Goal: Task Accomplishment & Management: Manage account settings

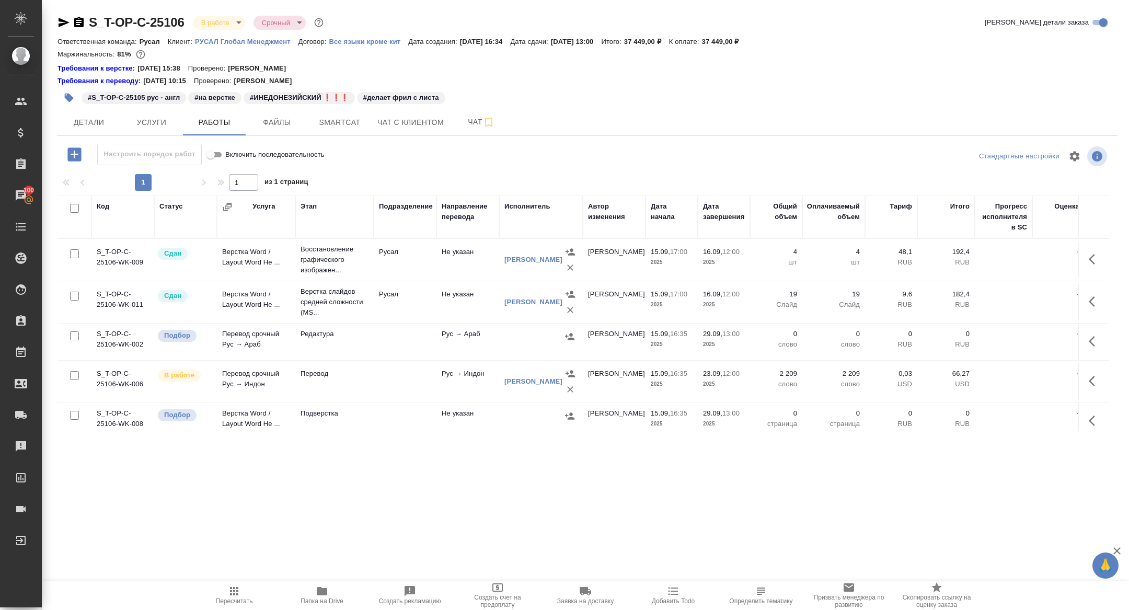
scroll to position [8, 0]
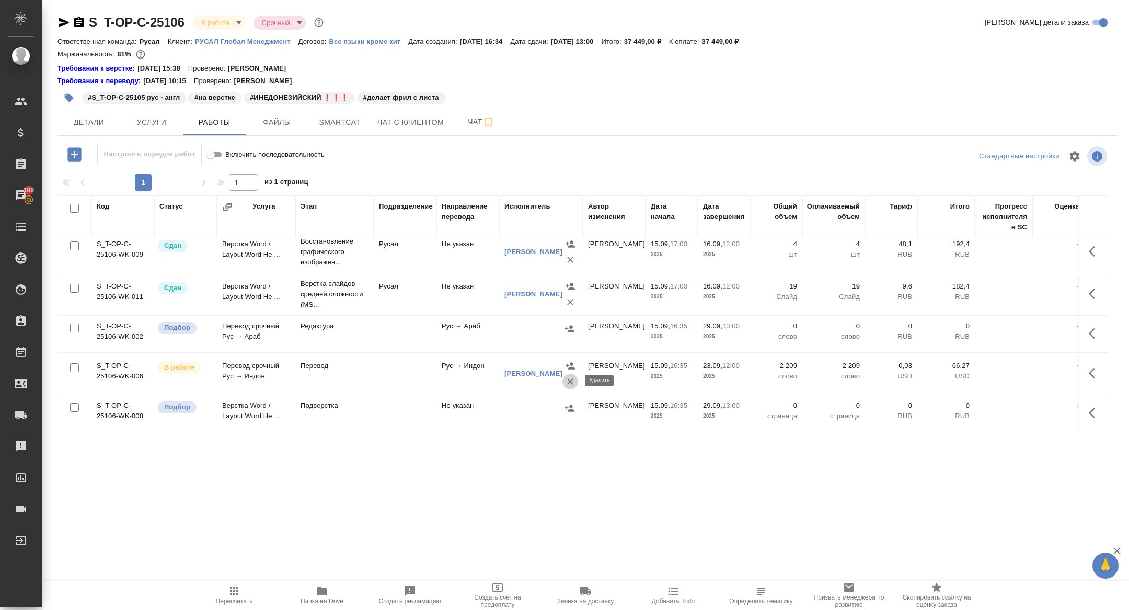
click at [565, 384] on icon "button" at bounding box center [570, 381] width 10 height 10
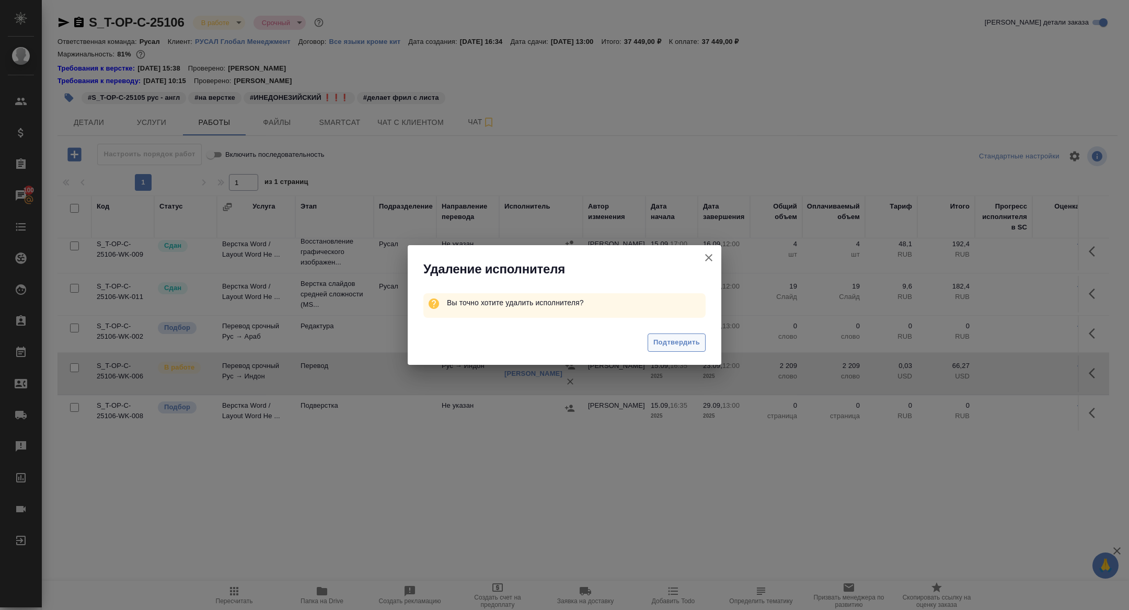
click at [667, 343] on span "Подтвердить" at bounding box center [676, 342] width 47 height 12
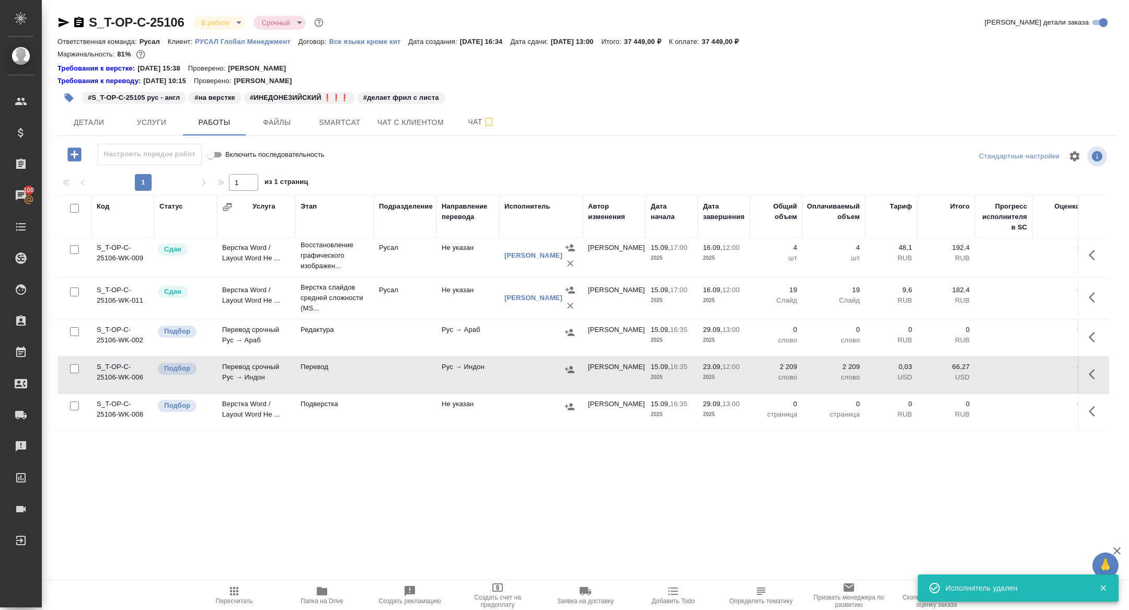
scroll to position [3, 0]
click at [340, 118] on span "Smartcat" at bounding box center [340, 122] width 50 height 13
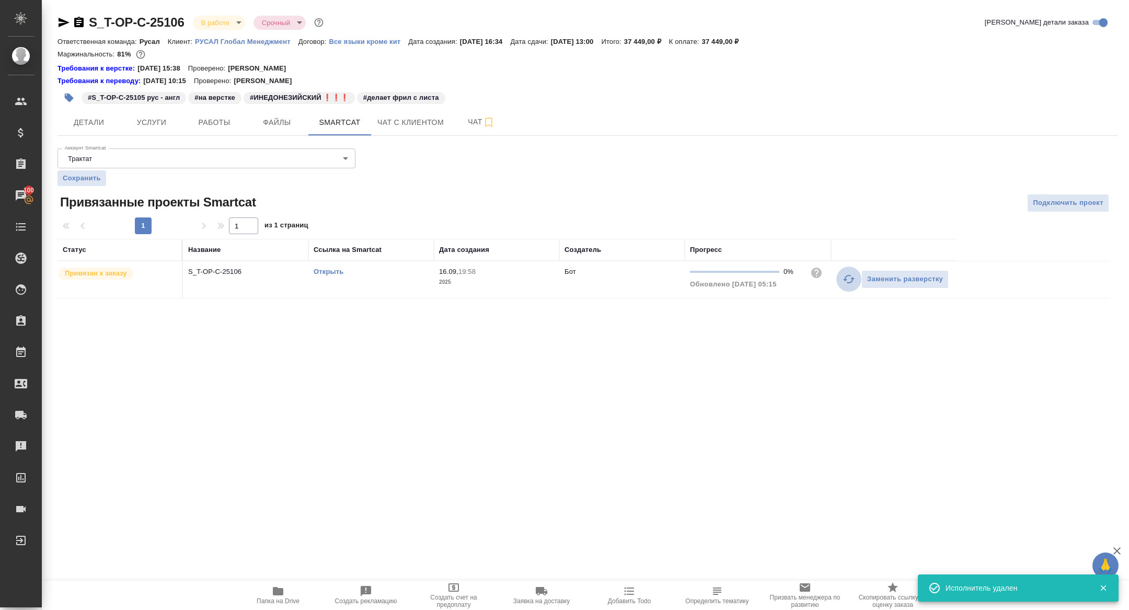
click at [847, 275] on icon "button" at bounding box center [848, 279] width 11 height 8
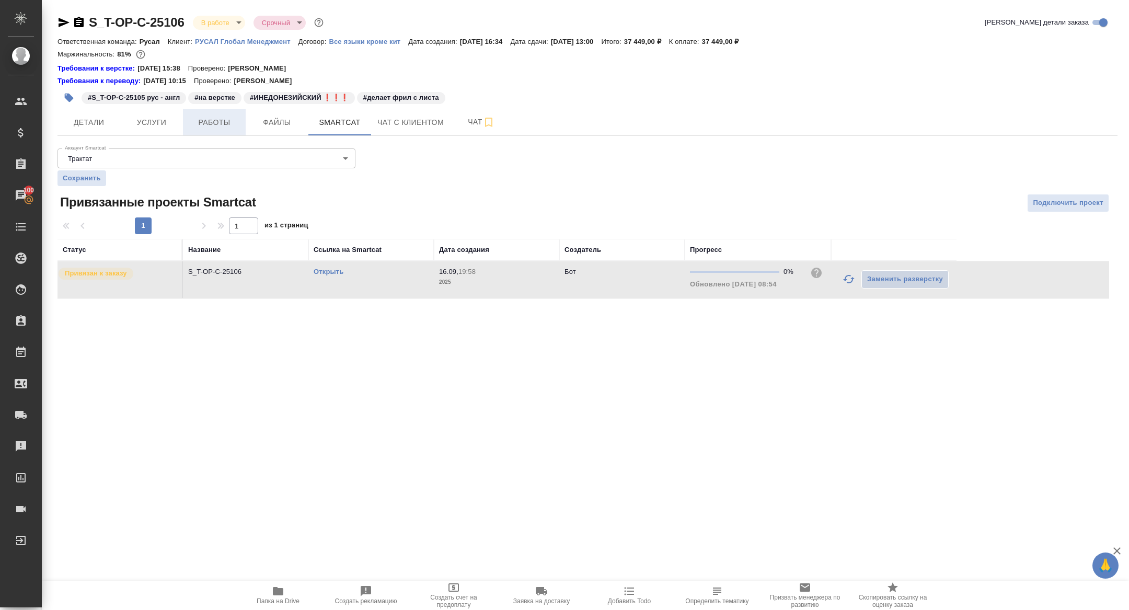
click at [221, 118] on span "Работы" at bounding box center [214, 122] width 50 height 13
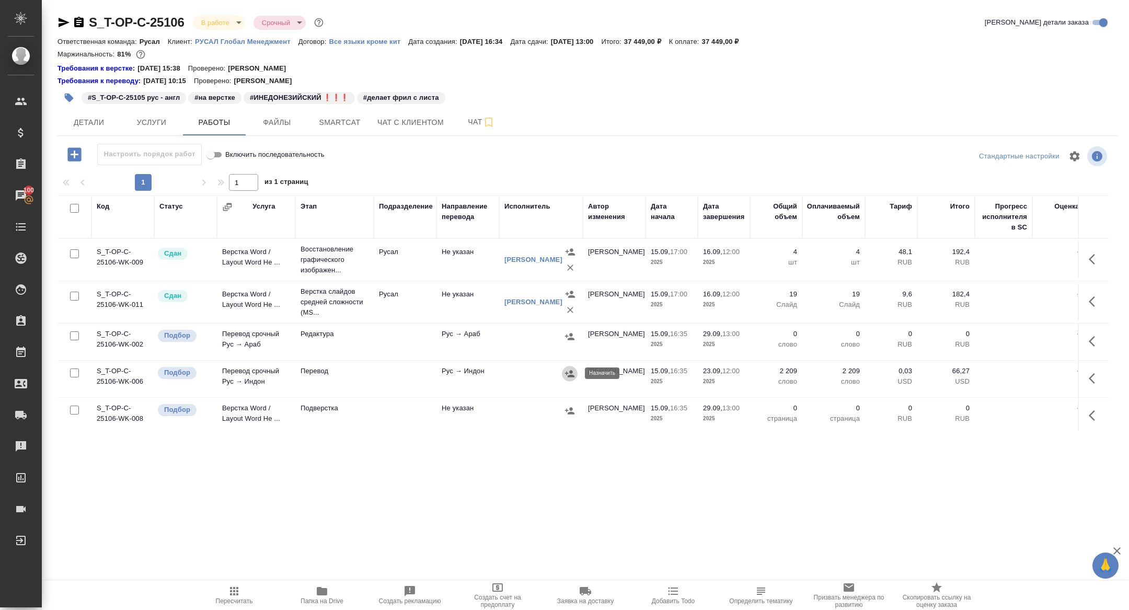
click at [573, 378] on button "button" at bounding box center [570, 374] width 16 height 16
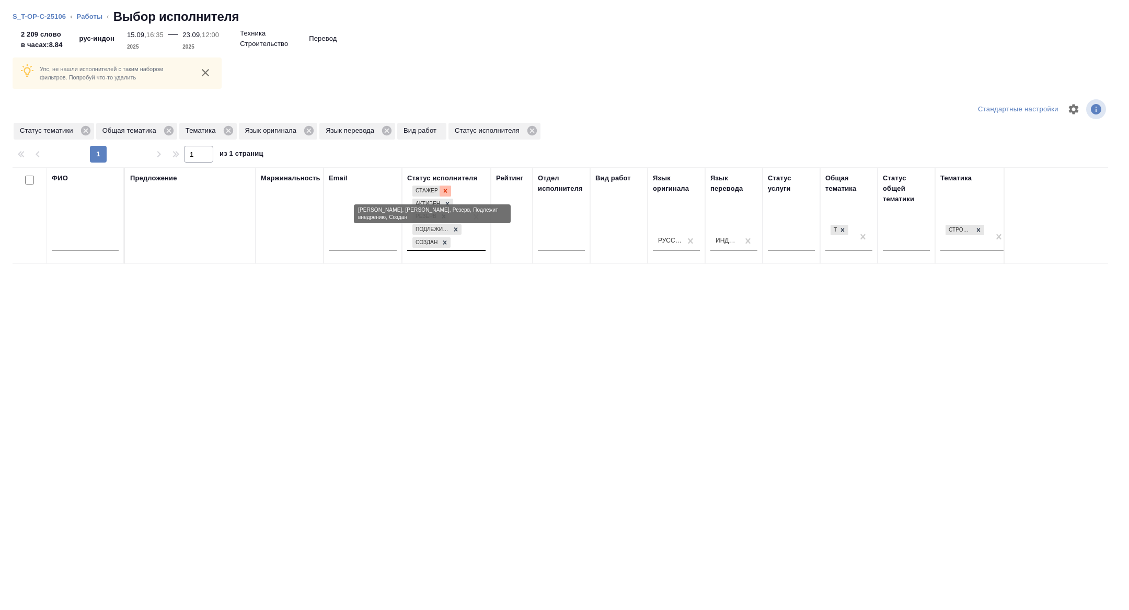
click at [443, 191] on icon at bounding box center [445, 190] width 7 height 7
click at [443, 191] on div at bounding box center [447, 190] width 11 height 11
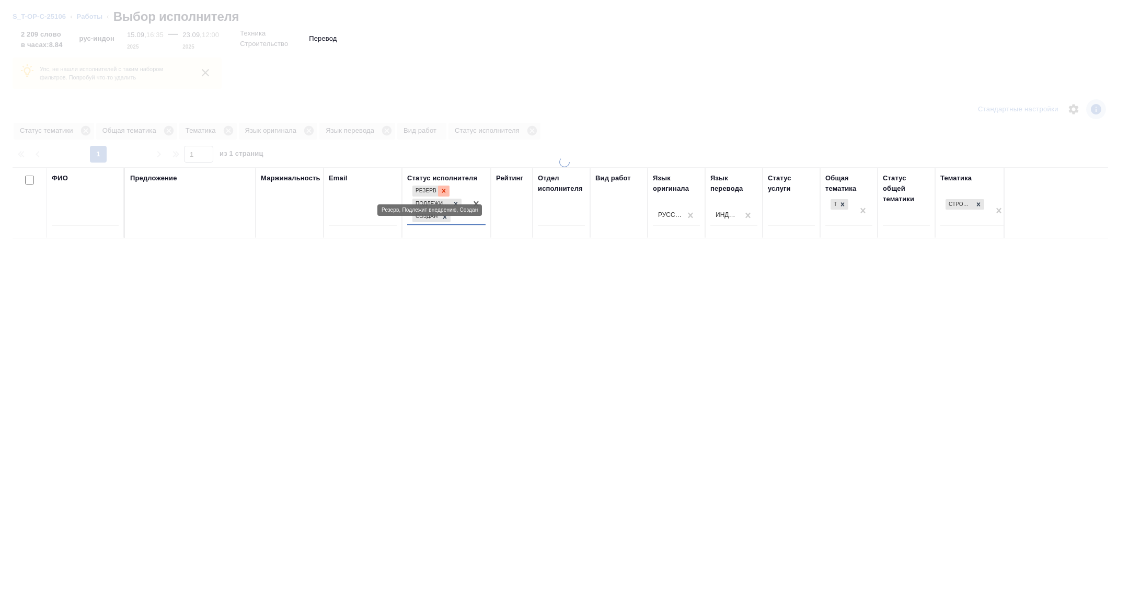
click at [443, 190] on icon at bounding box center [443, 190] width 7 height 7
click at [459, 201] on icon at bounding box center [455, 202] width 7 height 7
click at [447, 213] on icon at bounding box center [444, 213] width 7 height 7
click at [108, 225] on div at bounding box center [85, 219] width 67 height 26
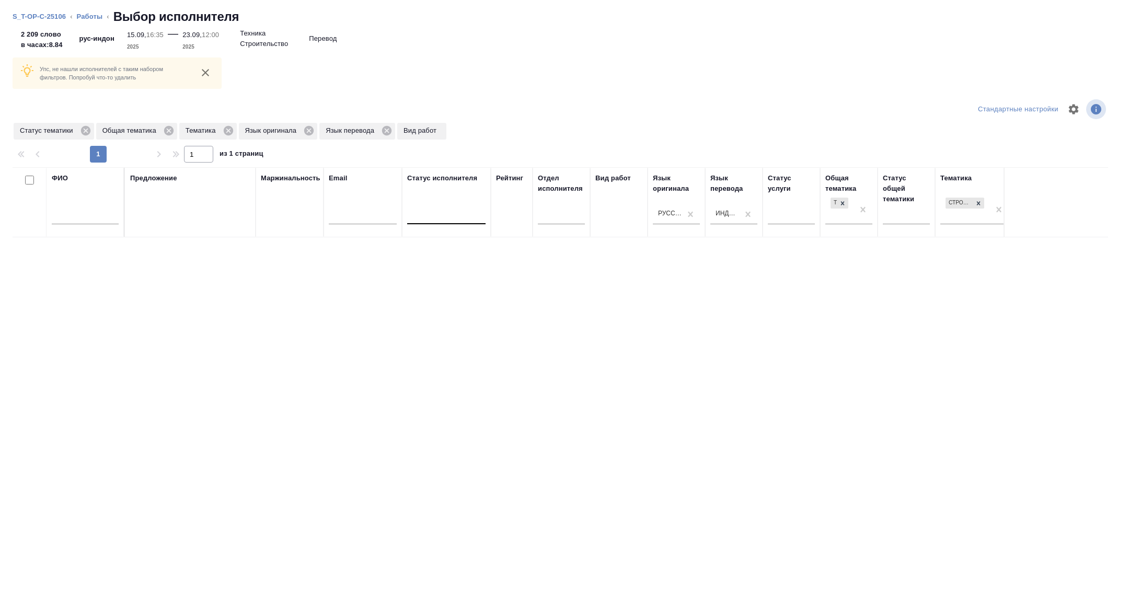
click at [86, 215] on input "text" at bounding box center [85, 217] width 67 height 13
click at [89, 133] on icon at bounding box center [84, 130] width 9 height 9
click at [87, 132] on icon at bounding box center [86, 130] width 9 height 9
click at [67, 131] on icon at bounding box center [62, 130] width 9 height 9
click at [85, 131] on icon at bounding box center [83, 130] width 11 height 11
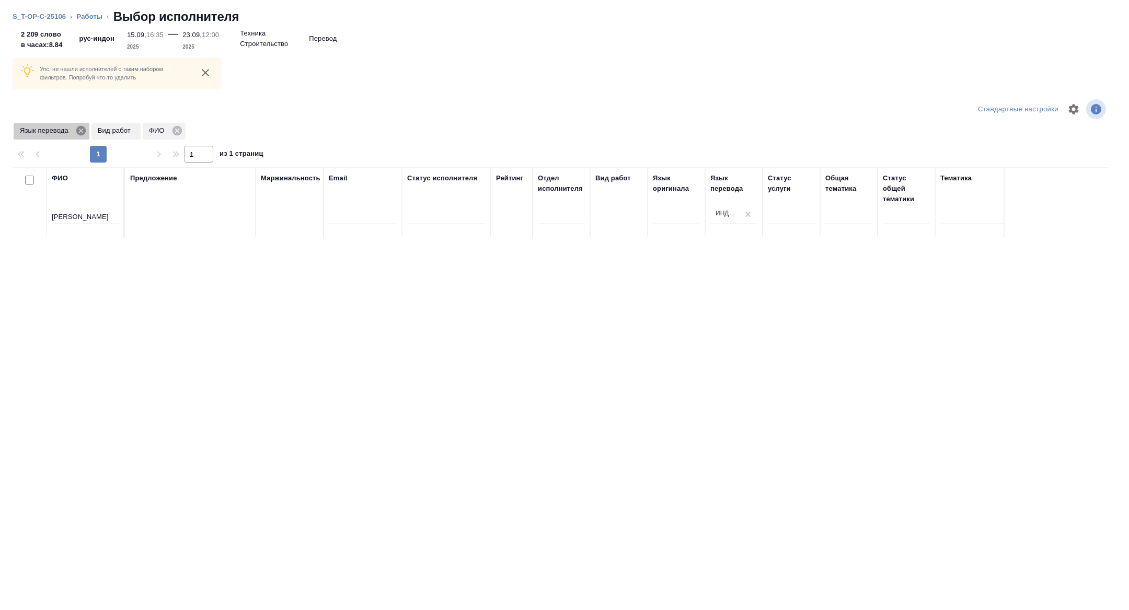
click at [83, 131] on icon at bounding box center [80, 130] width 9 height 9
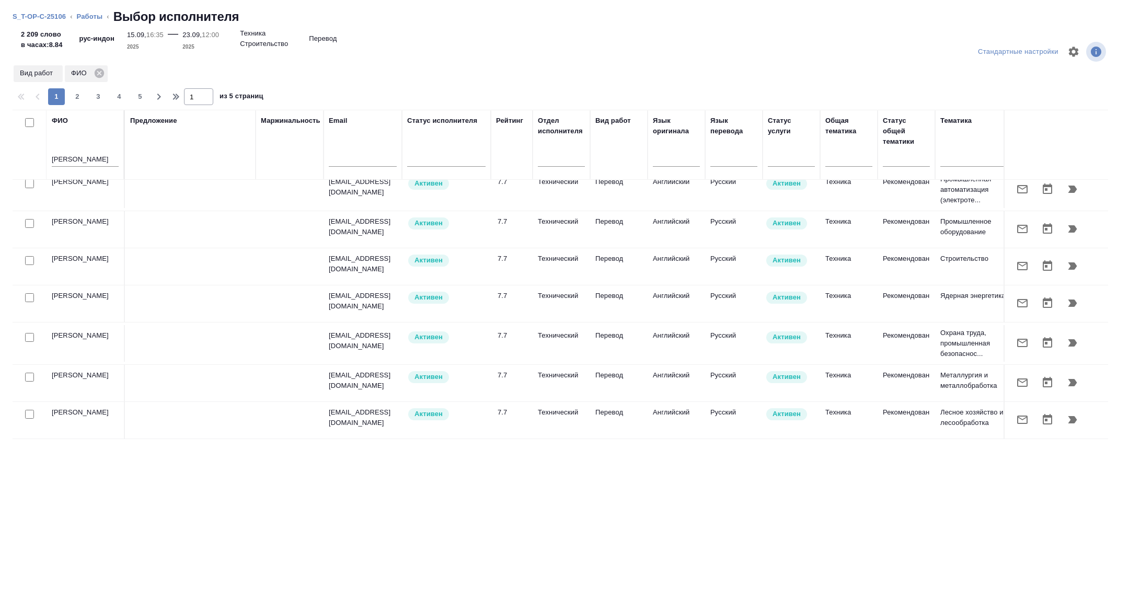
scroll to position [780, 0]
click at [85, 156] on input "ильин" at bounding box center [85, 160] width 67 height 13
type input "ильин дмитри"
type input "й"
click at [108, 165] on input "ильин дмитри" at bounding box center [85, 160] width 67 height 13
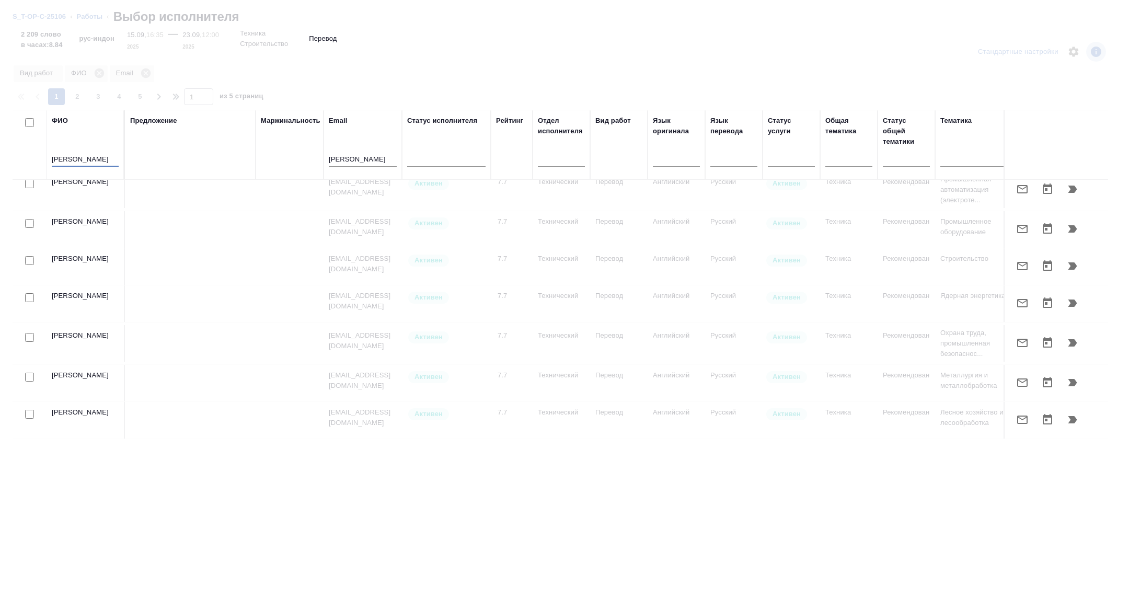
type input "ильин дмитрий"
click at [359, 156] on input "й" at bounding box center [363, 160] width 68 height 13
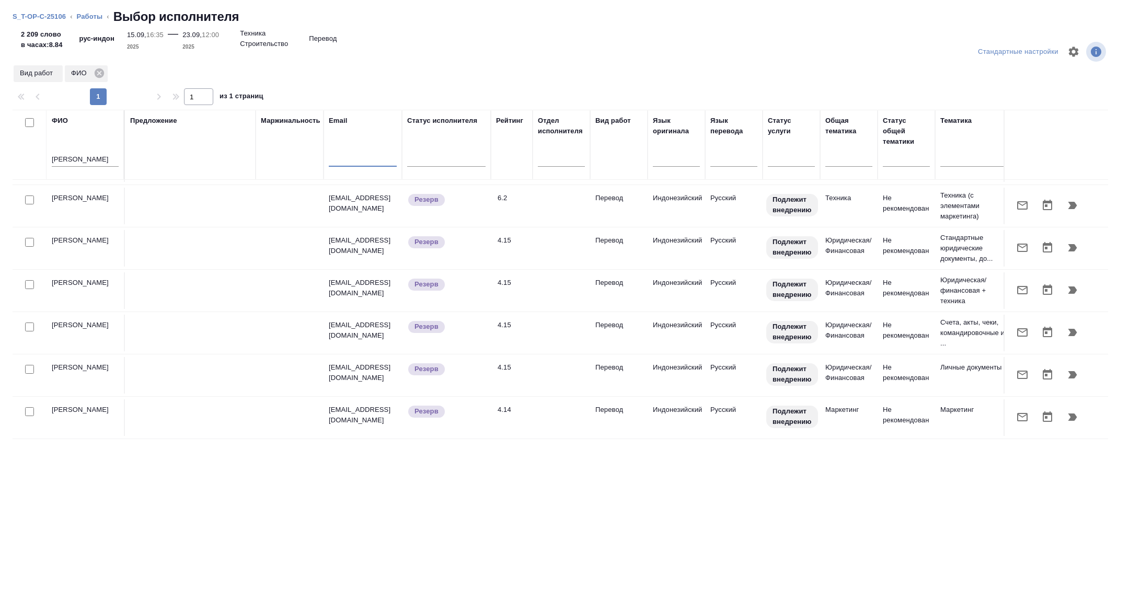
scroll to position [36, 0]
click at [1083, 208] on button "button" at bounding box center [1072, 206] width 25 height 25
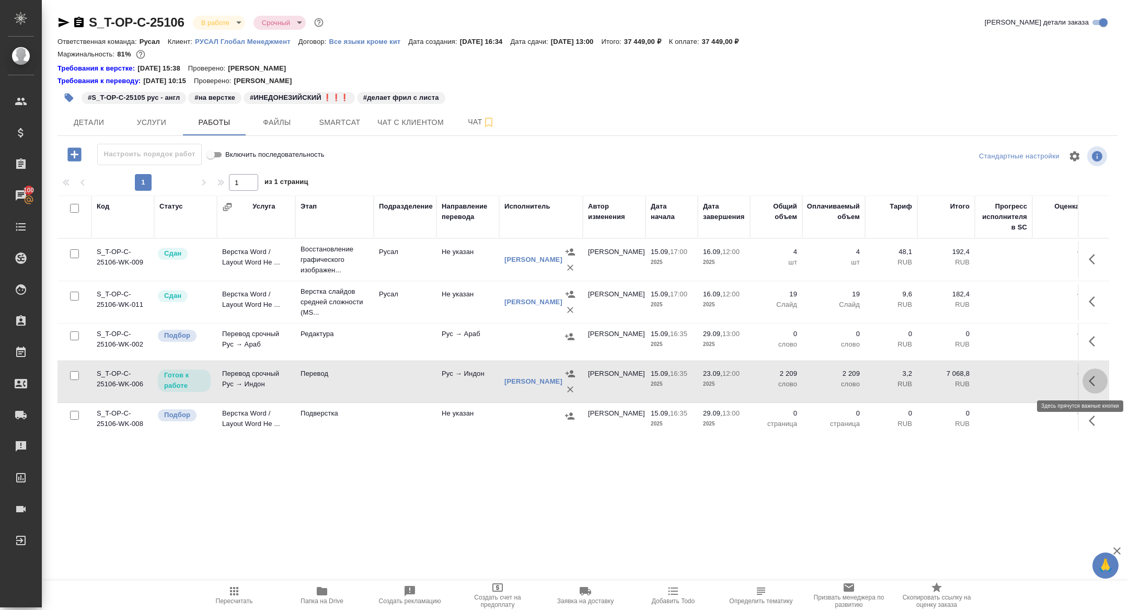
click at [1091, 380] on icon "button" at bounding box center [1094, 381] width 13 height 13
click at [1020, 375] on icon "button" at bounding box center [1018, 381] width 13 height 13
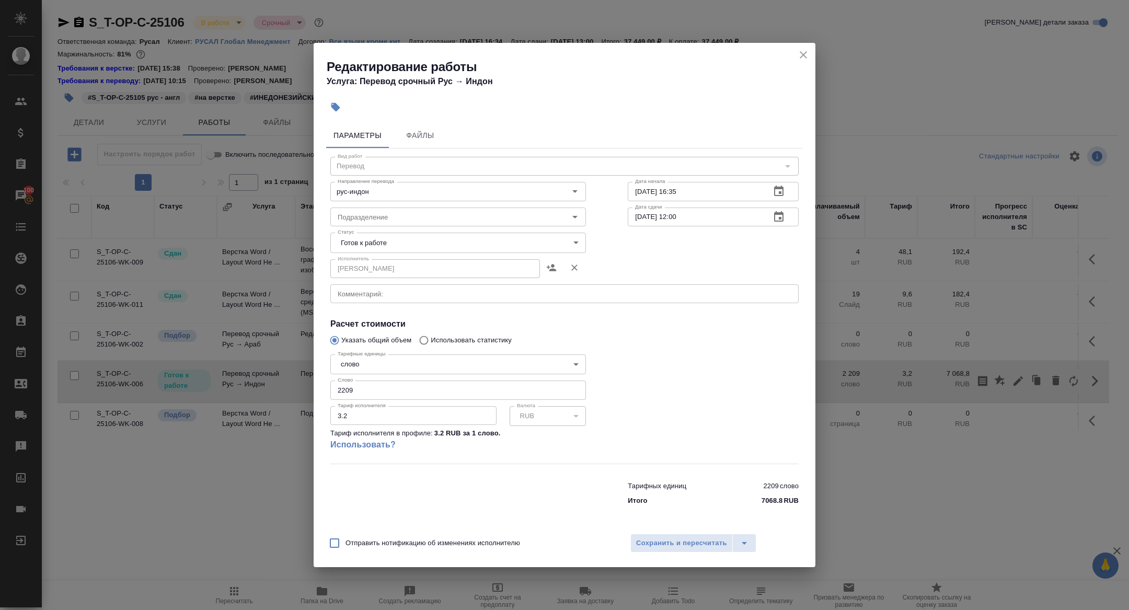
click at [357, 396] on input "2209" at bounding box center [457, 389] width 255 height 19
type input "2520"
click at [416, 228] on div "Статус Готов к работе readyForWork Статус" at bounding box center [457, 241] width 297 height 68
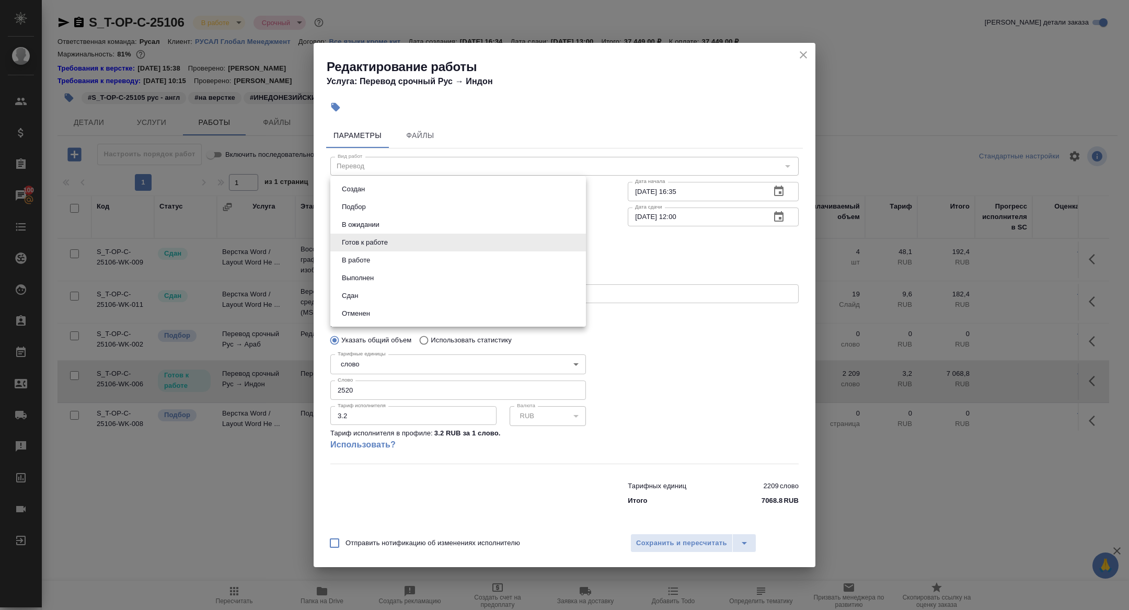
click at [406, 232] on body "🙏 .cls-1 fill:#fff; AWATERA Zhuravleva Alexandra Клиенты Спецификации Заказы 10…" at bounding box center [564, 305] width 1129 height 610
click at [369, 296] on li "Сдан" at bounding box center [457, 296] width 255 height 18
type input "closed"
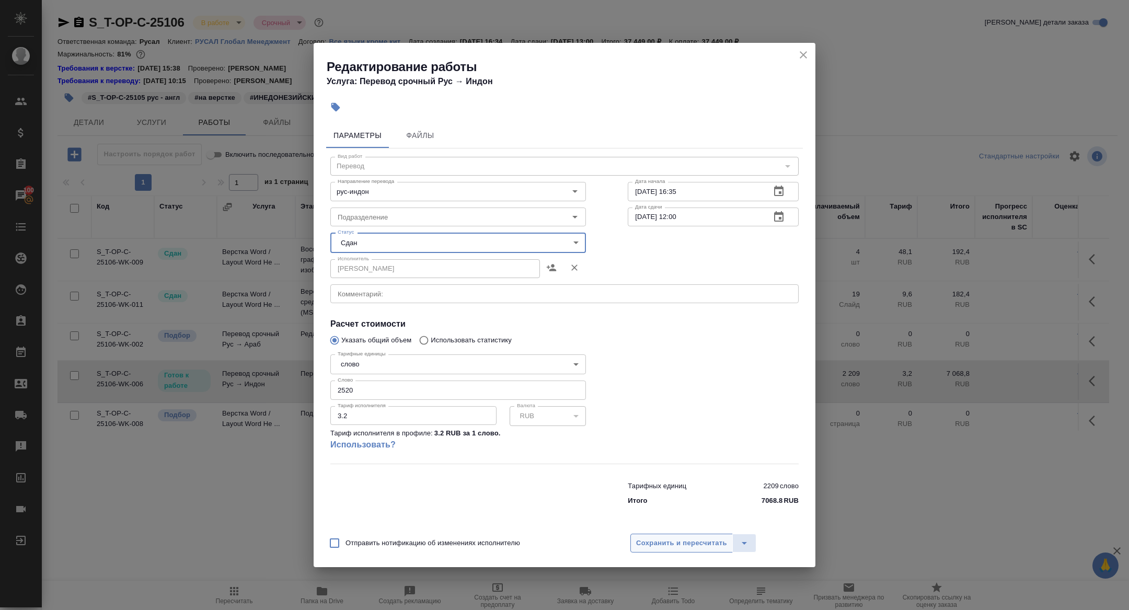
click at [693, 544] on span "Сохранить и пересчитать" at bounding box center [681, 543] width 91 height 12
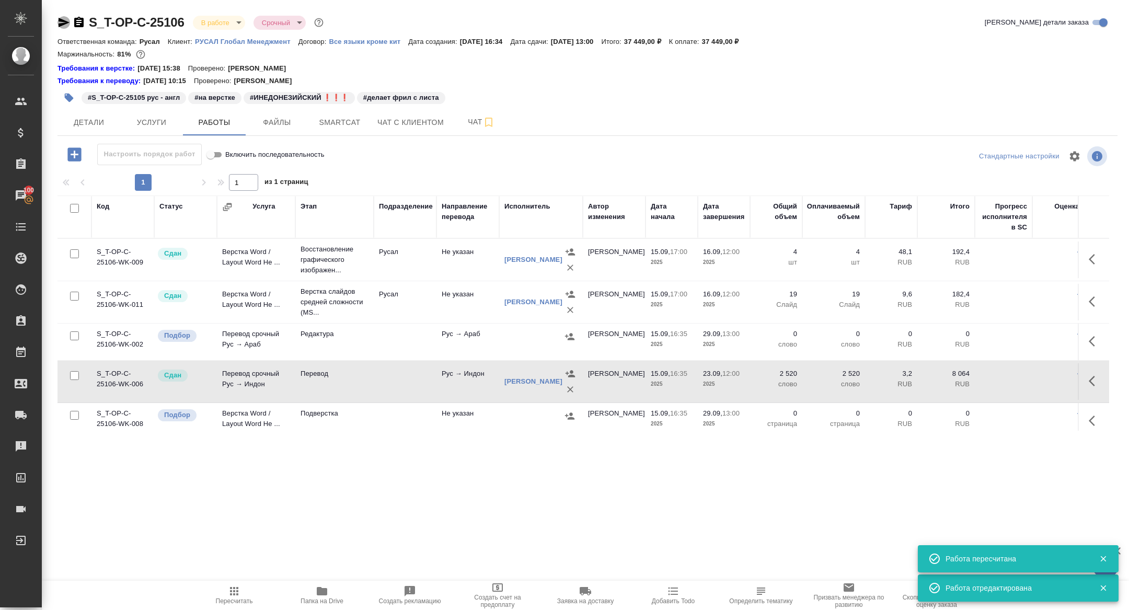
click at [64, 23] on icon "button" at bounding box center [64, 22] width 11 height 9
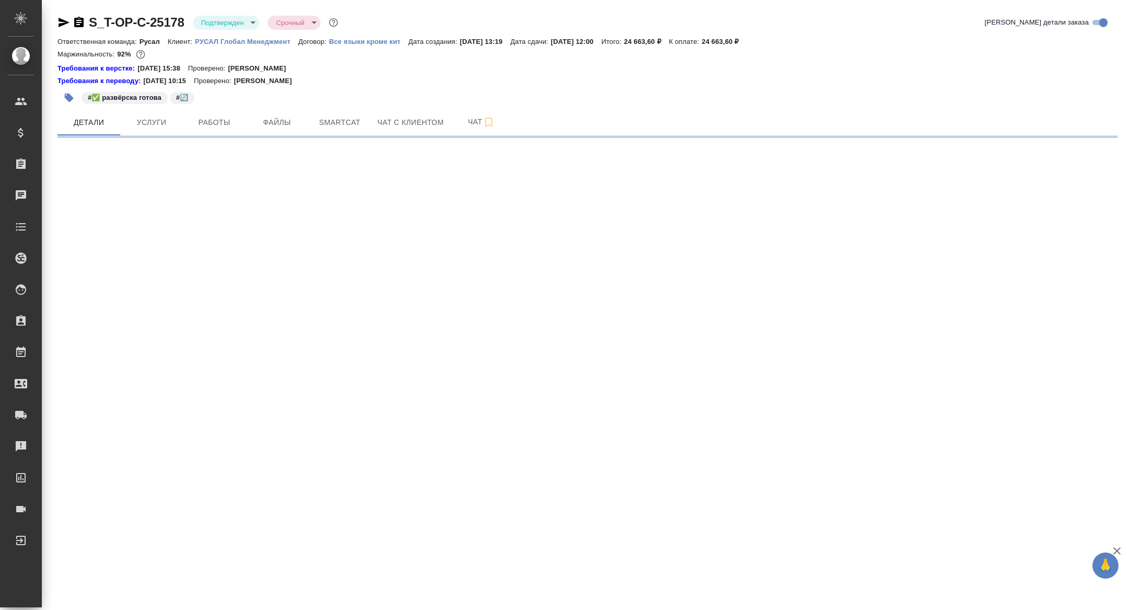
select select "RU"
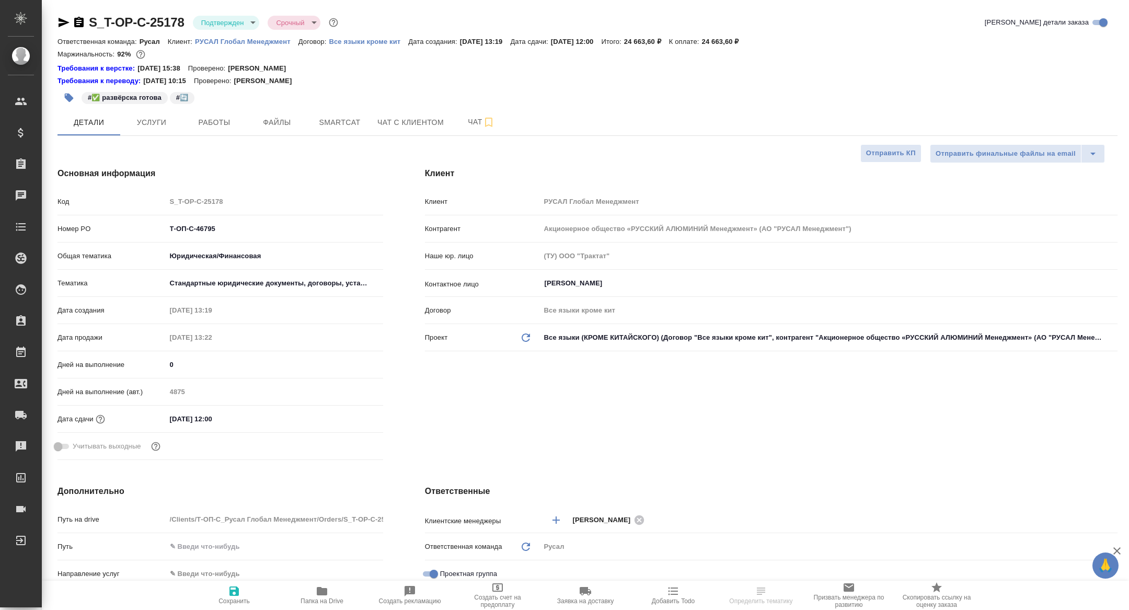
type textarea "x"
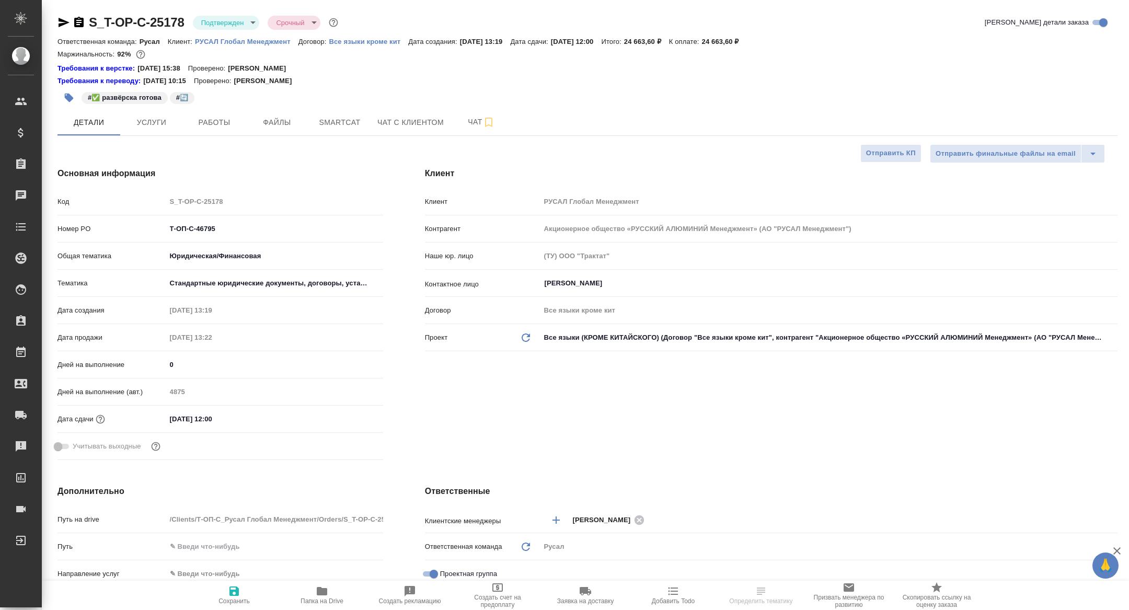
type textarea "x"
type input "[PERSON_NAME]"
click at [228, 118] on span "Работы" at bounding box center [214, 122] width 50 height 13
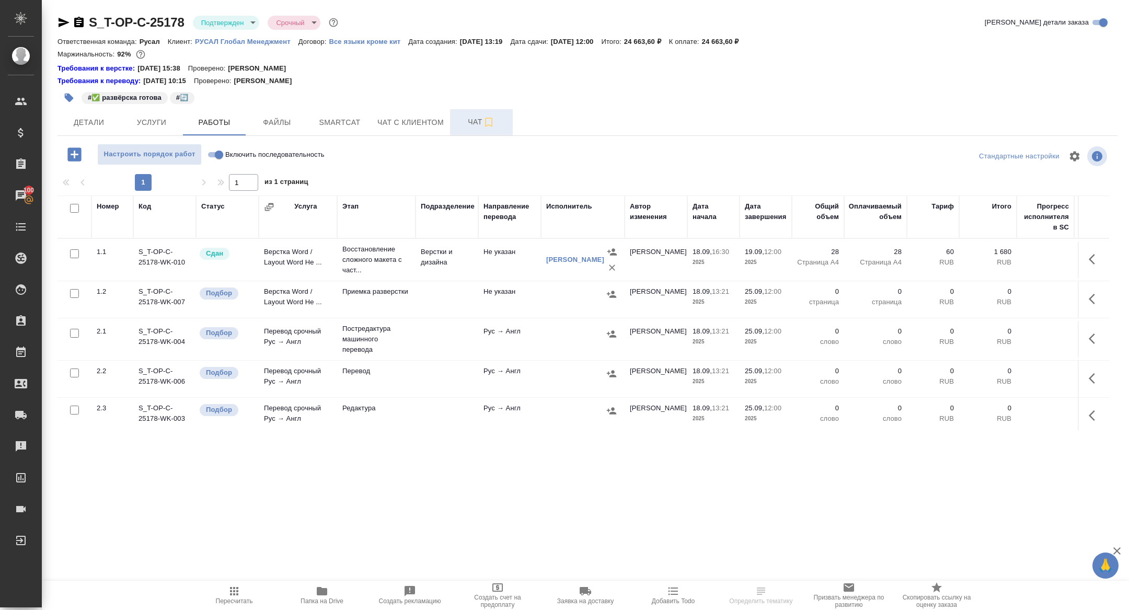
click at [468, 132] on button "Чат" at bounding box center [481, 122] width 63 height 26
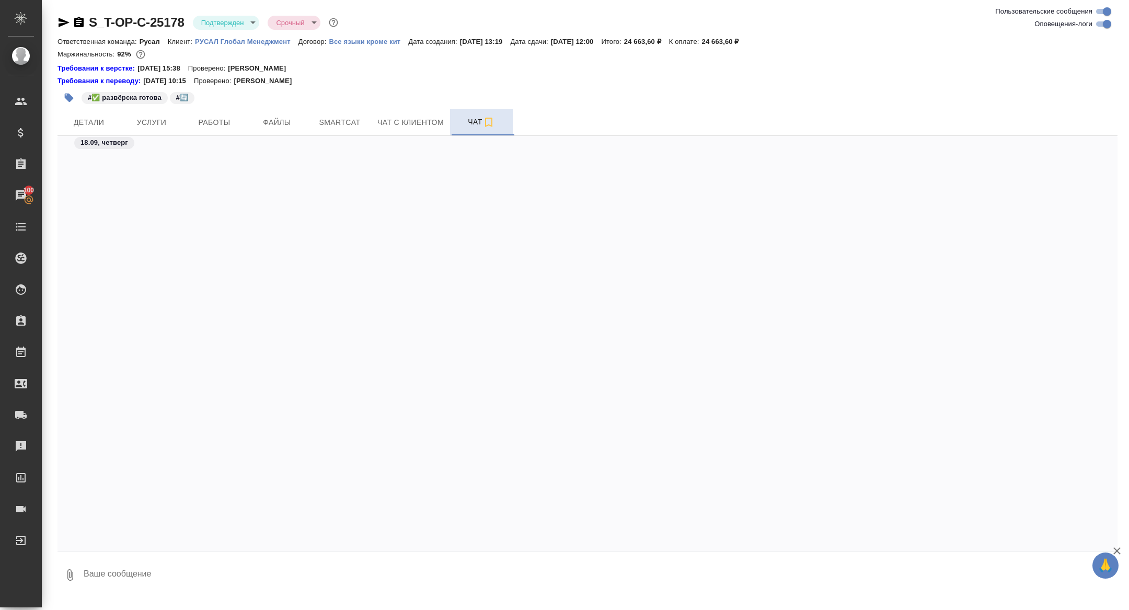
scroll to position [2759, 0]
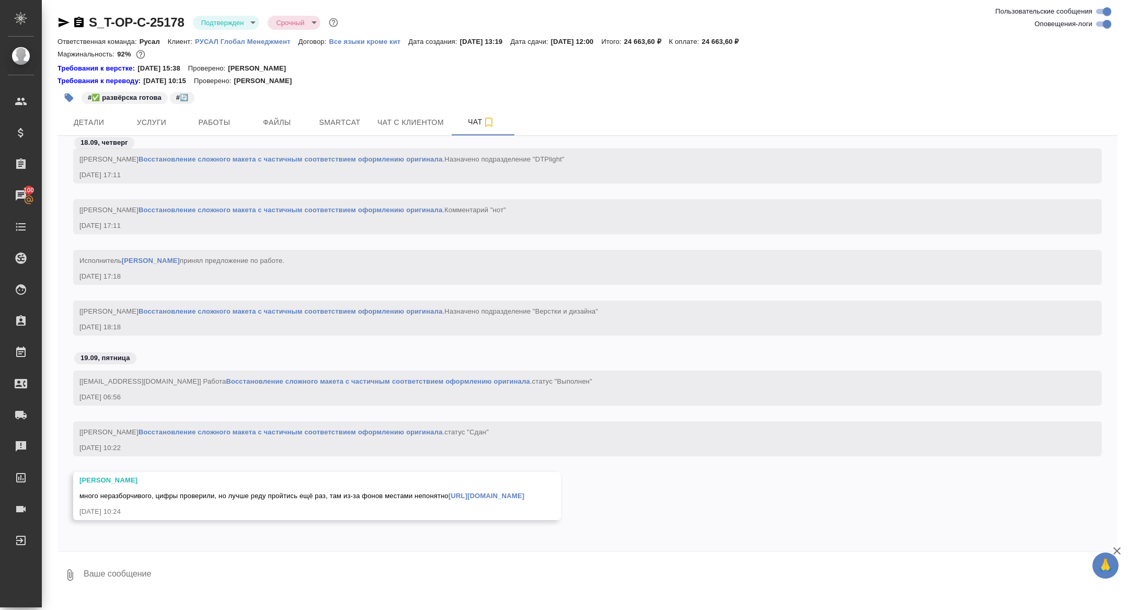
click at [448, 499] on link "https://drive.awatera.com/apps/files/files/10401736?dir=/Shares/%D0%A2-%D0%9E%D…" at bounding box center [486, 496] width 76 height 8
click at [68, 23] on icon "button" at bounding box center [63, 22] width 13 height 13
click at [86, 23] on div "S_T-OP-C-25178 Подтвержден confirmed Срочный urgent" at bounding box center [198, 22] width 283 height 17
click at [77, 23] on icon "button" at bounding box center [78, 22] width 9 height 10
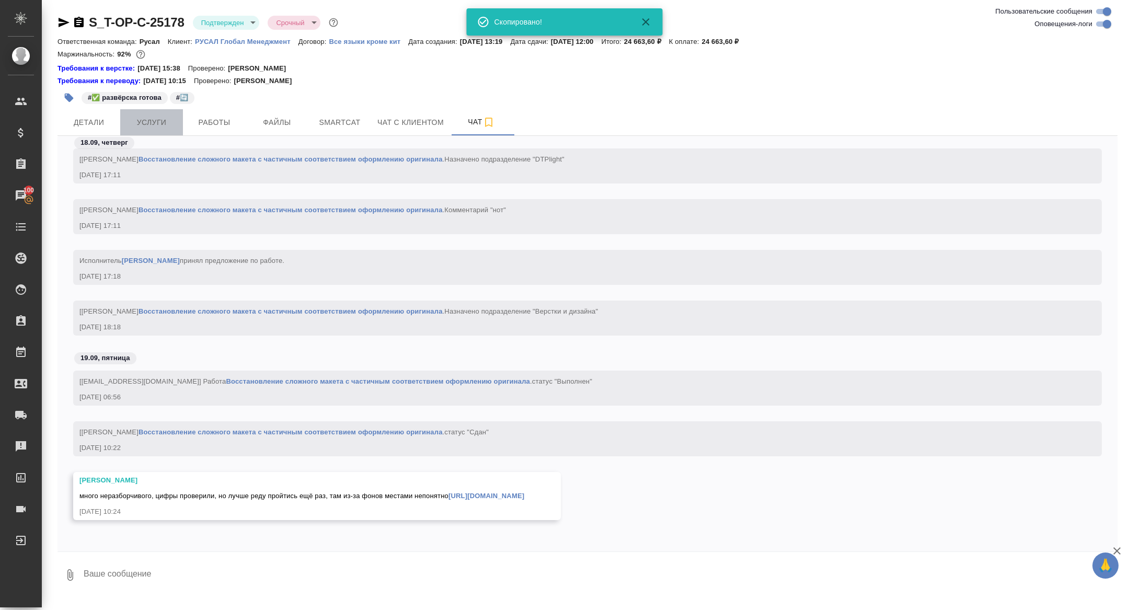
click at [126, 127] on span "Услуги" at bounding box center [151, 122] width 50 height 13
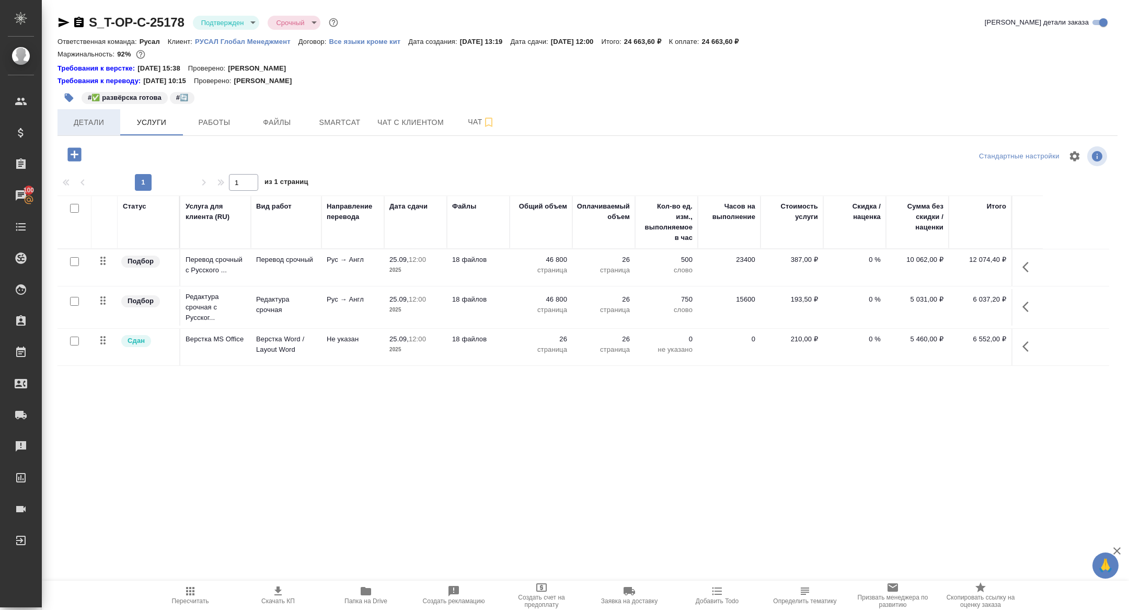
click at [88, 126] on span "Детали" at bounding box center [89, 122] width 50 height 13
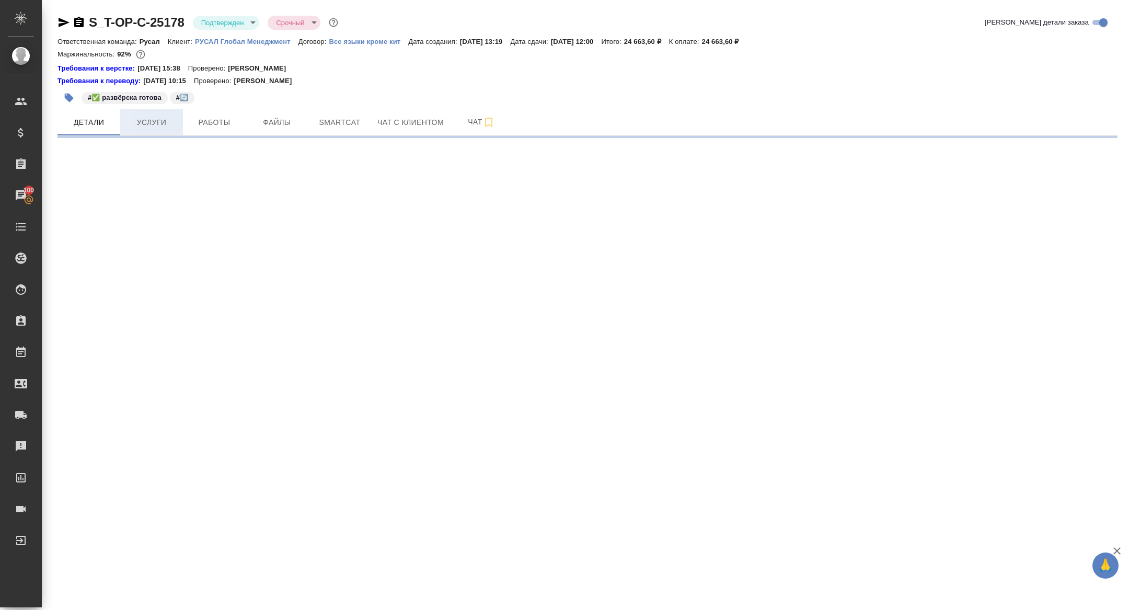
select select "RU"
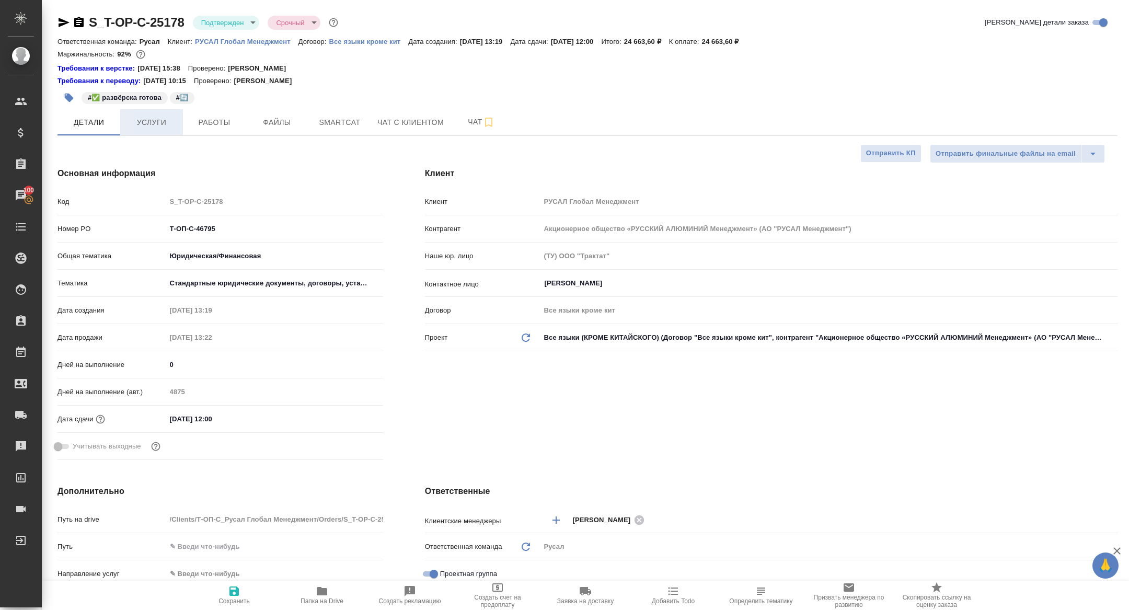
type textarea "x"
click at [137, 125] on span "Услуги" at bounding box center [151, 122] width 50 height 13
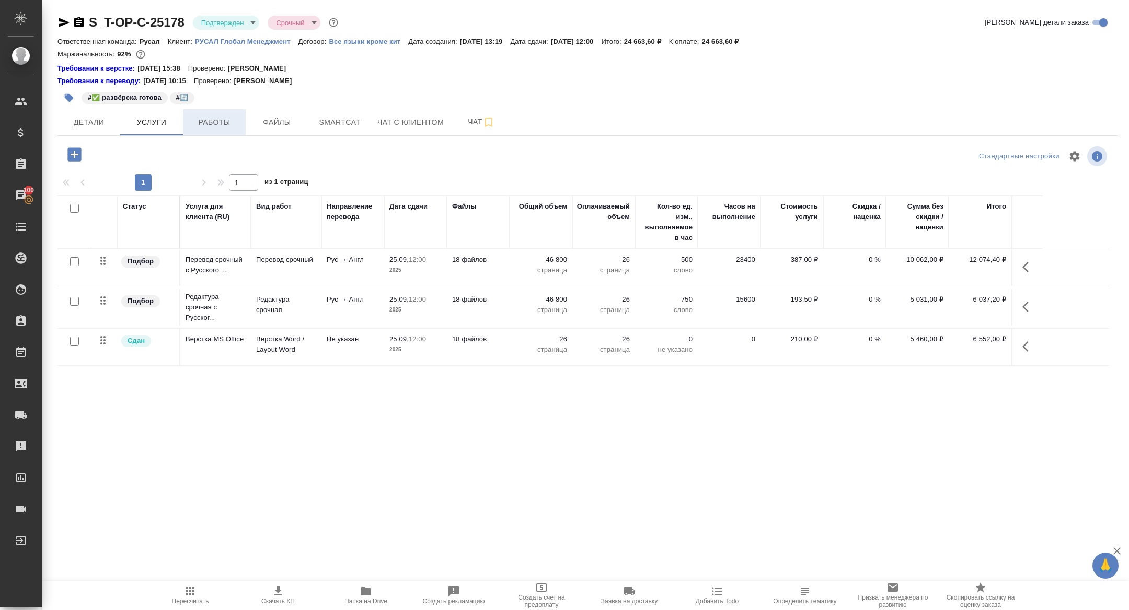
click at [214, 131] on button "Работы" at bounding box center [214, 122] width 63 height 26
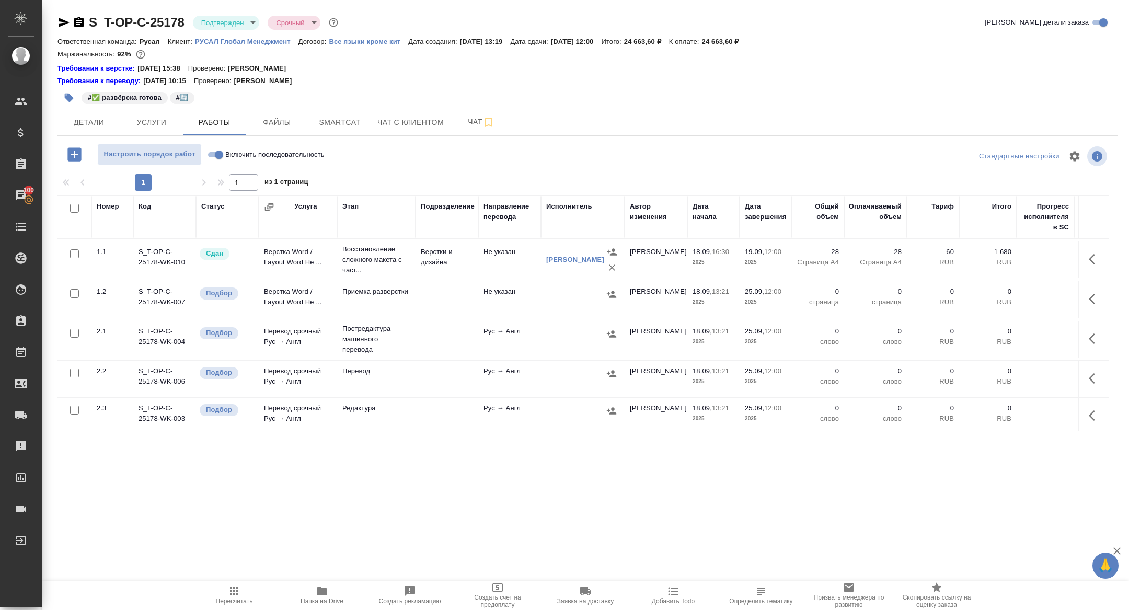
click at [71, 211] on input "checkbox" at bounding box center [74, 208] width 9 height 9
checkbox input "true"
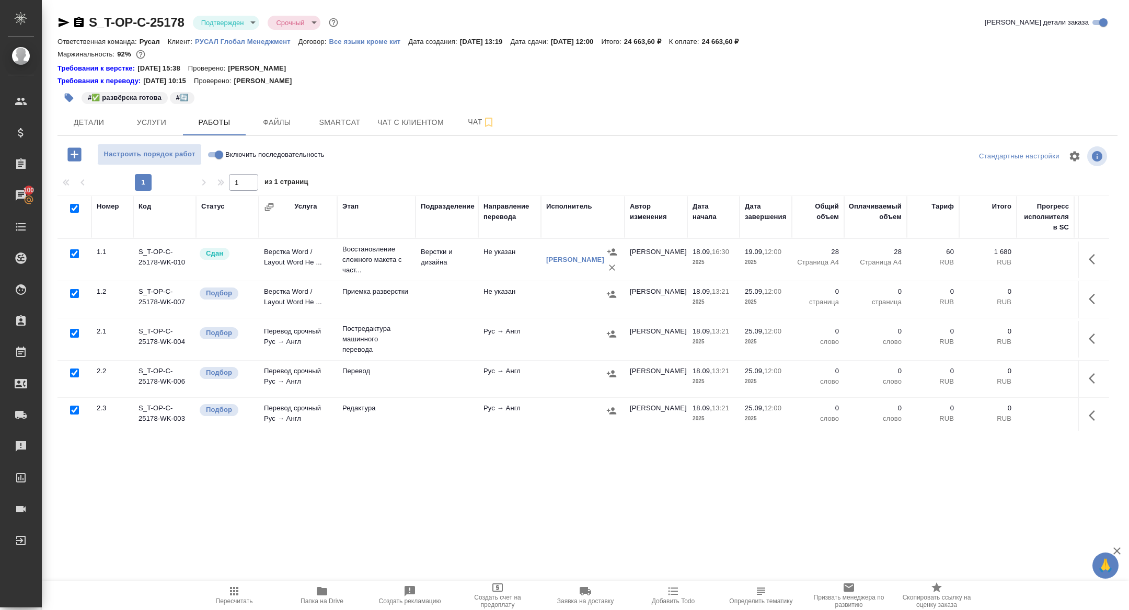
checkbox input "true"
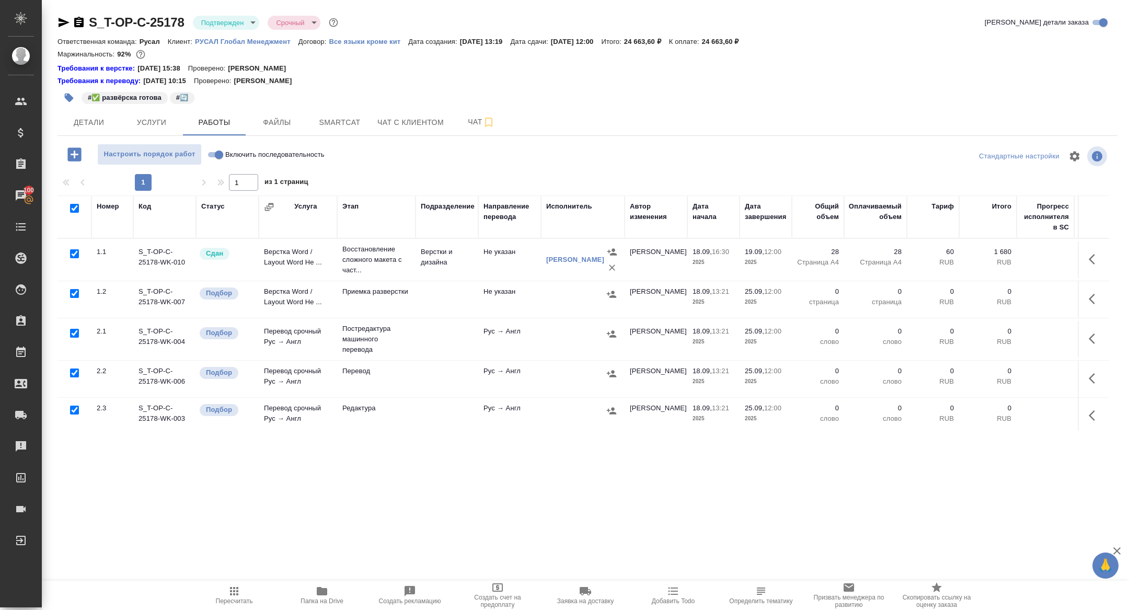
checkbox input "true"
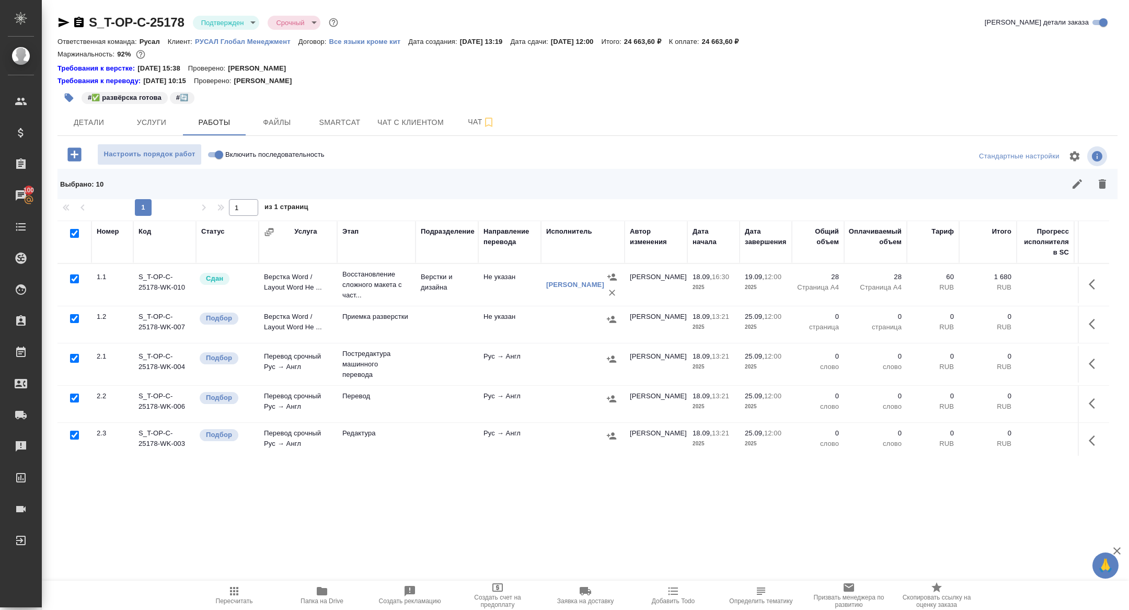
click at [71, 278] on input "checkbox" at bounding box center [74, 278] width 9 height 9
checkbox input "false"
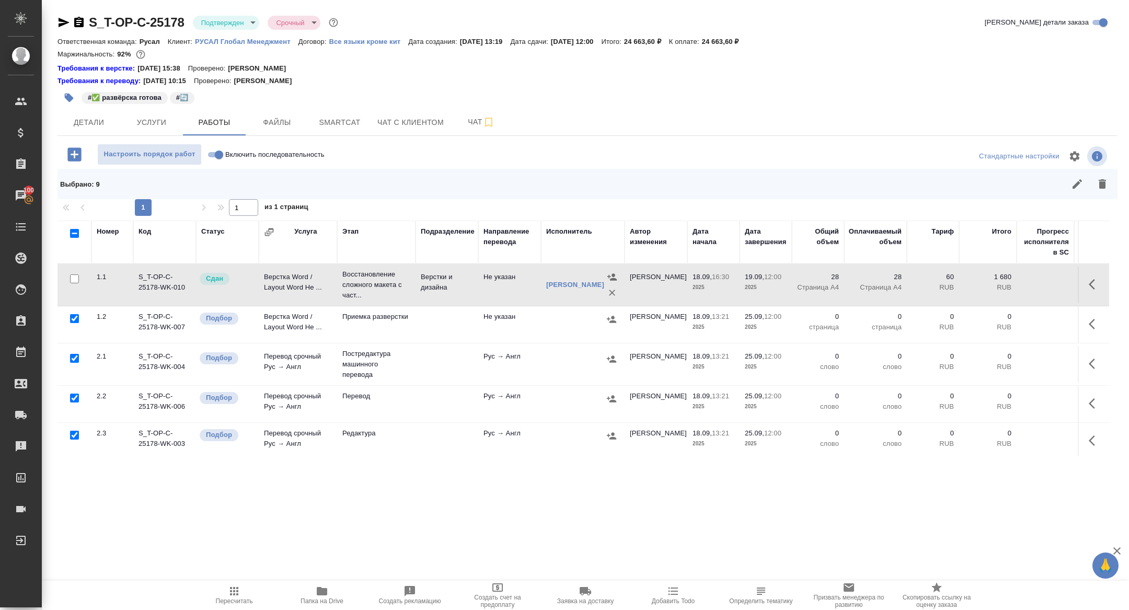
click at [73, 359] on input "checkbox" at bounding box center [74, 358] width 9 height 9
checkbox input "false"
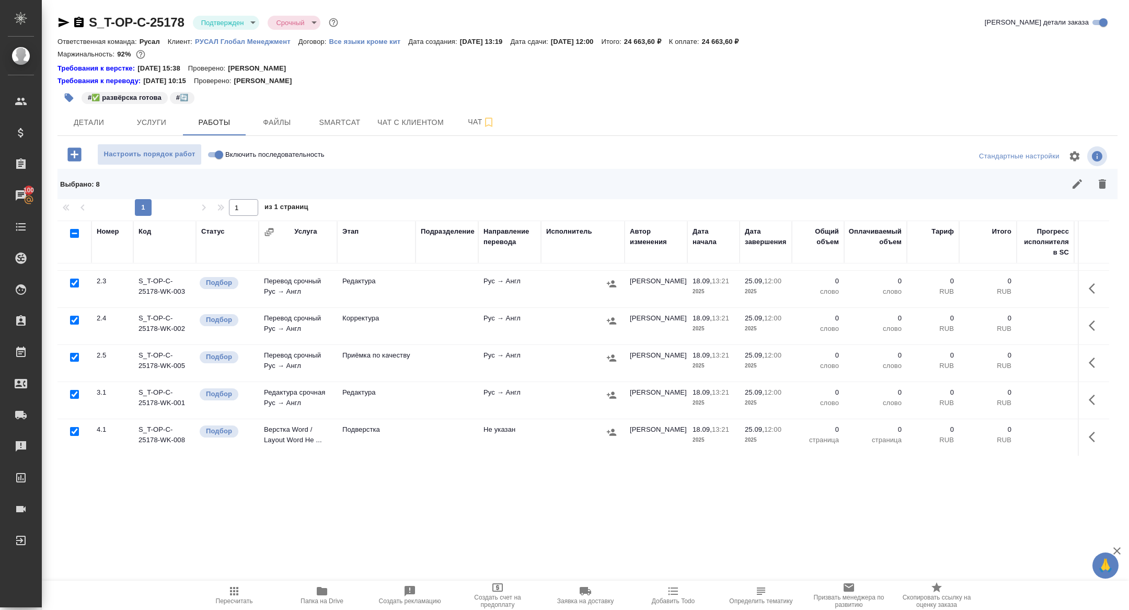
scroll to position [153, 0]
click at [72, 391] on input "checkbox" at bounding box center [74, 393] width 9 height 9
checkbox input "false"
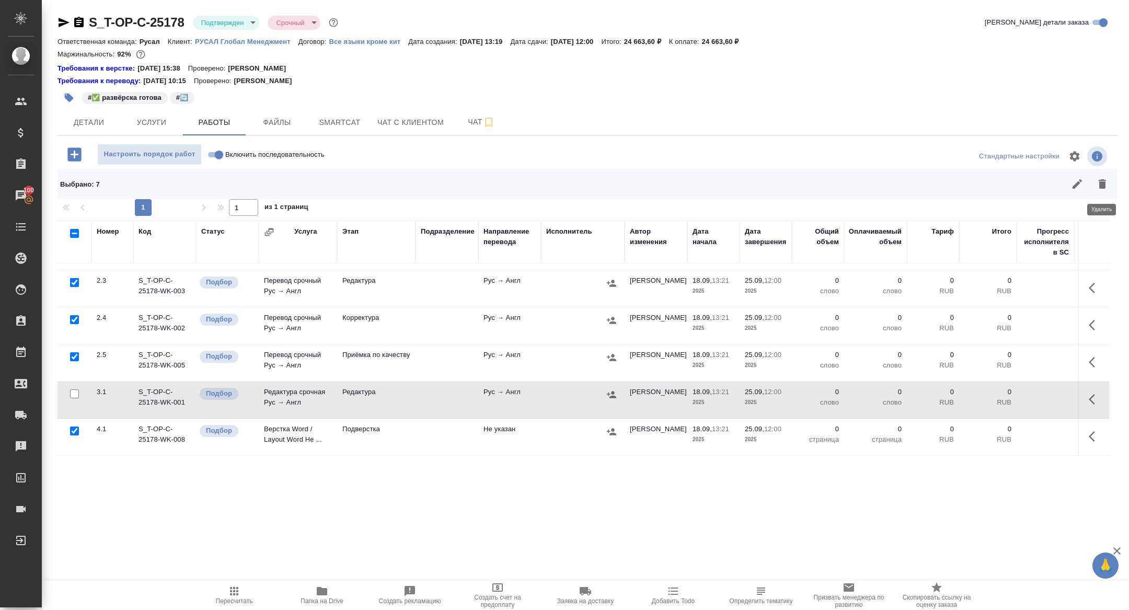
click at [1095, 194] on button "button" at bounding box center [1101, 183] width 25 height 25
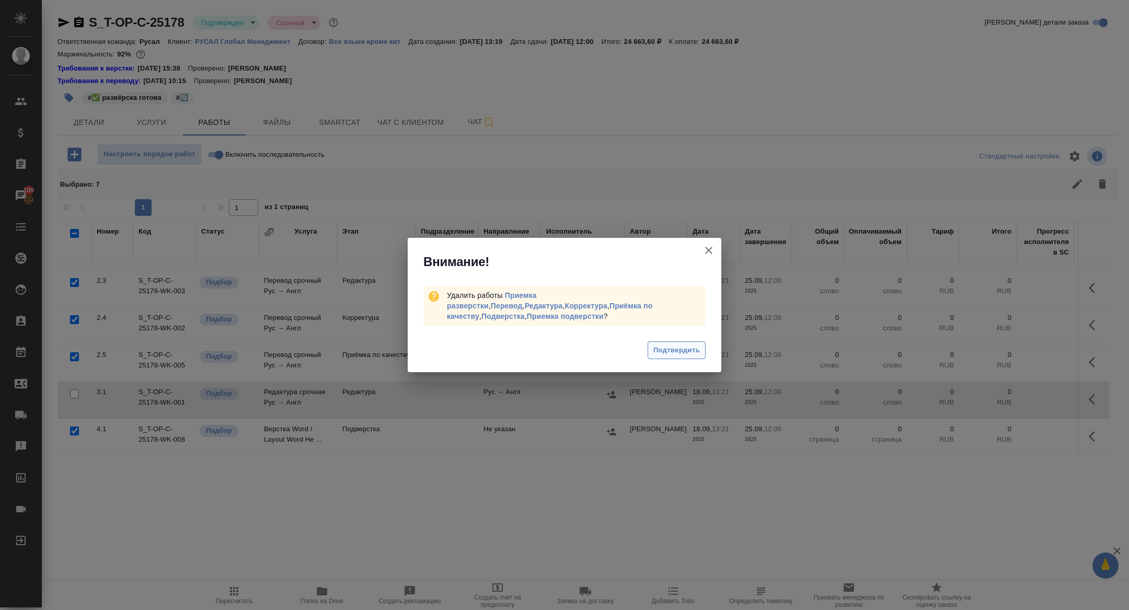
click at [655, 349] on span "Подтвердить" at bounding box center [676, 350] width 47 height 12
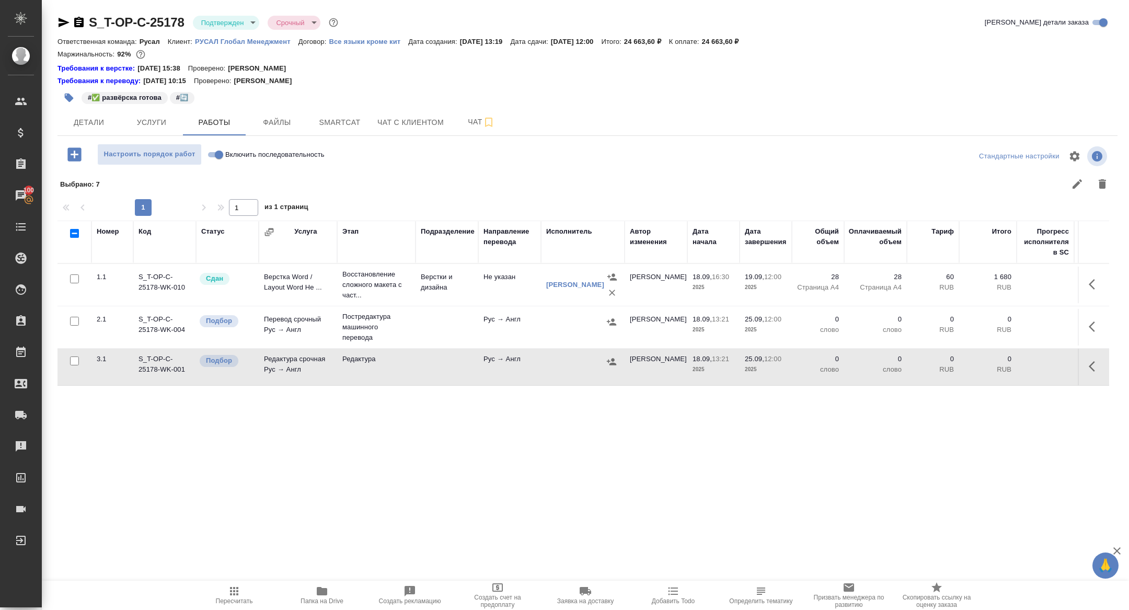
scroll to position [0, 0]
click at [1097, 331] on icon "button" at bounding box center [1094, 326] width 13 height 13
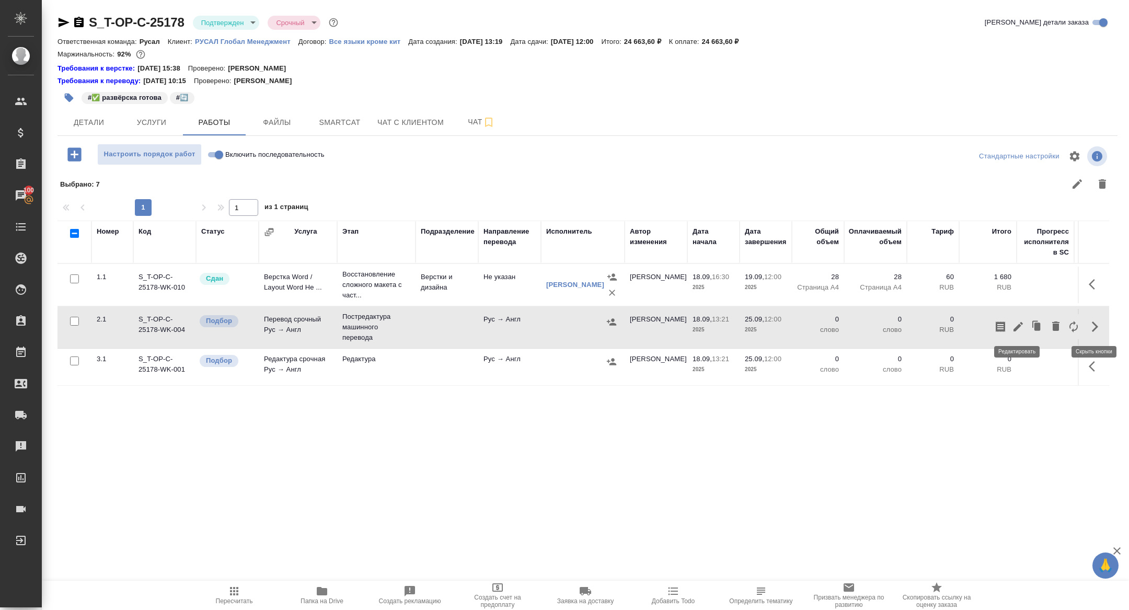
click at [1016, 330] on icon "button" at bounding box center [1018, 326] width 13 height 13
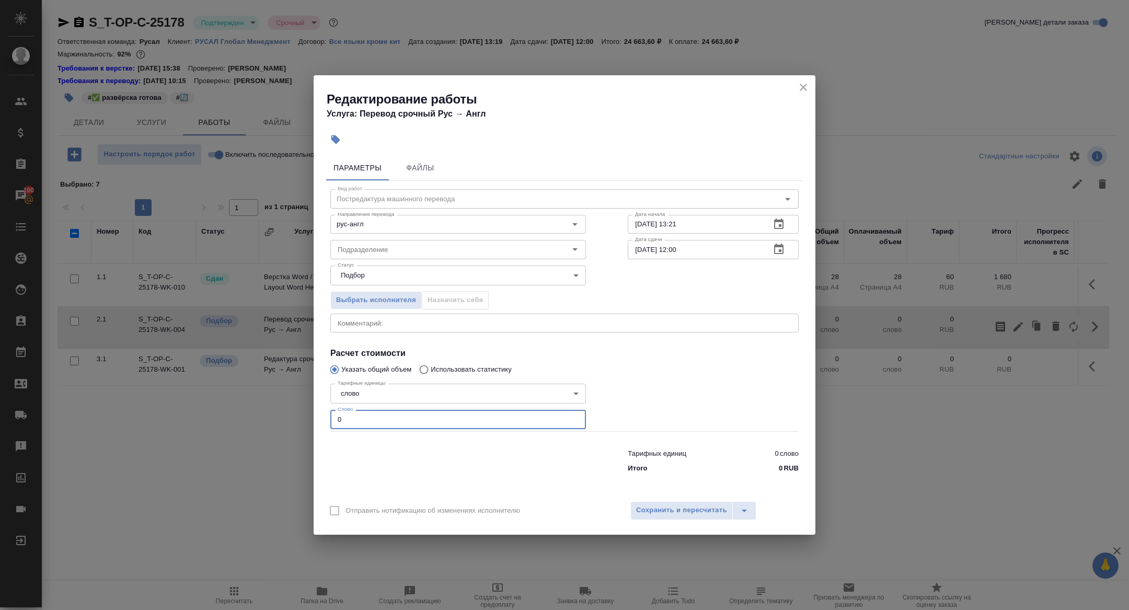
drag, startPoint x: 347, startPoint y: 420, endPoint x: 259, endPoint y: 400, distance: 90.1
click at [259, 400] on div "Редактирование работы Услуга: Перевод срочный Рус → Англ Параметры Файлы Вид ра…" at bounding box center [564, 305] width 1129 height 610
type input "2700"
click at [774, 249] on icon "button" at bounding box center [778, 248] width 9 height 10
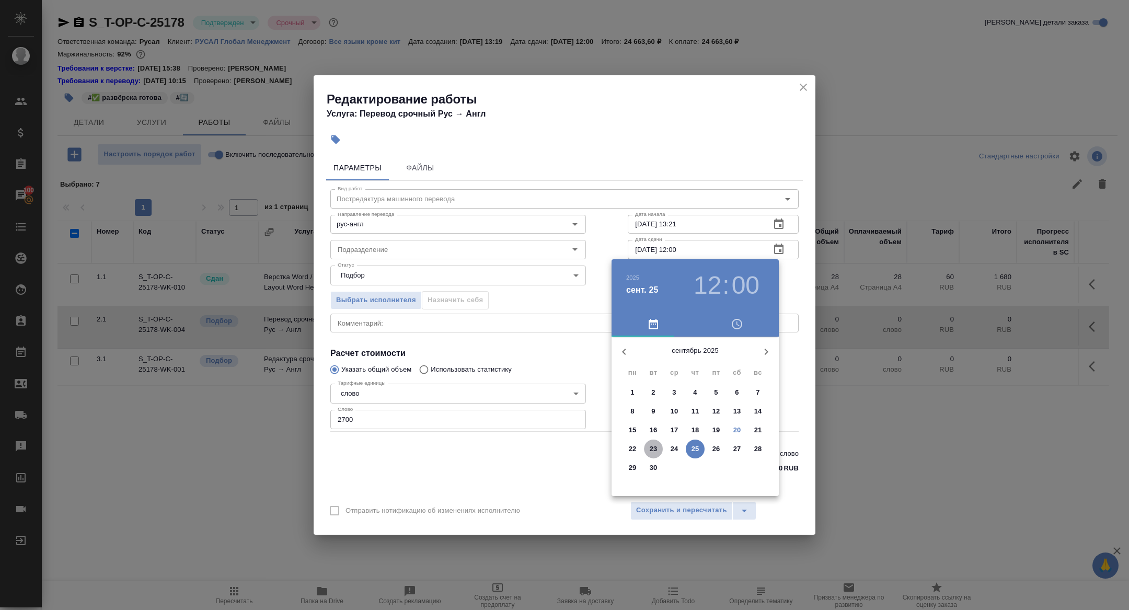
click at [659, 448] on span "23" at bounding box center [653, 449] width 19 height 10
type input "23.09.2025 12:00"
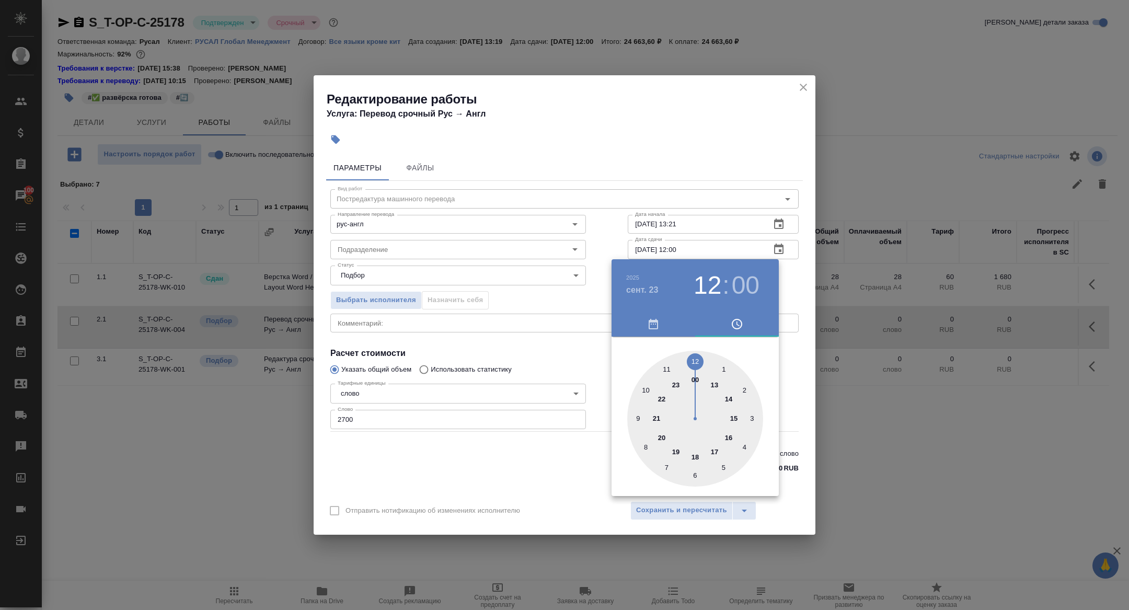
drag, startPoint x: 487, startPoint y: 291, endPoint x: 541, endPoint y: 343, distance: 74.3
click at [486, 291] on div at bounding box center [564, 305] width 1129 height 610
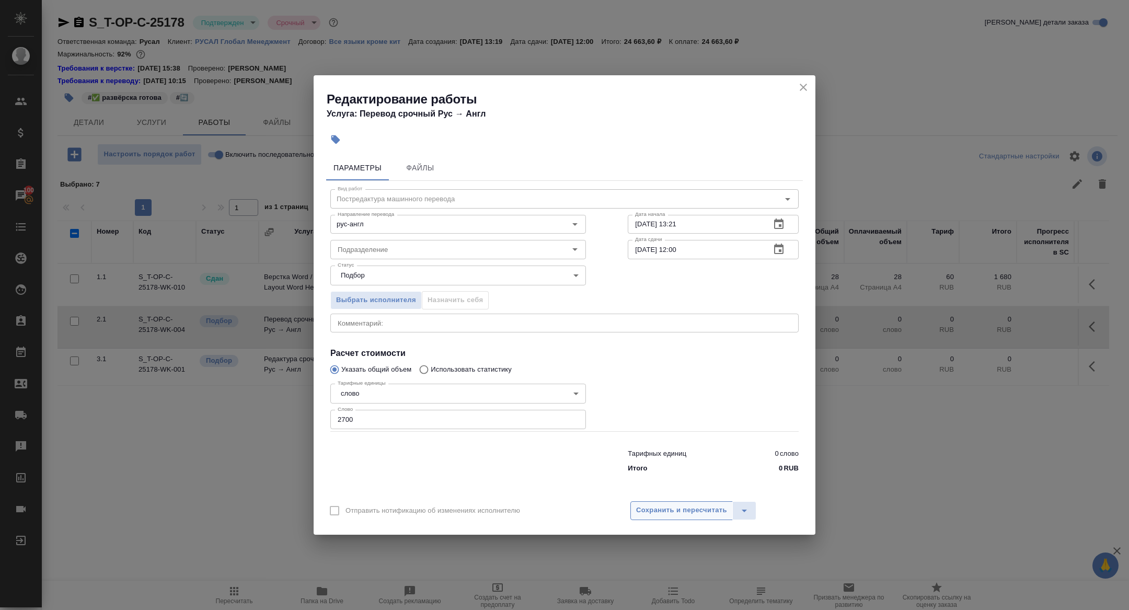
click at [693, 507] on span "Сохранить и пересчитать" at bounding box center [681, 510] width 91 height 12
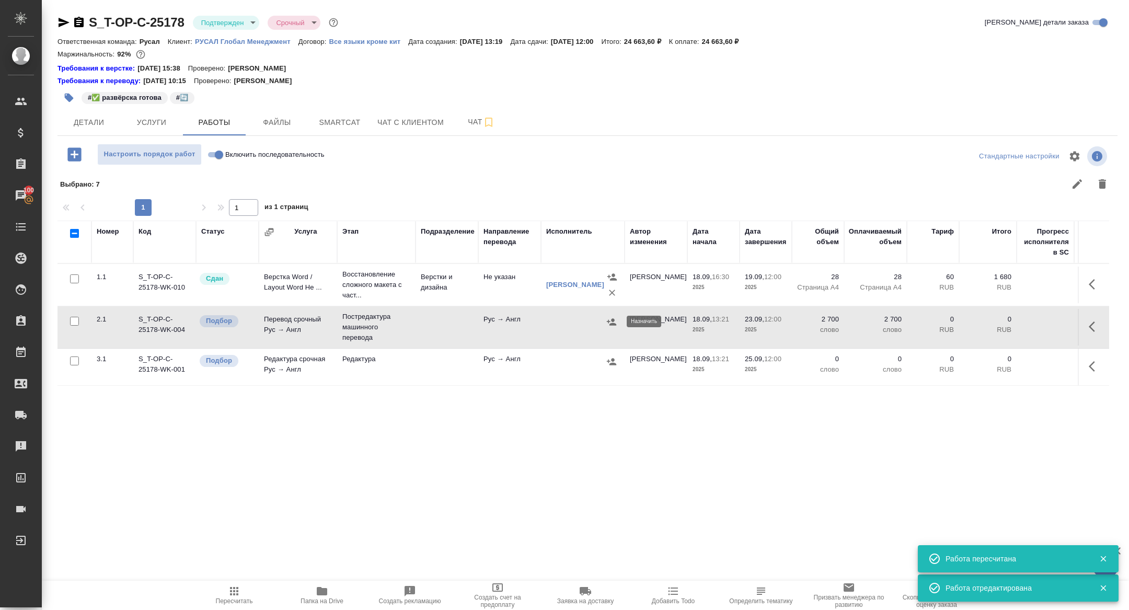
click at [614, 324] on icon "button" at bounding box center [611, 321] width 9 height 7
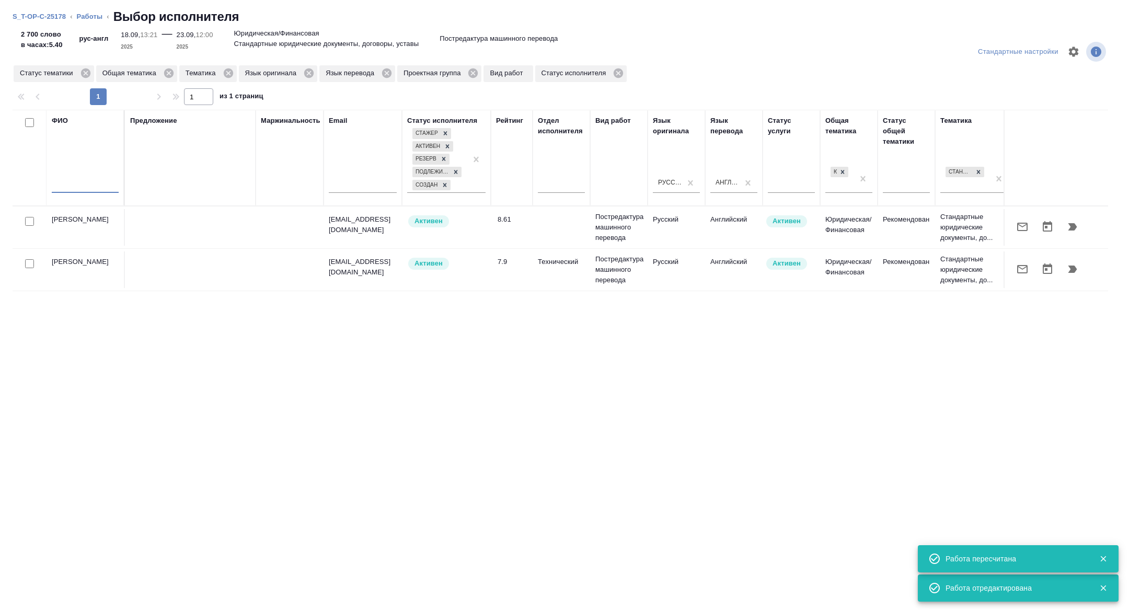
click at [88, 181] on input "text" at bounding box center [85, 186] width 67 height 13
click at [28, 217] on input "checkbox" at bounding box center [29, 221] width 9 height 9
checkbox input "true"
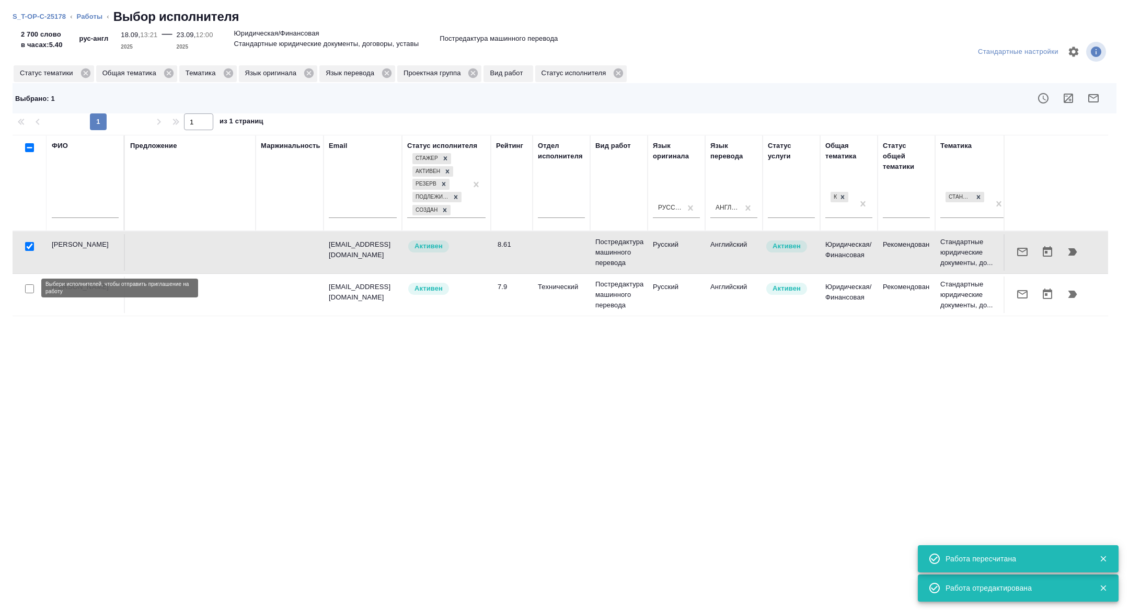
click at [28, 289] on input "checkbox" at bounding box center [29, 288] width 9 height 9
checkbox input "true"
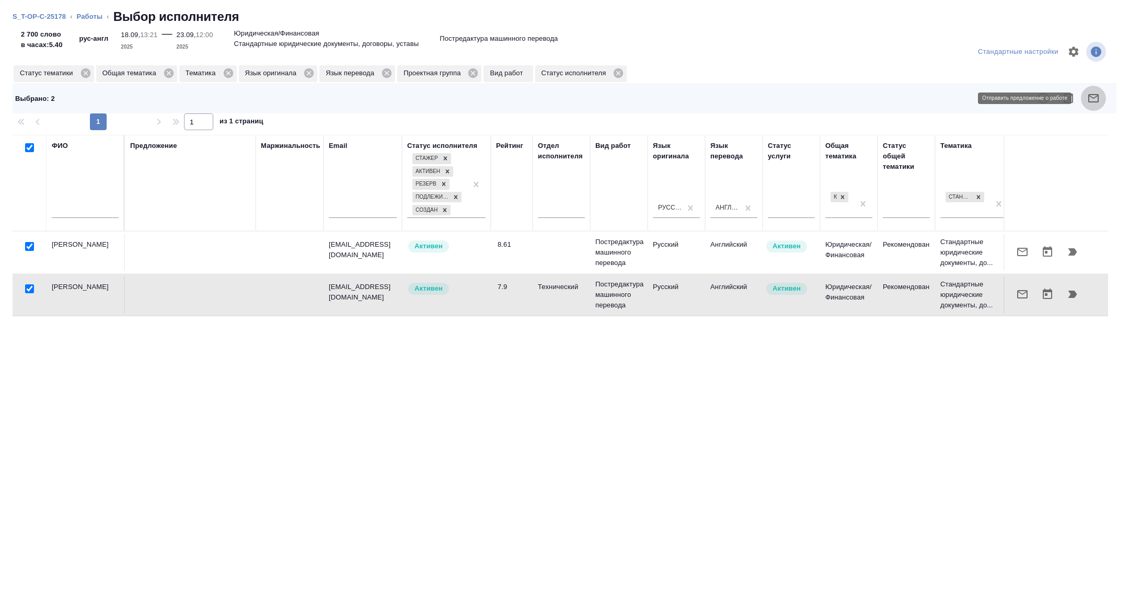
click at [1096, 92] on icon "button" at bounding box center [1093, 98] width 13 height 13
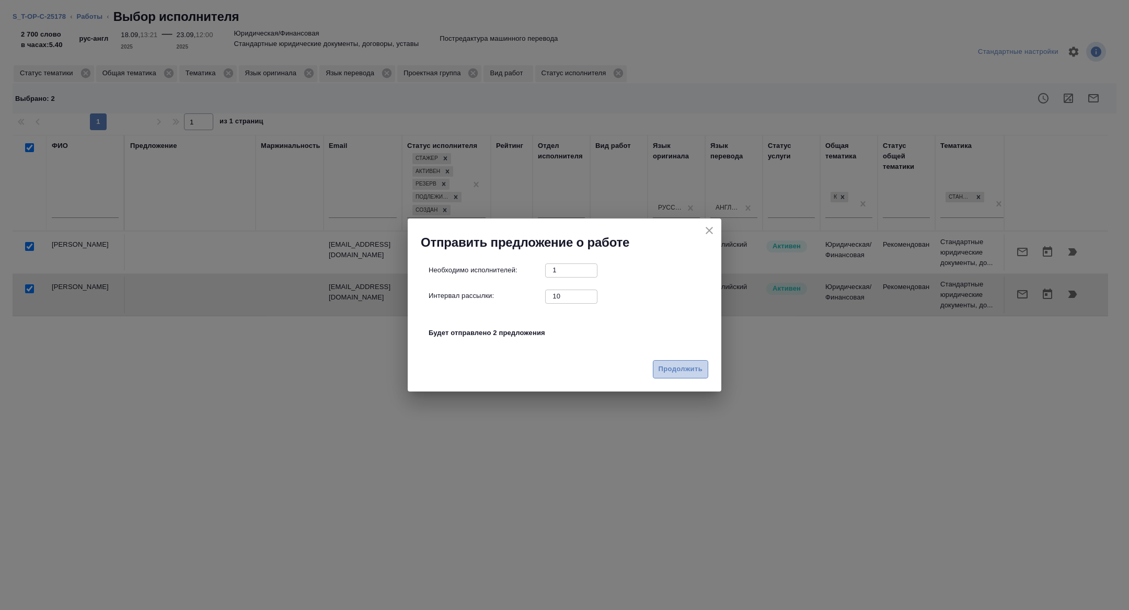
click at [675, 370] on span "Продолжить" at bounding box center [680, 369] width 44 height 12
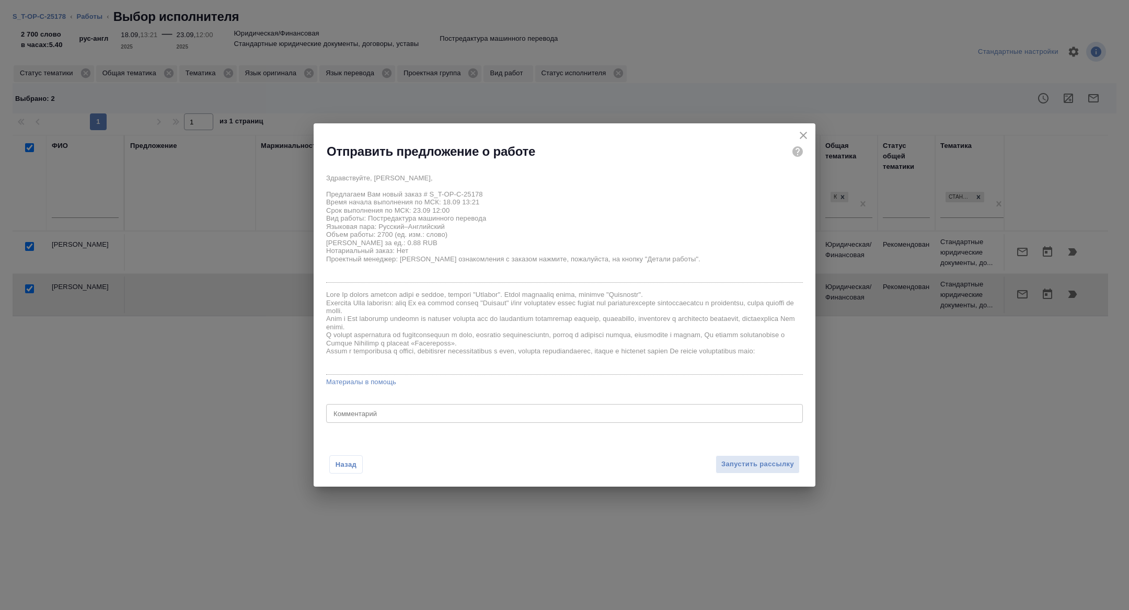
click at [620, 417] on div "x Комментарий" at bounding box center [564, 413] width 477 height 19
click at [518, 413] on textarea "надо сверять с оригиналом, так как пишут о проблемах. с распознаванием" at bounding box center [564, 414] width 462 height 8
type textarea "надо сверять с оригиналом, так как пишут о проблемах с распознаванием"
click at [751, 460] on span "Запустить рассылку" at bounding box center [757, 464] width 73 height 12
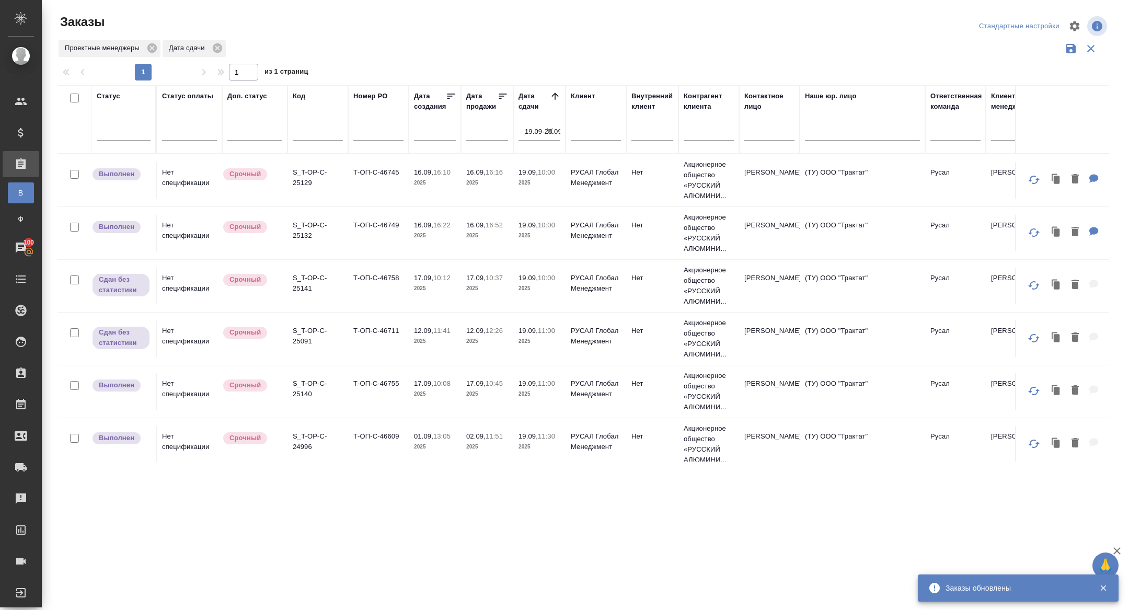
click at [318, 132] on input "text" at bounding box center [318, 133] width 50 height 13
paste input "S_T-OP-C-25121("
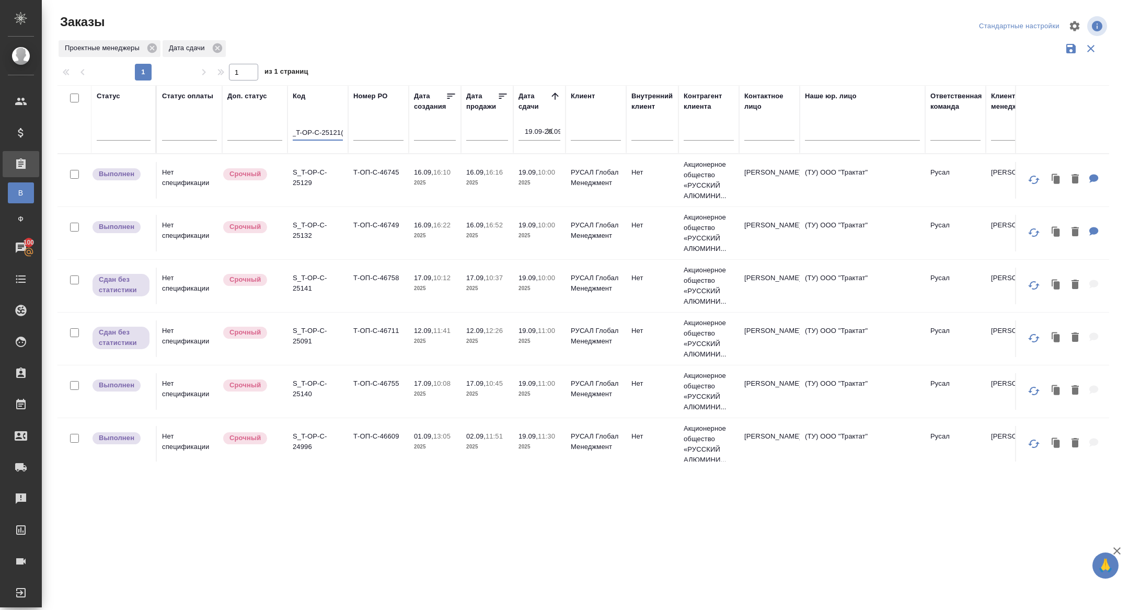
type input "S_T-OP-C-25121("
click at [557, 129] on input "19.09-20.09" at bounding box center [543, 131] width 36 height 15
click at [548, 129] on icon "button" at bounding box center [550, 131] width 6 height 6
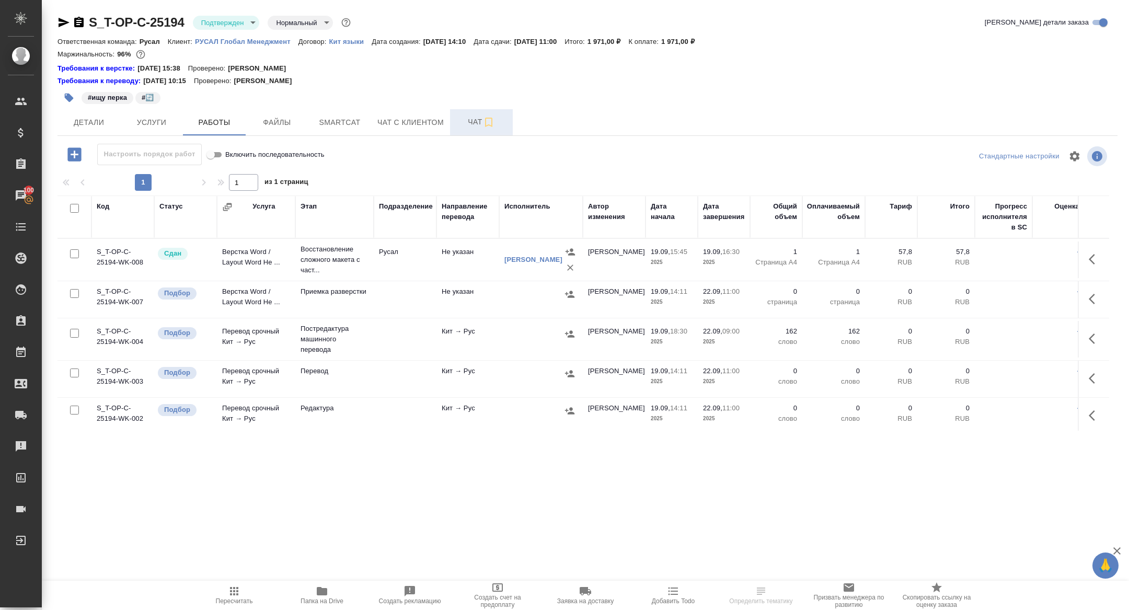
click at [467, 114] on button "Чат" at bounding box center [481, 122] width 63 height 26
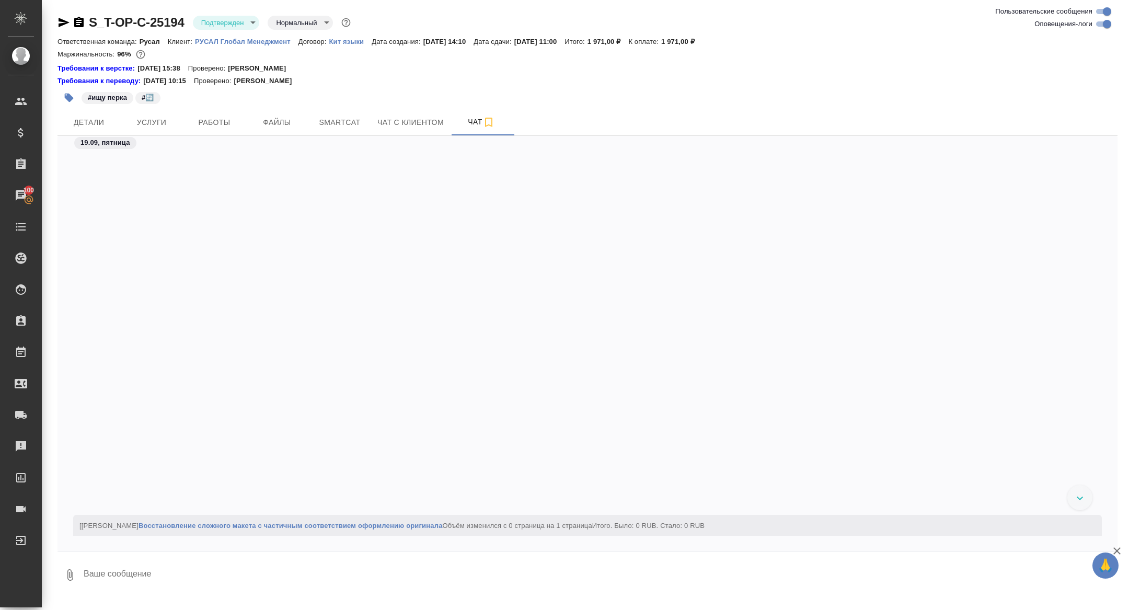
scroll to position [1284, 0]
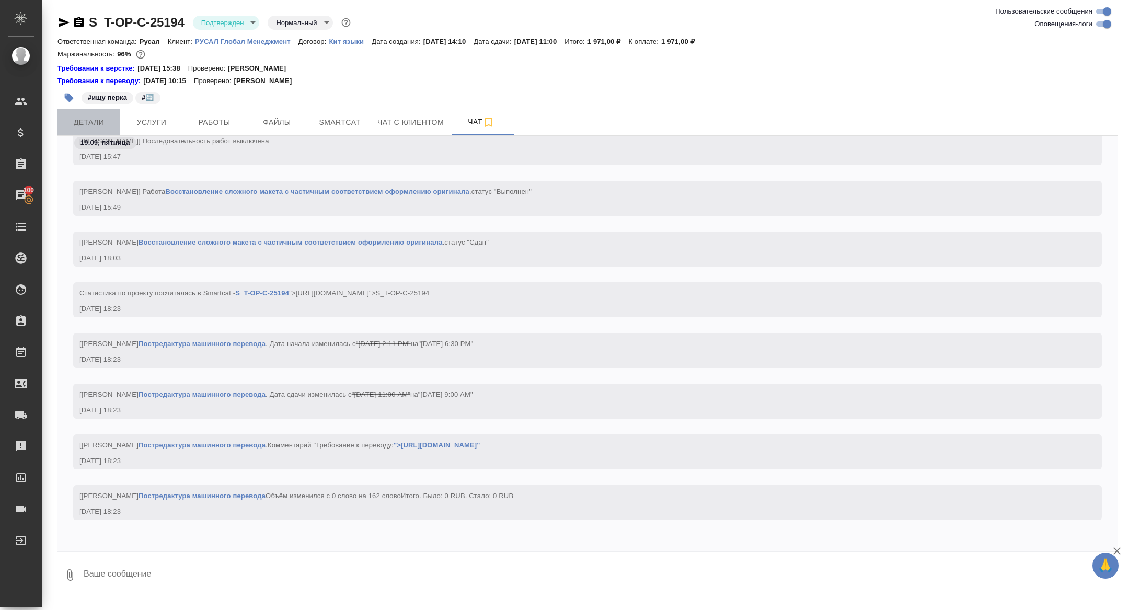
click at [98, 116] on span "Детали" at bounding box center [89, 122] width 50 height 13
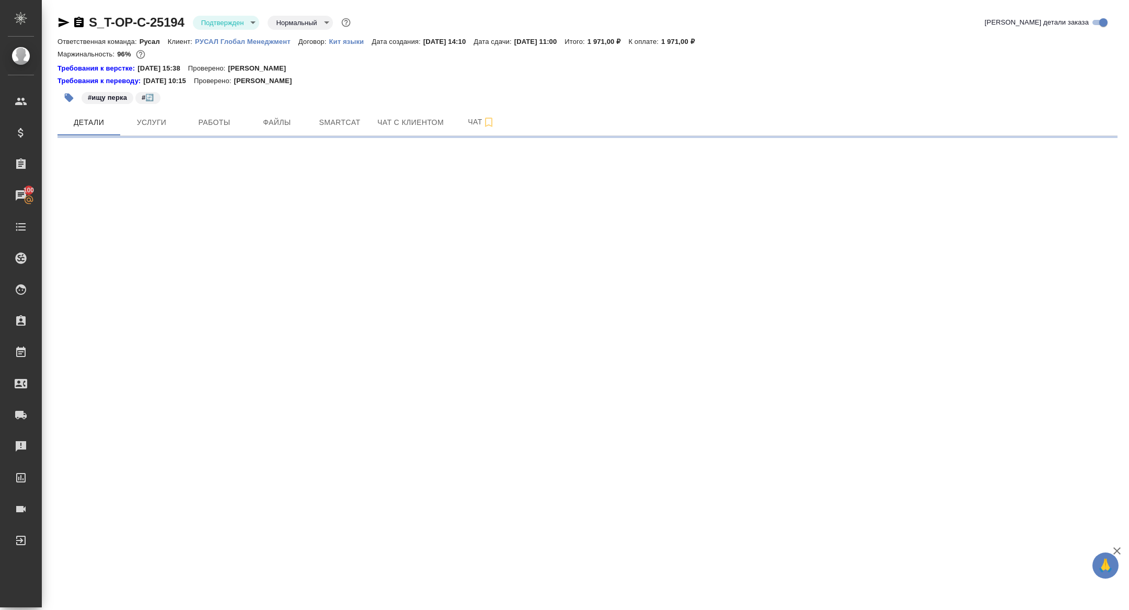
select select "RU"
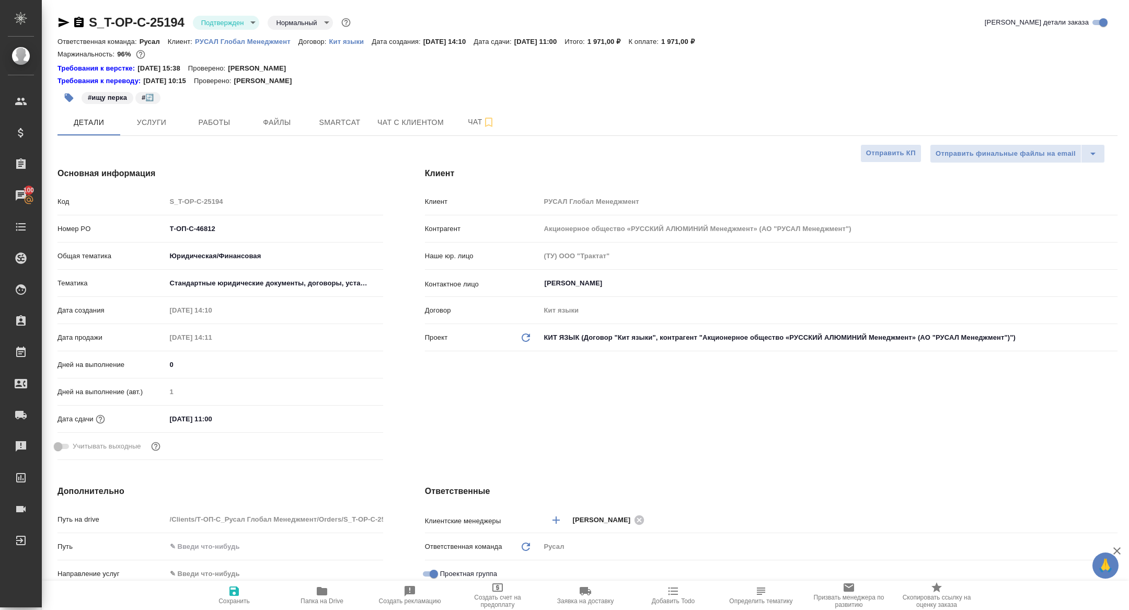
type textarea "x"
click at [317, 598] on span "Папка на Drive" at bounding box center [321, 600] width 43 height 7
type textarea "x"
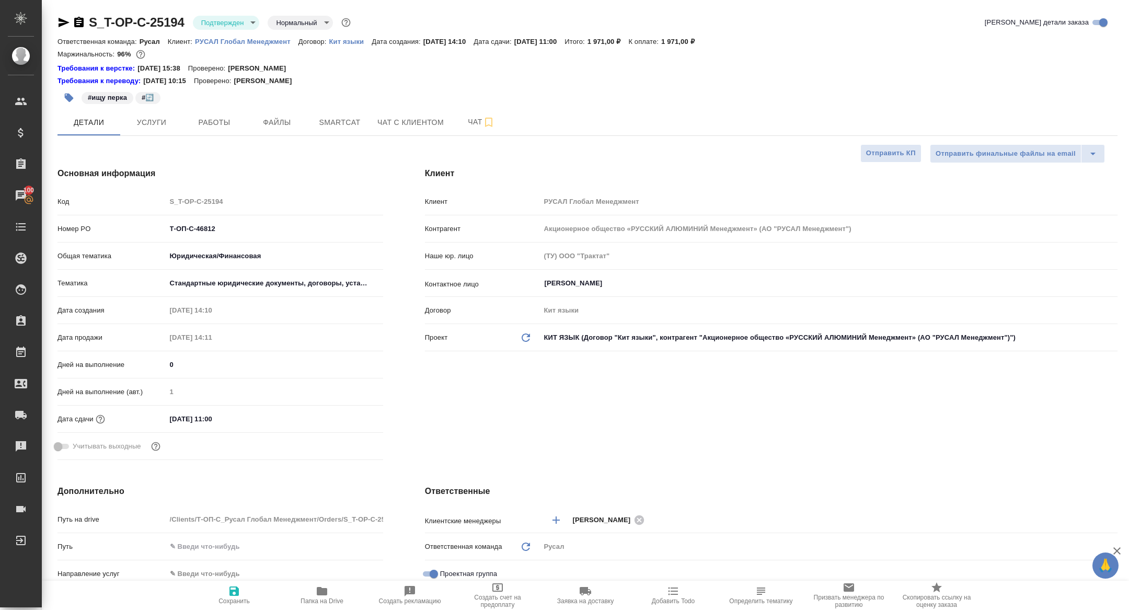
type textarea "x"
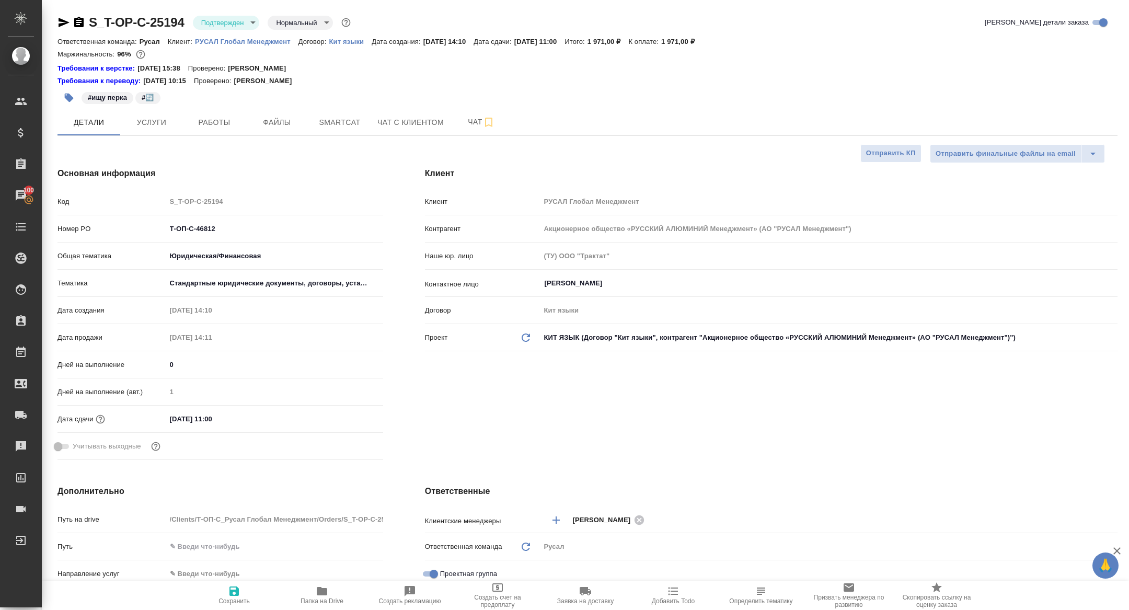
drag, startPoint x: 81, startPoint y: 20, endPoint x: 96, endPoint y: 20, distance: 14.6
click at [81, 20] on icon "button" at bounding box center [79, 22] width 13 height 13
type textarea "x"
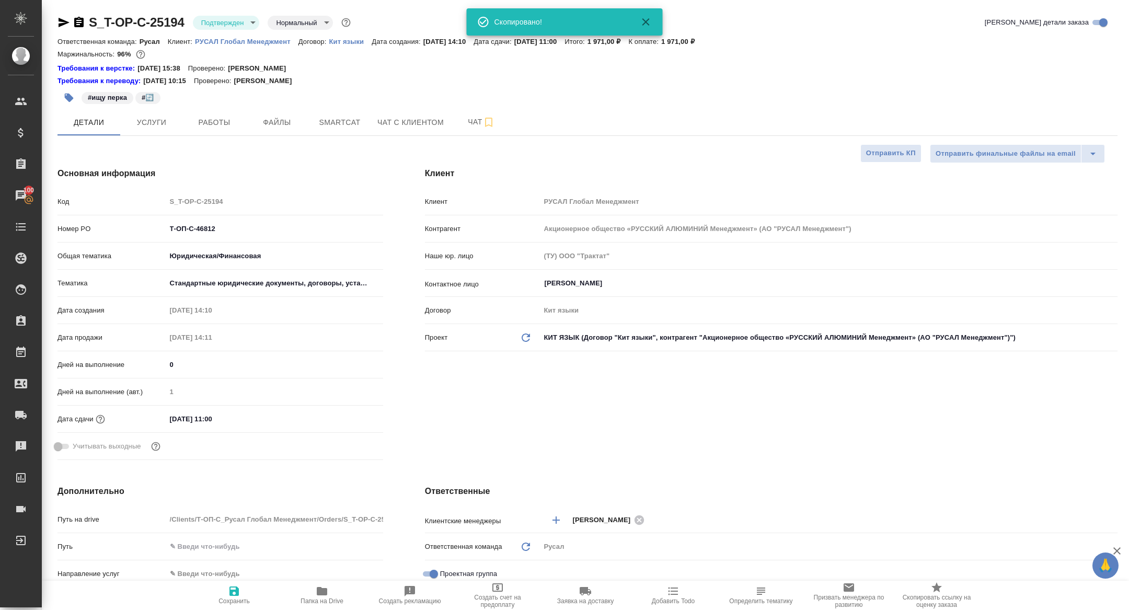
type textarea "x"
click at [346, 132] on button "Smartcat" at bounding box center [339, 122] width 63 height 26
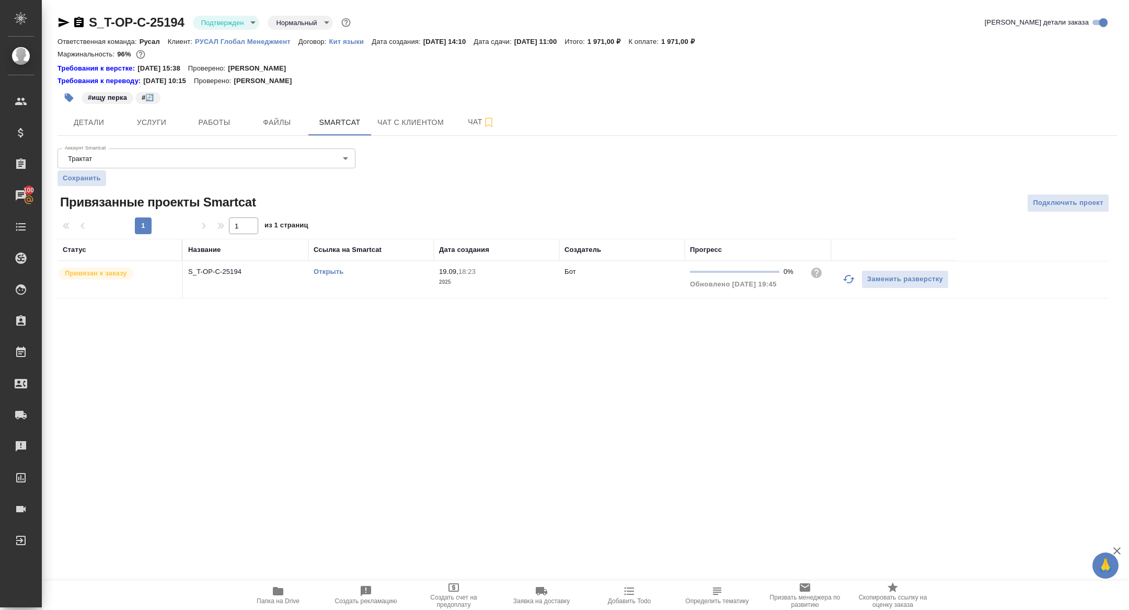
click at [330, 271] on link "Открыть" at bounding box center [328, 272] width 30 height 8
click at [210, 123] on span "Работы" at bounding box center [214, 122] width 50 height 13
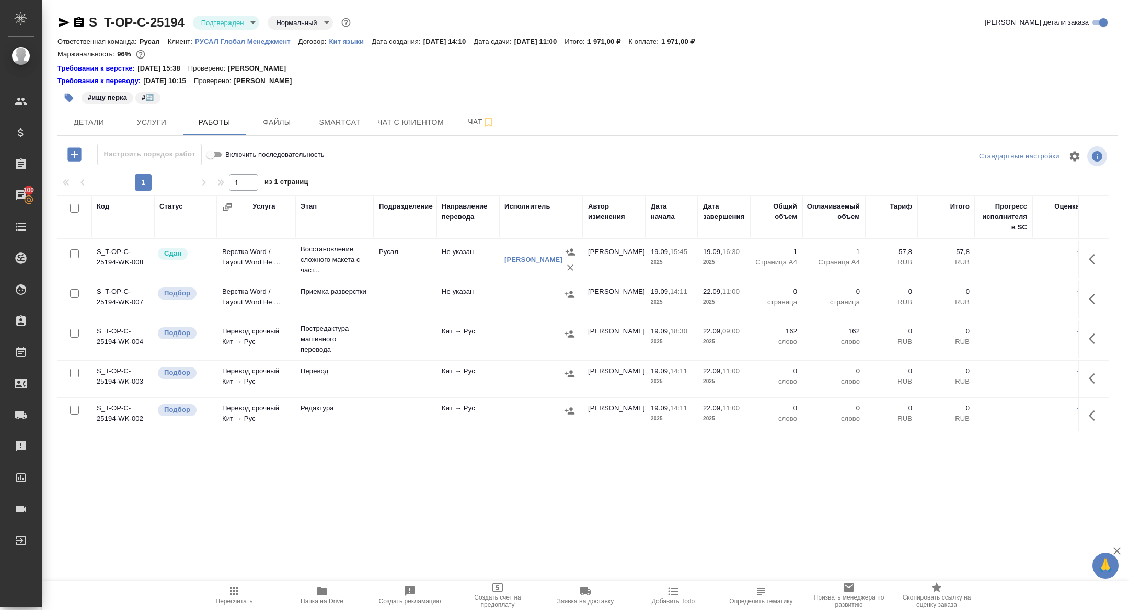
click at [73, 202] on div at bounding box center [72, 208] width 18 height 15
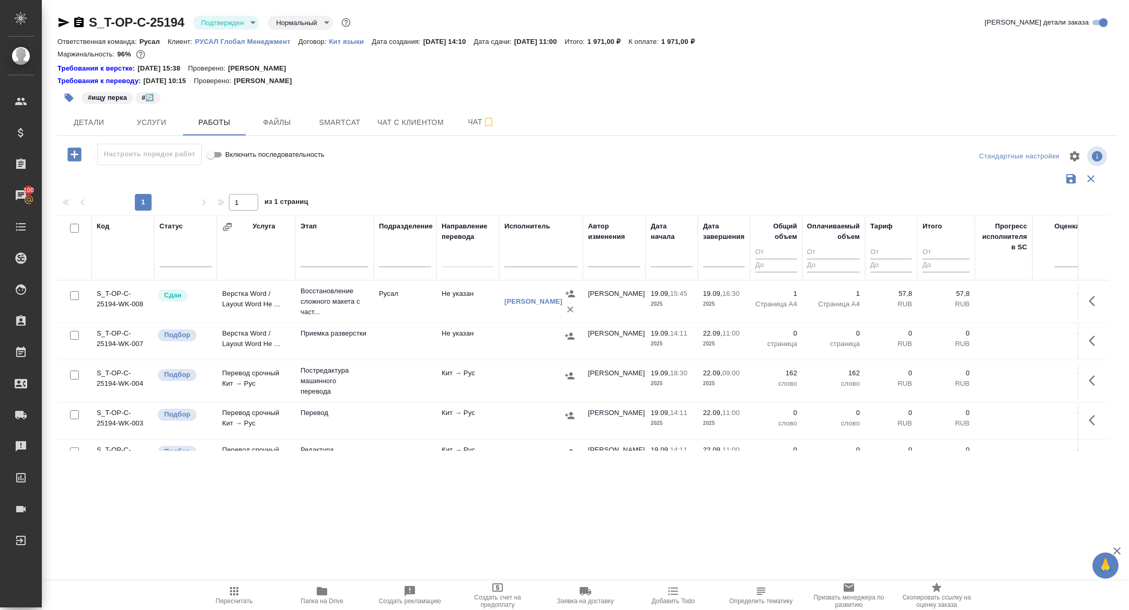
click at [74, 229] on input "checkbox" at bounding box center [74, 228] width 9 height 9
checkbox input "true"
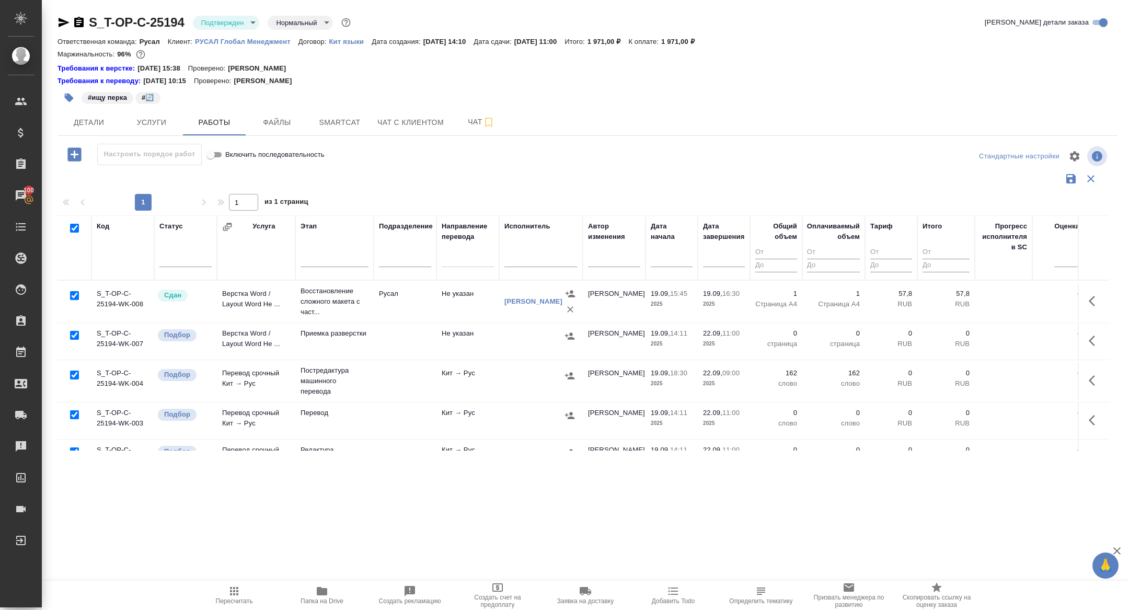
checkbox input "true"
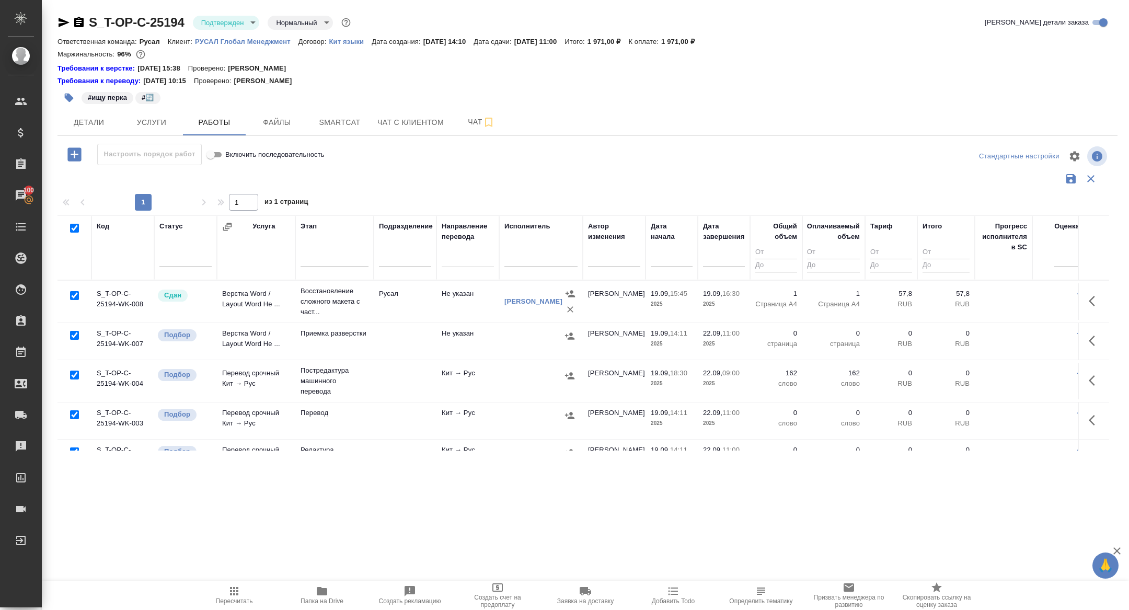
checkbox input "true"
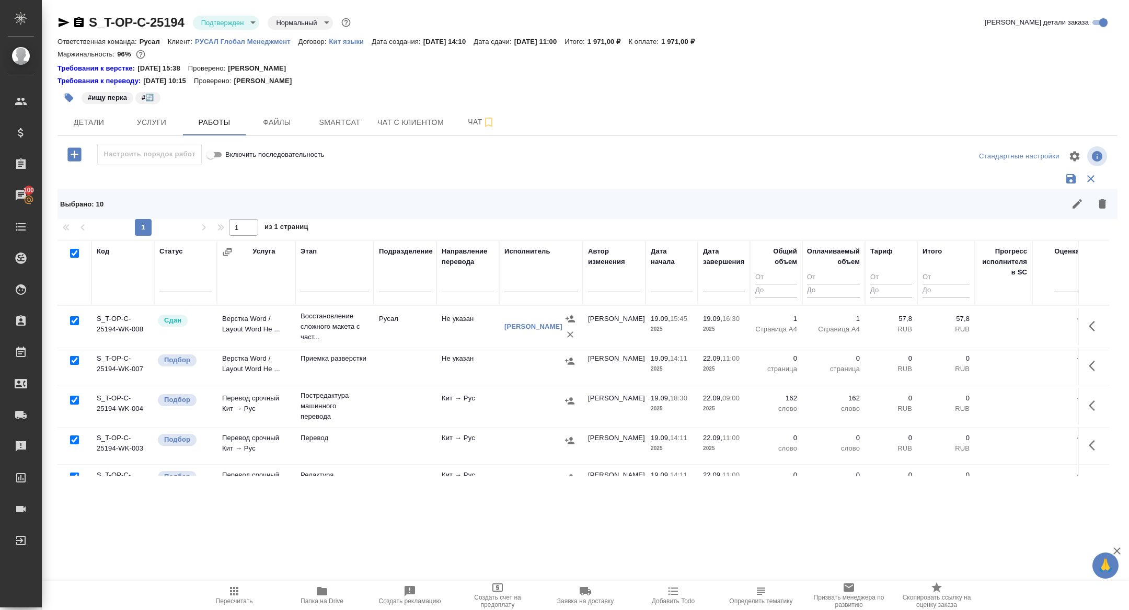
click at [74, 321] on input "checkbox" at bounding box center [74, 320] width 9 height 9
checkbox input "false"
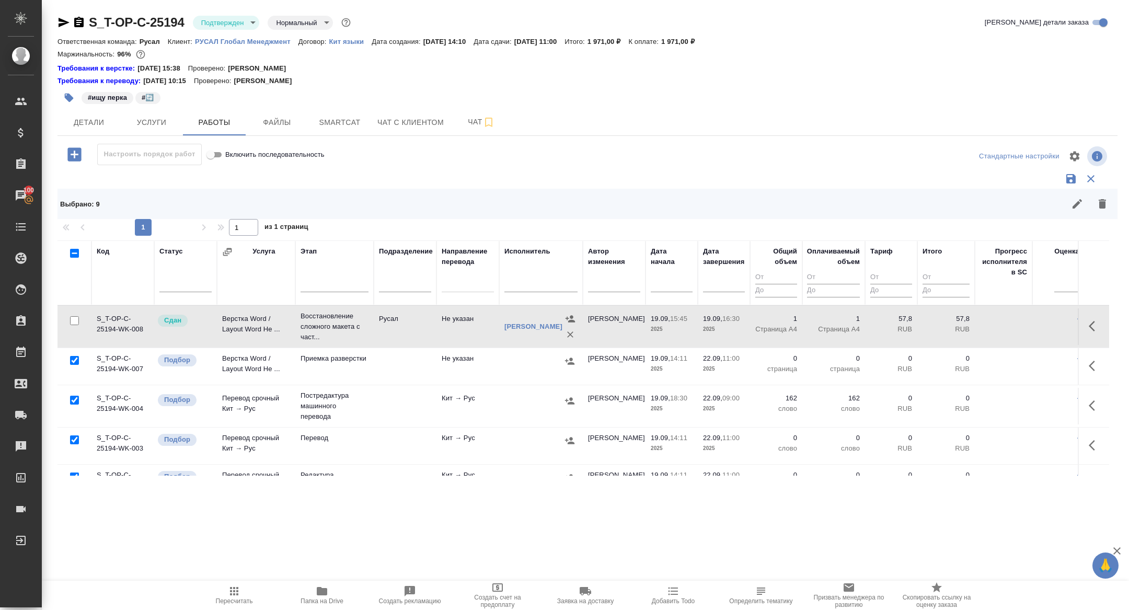
click at [73, 400] on input "checkbox" at bounding box center [74, 400] width 9 height 9
checkbox input "false"
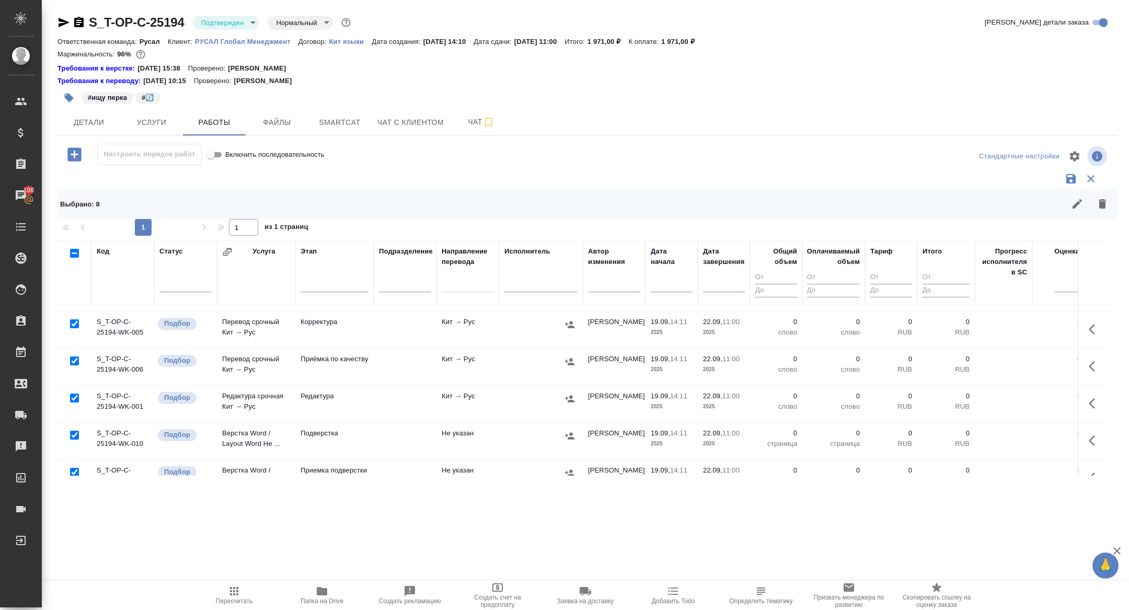
scroll to position [210, 0]
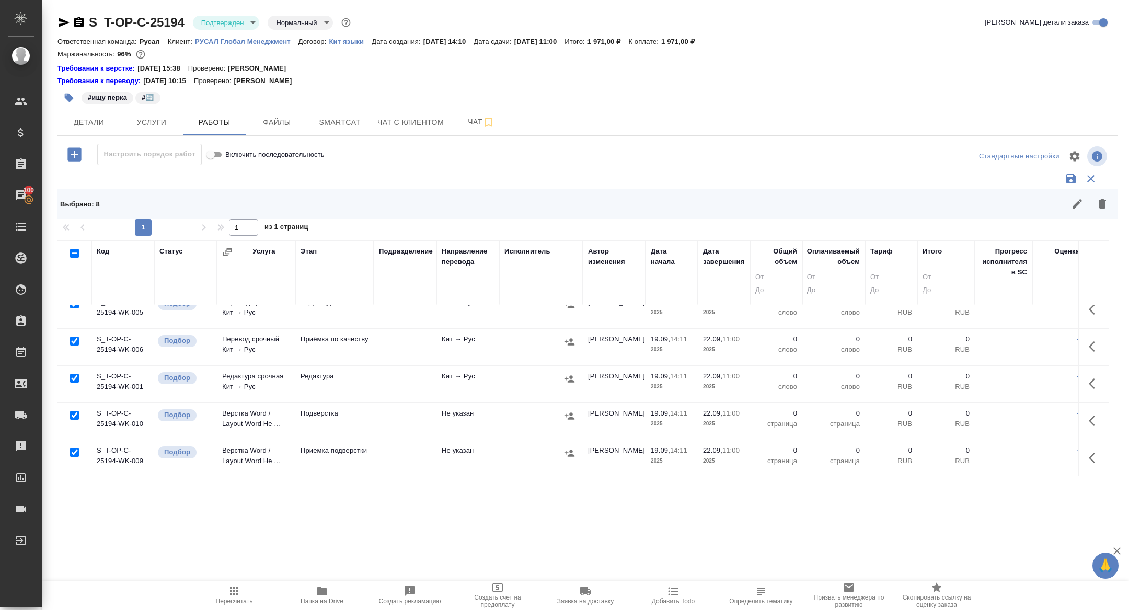
click at [77, 411] on input "checkbox" at bounding box center [74, 415] width 9 height 9
checkbox input "false"
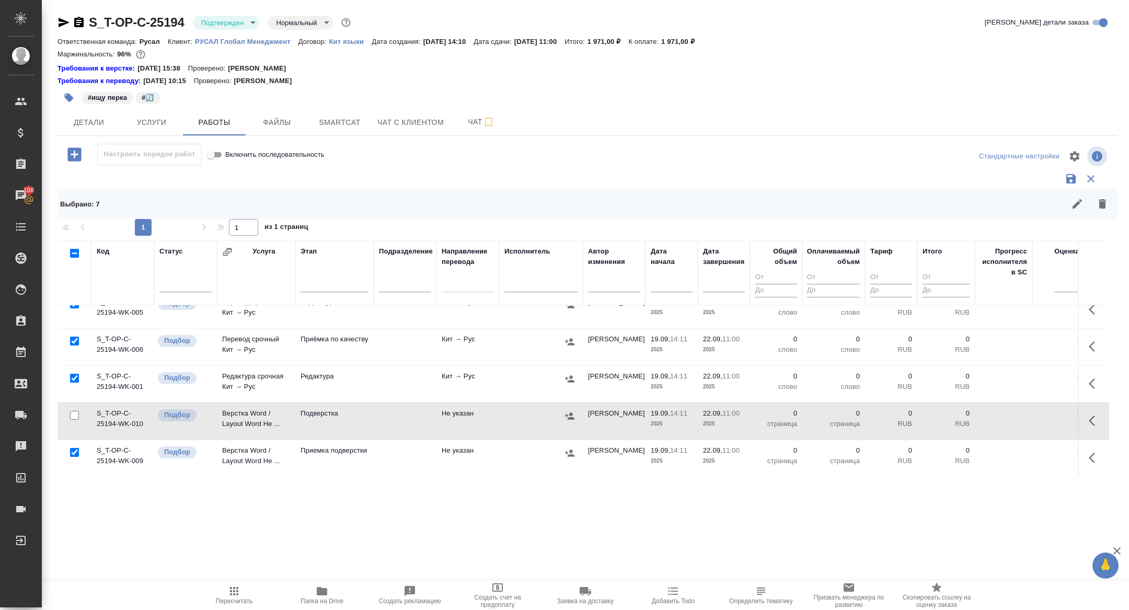
click at [1092, 187] on button "button" at bounding box center [1091, 179] width 20 height 20
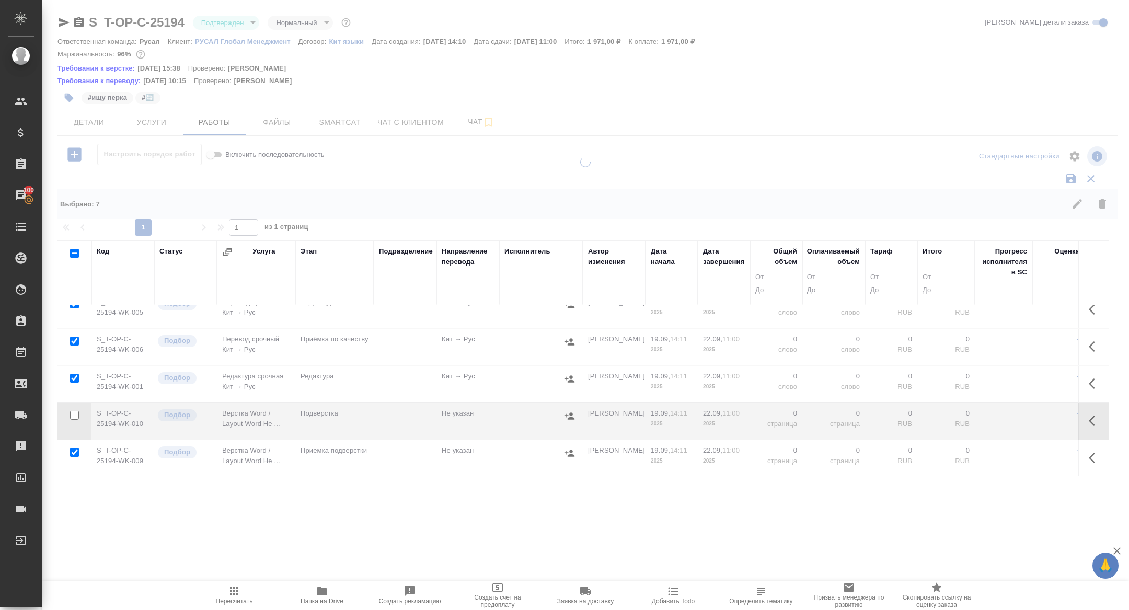
click at [1100, 208] on icon "button" at bounding box center [1101, 203] width 7 height 9
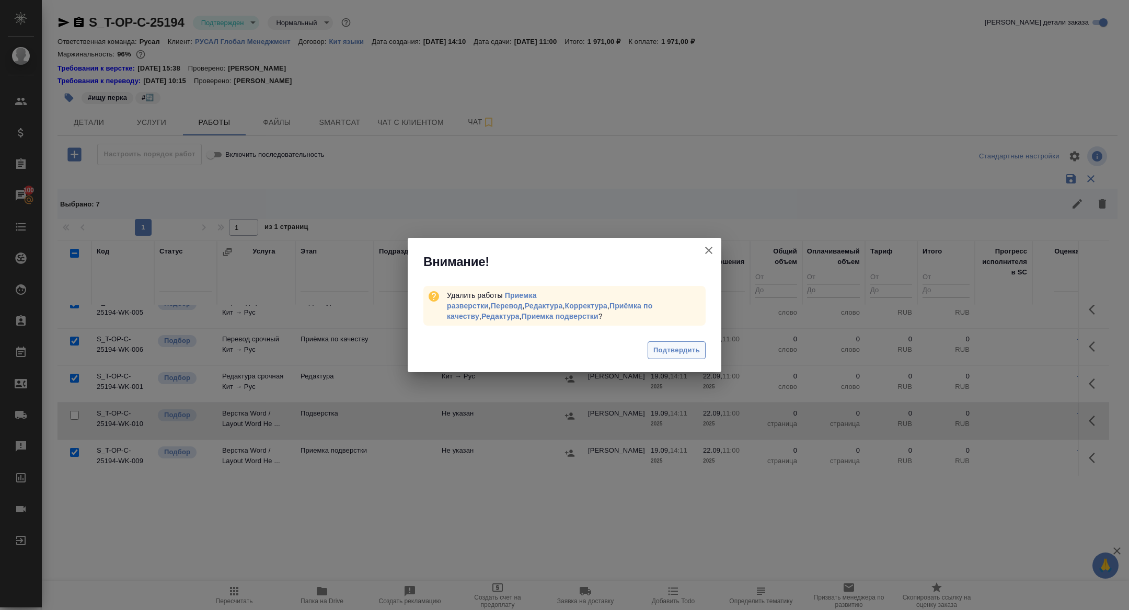
click at [691, 351] on button "Подтвердить" at bounding box center [676, 350] width 58 height 18
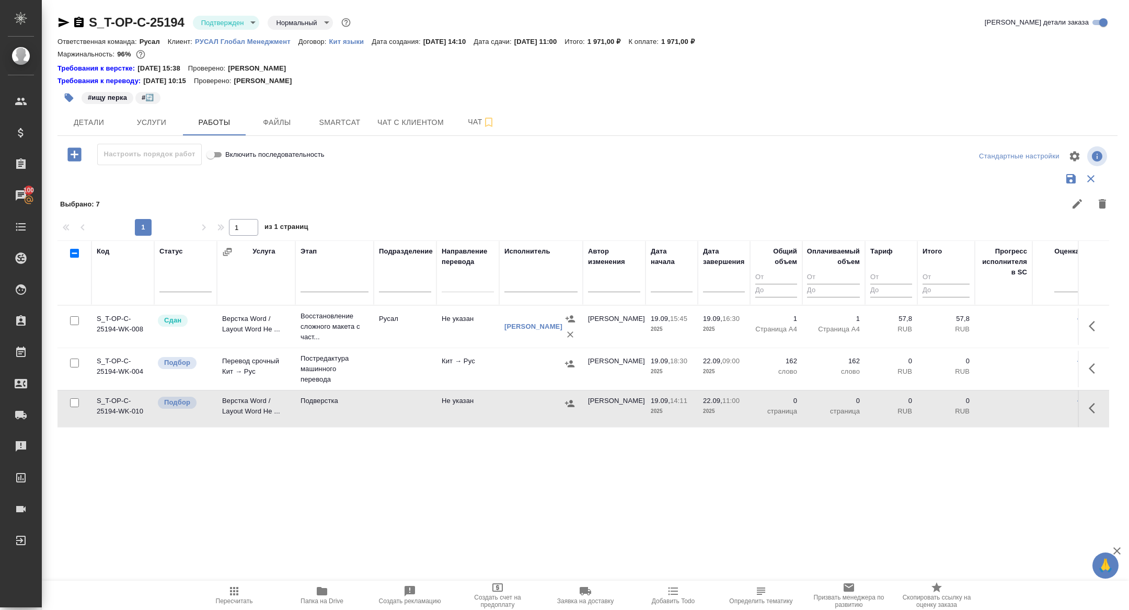
scroll to position [0, 0]
click at [1094, 366] on icon "button" at bounding box center [1094, 368] width 13 height 13
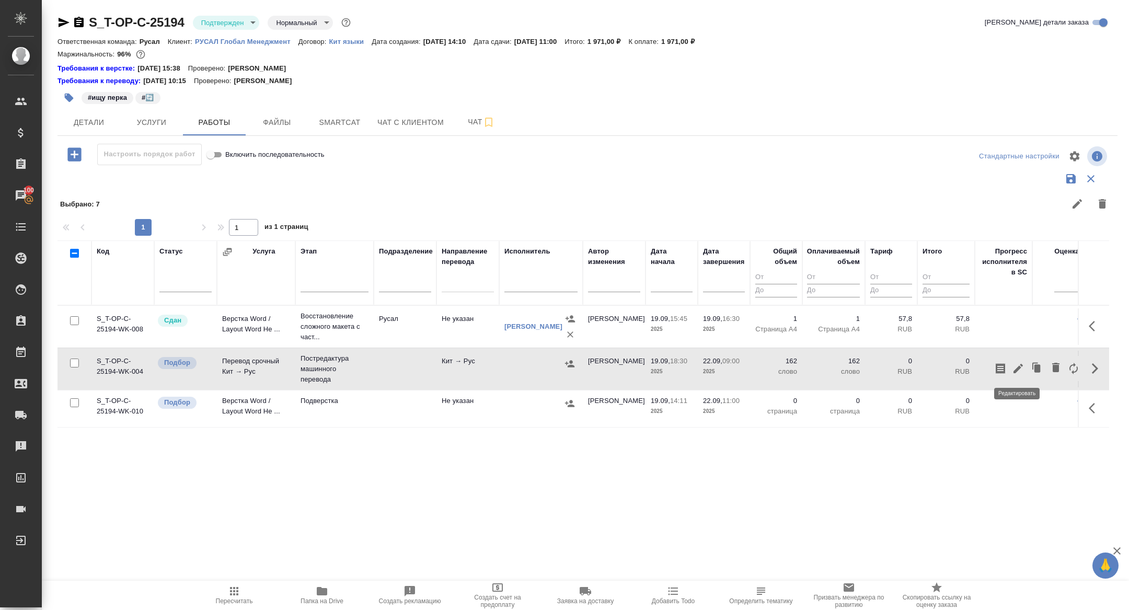
click at [1019, 372] on icon "button" at bounding box center [1018, 368] width 13 height 13
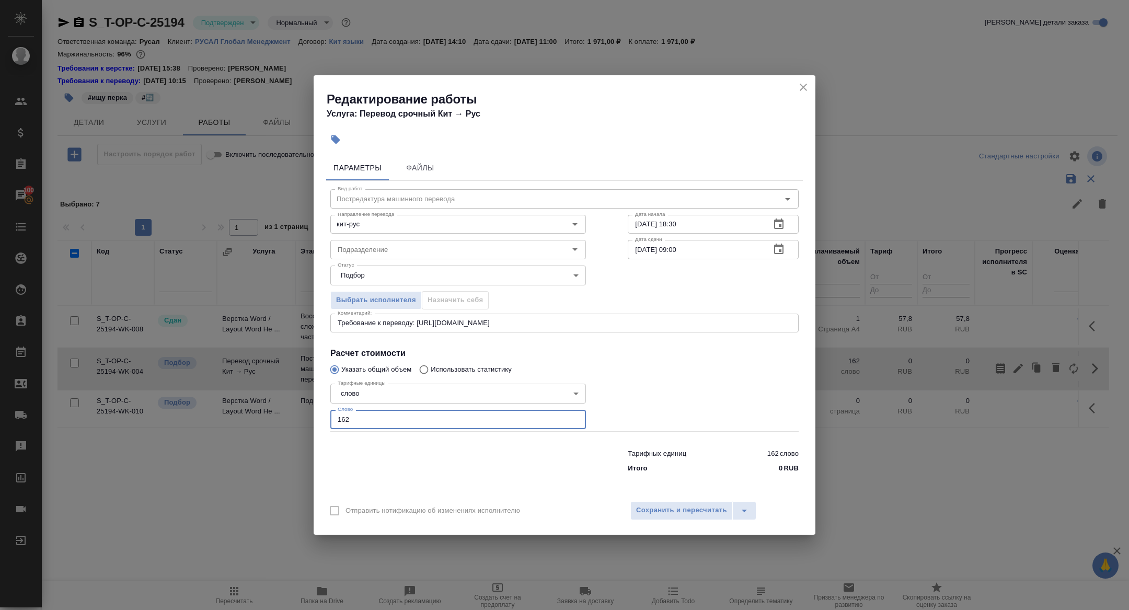
drag, startPoint x: 418, startPoint y: 422, endPoint x: 259, endPoint y: 419, distance: 159.4
click at [259, 419] on div "Редактирование работы Услуга: Перевод срочный Кит → Рус Параметры Файлы Вид раб…" at bounding box center [564, 305] width 1129 height 610
type input "270"
click at [688, 507] on span "Сохранить и пересчитать" at bounding box center [681, 510] width 91 height 12
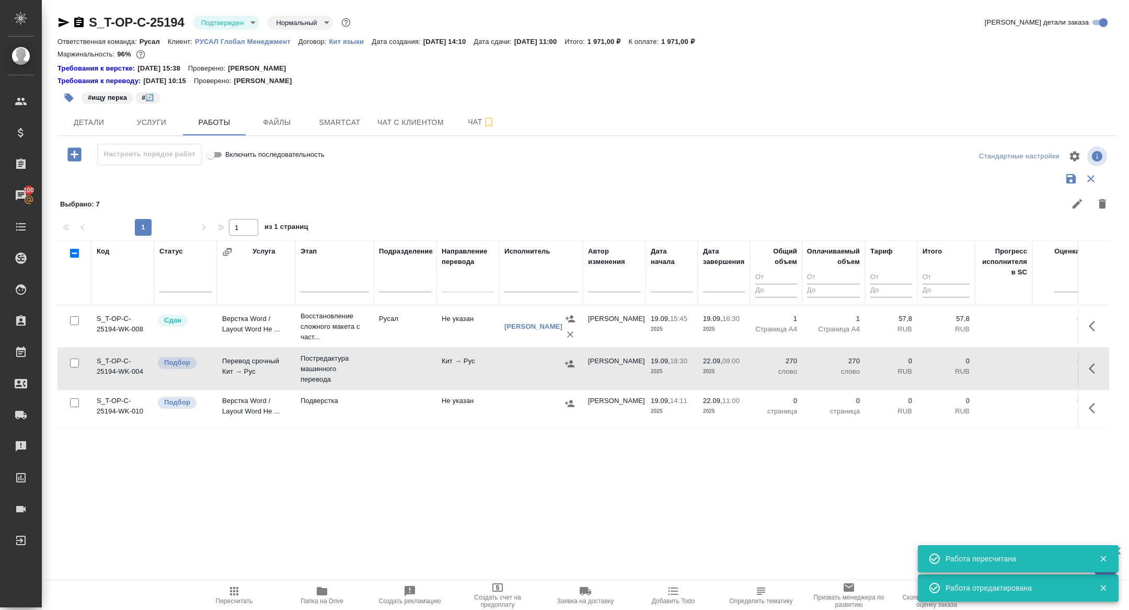
click at [568, 367] on icon "button" at bounding box center [569, 363] width 10 height 10
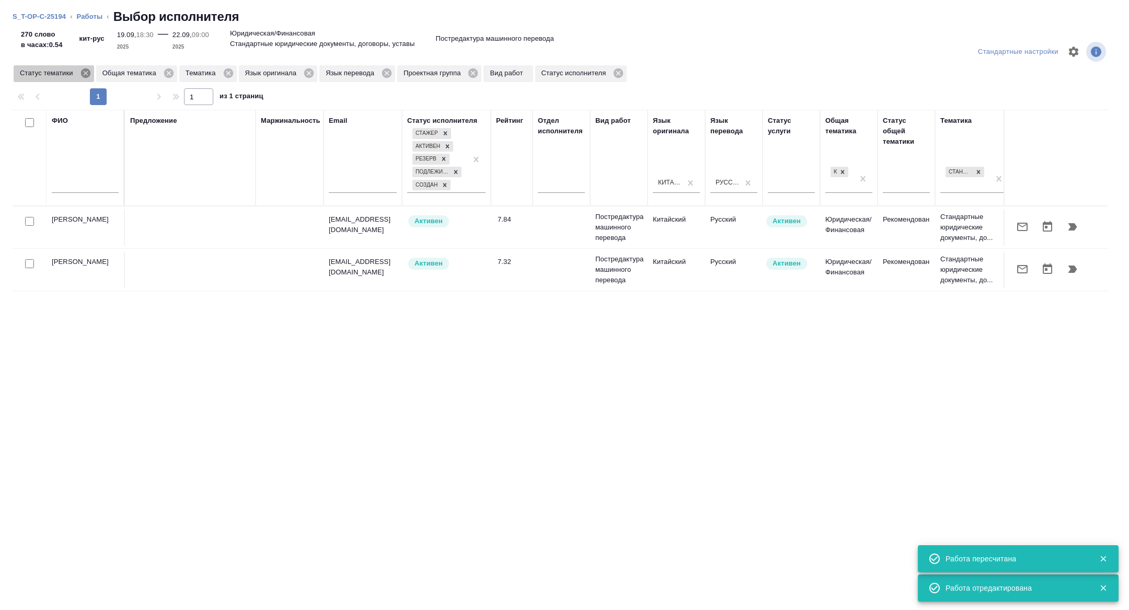
click at [88, 74] on icon at bounding box center [84, 72] width 9 height 9
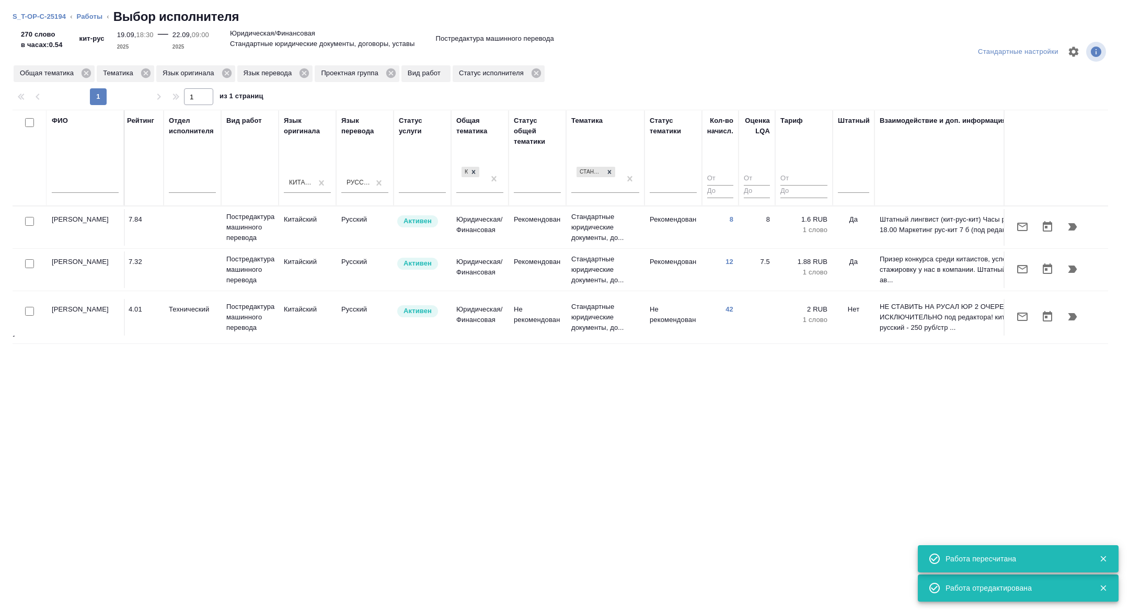
scroll to position [0, 422]
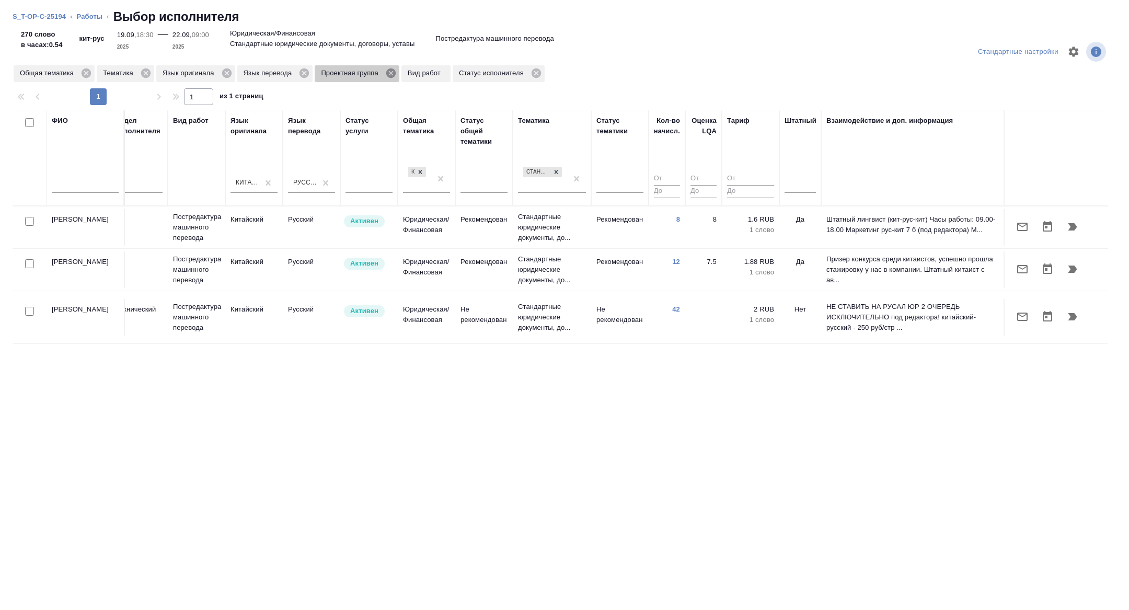
click at [396, 73] on icon at bounding box center [390, 72] width 9 height 9
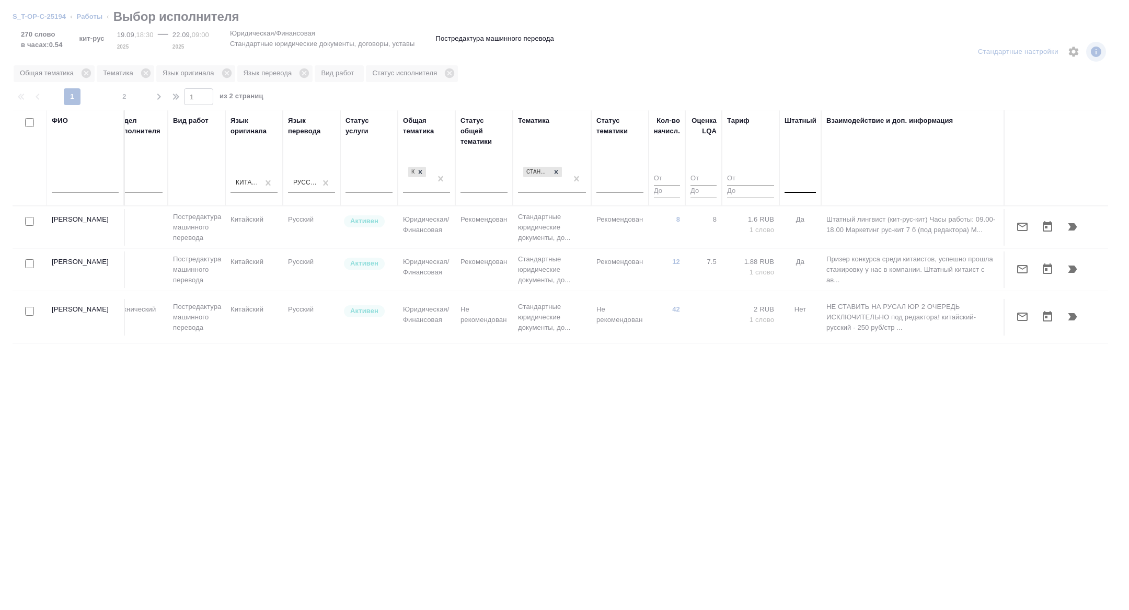
click at [803, 184] on div at bounding box center [799, 182] width 31 height 15
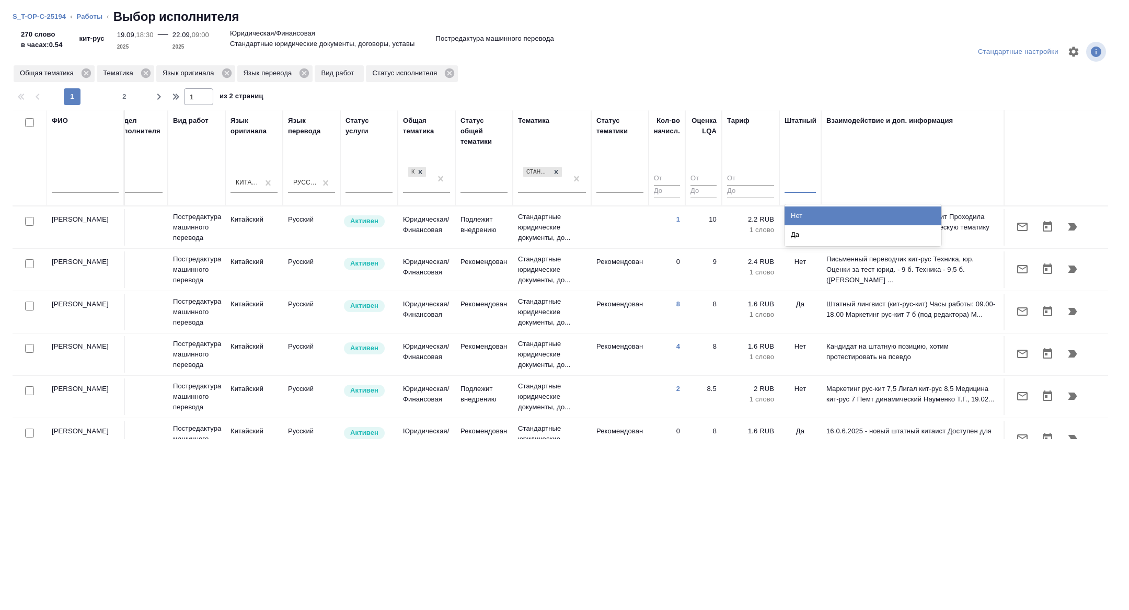
click at [807, 210] on div "Нет" at bounding box center [862, 215] width 157 height 19
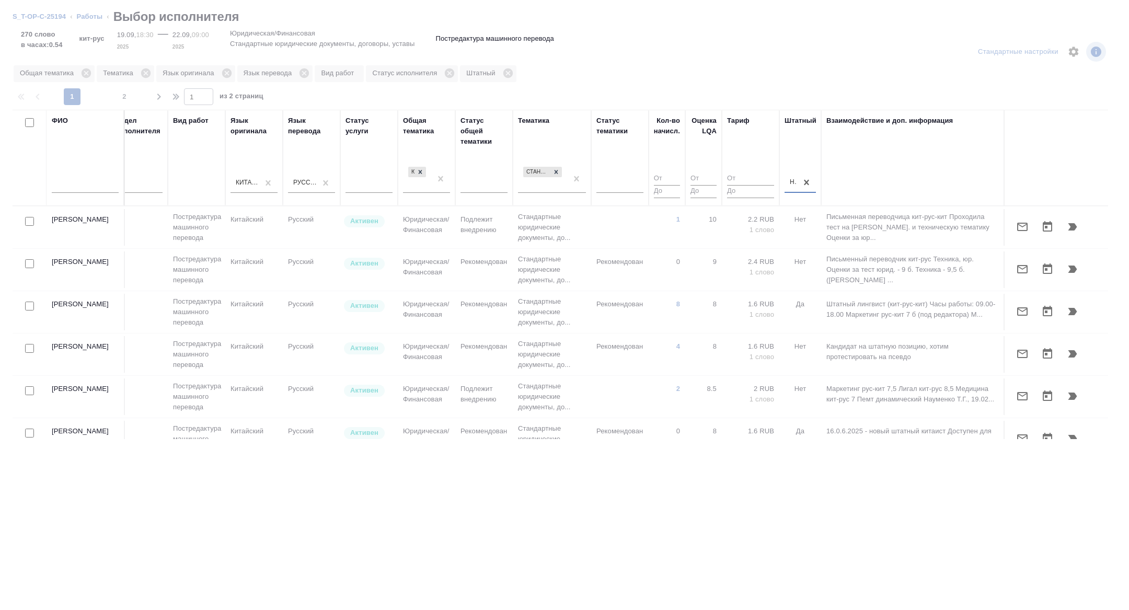
click at [30, 223] on input "checkbox" at bounding box center [29, 221] width 9 height 9
checkbox input "true"
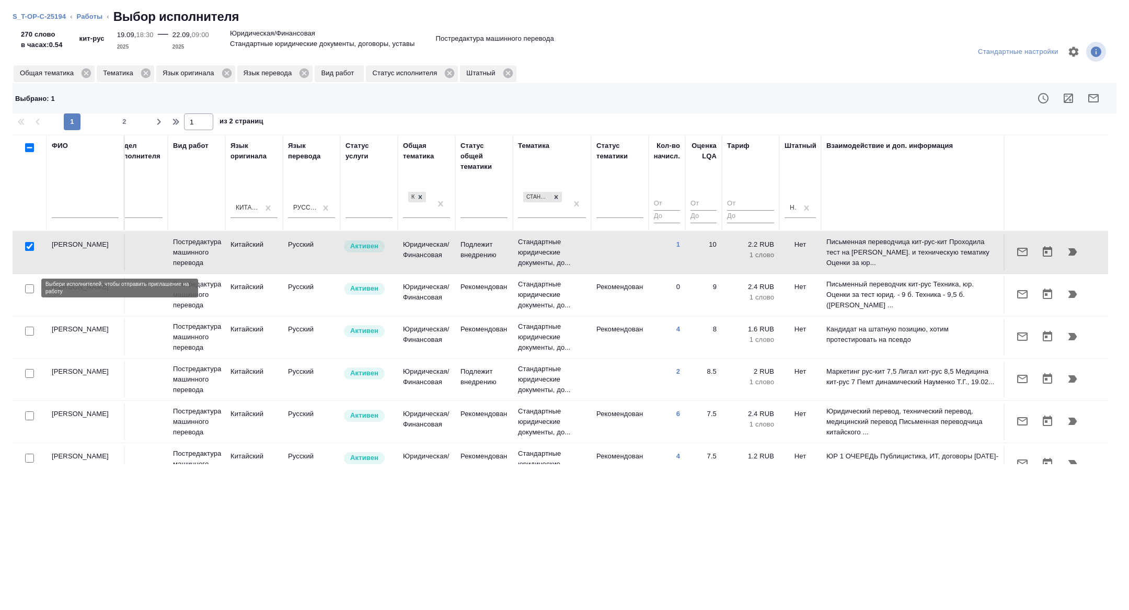
click at [28, 286] on input "checkbox" at bounding box center [29, 288] width 9 height 9
checkbox input "true"
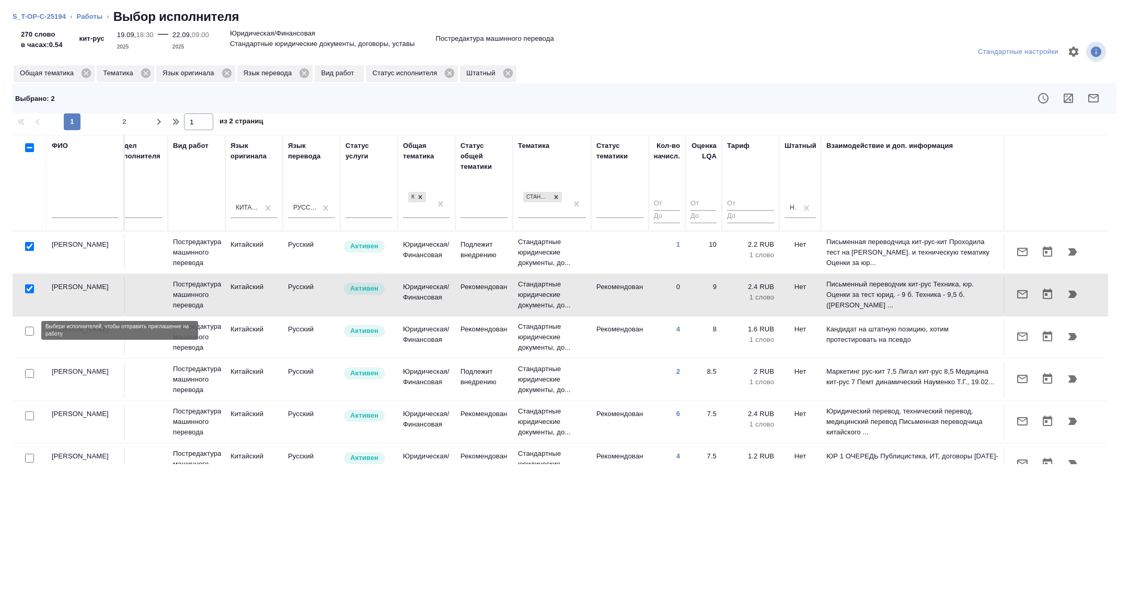
click at [29, 329] on input "checkbox" at bounding box center [29, 331] width 9 height 9
checkbox input "true"
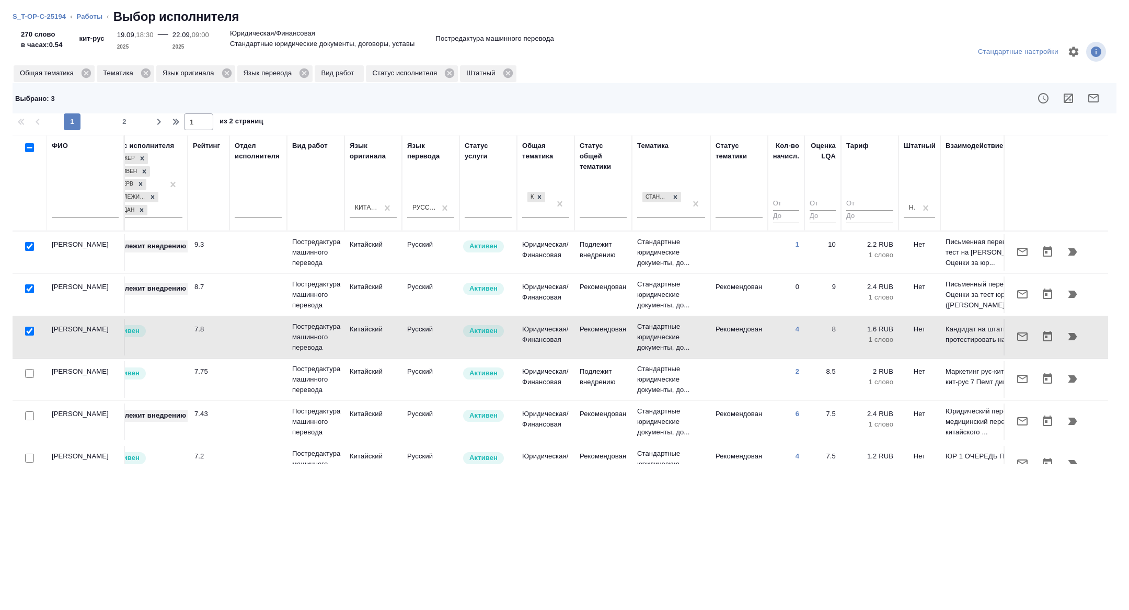
scroll to position [0, 58]
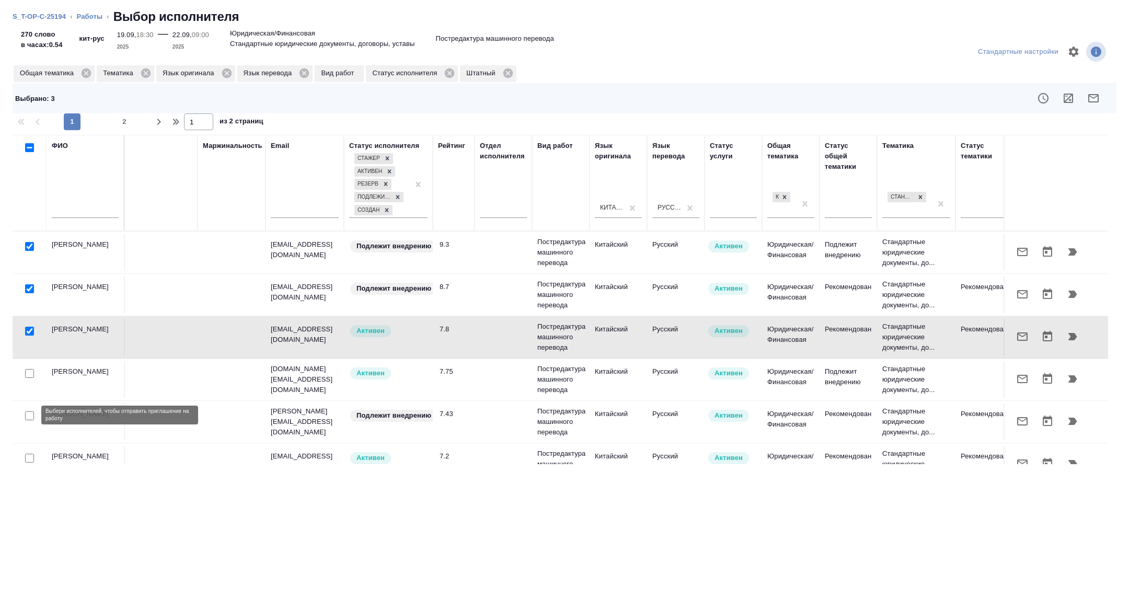
click at [29, 411] on input "checkbox" at bounding box center [29, 415] width 9 height 9
checkbox input "true"
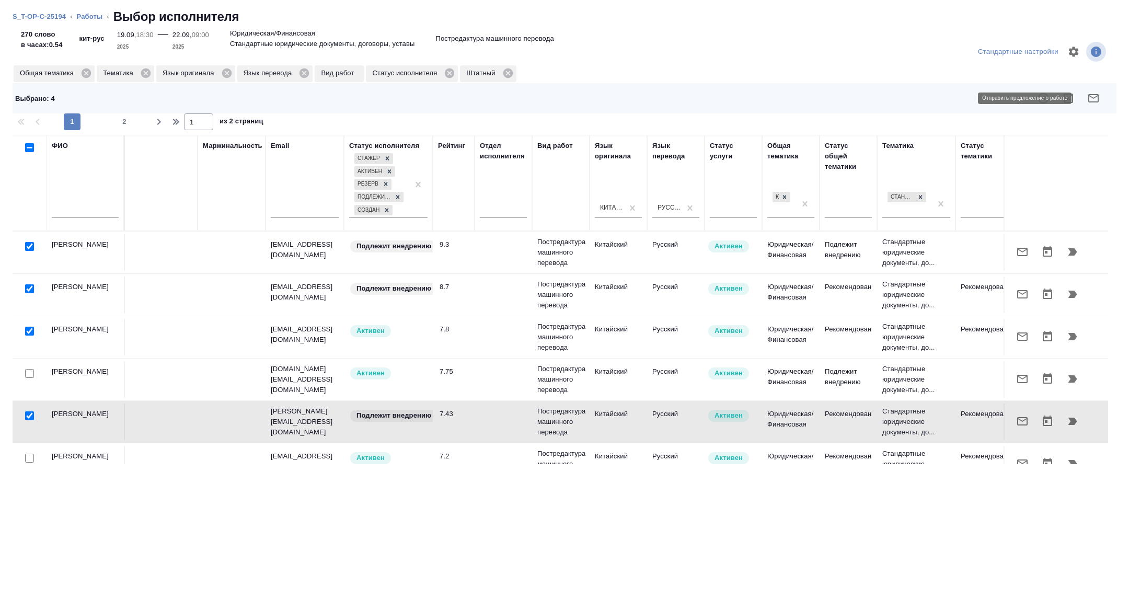
click at [1097, 99] on icon "button" at bounding box center [1093, 98] width 13 height 13
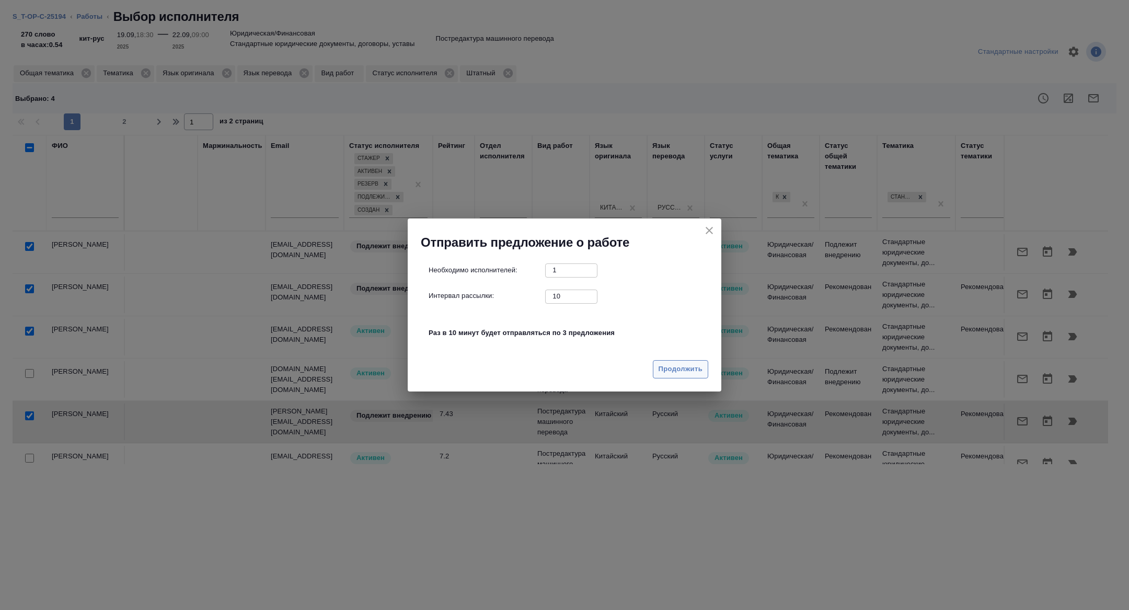
click at [672, 371] on span "Продолжить" at bounding box center [680, 369] width 44 height 12
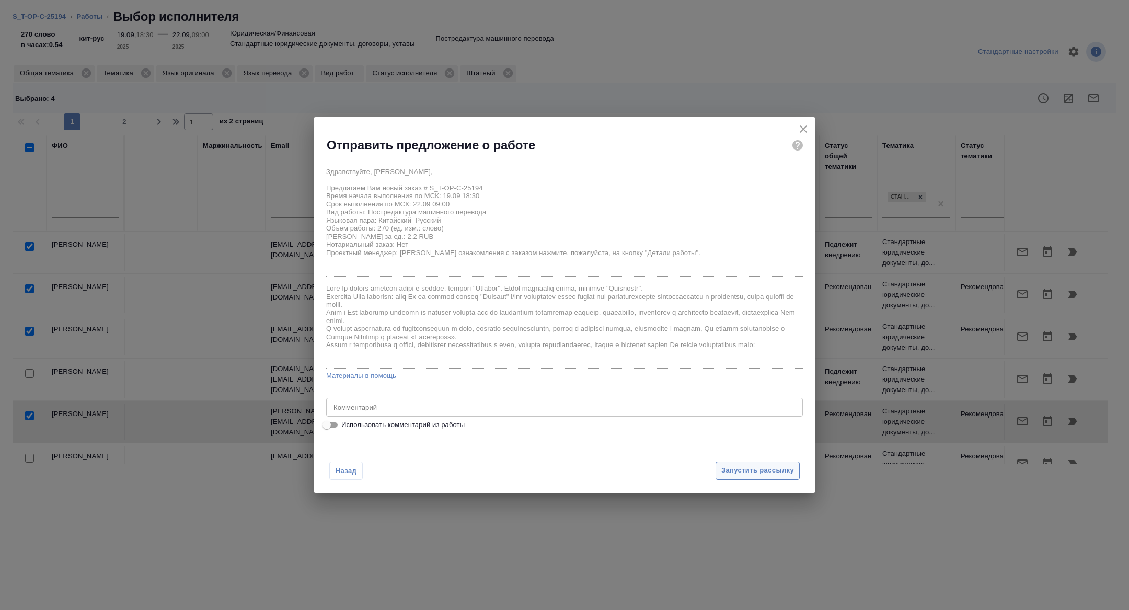
click at [738, 473] on span "Запустить рассылку" at bounding box center [757, 470] width 73 height 12
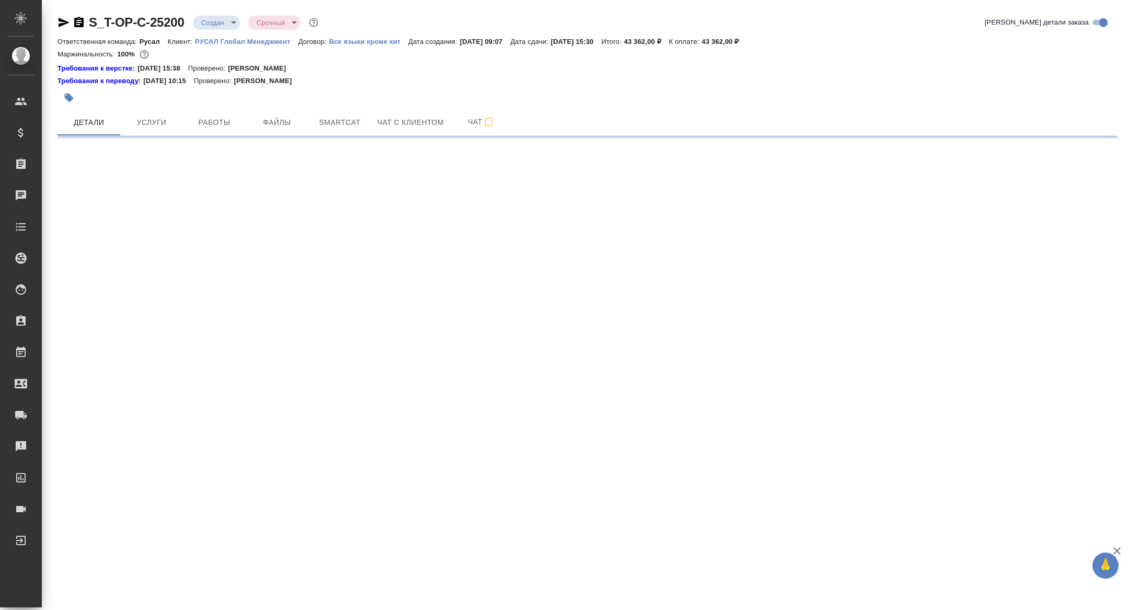
select select "RU"
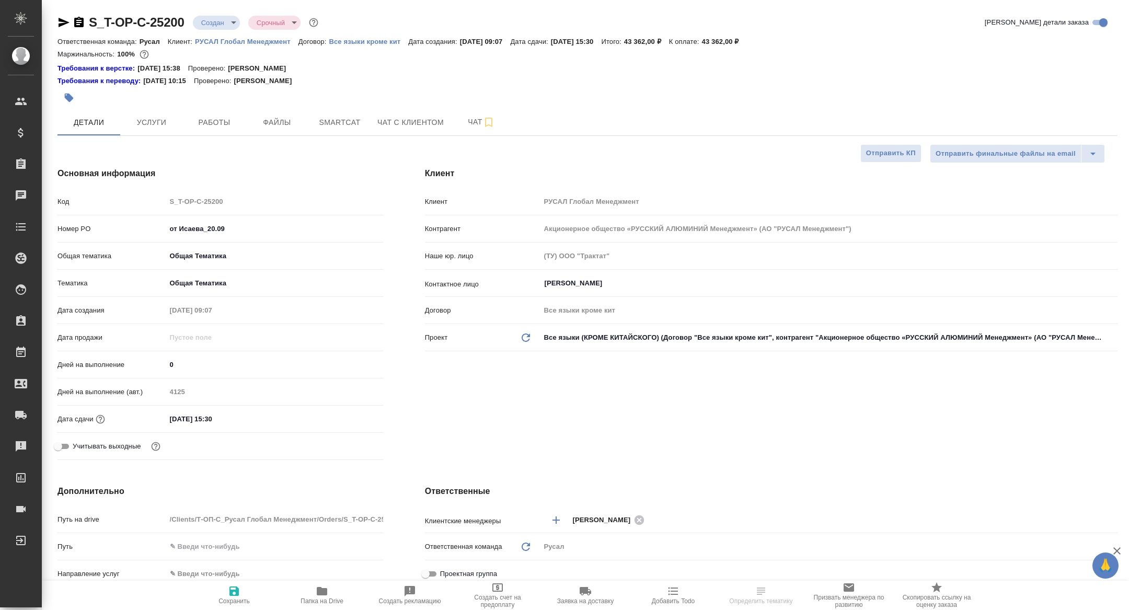
type textarea "x"
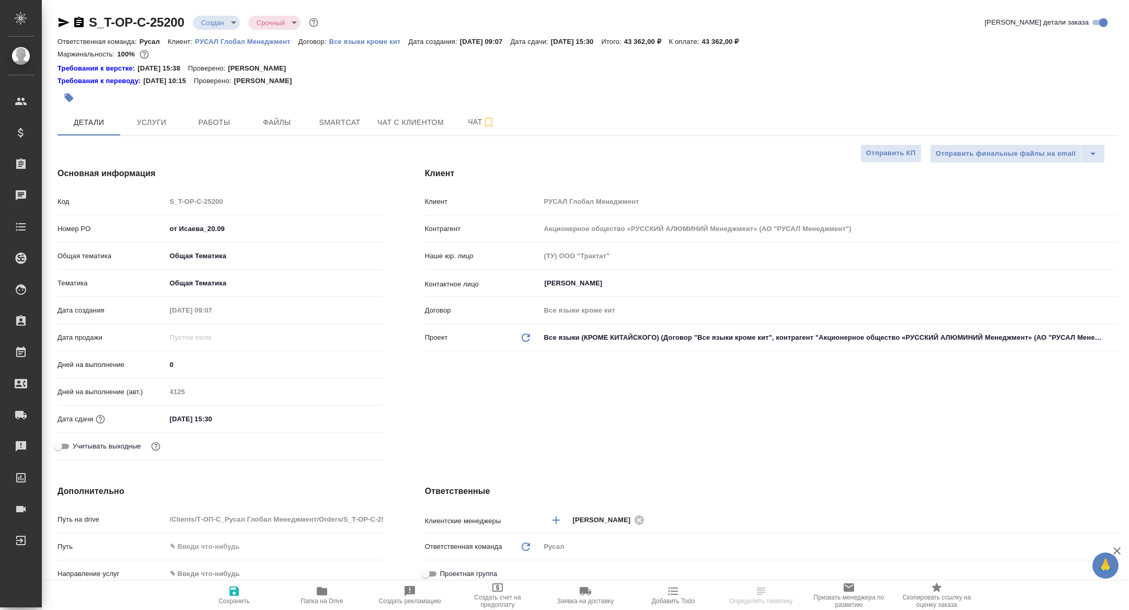
type textarea "x"
click at [326, 586] on icon "button" at bounding box center [322, 591] width 13 height 13
type textarea "x"
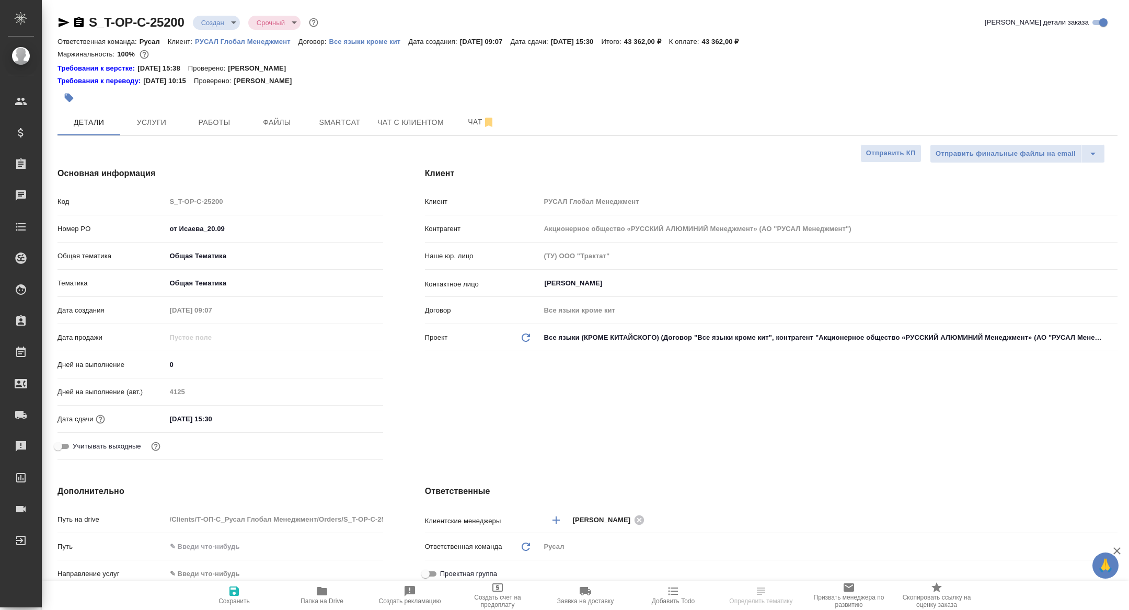
type textarea "x"
click at [208, 21] on body "🙏 .cls-1 fill:#fff; AWATERA [PERSON_NAME] Спецификации Заказы 100 Чаты Todo Про…" at bounding box center [564, 305] width 1129 height 610
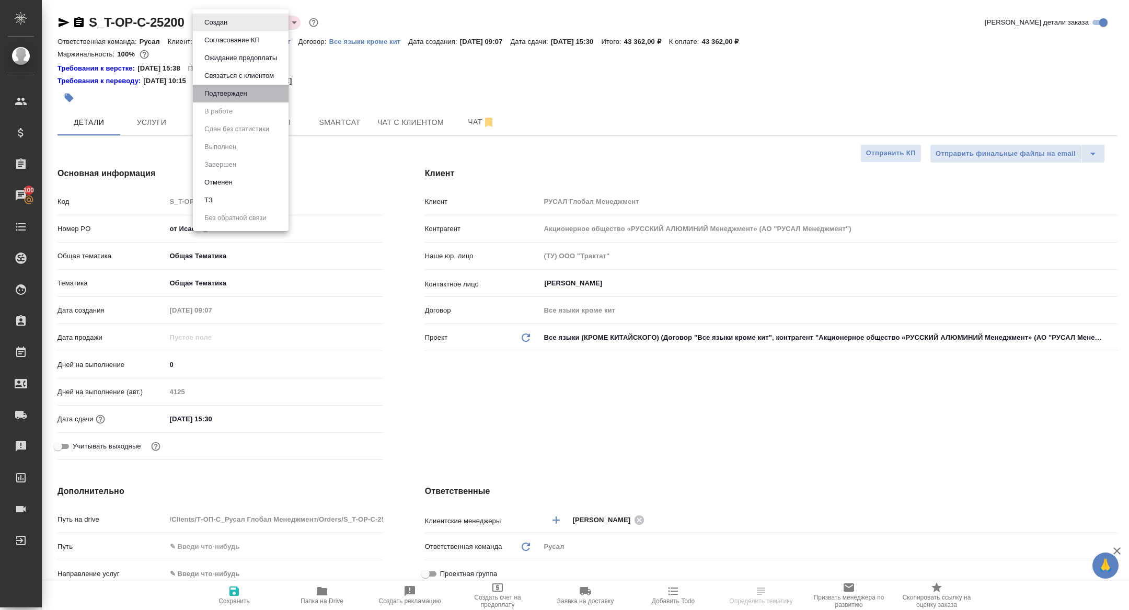
click at [229, 94] on button "Подтвержден" at bounding box center [225, 93] width 49 height 11
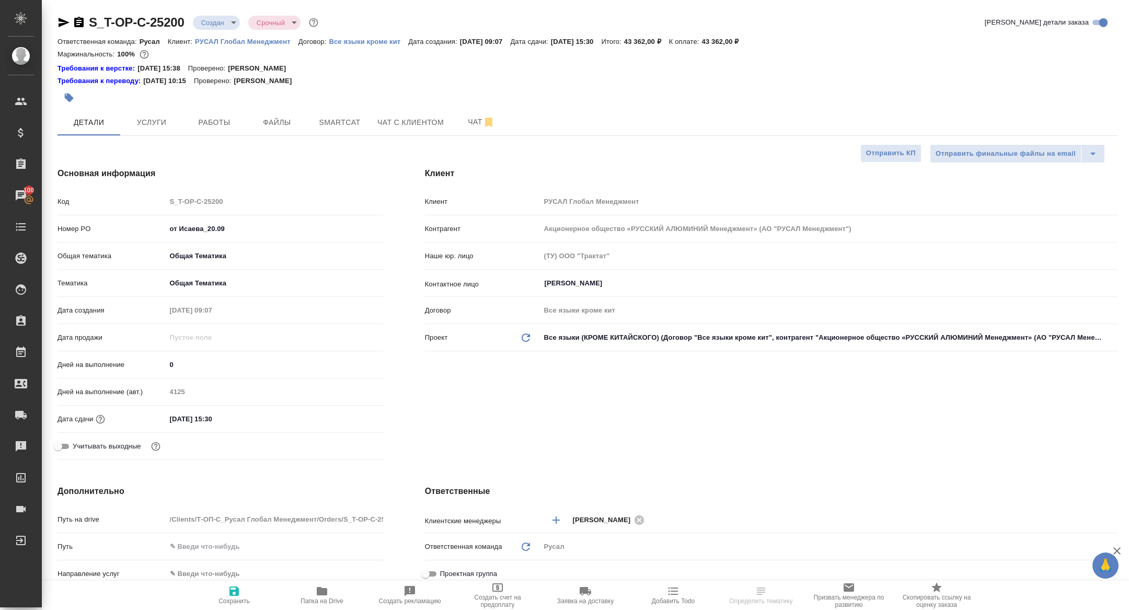
type textarea "x"
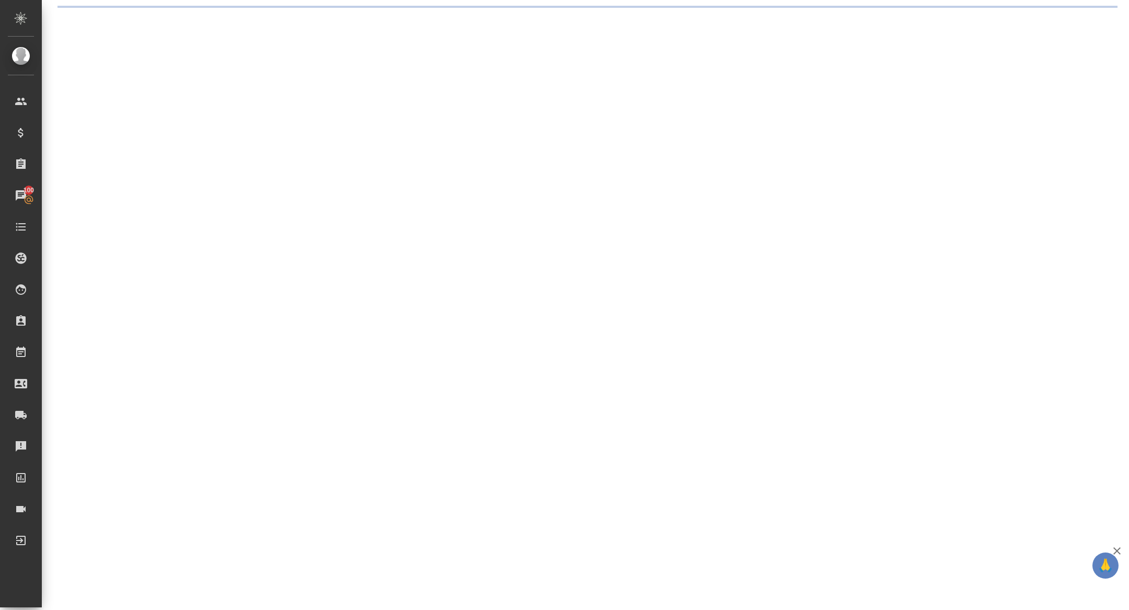
select select "RU"
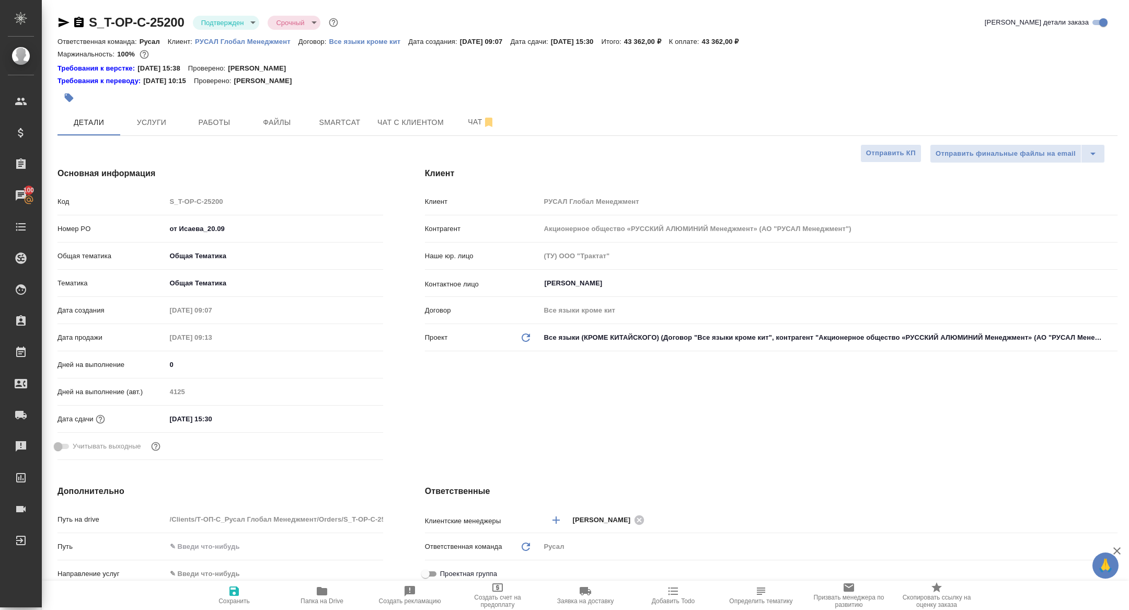
type textarea "x"
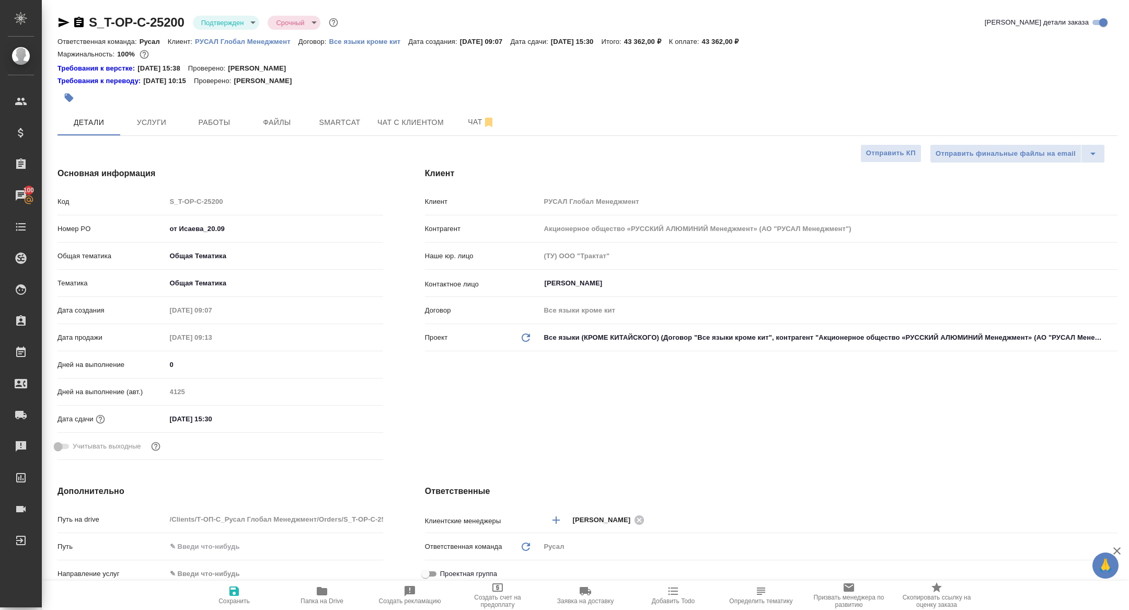
type textarea "x"
click at [210, 129] on button "Работы" at bounding box center [214, 122] width 63 height 26
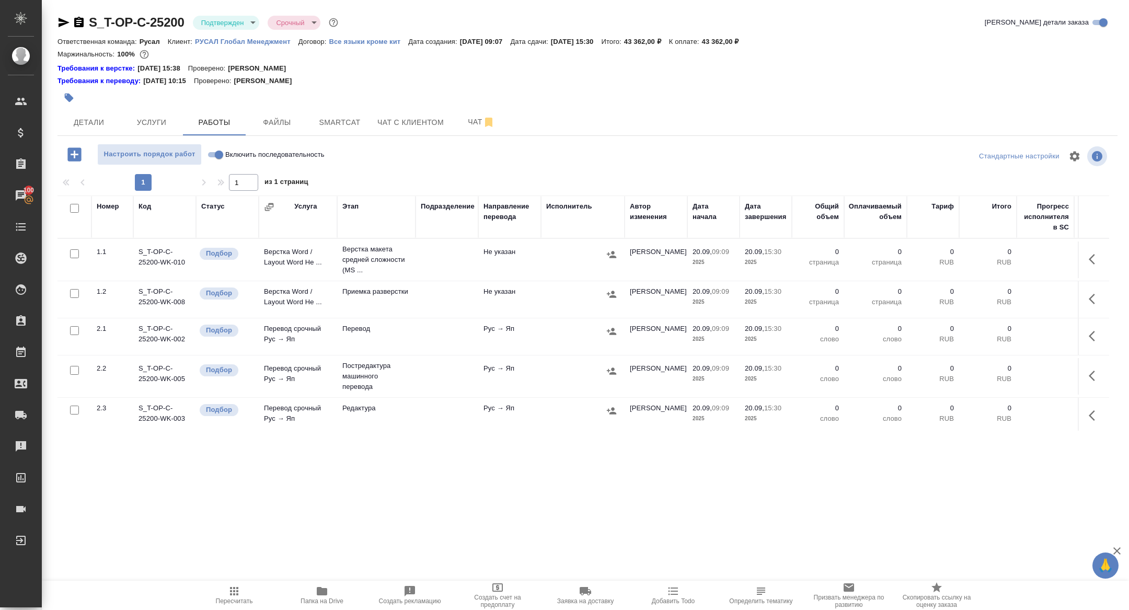
click at [1096, 260] on icon "button" at bounding box center [1094, 259] width 13 height 13
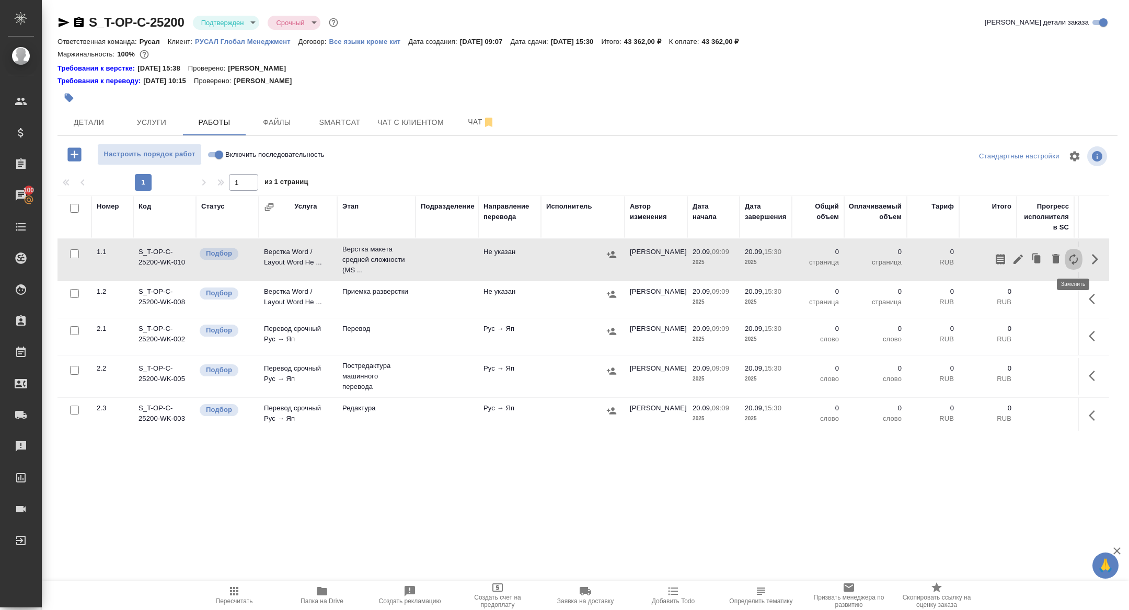
click at [1070, 261] on icon "button" at bounding box center [1073, 259] width 13 height 13
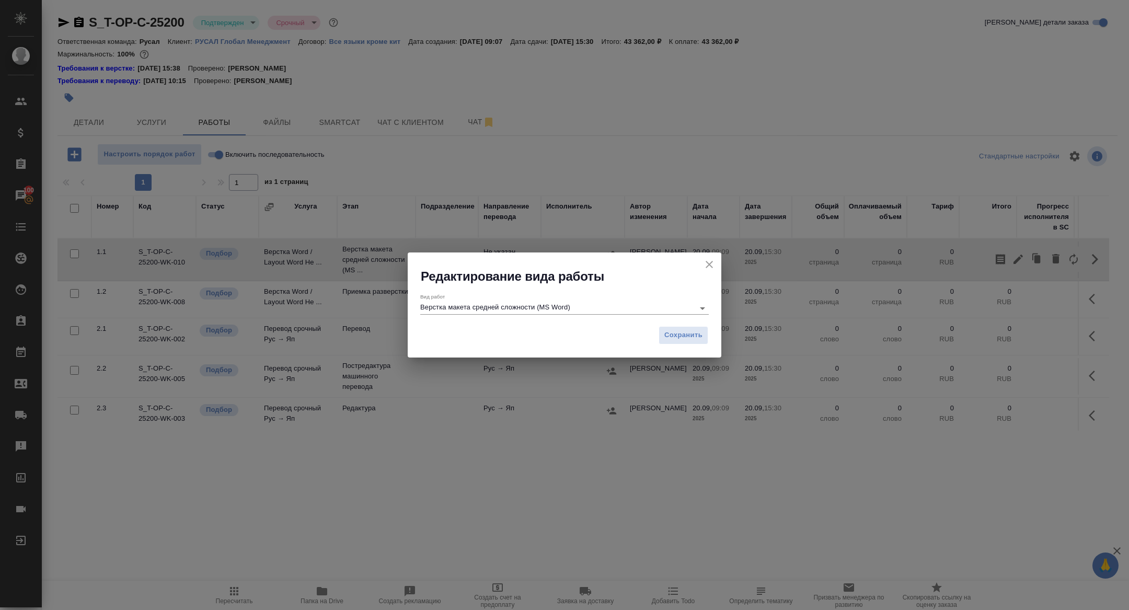
click at [487, 313] on input "Верстка макета средней сложности (MS Word)" at bounding box center [554, 307] width 269 height 13
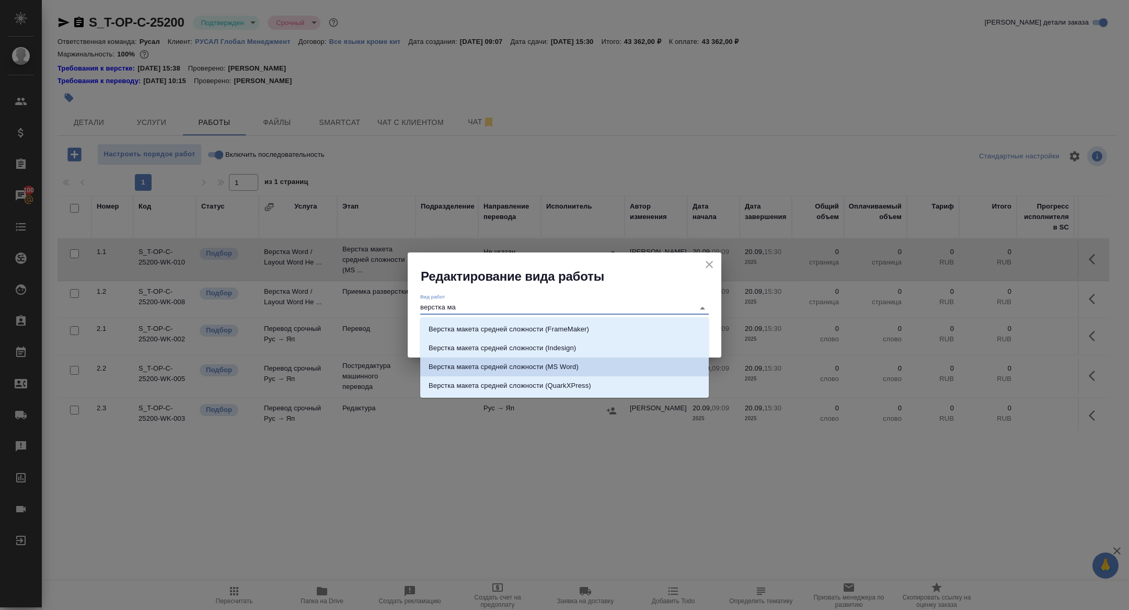
click at [595, 364] on li "Верстка макета средней сложности (MS Word)" at bounding box center [564, 366] width 288 height 19
type input "Верстка макета средней сложности (MS Word)"
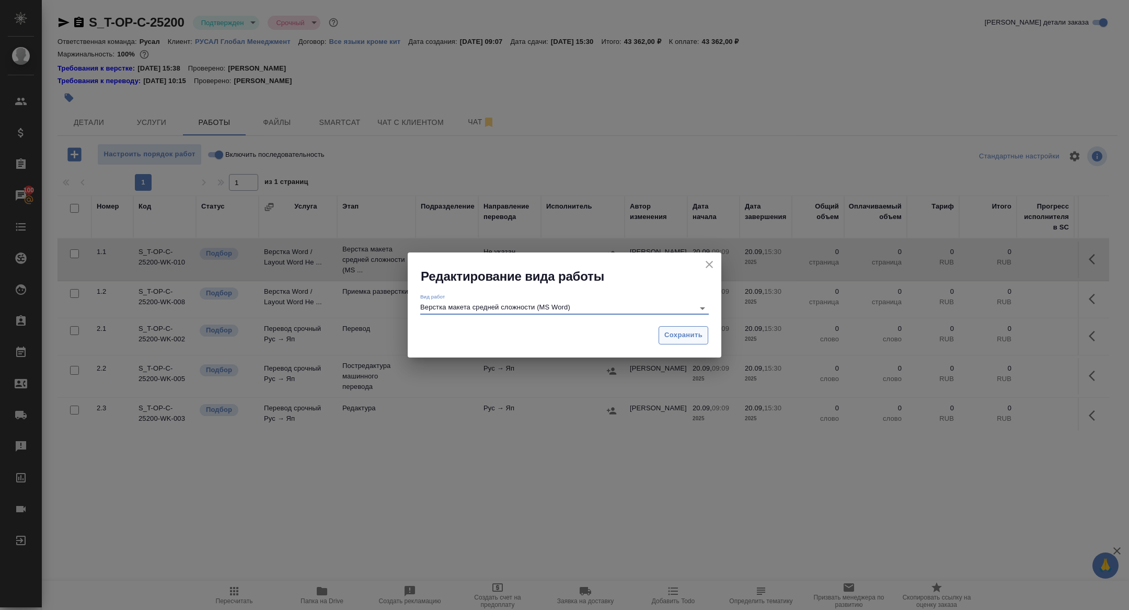
click at [680, 329] on span "Сохранить" at bounding box center [683, 335] width 38 height 12
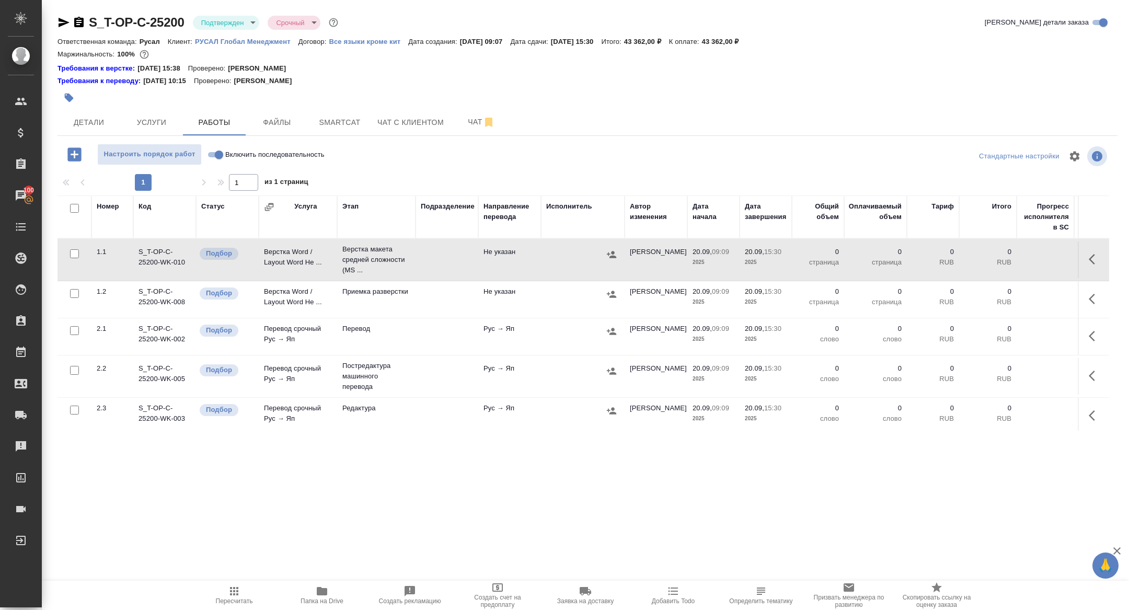
click at [1092, 262] on icon "button" at bounding box center [1091, 259] width 6 height 10
click at [1017, 260] on icon "button" at bounding box center [1017, 258] width 9 height 9
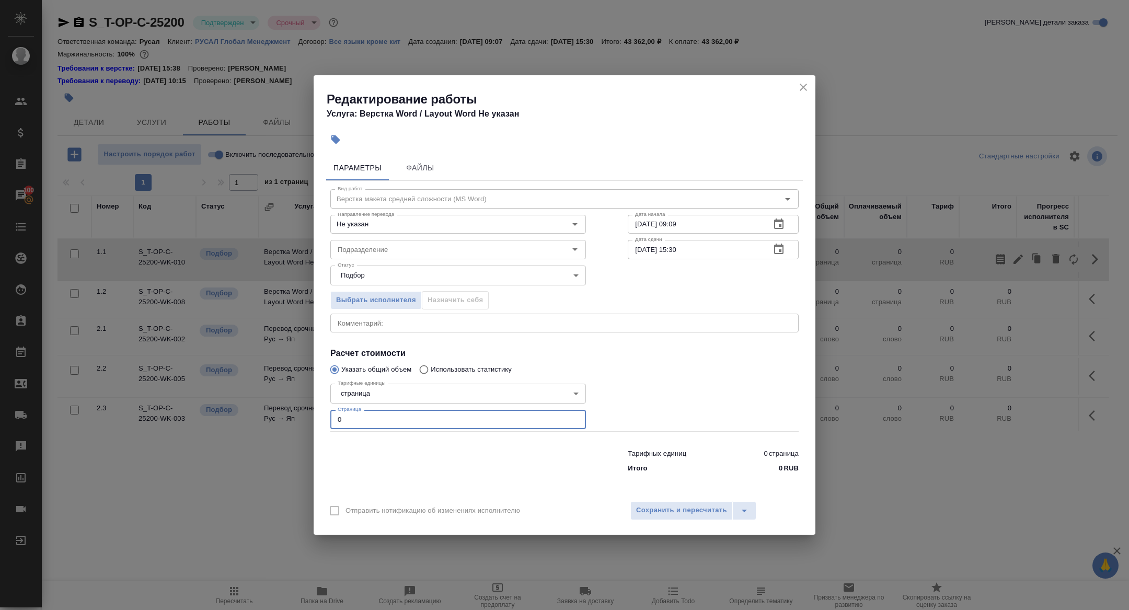
drag, startPoint x: 351, startPoint y: 420, endPoint x: 278, endPoint y: 414, distance: 72.9
click at [278, 414] on div "Редактирование работы Услуга: Верстка Word / Layout Word Не указан Параметры Фа…" at bounding box center [564, 305] width 1129 height 610
type input "15"
click at [700, 516] on button "Сохранить и пересчитать" at bounding box center [681, 510] width 102 height 19
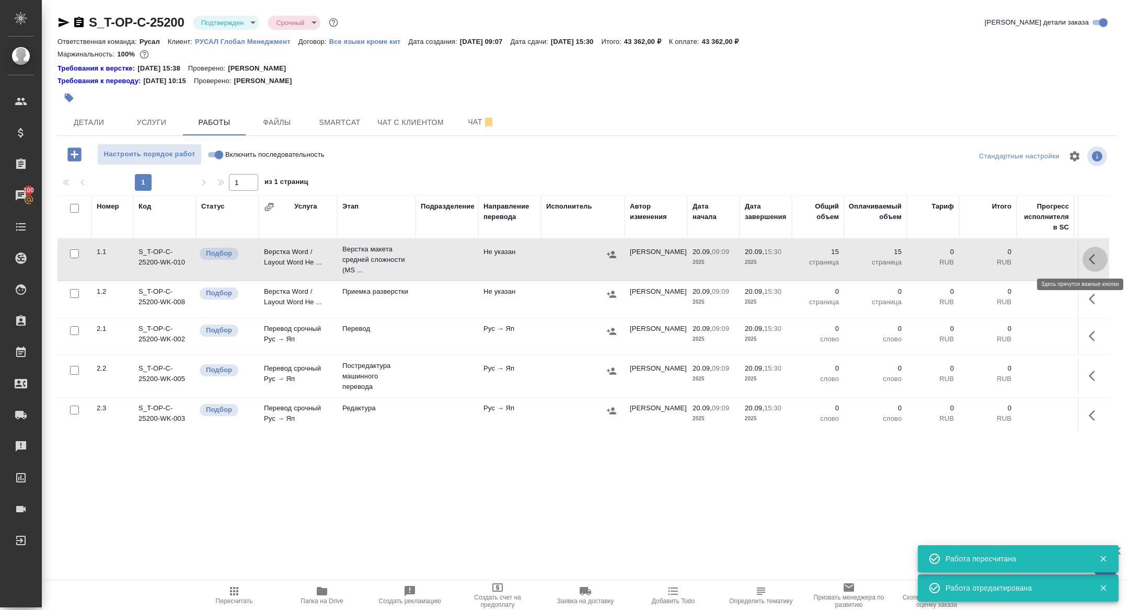
click at [1093, 259] on icon "button" at bounding box center [1094, 259] width 13 height 13
click at [1018, 261] on icon "button" at bounding box center [1018, 259] width 13 height 13
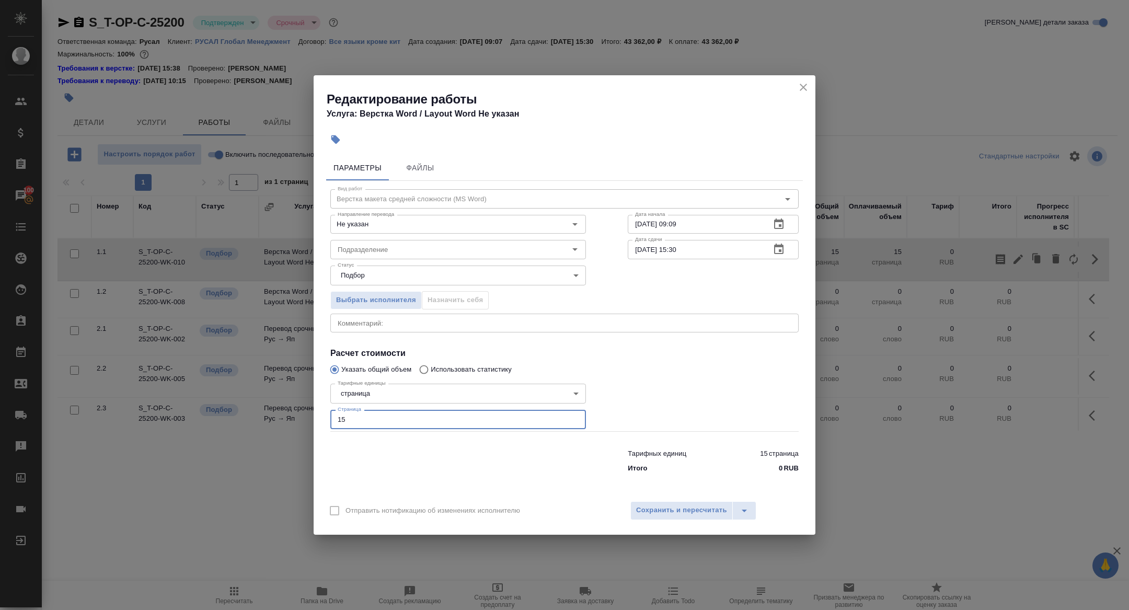
drag, startPoint x: 382, startPoint y: 419, endPoint x: 253, endPoint y: 414, distance: 129.1
click at [253, 414] on div "Редактирование работы Услуга: Верстка Word / Layout Word Не указан Параметры Фа…" at bounding box center [564, 305] width 1129 height 610
type input "23"
click at [778, 249] on icon "button" at bounding box center [778, 249] width 13 height 13
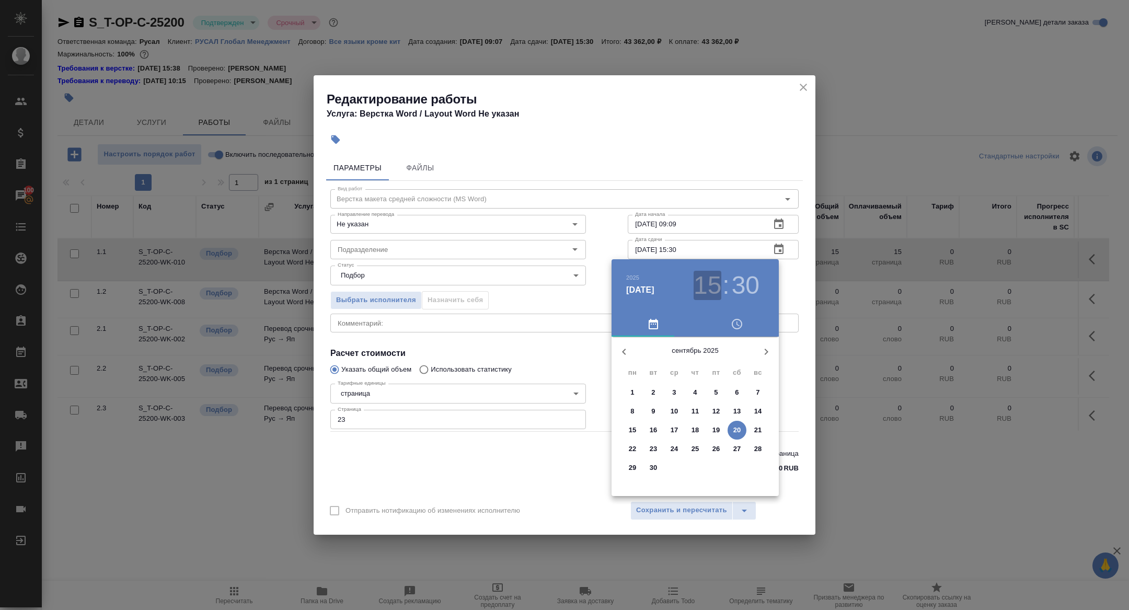
click at [694, 291] on h3 "15" at bounding box center [707, 285] width 28 height 29
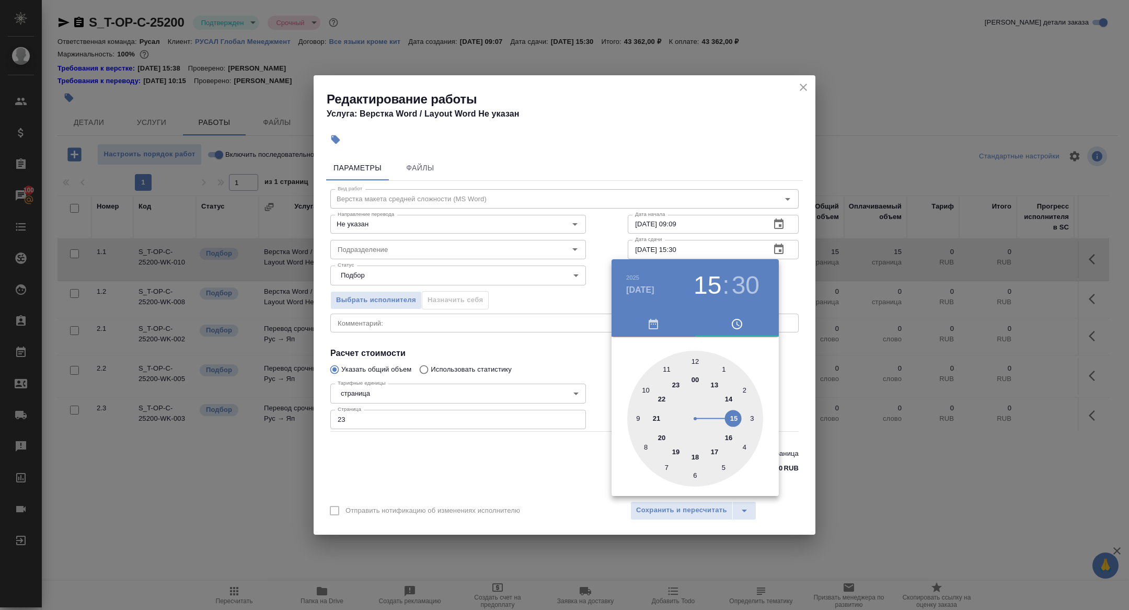
click at [637, 418] on div at bounding box center [695, 419] width 136 height 136
type input "[DATE] 09:46"
click at [637, 415] on div at bounding box center [695, 419] width 136 height 136
click at [531, 365] on div at bounding box center [564, 305] width 1129 height 610
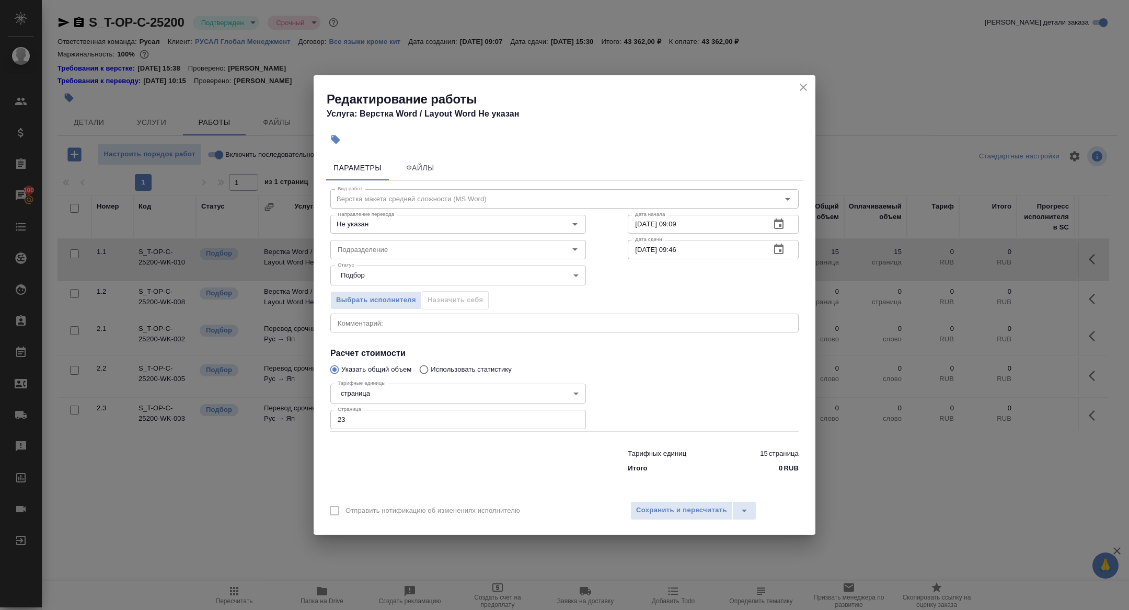
click at [692, 499] on div "Отправить нотификацию об изменениях исполнителю Сохранить и пересчитать" at bounding box center [564, 514] width 502 height 40
click at [673, 512] on span "Сохранить и пересчитать" at bounding box center [681, 510] width 91 height 12
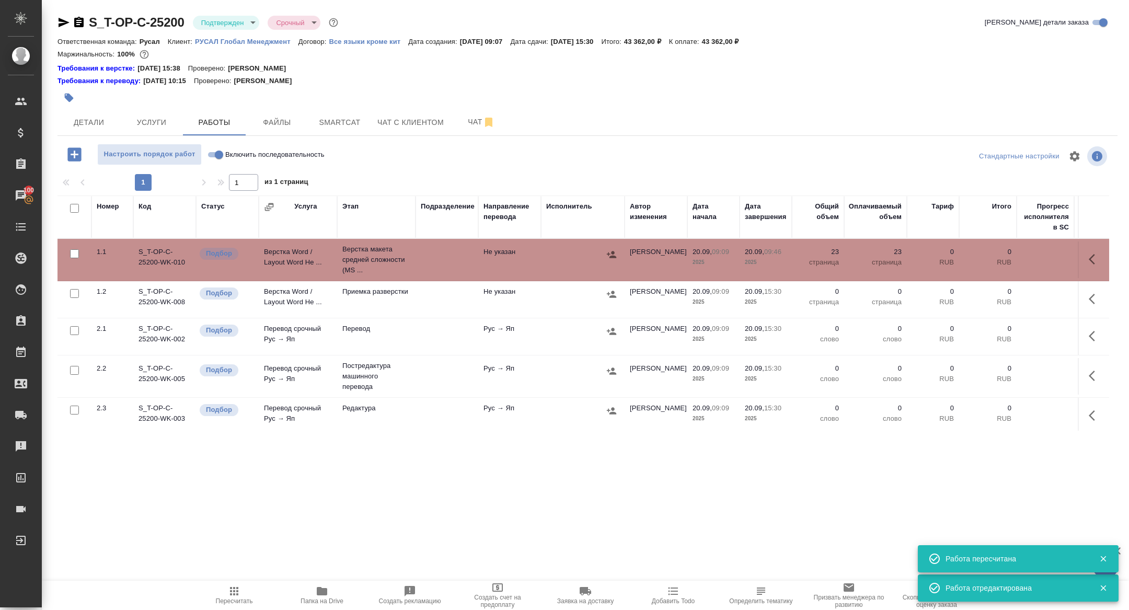
click at [285, 256] on td "Верстка Word / Layout Word Не ..." at bounding box center [298, 259] width 78 height 37
click at [1088, 263] on icon "button" at bounding box center [1094, 259] width 13 height 13
click at [1018, 257] on icon "button" at bounding box center [1017, 258] width 9 height 9
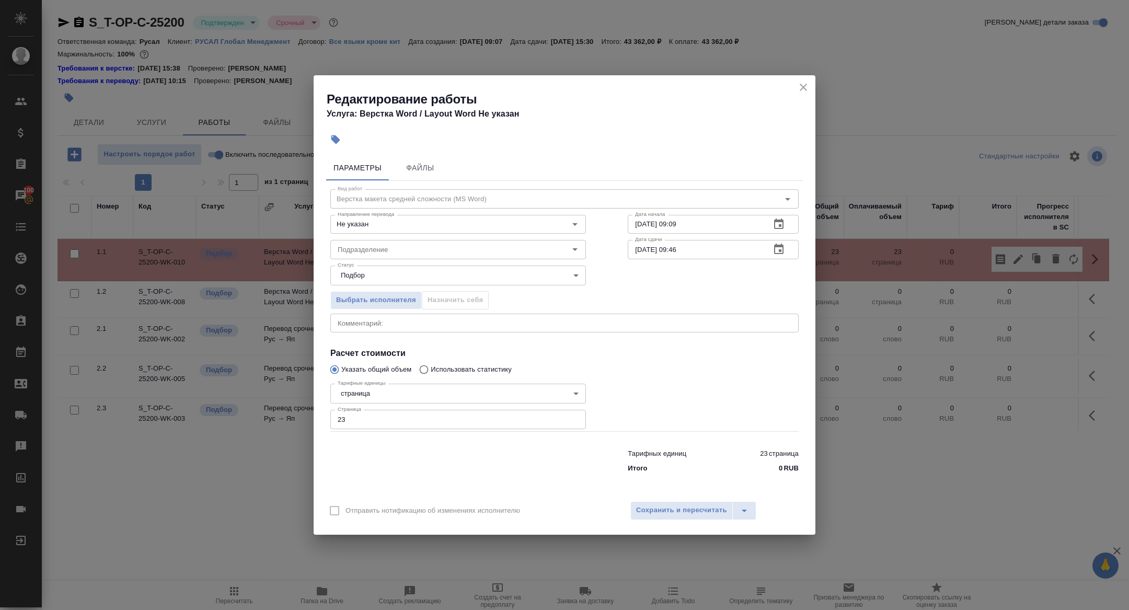
click at [359, 416] on input "23" at bounding box center [457, 419] width 255 height 19
type input "21"
click at [400, 317] on div "x Комментарий:" at bounding box center [564, 322] width 468 height 19
paste textarea "2_О_планах_выхода_компании_Байкал_Аква_на_рынок_Японии"
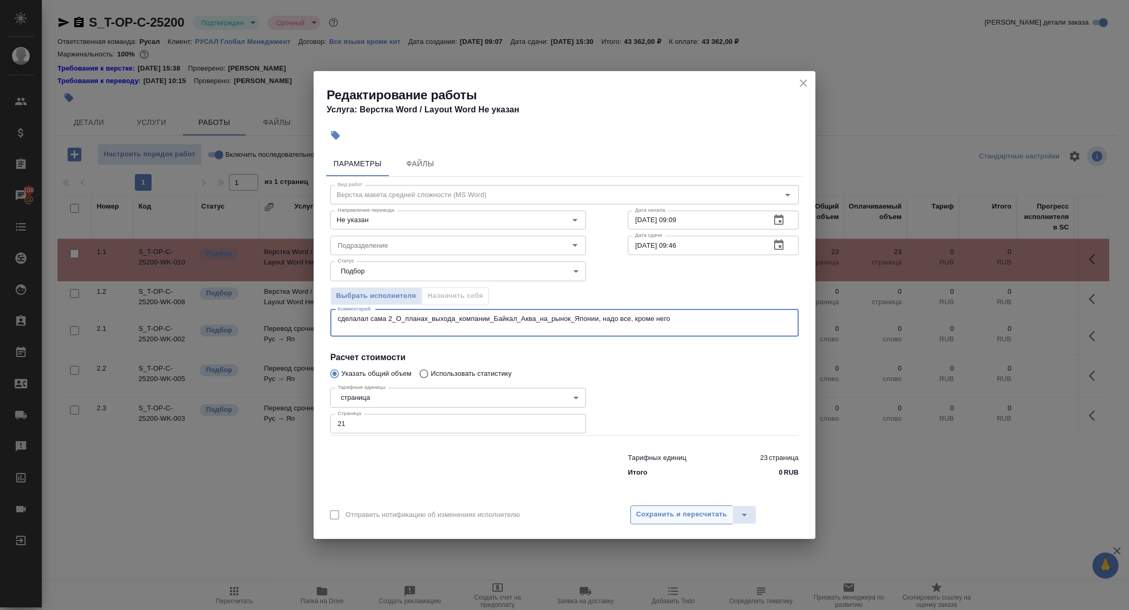
type textarea "сделалал сама 2_О_планах_выхода_компании_Байкал_Аква_на_рынок_Японии, надо все…"
click at [669, 513] on span "Сохранить и пересчитать" at bounding box center [681, 514] width 91 height 12
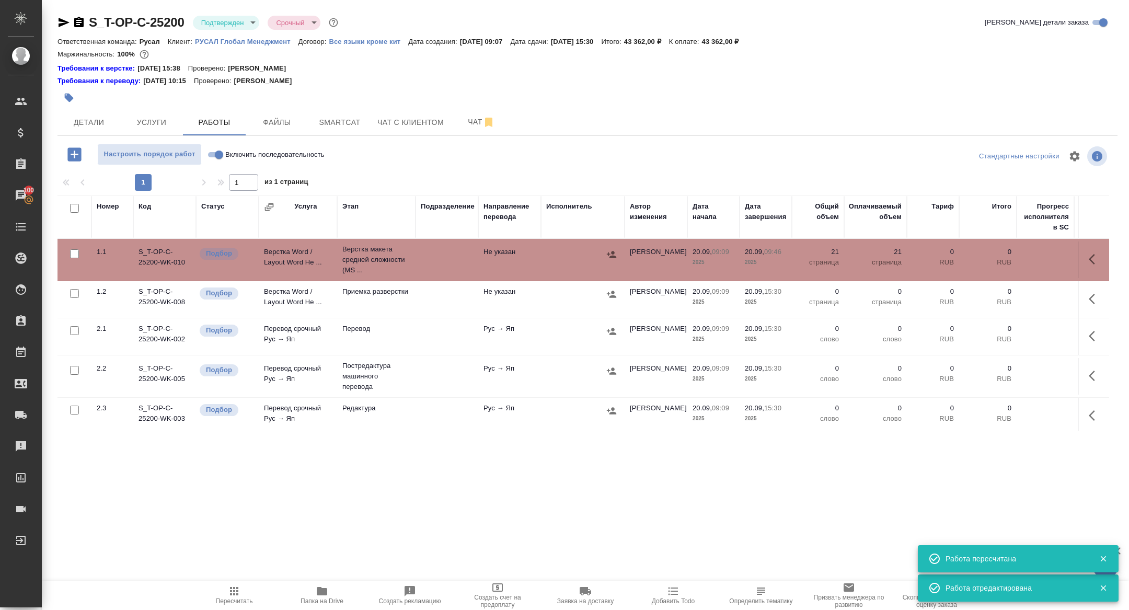
click at [82, 24] on icon "button" at bounding box center [78, 22] width 9 height 10
click at [1094, 253] on icon "button" at bounding box center [1094, 259] width 13 height 13
click at [1014, 253] on icon "button" at bounding box center [1018, 259] width 13 height 13
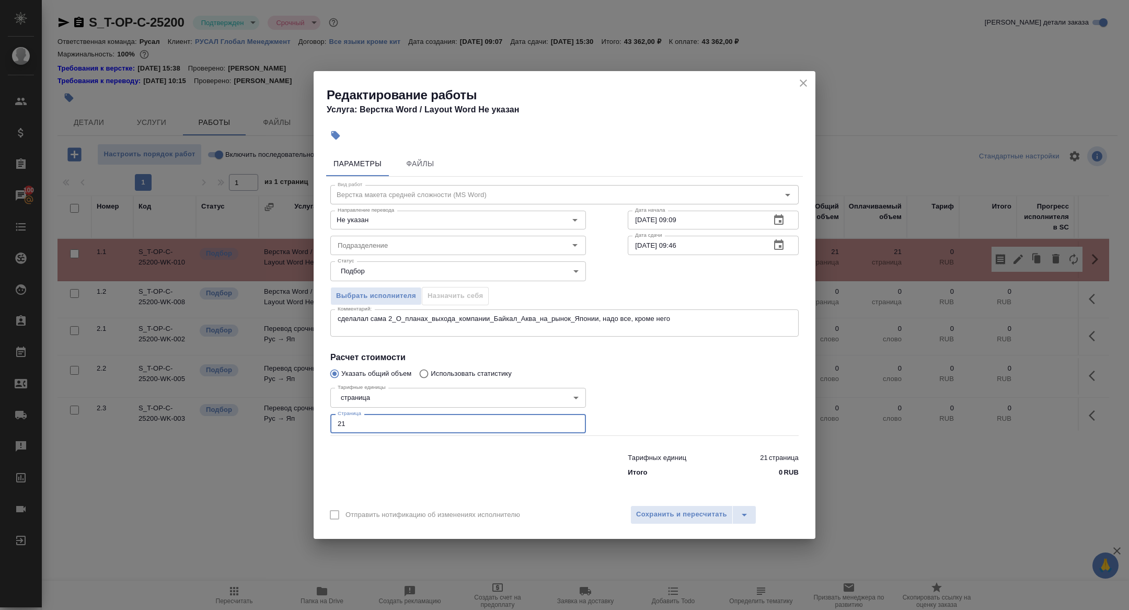
drag, startPoint x: 352, startPoint y: 425, endPoint x: 278, endPoint y: 413, distance: 74.6
click at [278, 413] on div "Редактирование работы Услуга: Верстка Word / Layout Word Не указан Параметры Фа…" at bounding box center [564, 305] width 1129 height 610
type input "19"
drag, startPoint x: 604, startPoint y: 319, endPoint x: 603, endPoint y: 366, distance: 47.5
click at [604, 319] on textarea "сделалал сама 2_О_планах_выхода_компании_Байкал_Аква_на_рынок_Японии, надо все…" at bounding box center [565, 323] width 454 height 16
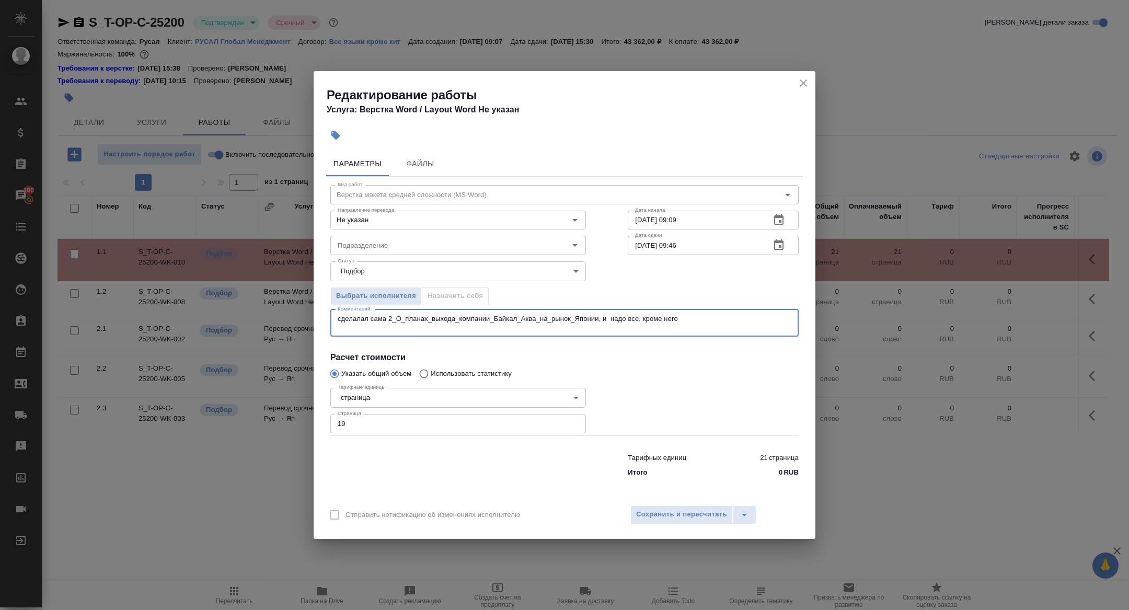
paste textarea "О_возможностях_возобновления_гуманитарных_авиарейсов"
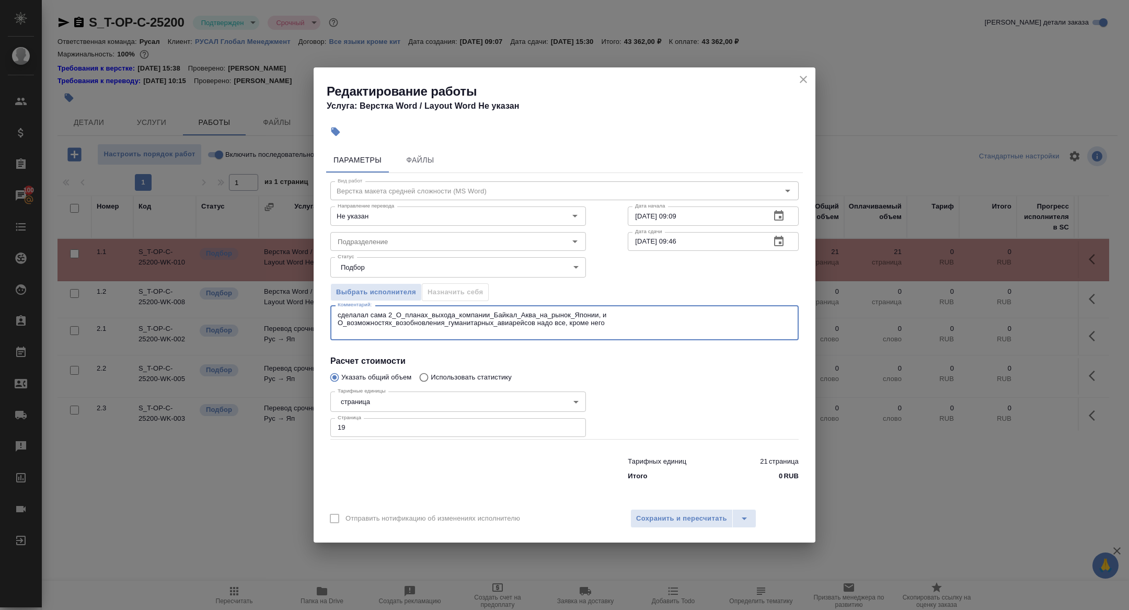
drag, startPoint x: 618, startPoint y: 324, endPoint x: 535, endPoint y: 324, distance: 82.6
click at [535, 324] on textarea "сделалал сама 2_О_планах_выхода_компании_Байкал_Аква_на_рынок_Японии, и О_возм…" at bounding box center [565, 323] width 454 height 24
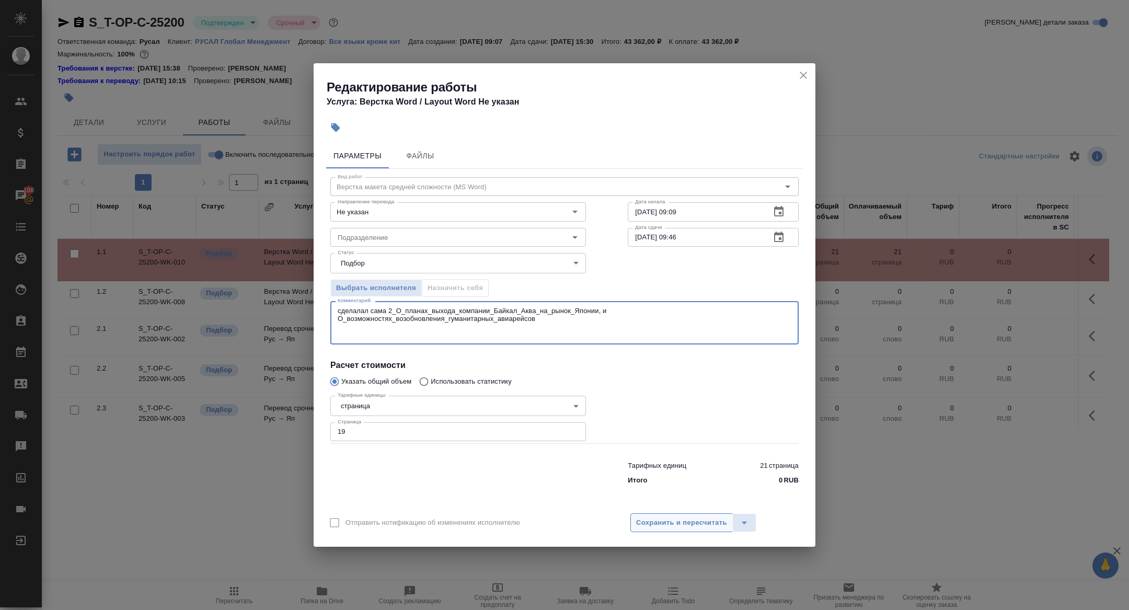
type textarea "сделалал сама 2_О_планах_выхода_компании_Байкал_Аква_на_рынок_Японии, и О_возм…"
click at [680, 527] on span "Сохранить и пересчитать" at bounding box center [681, 523] width 91 height 12
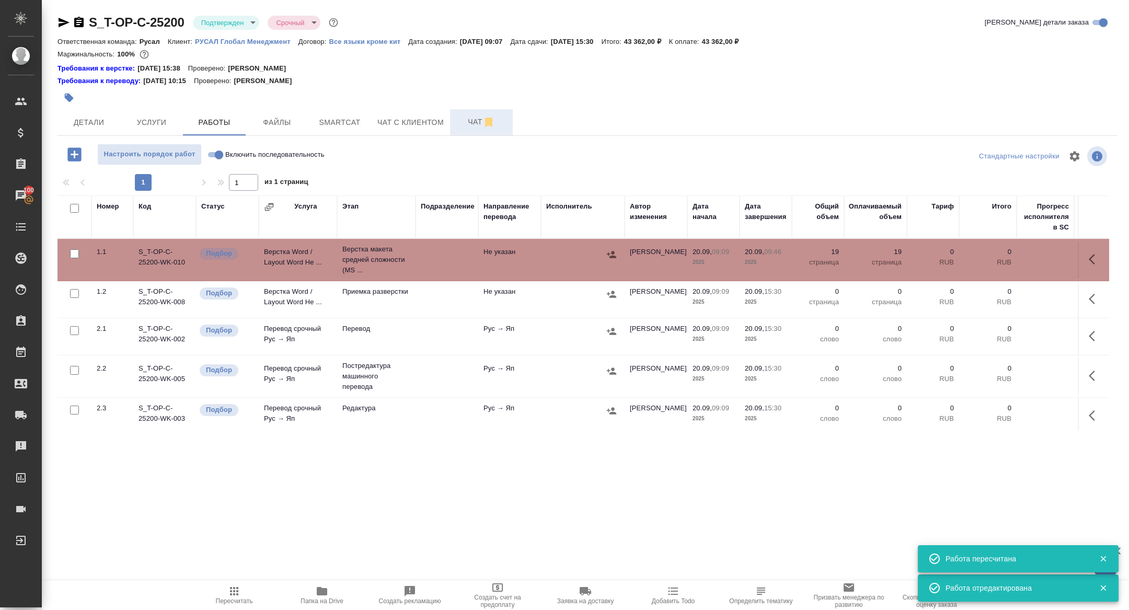
click at [478, 135] on button "Чат" at bounding box center [481, 122] width 63 height 26
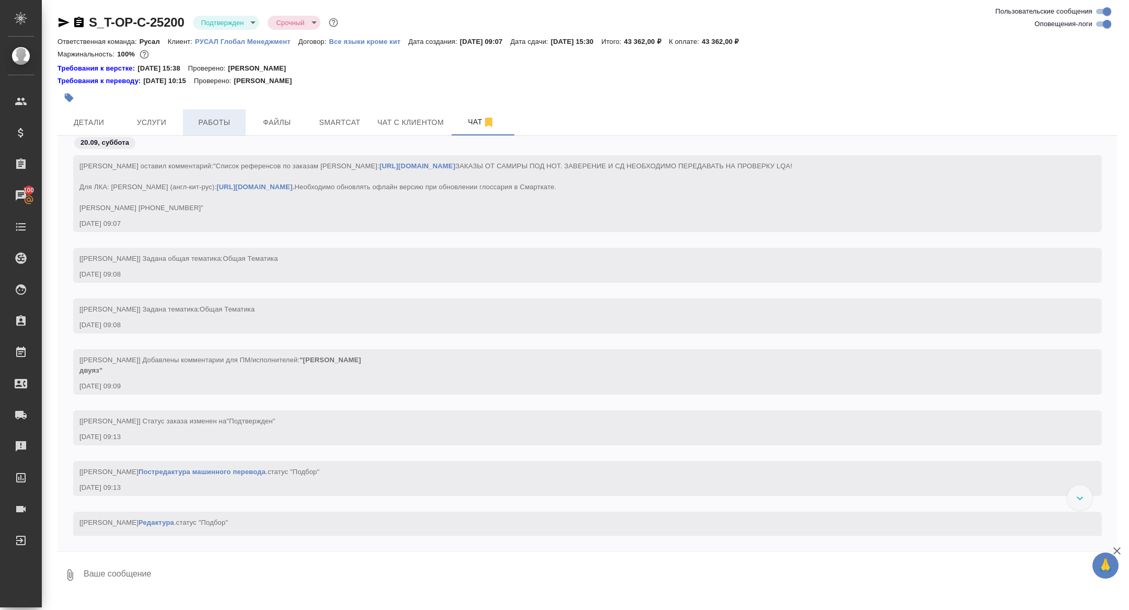
click at [212, 125] on span "Работы" at bounding box center [214, 122] width 50 height 13
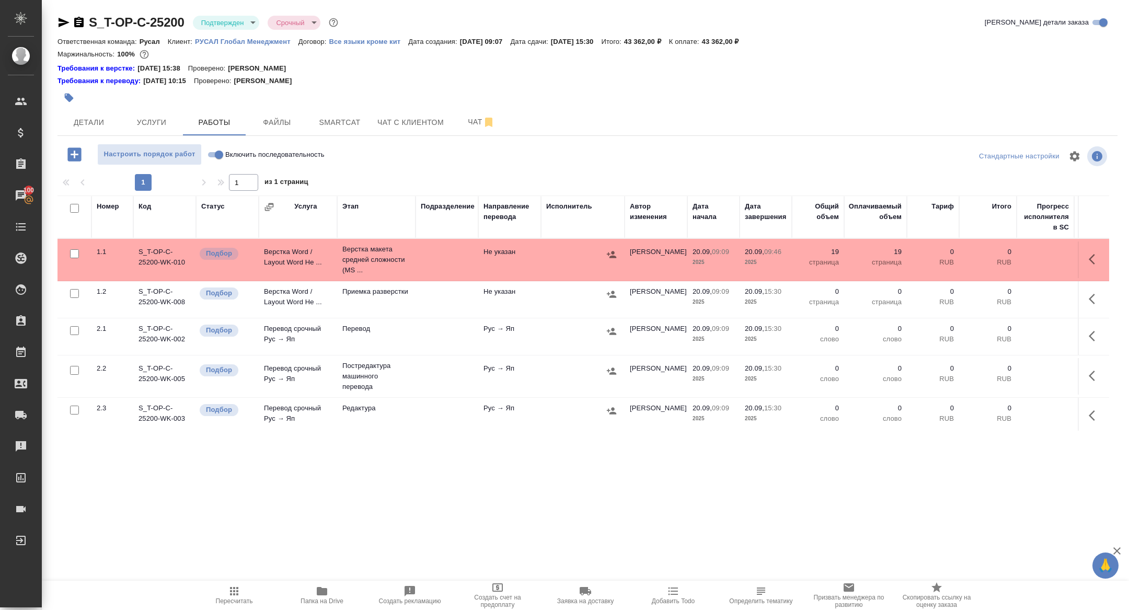
click at [77, 205] on input "checkbox" at bounding box center [74, 208] width 9 height 9
checkbox input "true"
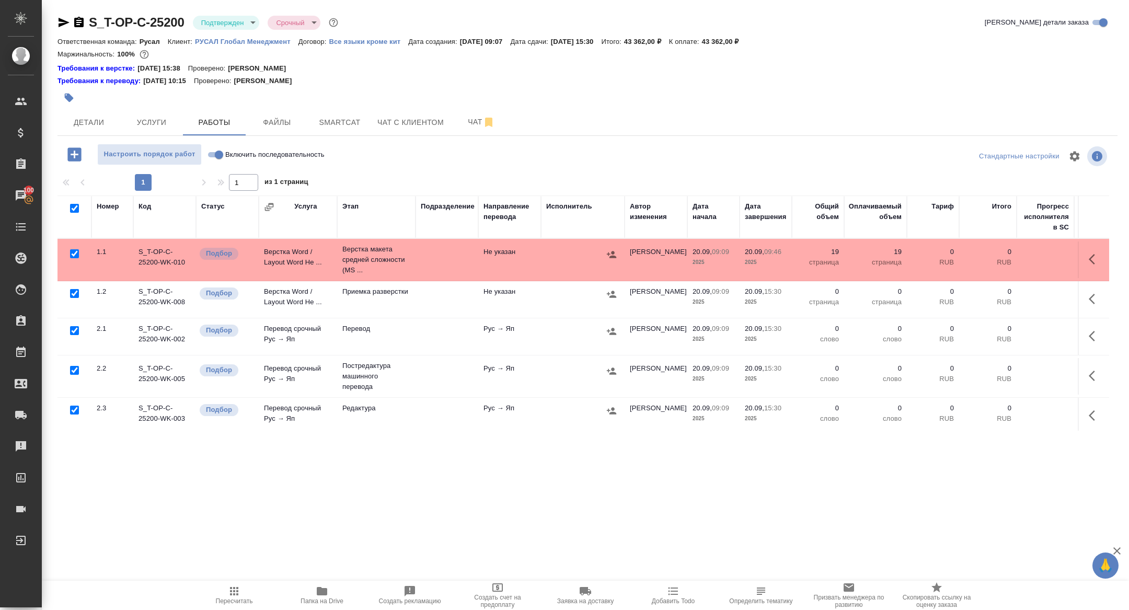
checkbox input "true"
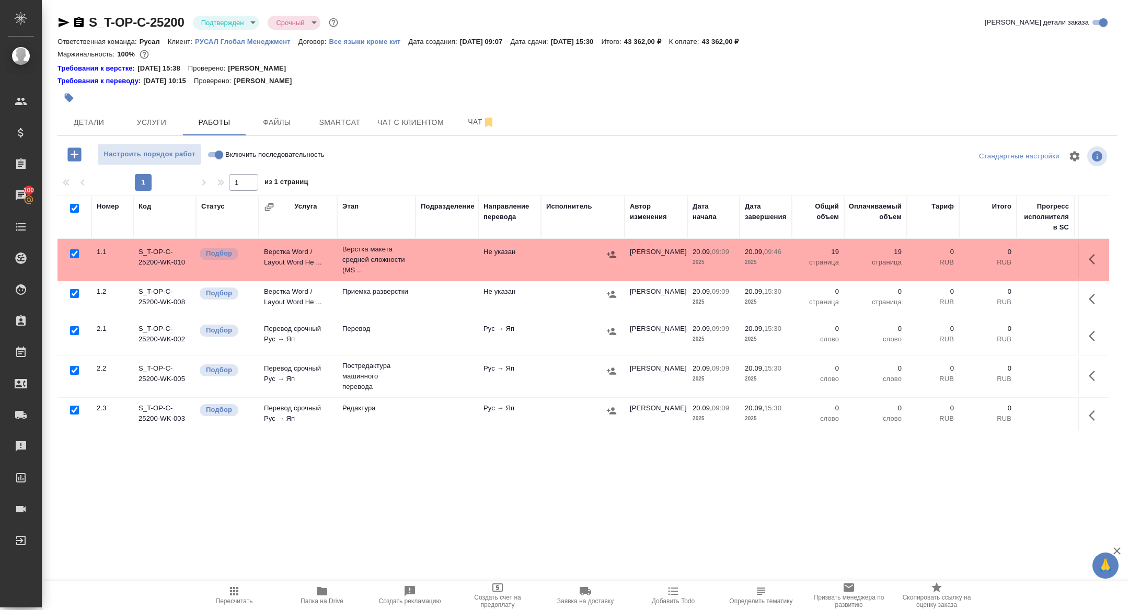
checkbox input "true"
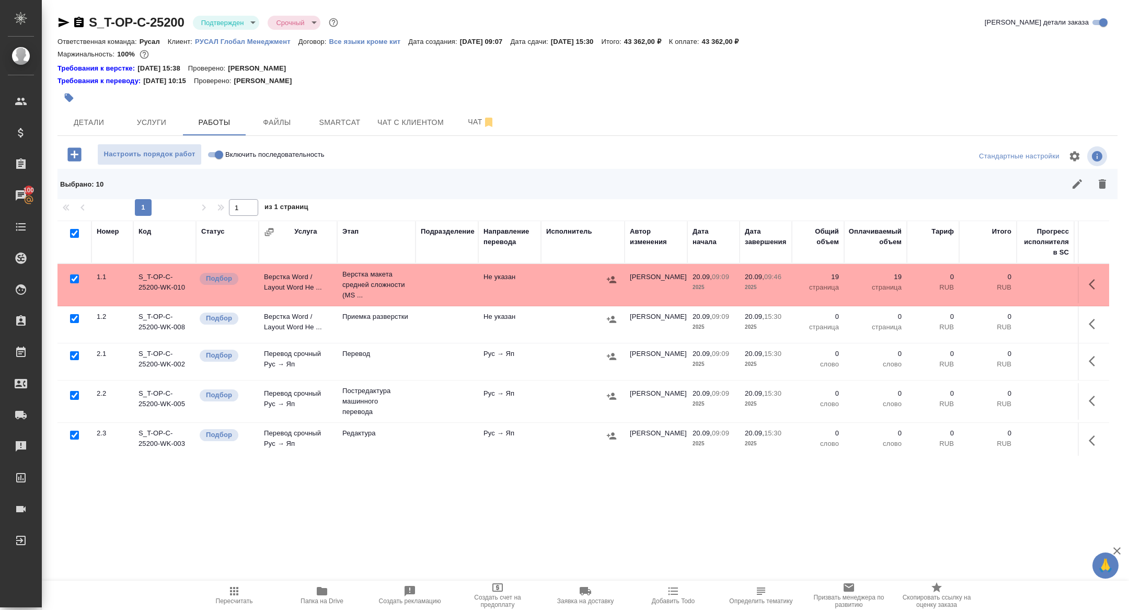
click at [73, 280] on input "checkbox" at bounding box center [74, 278] width 9 height 9
checkbox input "false"
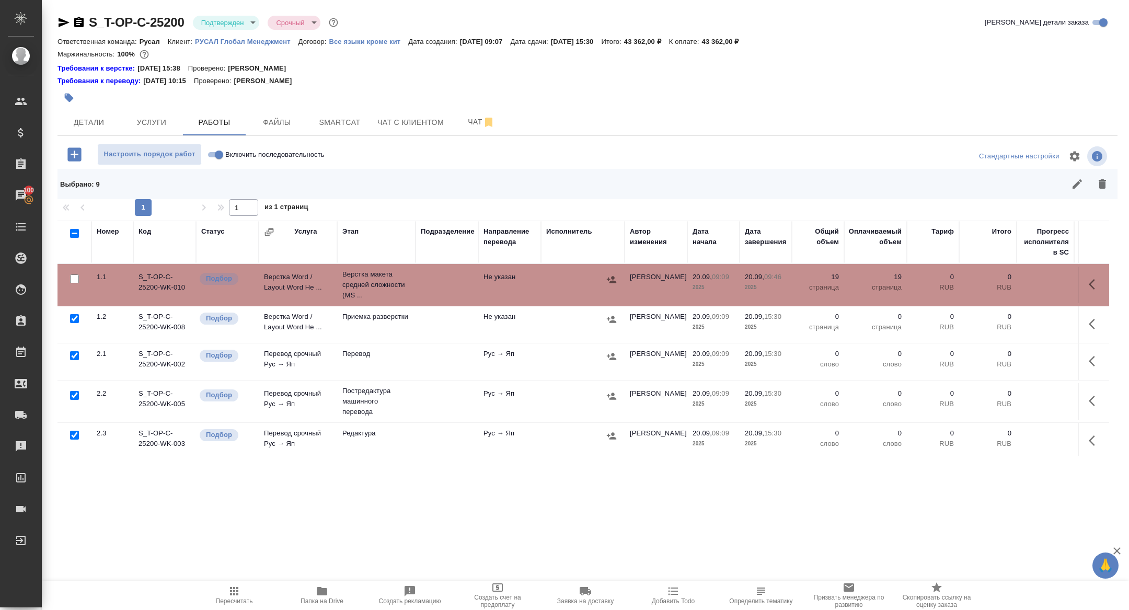
click at [1089, 403] on icon "button" at bounding box center [1094, 400] width 13 height 13
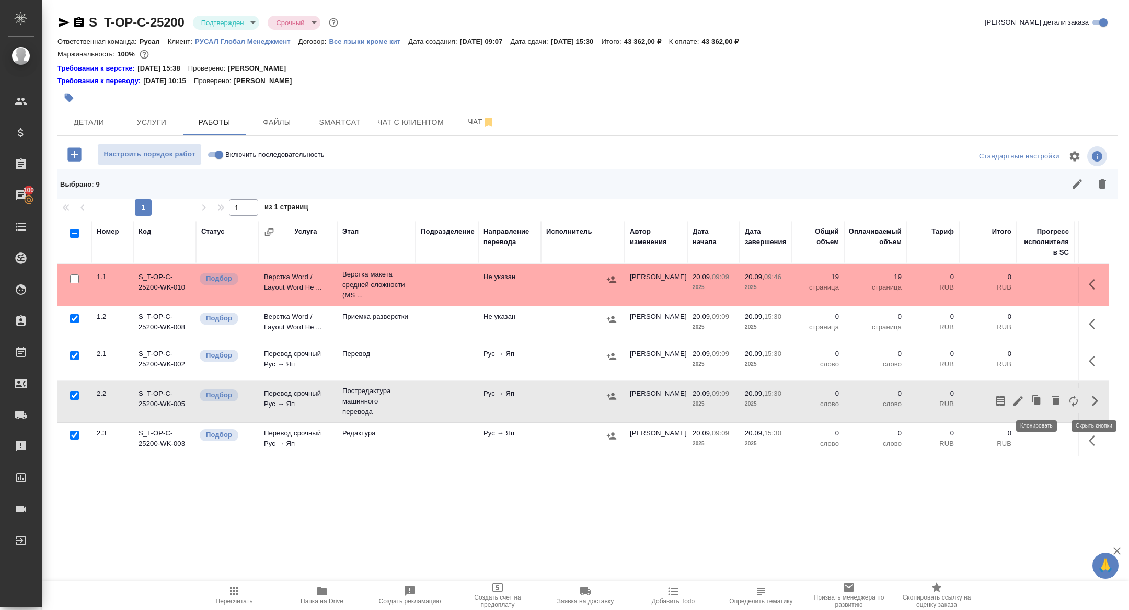
click at [1022, 399] on icon "button" at bounding box center [1018, 400] width 13 height 13
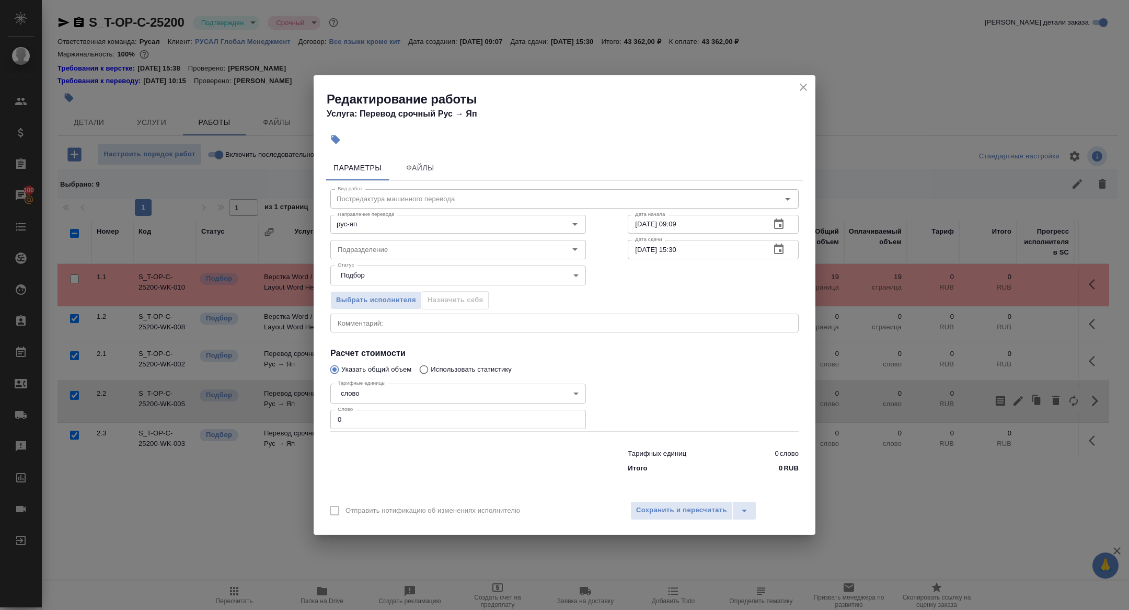
drag, startPoint x: 367, startPoint y: 416, endPoint x: 240, endPoint y: 413, distance: 126.5
click at [240, 413] on div "Редактирование работы Услуга: Перевод срочный Рус → Яп Параметры Файлы Вид рабо…" at bounding box center [564, 305] width 1129 height 610
type input "5000"
click at [681, 515] on span "Сохранить и пересчитать" at bounding box center [681, 510] width 91 height 12
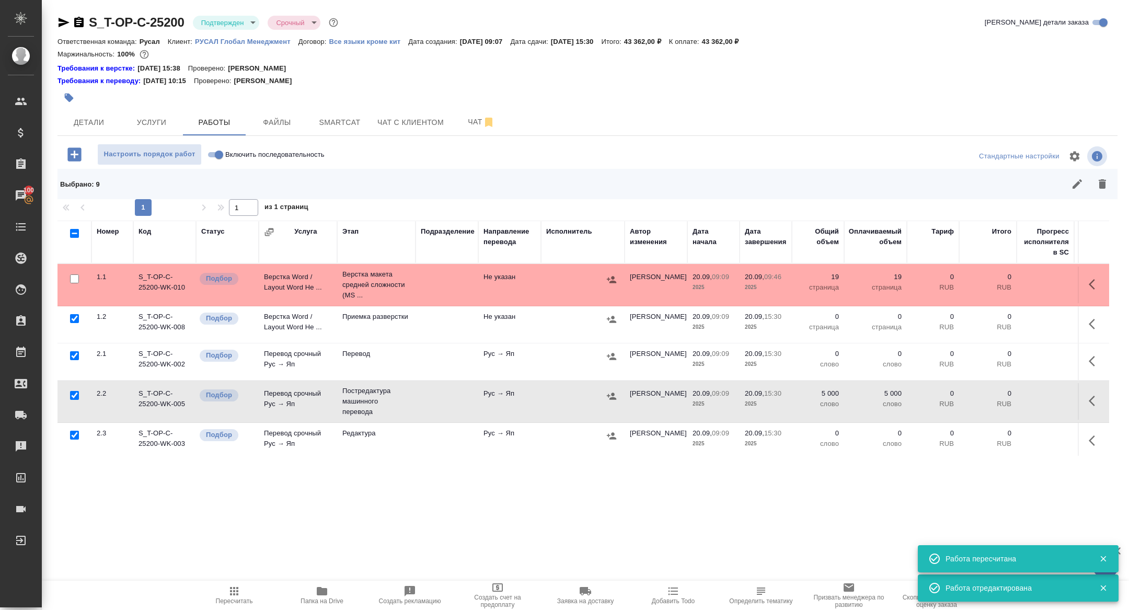
click at [614, 393] on icon "button" at bounding box center [611, 396] width 10 height 10
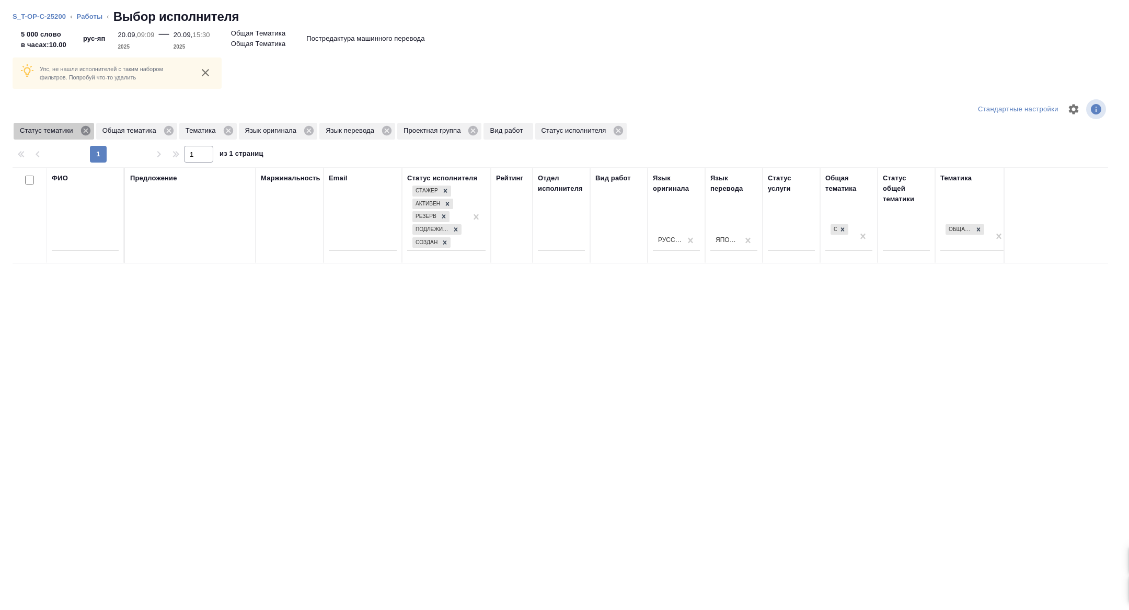
click at [90, 133] on icon at bounding box center [84, 130] width 9 height 9
click at [149, 131] on icon at bounding box center [145, 130] width 11 height 11
click at [91, 129] on icon at bounding box center [86, 130] width 9 height 9
click at [253, 130] on icon at bounding box center [247, 130] width 11 height 11
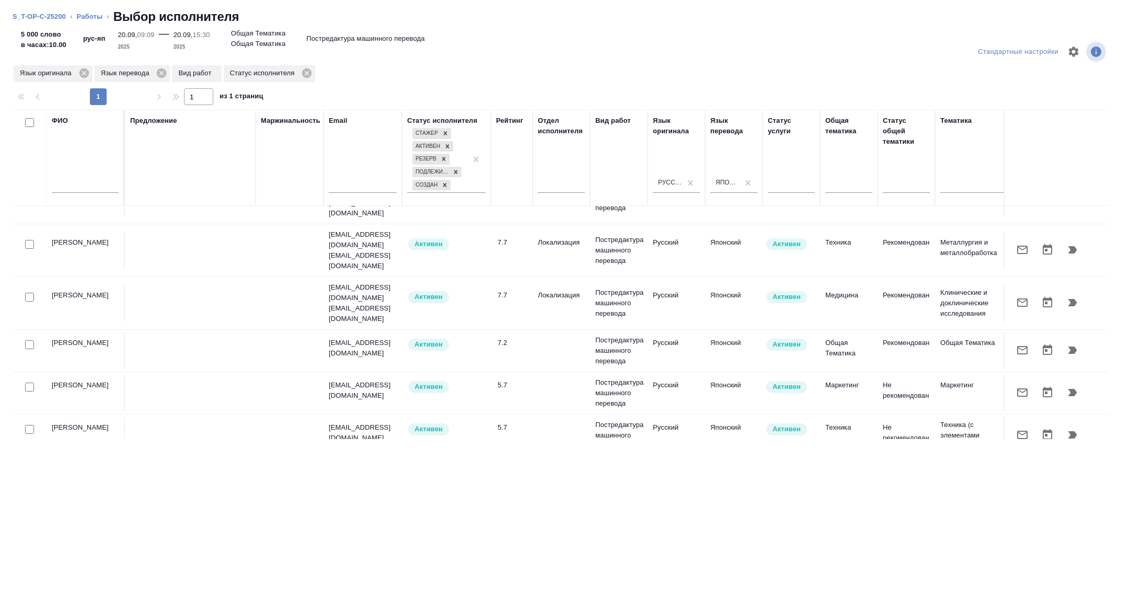
scroll to position [248, 0]
click at [28, 339] on input "checkbox" at bounding box center [29, 343] width 9 height 9
checkbox input "true"
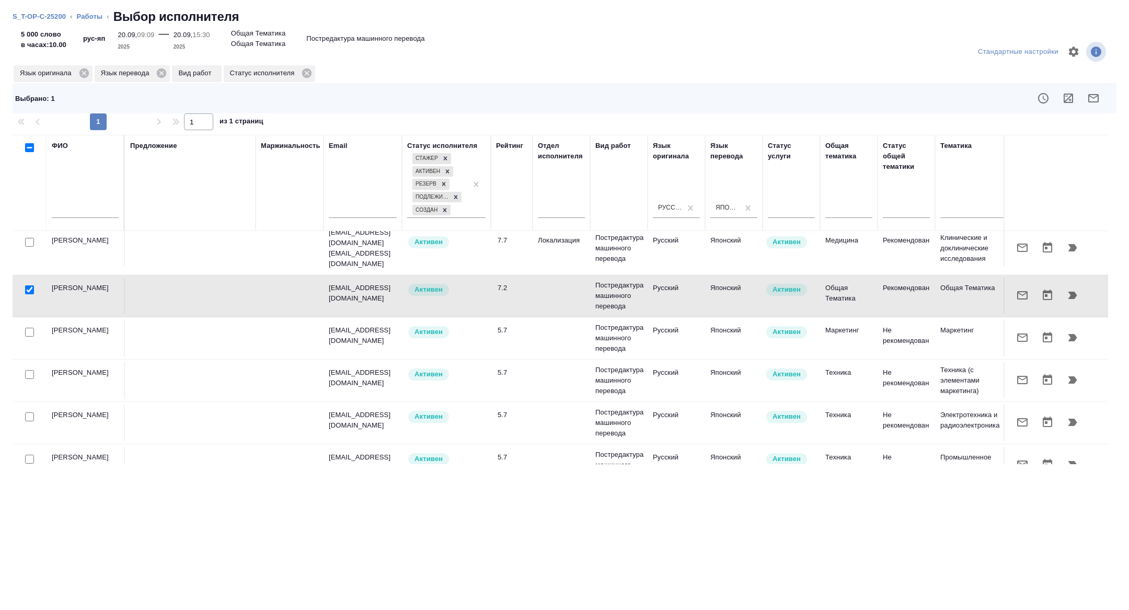
scroll to position [325, 0]
click at [30, 329] on input "checkbox" at bounding box center [29, 333] width 9 height 9
checkbox input "true"
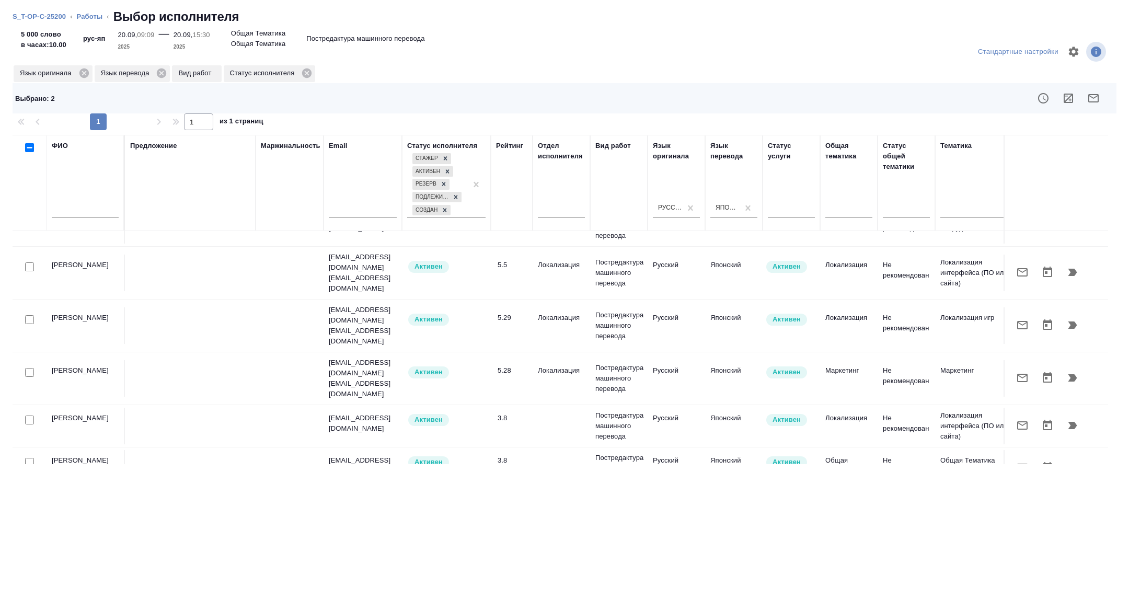
scroll to position [568, 0]
click at [1079, 93] on button "button" at bounding box center [1067, 98] width 25 height 25
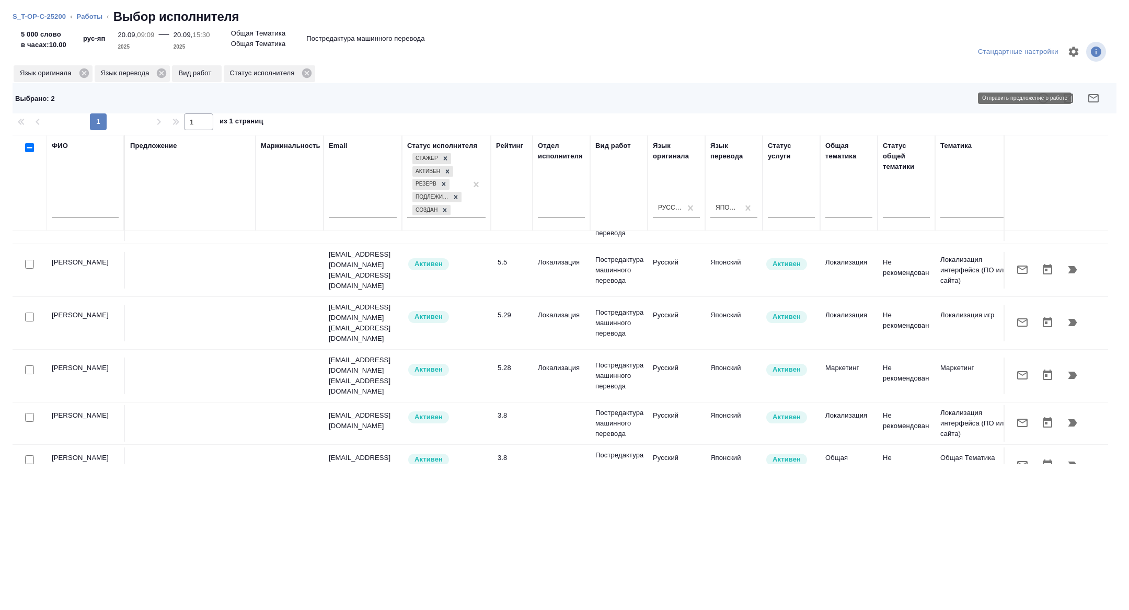
click at [1097, 99] on icon "button" at bounding box center [1093, 98] width 10 height 8
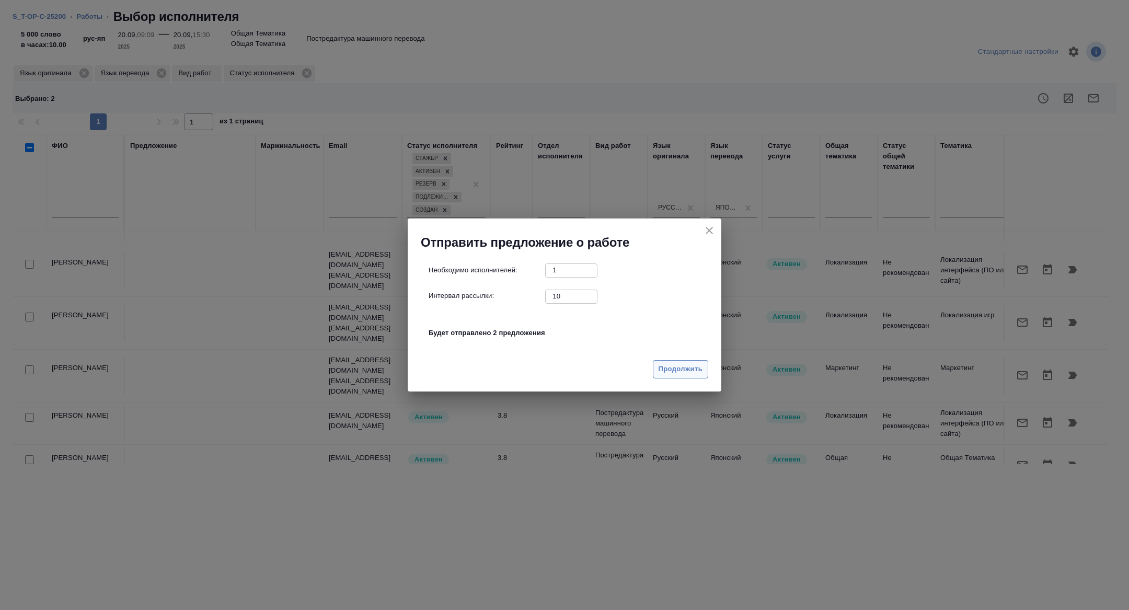
click at [670, 364] on span "Продолжить" at bounding box center [680, 369] width 44 height 12
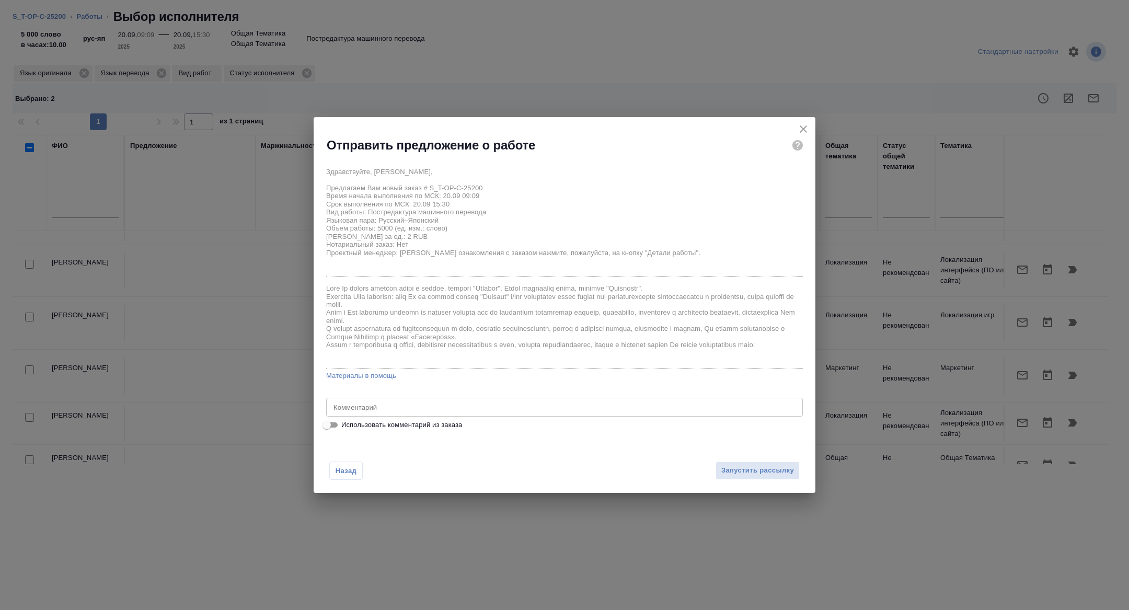
click at [458, 414] on div "x Комментарий" at bounding box center [564, 407] width 477 height 19
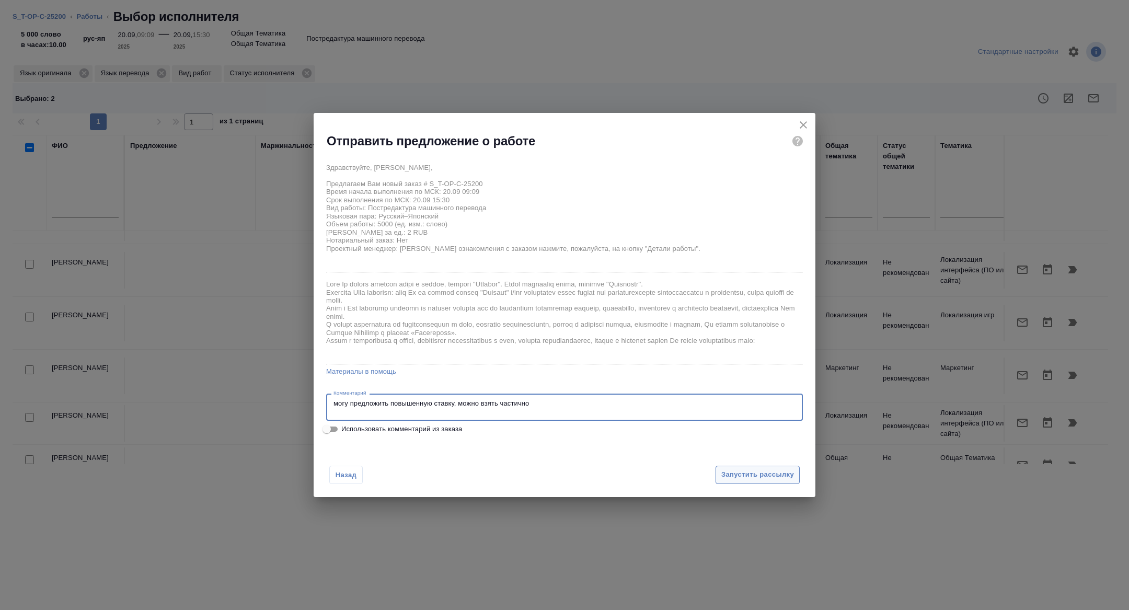
type textarea "могу предложить повышенную ставку, можно взять частично"
click at [750, 477] on span "Запустить рассылку" at bounding box center [757, 475] width 73 height 12
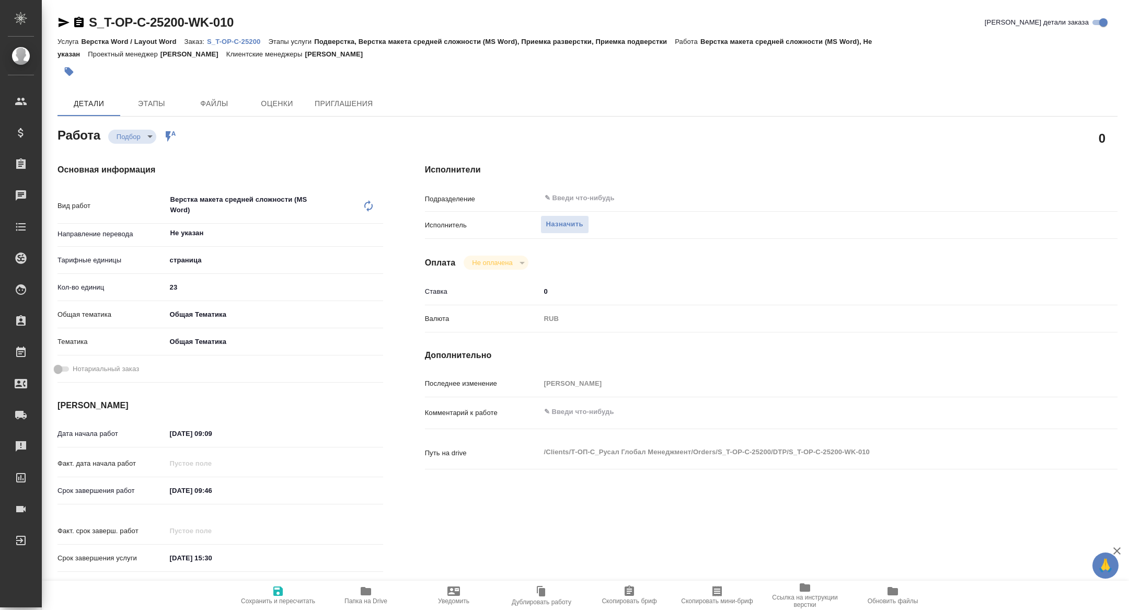
type textarea "x"
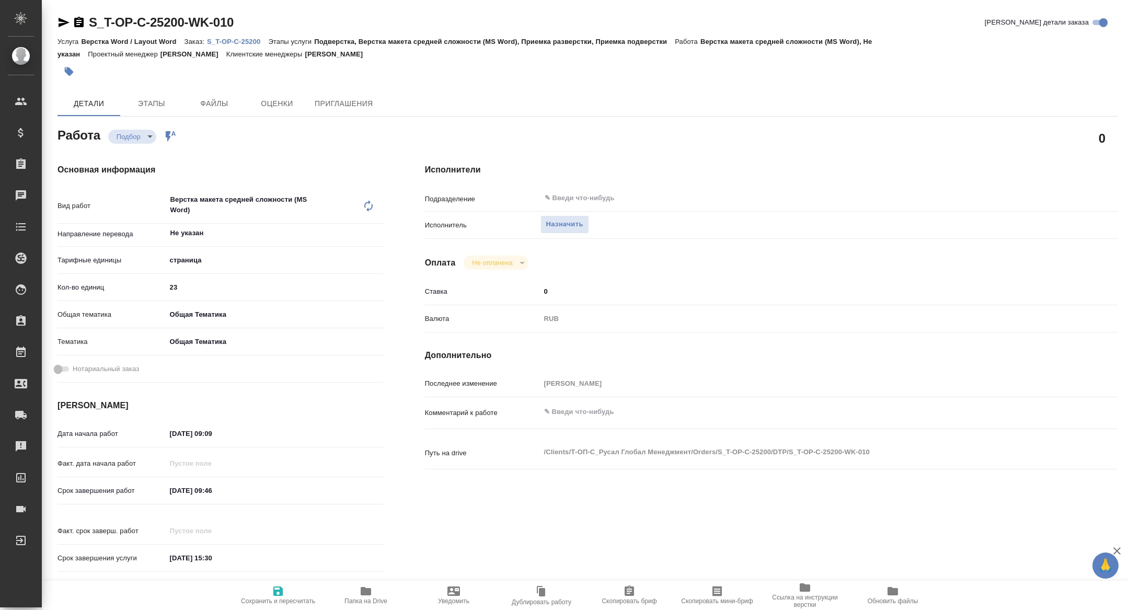
click at [729, 594] on span "Скопировать мини-бриф" at bounding box center [716, 595] width 75 height 20
type textarea "x"
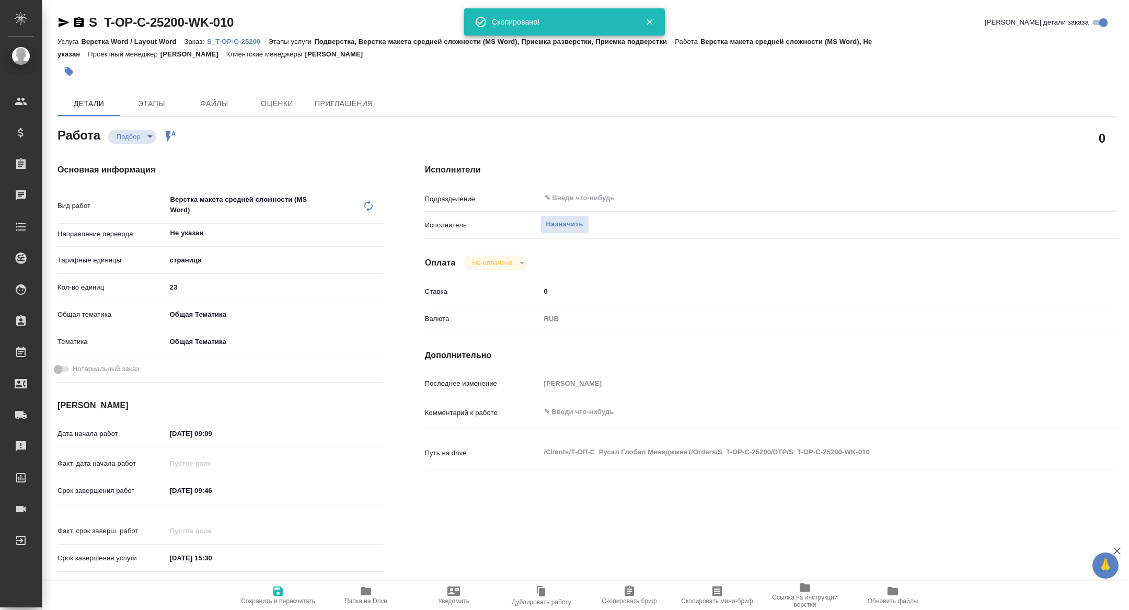
type textarea "x"
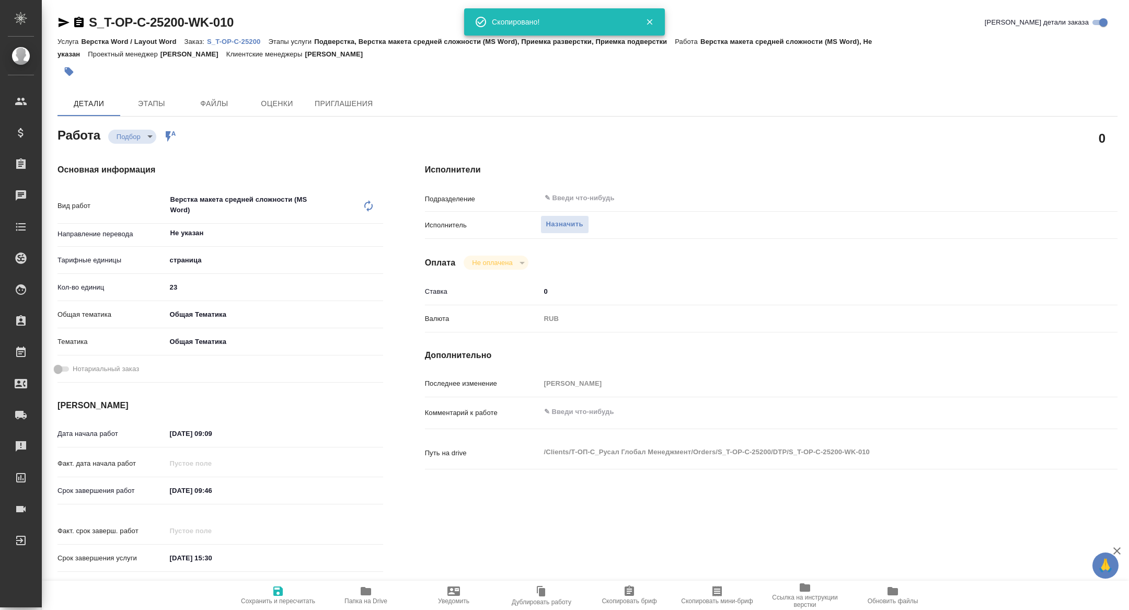
type textarea "x"
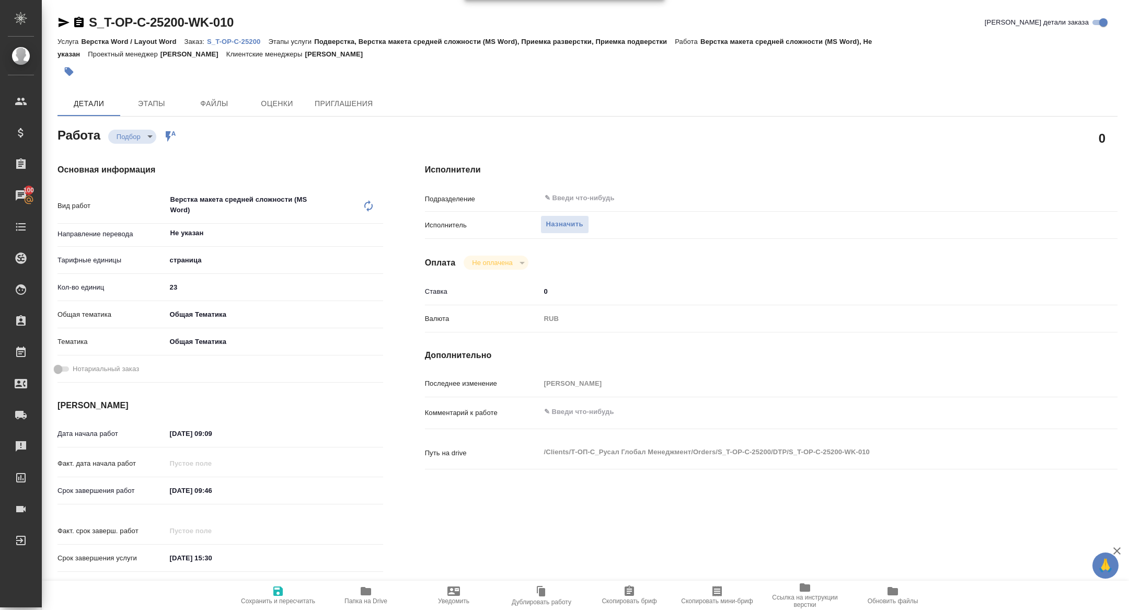
click at [62, 20] on icon "button" at bounding box center [64, 22] width 11 height 9
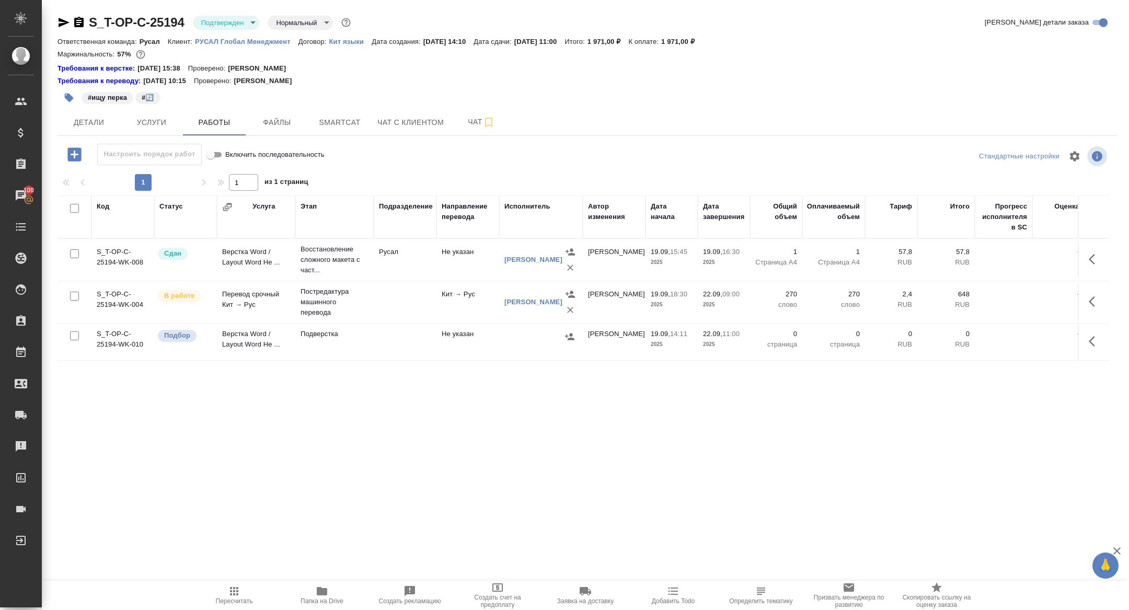
click at [208, 25] on body "🙏 .cls-1 fill:#fff; AWATERA [PERSON_NAME] Спецификации Заказы 100 Чаты Todo Про…" at bounding box center [564, 305] width 1129 height 610
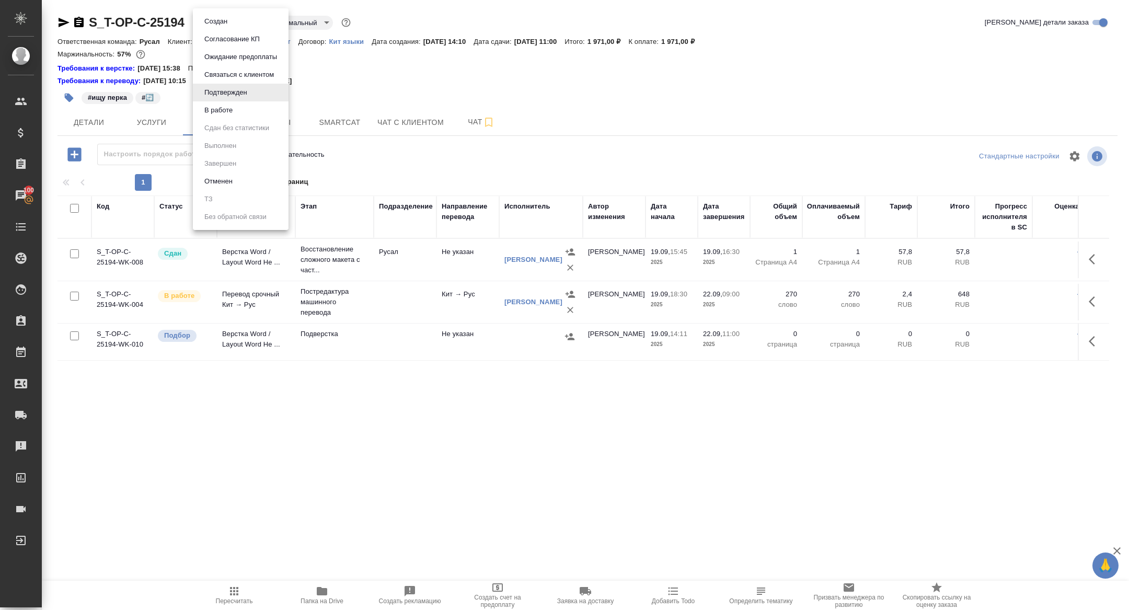
click at [223, 114] on button "В работе" at bounding box center [218, 109] width 34 height 11
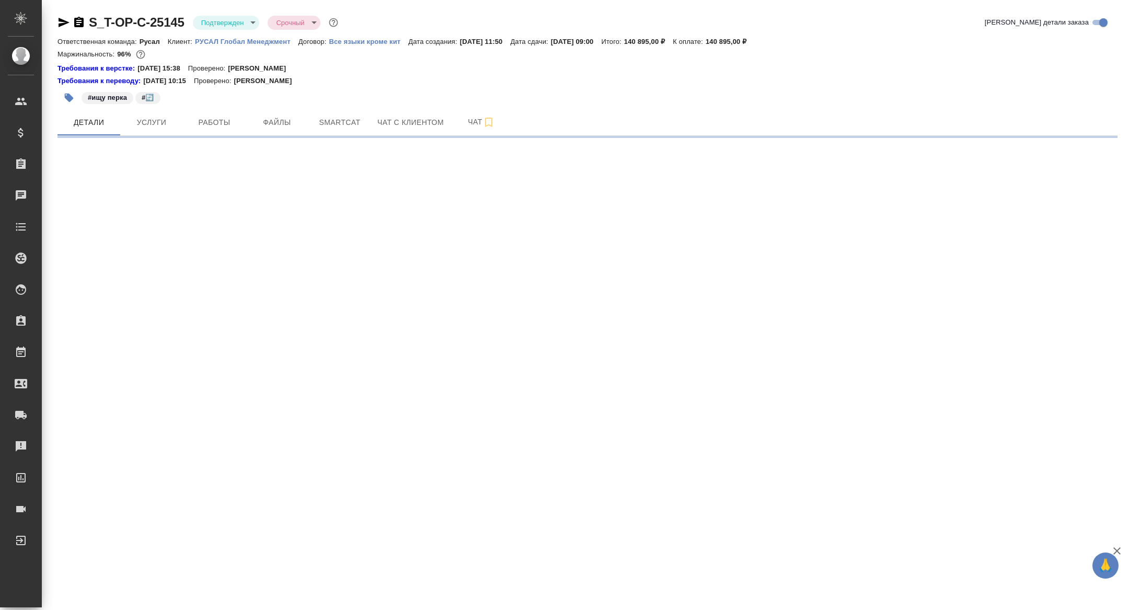
select select "RU"
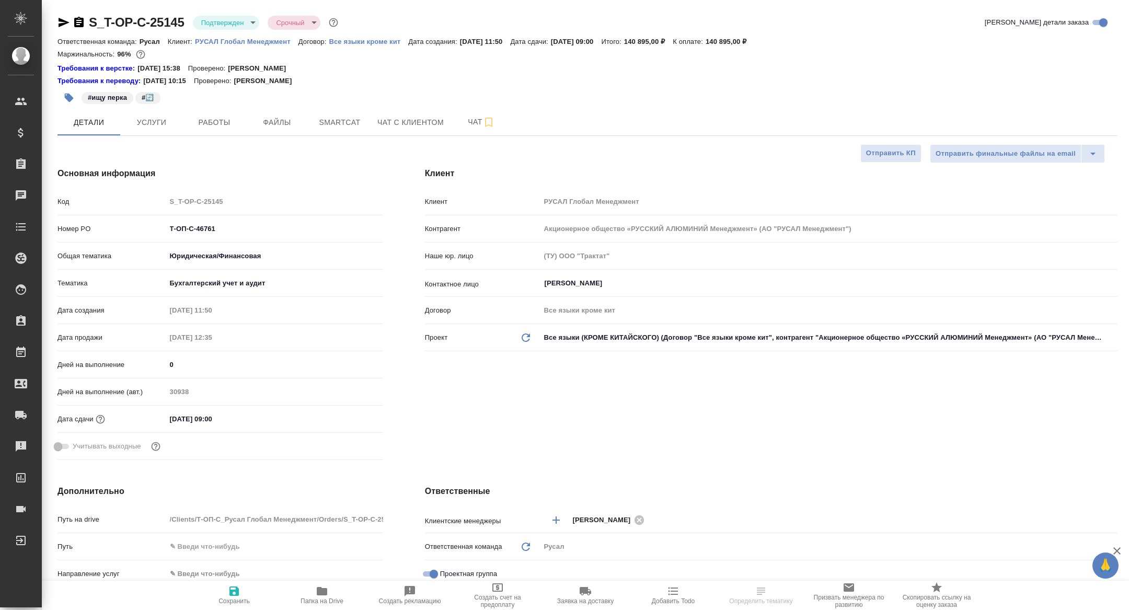
type textarea "x"
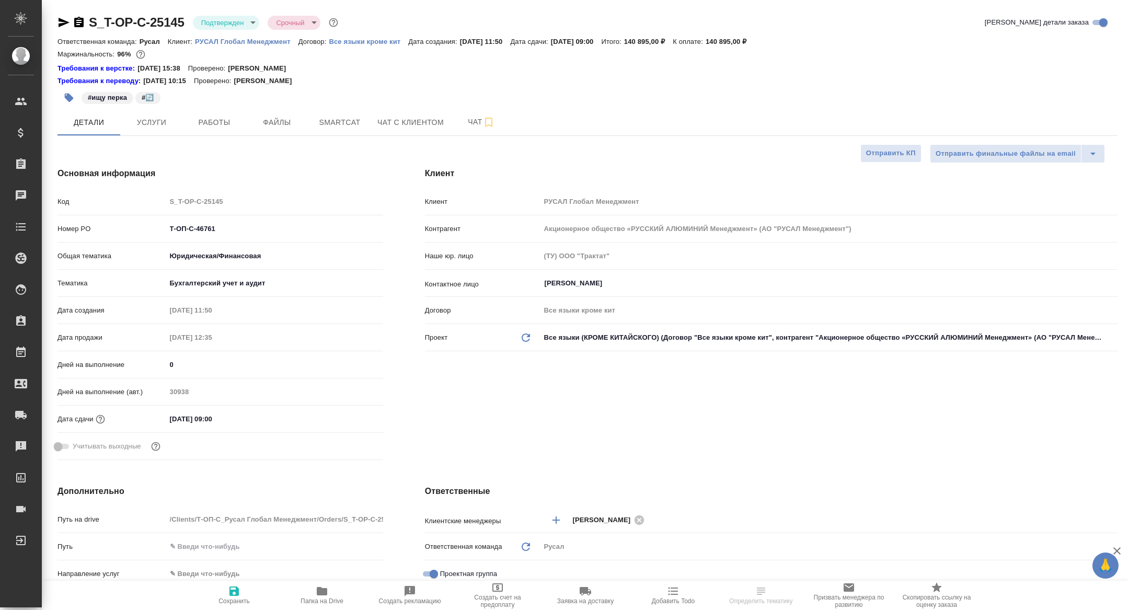
type textarea "x"
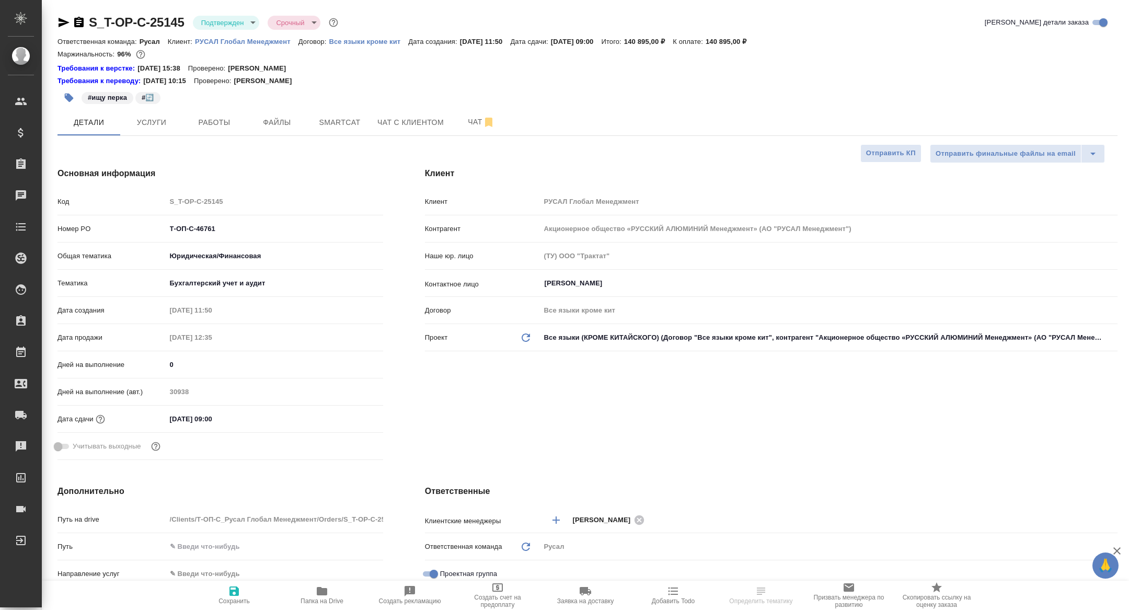
type textarea "x"
click at [210, 133] on button "Работы" at bounding box center [214, 122] width 63 height 26
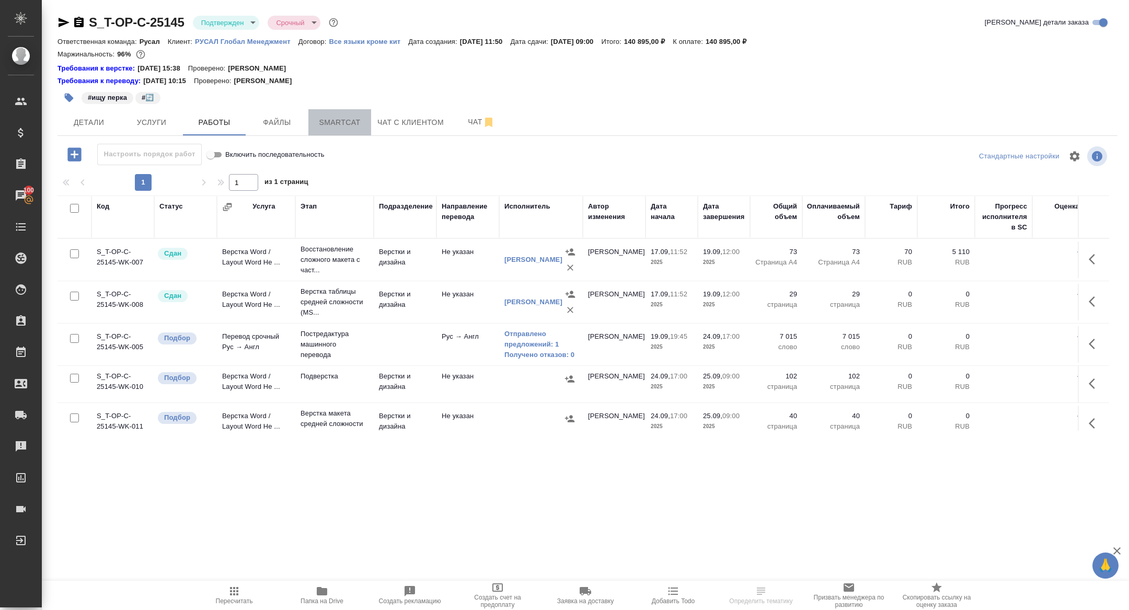
click at [333, 127] on span "Smartcat" at bounding box center [340, 122] width 50 height 13
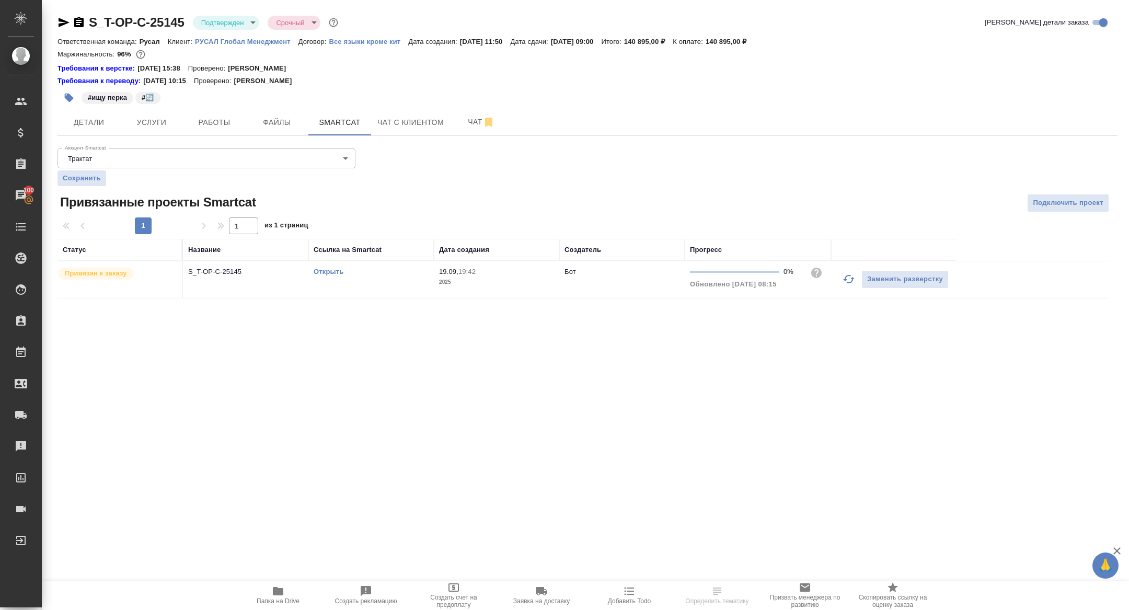
click at [325, 271] on link "Открыть" at bounding box center [328, 272] width 30 height 8
click at [219, 133] on button "Работы" at bounding box center [214, 122] width 63 height 26
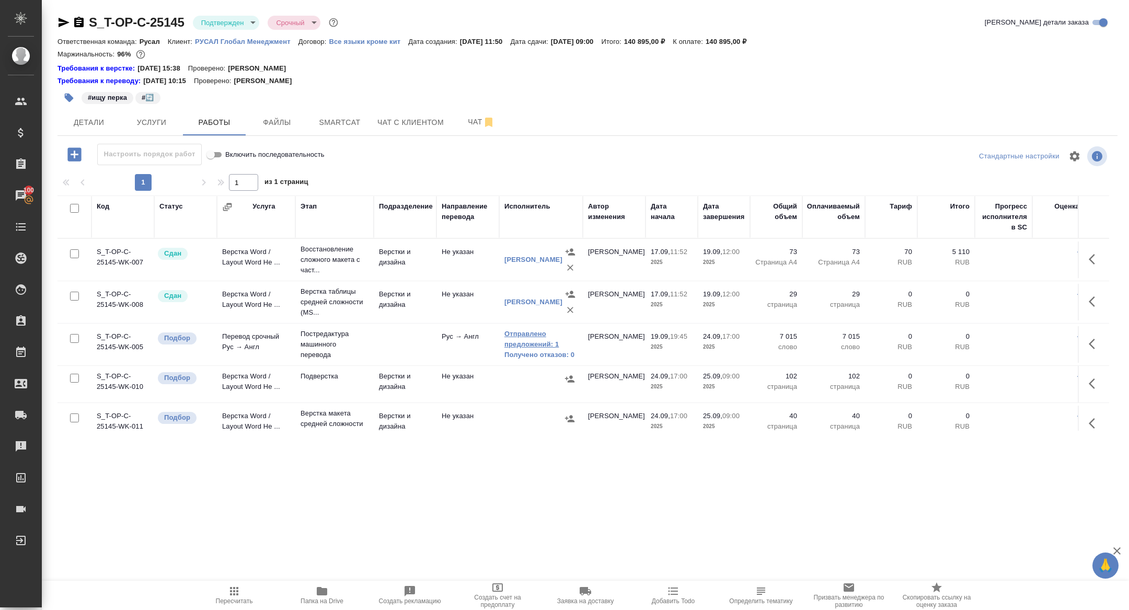
click at [526, 338] on link "Отправлено предложений: 1" at bounding box center [540, 339] width 73 height 21
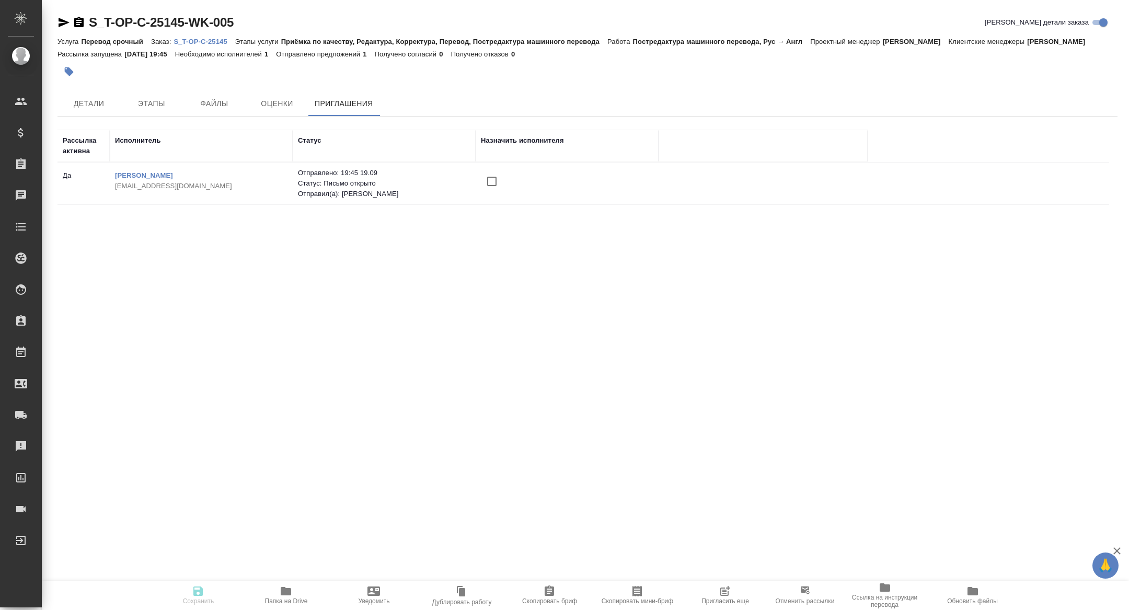
click at [725, 596] on icon "button" at bounding box center [724, 591] width 13 height 13
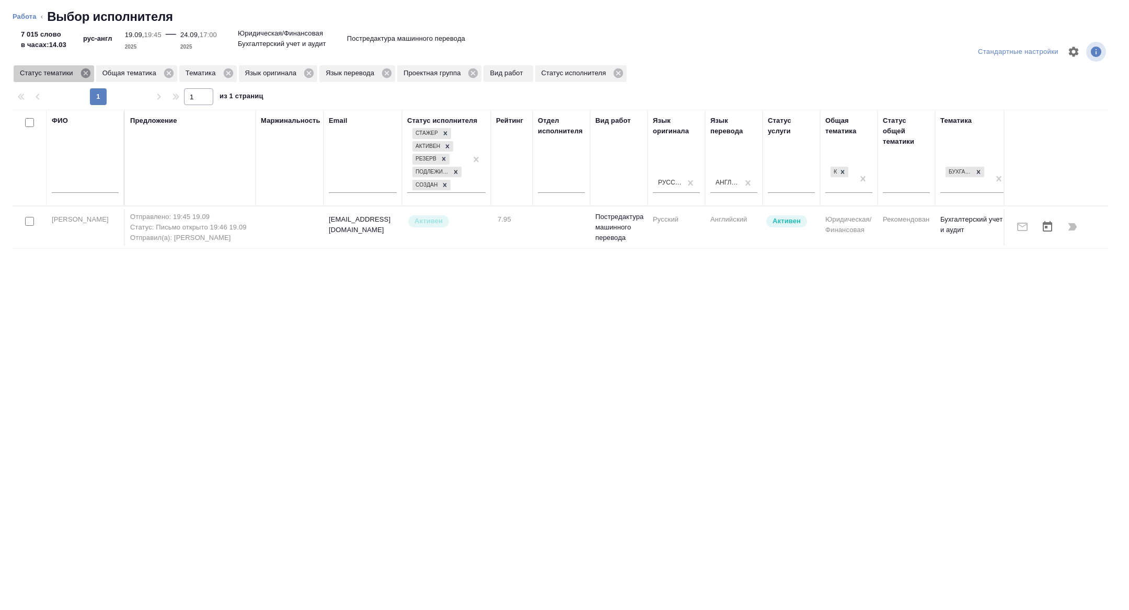
click at [85, 72] on icon at bounding box center [84, 72] width 9 height 9
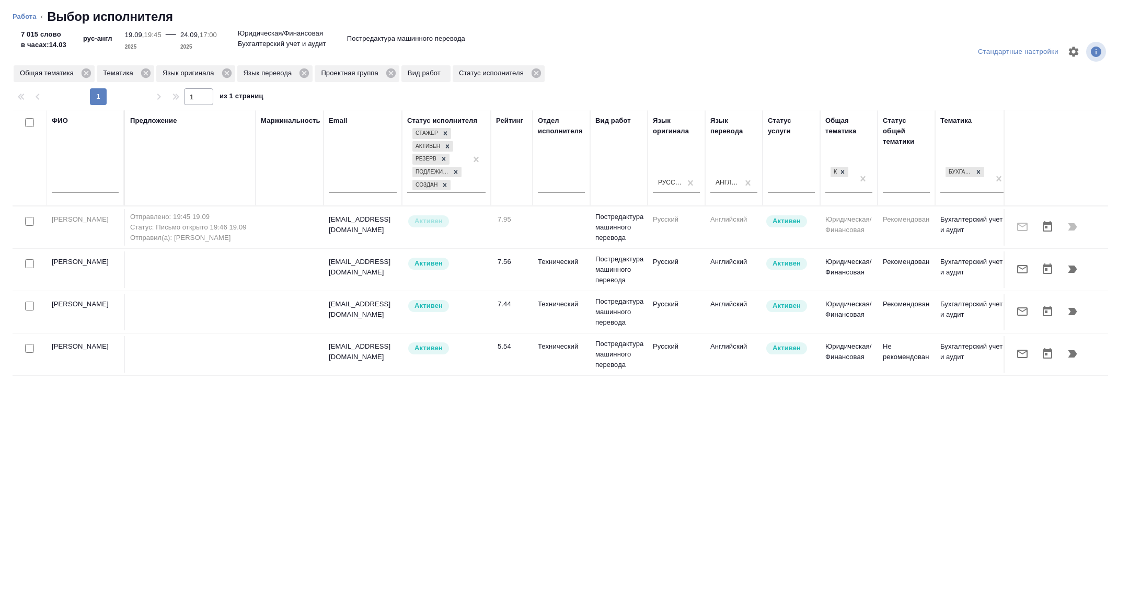
click at [32, 260] on input "checkbox" at bounding box center [29, 263] width 9 height 9
checkbox input "true"
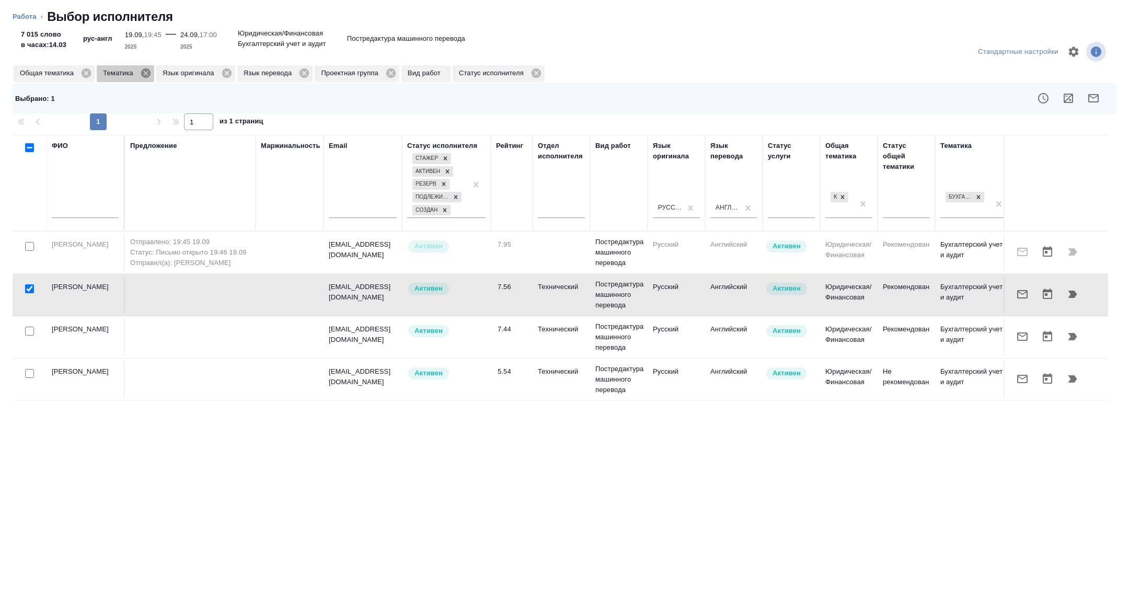
click at [148, 72] on icon at bounding box center [145, 72] width 9 height 9
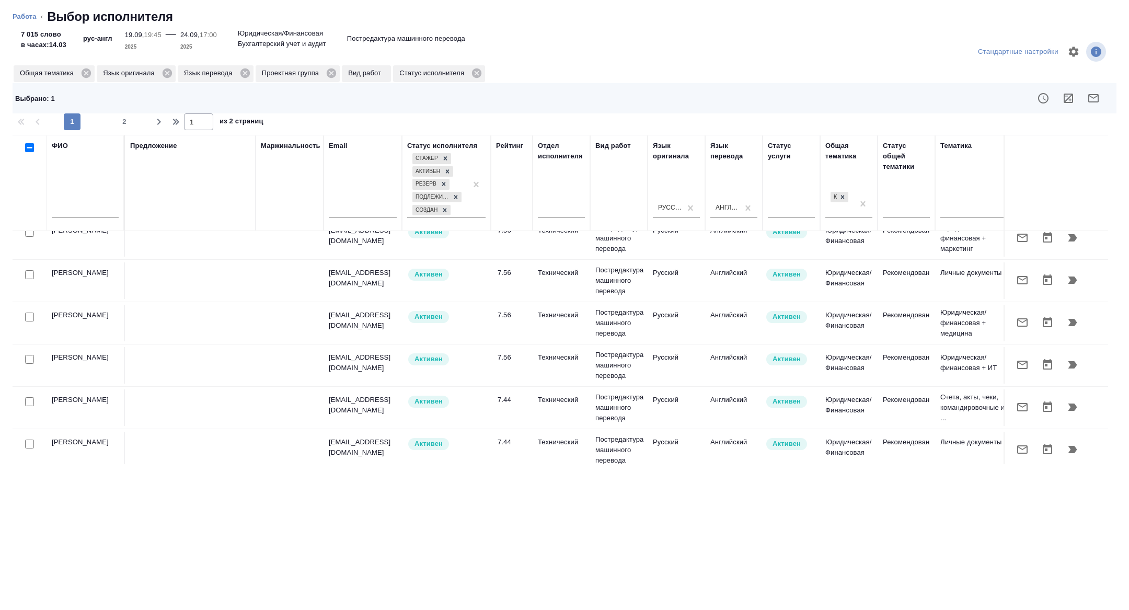
scroll to position [821, 0]
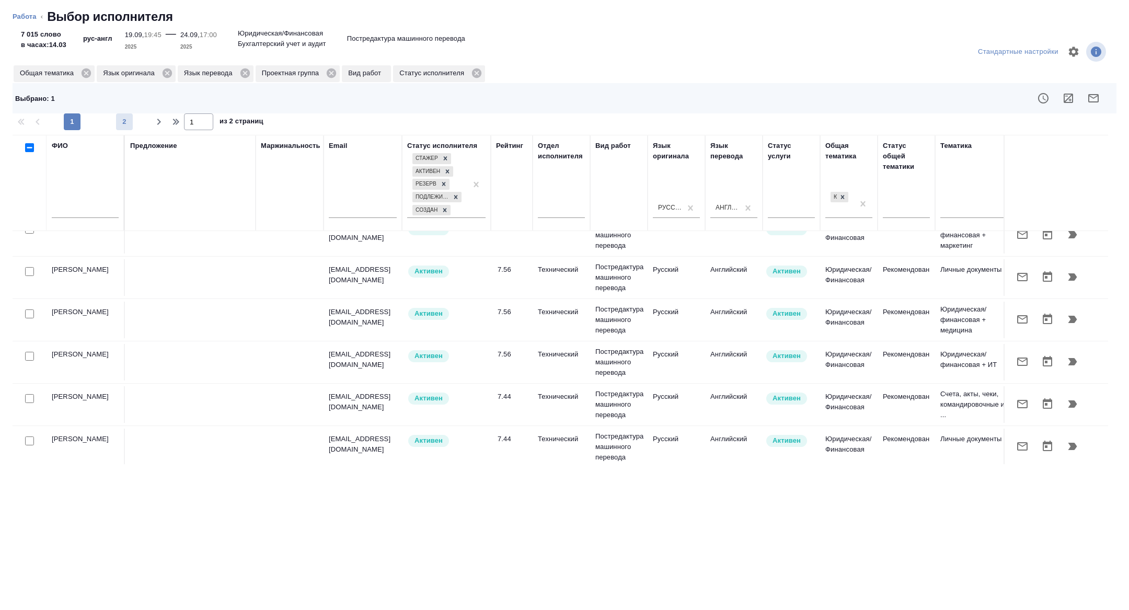
click at [124, 119] on span "2" at bounding box center [124, 122] width 17 height 10
type input "2"
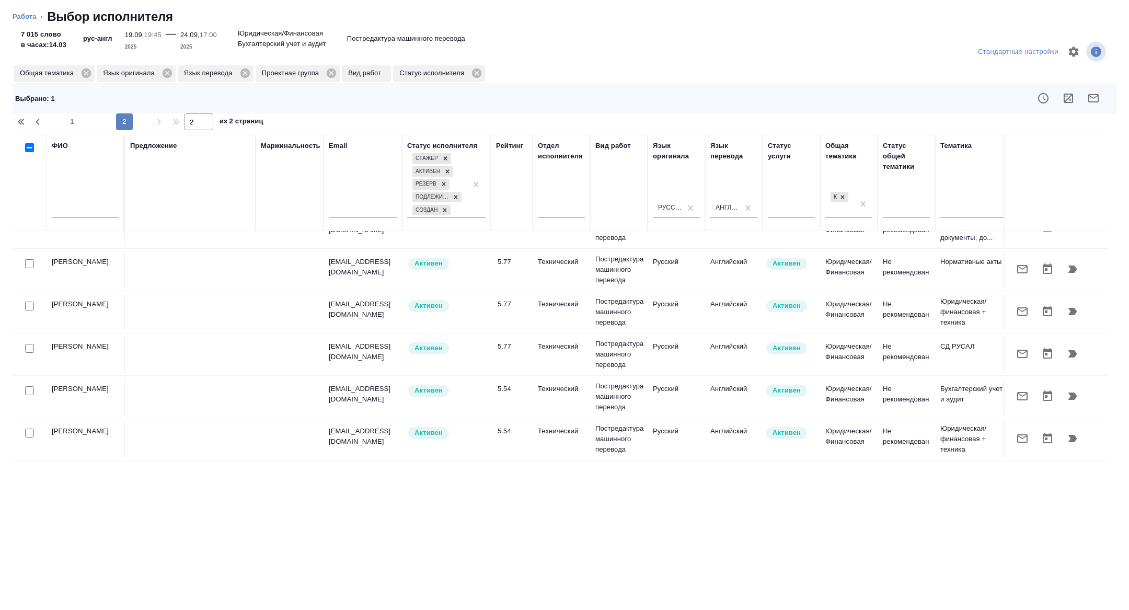
scroll to position [484, 0]
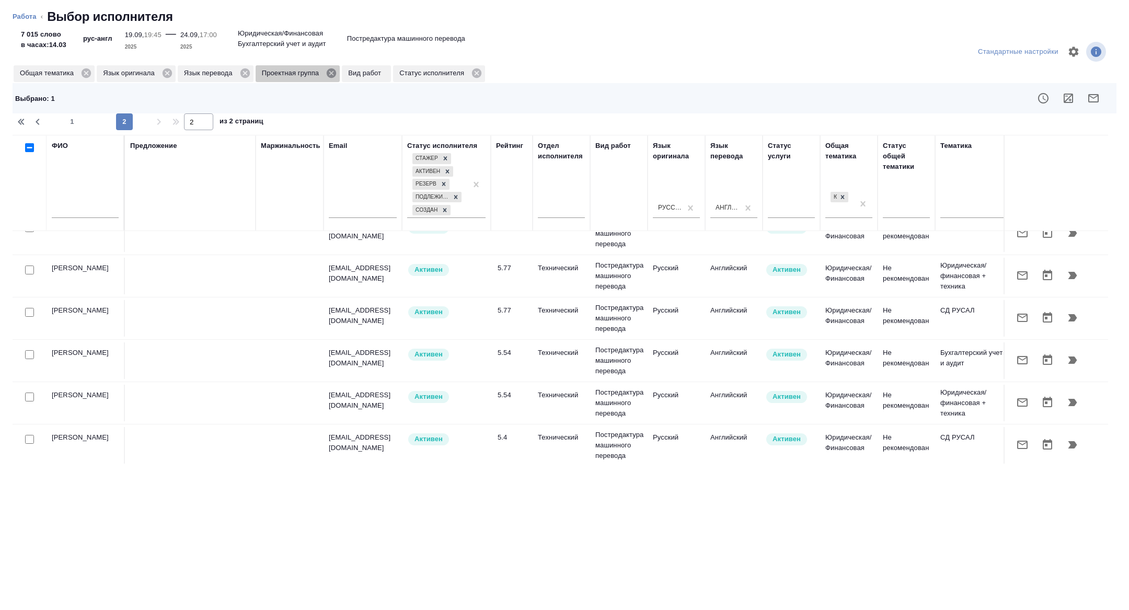
click at [332, 73] on icon at bounding box center [331, 72] width 11 height 11
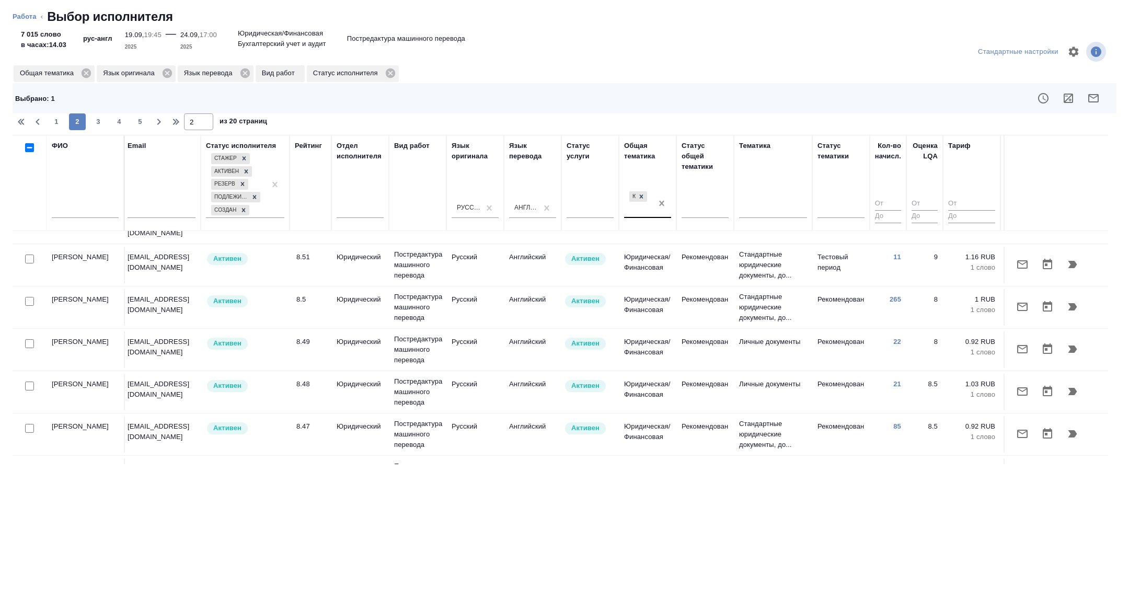
scroll to position [484, 422]
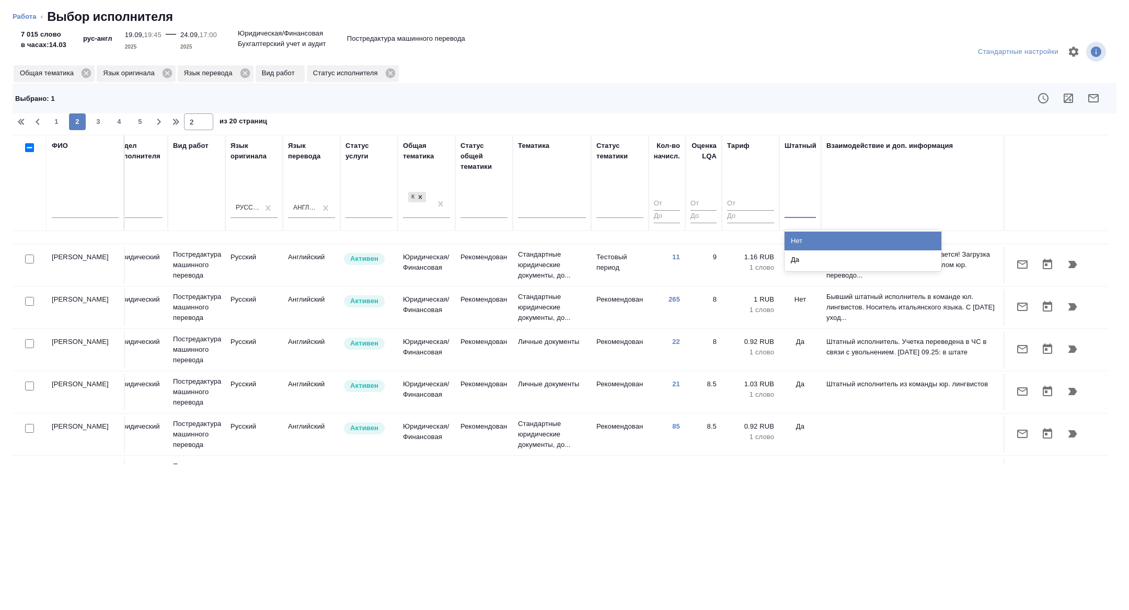
click at [804, 203] on div at bounding box center [799, 207] width 31 height 15
click at [810, 237] on div "Нет" at bounding box center [862, 240] width 157 height 19
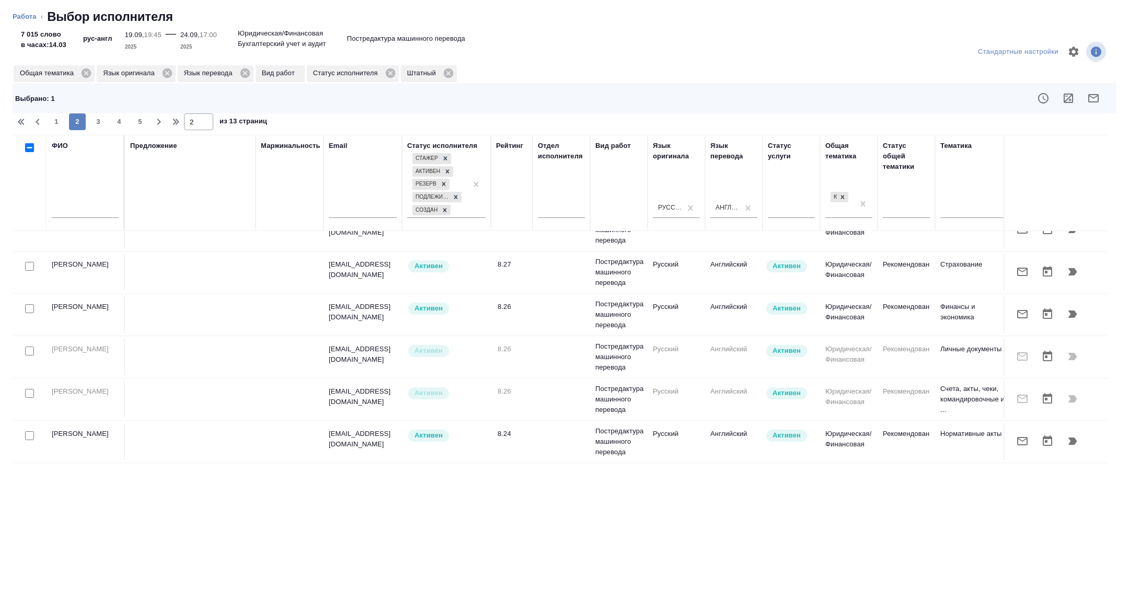
scroll to position [0, 0]
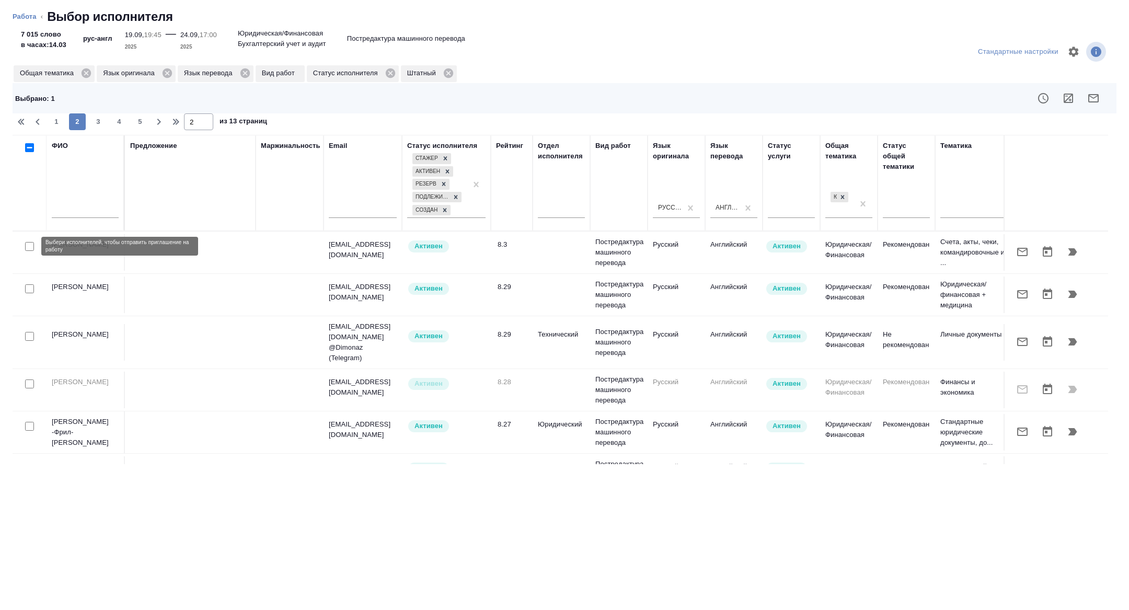
click at [28, 245] on input "checkbox" at bounding box center [29, 246] width 9 height 9
checkbox input "true"
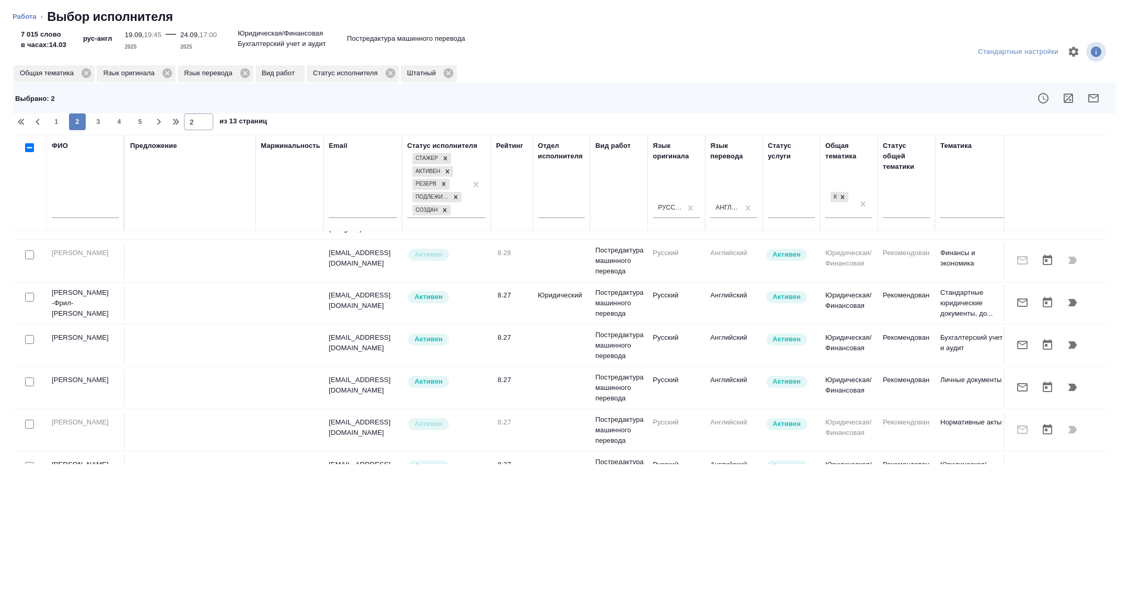
scroll to position [181, 0]
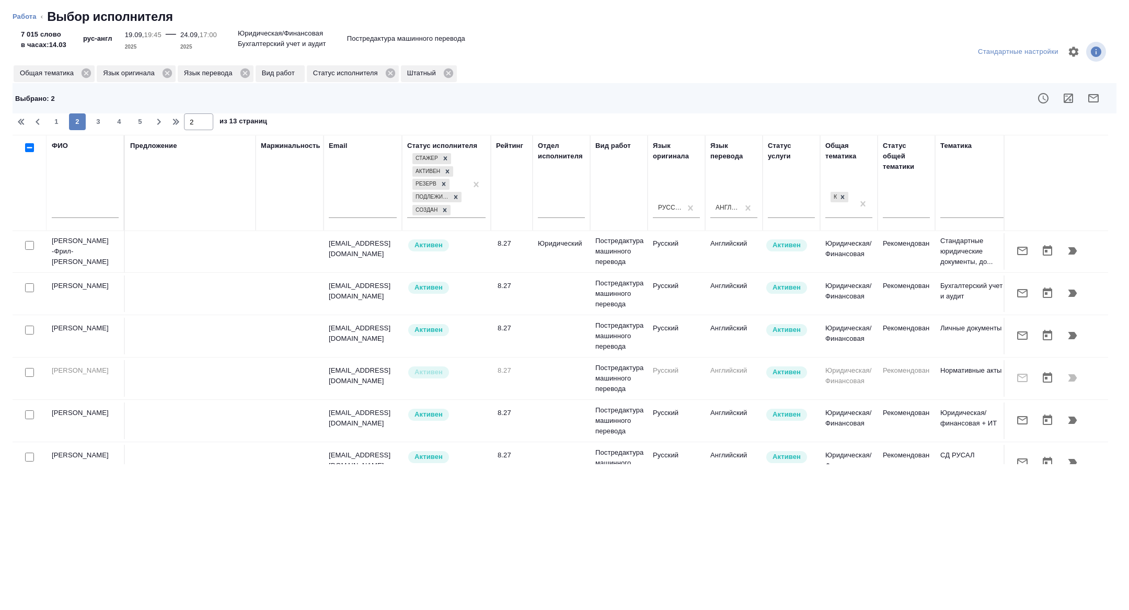
click at [37, 360] on td at bounding box center [30, 378] width 34 height 37
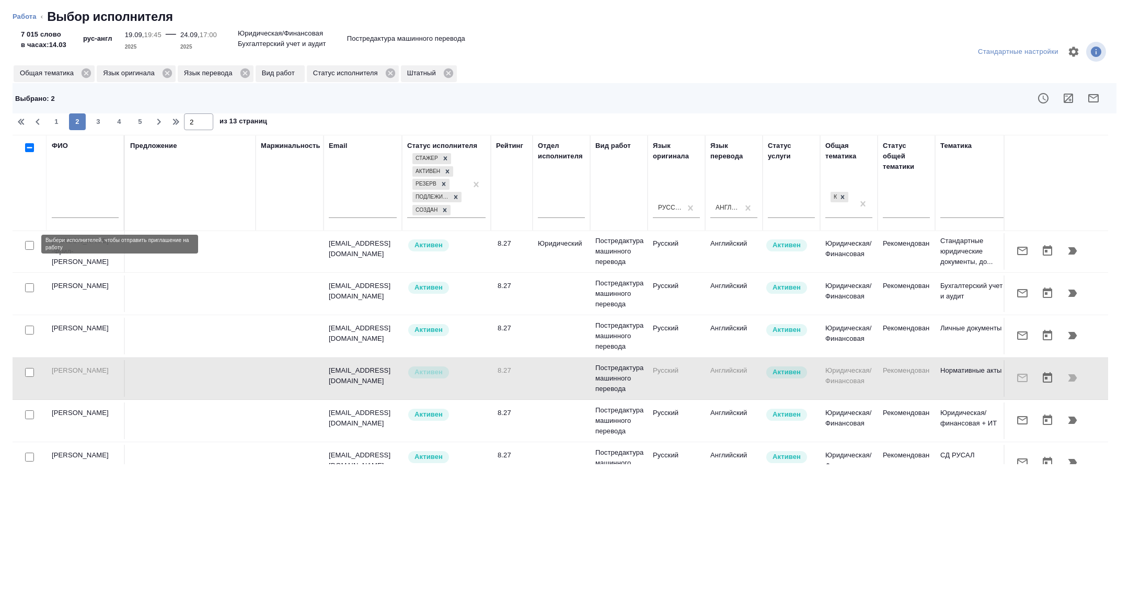
click at [27, 246] on input "checkbox" at bounding box center [29, 245] width 9 height 9
checkbox input "true"
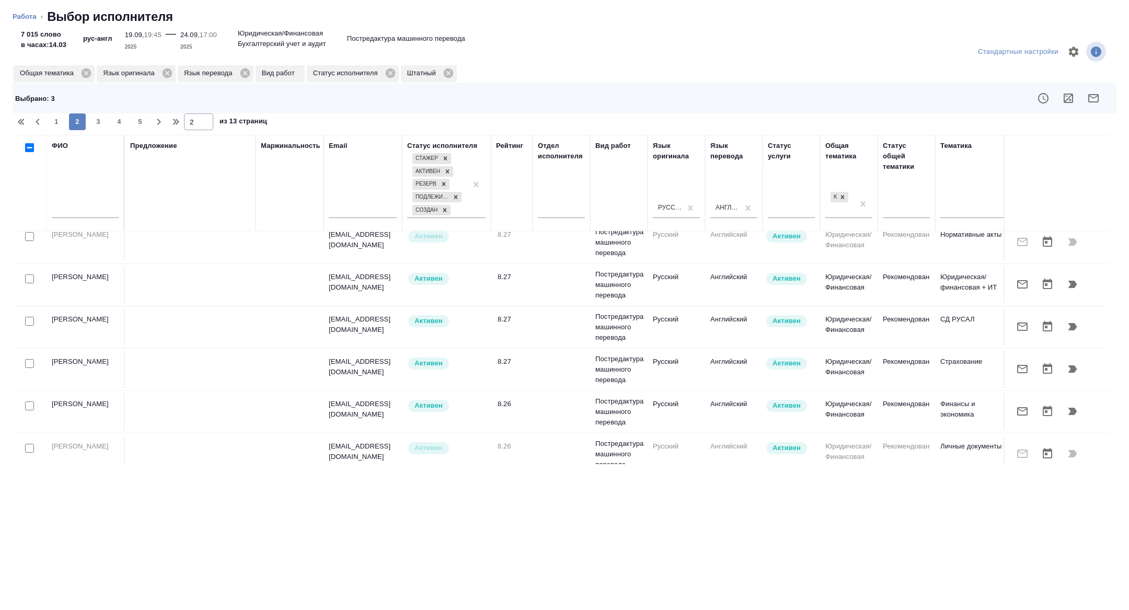
scroll to position [342, 0]
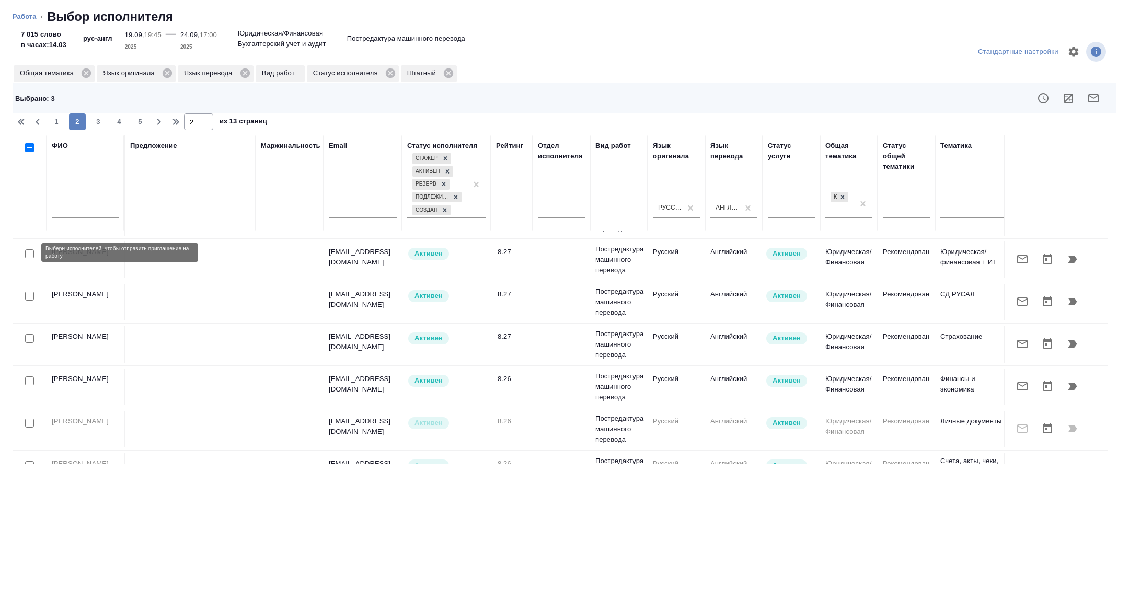
click at [29, 251] on input "checkbox" at bounding box center [29, 253] width 9 height 9
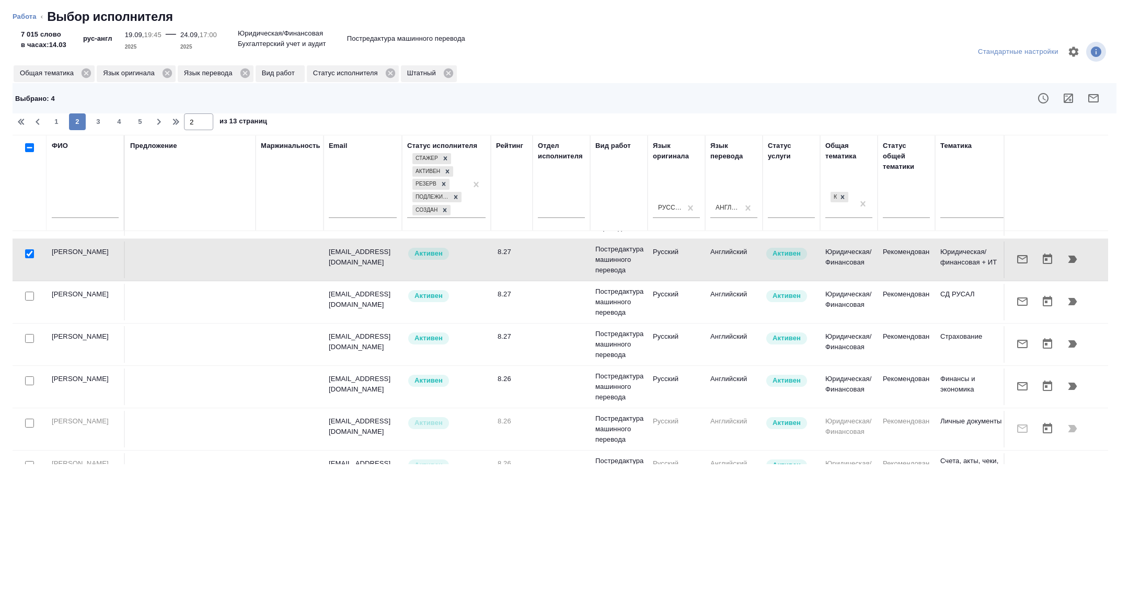
click at [29, 251] on input "checkbox" at bounding box center [29, 253] width 9 height 9
checkbox input "false"
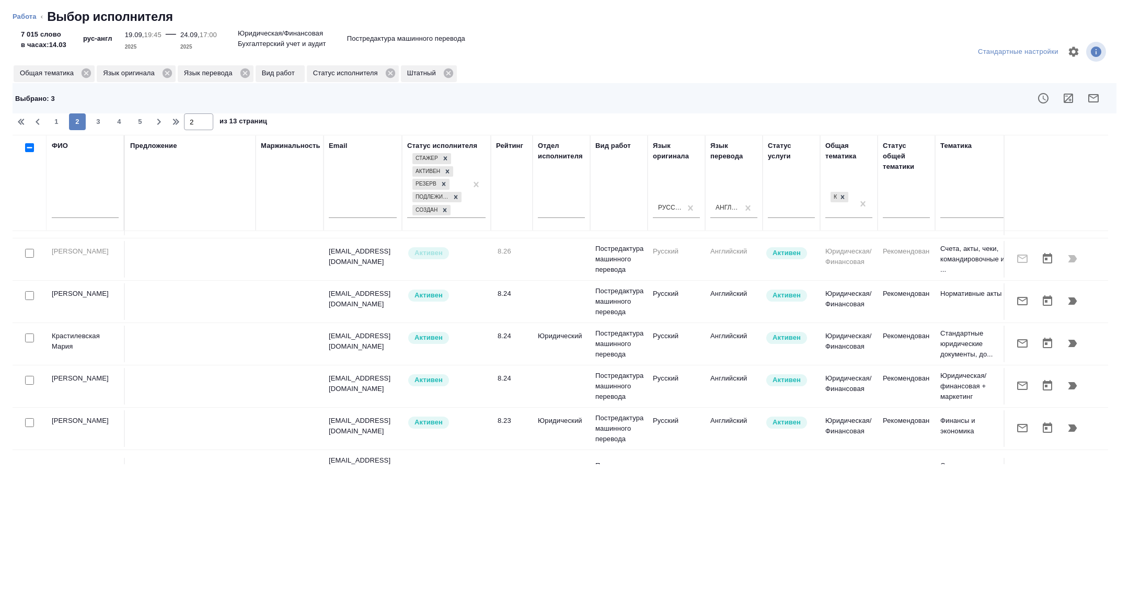
scroll to position [557, 0]
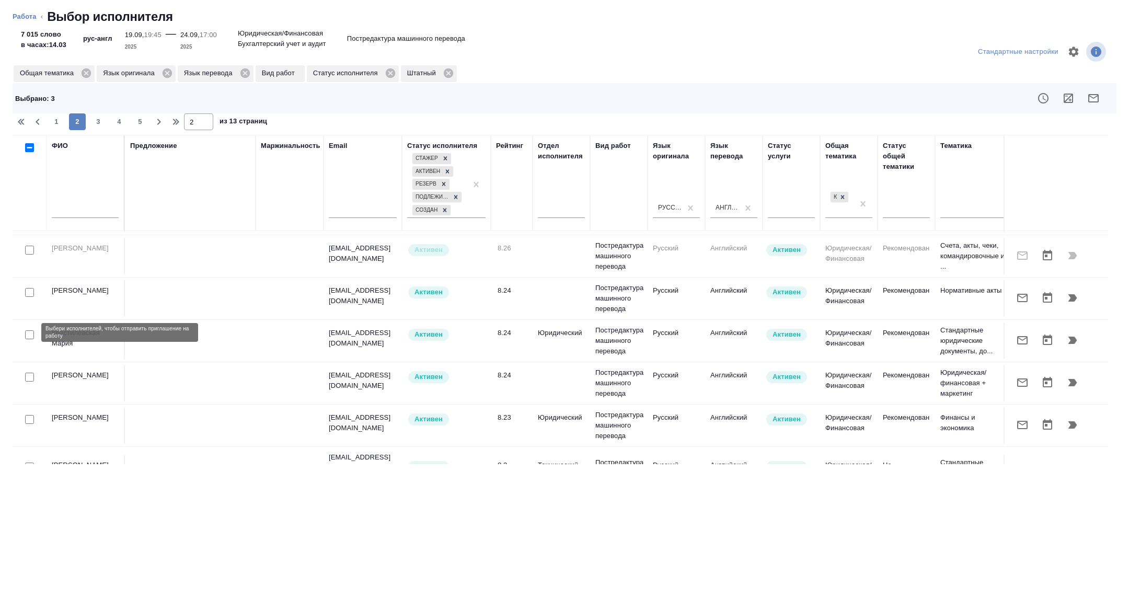
click at [26, 333] on input "checkbox" at bounding box center [29, 334] width 9 height 9
checkbox input "true"
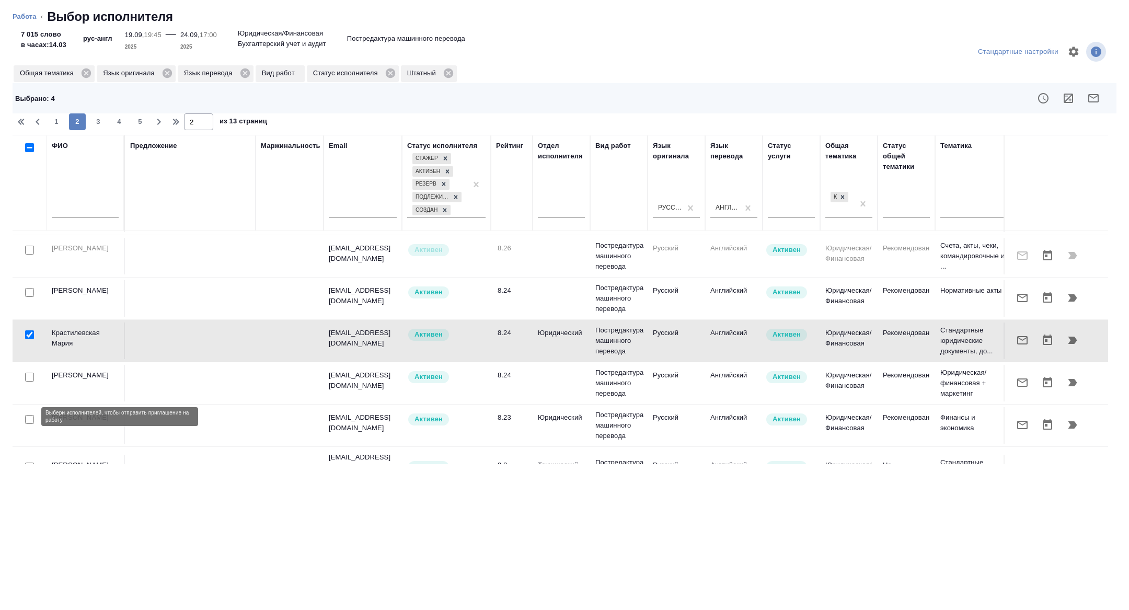
click at [31, 420] on input "checkbox" at bounding box center [29, 419] width 9 height 9
checkbox input "true"
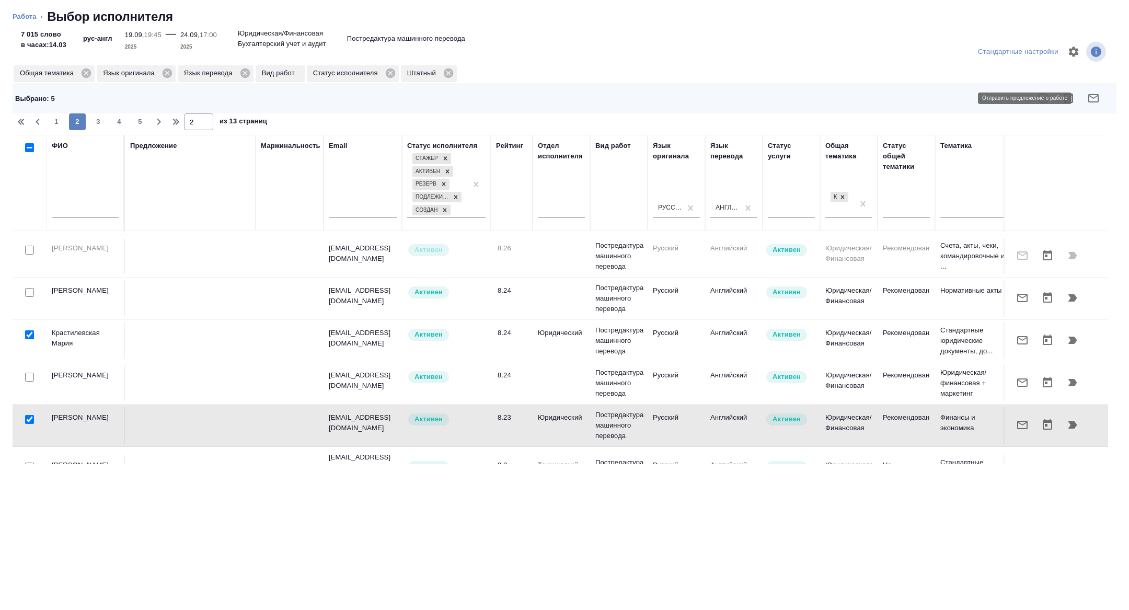
click at [1097, 96] on icon "button" at bounding box center [1093, 98] width 10 height 8
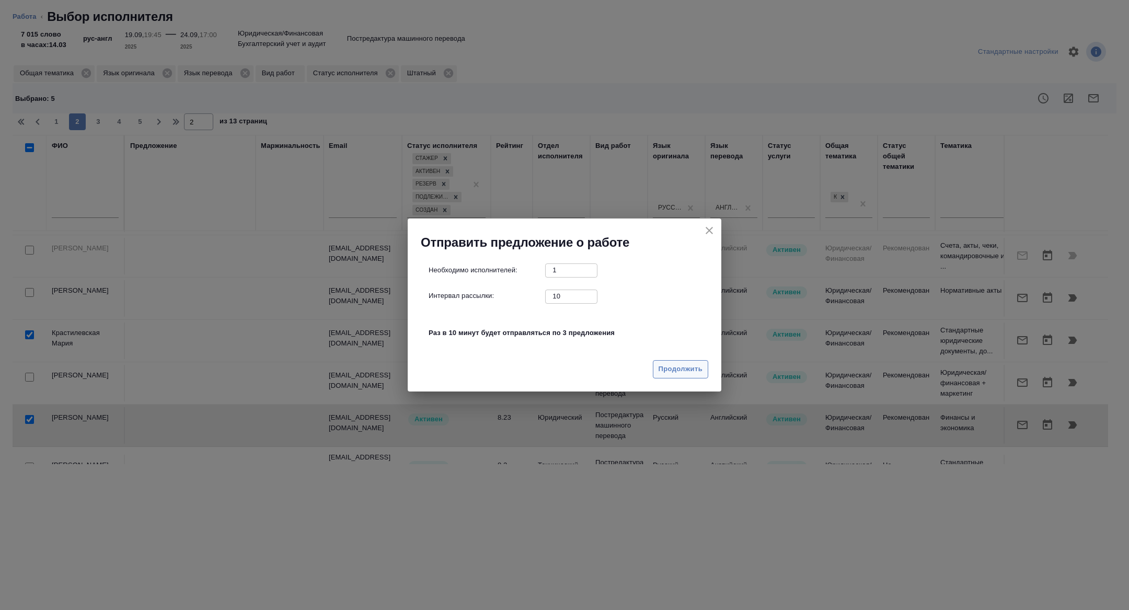
click at [680, 369] on span "Продолжить" at bounding box center [680, 369] width 44 height 12
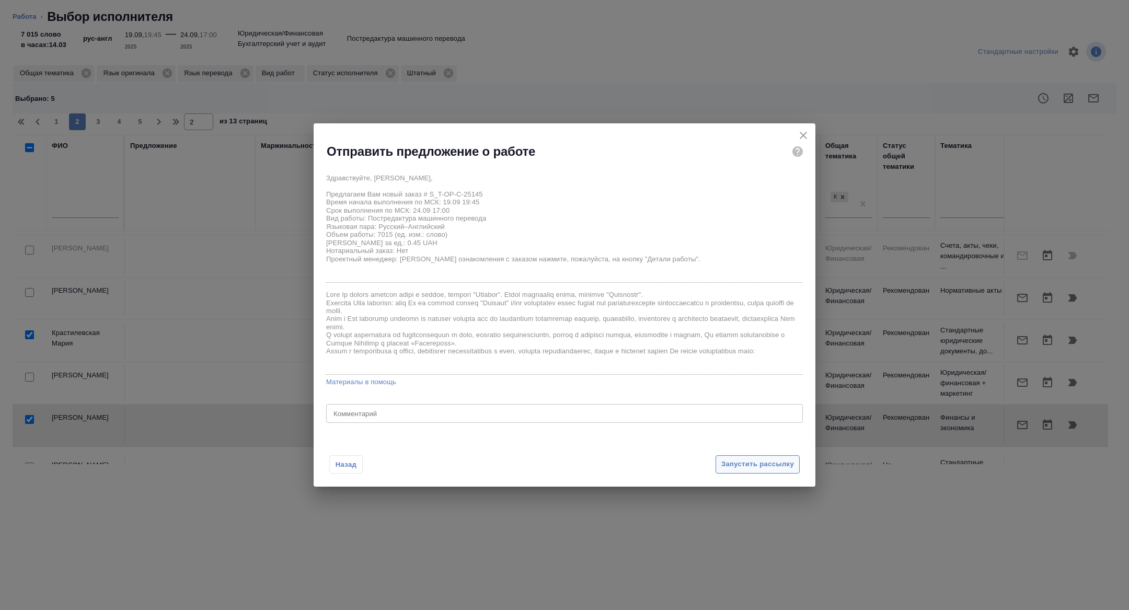
click at [734, 457] on button "Запустить рассылку" at bounding box center [757, 464] width 84 height 18
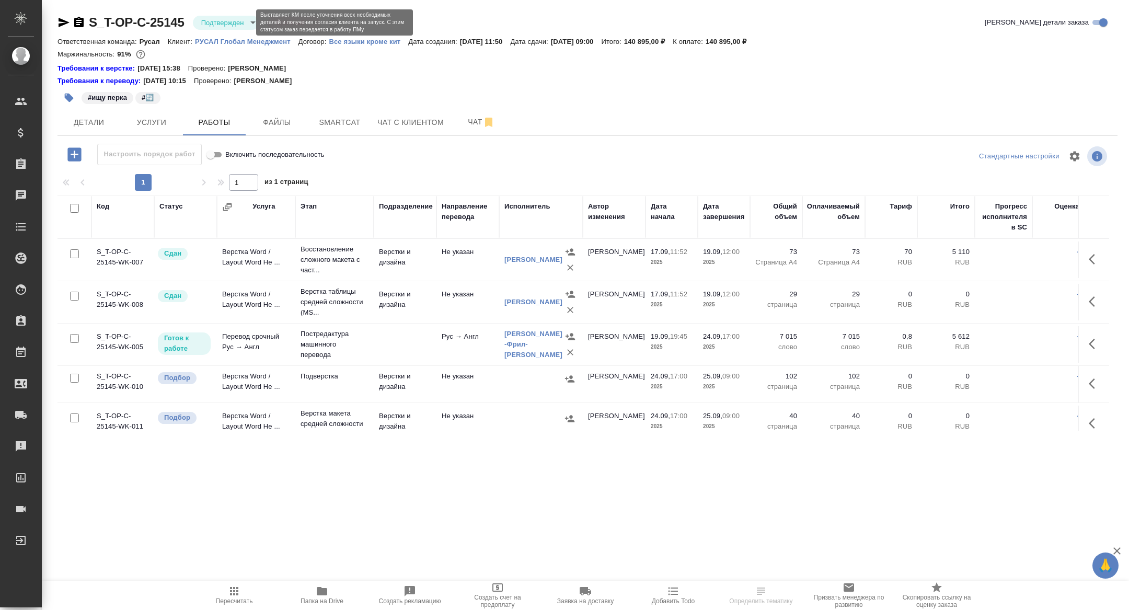
click at [223, 24] on body "🙏 .cls-1 fill:#fff; AWATERA [PERSON_NAME] Спецификации Заказы Чаты Todo Проекты…" at bounding box center [564, 305] width 1129 height 610
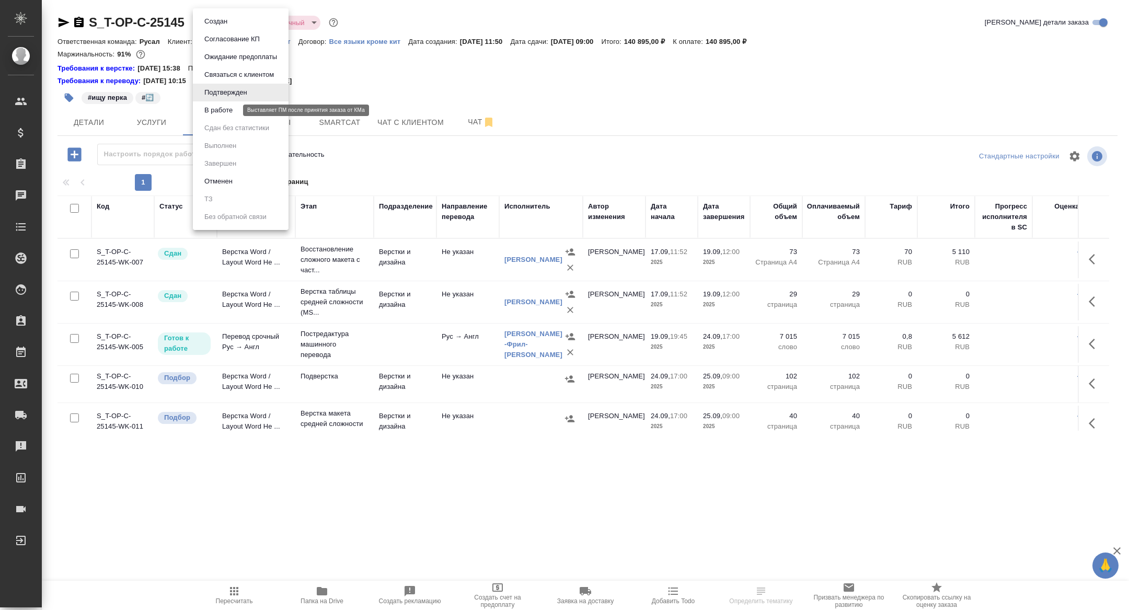
click at [226, 110] on button "В работе" at bounding box center [218, 109] width 34 height 11
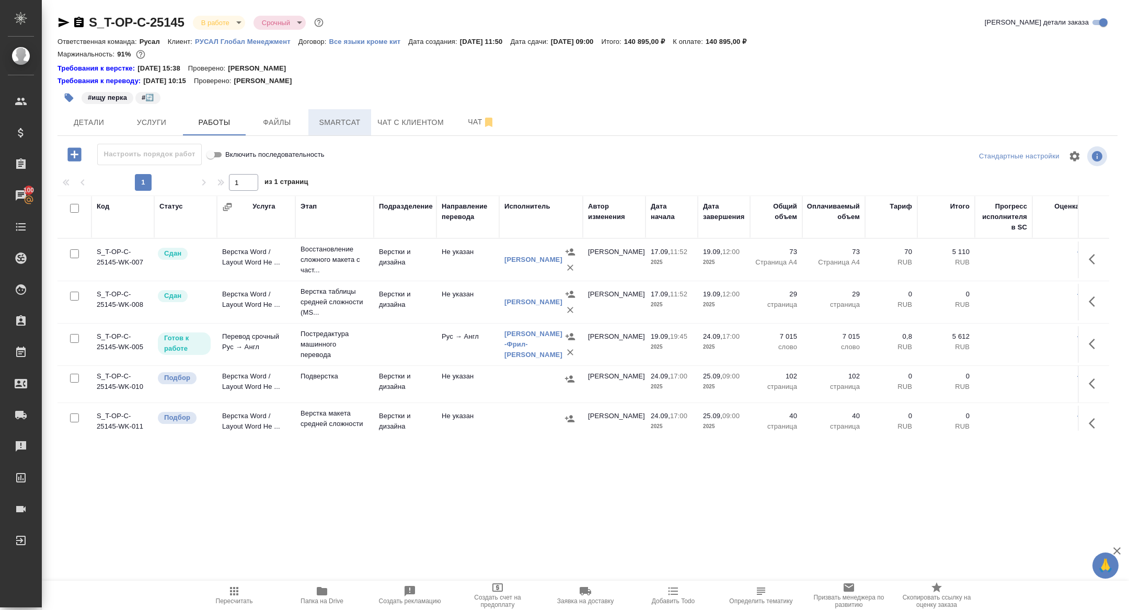
click at [347, 122] on span "Smartcat" at bounding box center [340, 122] width 50 height 13
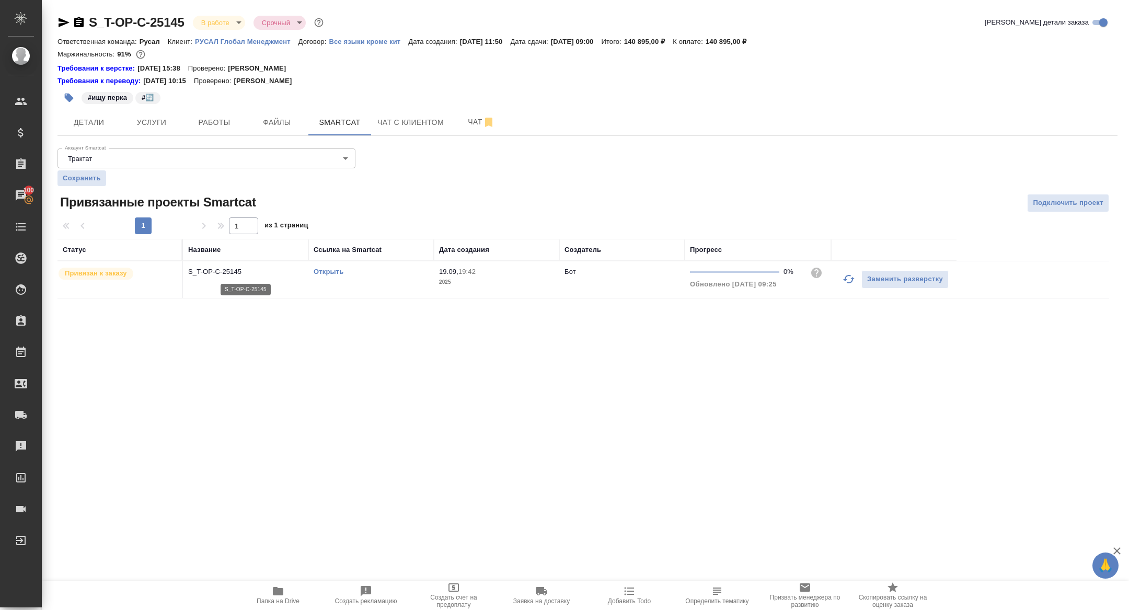
click at [229, 270] on p "S_T-OP-C-25145" at bounding box center [245, 271] width 115 height 10
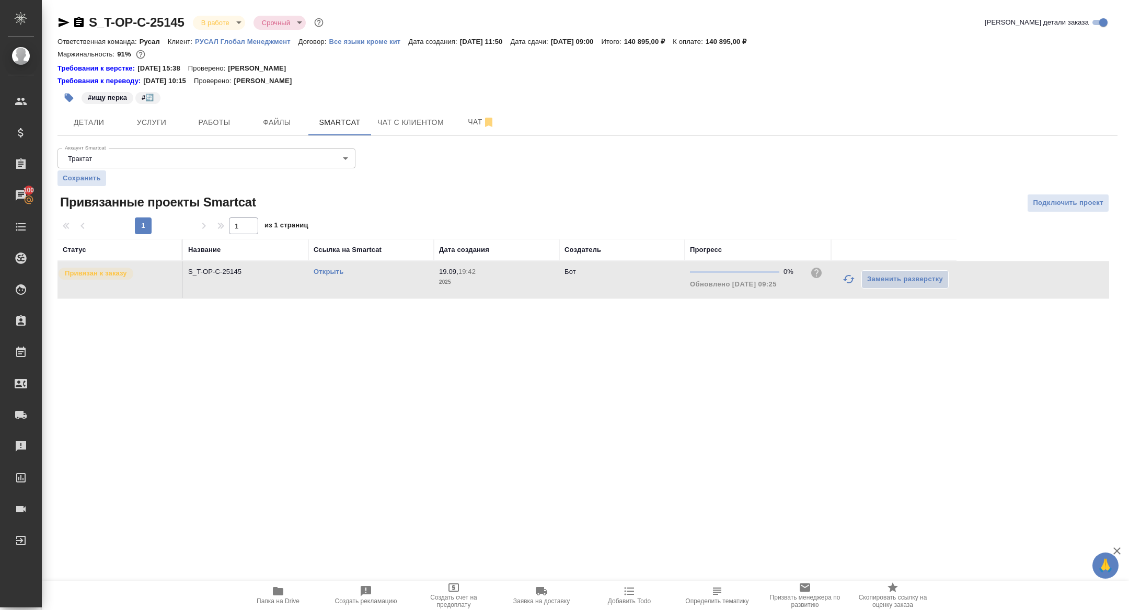
click at [226, 107] on div "#ищу перка #🔄️" at bounding box center [410, 97] width 706 height 23
click at [209, 127] on span "Работы" at bounding box center [214, 122] width 50 height 13
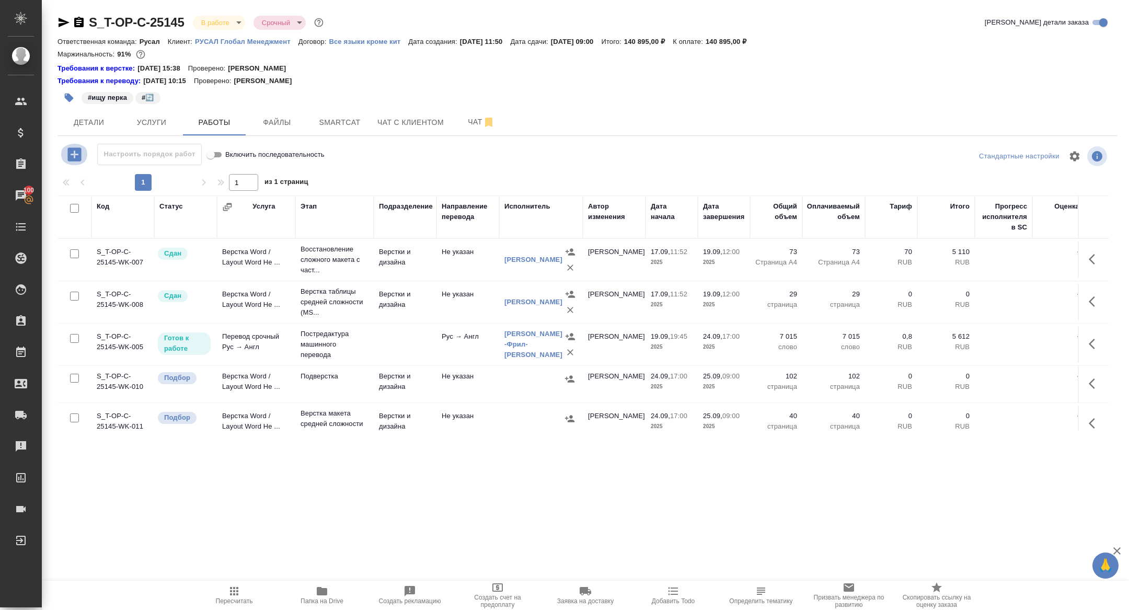
click at [73, 160] on icon "button" at bounding box center [74, 154] width 14 height 14
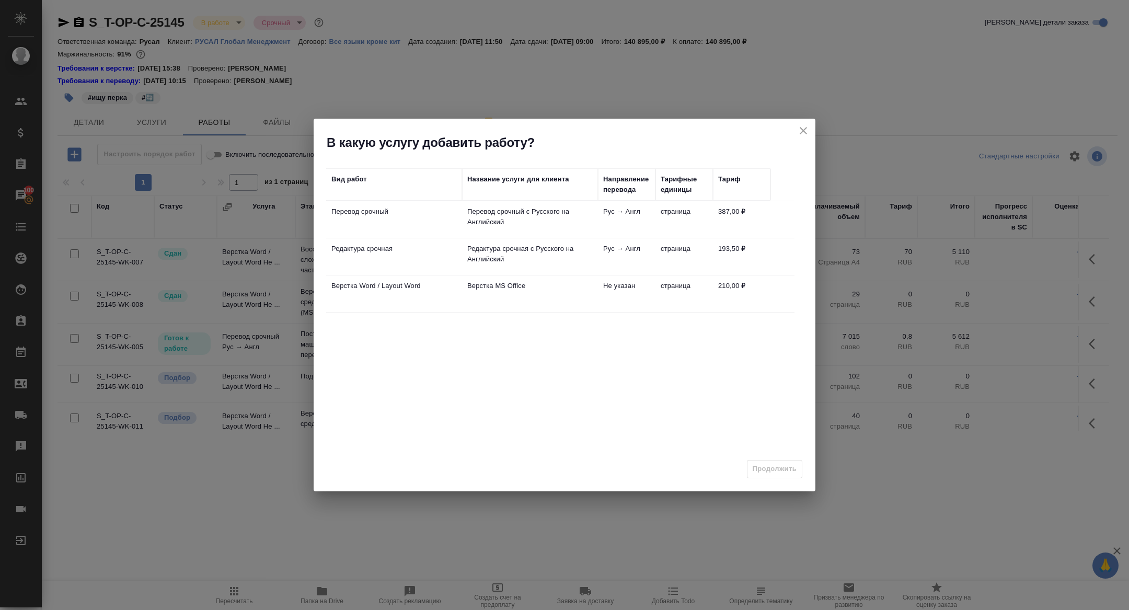
click at [361, 220] on td "Перевод срочный" at bounding box center [394, 219] width 136 height 37
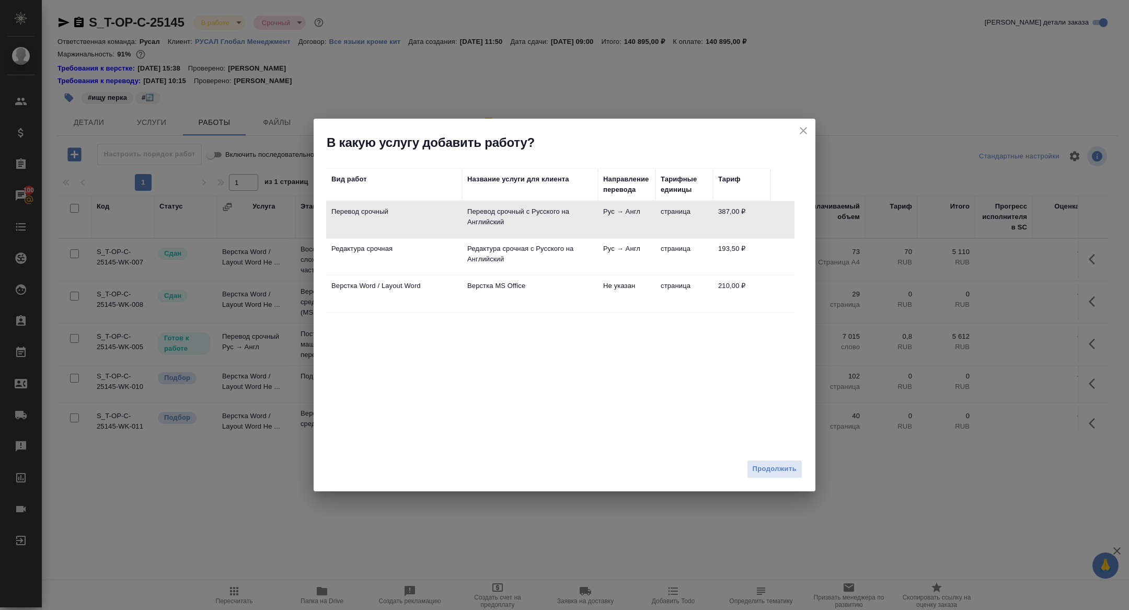
click at [361, 220] on td "Перевод срочный" at bounding box center [394, 219] width 136 height 37
click at [768, 470] on span "Продолжить" at bounding box center [774, 469] width 44 height 12
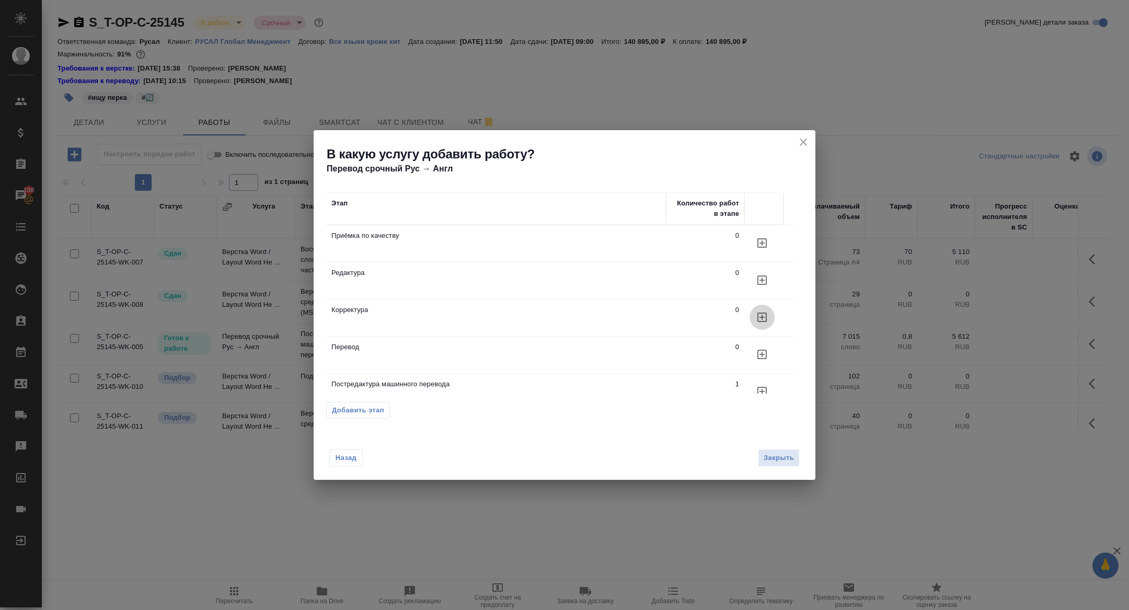
click at [760, 313] on icon "button" at bounding box center [762, 317] width 13 height 13
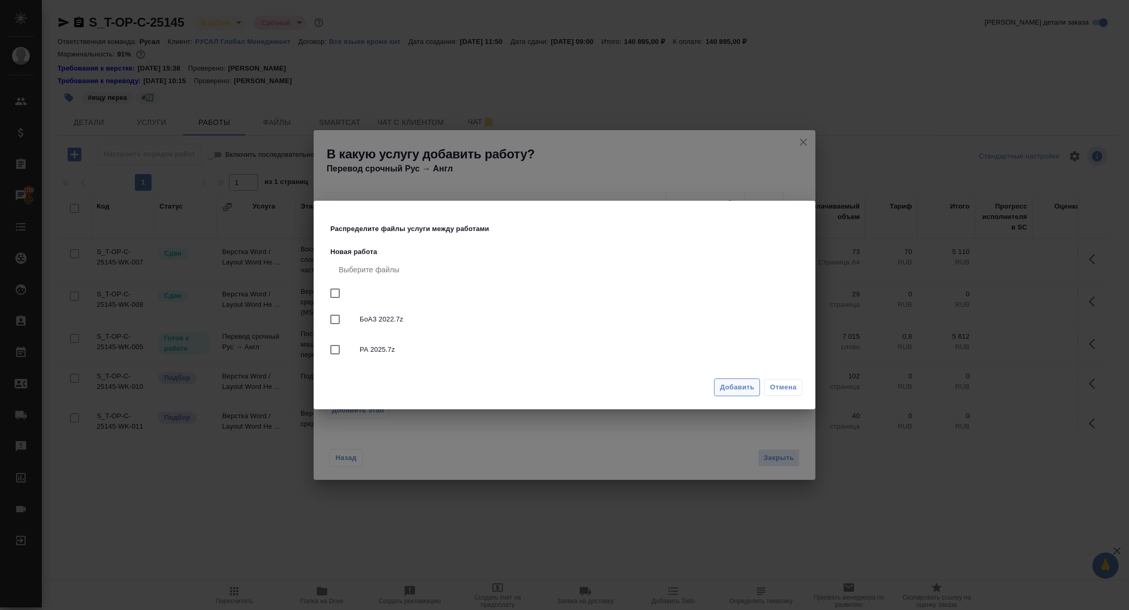
click at [726, 392] on span "Добавить" at bounding box center [736, 387] width 34 height 12
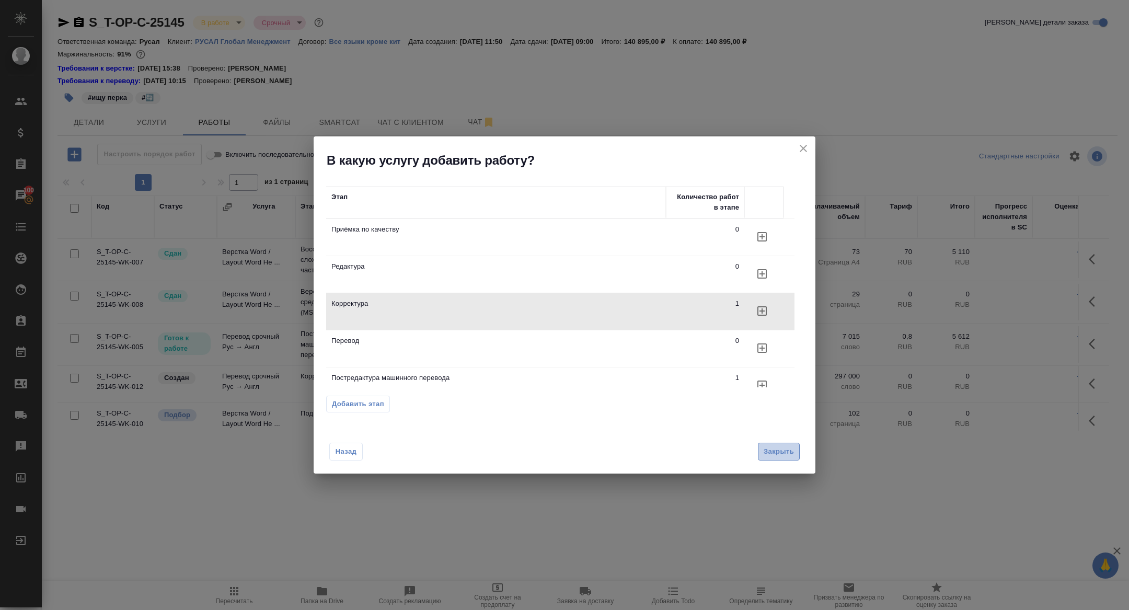
click at [782, 450] on span "Закрыть" at bounding box center [778, 452] width 30 height 12
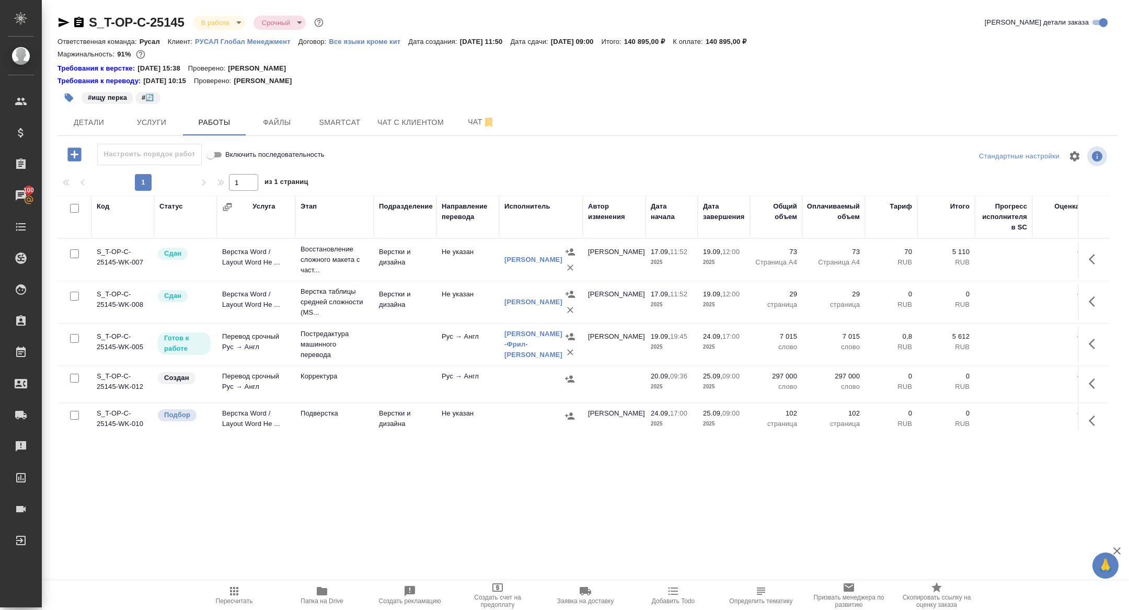
scroll to position [50, 0]
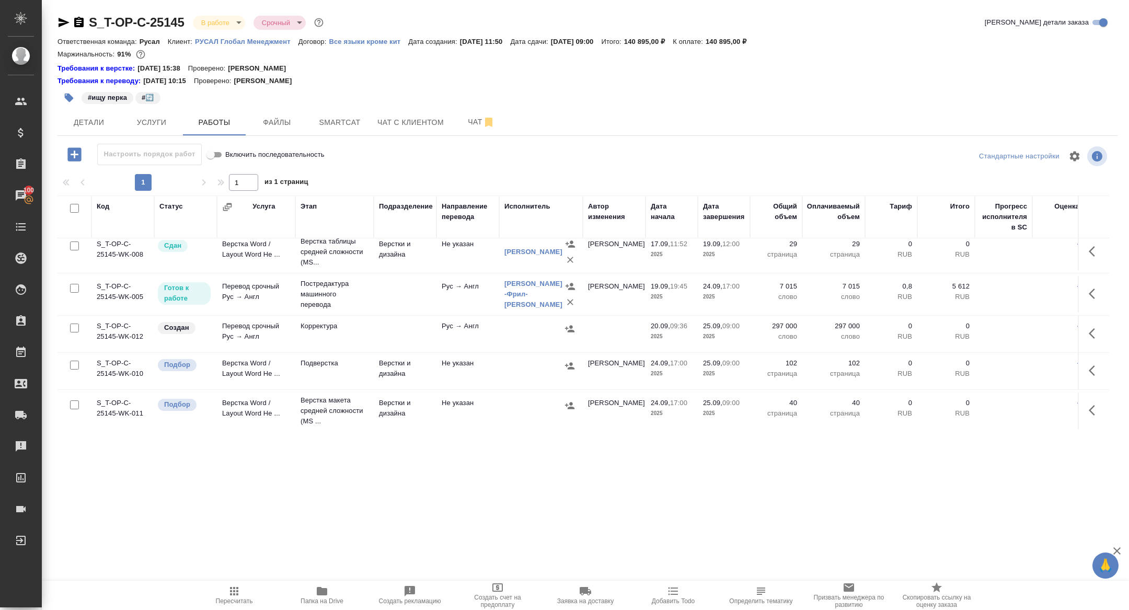
click at [1092, 338] on icon "button" at bounding box center [1094, 333] width 13 height 13
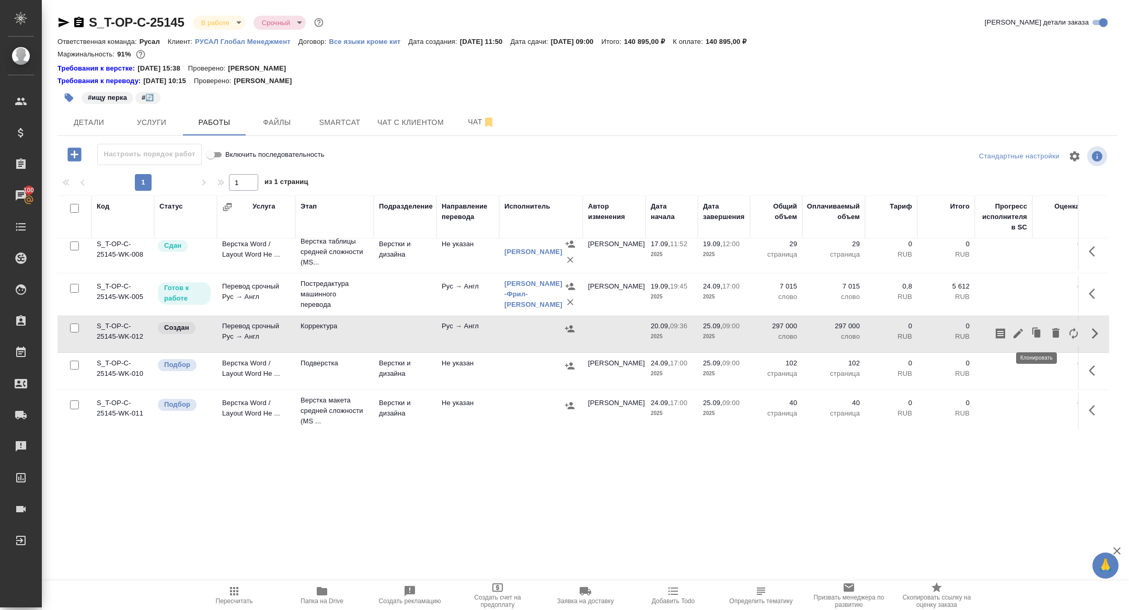
click at [1019, 332] on icon "button" at bounding box center [1017, 333] width 9 height 9
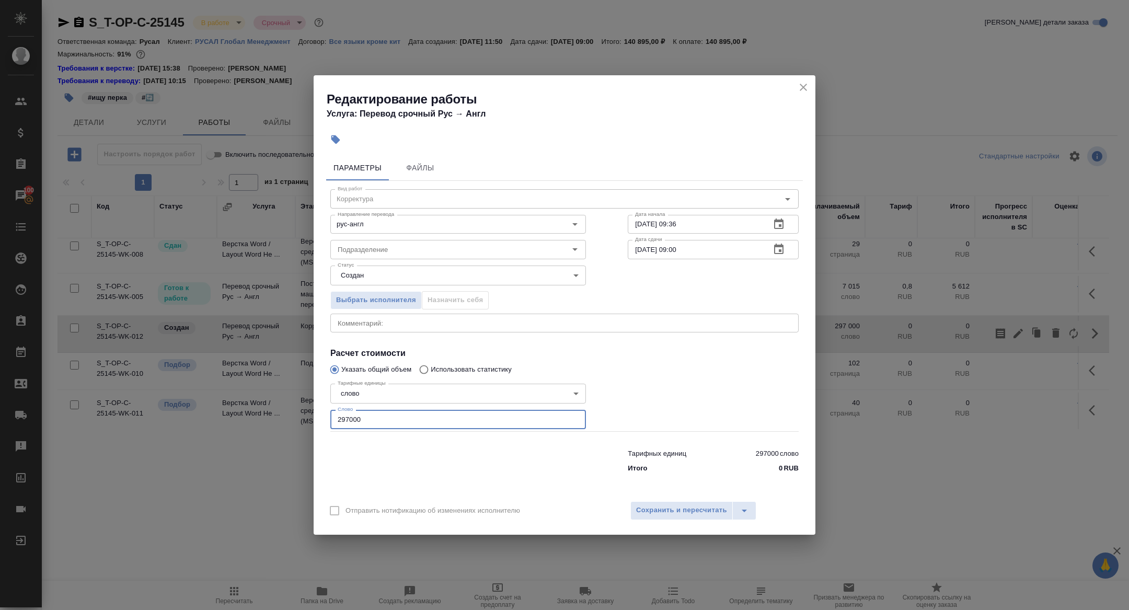
drag, startPoint x: 380, startPoint y: 421, endPoint x: 223, endPoint y: 415, distance: 156.9
click at [224, 415] on div "Редактирование работы Услуга: Перевод срочный Рус → Англ Параметры Файлы Вид ра…" at bounding box center [564, 305] width 1129 height 610
type input "7000"
click at [652, 516] on span "Сохранить и пересчитать" at bounding box center [681, 510] width 91 height 12
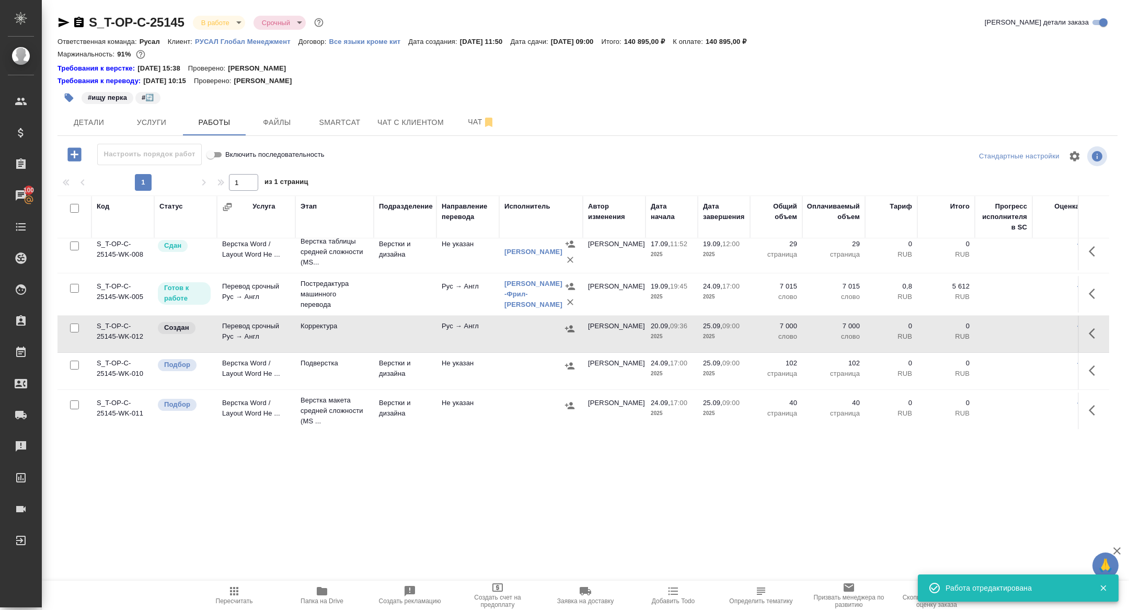
click at [1090, 329] on icon "button" at bounding box center [1094, 333] width 13 height 13
click at [1019, 334] on icon "button" at bounding box center [1018, 333] width 13 height 13
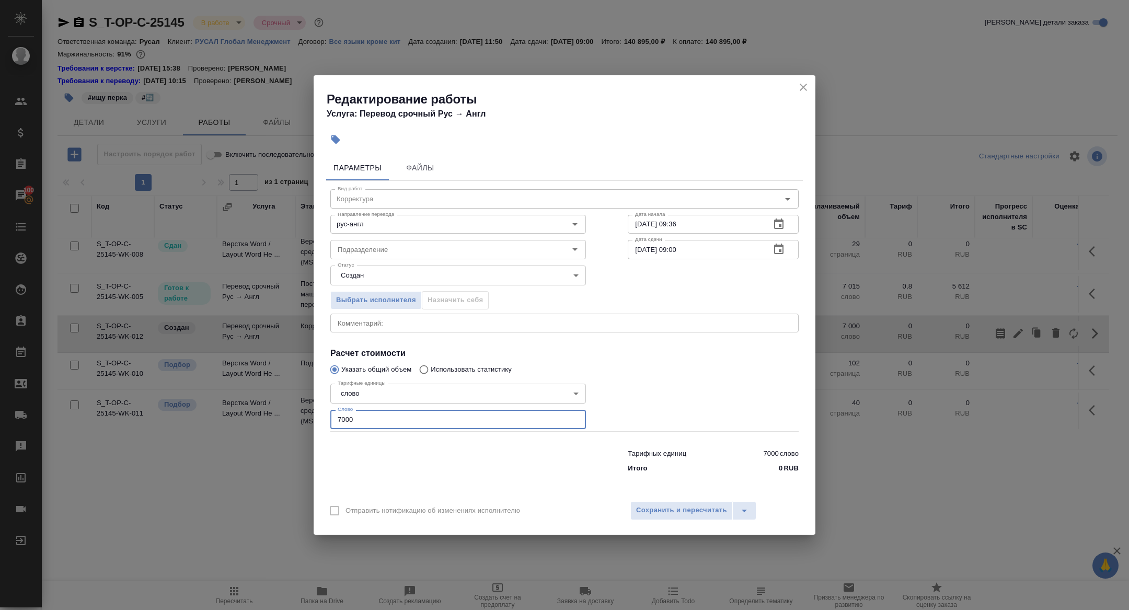
drag, startPoint x: 395, startPoint y: 415, endPoint x: 278, endPoint y: 414, distance: 116.5
click at [279, 414] on div "Редактирование работы Услуга: Перевод срочный Рус → Англ Параметры Файлы Вид ра…" at bounding box center [564, 305] width 1129 height 610
drag, startPoint x: 359, startPoint y: 420, endPoint x: 294, endPoint y: 416, distance: 65.4
click at [295, 416] on div "Редактирование работы Услуга: Перевод срочный Рус → Англ Параметры Файлы Вид ра…" at bounding box center [564, 305] width 1129 height 610
type input "39000"
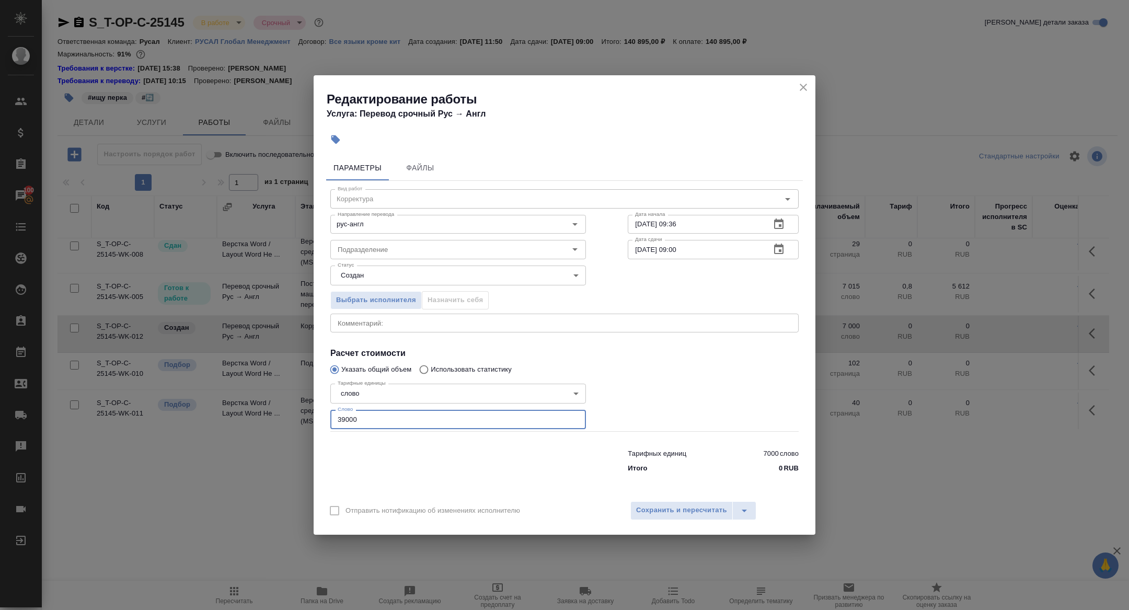
click at [782, 247] on icon "button" at bounding box center [778, 248] width 9 height 10
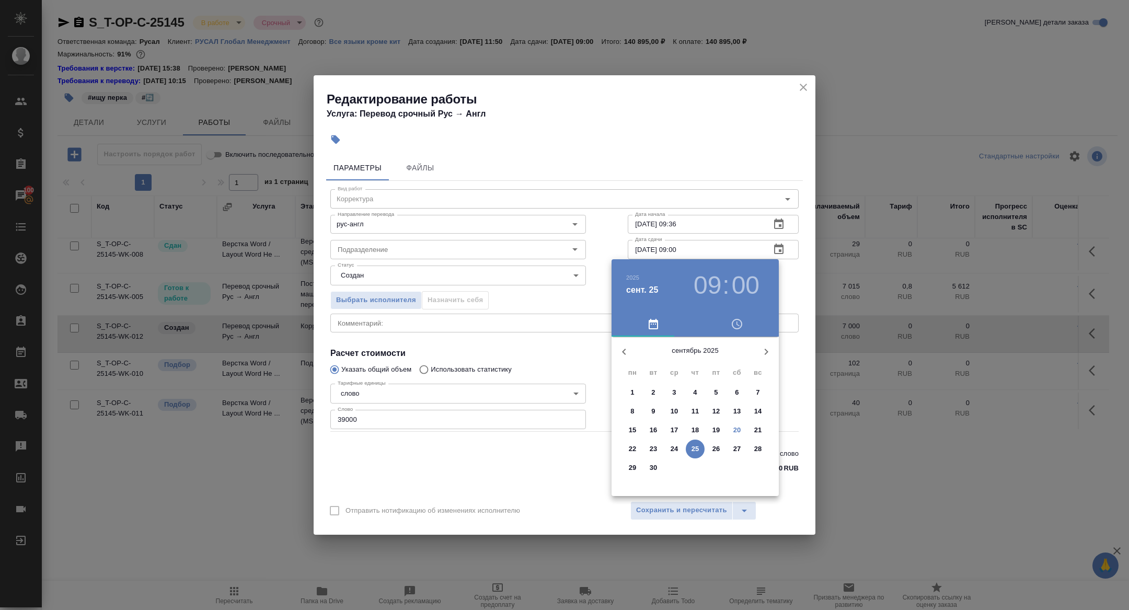
click at [677, 449] on p "24" at bounding box center [674, 449] width 8 height 10
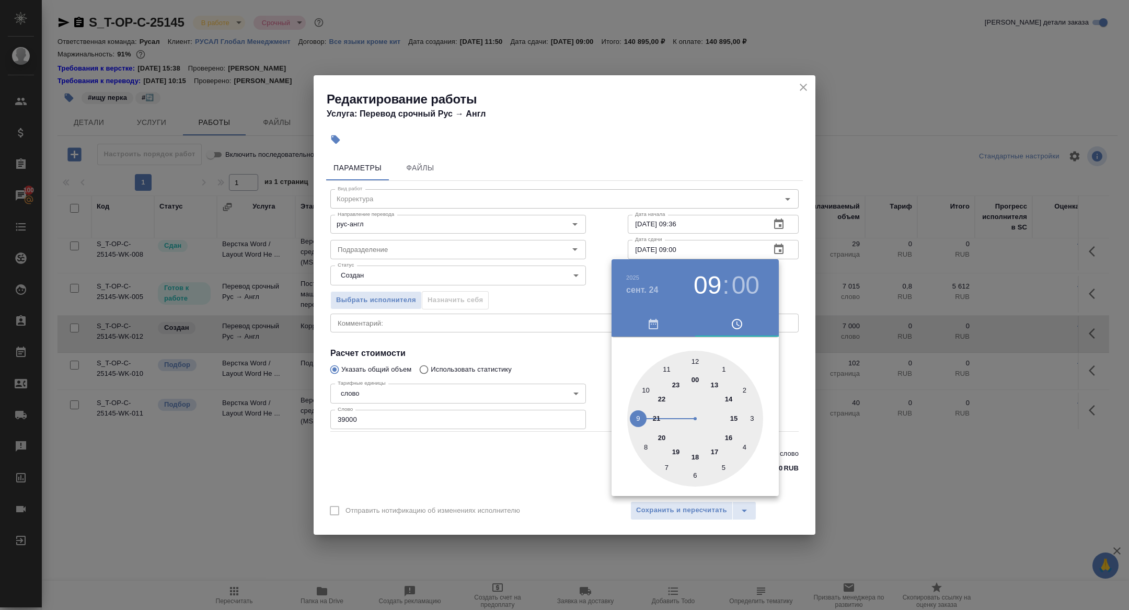
click at [661, 438] on div at bounding box center [695, 419] width 136 height 136
type input "24.09.2025 20:00"
click at [544, 348] on div at bounding box center [564, 305] width 1129 height 610
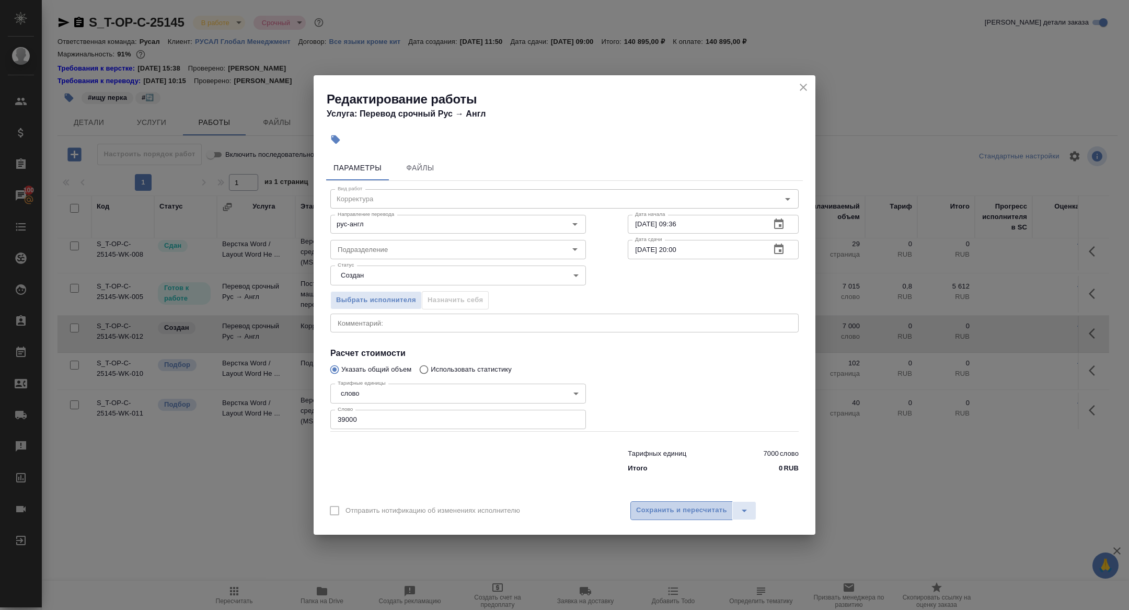
click at [671, 505] on span "Сохранить и пересчитать" at bounding box center [681, 510] width 91 height 12
click at [671, 513] on span "Сохранить и пересчитать" at bounding box center [681, 510] width 91 height 12
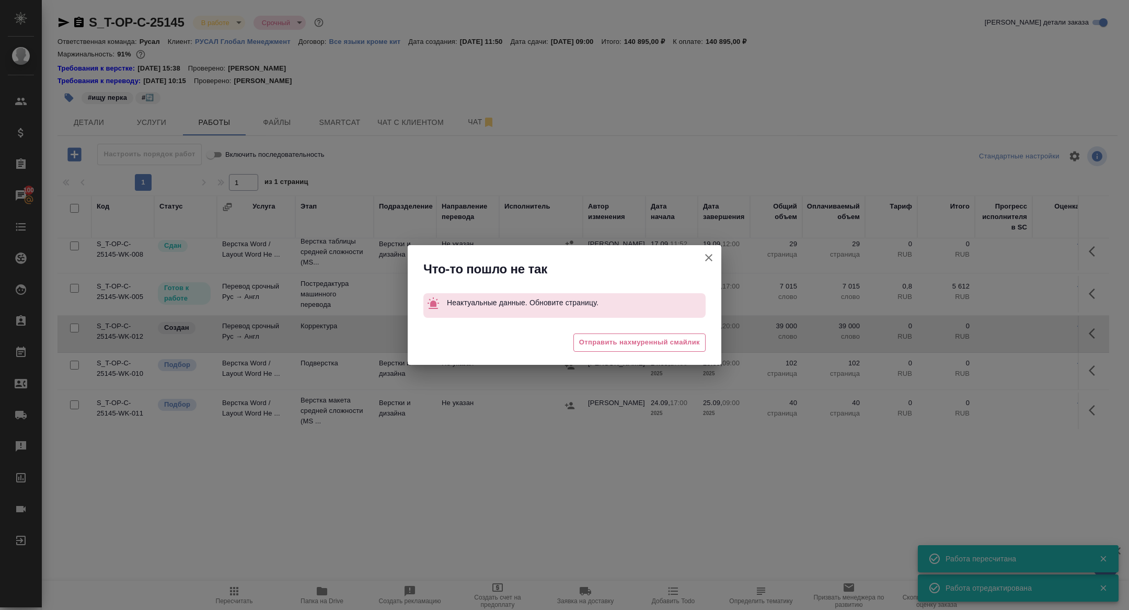
click at [703, 257] on icon "button" at bounding box center [708, 257] width 13 height 13
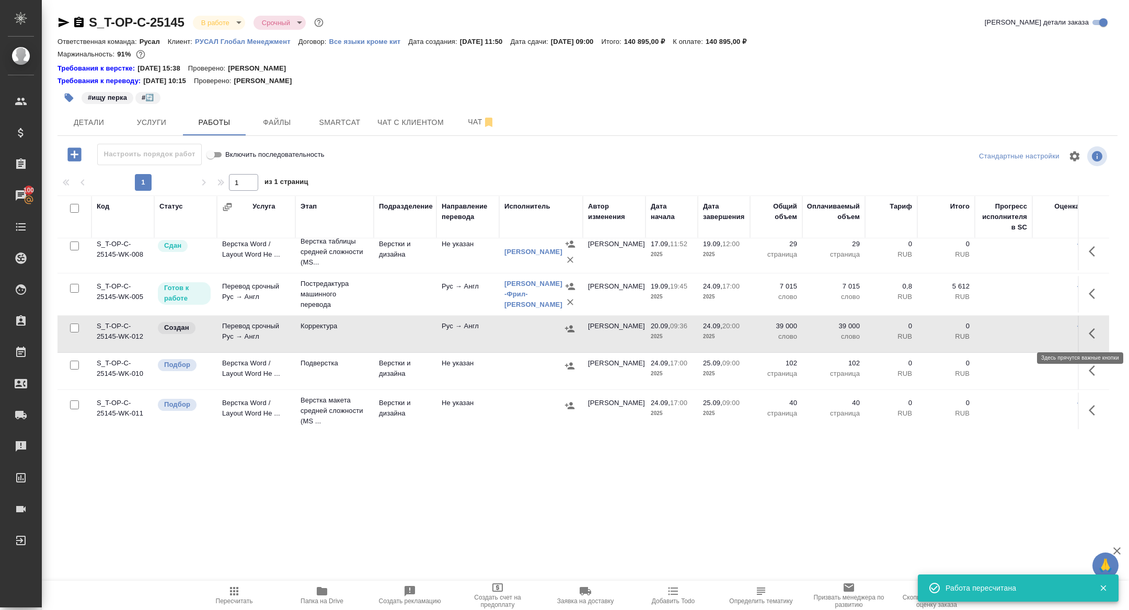
click at [1097, 336] on icon "button" at bounding box center [1094, 333] width 13 height 13
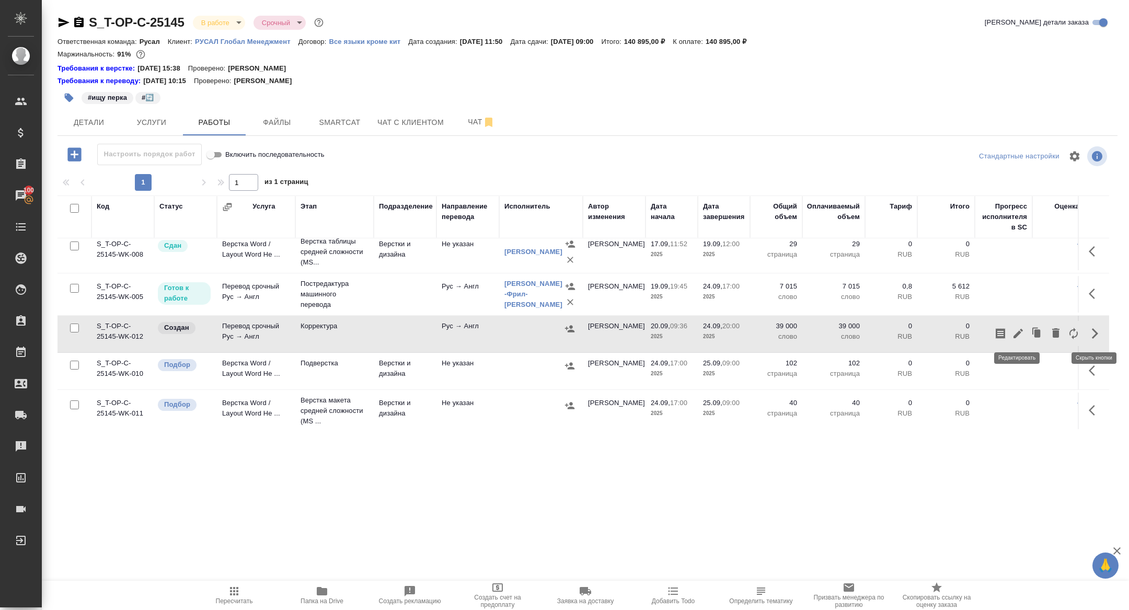
click at [1012, 335] on icon "button" at bounding box center [1018, 333] width 13 height 13
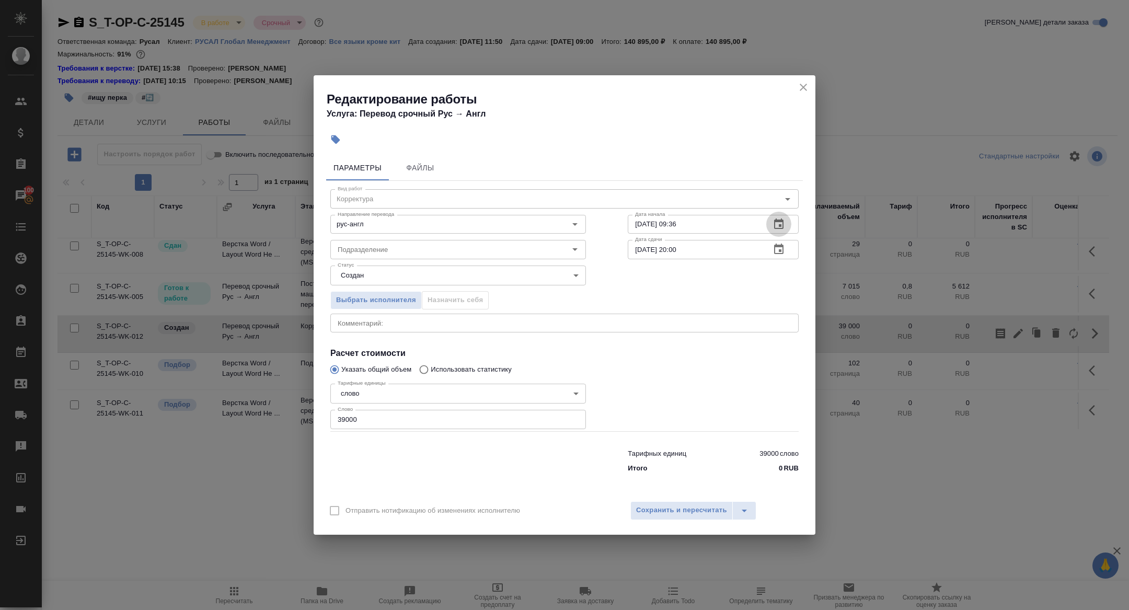
click at [779, 224] on icon "button" at bounding box center [778, 224] width 13 height 13
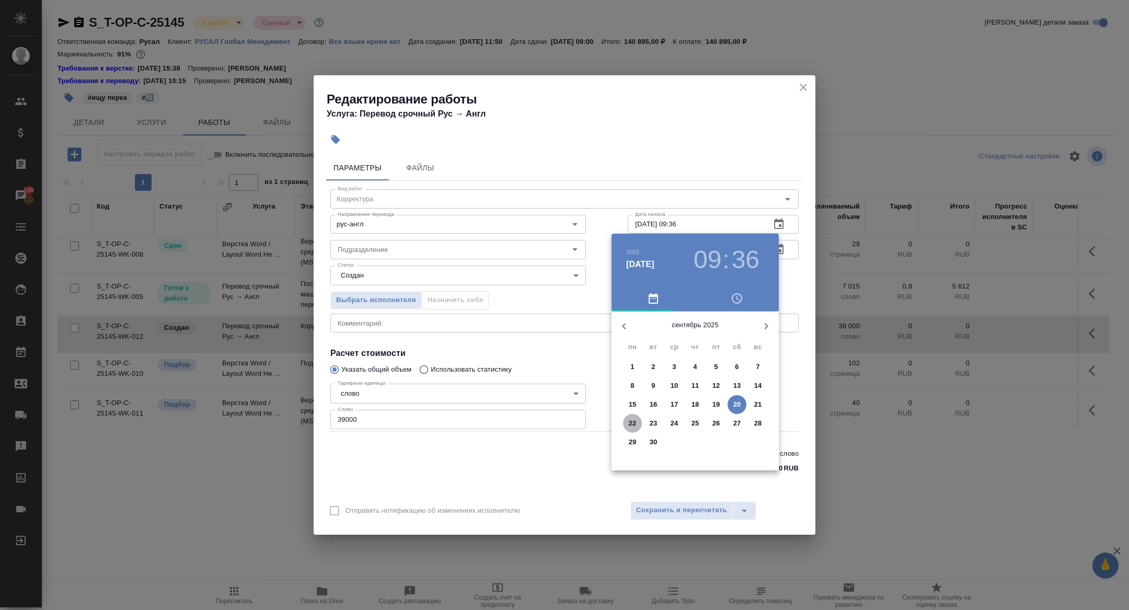
click at [632, 420] on p "22" at bounding box center [633, 423] width 8 height 10
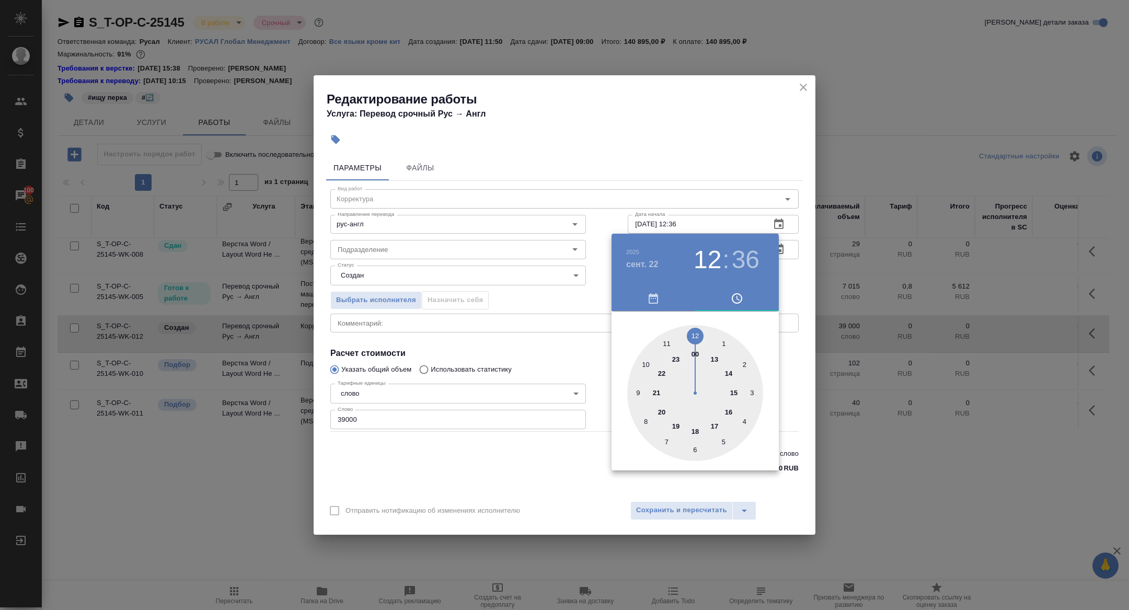
click at [693, 333] on div at bounding box center [695, 393] width 136 height 136
type input "22.09.2025 12:00"
click at [576, 330] on div at bounding box center [564, 305] width 1129 height 610
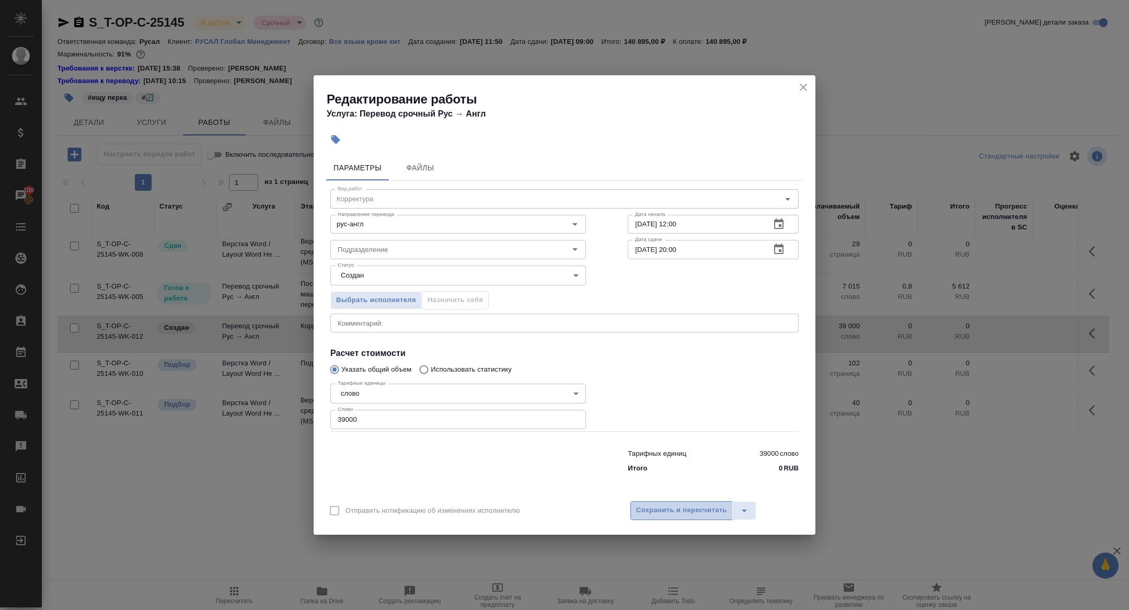
click at [662, 512] on span "Сохранить и пересчитать" at bounding box center [681, 510] width 91 height 12
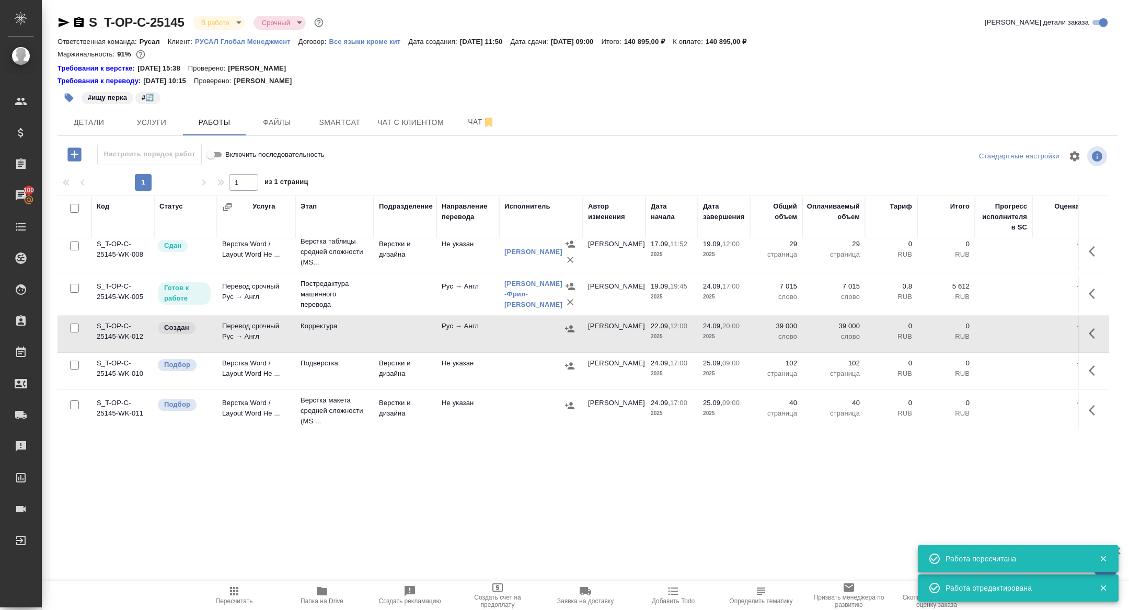
click at [567, 329] on icon "button" at bounding box center [569, 328] width 10 height 10
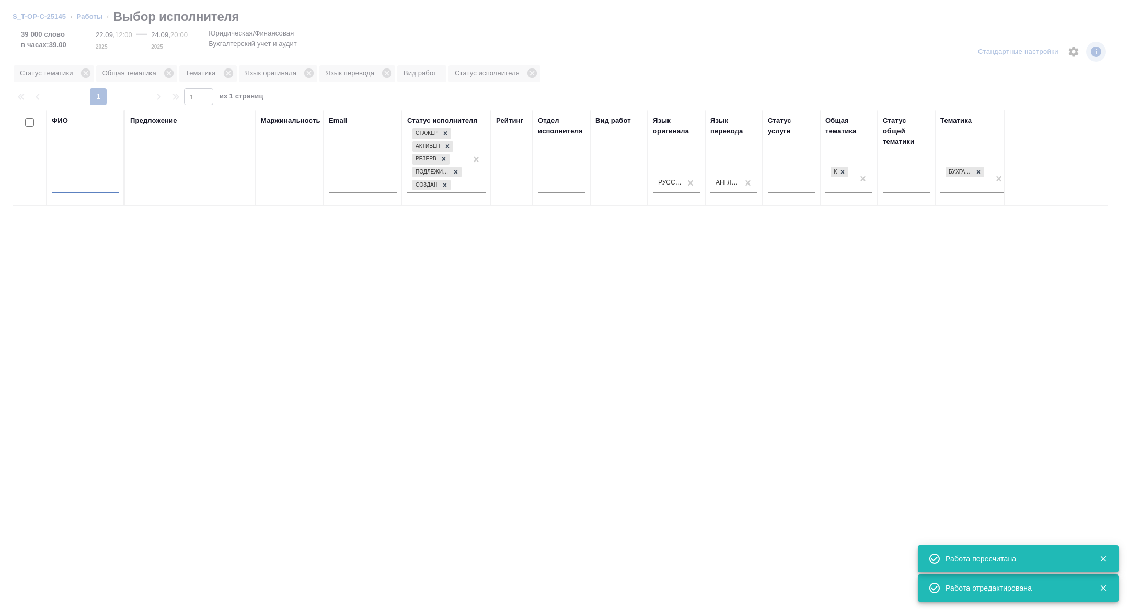
click at [88, 189] on input "text" at bounding box center [85, 186] width 67 height 13
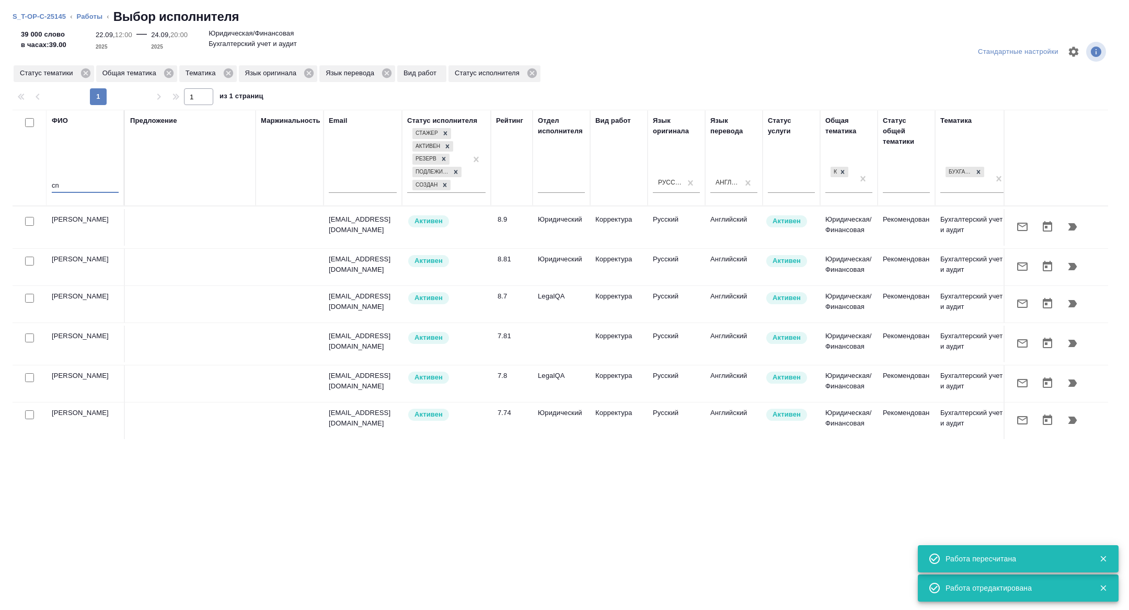
type input "c"
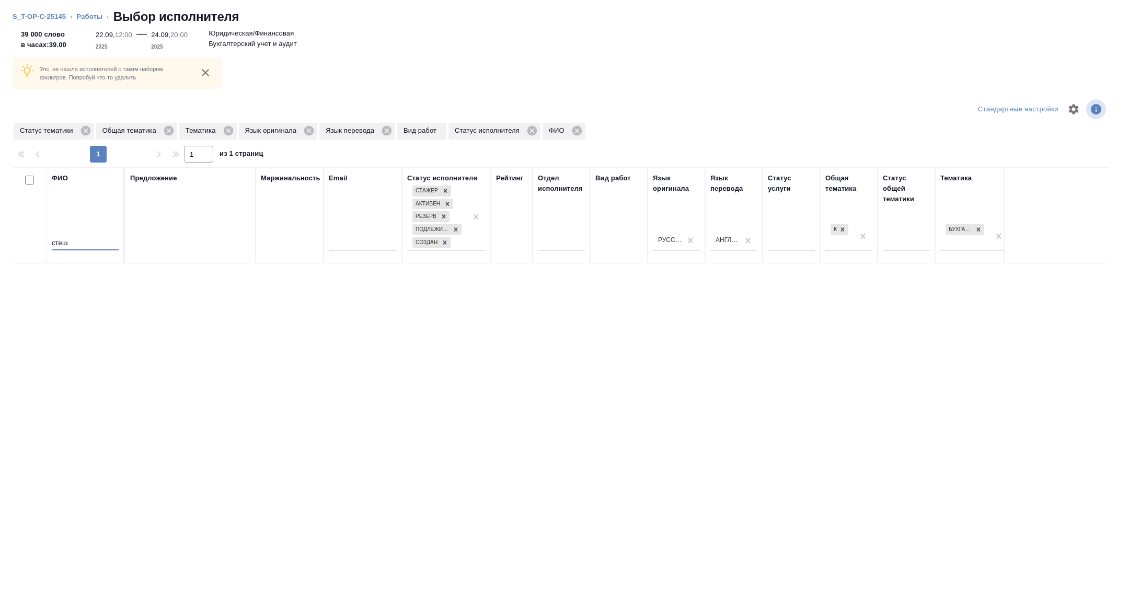
type input "стеш"
click at [82, 133] on span "Статус тематики" at bounding box center [48, 130] width 69 height 10
click at [83, 133] on icon at bounding box center [85, 130] width 11 height 11
click at [145, 132] on icon at bounding box center [145, 130] width 9 height 9
drag, startPoint x: 79, startPoint y: 245, endPoint x: 34, endPoint y: 244, distance: 44.4
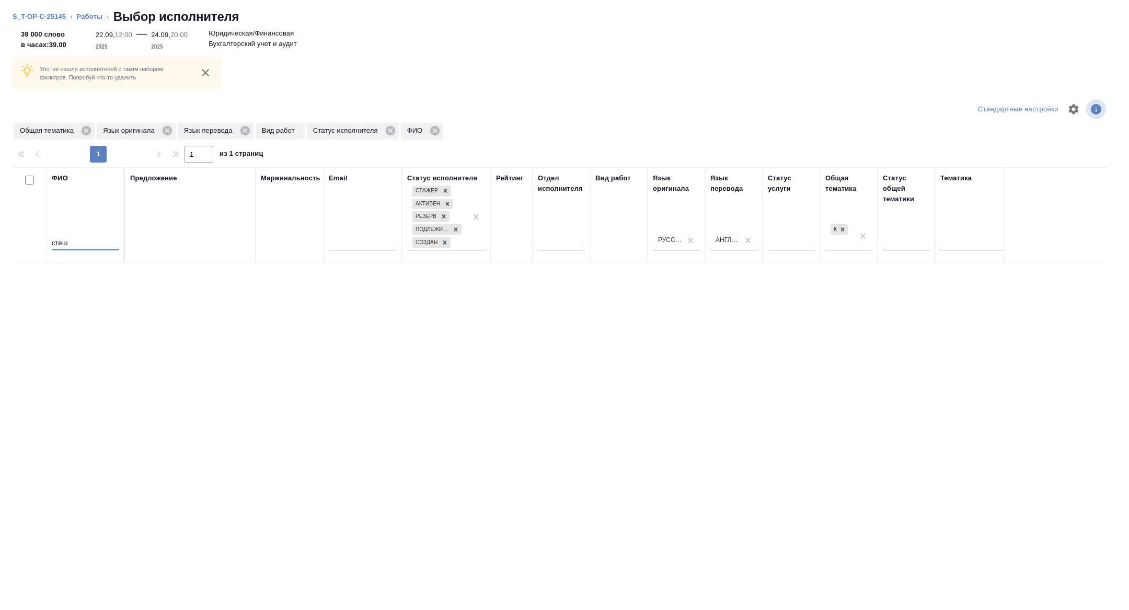
click at [34, 244] on tr "ФИО стеш Предложение Маржинальность Email Статус исполнителя Стажер Активен Рез…" at bounding box center [772, 215] width 1518 height 96
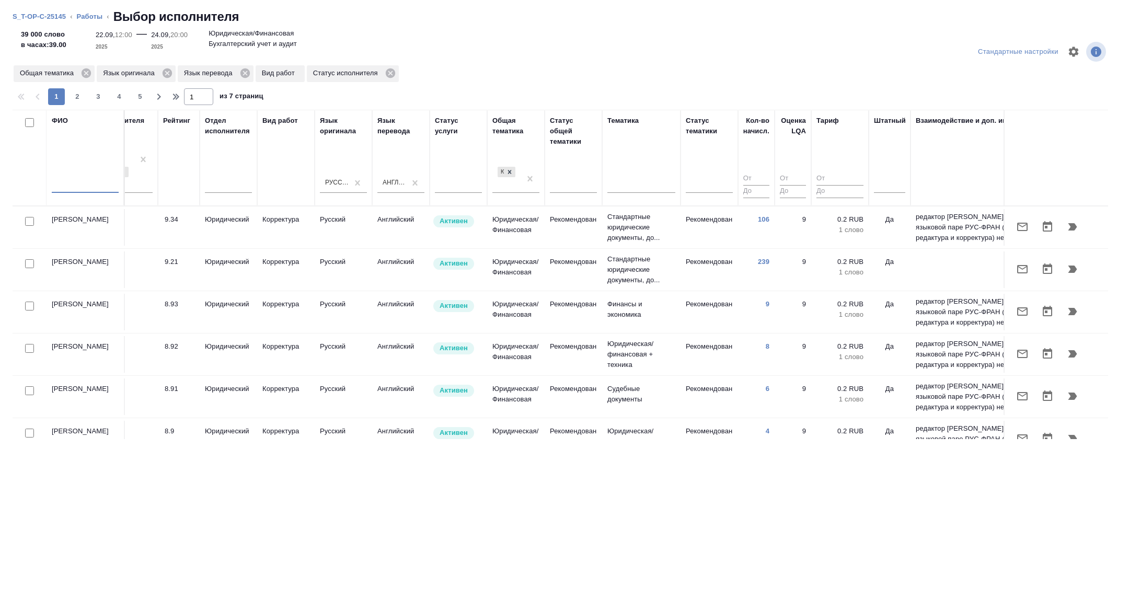
scroll to position [0, 400]
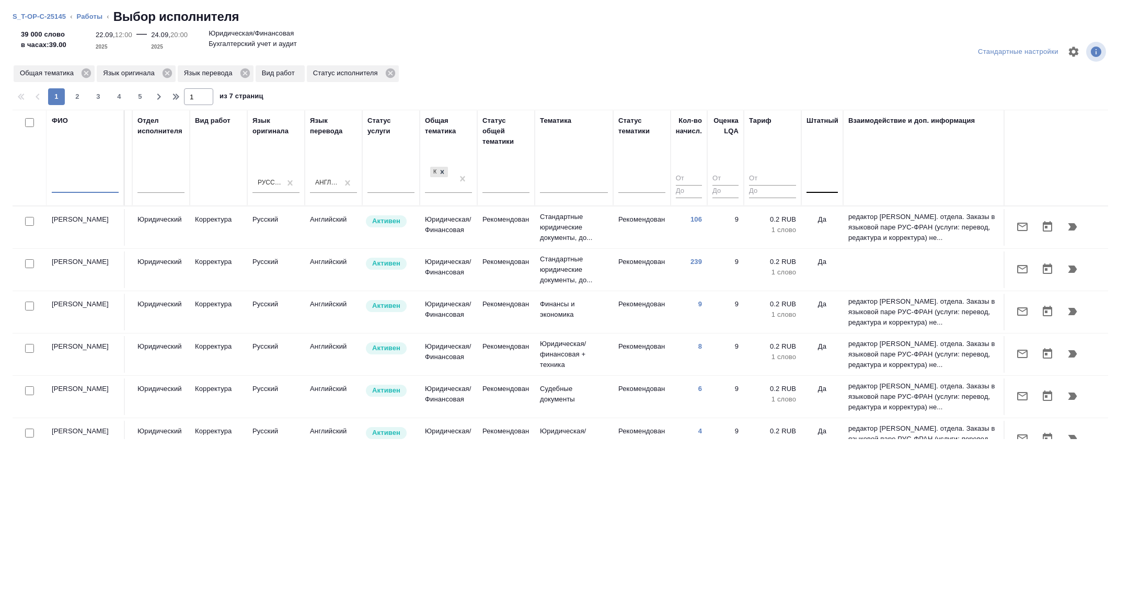
click at [817, 187] on div at bounding box center [821, 182] width 31 height 15
click at [819, 216] on div "Нет" at bounding box center [884, 215] width 157 height 19
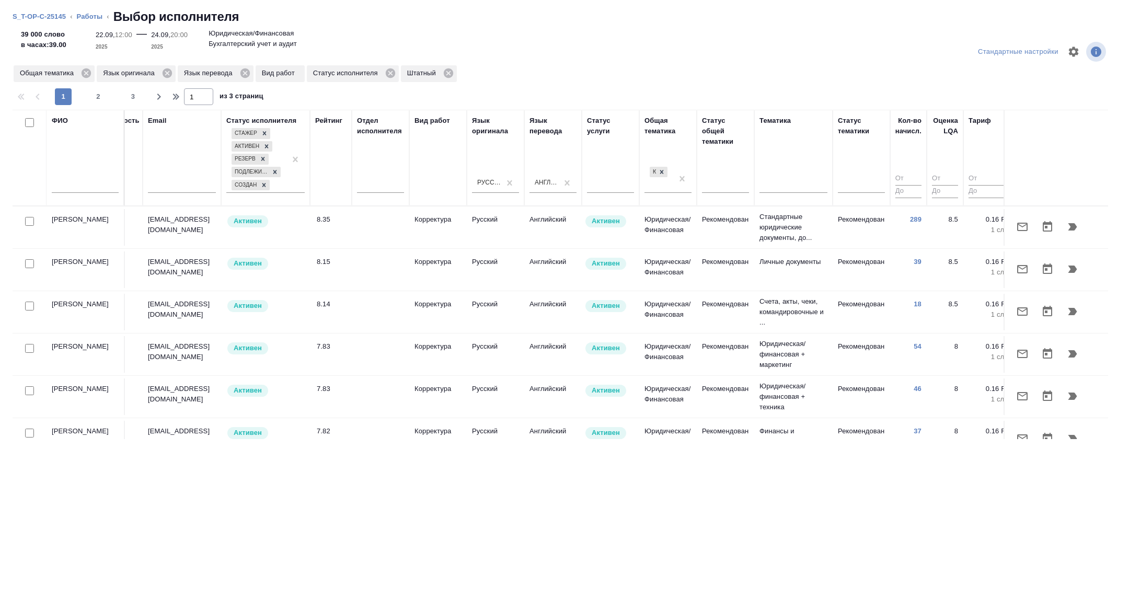
scroll to position [0, 0]
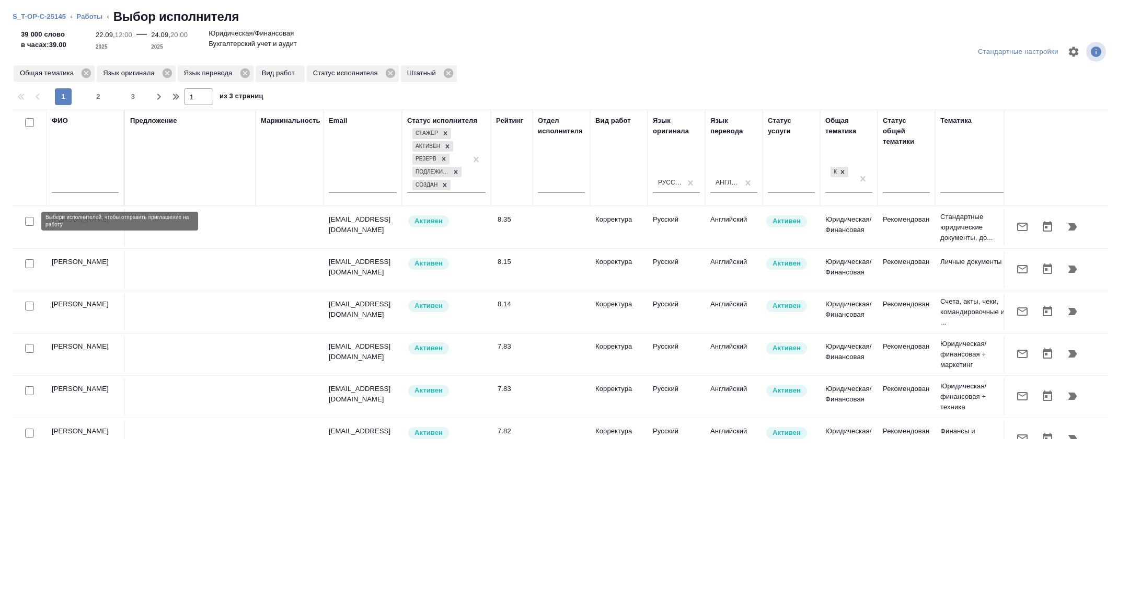
click at [29, 220] on input "checkbox" at bounding box center [29, 221] width 9 height 9
checkbox input "true"
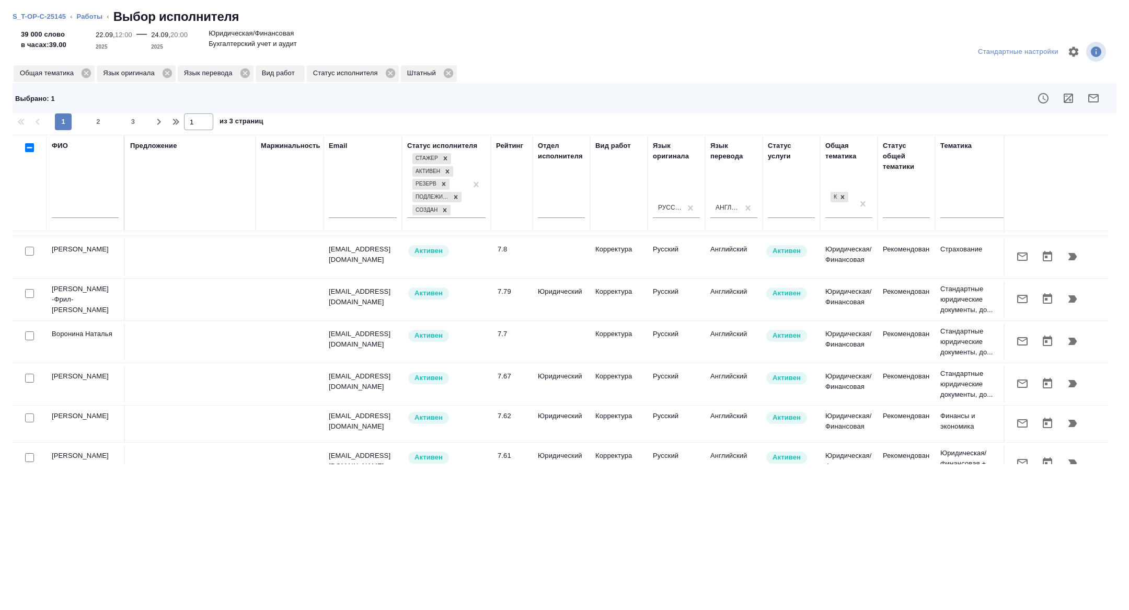
scroll to position [421, 0]
click at [26, 330] on input "checkbox" at bounding box center [29, 333] width 9 height 9
checkbox input "true"
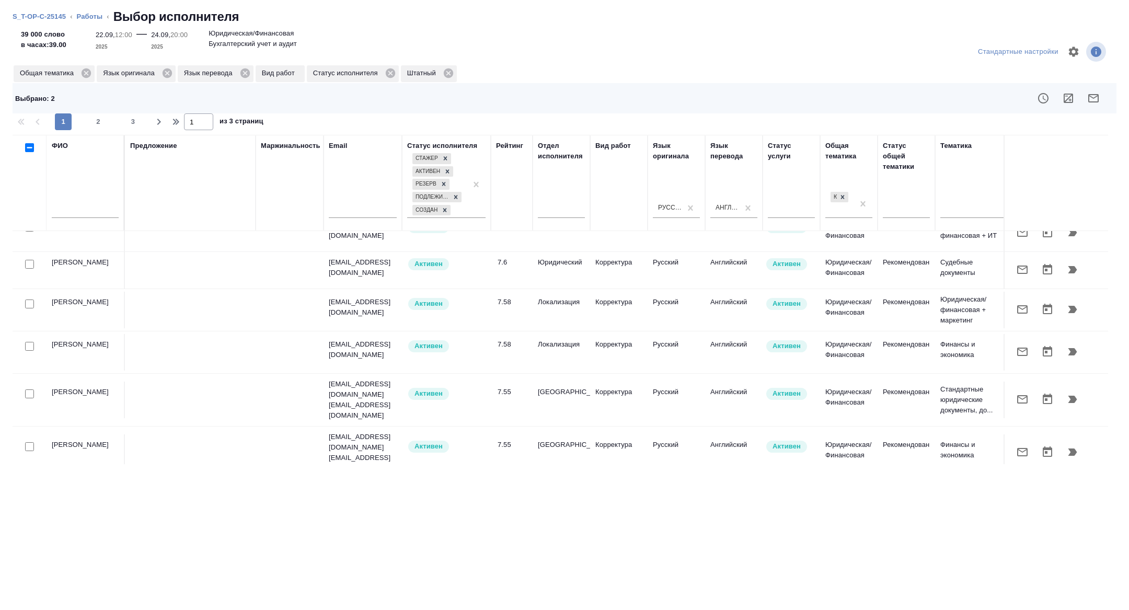
scroll to position [801, 0]
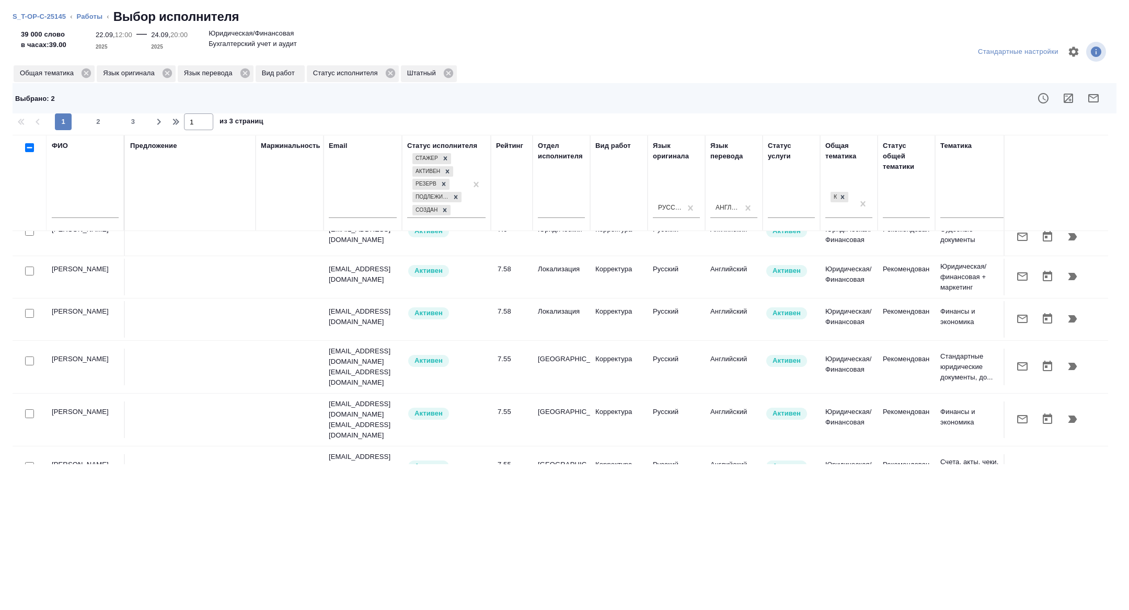
click at [29, 356] on input "checkbox" at bounding box center [29, 360] width 9 height 9
checkbox input "true"
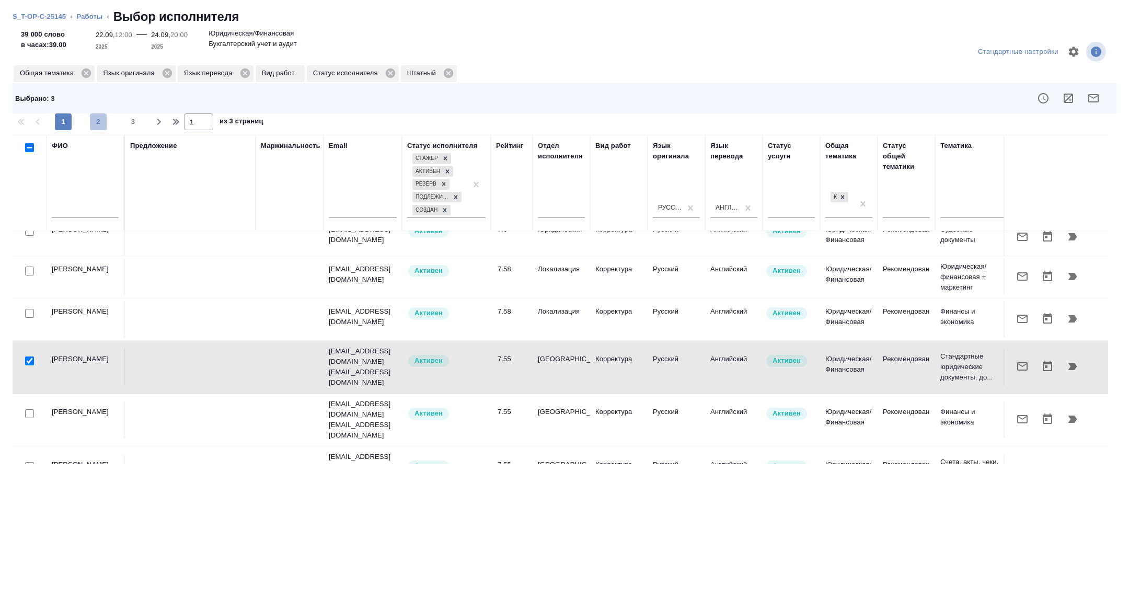
click at [91, 117] on span "2" at bounding box center [98, 122] width 17 height 10
type input "2"
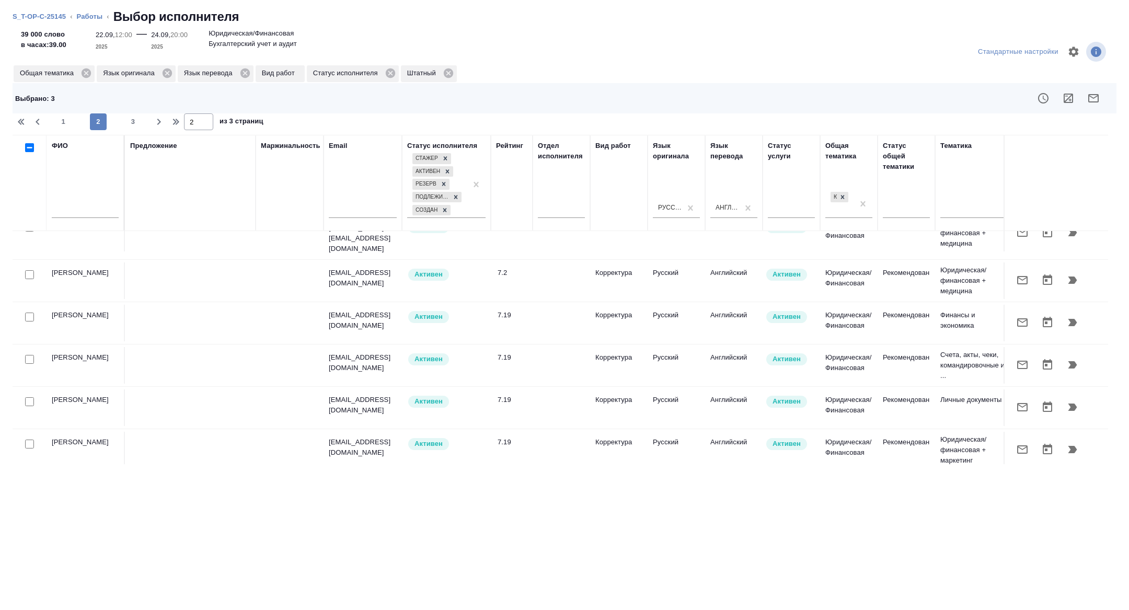
scroll to position [473, 0]
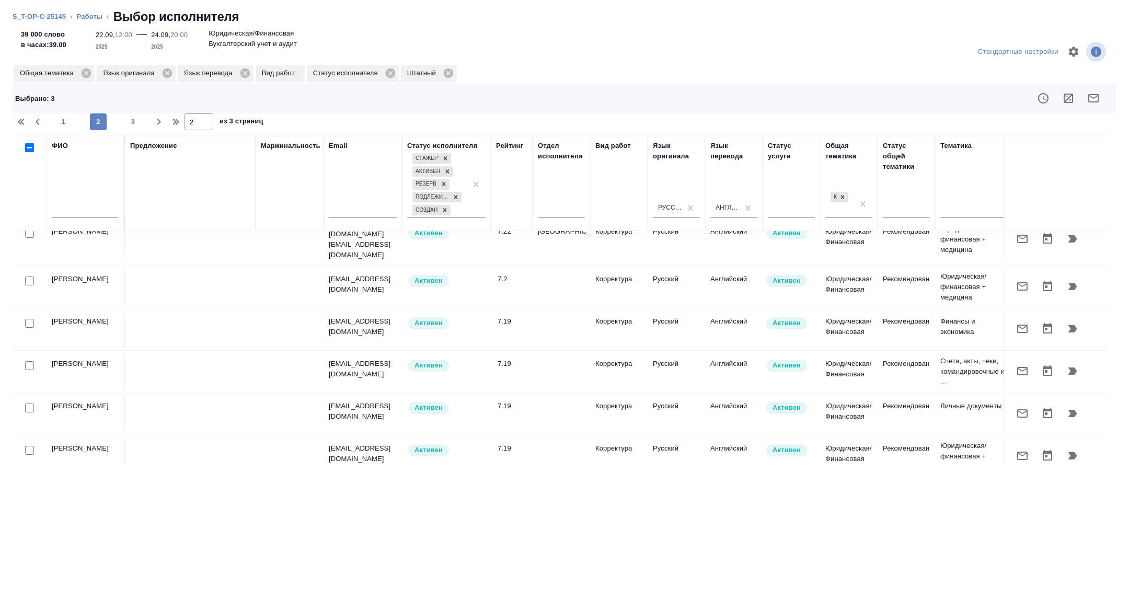
click at [29, 361] on input "checkbox" at bounding box center [29, 365] width 9 height 9
checkbox input "true"
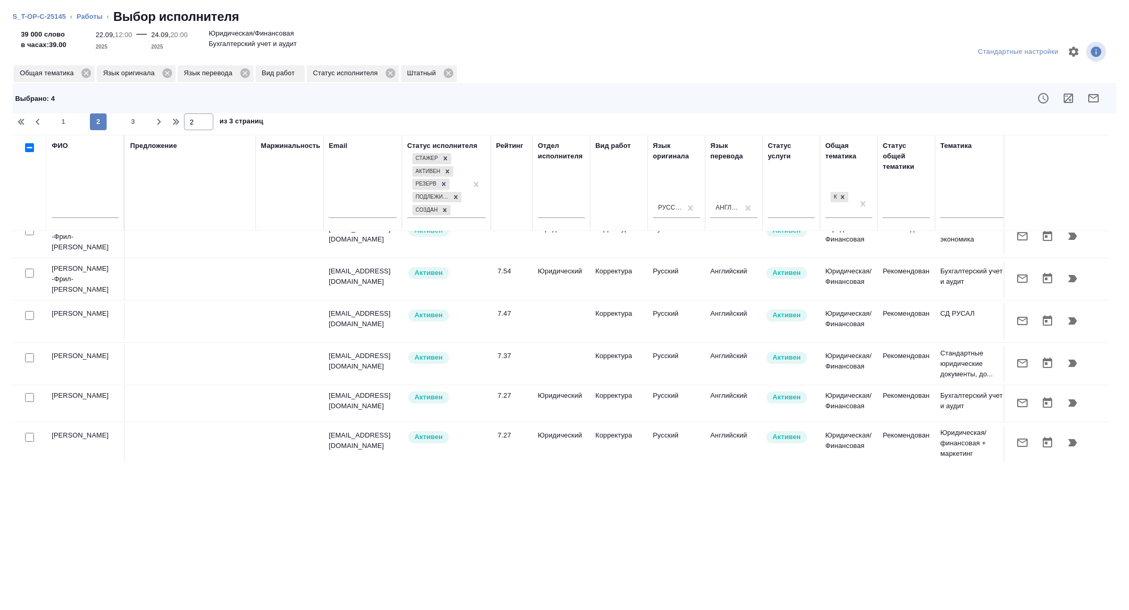
scroll to position [0, 0]
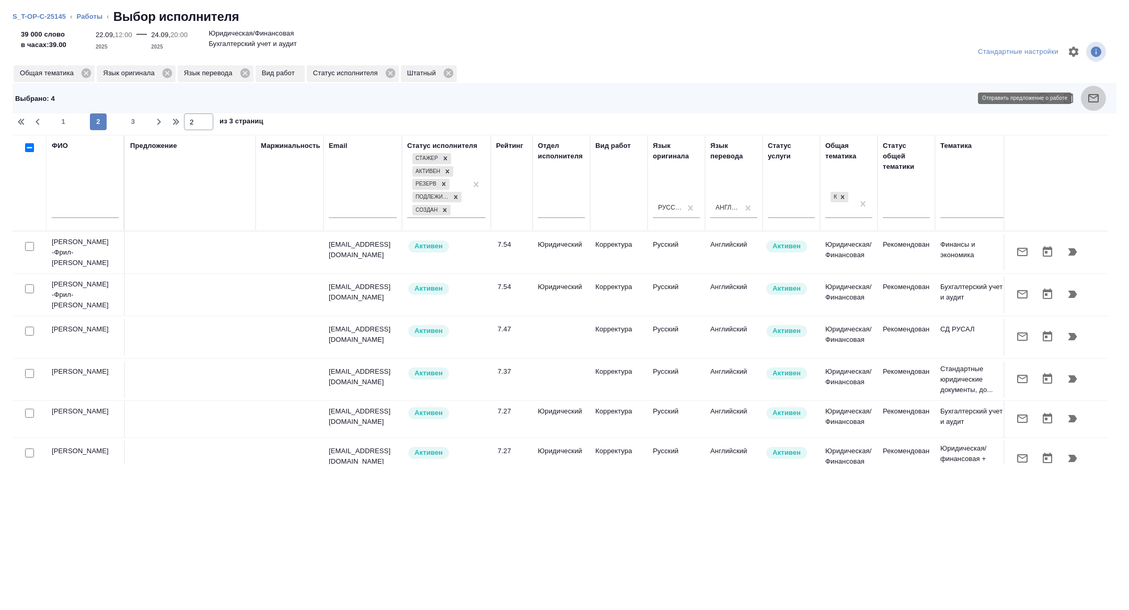
click at [1092, 99] on icon "button" at bounding box center [1093, 98] width 13 height 13
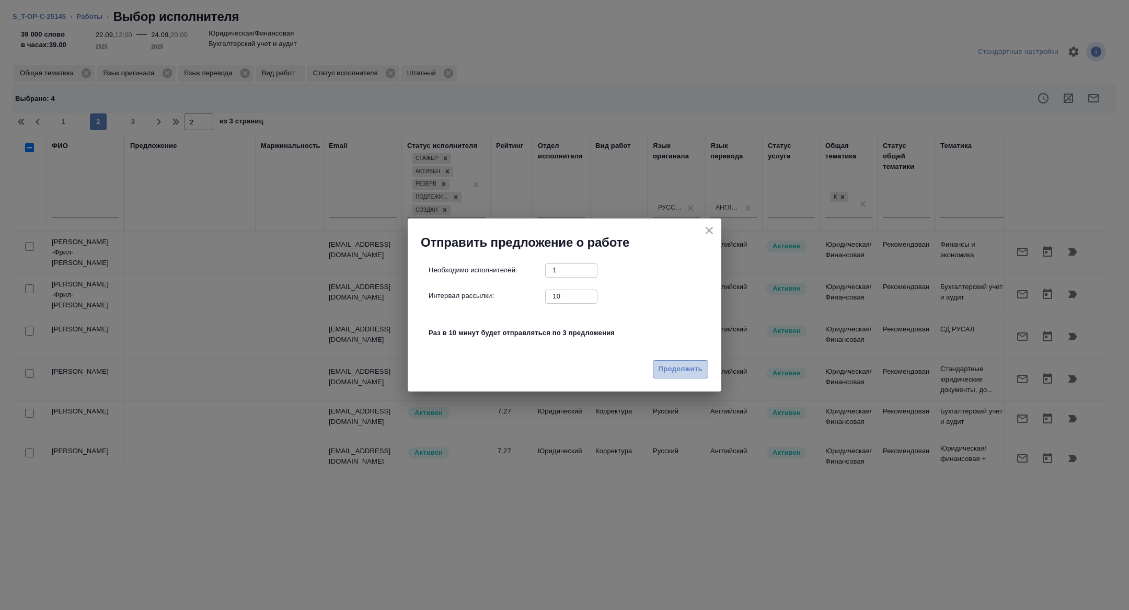
click at [696, 374] on span "Продолжить" at bounding box center [680, 369] width 44 height 12
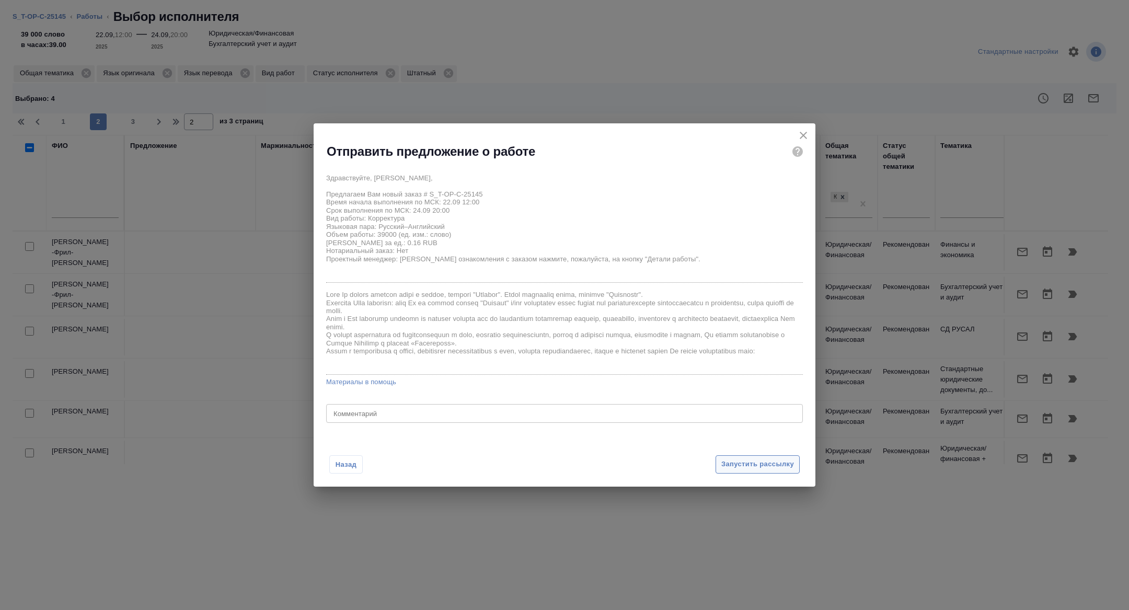
click at [740, 469] on span "Запустить рассылку" at bounding box center [757, 464] width 73 height 12
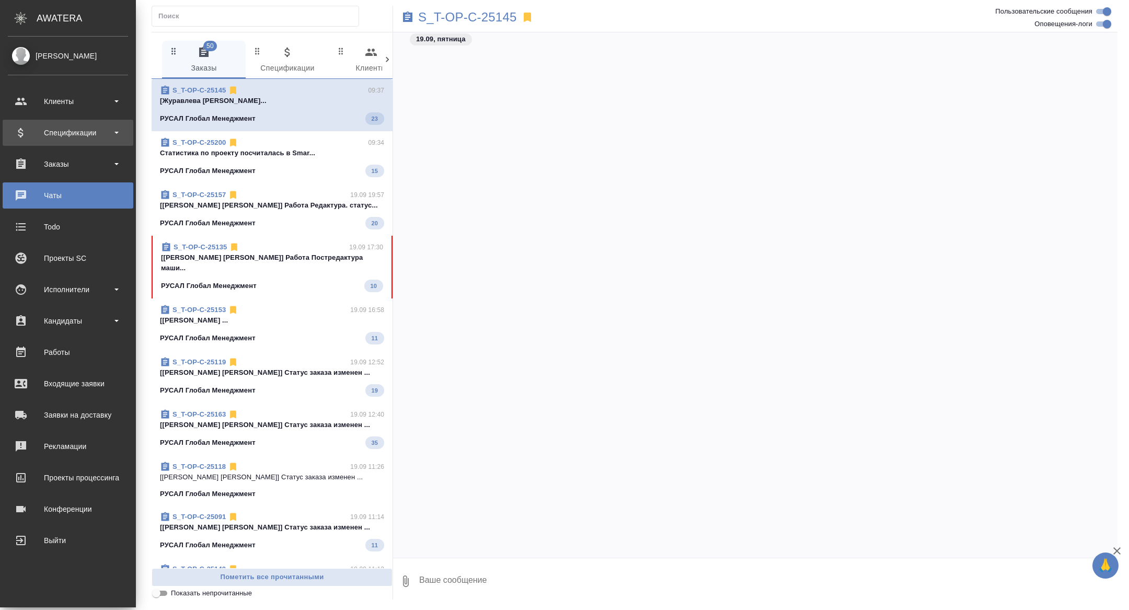
scroll to position [6287, 0]
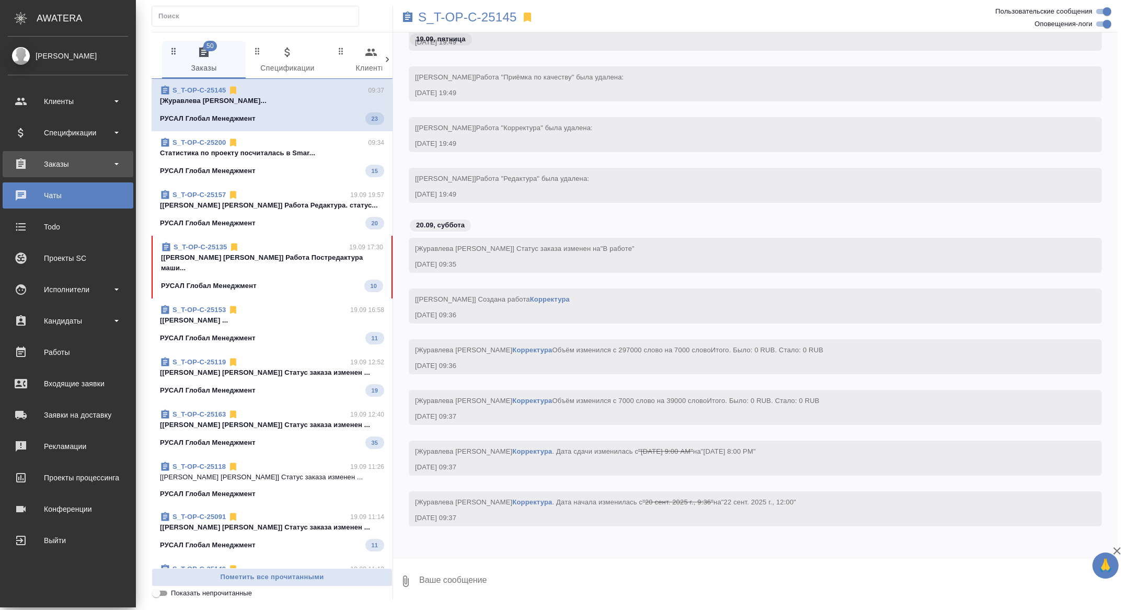
click at [63, 161] on div "Заказы" at bounding box center [68, 164] width 120 height 16
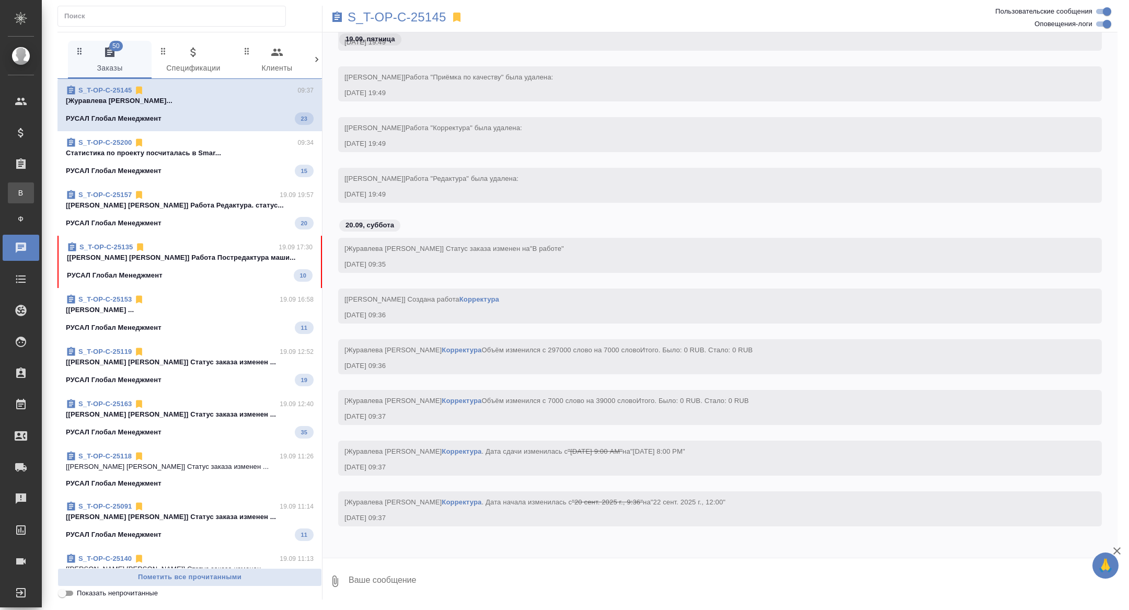
click at [34, 186] on link "В Все заказы" at bounding box center [21, 192] width 26 height 21
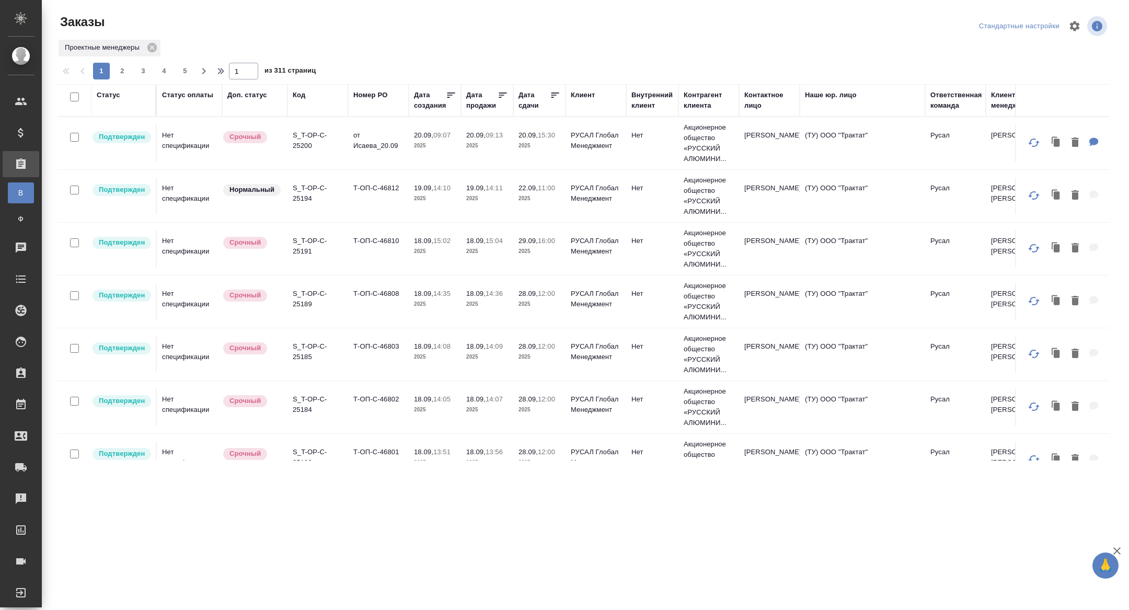
drag, startPoint x: 301, startPoint y: 91, endPoint x: 314, endPoint y: 152, distance: 61.4
click at [301, 91] on div "Код" at bounding box center [299, 95] width 13 height 10
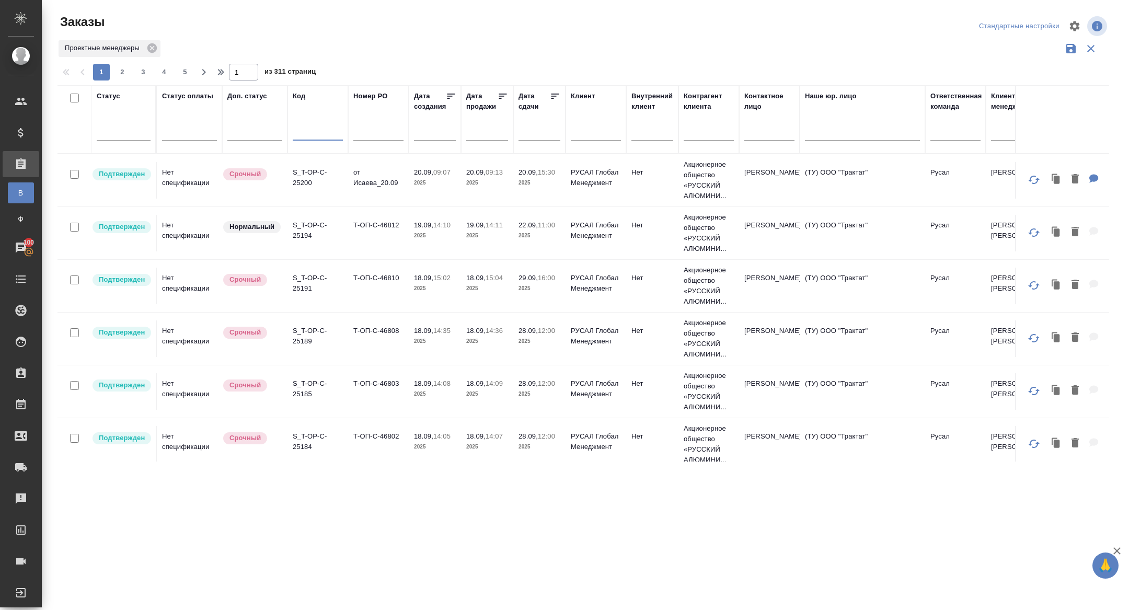
click at [310, 134] on input "text" at bounding box center [318, 133] width 50 height 13
paste input "S_T-OP-C-25121("
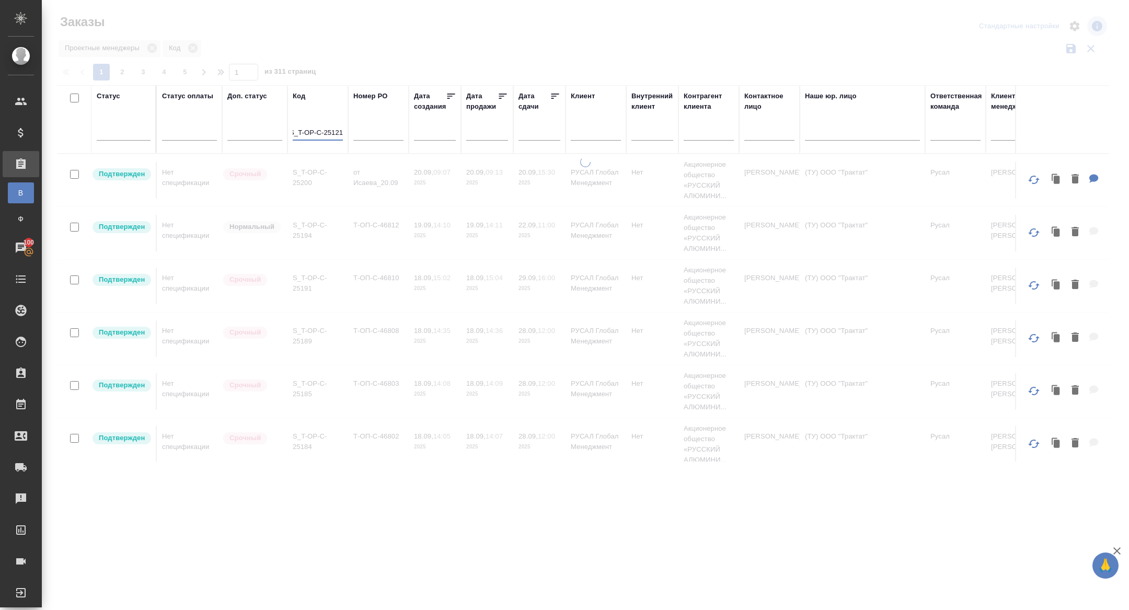
scroll to position [0, 3]
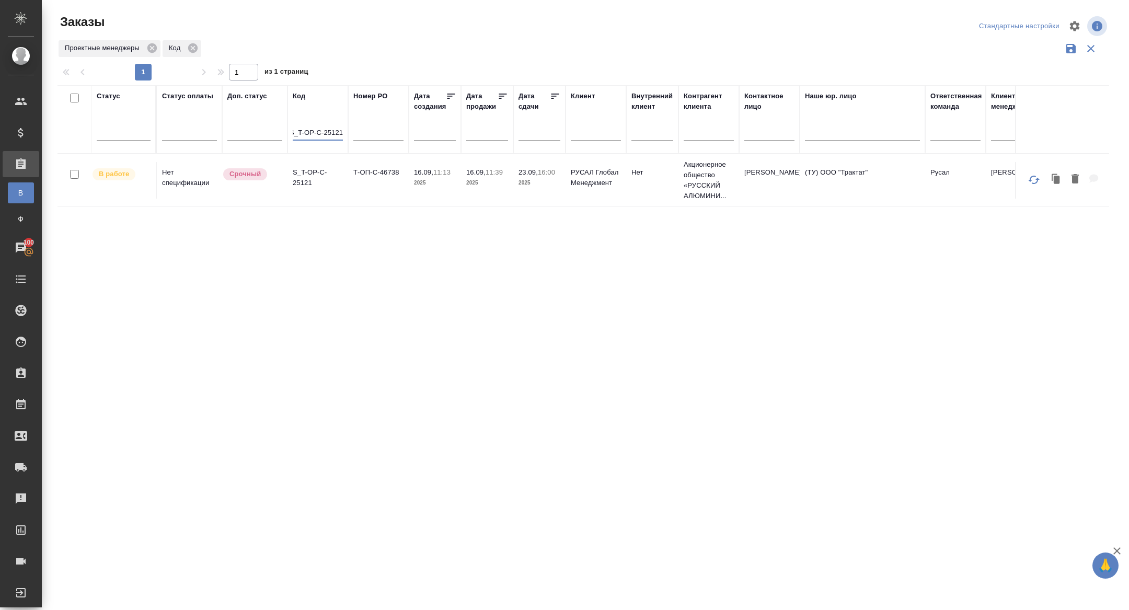
click at [301, 184] on p "S_T-OP-C-25121" at bounding box center [318, 177] width 50 height 21
click at [320, 129] on input "S_T-OP-C-25121" at bounding box center [318, 133] width 50 height 13
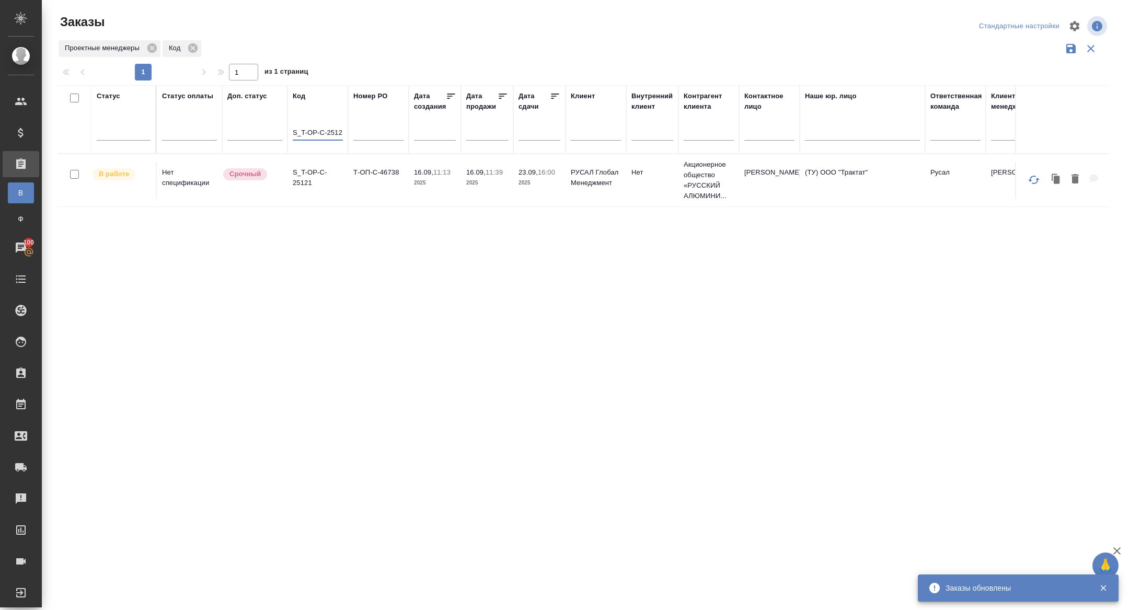
paste input "18"
type input "S_T-OP-C-25118"
click at [302, 184] on p "S_T-OP-C-25118" at bounding box center [318, 177] width 50 height 21
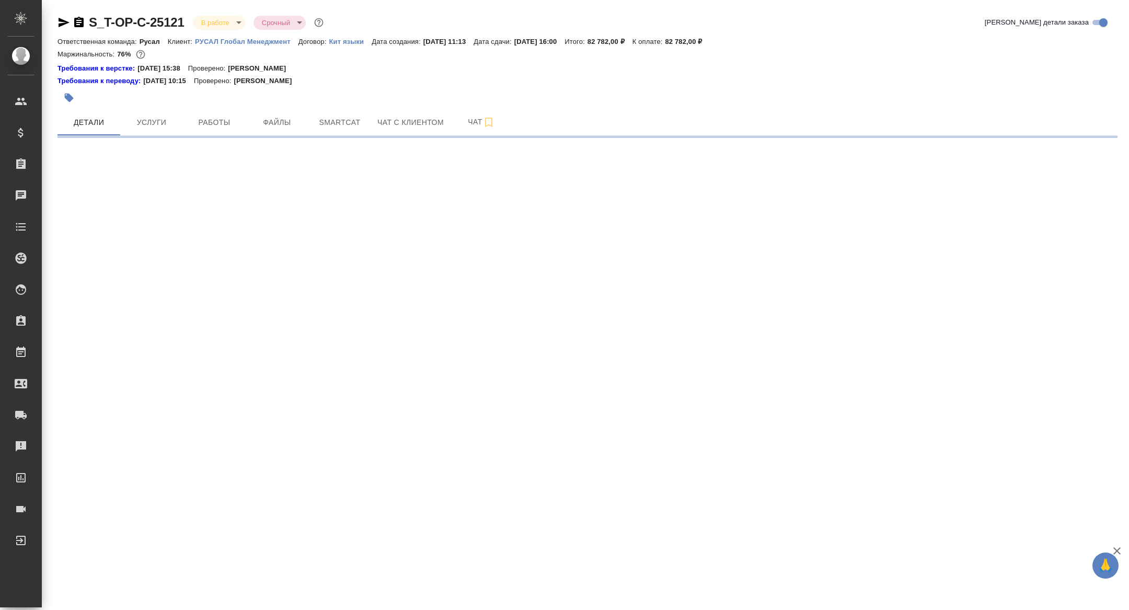
select select "RU"
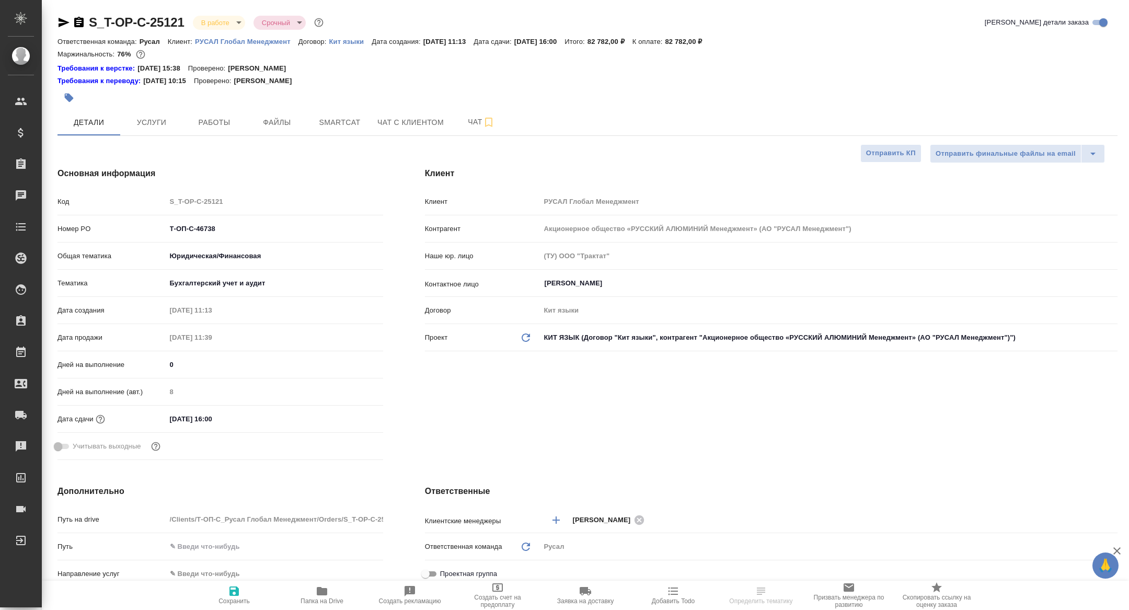
type textarea "x"
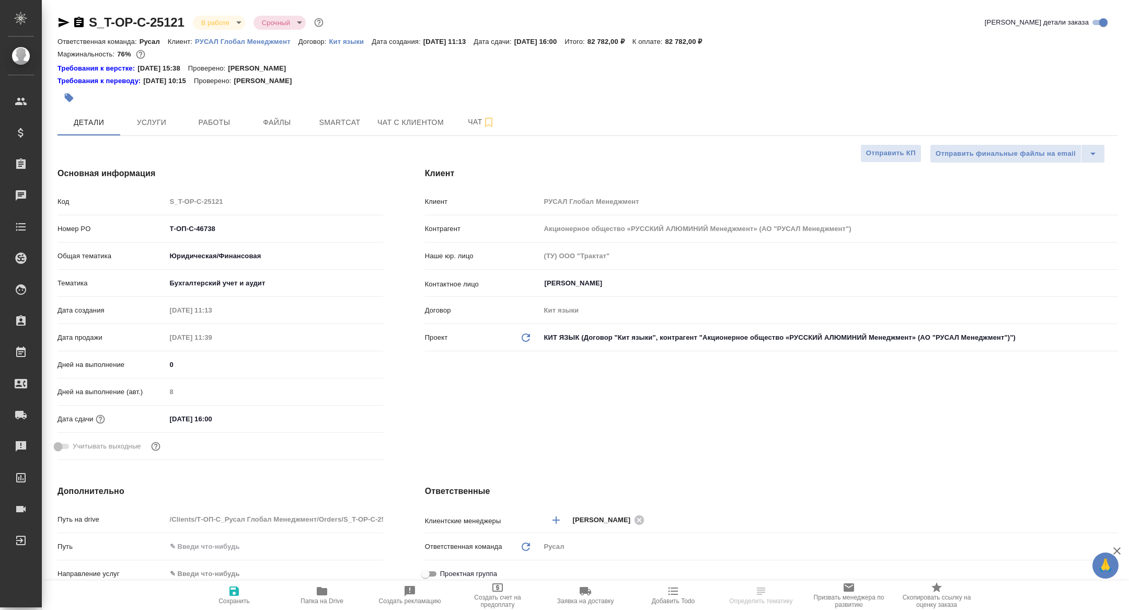
type textarea "x"
click at [206, 122] on span "Работы" at bounding box center [214, 122] width 50 height 13
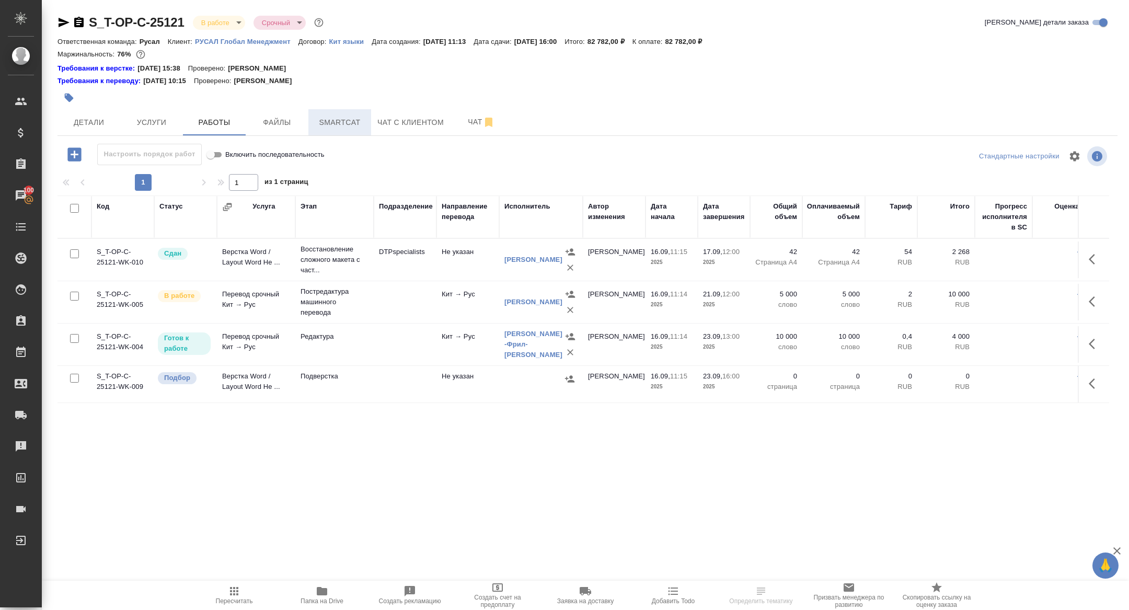
click at [331, 124] on span "Smartcat" at bounding box center [340, 122] width 50 height 13
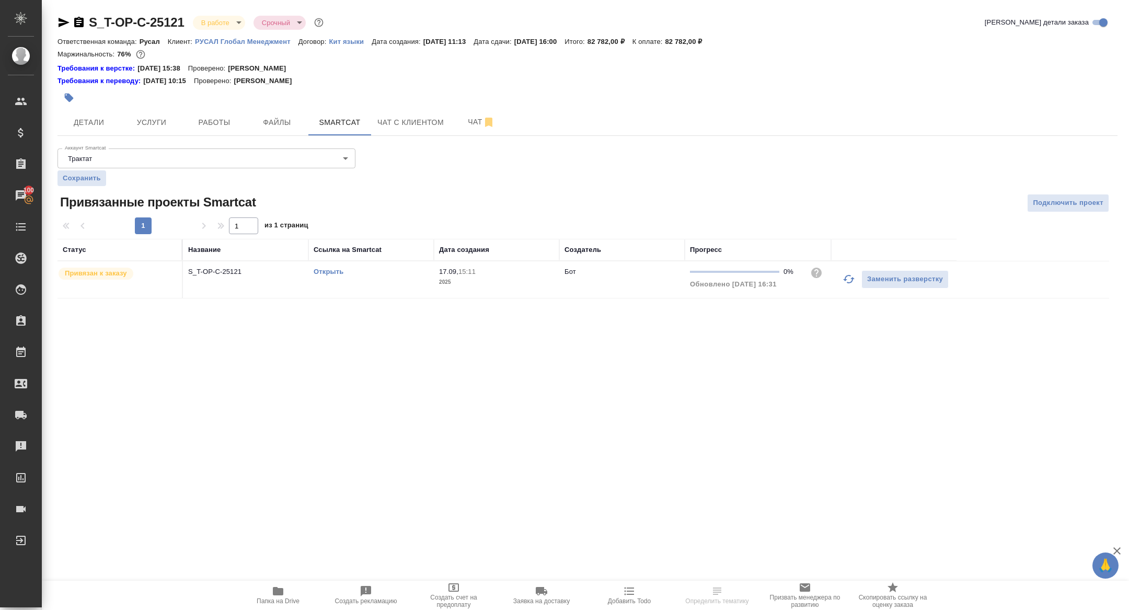
click at [336, 268] on link "Открыть" at bounding box center [328, 272] width 30 height 8
click at [224, 107] on div at bounding box center [410, 97] width 706 height 23
click at [219, 118] on span "Работы" at bounding box center [214, 122] width 50 height 13
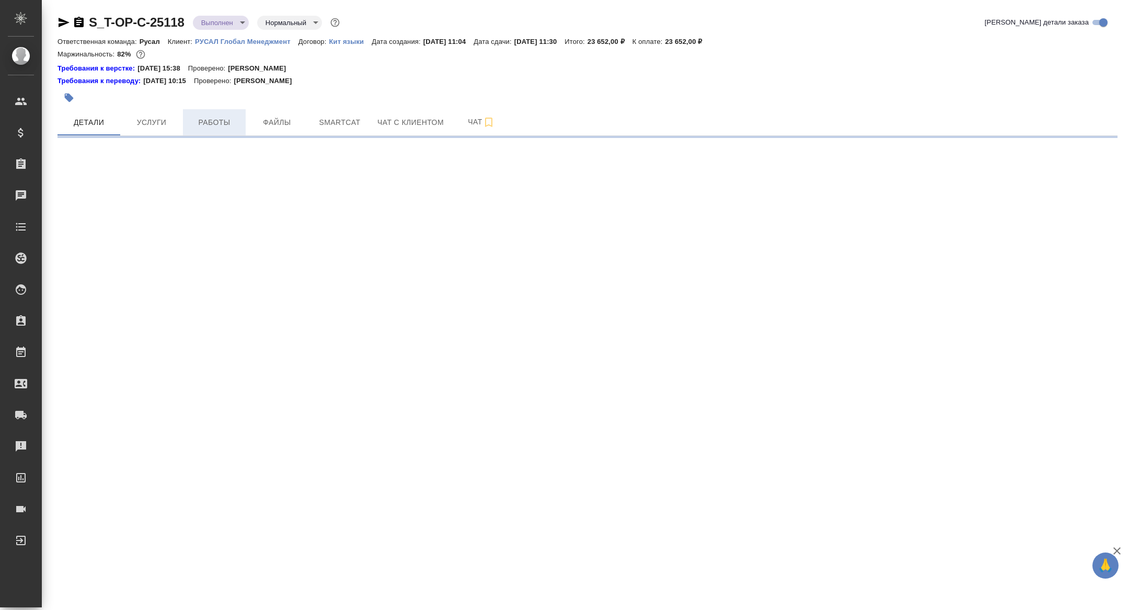
click at [215, 115] on button "Работы" at bounding box center [214, 122] width 63 height 26
select select "RU"
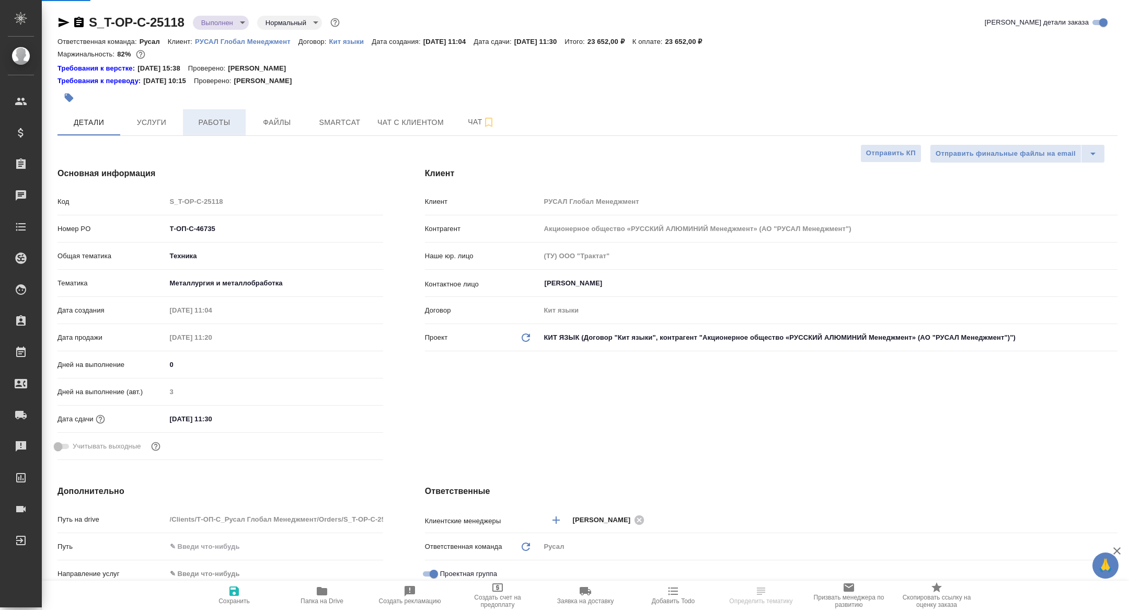
type textarea "x"
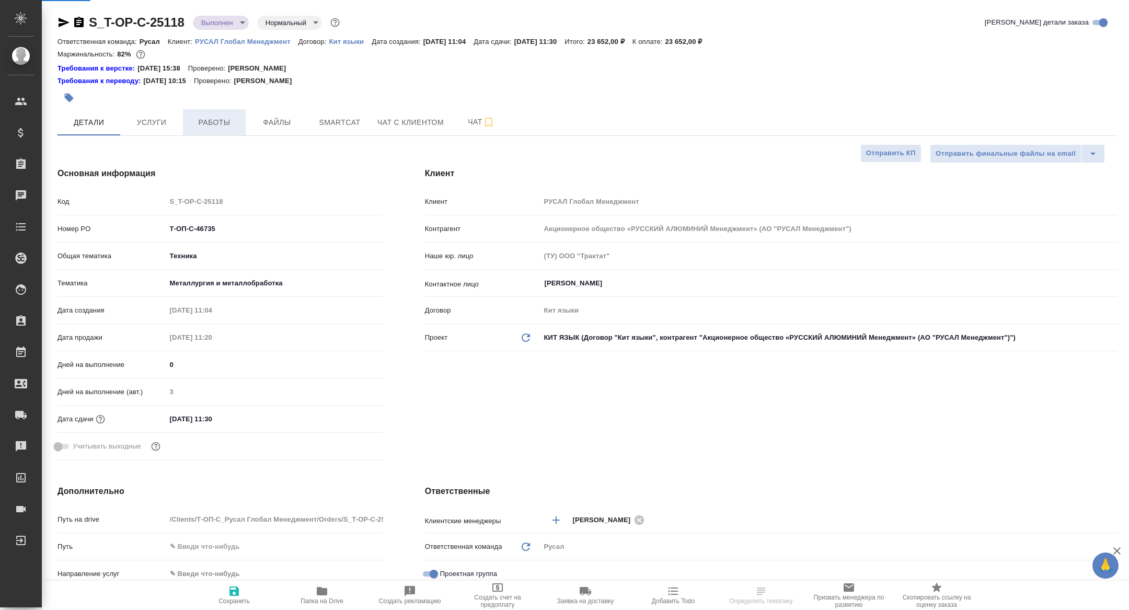
type textarea "x"
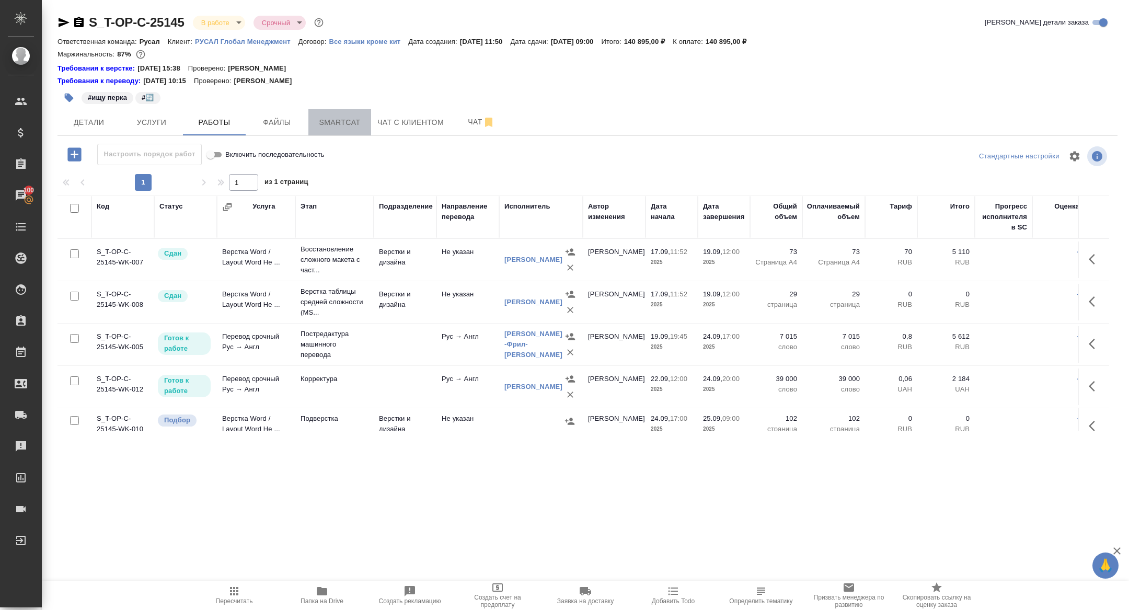
click at [357, 124] on span "Smartcat" at bounding box center [340, 122] width 50 height 13
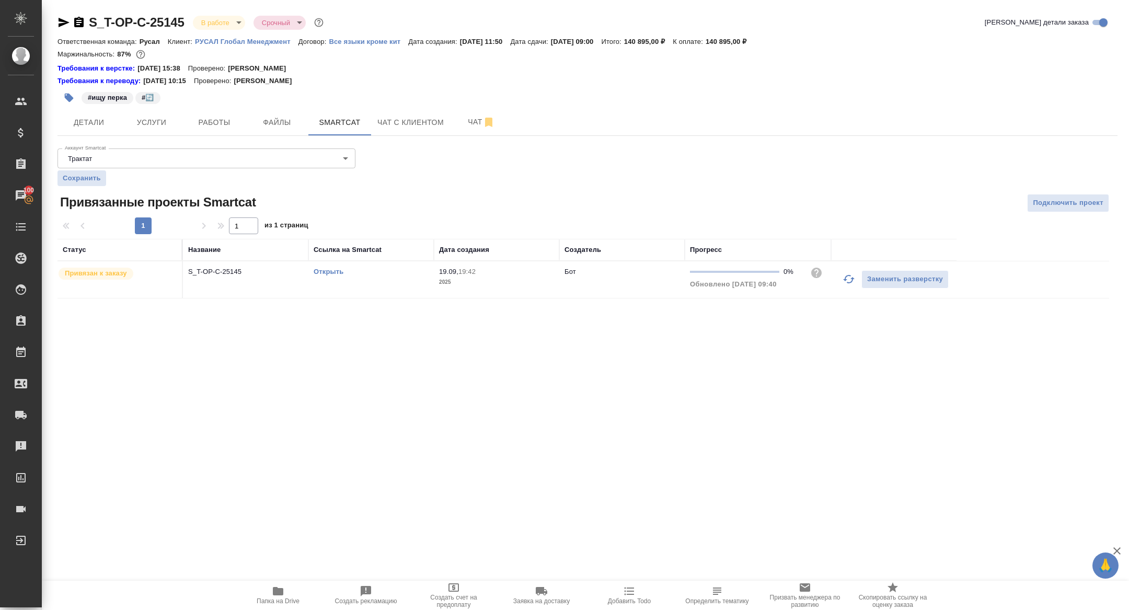
click at [335, 269] on link "Открыть" at bounding box center [328, 272] width 30 height 8
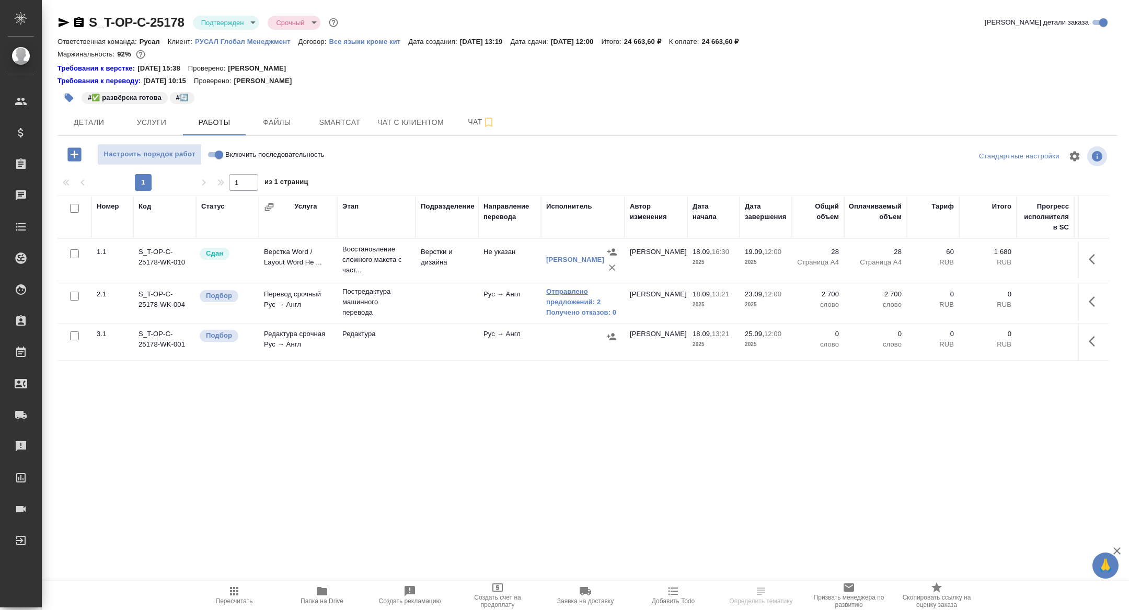
click at [567, 302] on link "Отправлено предложений: 2" at bounding box center [582, 296] width 73 height 21
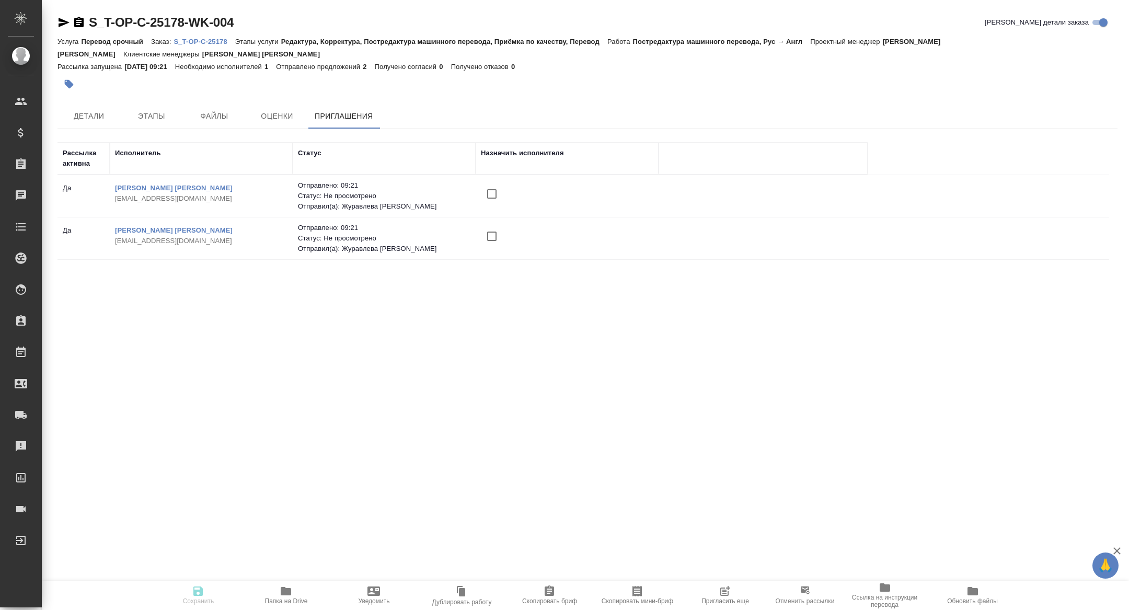
click at [728, 600] on span "Пригласить еще" at bounding box center [725, 600] width 48 height 7
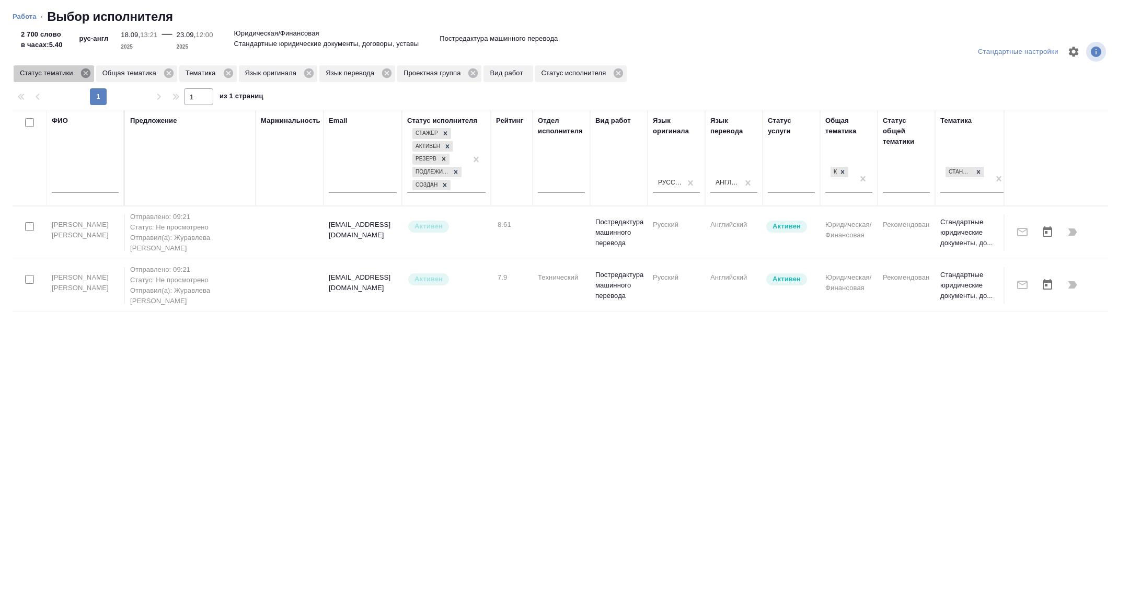
click at [89, 73] on icon at bounding box center [84, 72] width 9 height 9
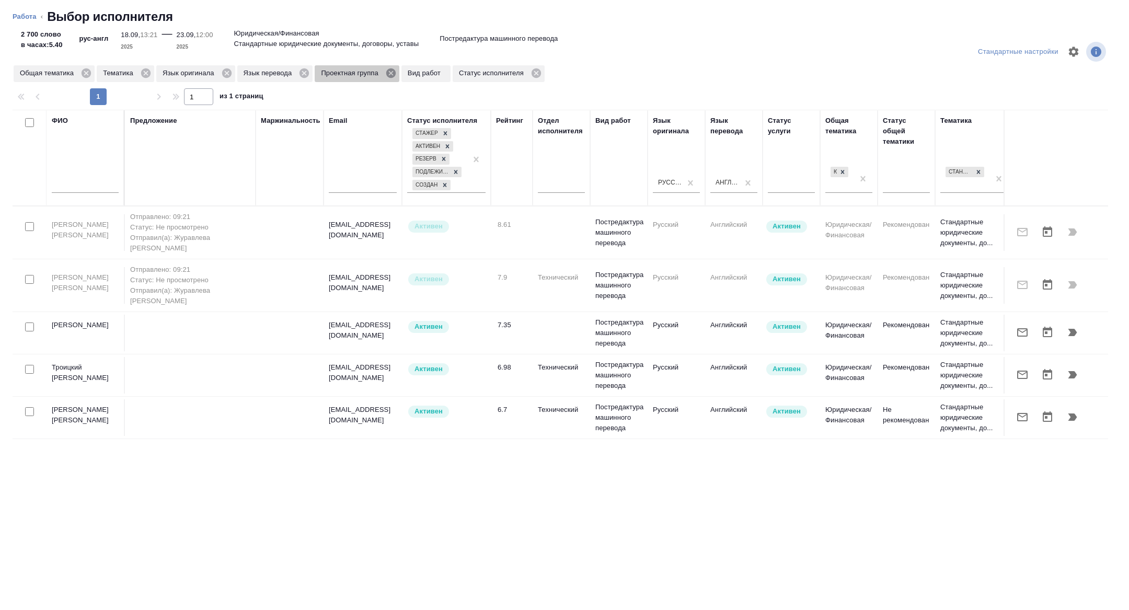
click at [394, 74] on icon at bounding box center [390, 72] width 9 height 9
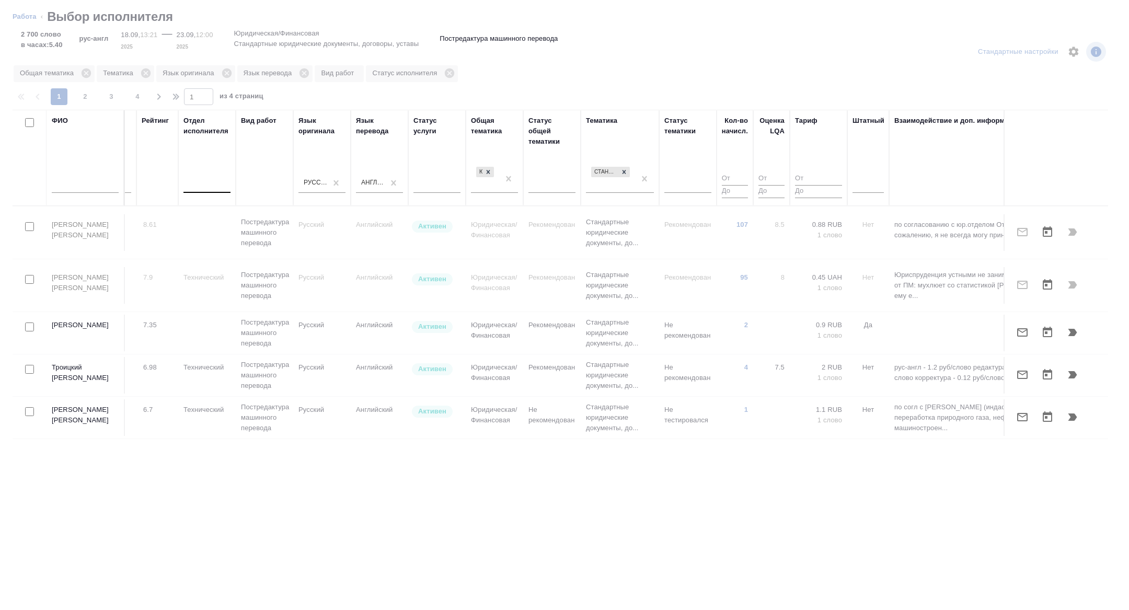
scroll to position [0, 422]
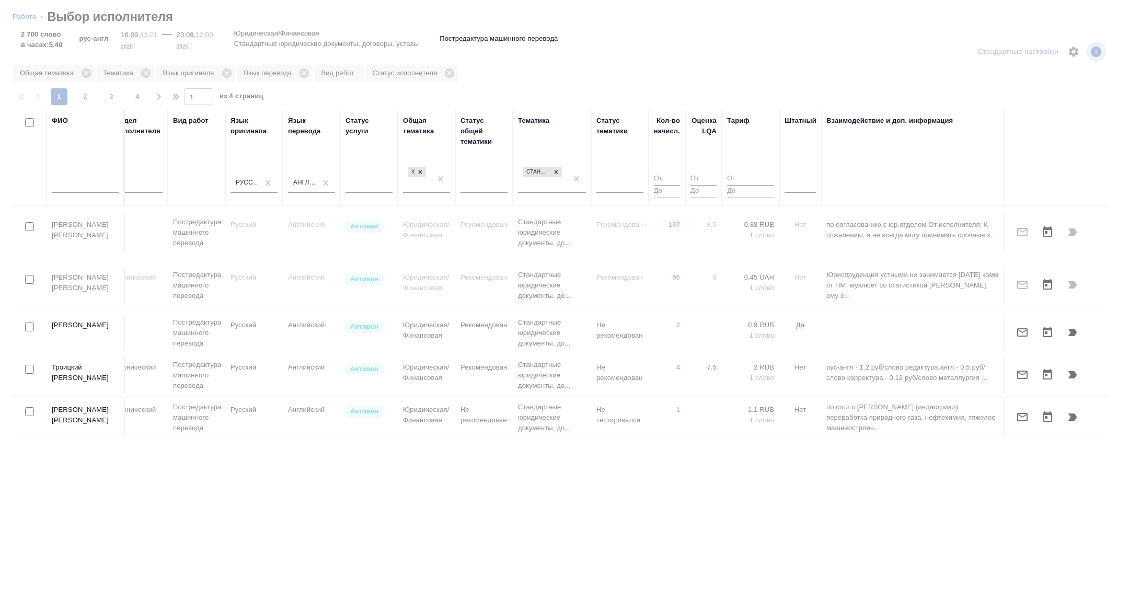
click at [798, 182] on div at bounding box center [799, 182] width 31 height 15
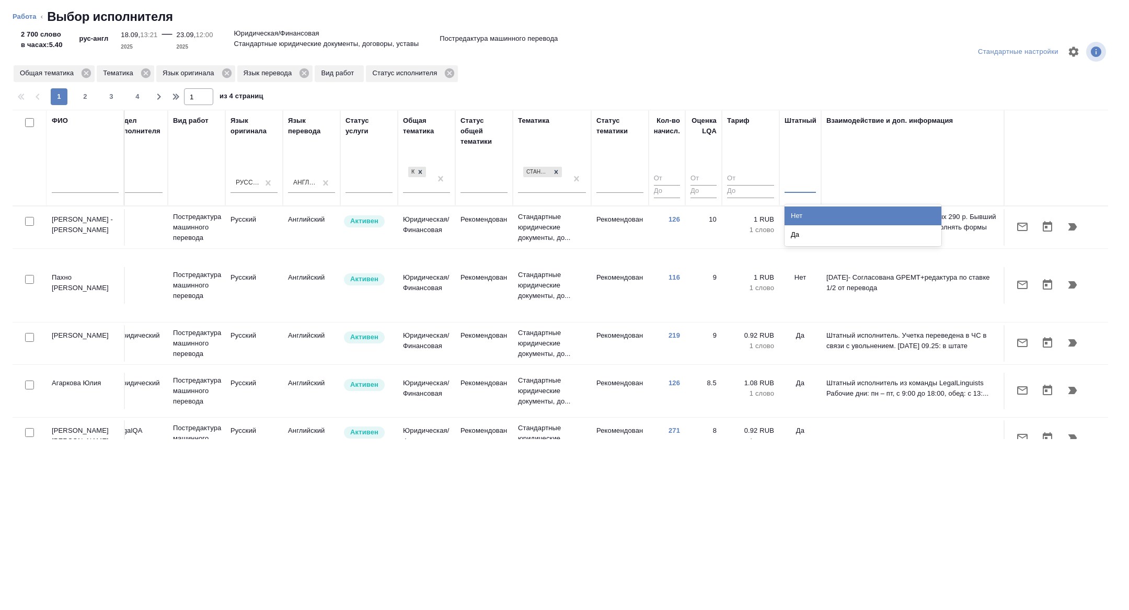
click at [804, 213] on div "Нет" at bounding box center [862, 215] width 157 height 19
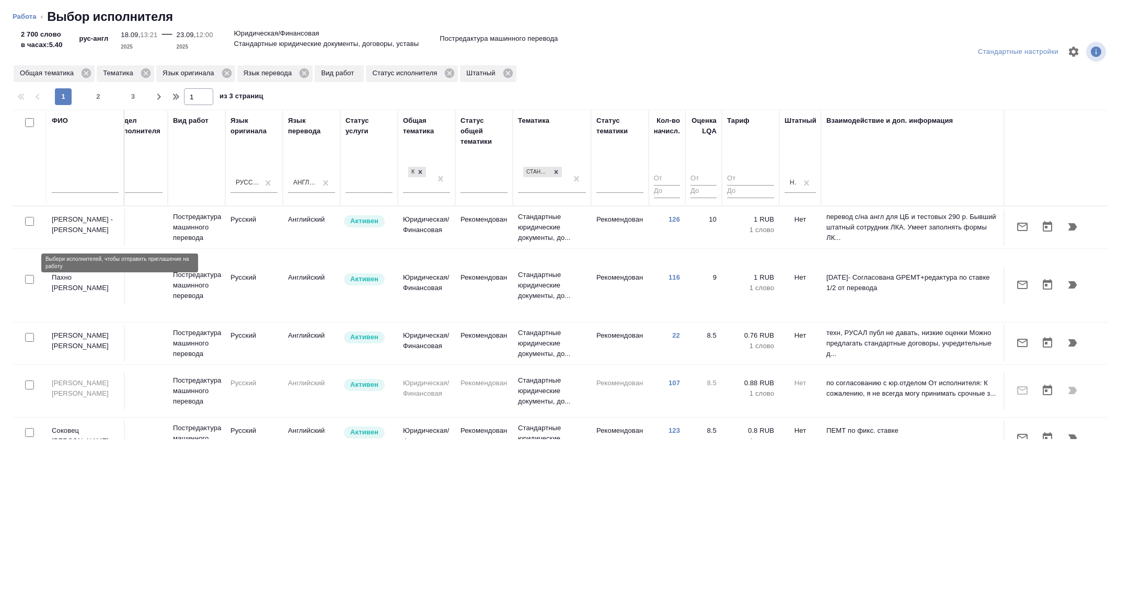
click at [31, 275] on input "checkbox" at bounding box center [29, 279] width 9 height 9
checkbox input "true"
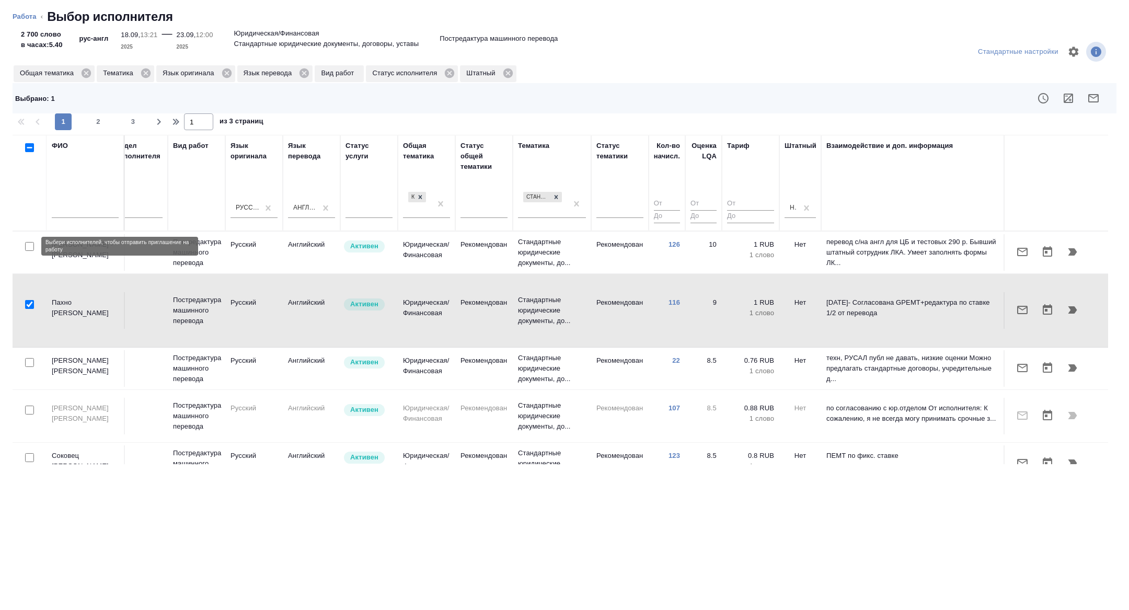
click at [28, 249] on input "checkbox" at bounding box center [29, 246] width 9 height 9
checkbox input "true"
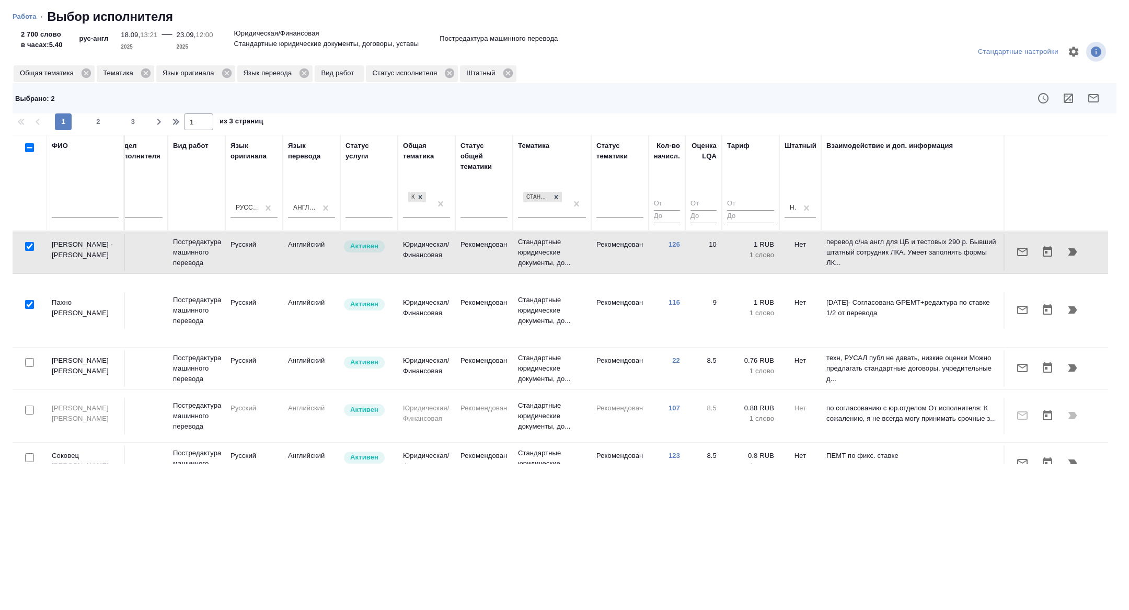
scroll to position [118, 422]
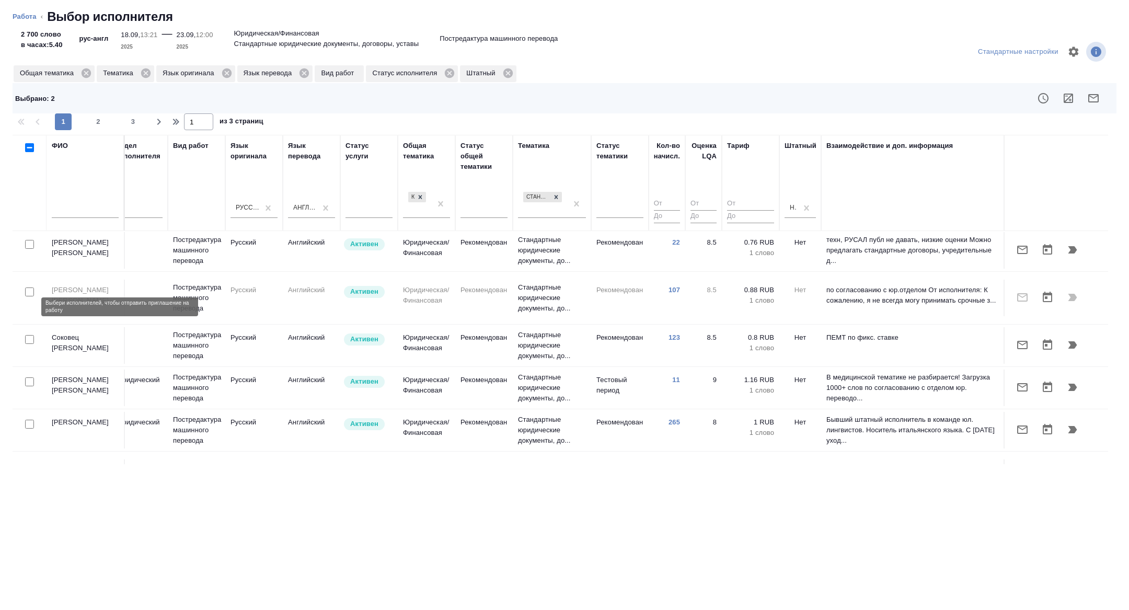
click at [27, 335] on input "checkbox" at bounding box center [29, 339] width 9 height 9
checkbox input "true"
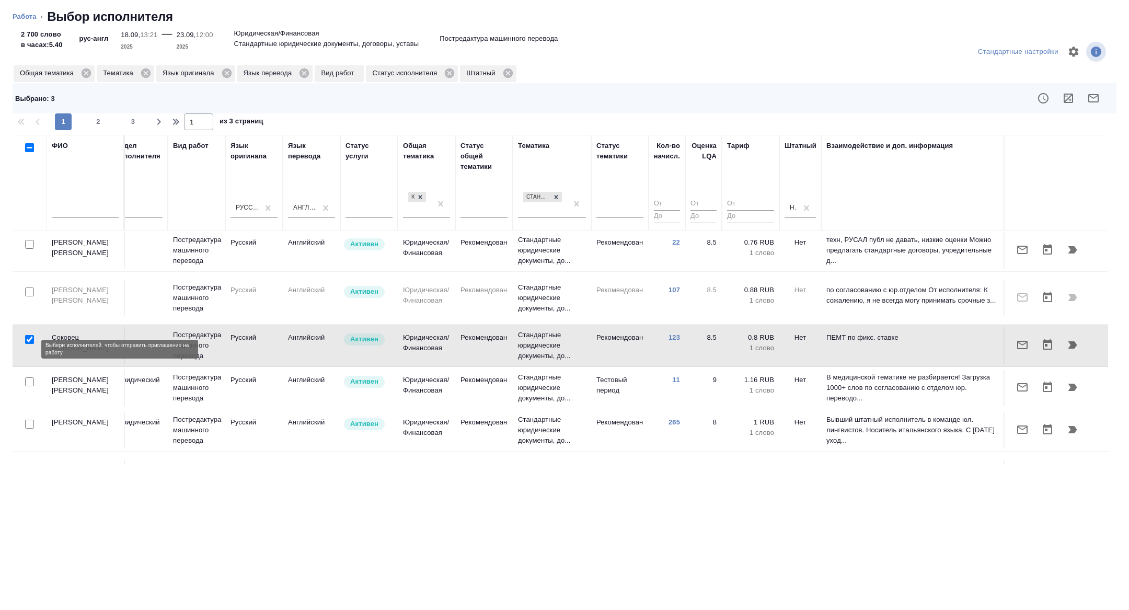
click at [28, 377] on input "checkbox" at bounding box center [29, 381] width 9 height 9
checkbox input "true"
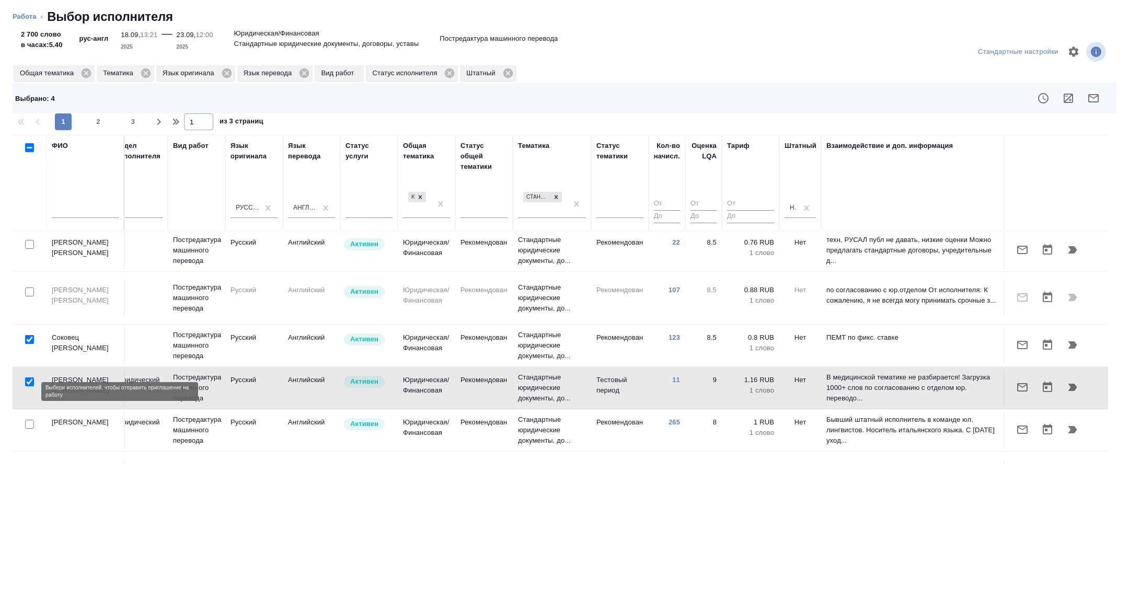
click at [30, 420] on input "checkbox" at bounding box center [29, 424] width 9 height 9
checkbox input "true"
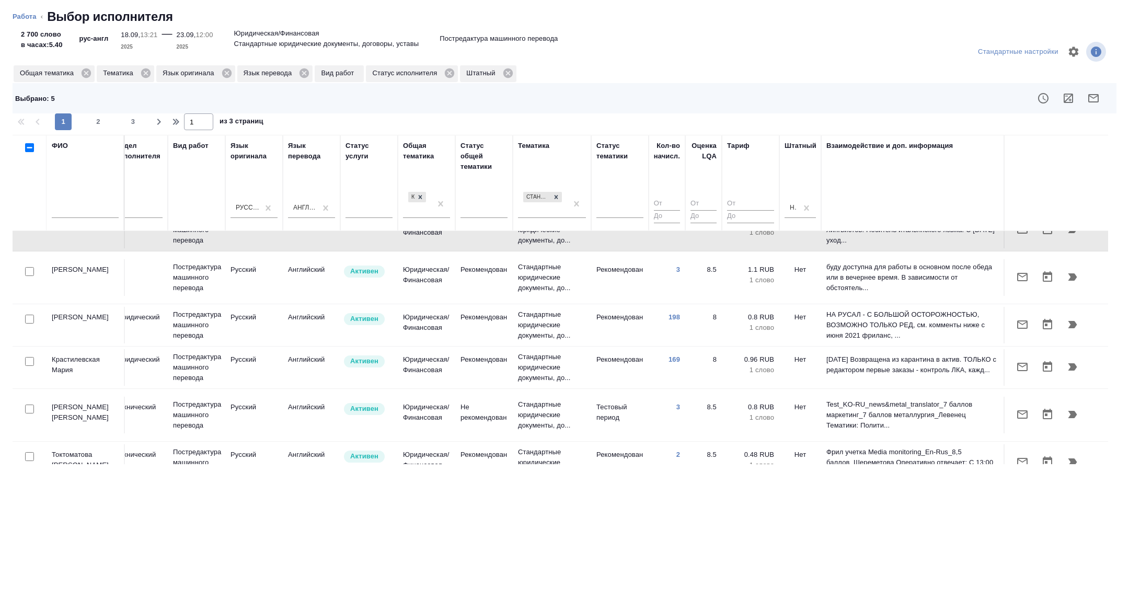
scroll to position [320, 422]
click at [29, 355] on input "checkbox" at bounding box center [29, 359] width 9 height 9
checkbox input "true"
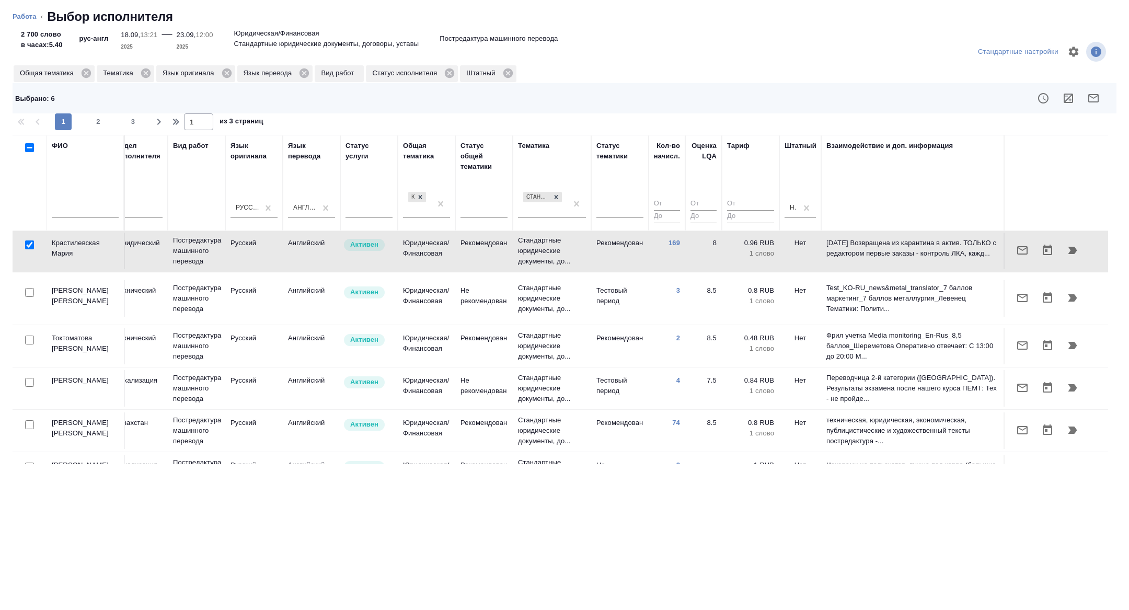
scroll to position [458, 422]
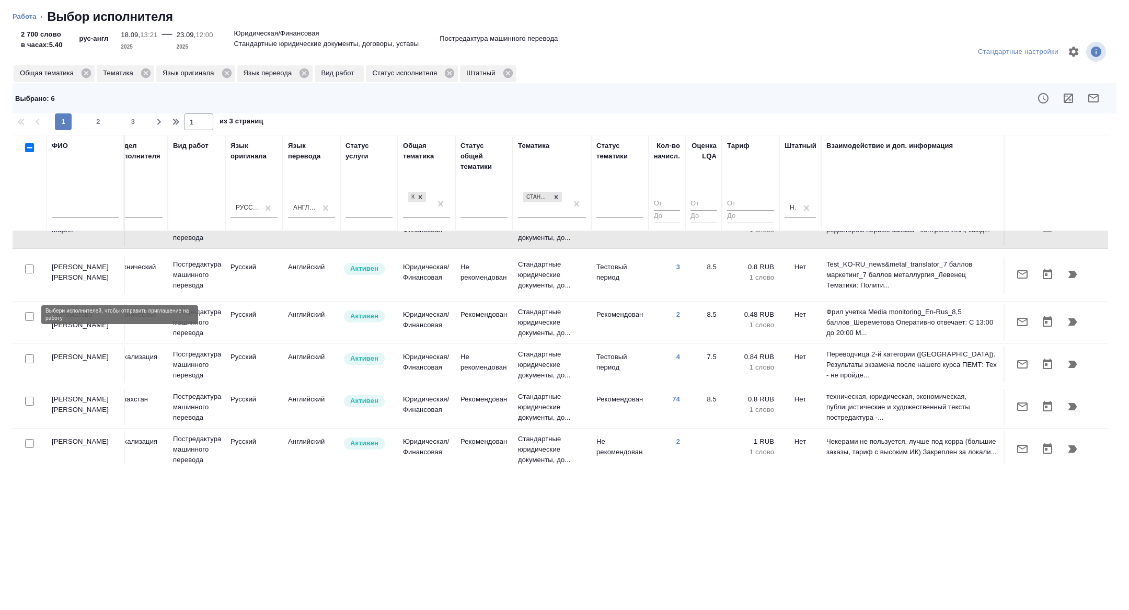
click at [29, 354] on input "checkbox" at bounding box center [29, 358] width 9 height 9
checkbox input "true"
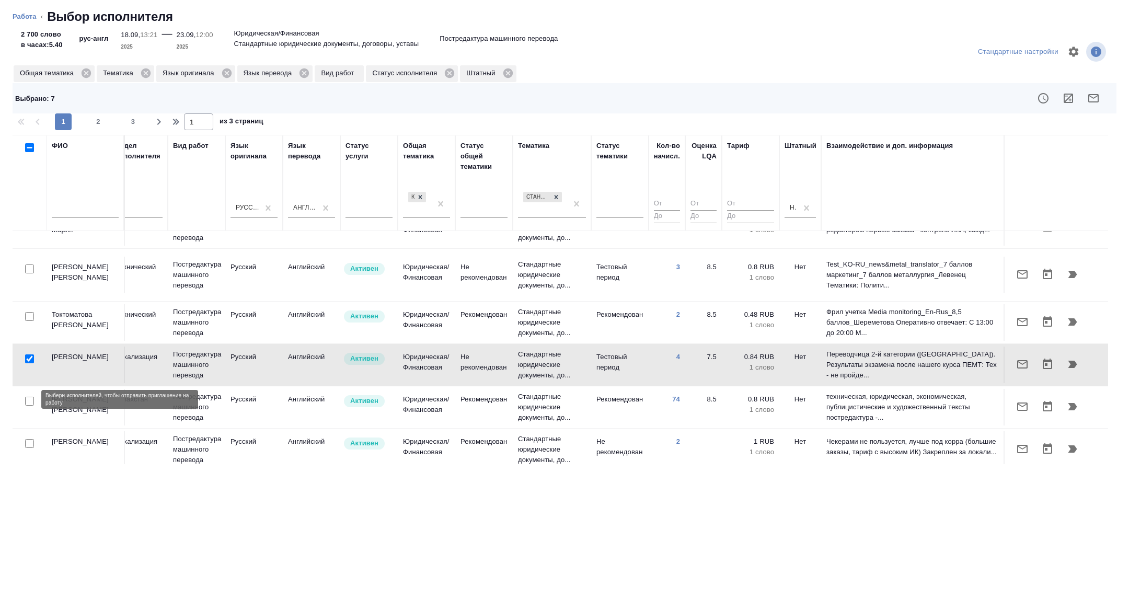
click at [26, 439] on input "checkbox" at bounding box center [29, 443] width 9 height 9
checkbox input "true"
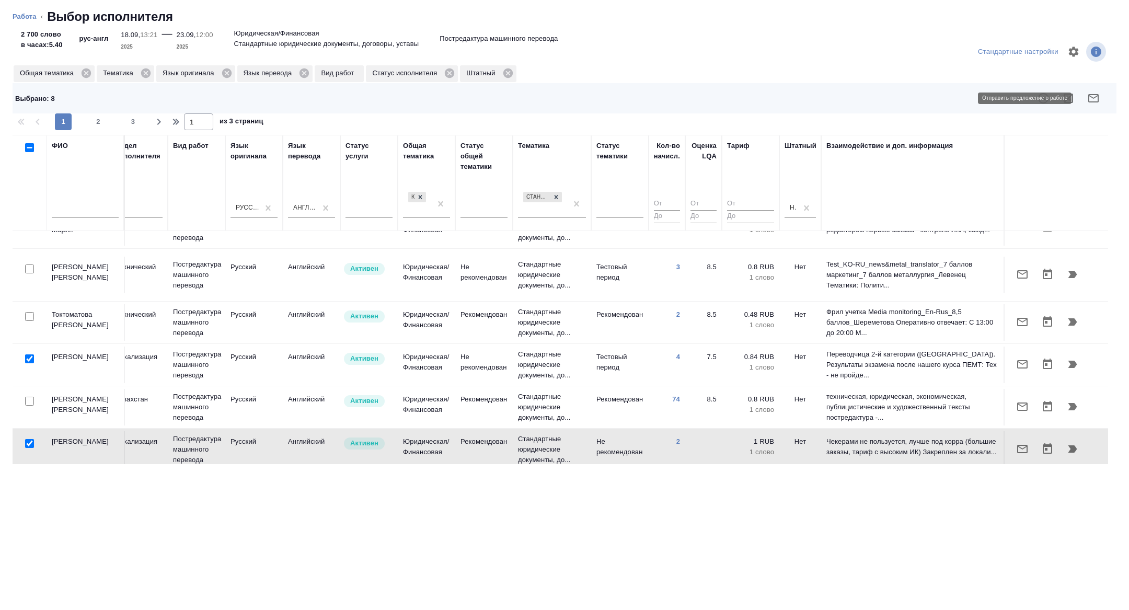
click at [1094, 93] on icon "button" at bounding box center [1093, 98] width 13 height 13
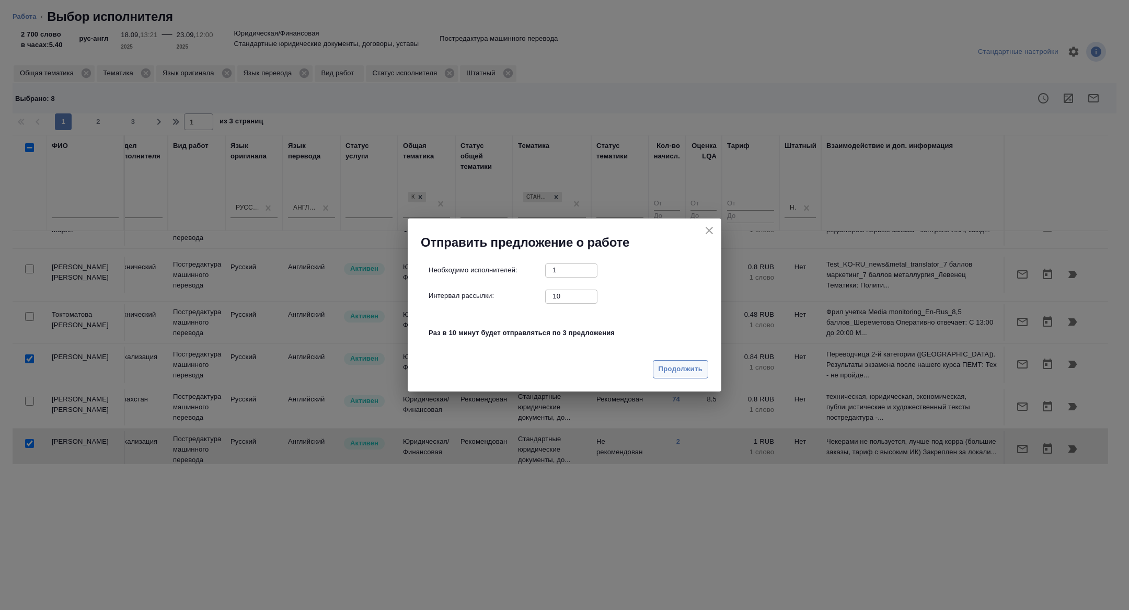
click at [681, 374] on span "Продолжить" at bounding box center [680, 369] width 44 height 12
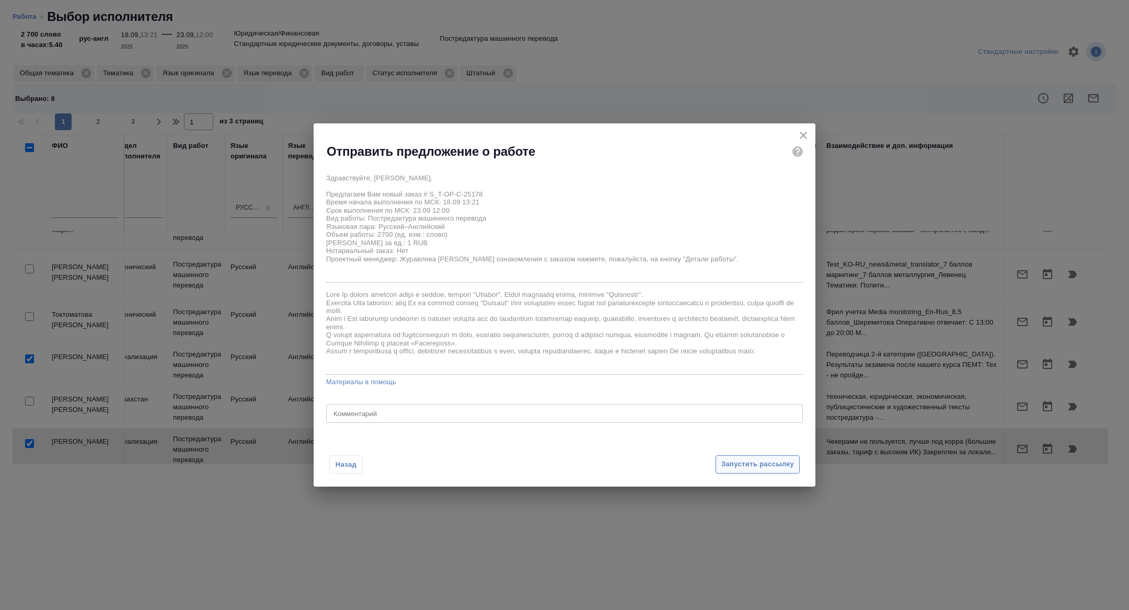
click at [772, 466] on span "Запустить рассылку" at bounding box center [757, 464] width 73 height 12
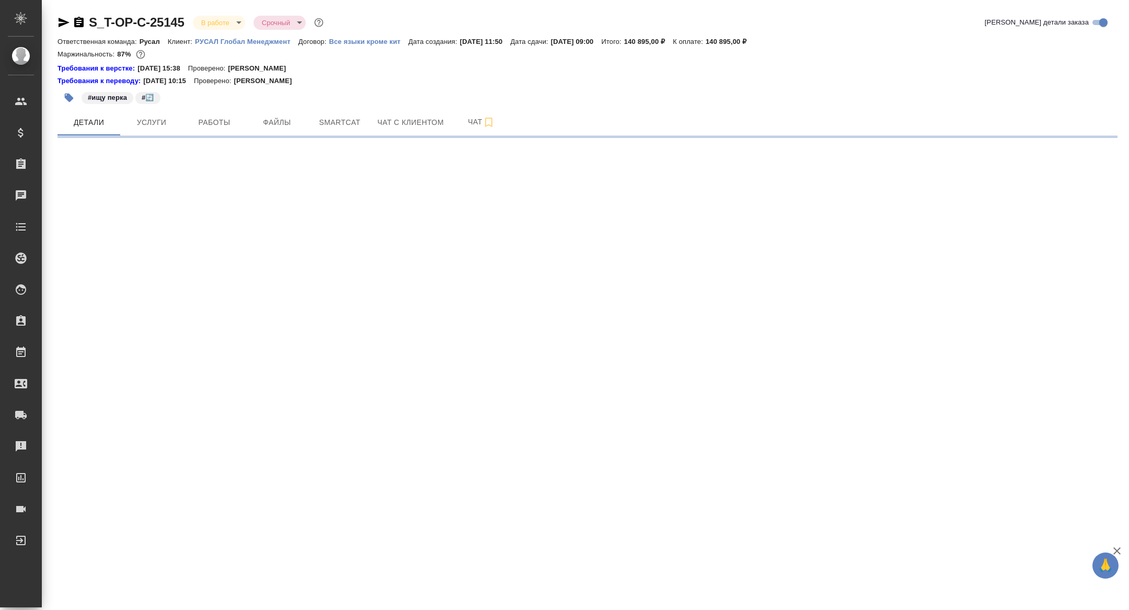
select select "RU"
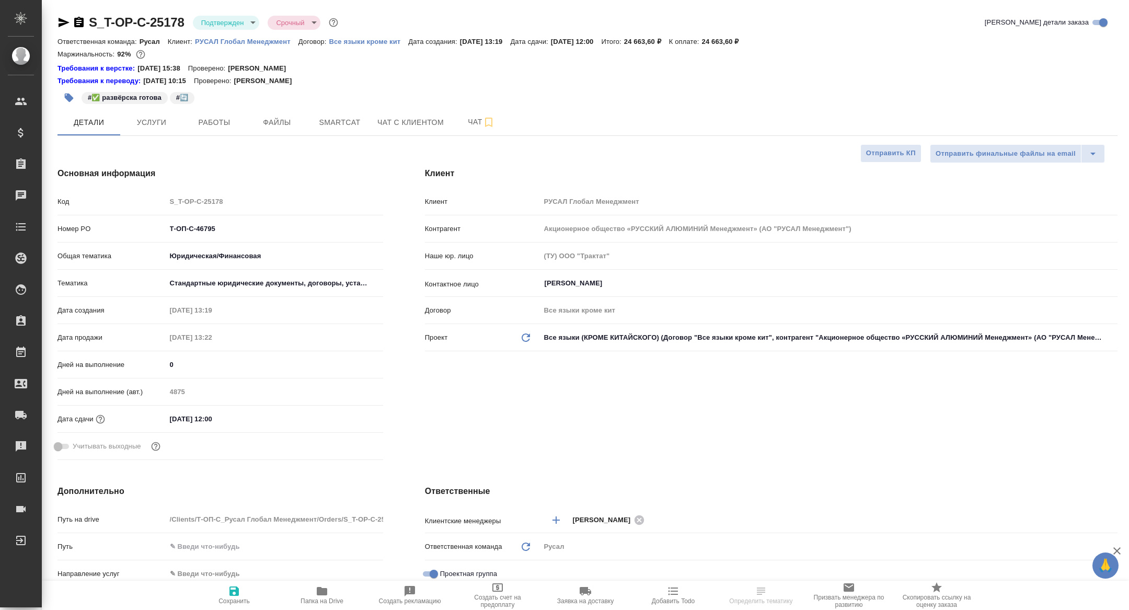
type textarea "x"
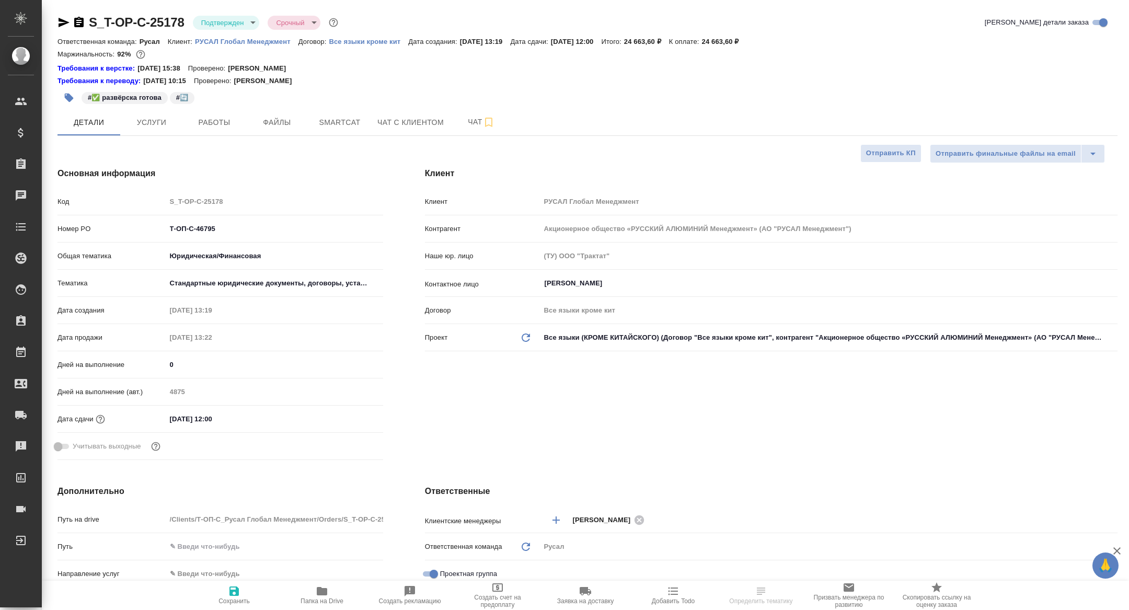
type textarea "x"
click at [197, 116] on span "Работы" at bounding box center [214, 122] width 50 height 13
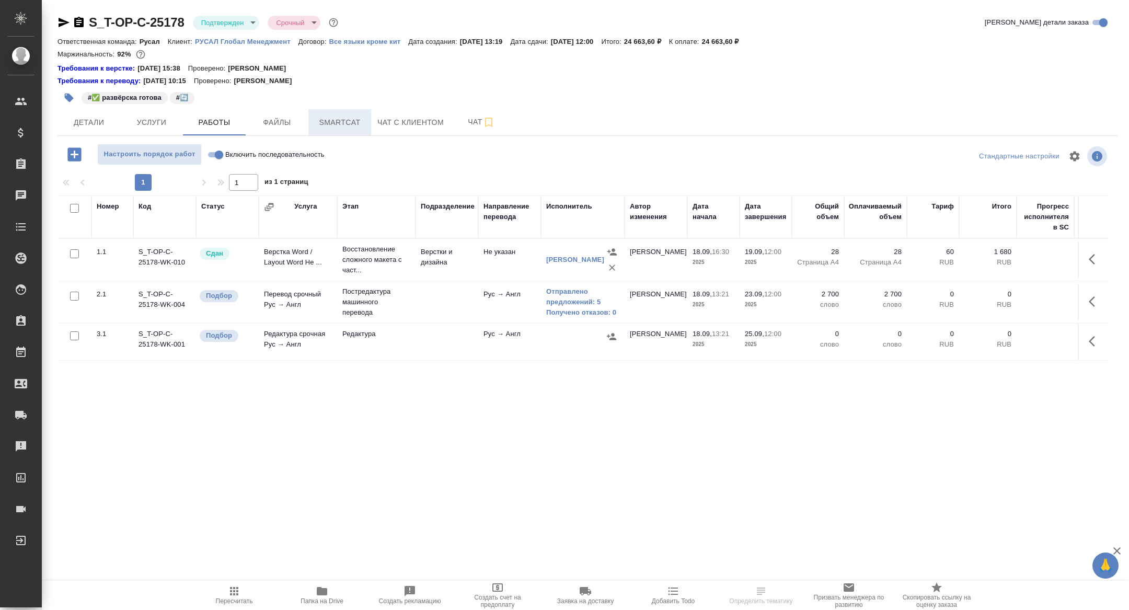
click at [334, 131] on button "Smartcat" at bounding box center [339, 122] width 63 height 26
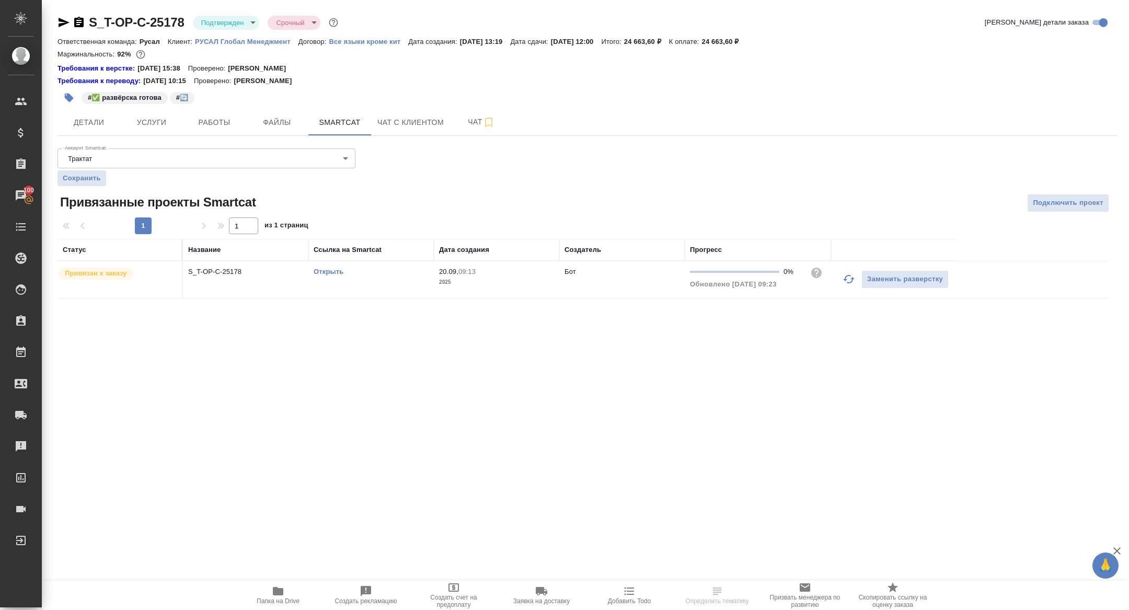
click at [327, 270] on link "Открыть" at bounding box center [328, 272] width 30 height 8
click at [211, 120] on span "Работы" at bounding box center [214, 122] width 50 height 13
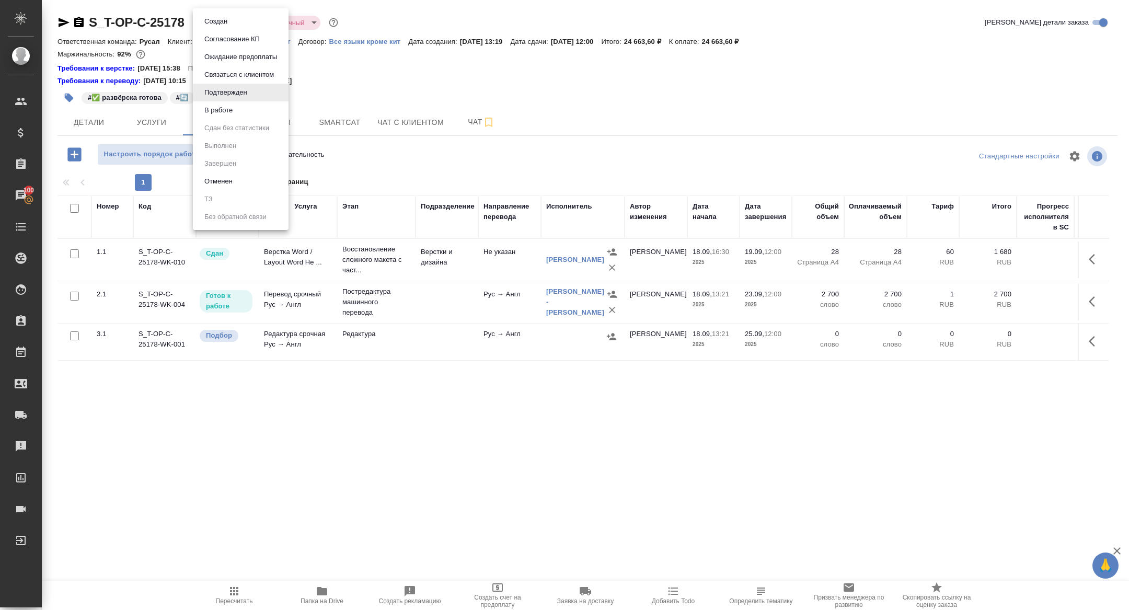
click at [227, 23] on body "🙏 .cls-1 fill:#fff; AWATERA Zhuravleva Alexandra Клиенты Спецификации Заказы 10…" at bounding box center [564, 305] width 1129 height 610
click at [212, 111] on button "В работе" at bounding box center [218, 109] width 34 height 11
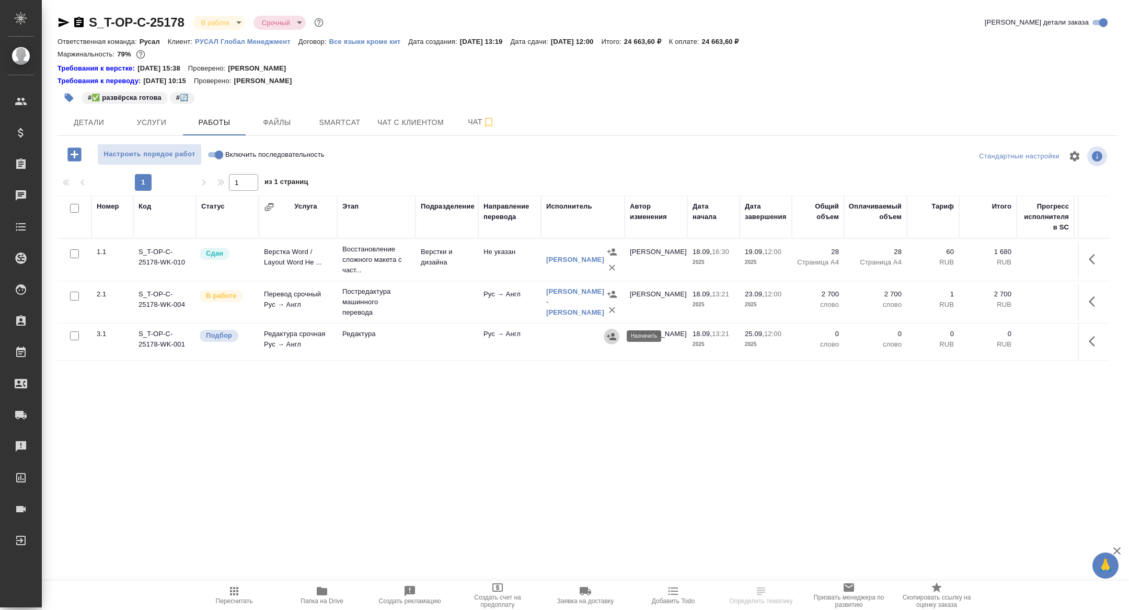
click at [606, 336] on icon "button" at bounding box center [611, 336] width 10 height 10
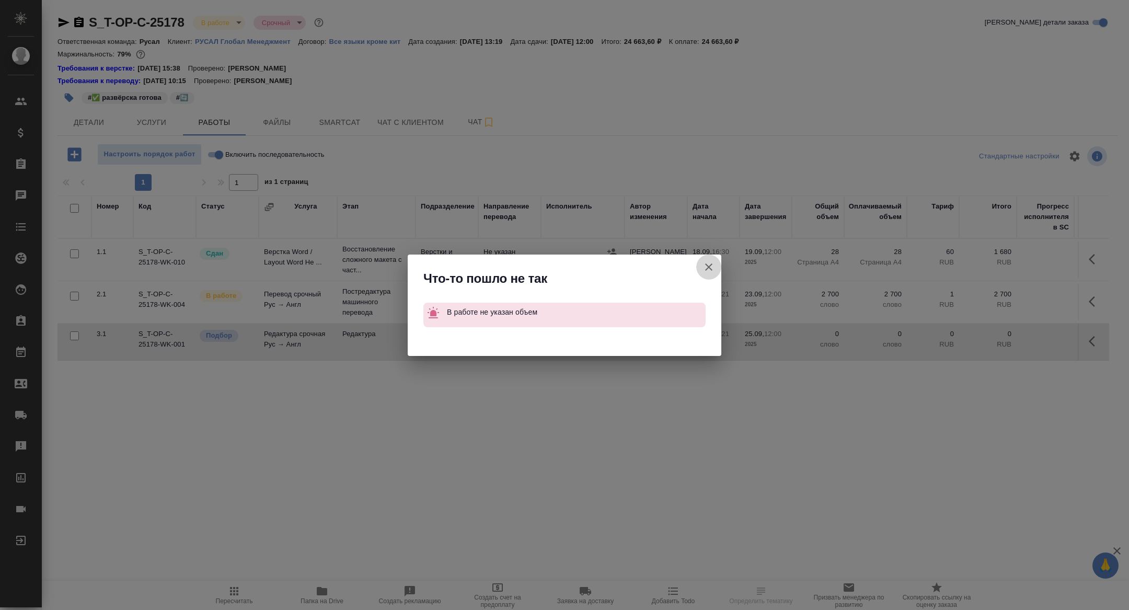
click at [707, 268] on icon "button" at bounding box center [708, 266] width 7 height 7
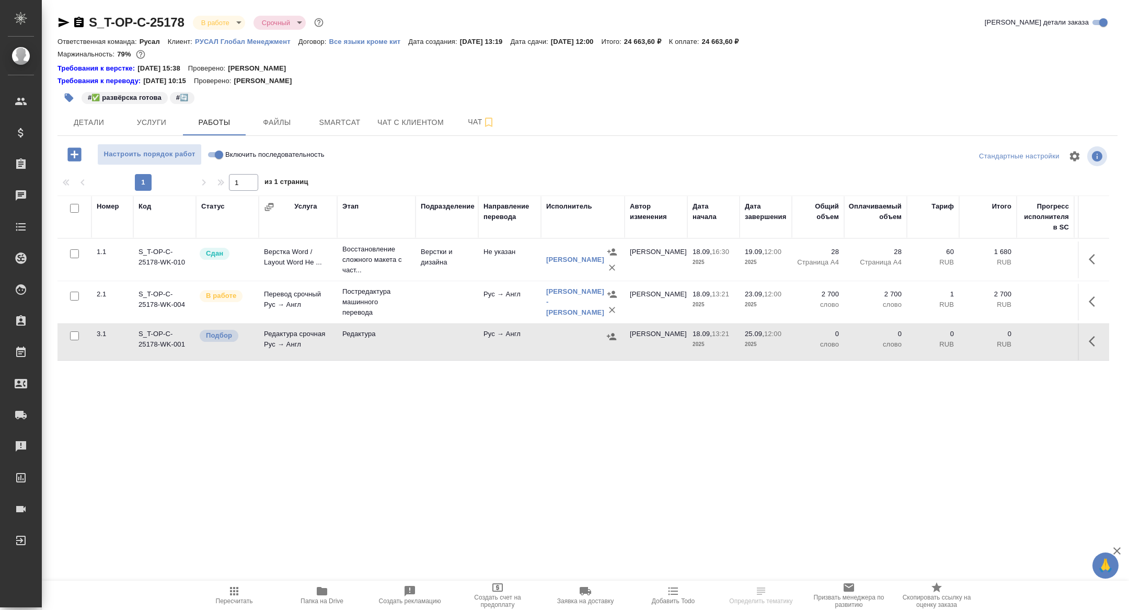
click at [1094, 343] on icon "button" at bounding box center [1094, 341] width 13 height 13
click at [1023, 343] on icon "button" at bounding box center [1018, 341] width 13 height 13
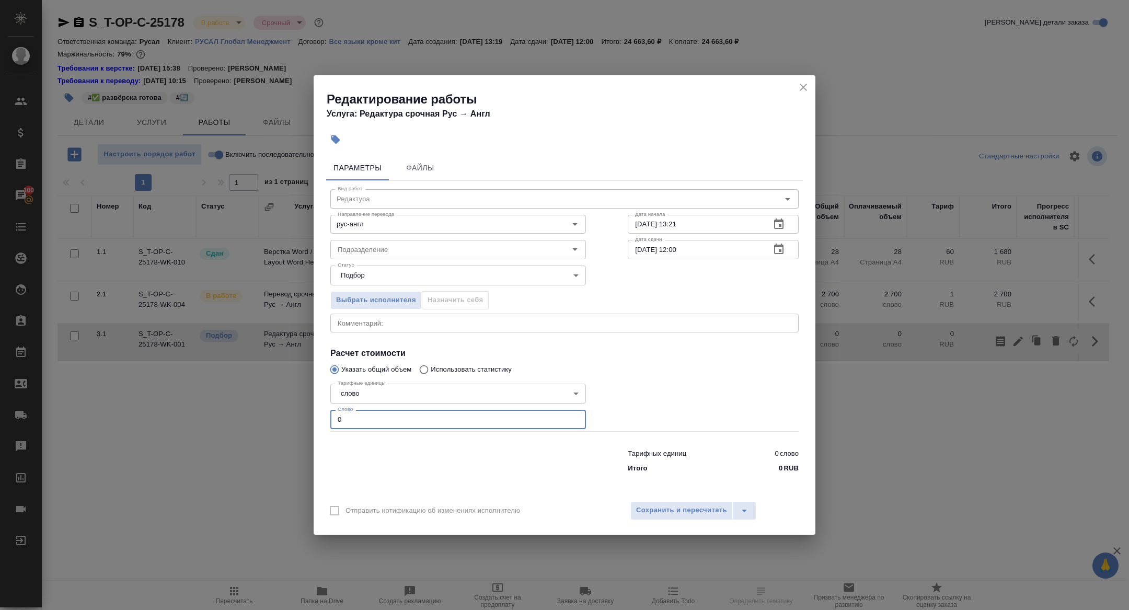
drag, startPoint x: 386, startPoint y: 416, endPoint x: 263, endPoint y: 416, distance: 123.3
click at [263, 416] on div "Редактирование работы Услуга: Редактура срочная Рус → [PERSON_NAME] Файлы Вид р…" at bounding box center [564, 305] width 1129 height 610
type input "4"
type input "5000"
click at [683, 516] on button "Сохранить и пересчитать" at bounding box center [681, 510] width 102 height 19
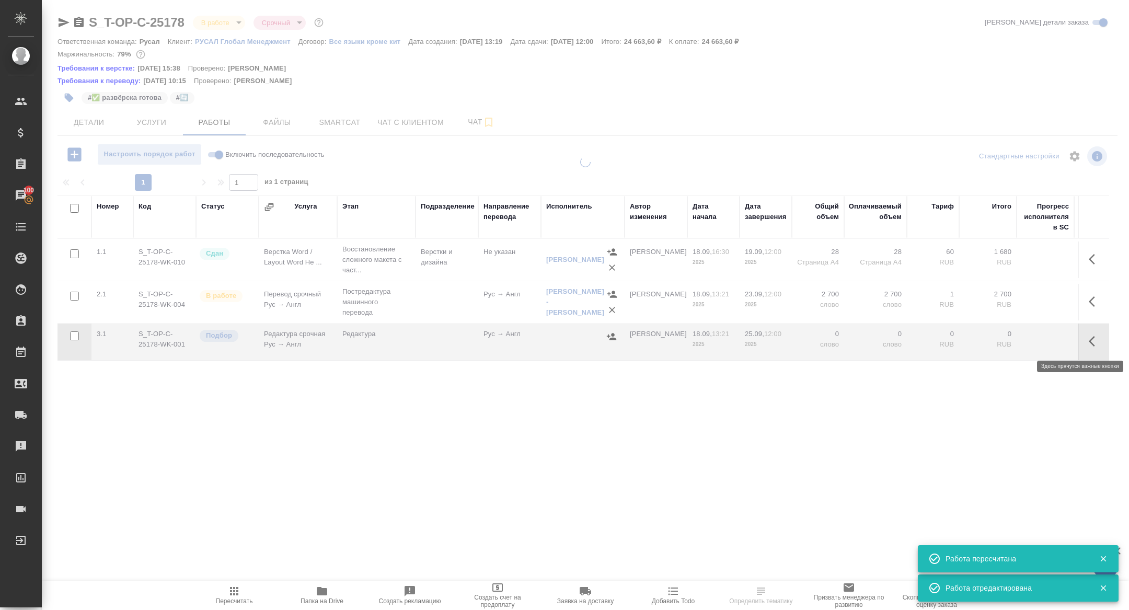
click at [1098, 343] on icon "button" at bounding box center [1094, 341] width 13 height 13
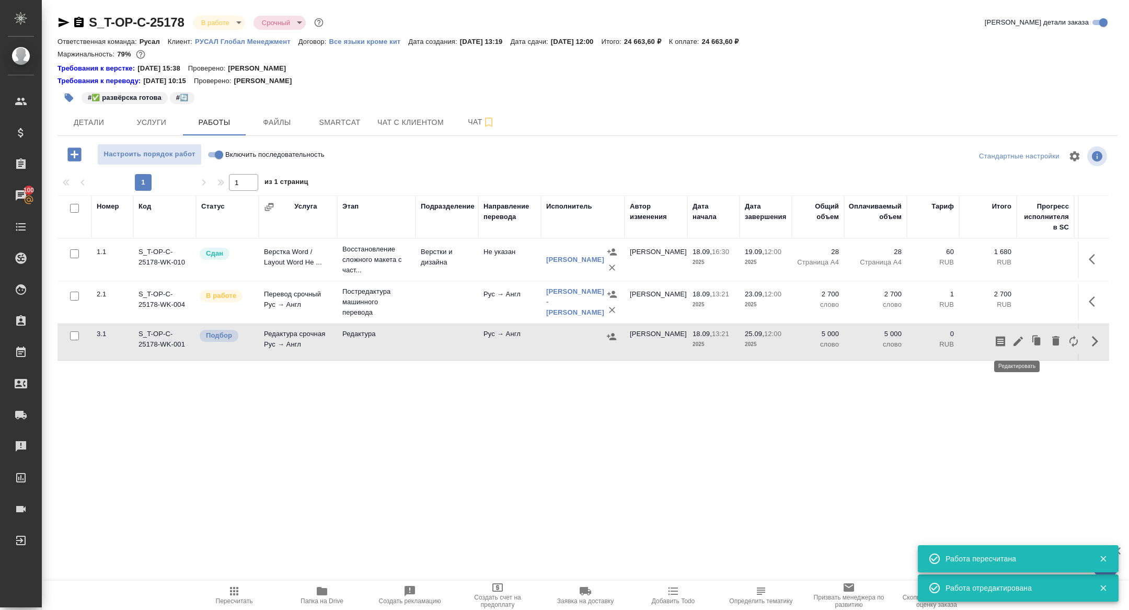
click at [1019, 343] on icon "button" at bounding box center [1018, 341] width 13 height 13
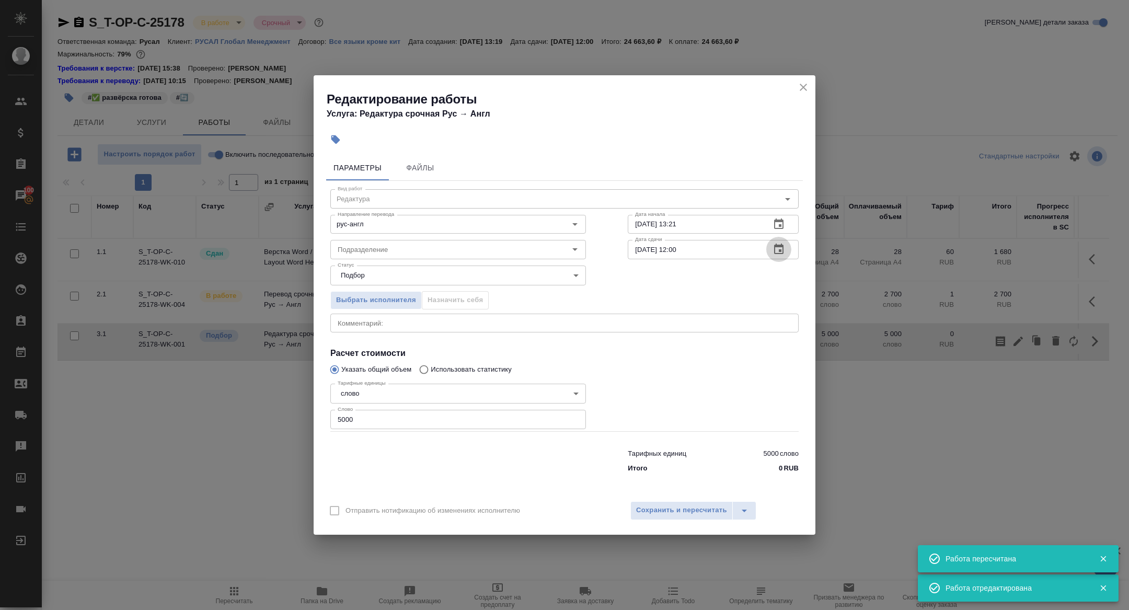
click at [775, 246] on icon "button" at bounding box center [778, 248] width 9 height 10
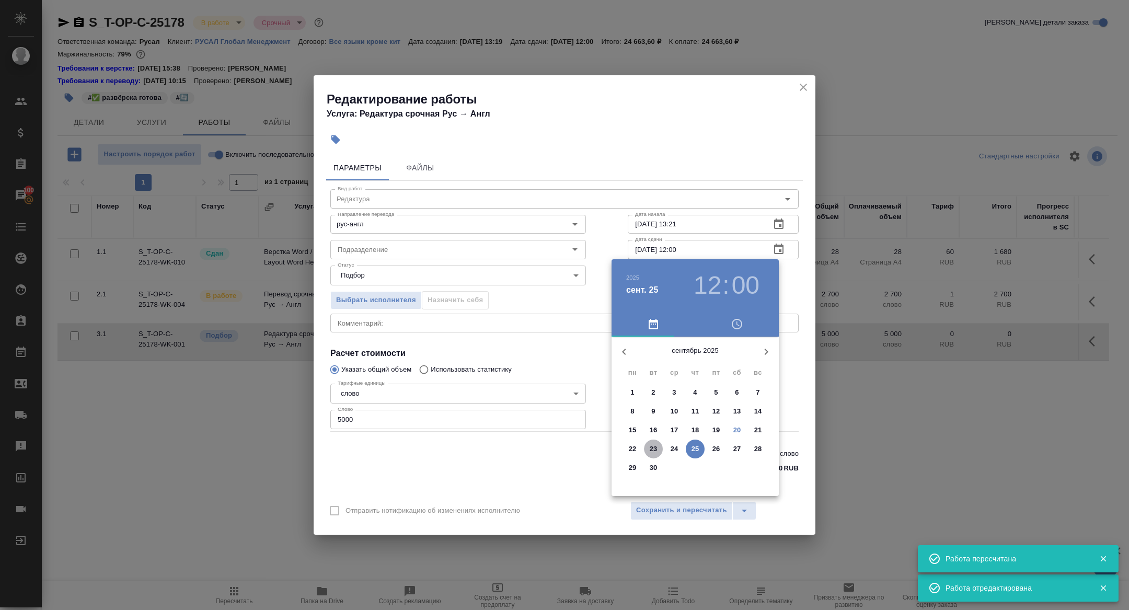
click at [651, 452] on p "23" at bounding box center [653, 449] width 8 height 10
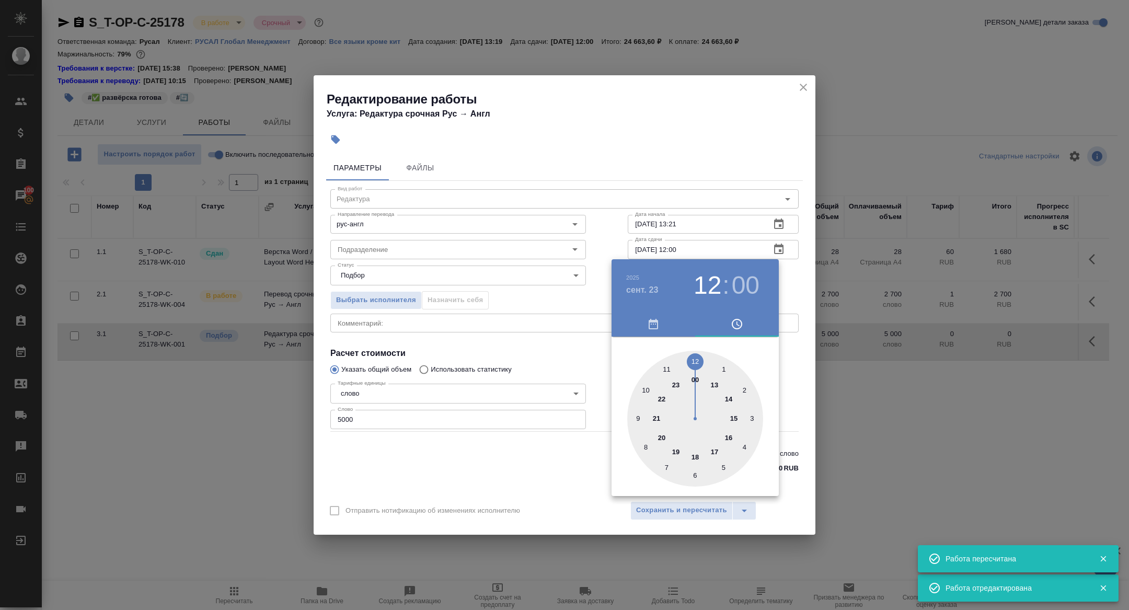
type input "23.09.2025 19:00"
click at [678, 451] on div at bounding box center [695, 419] width 136 height 136
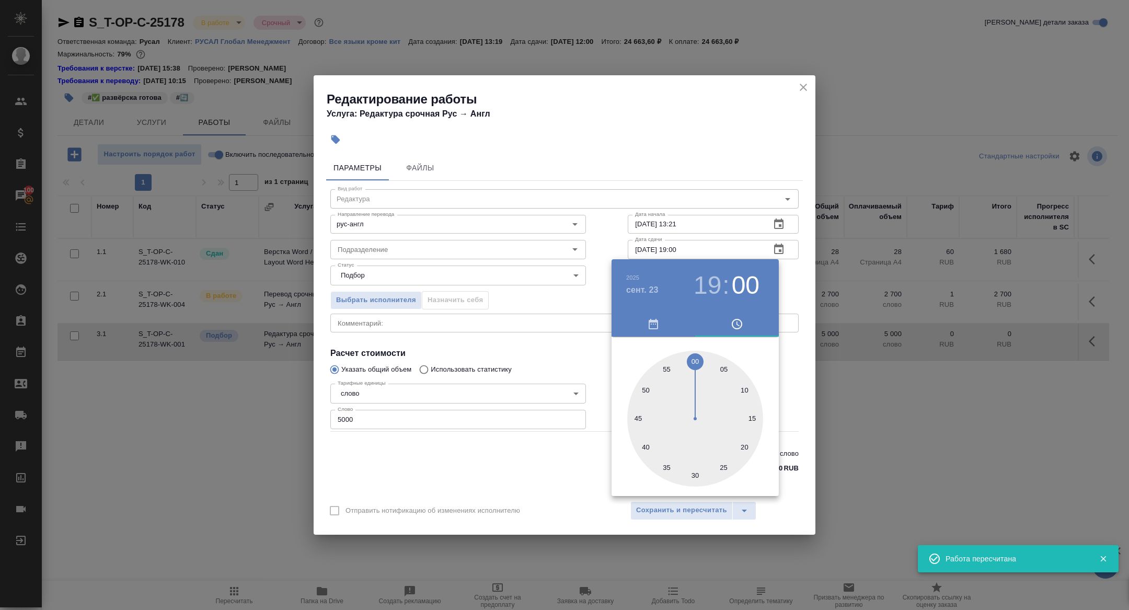
click at [539, 302] on div at bounding box center [564, 305] width 1129 height 610
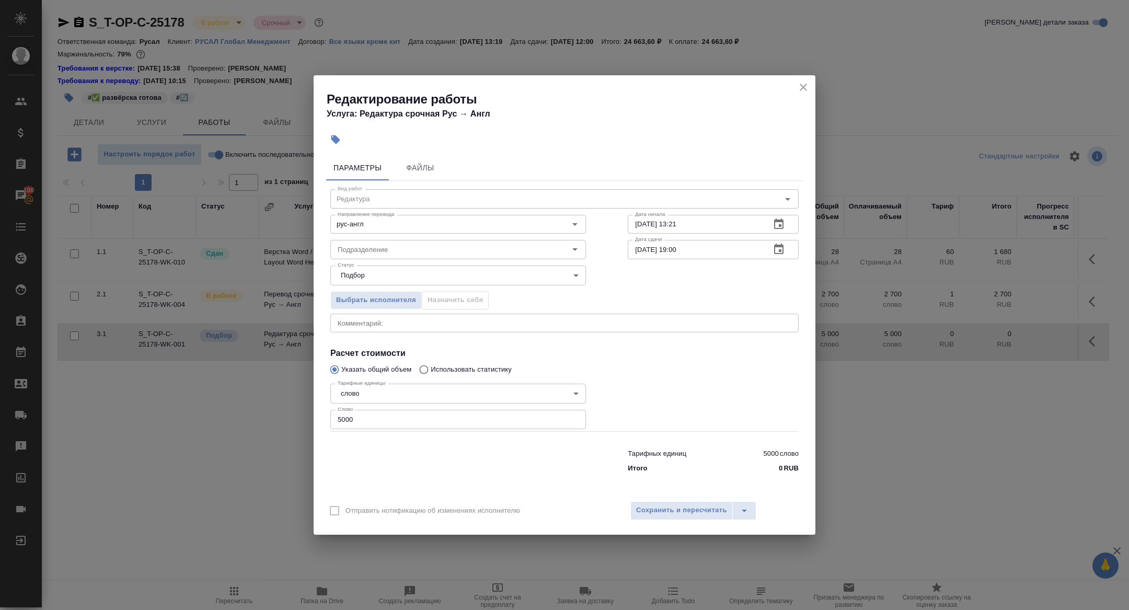
click at [776, 222] on icon "button" at bounding box center [778, 223] width 9 height 10
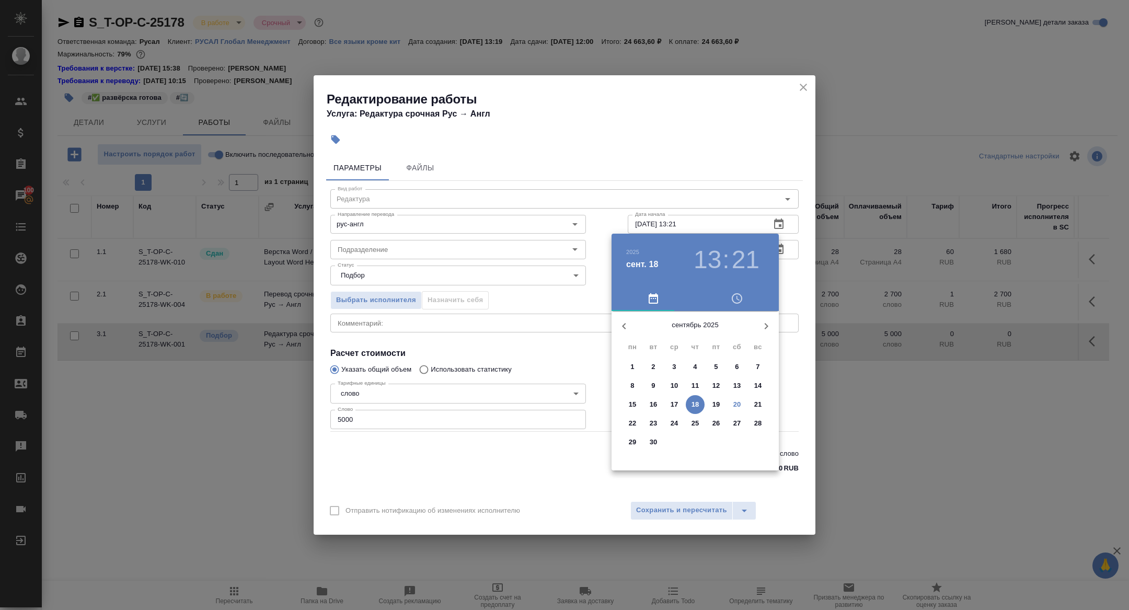
click at [634, 421] on p "22" at bounding box center [633, 423] width 8 height 10
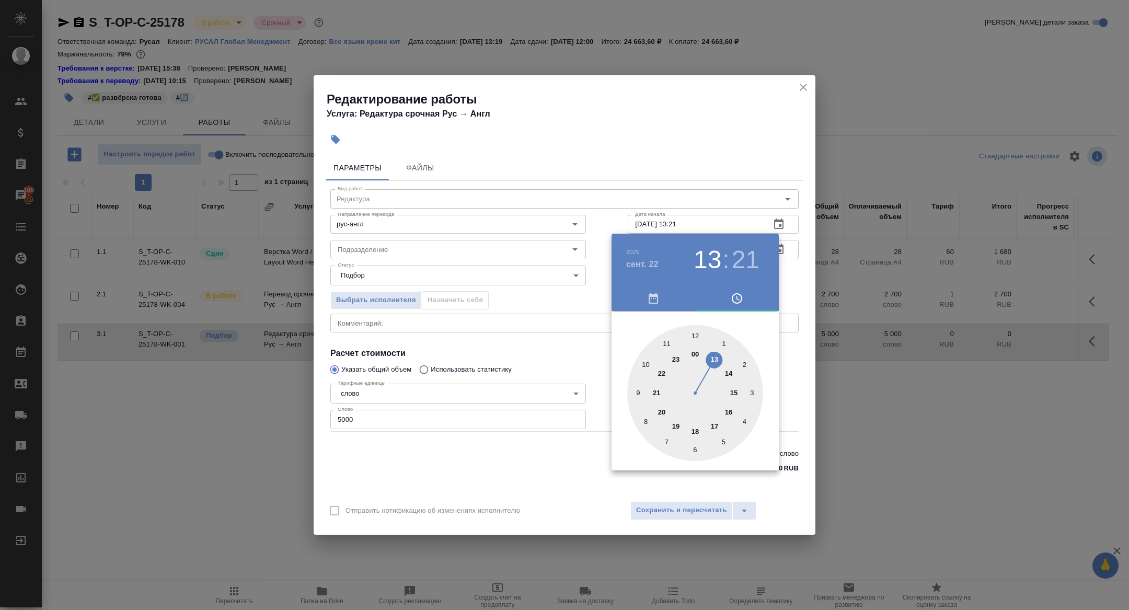
click at [731, 389] on div at bounding box center [695, 393] width 136 height 136
click at [696, 333] on div at bounding box center [695, 393] width 136 height 136
type input "22.09.2025 15:00"
click at [575, 312] on div at bounding box center [564, 305] width 1129 height 610
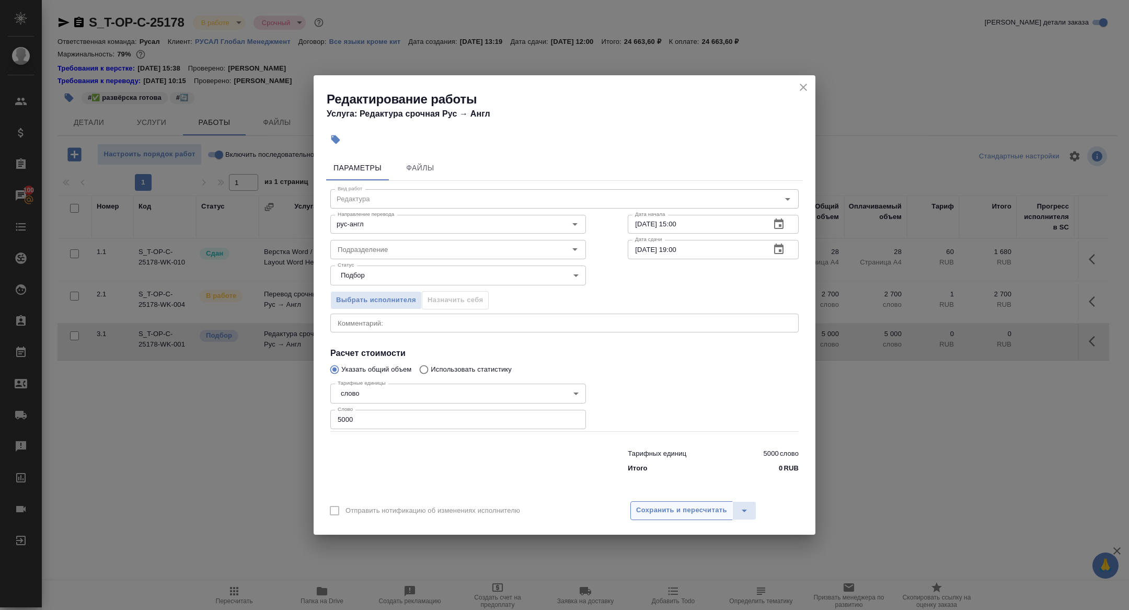
click at [665, 512] on span "Сохранить и пересчитать" at bounding box center [681, 510] width 91 height 12
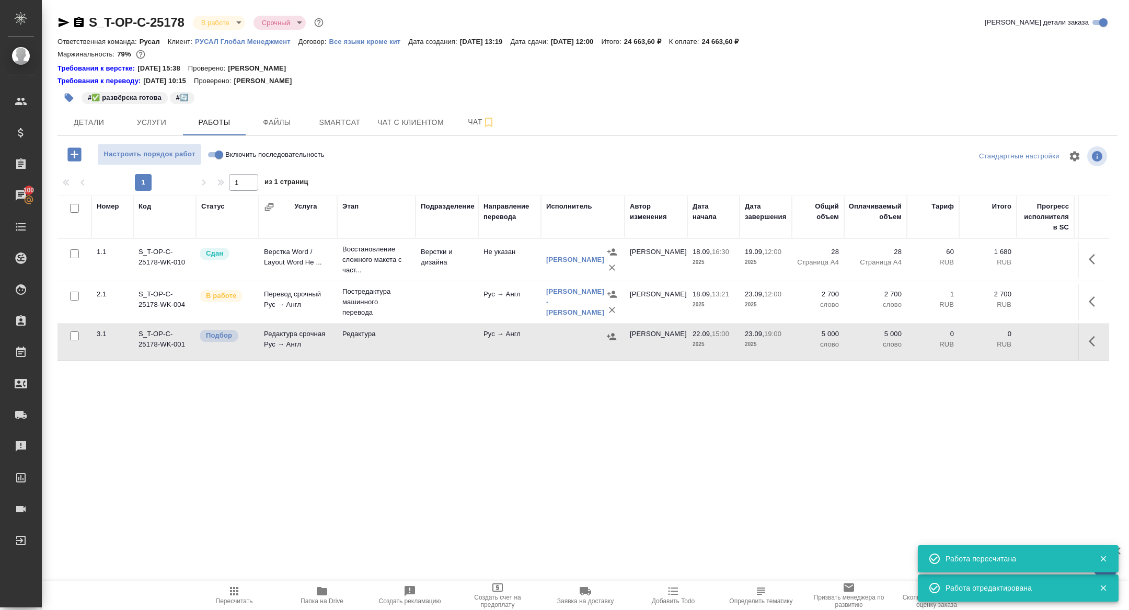
click at [603, 332] on div at bounding box center [582, 337] width 73 height 16
click at [614, 334] on icon "button" at bounding box center [611, 336] width 9 height 7
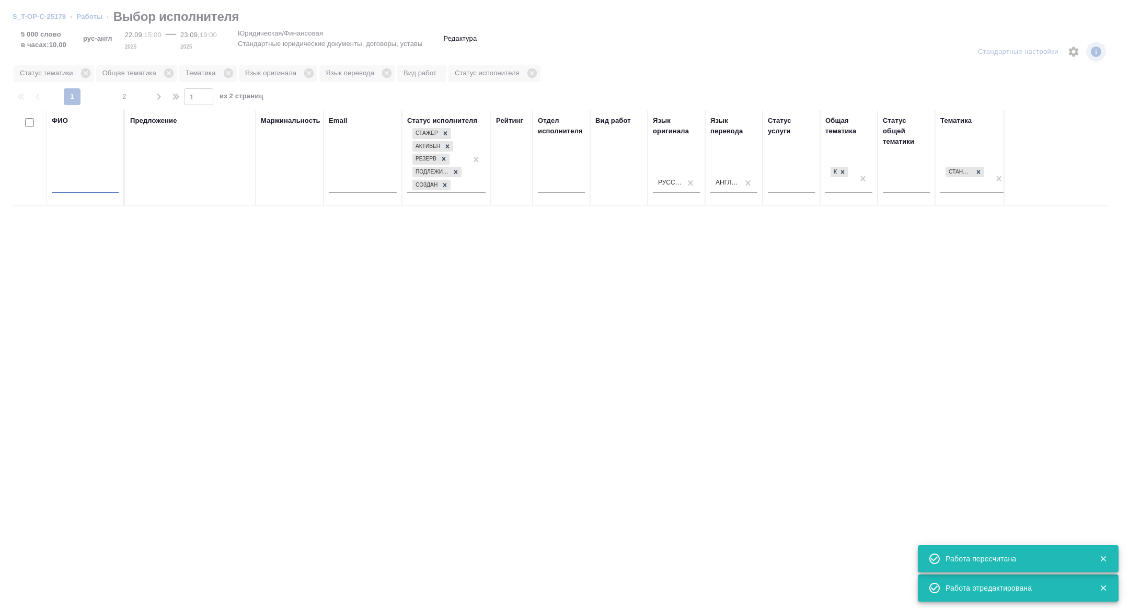
click at [80, 181] on input "text" at bounding box center [85, 186] width 67 height 13
type input "арж"
click at [83, 195] on div "арж" at bounding box center [85, 188] width 67 height 26
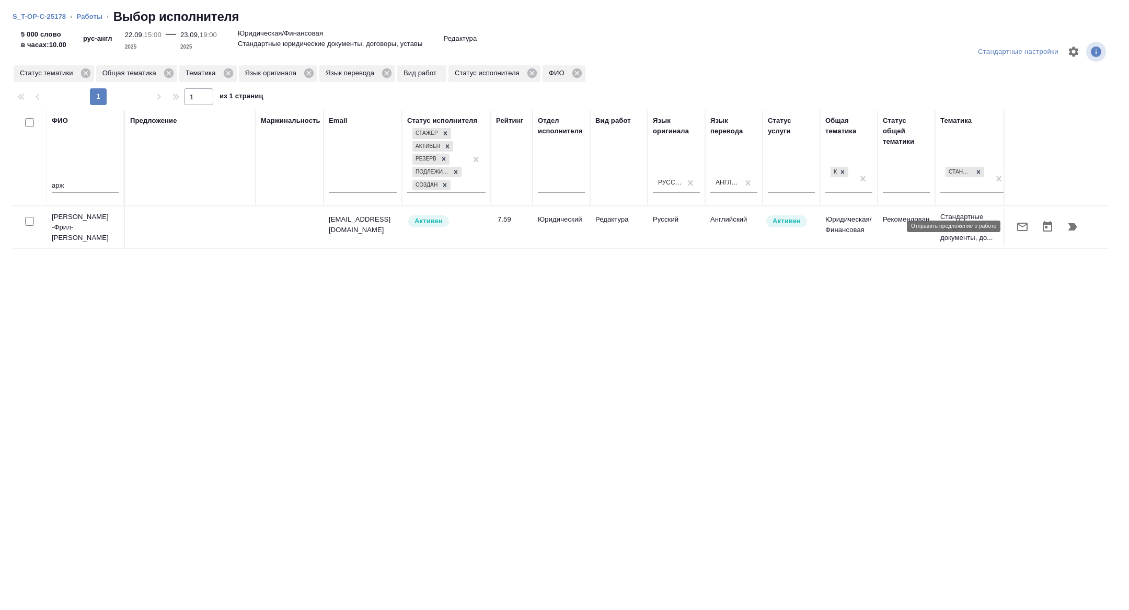
click at [1020, 232] on icon "button" at bounding box center [1022, 226] width 13 height 13
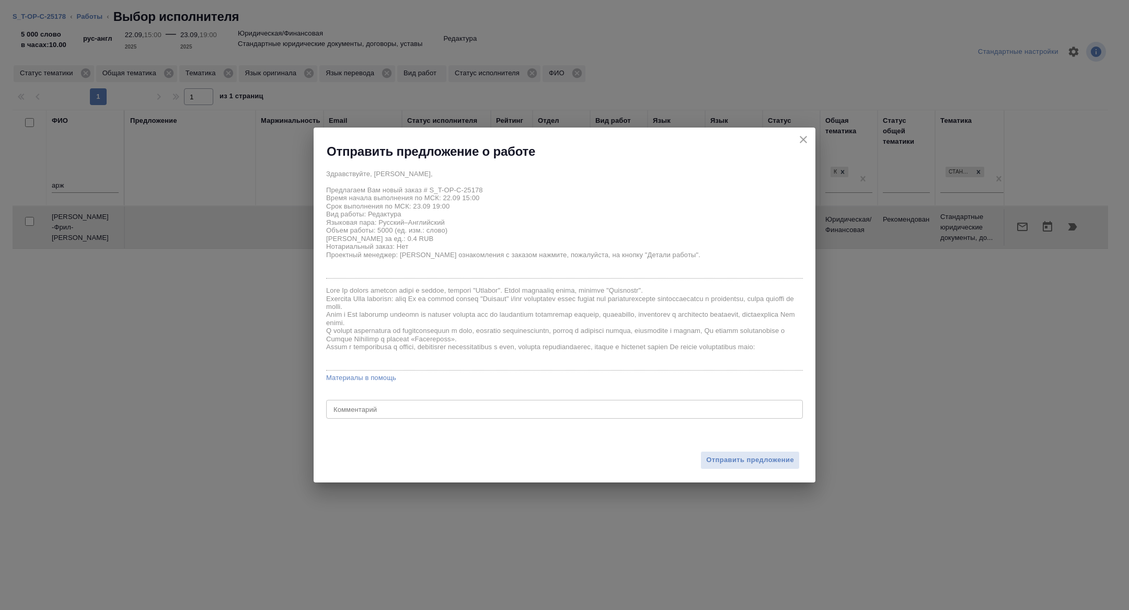
click at [570, 411] on textarea at bounding box center [564, 409] width 462 height 8
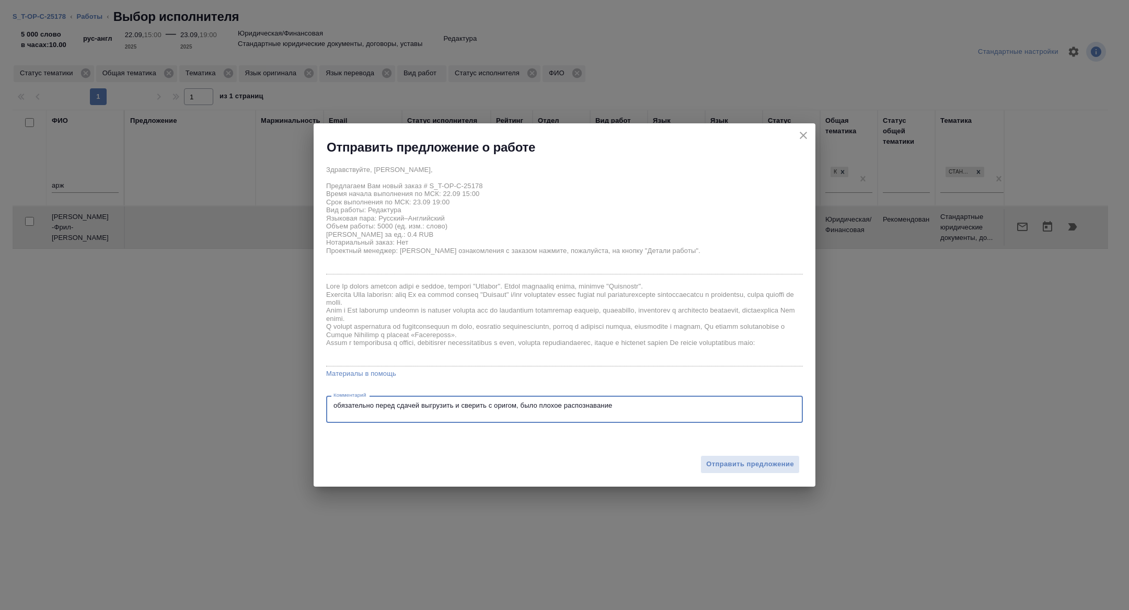
type textarea "обязательно перед сдачей выгрузить и сверить с оригом, было плохое распознавание"
click at [759, 447] on div "Отправить предложение" at bounding box center [564, 457] width 502 height 57
click at [753, 459] on span "Отправить предложение" at bounding box center [750, 464] width 88 height 12
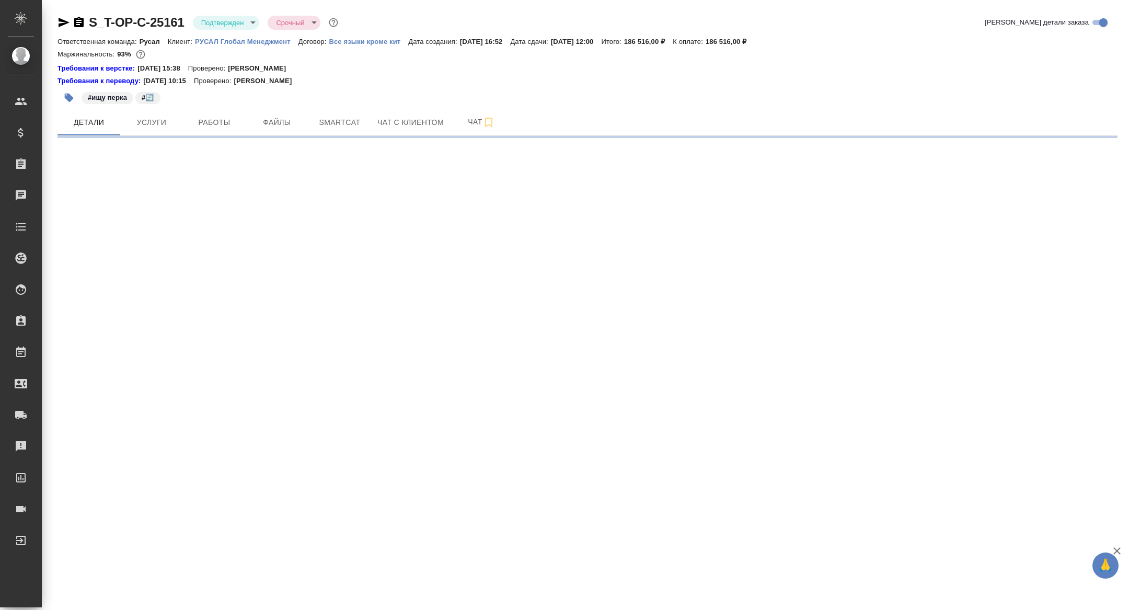
select select "RU"
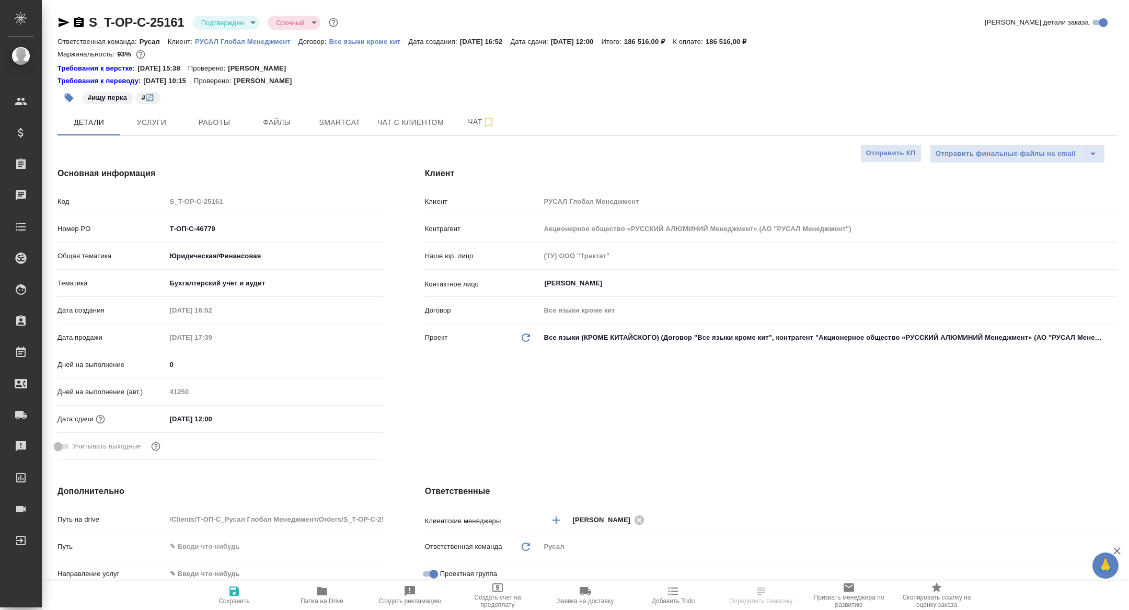
type textarea "x"
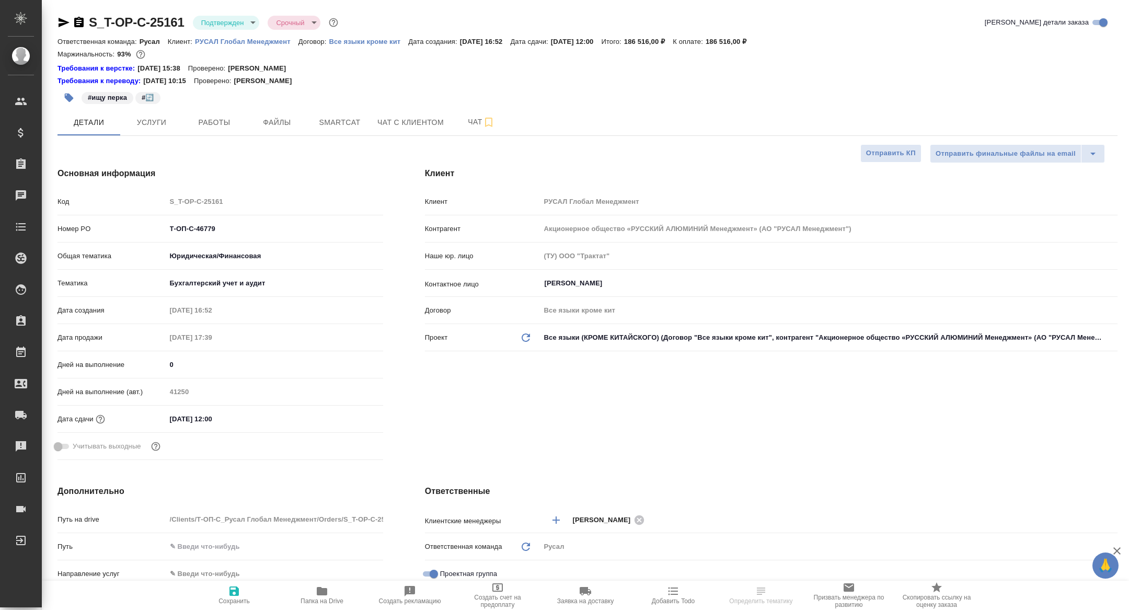
type textarea "x"
click at [475, 123] on span "Чат" at bounding box center [481, 121] width 50 height 13
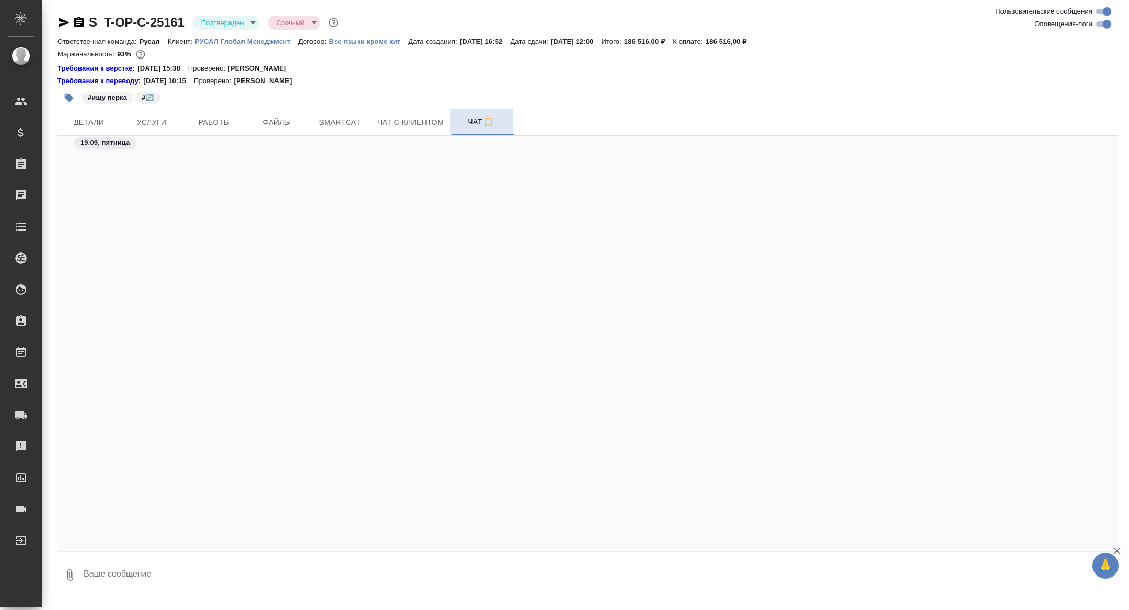
scroll to position [6876, 0]
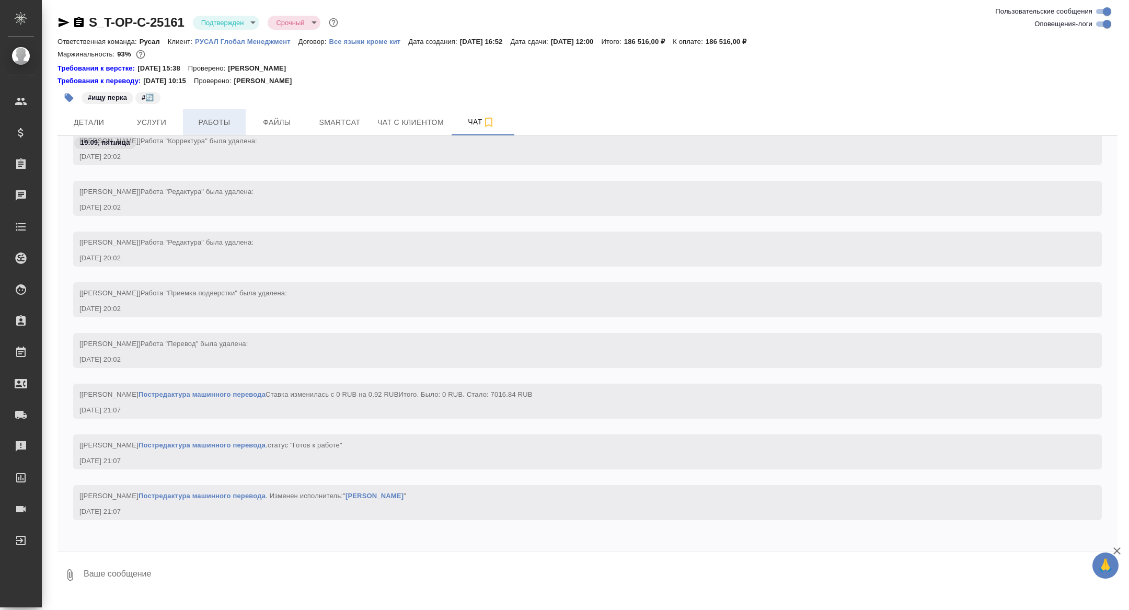
click at [205, 131] on button "Работы" at bounding box center [214, 122] width 63 height 26
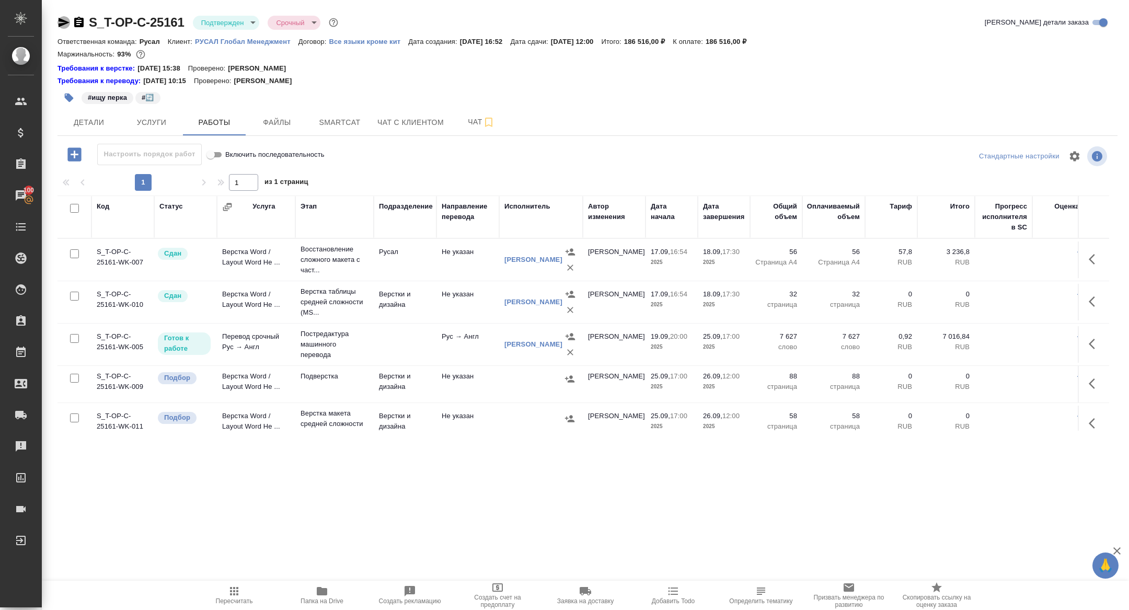
click at [60, 20] on icon "button" at bounding box center [64, 22] width 11 height 9
click at [346, 126] on span "Smartcat" at bounding box center [340, 122] width 50 height 13
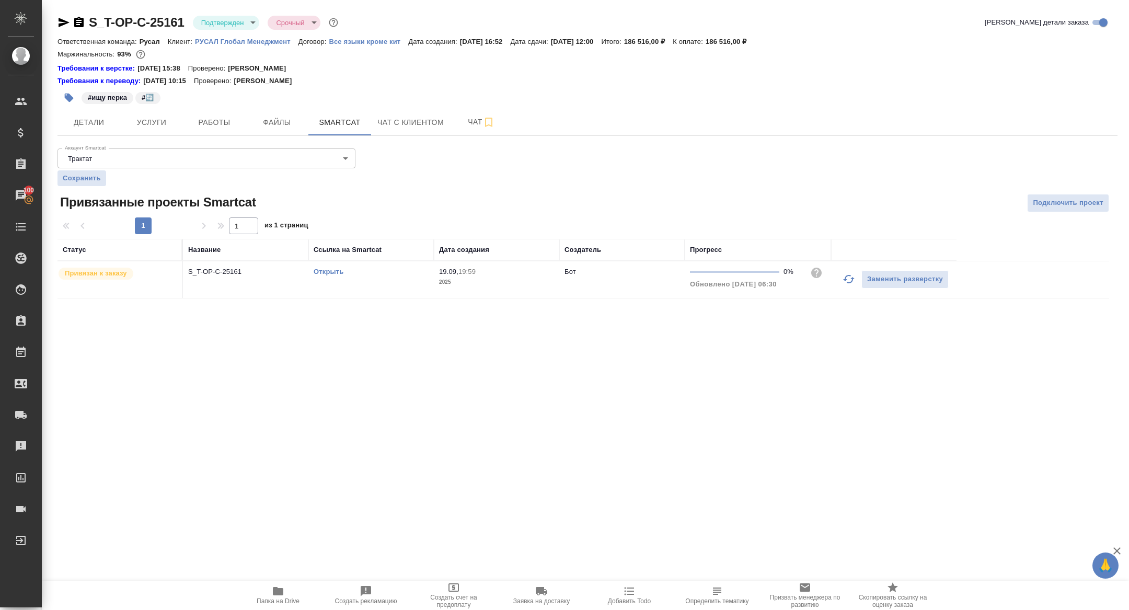
click at [325, 270] on link "Открыть" at bounding box center [328, 272] width 30 height 8
click at [212, 120] on span "Работы" at bounding box center [214, 122] width 50 height 13
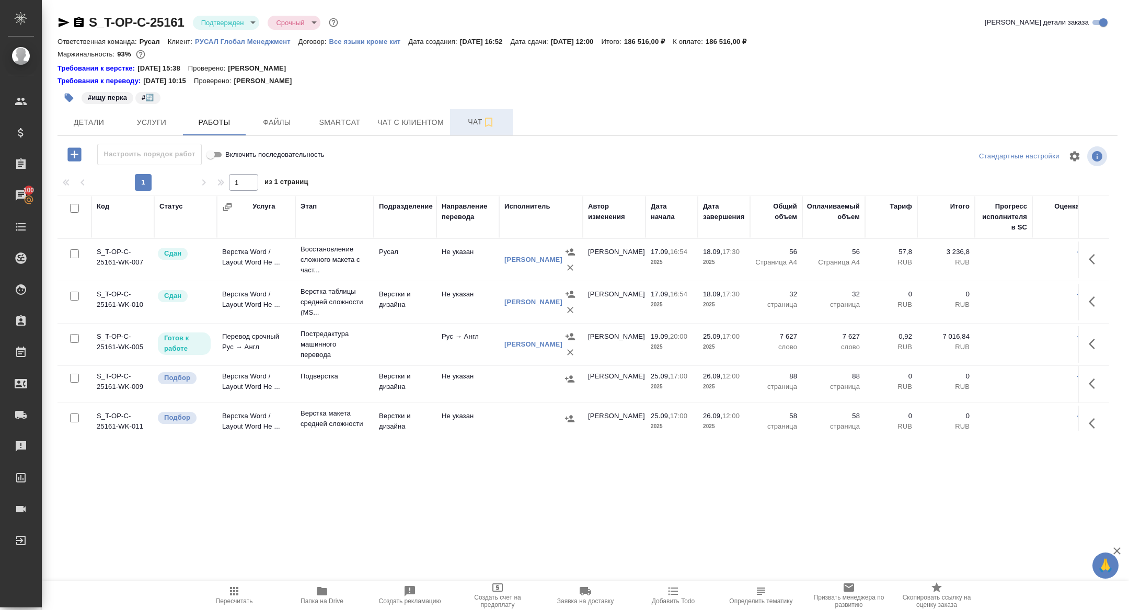
click at [484, 122] on icon "button" at bounding box center [488, 122] width 13 height 13
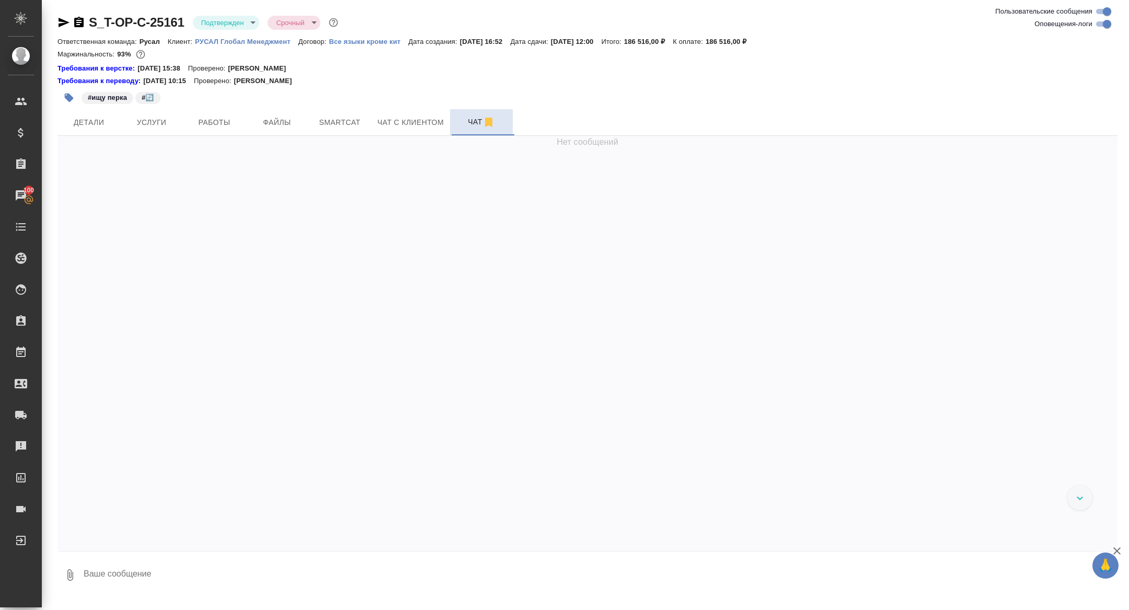
scroll to position [6876, 0]
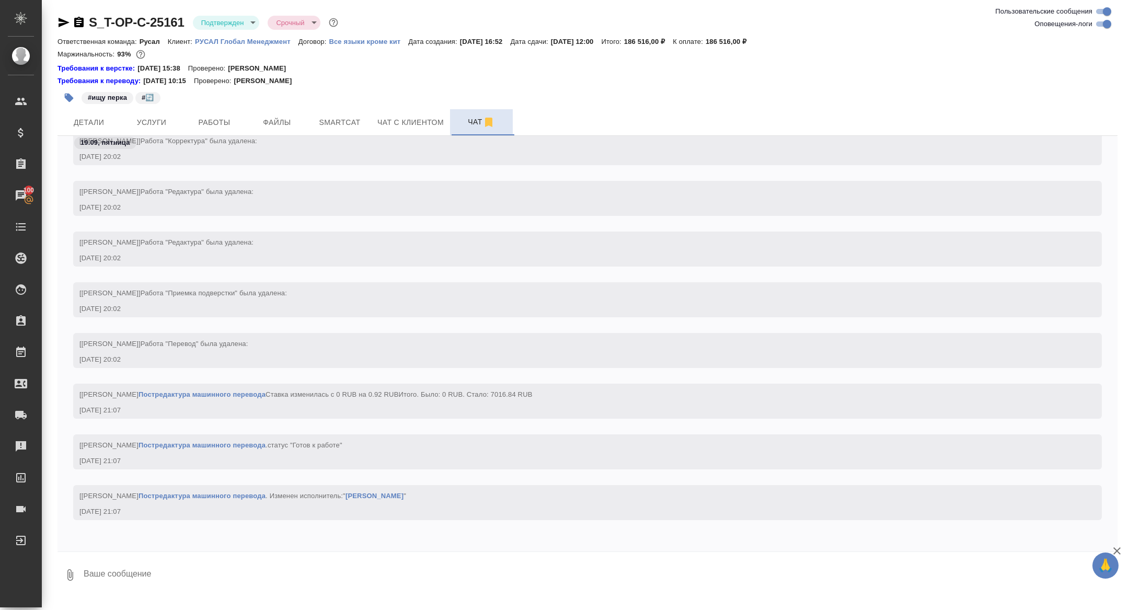
click at [212, 17] on body "🙏 .cls-1 fill:#fff; AWATERA Zhuravleva Alexandra Клиенты Спецификации Заказы 10…" at bounding box center [564, 305] width 1129 height 610
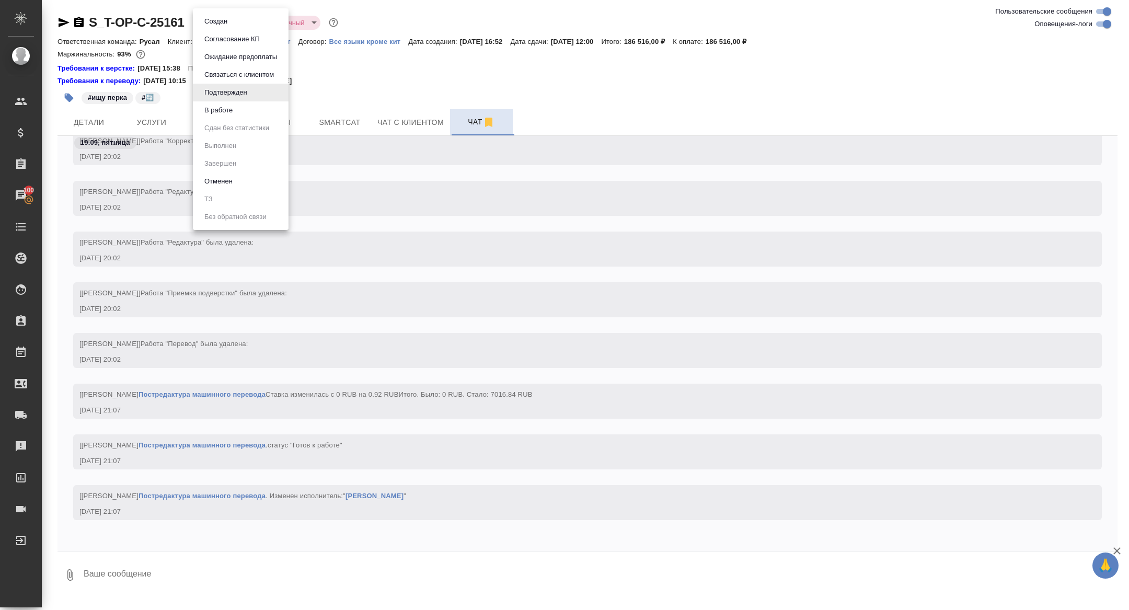
click at [242, 104] on li "В работе" at bounding box center [241, 110] width 96 height 18
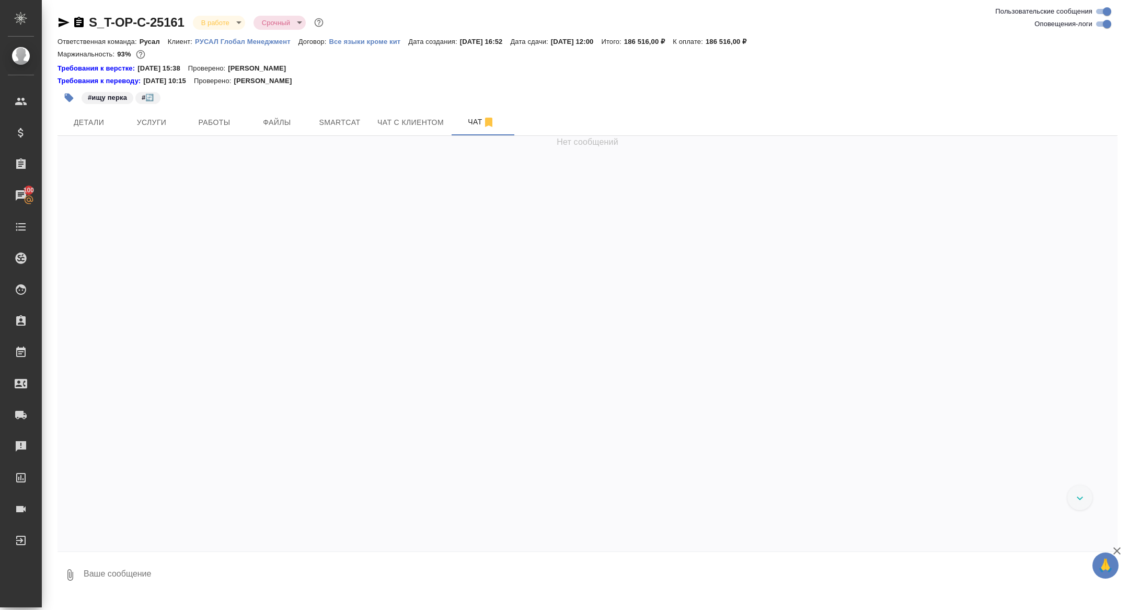
scroll to position [7010, 0]
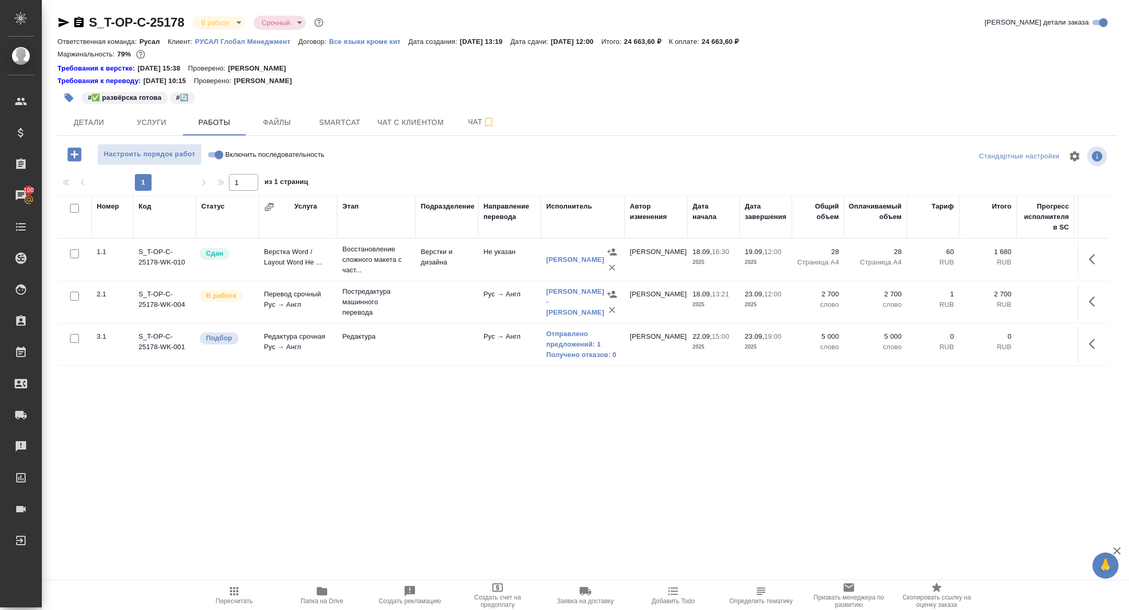
click at [318, 586] on icon "button" at bounding box center [322, 591] width 13 height 13
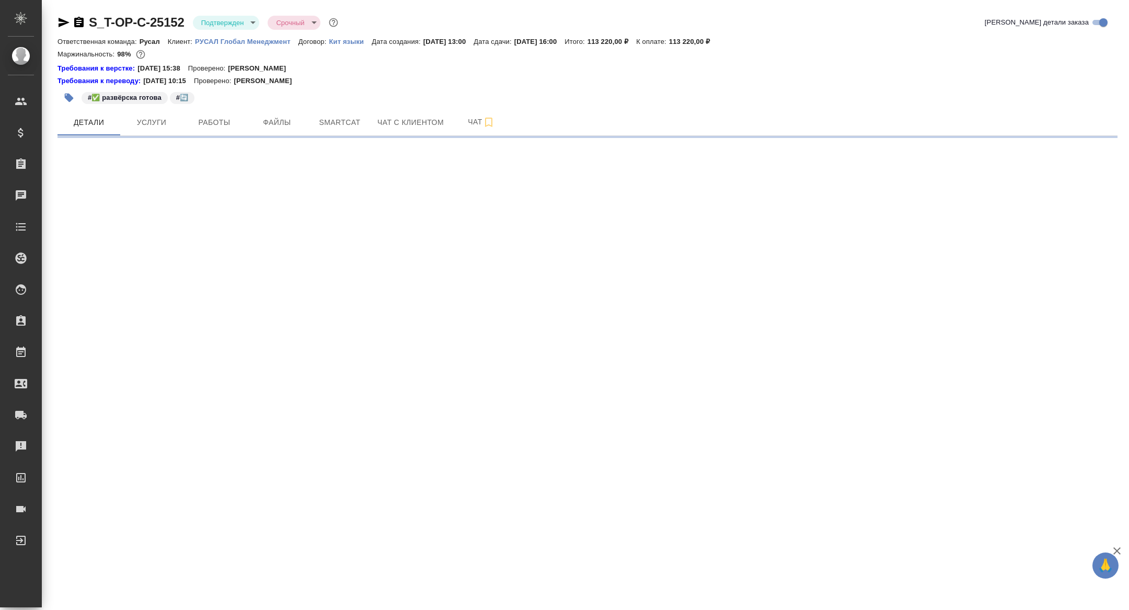
select select "RU"
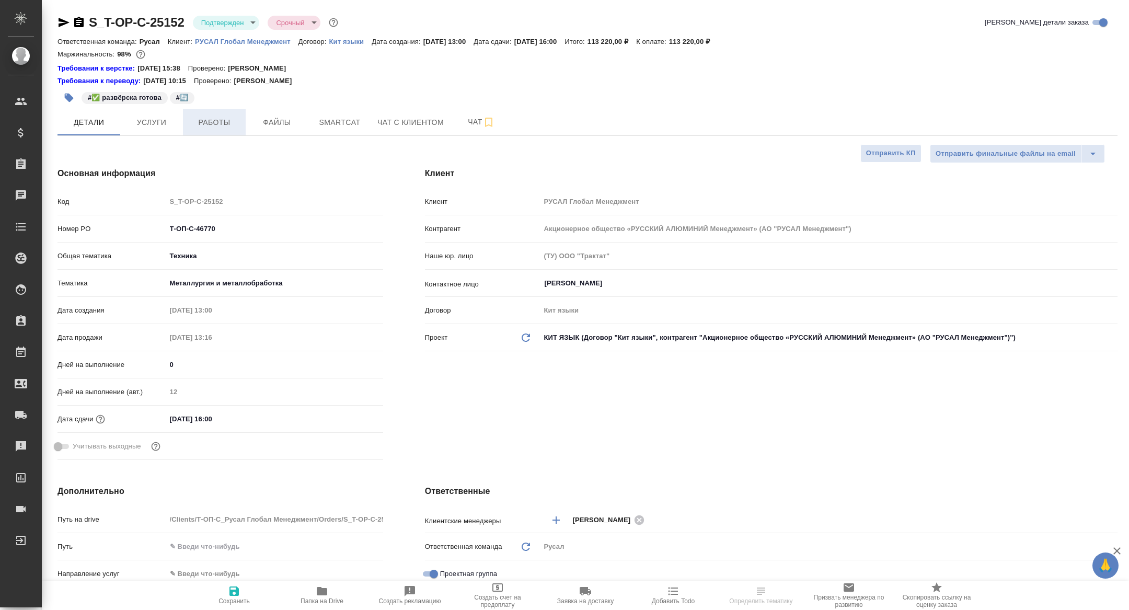
type textarea "x"
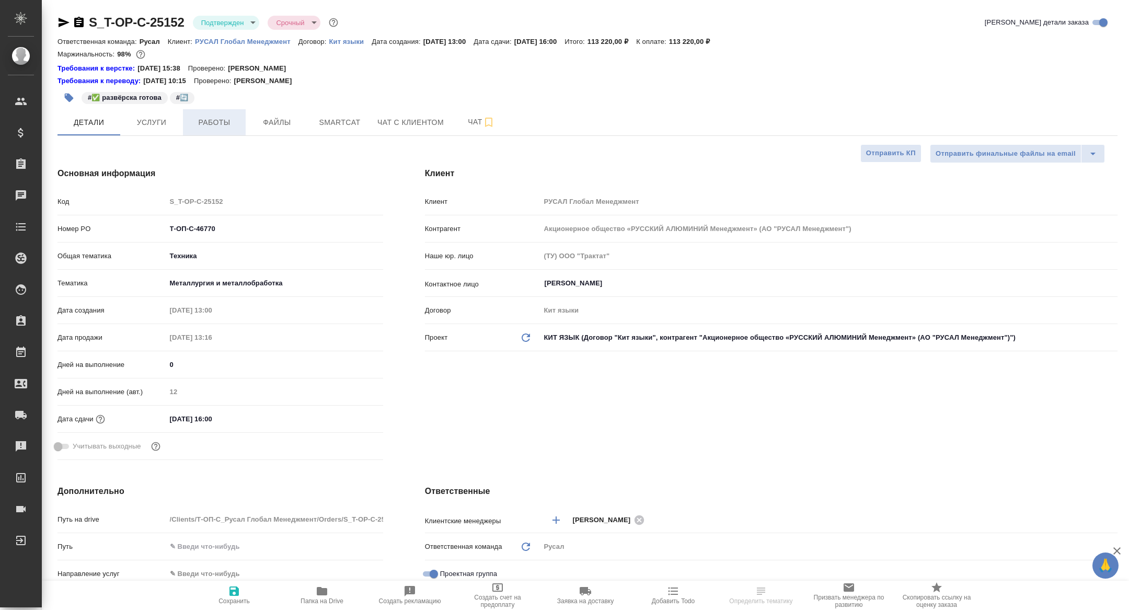
type textarea "x"
click at [203, 111] on button "Работы" at bounding box center [214, 122] width 63 height 26
type textarea "x"
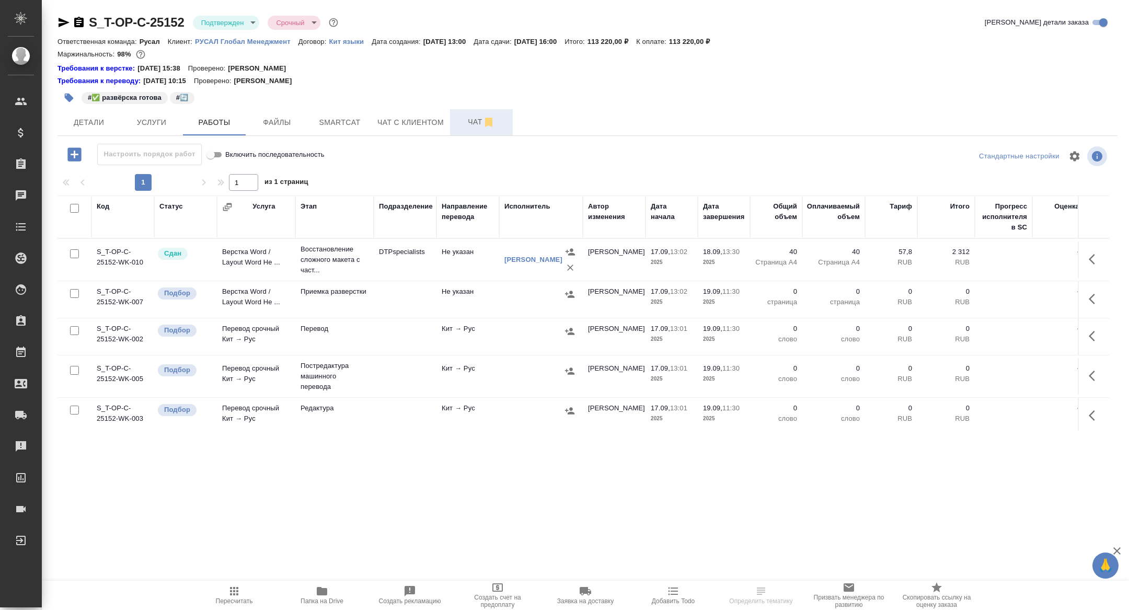
click at [479, 122] on span "Чат" at bounding box center [481, 121] width 50 height 13
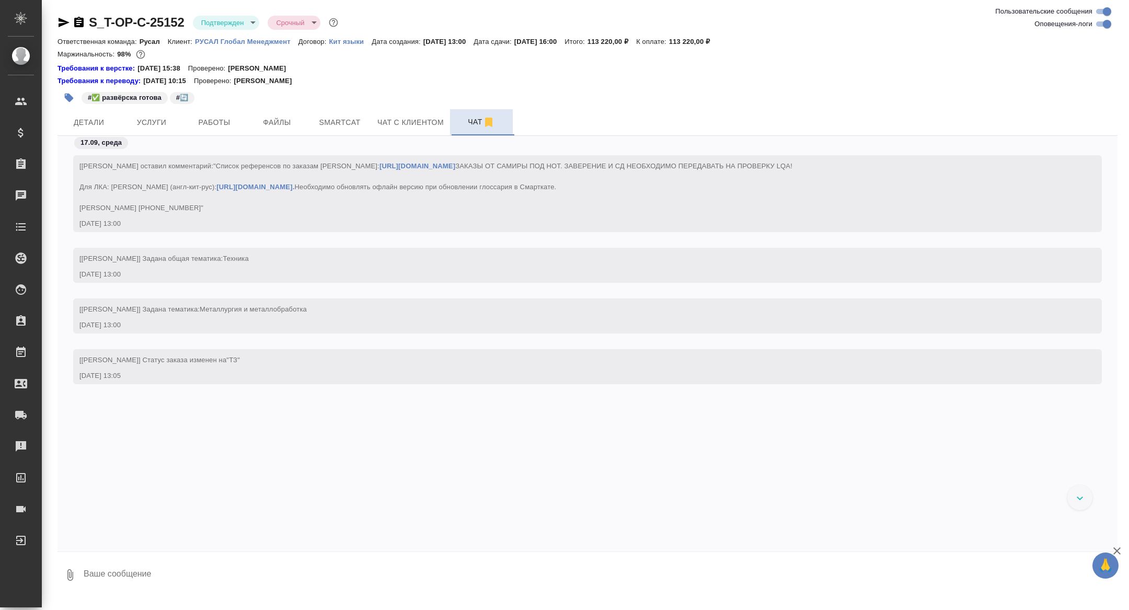
scroll to position [2759, 0]
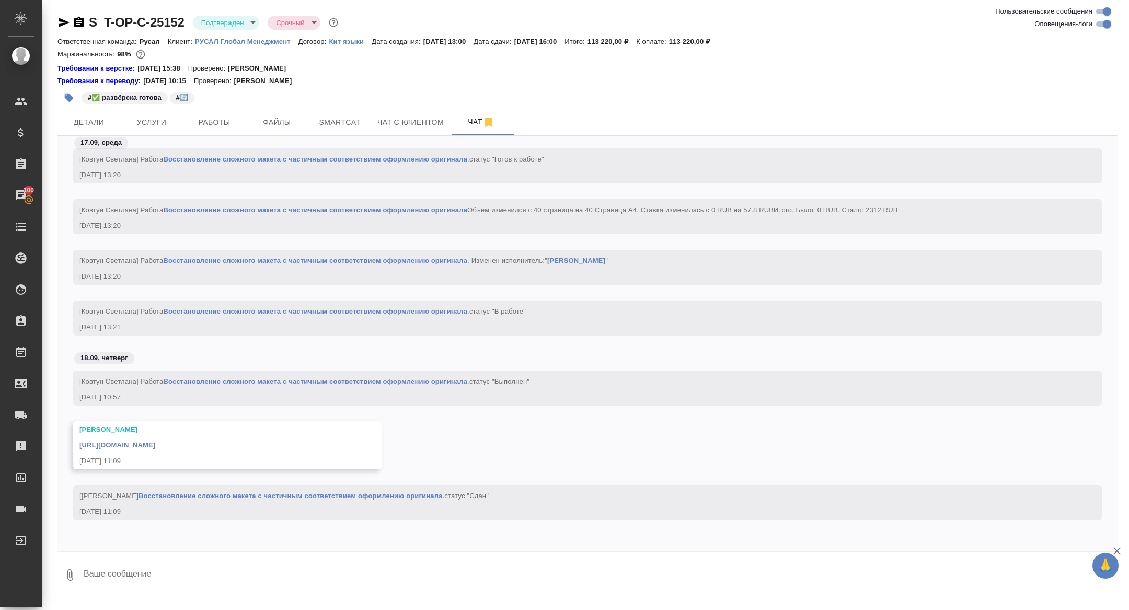
click at [248, 437] on div "[URL][DOMAIN_NAME]" at bounding box center [211, 443] width 265 height 13
click at [155, 441] on link "[URL][DOMAIN_NAME]" at bounding box center [117, 445] width 76 height 8
click at [80, 22] on icon "button" at bounding box center [79, 22] width 13 height 13
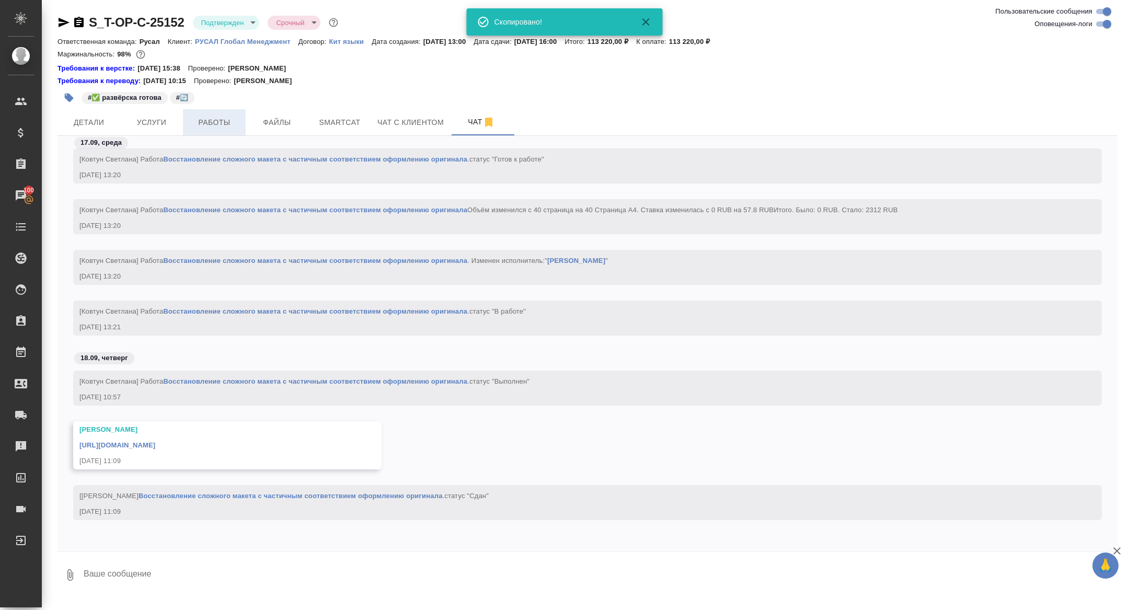
click at [228, 125] on span "Работы" at bounding box center [214, 122] width 50 height 13
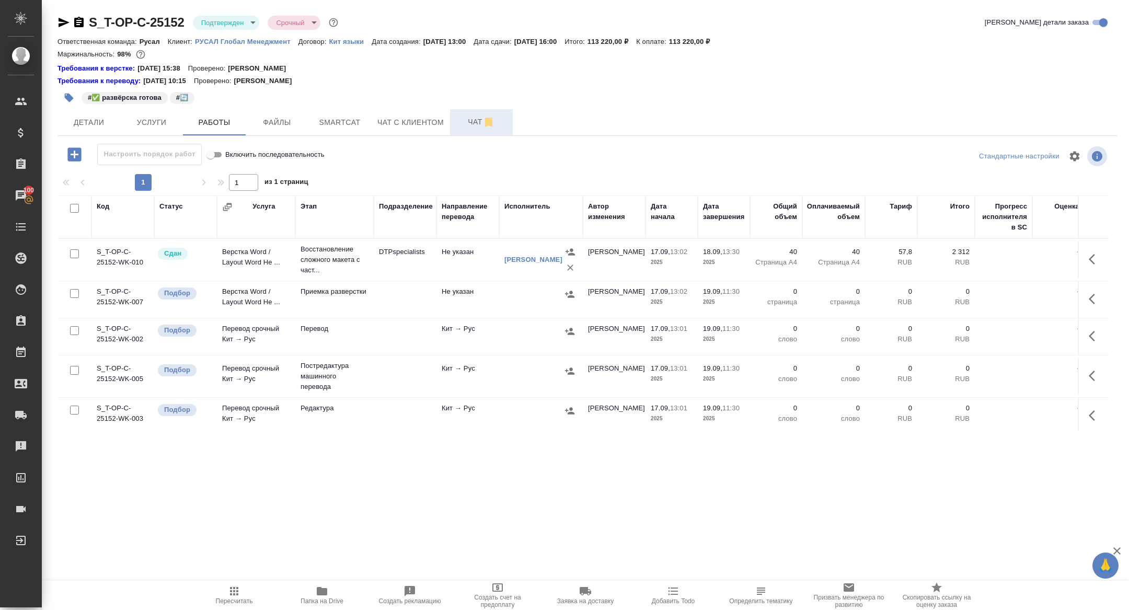
click at [475, 120] on span "Чат" at bounding box center [481, 121] width 50 height 13
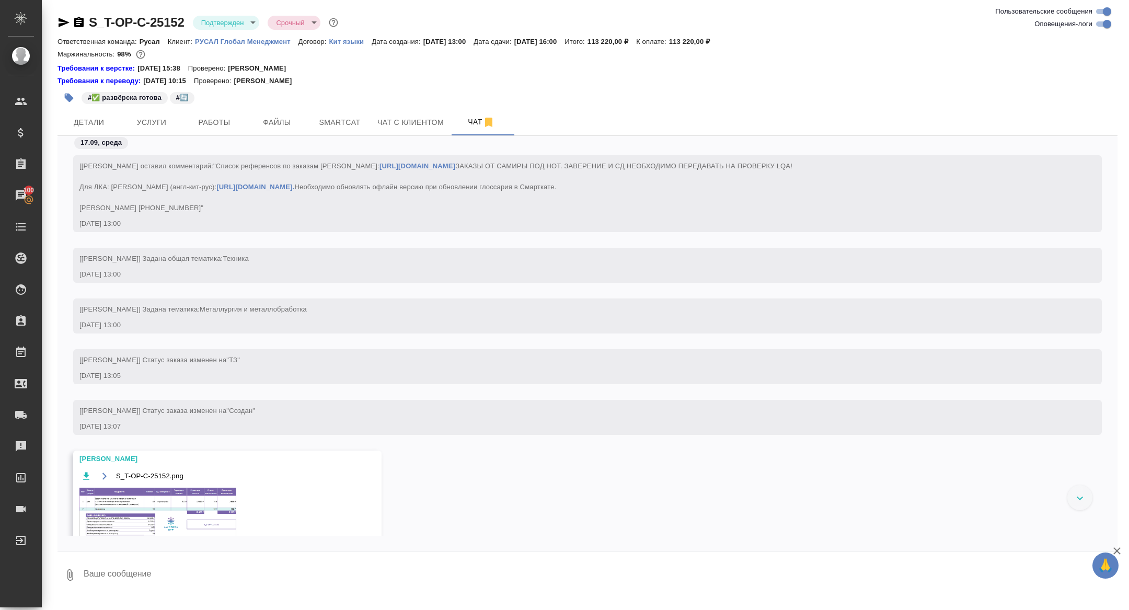
click at [79, 20] on icon "button" at bounding box center [79, 22] width 13 height 13
click at [345, 136] on div "17.09, среда" at bounding box center [587, 145] width 1060 height 19
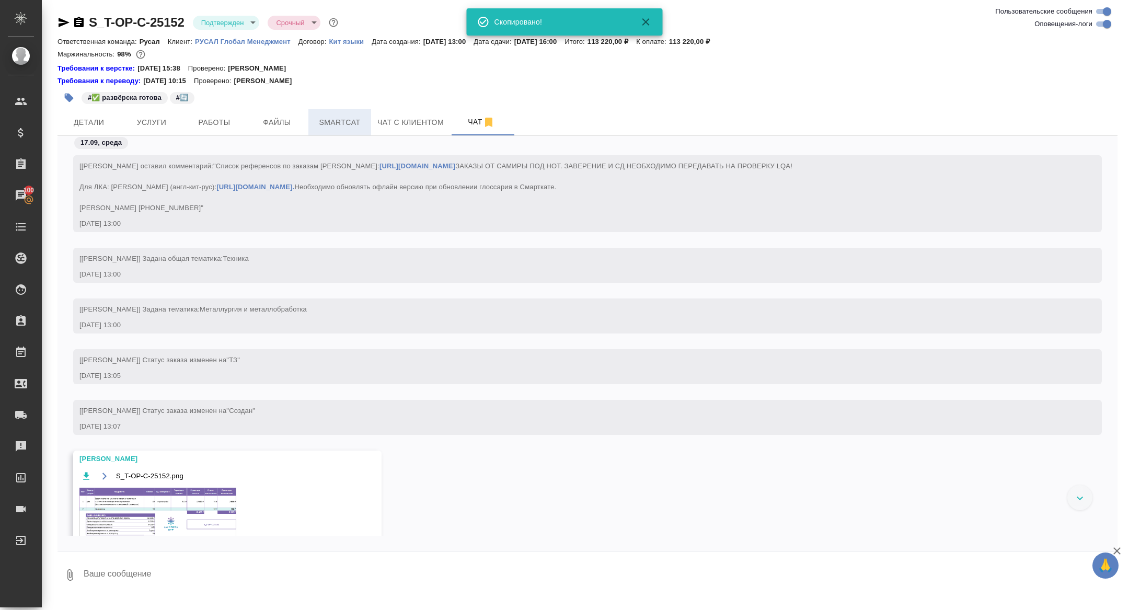
click at [336, 127] on span "Smartcat" at bounding box center [340, 122] width 50 height 13
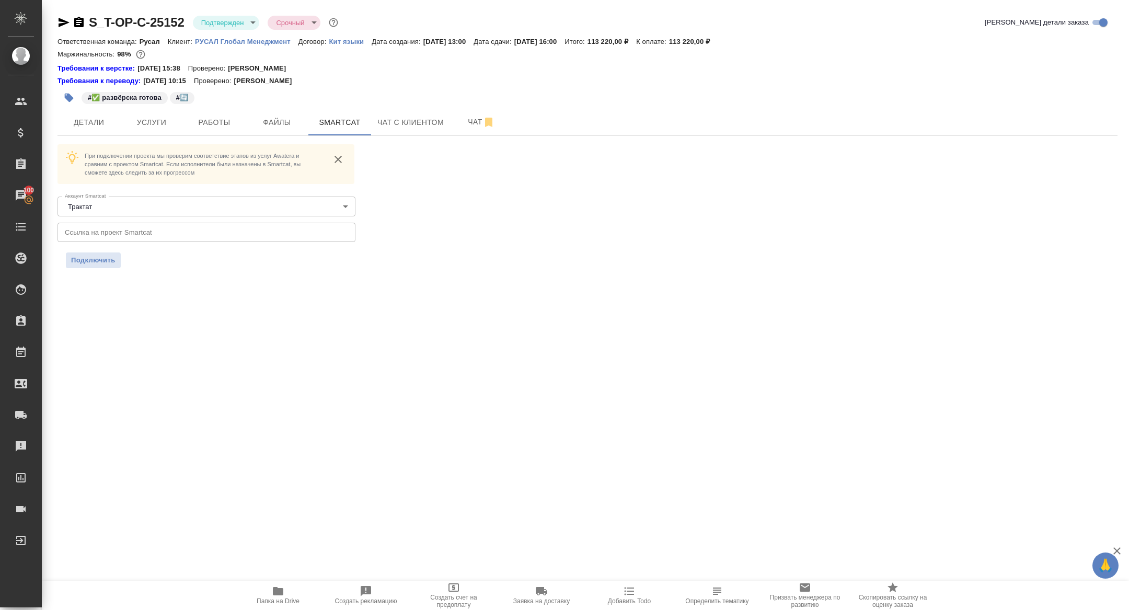
click at [78, 20] on icon "button" at bounding box center [79, 22] width 13 height 13
click at [213, 124] on span "Работы" at bounding box center [214, 122] width 50 height 13
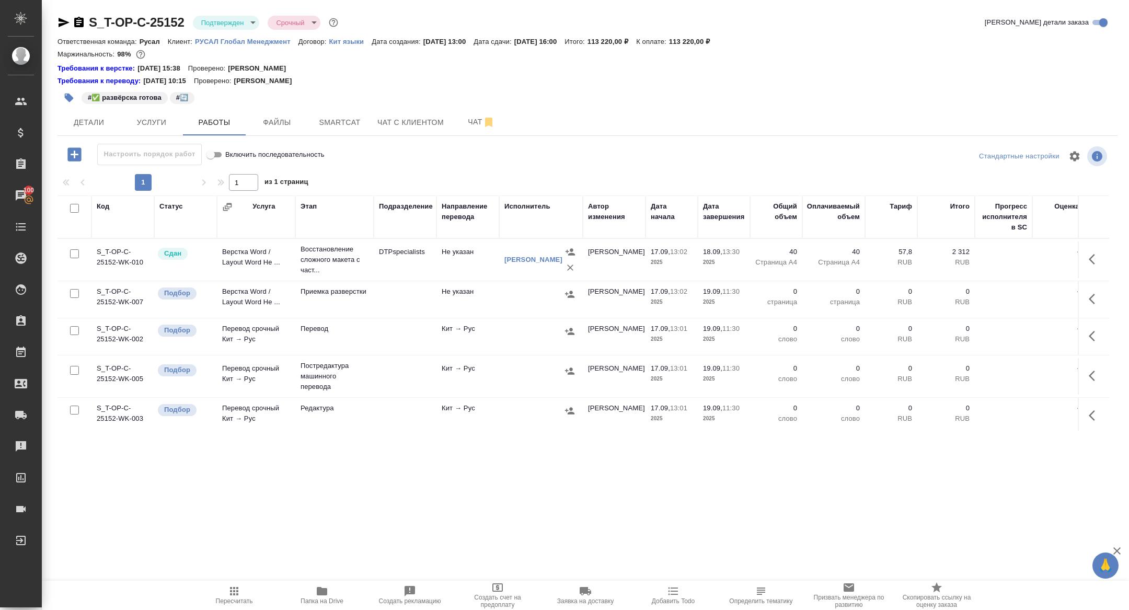
click at [72, 208] on input "checkbox" at bounding box center [74, 208] width 9 height 9
checkbox input "true"
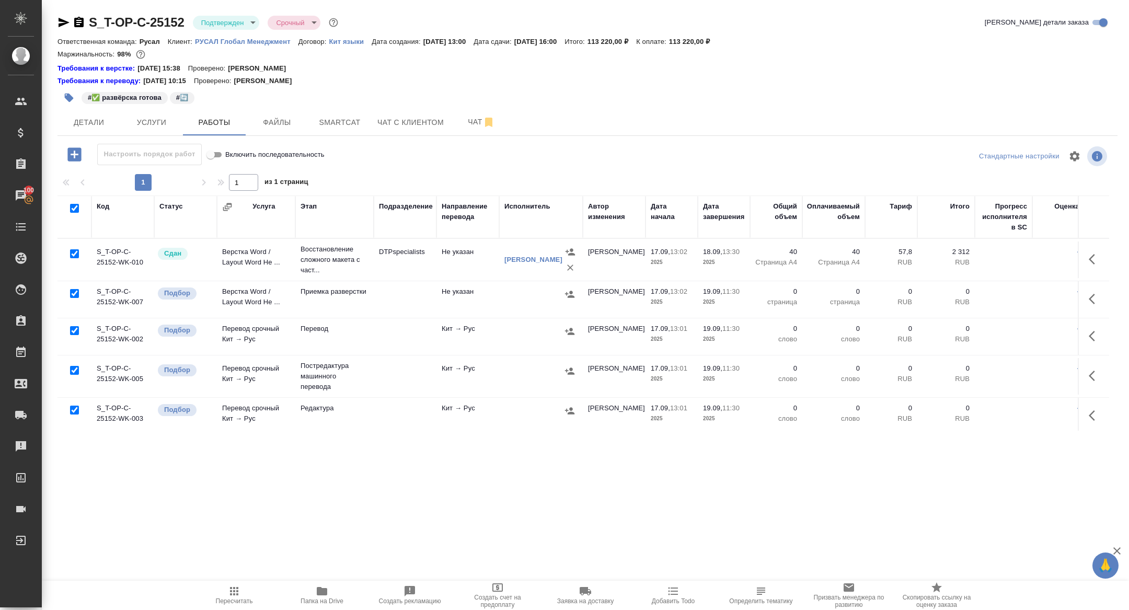
checkbox input "true"
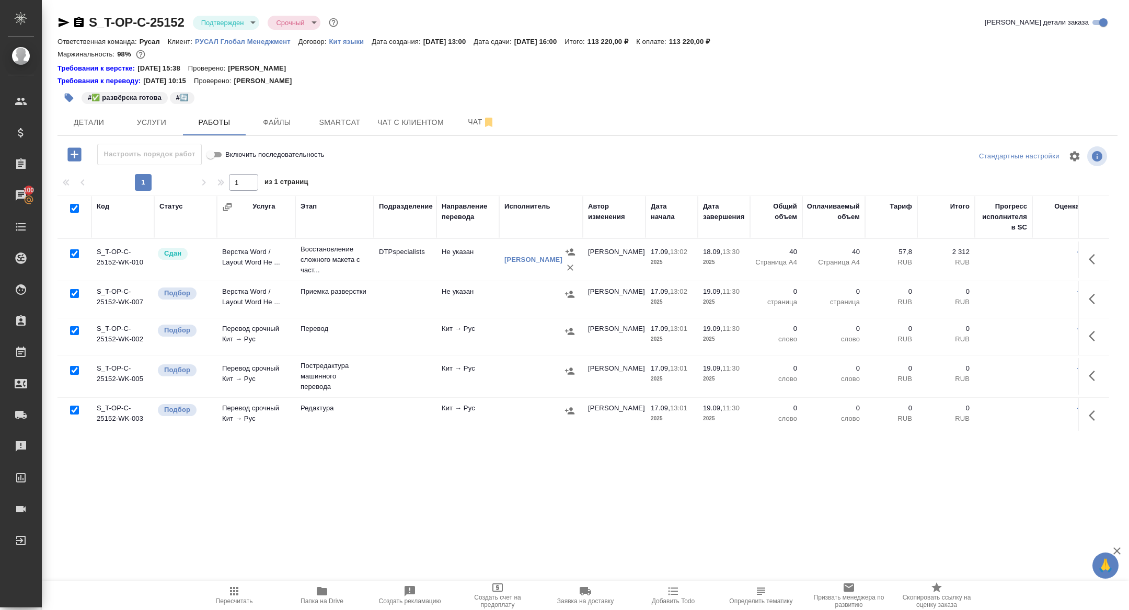
checkbox input "true"
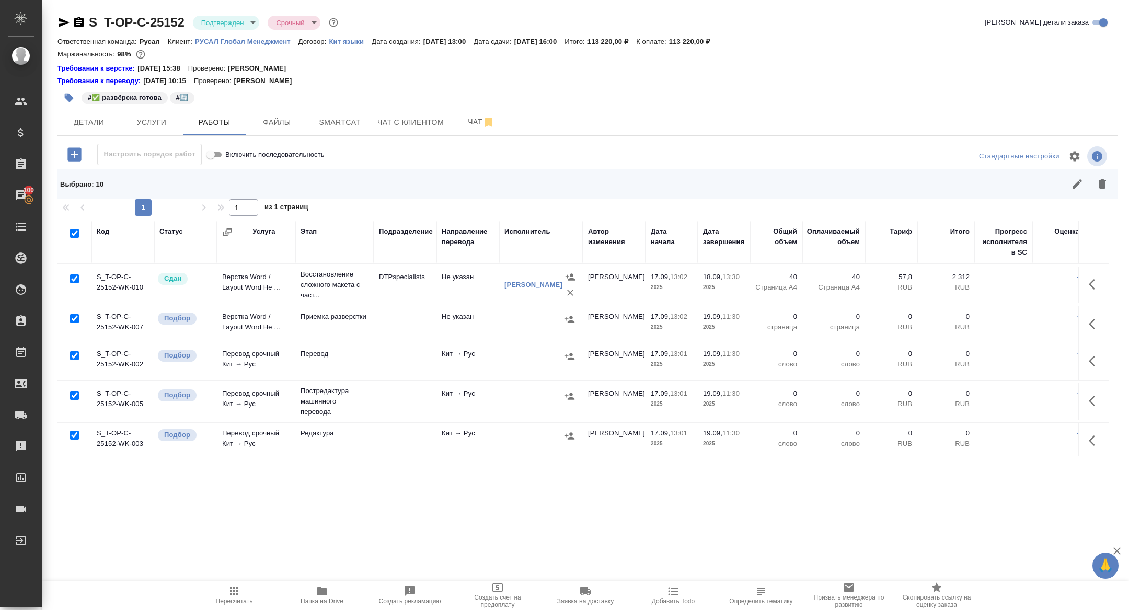
click at [73, 281] on input "checkbox" at bounding box center [74, 278] width 9 height 9
checkbox input "false"
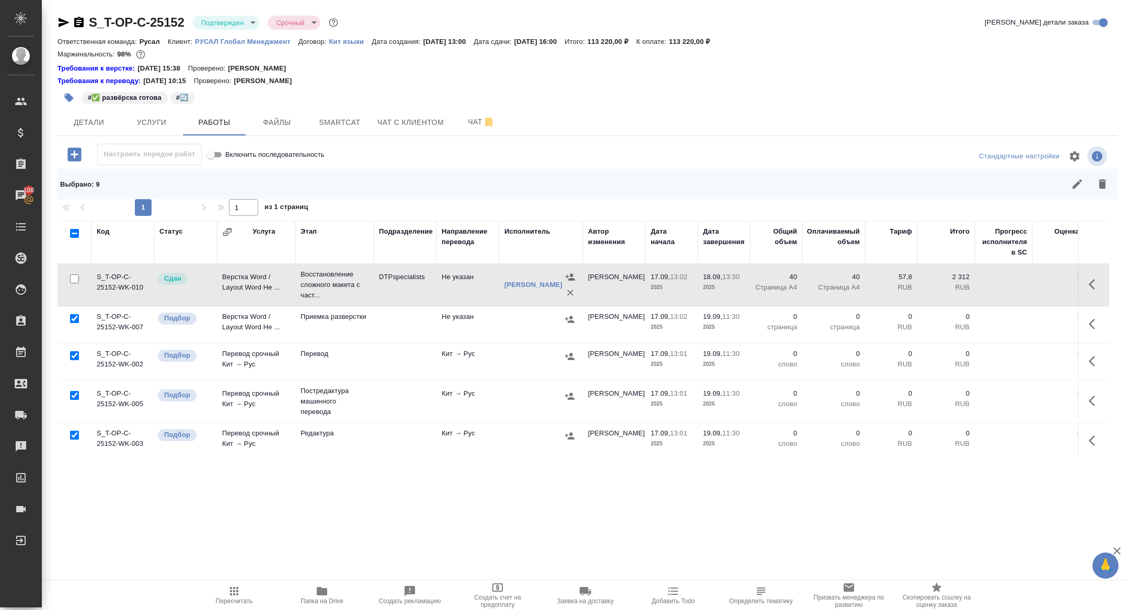
click at [75, 394] on input "checkbox" at bounding box center [74, 395] width 9 height 9
checkbox input "false"
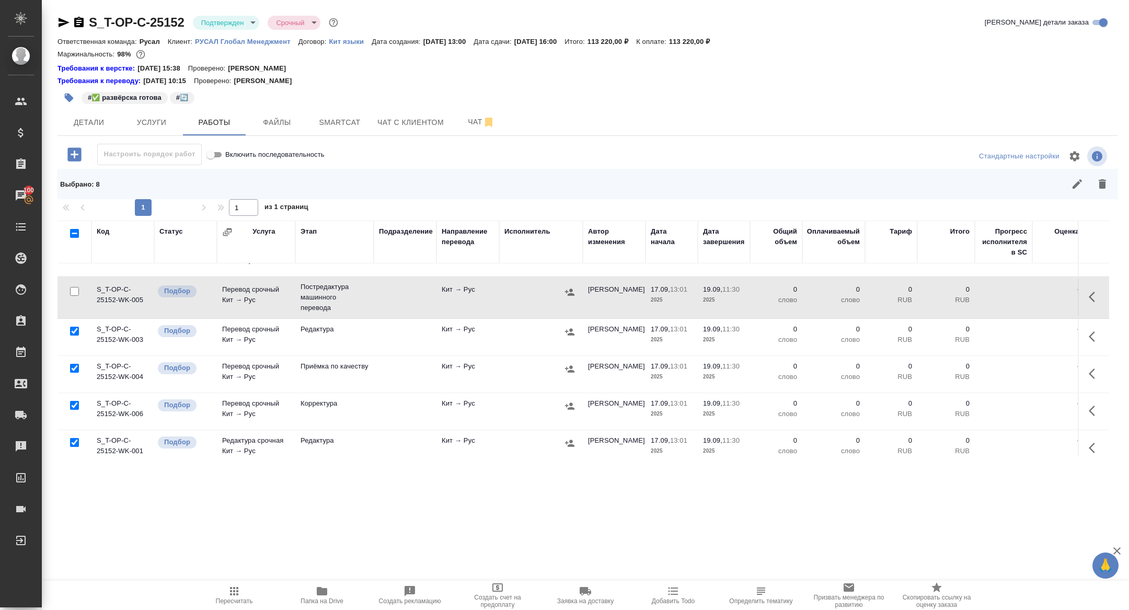
scroll to position [111, 0]
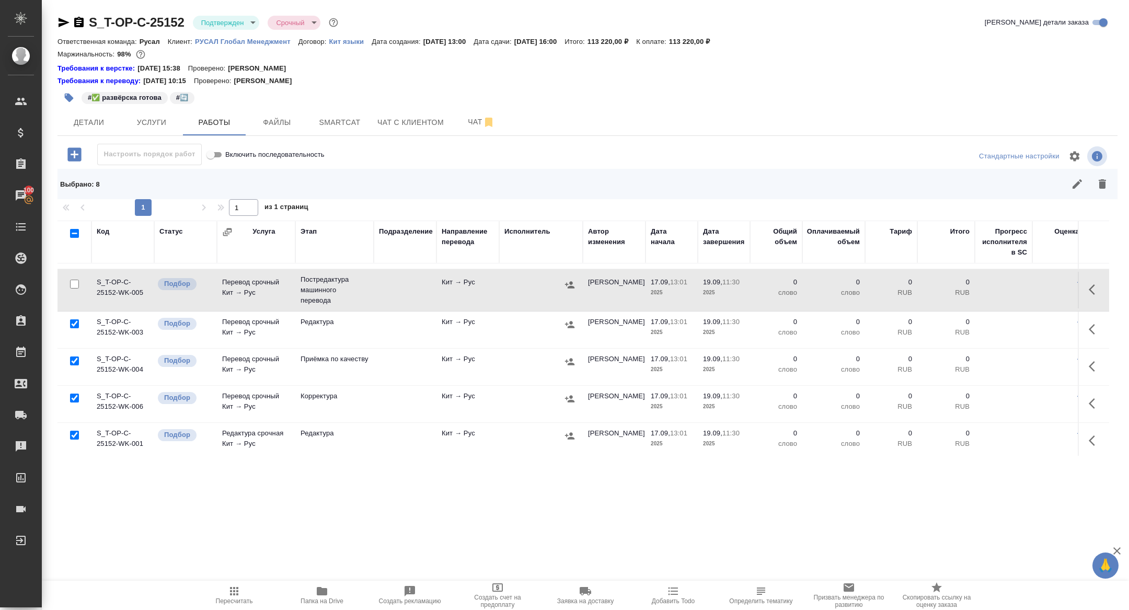
click at [73, 327] on input "checkbox" at bounding box center [74, 323] width 9 height 9
checkbox input "false"
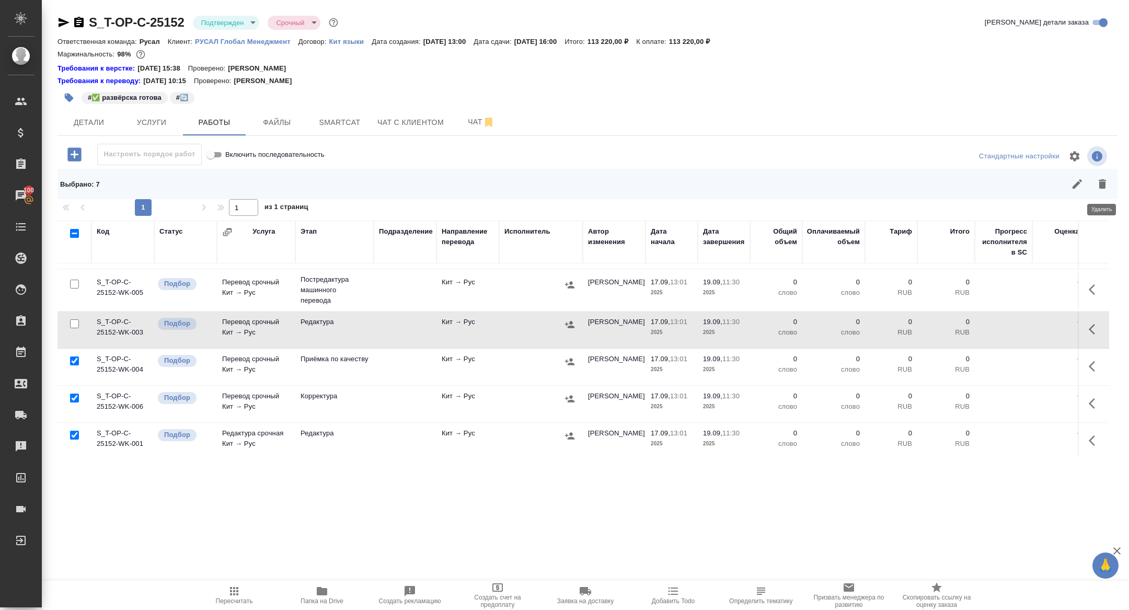
click at [1114, 183] on button "button" at bounding box center [1101, 183] width 25 height 25
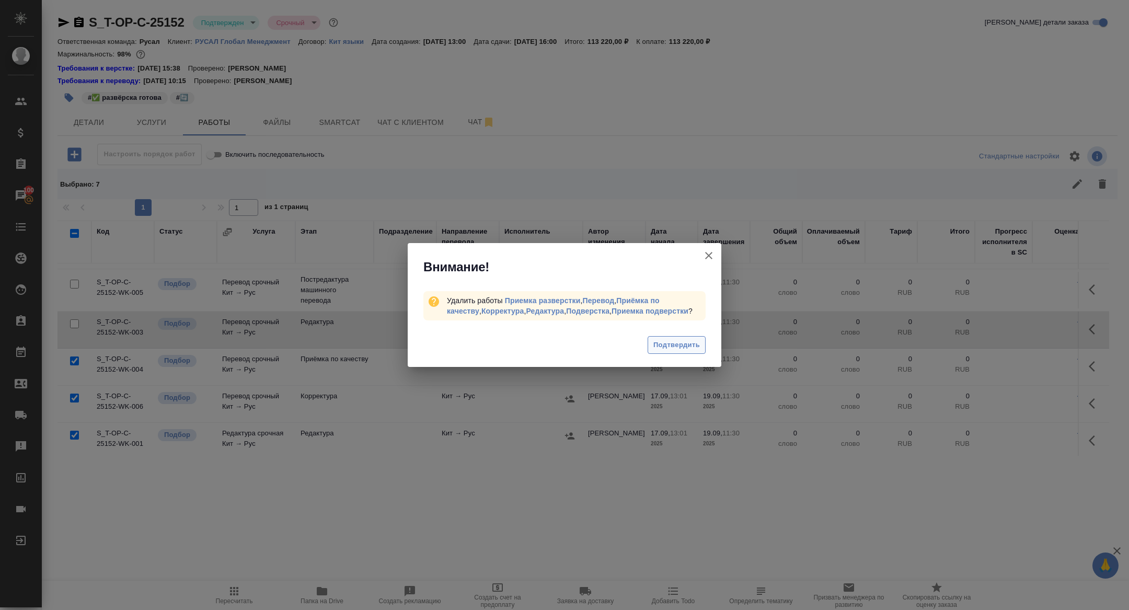
click at [673, 340] on span "Подтвердить" at bounding box center [676, 345] width 47 height 12
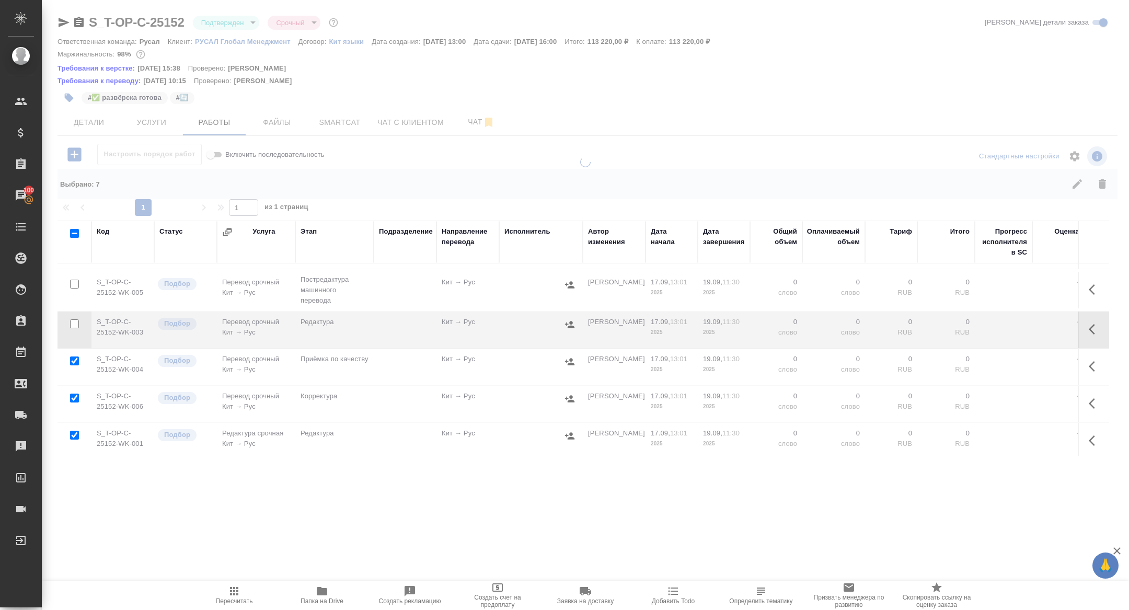
click at [1092, 286] on icon "button" at bounding box center [1091, 289] width 6 height 10
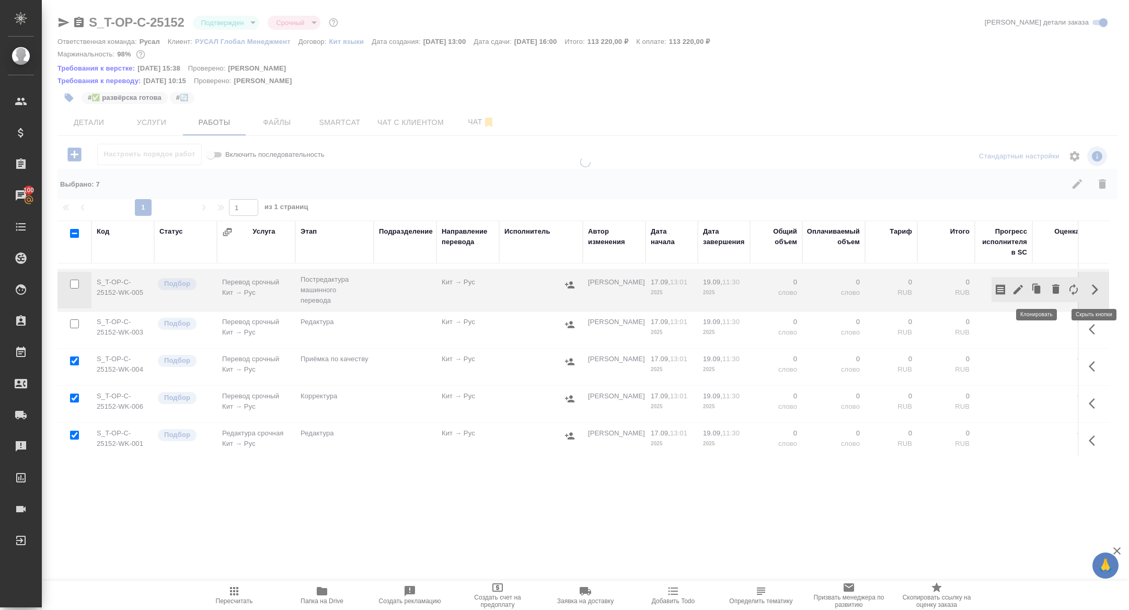
click at [1015, 291] on icon "button" at bounding box center [1017, 289] width 9 height 9
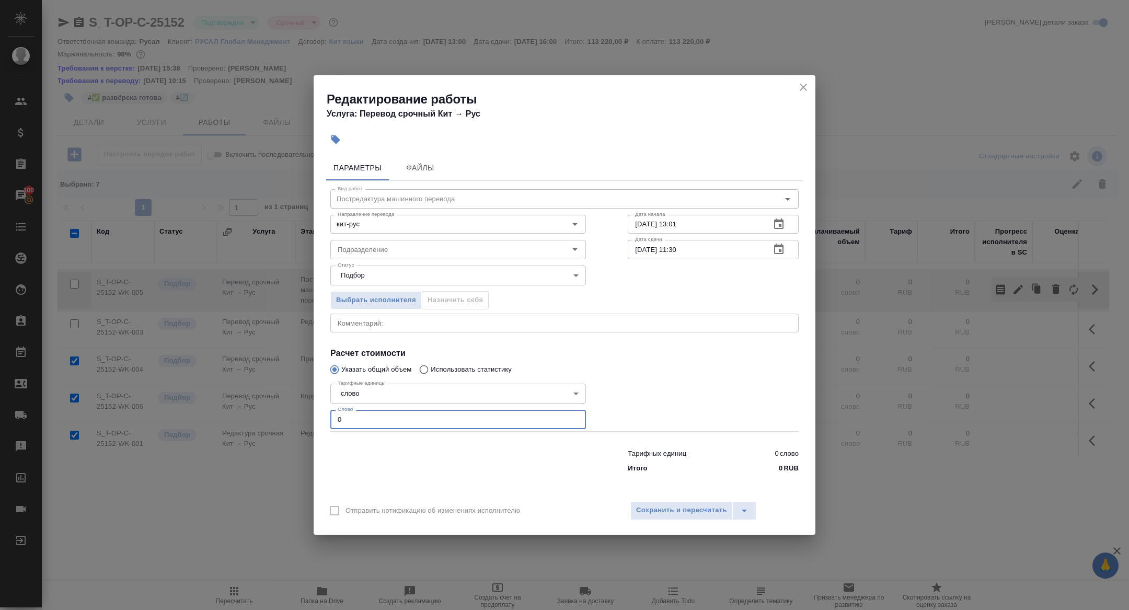
drag, startPoint x: 387, startPoint y: 427, endPoint x: 243, endPoint y: 386, distance: 148.8
click at [246, 388] on div "Редактирование работы Услуга: Перевод срочный Кит → Рус Параметры Файлы Вид раб…" at bounding box center [564, 305] width 1129 height 610
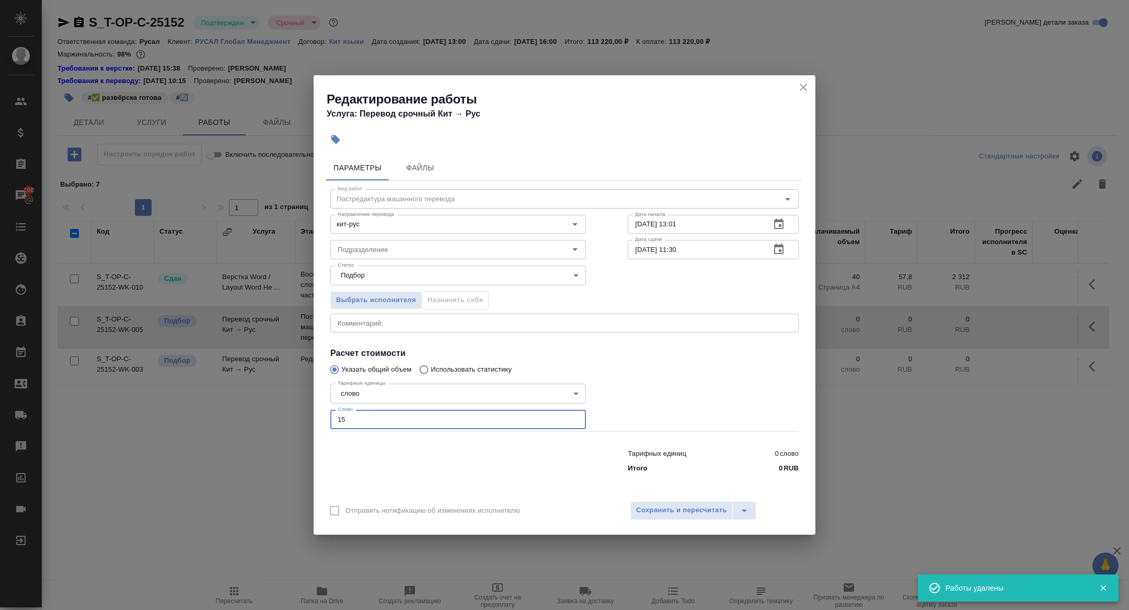
scroll to position [0, 0]
type input "15600"
click at [663, 507] on span "Сохранить и пересчитать" at bounding box center [681, 510] width 91 height 12
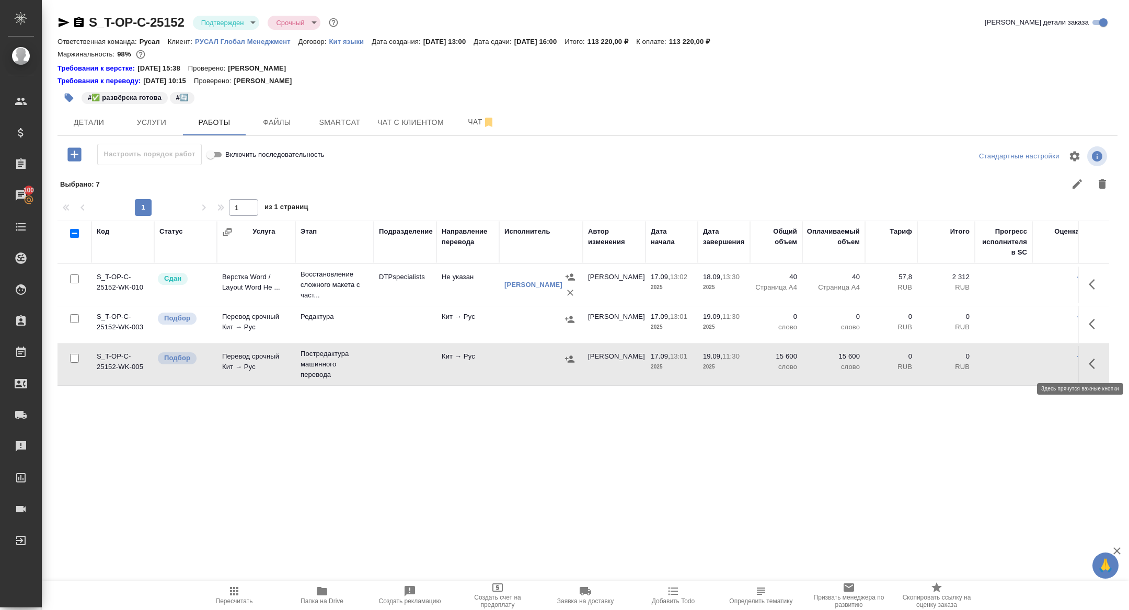
click at [1086, 358] on button "button" at bounding box center [1094, 363] width 25 height 25
click at [1023, 360] on icon "button" at bounding box center [1018, 363] width 13 height 13
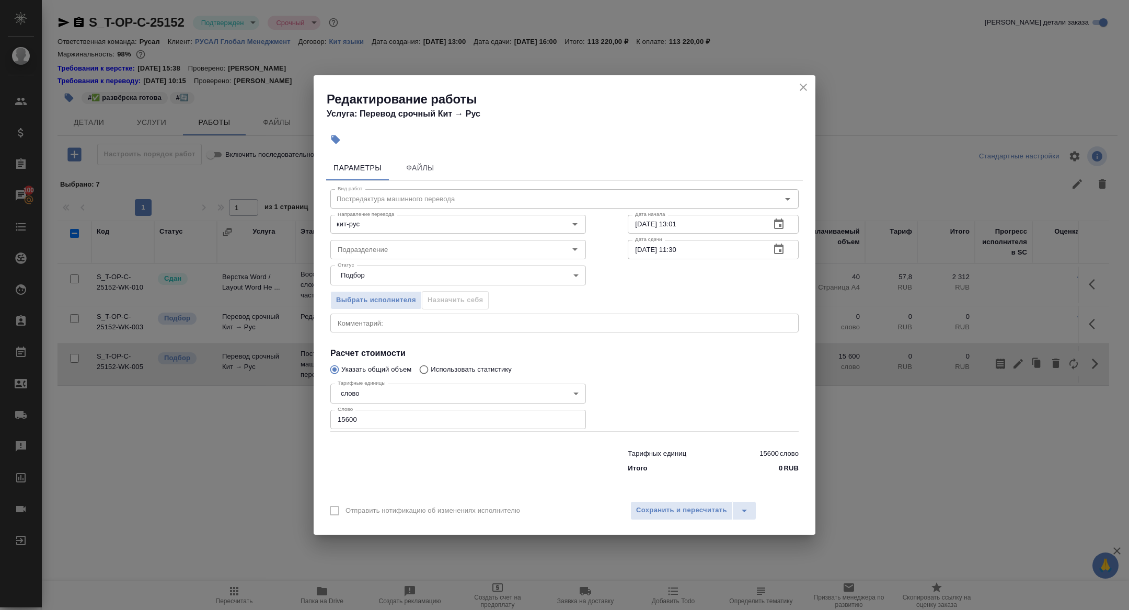
click at [784, 250] on button "button" at bounding box center [778, 249] width 25 height 25
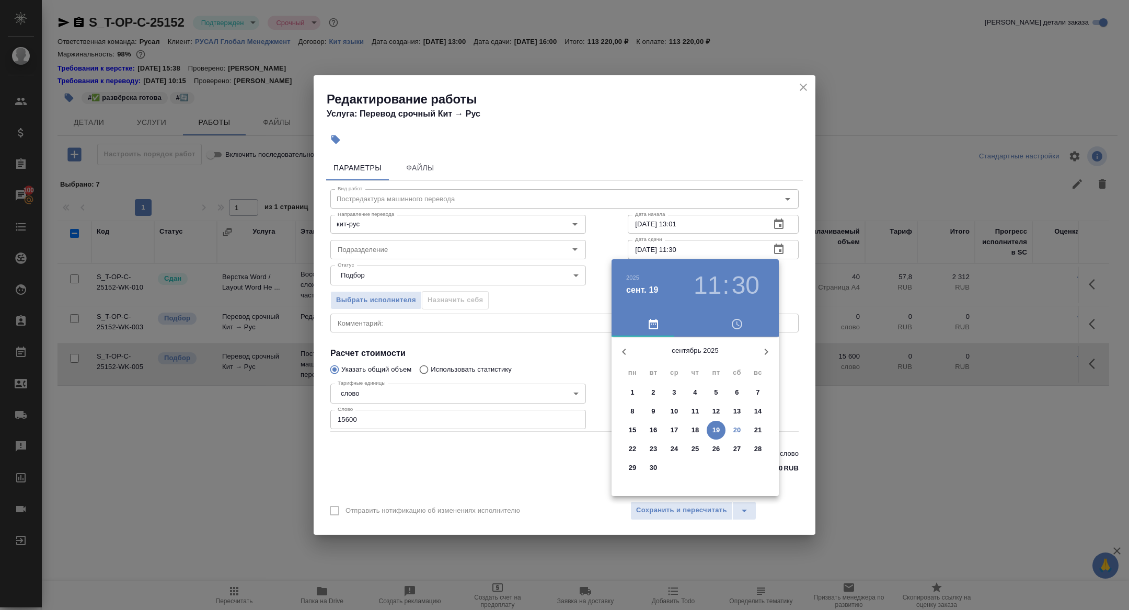
click at [697, 451] on p "25" at bounding box center [695, 449] width 8 height 10
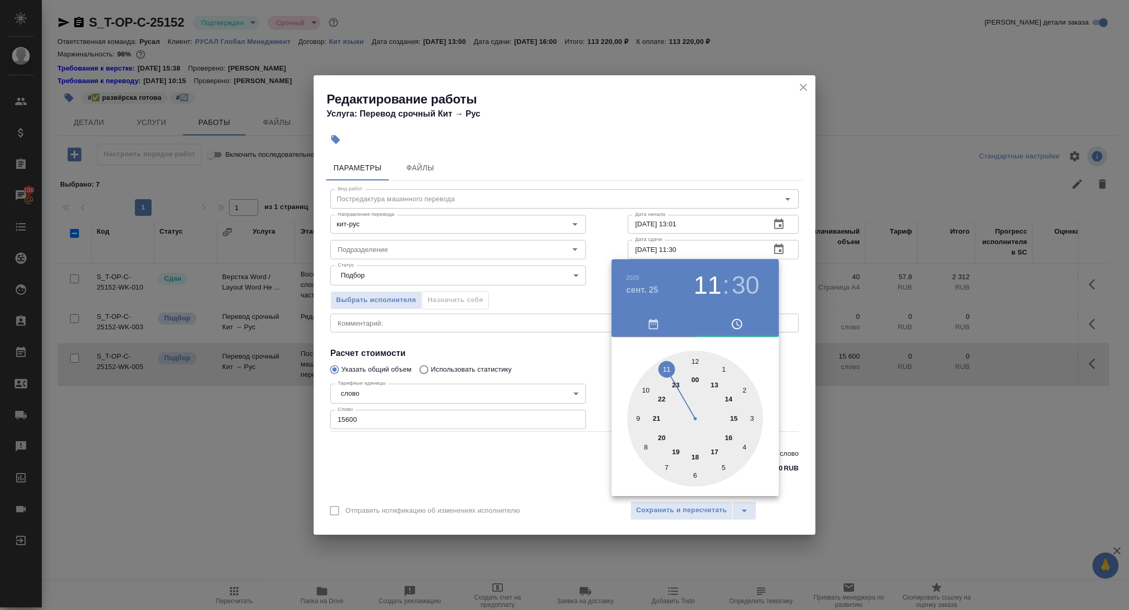
click at [695, 359] on div at bounding box center [695, 419] width 136 height 136
type input "25.09.2025 12:00"
click at [695, 359] on div at bounding box center [695, 419] width 136 height 136
click at [475, 298] on div at bounding box center [564, 305] width 1129 height 610
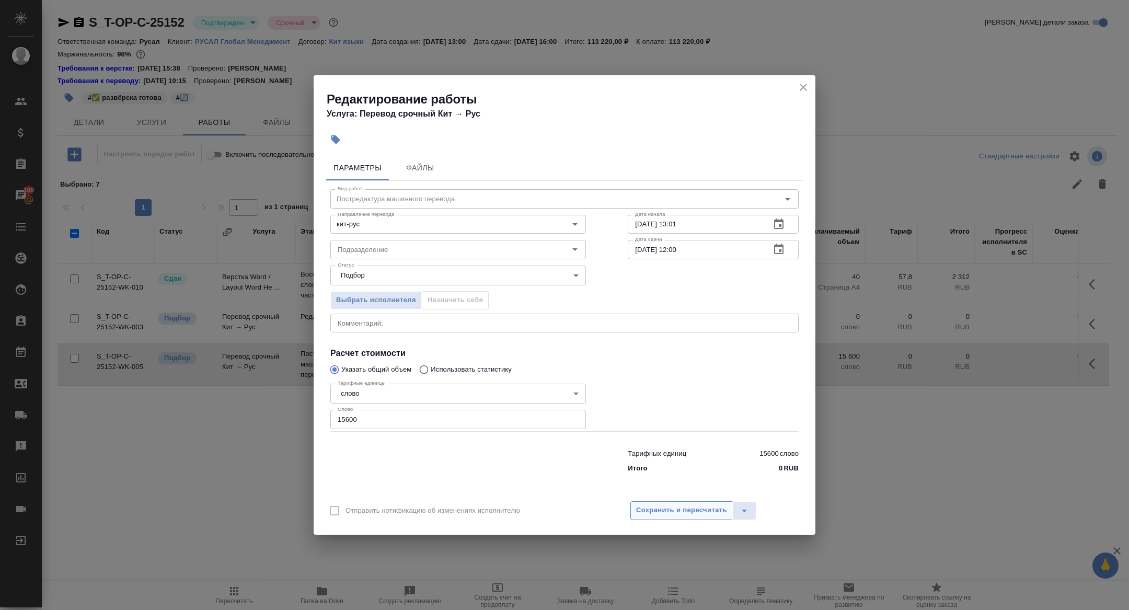
click at [680, 507] on span "Сохранить и пересчитать" at bounding box center [681, 510] width 91 height 12
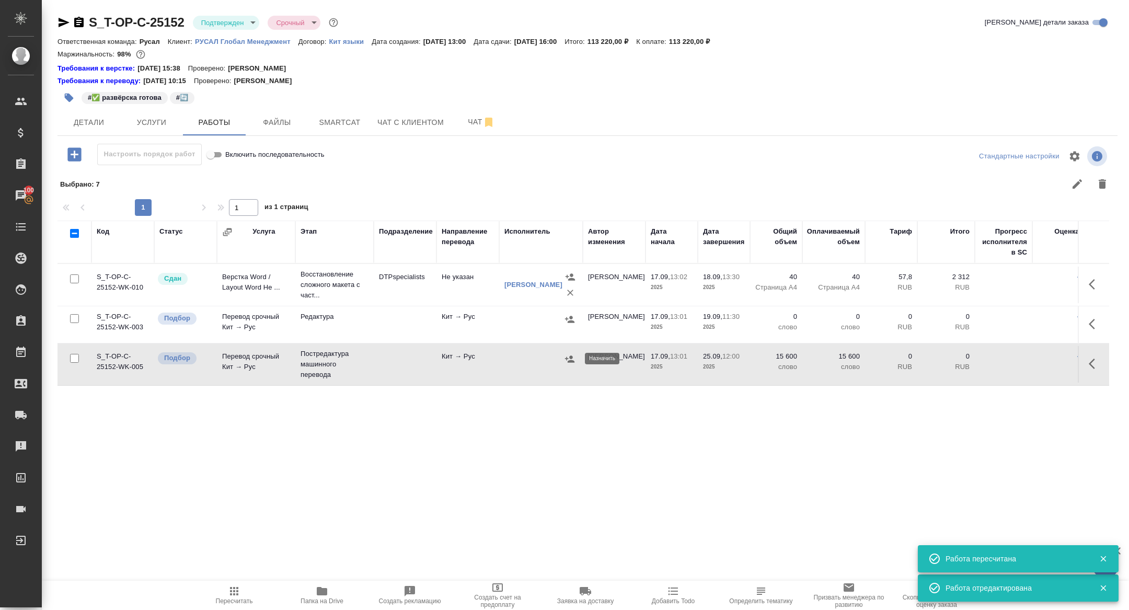
click at [572, 362] on icon "button" at bounding box center [569, 359] width 10 height 10
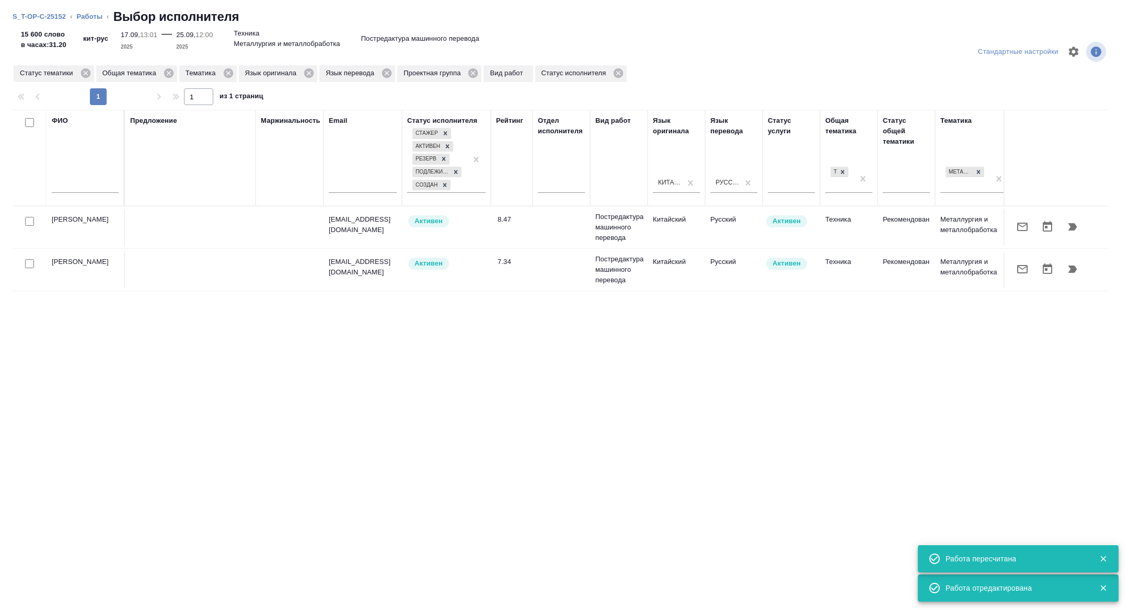
click at [92, 183] on input "text" at bounding box center [85, 186] width 67 height 13
click at [89, 68] on icon at bounding box center [85, 72] width 11 height 11
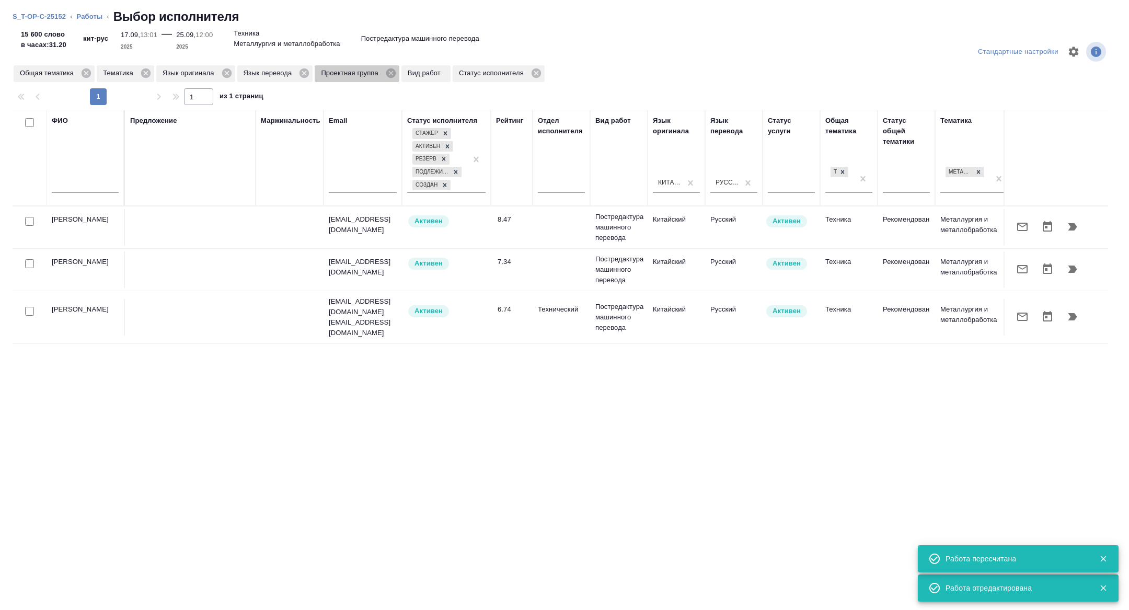
click at [388, 69] on span "Проектная группа" at bounding box center [351, 73] width 73 height 10
click at [397, 72] on icon at bounding box center [390, 72] width 11 height 11
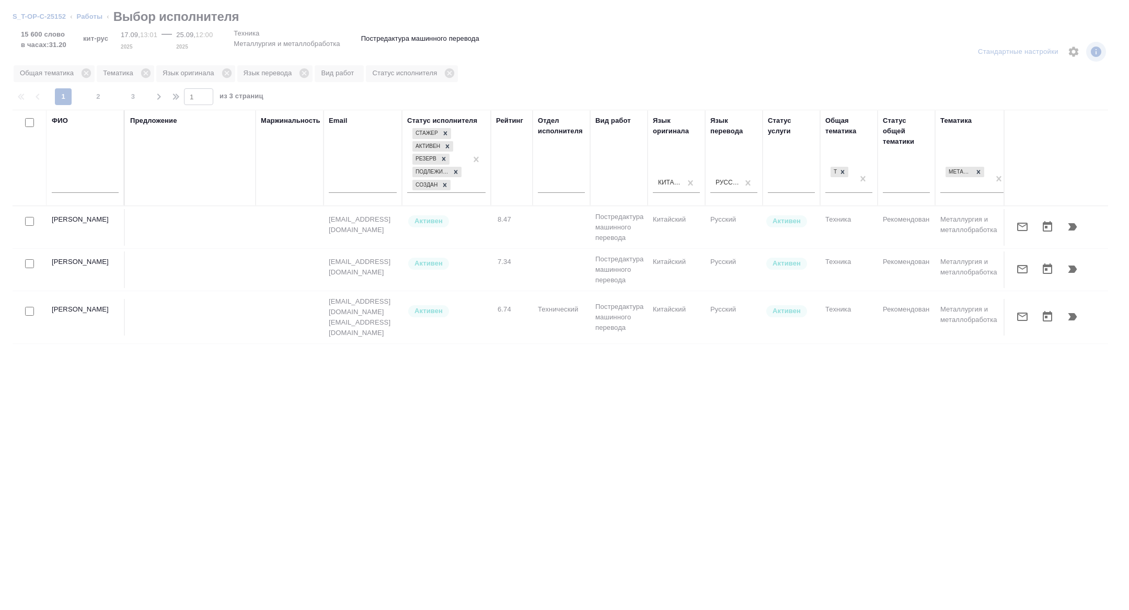
click at [84, 190] on input "text" at bounding box center [85, 186] width 67 height 13
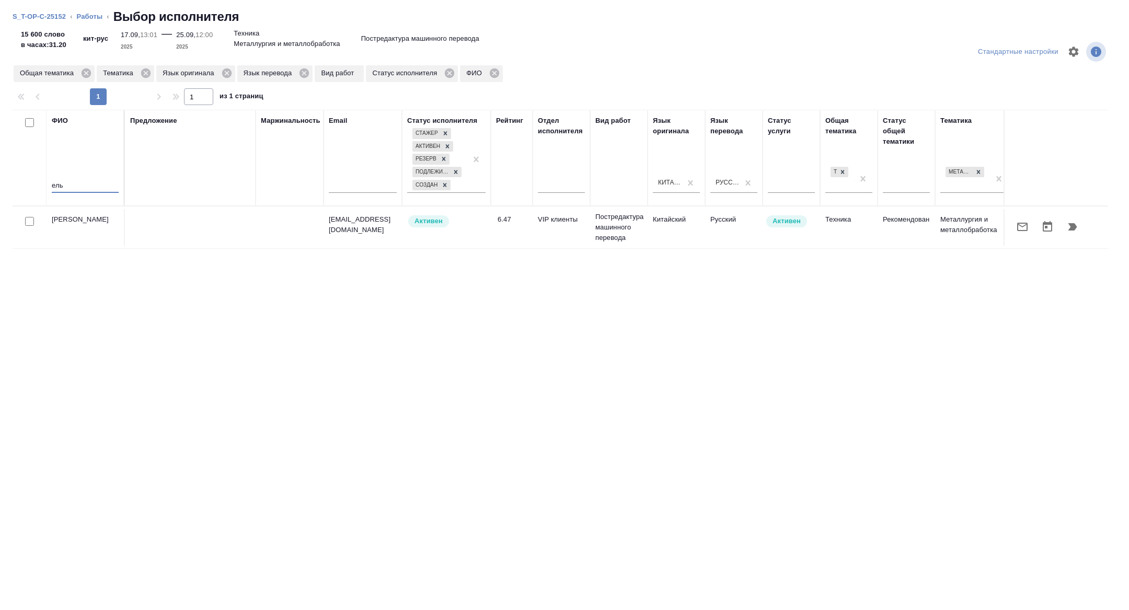
type input "ель"
click at [1019, 225] on icon "button" at bounding box center [1022, 227] width 10 height 8
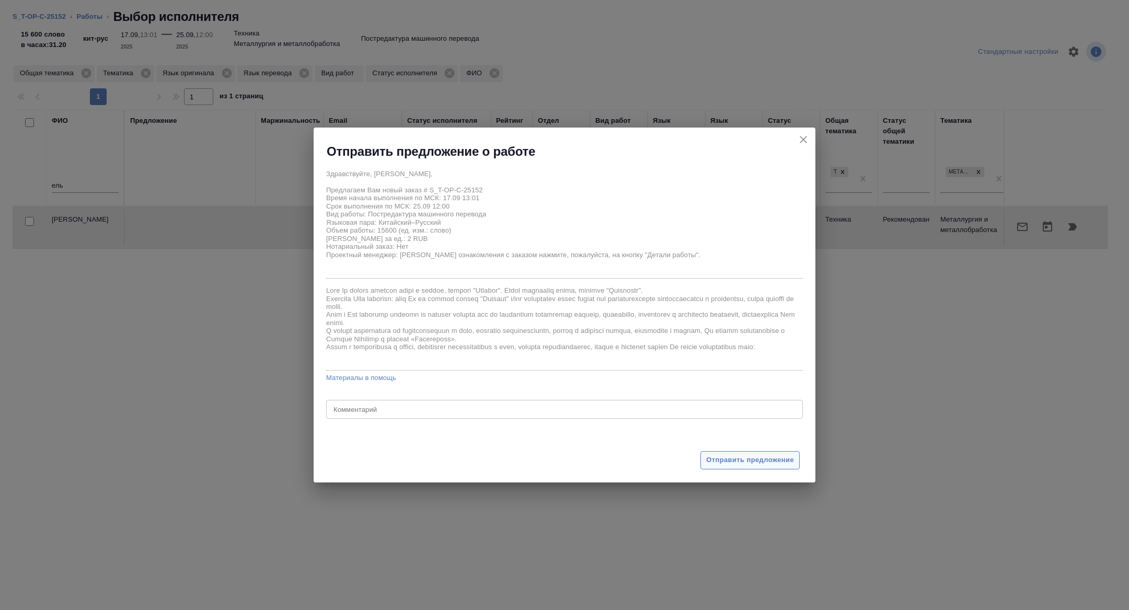
click at [717, 465] on span "Отправить предложение" at bounding box center [750, 460] width 88 height 12
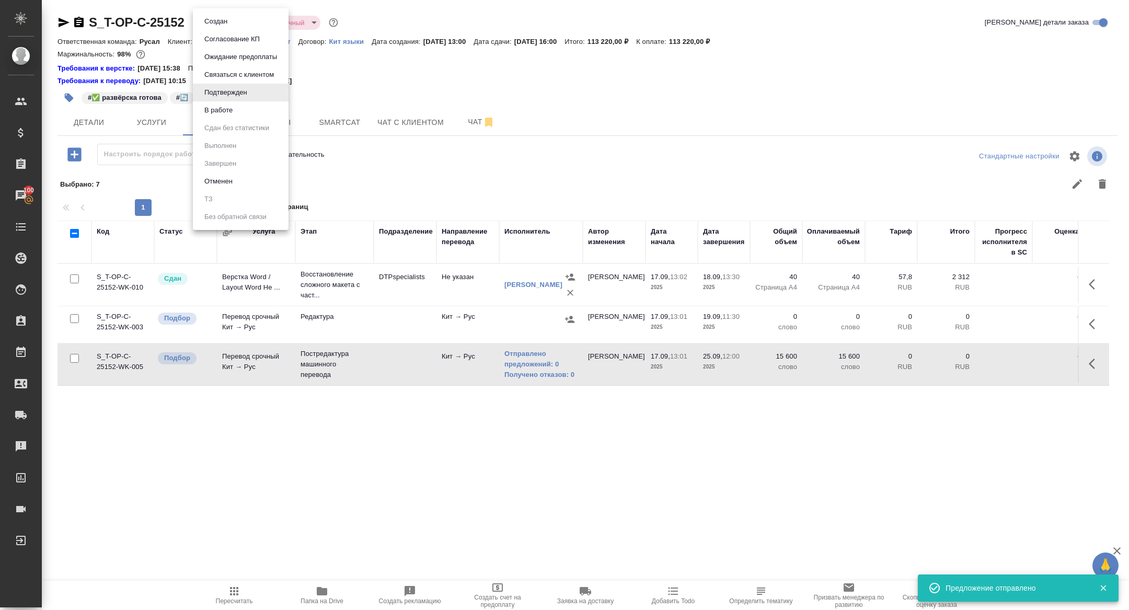
click at [242, 16] on body "🙏 .cls-1 fill:#fff; AWATERA Zhuravleva Alexandra Клиенты Спецификации Заказы 10…" at bounding box center [564, 305] width 1129 height 610
click at [228, 116] on li "В работе" at bounding box center [241, 110] width 96 height 18
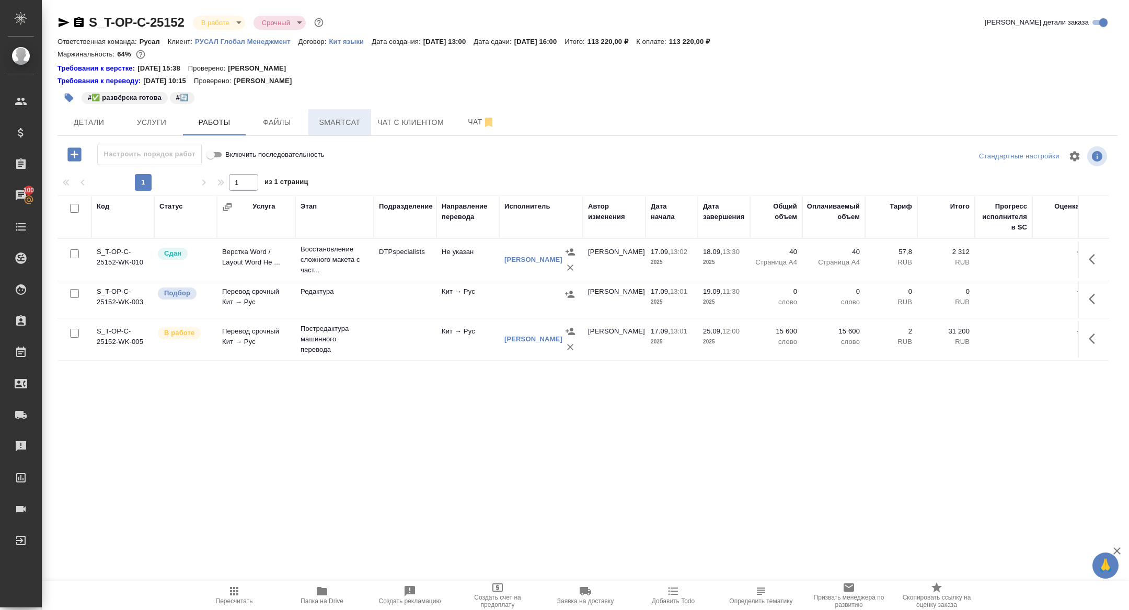
click at [346, 117] on span "Smartcat" at bounding box center [340, 122] width 50 height 13
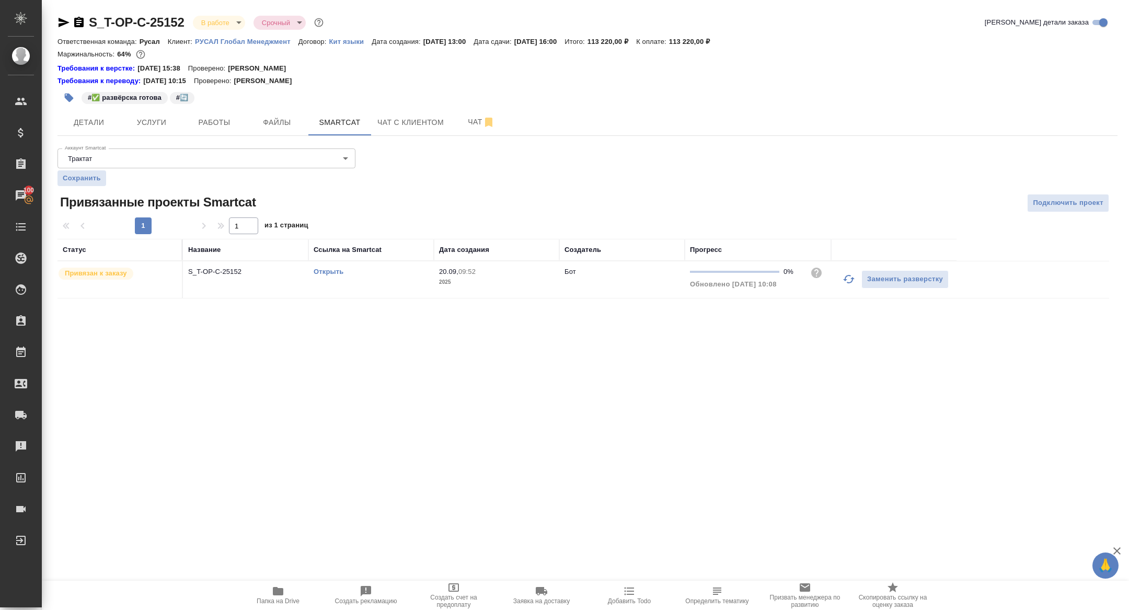
click at [198, 275] on p "S_T-OP-C-25152" at bounding box center [245, 271] width 115 height 10
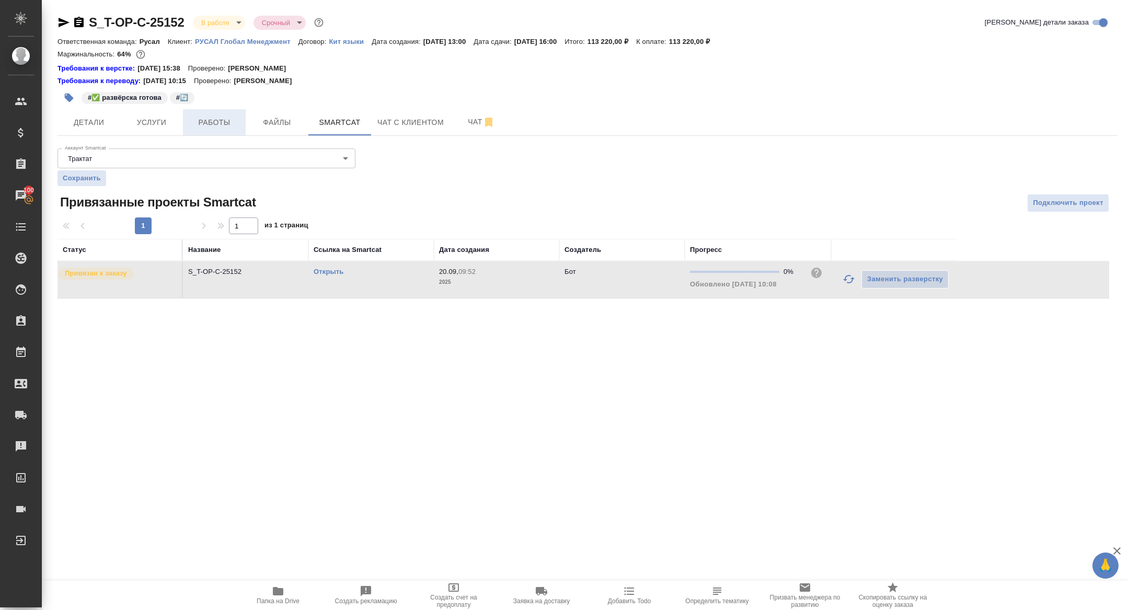
click at [207, 112] on button "Работы" at bounding box center [214, 122] width 63 height 26
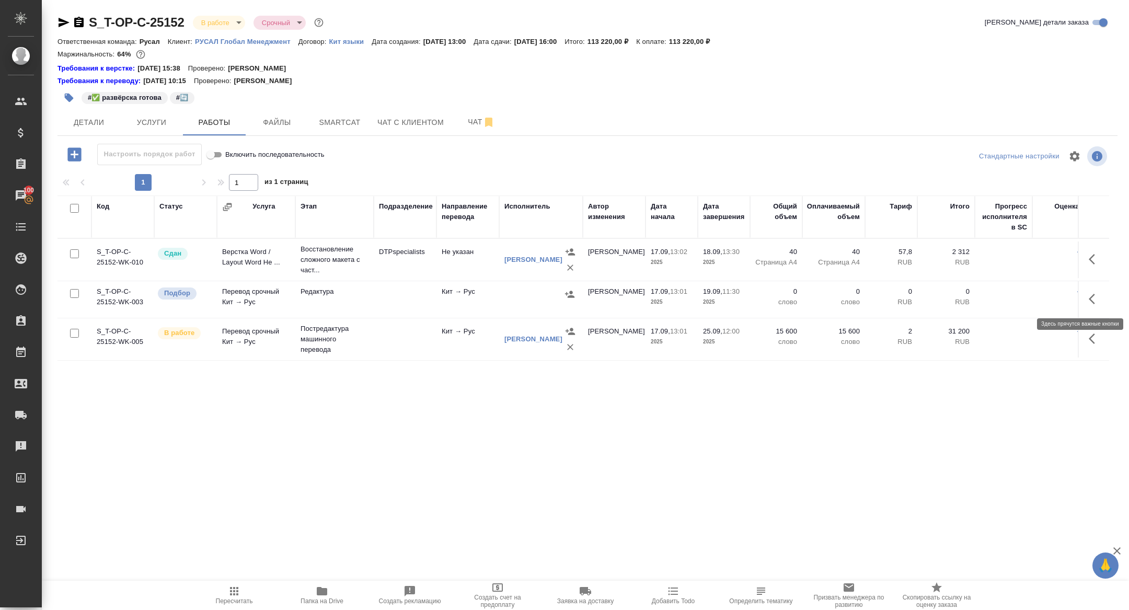
click at [1089, 289] on button "button" at bounding box center [1094, 298] width 25 height 25
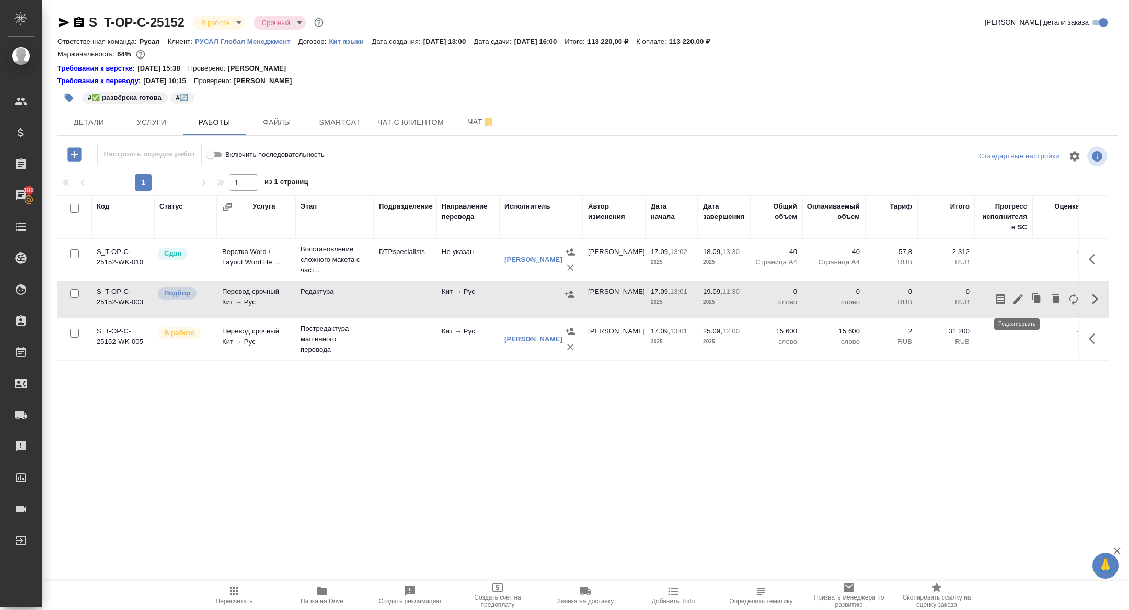
click at [1013, 301] on icon "button" at bounding box center [1017, 298] width 9 height 9
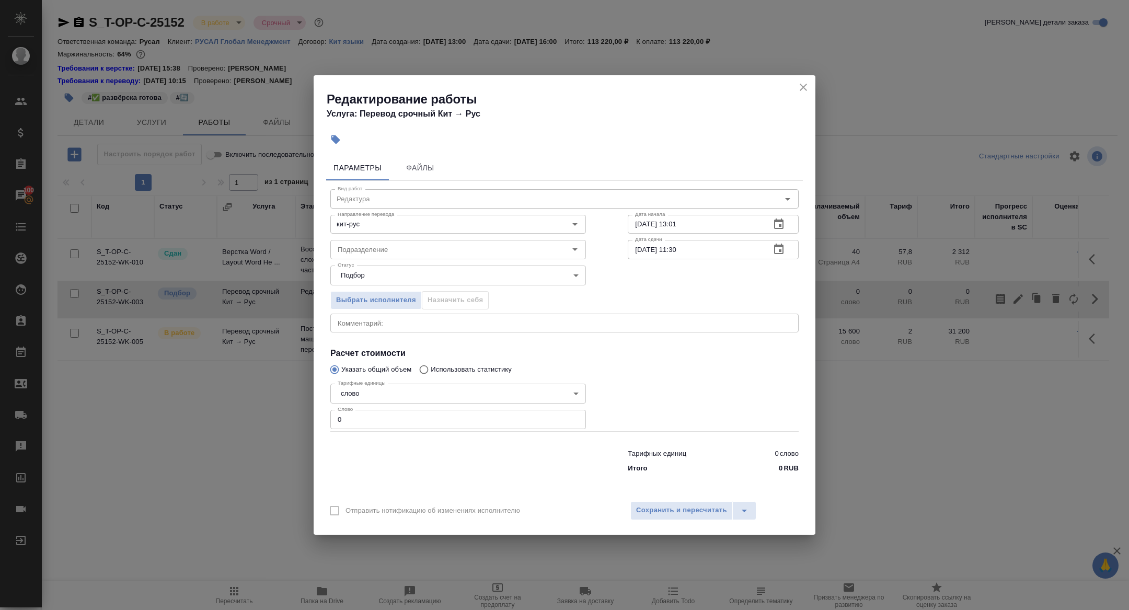
click at [801, 83] on icon "close" at bounding box center [803, 87] width 13 height 13
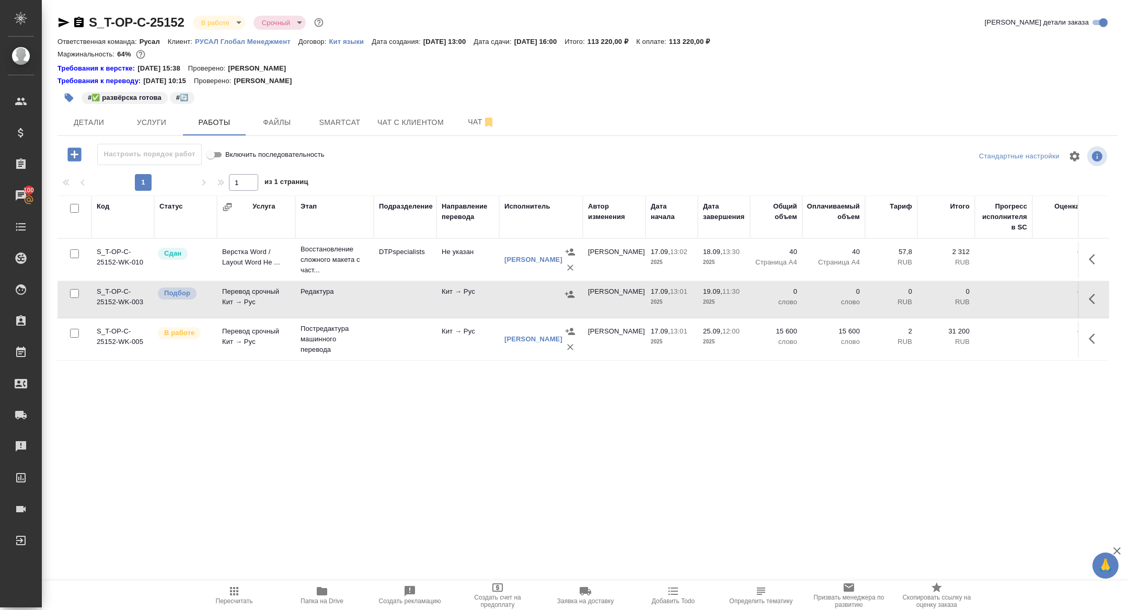
click at [1094, 298] on icon "button" at bounding box center [1094, 299] width 13 height 13
click at [1068, 297] on icon "button" at bounding box center [1073, 299] width 13 height 13
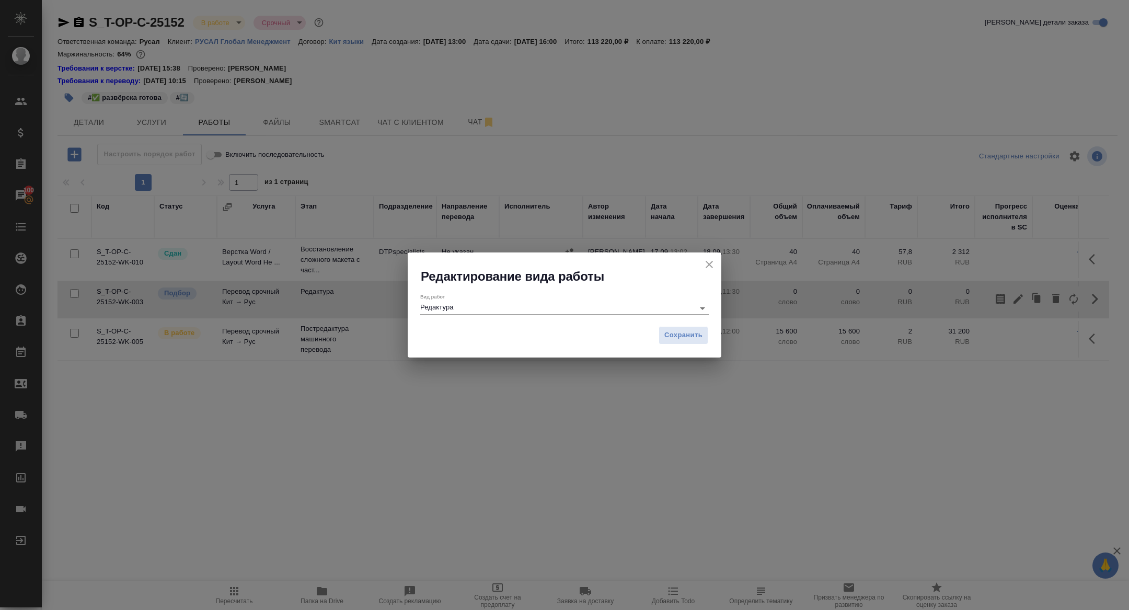
click at [708, 263] on icon "close" at bounding box center [708, 264] width 7 height 7
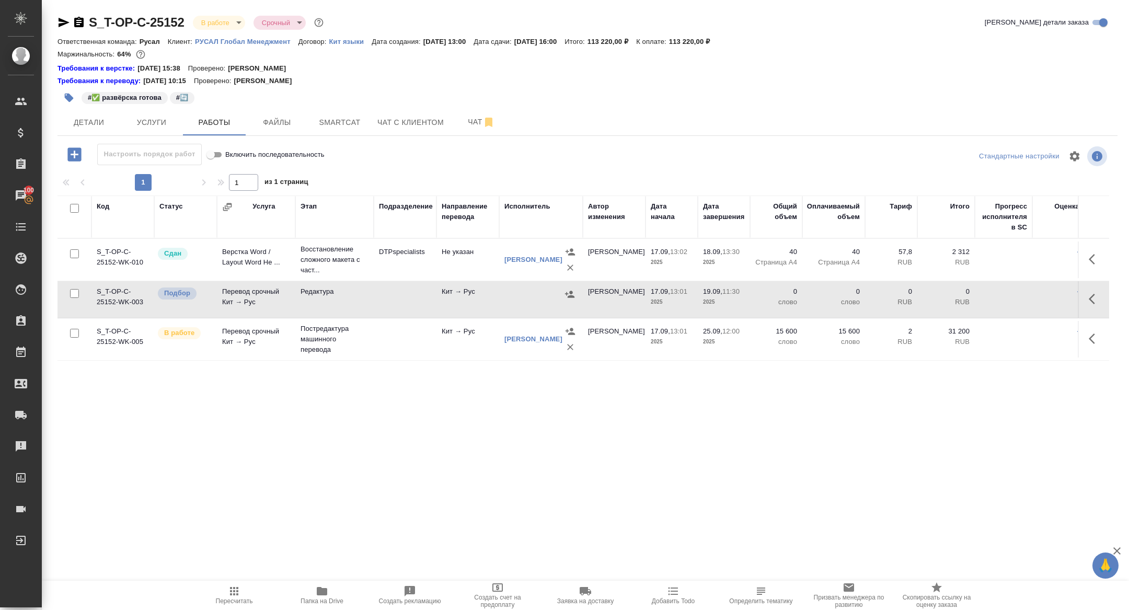
click at [1086, 299] on button "button" at bounding box center [1094, 298] width 25 height 25
click at [1053, 301] on icon "button" at bounding box center [1055, 298] width 7 height 9
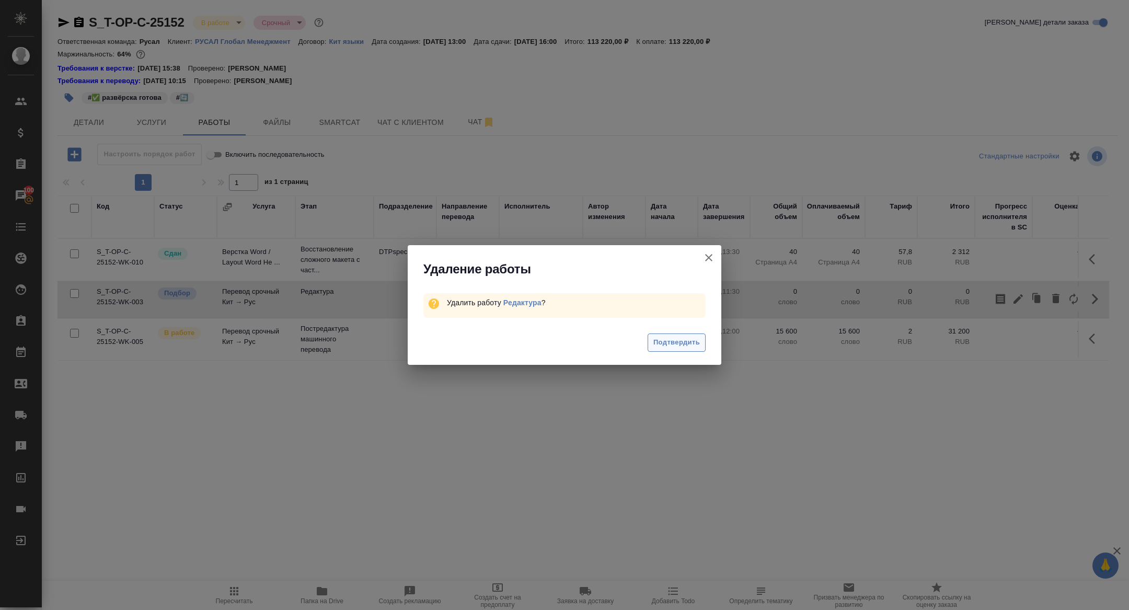
click at [690, 342] on span "Подтвердить" at bounding box center [676, 342] width 47 height 12
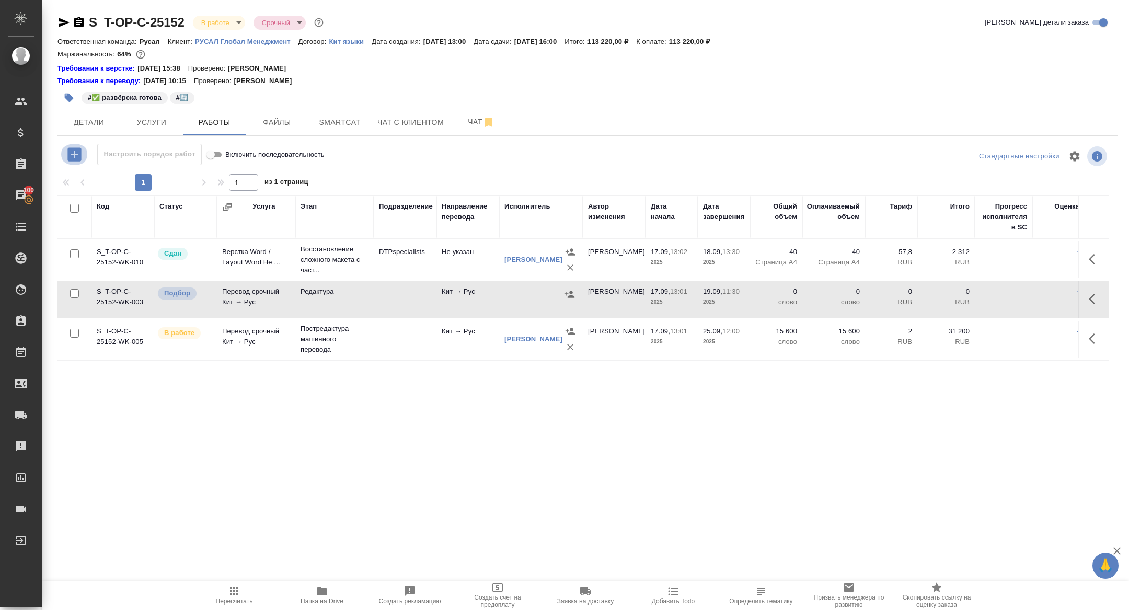
click at [72, 149] on icon "button" at bounding box center [74, 154] width 14 height 14
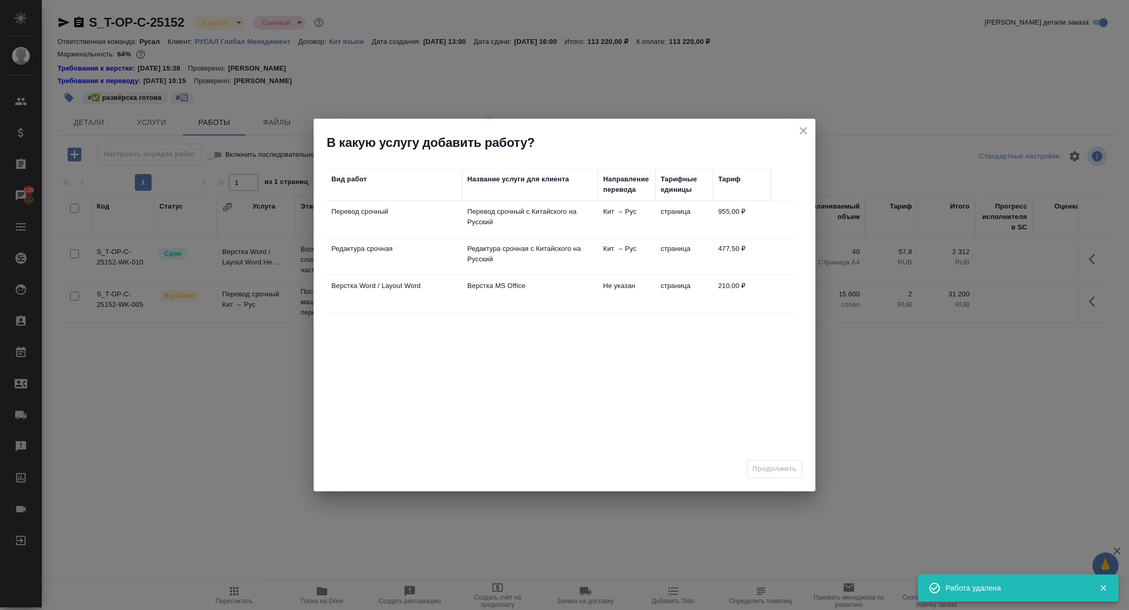
click at [370, 219] on td "Перевод срочный" at bounding box center [394, 219] width 136 height 37
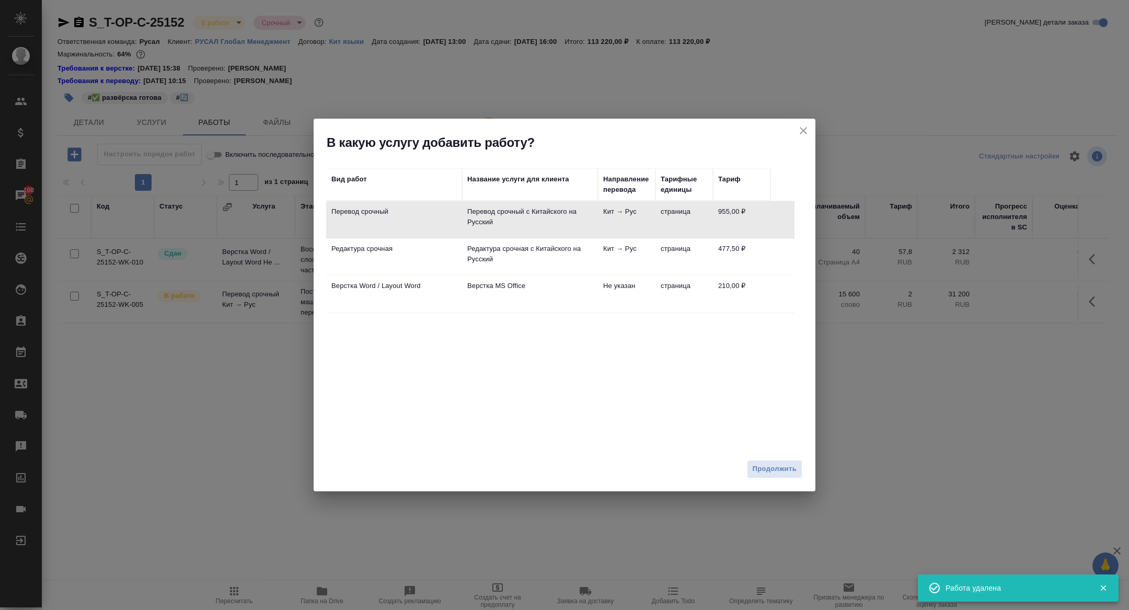
click at [370, 219] on td "Перевод срочный" at bounding box center [394, 219] width 136 height 37
click at [771, 465] on span "Продолжить" at bounding box center [774, 469] width 44 height 12
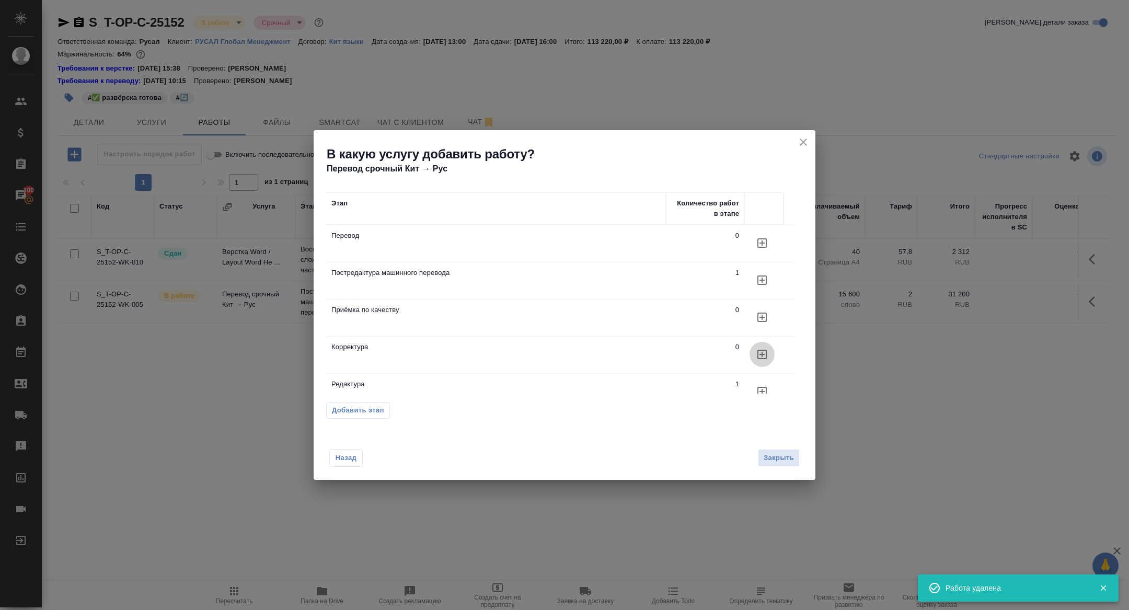
click at [765, 350] on icon "button" at bounding box center [761, 354] width 9 height 9
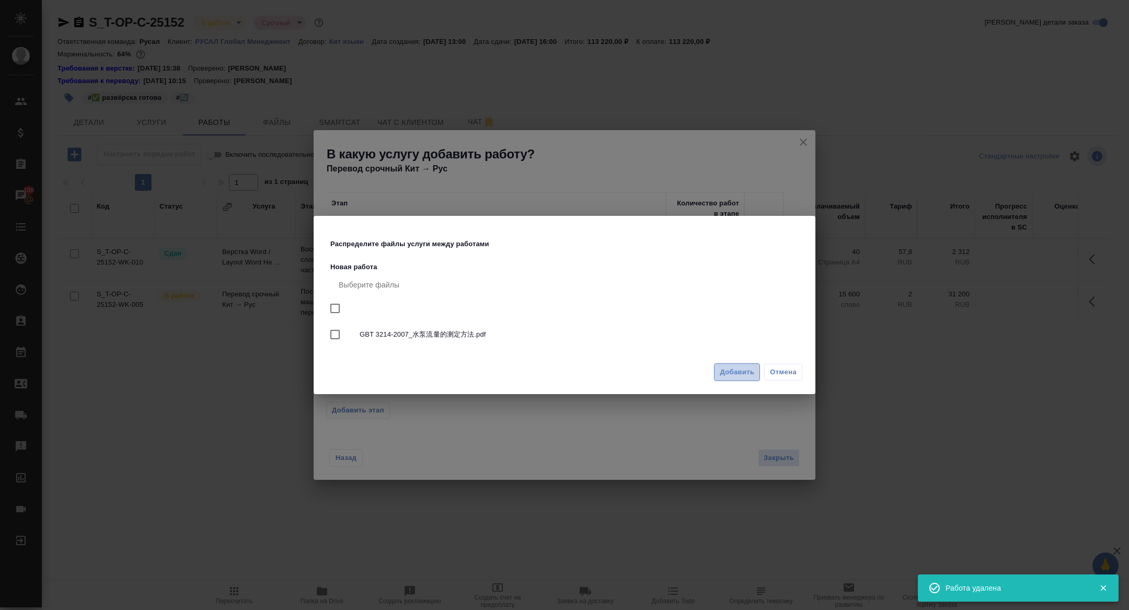
click at [730, 374] on span "Добавить" at bounding box center [736, 372] width 34 height 12
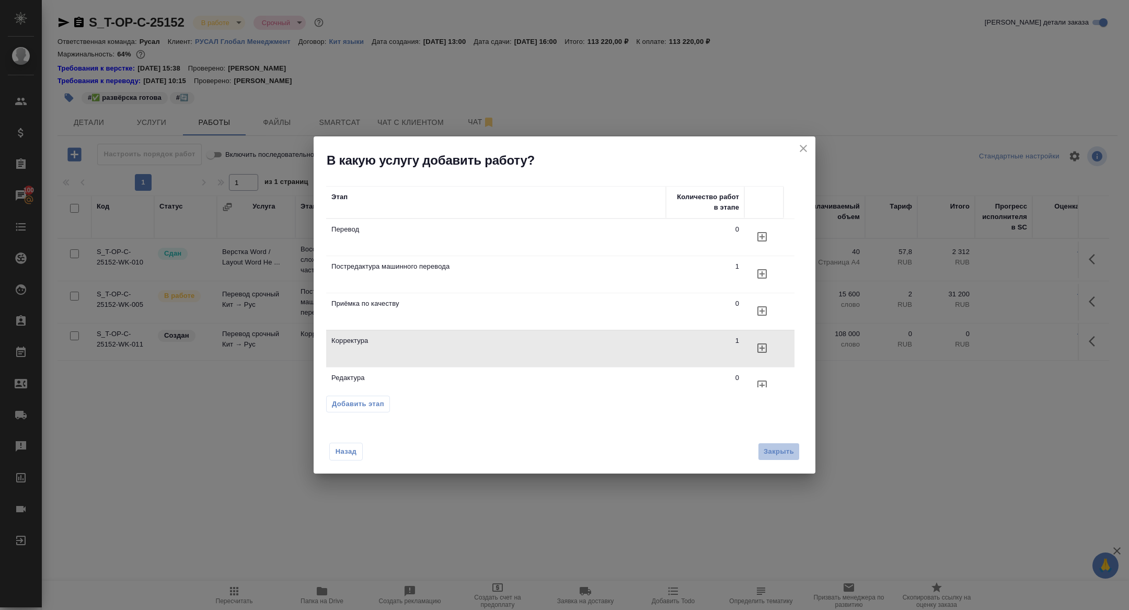
click at [781, 460] on button "Закрыть" at bounding box center [779, 452] width 42 height 18
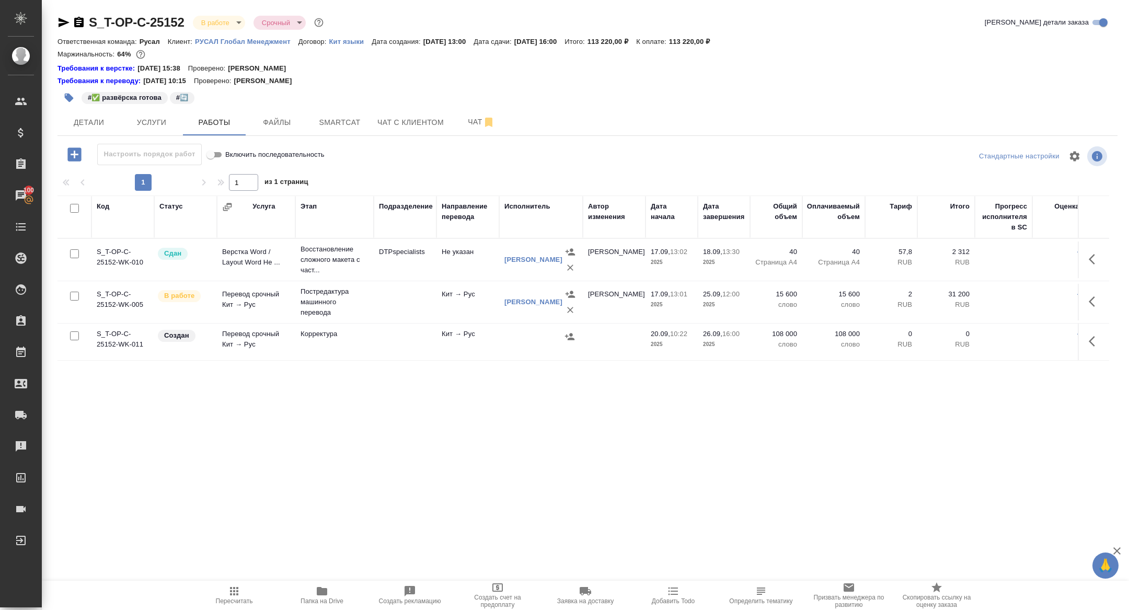
click at [1092, 335] on icon "button" at bounding box center [1094, 341] width 13 height 13
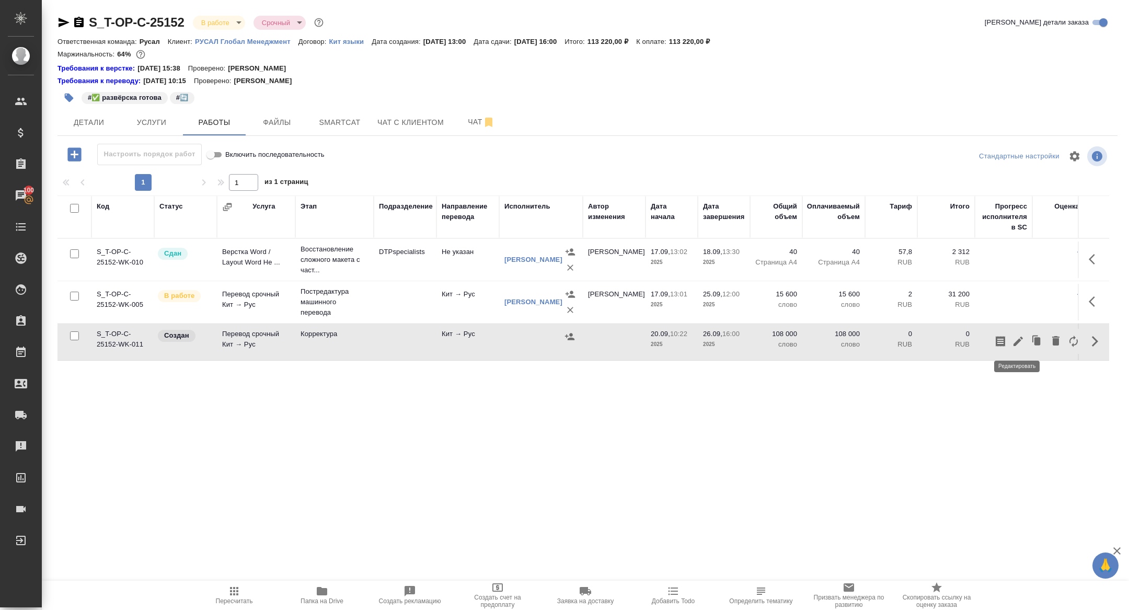
click at [1017, 340] on icon "button" at bounding box center [1017, 340] width 9 height 9
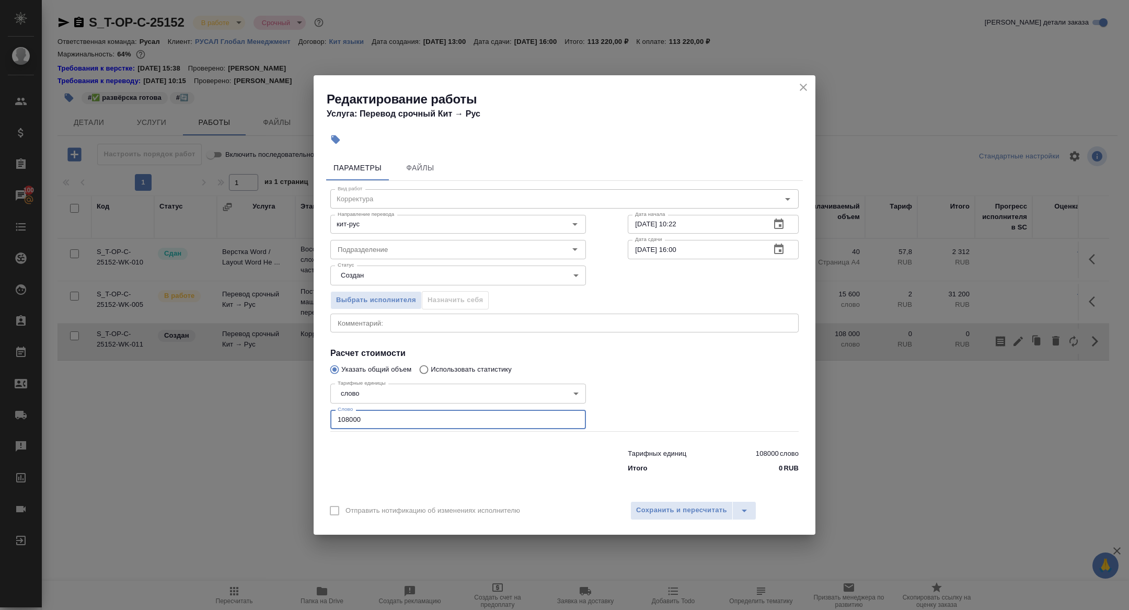
drag, startPoint x: 371, startPoint y: 415, endPoint x: 257, endPoint y: 415, distance: 114.4
click at [257, 415] on div "Редактирование работы Услуга: Перевод срочный Кит → Рус Параметры Файлы Вид раб…" at bounding box center [564, 305] width 1129 height 610
drag, startPoint x: 374, startPoint y: 422, endPoint x: 258, endPoint y: 406, distance: 117.1
click at [259, 406] on div "Редактирование работы Услуга: Перевод срочный Кит → Рус Параметры Файлы Вид раб…" at bounding box center [564, 305] width 1129 height 610
type input "16000"
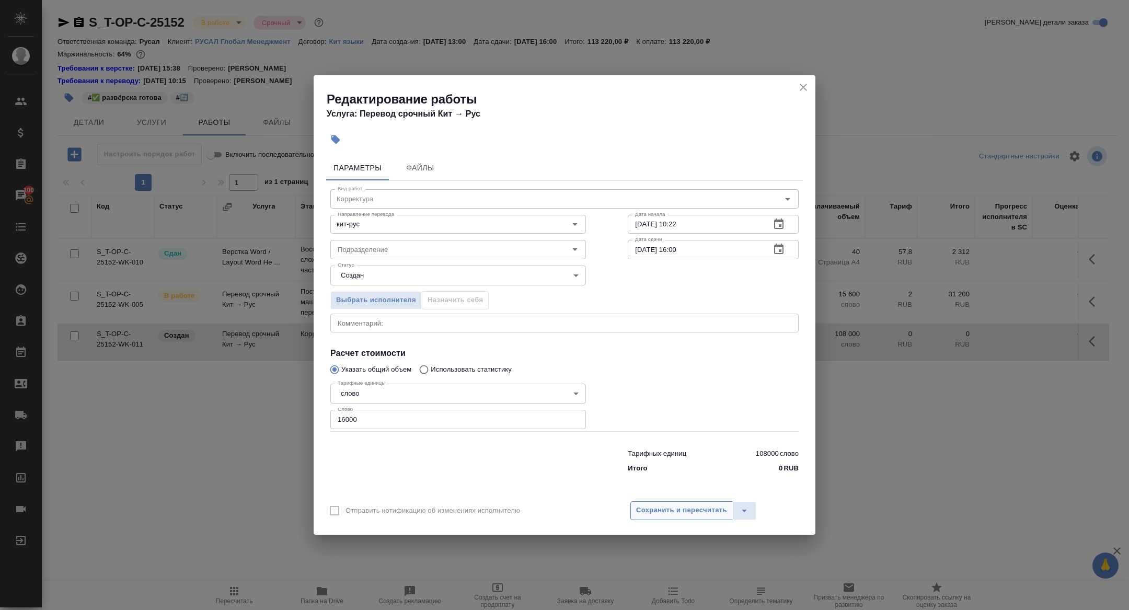
click at [661, 519] on div "Сохранить и пересчитать" at bounding box center [714, 510] width 169 height 19
click at [648, 510] on span "Сохранить и пересчитать" at bounding box center [681, 510] width 91 height 12
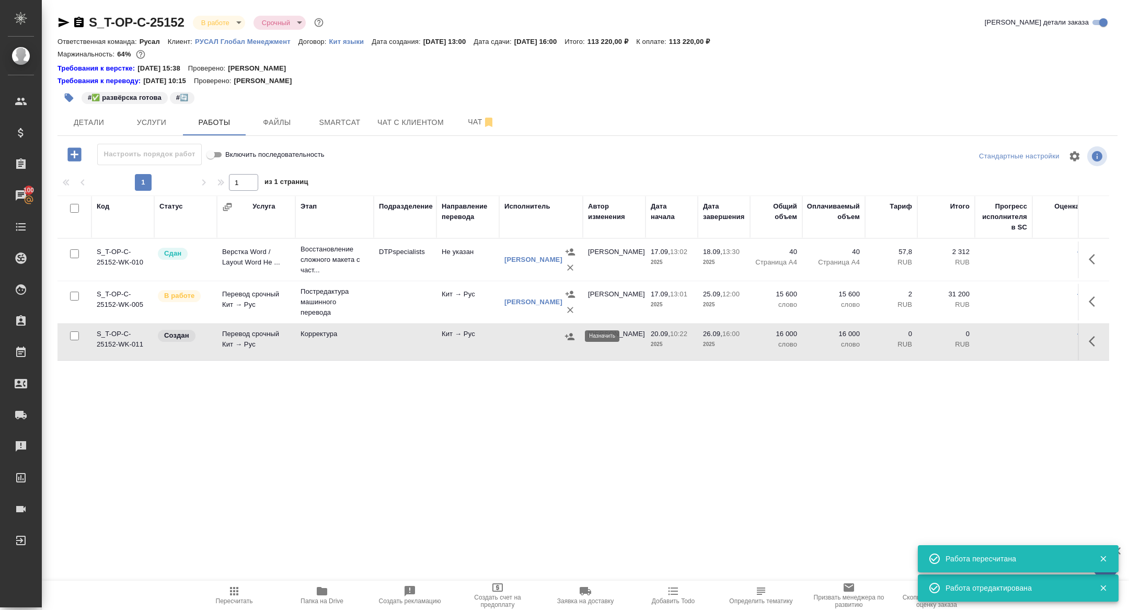
click at [570, 339] on icon "button" at bounding box center [569, 336] width 10 height 10
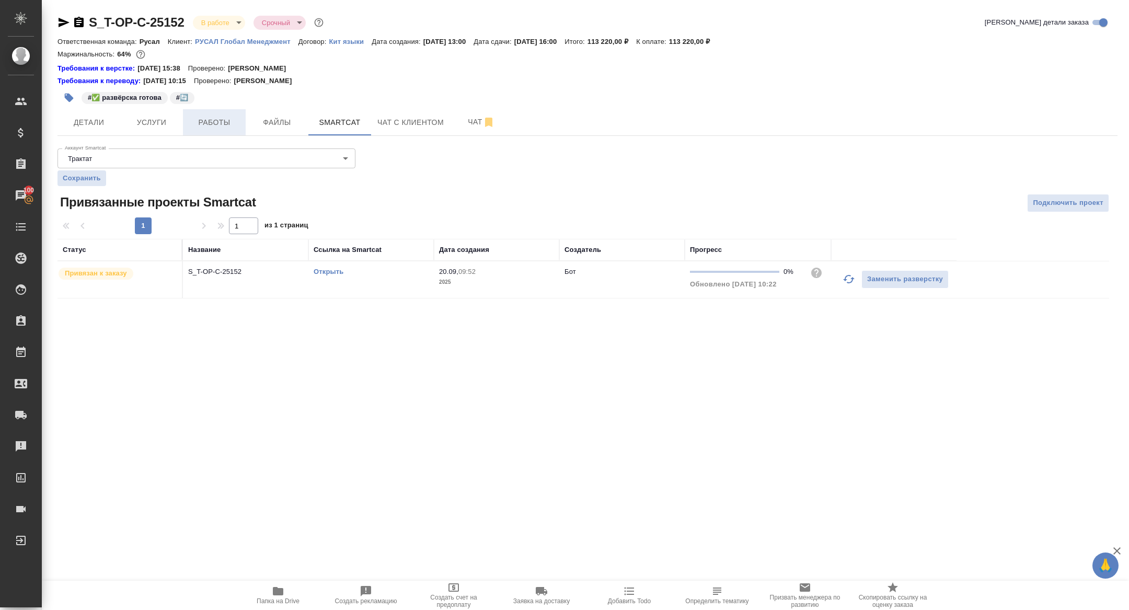
click at [212, 132] on button "Работы" at bounding box center [214, 122] width 63 height 26
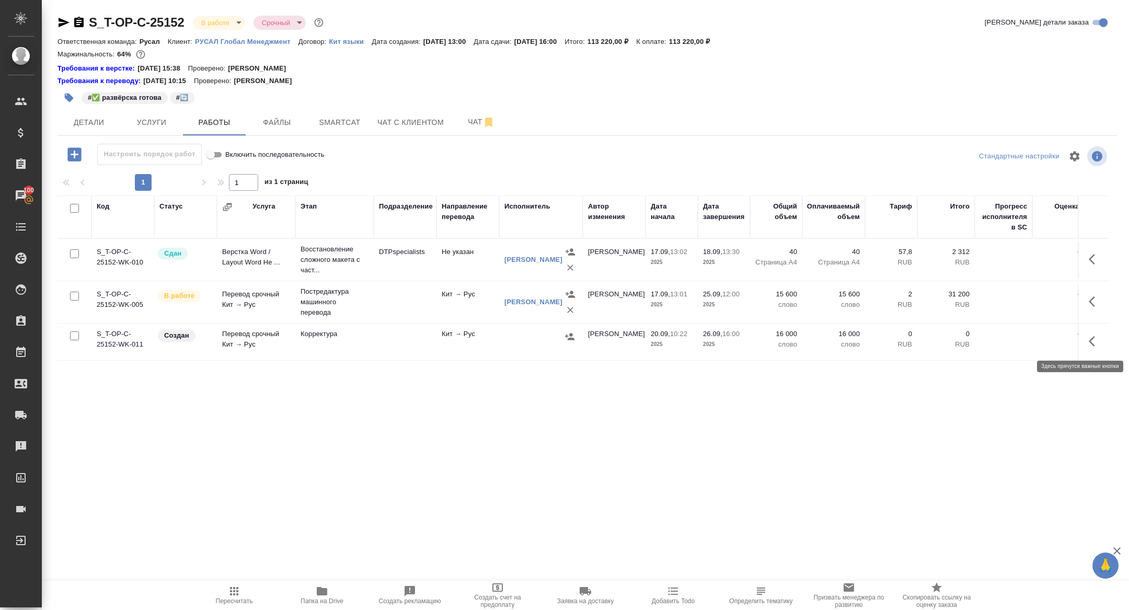
click at [1094, 347] on button "button" at bounding box center [1094, 341] width 25 height 25
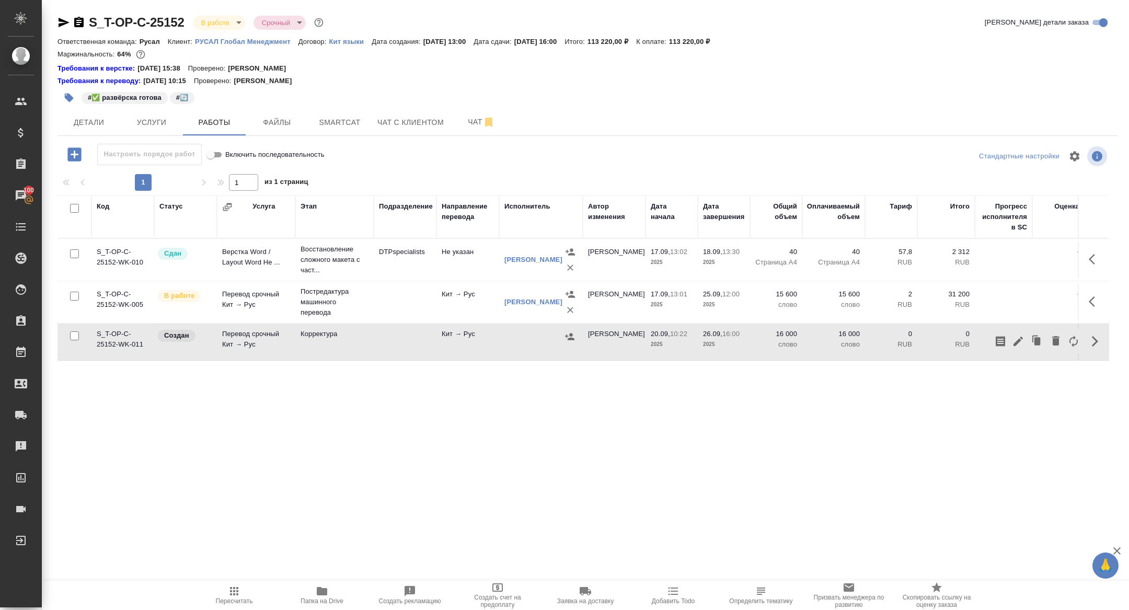
click at [1021, 342] on icon "button" at bounding box center [1018, 341] width 13 height 13
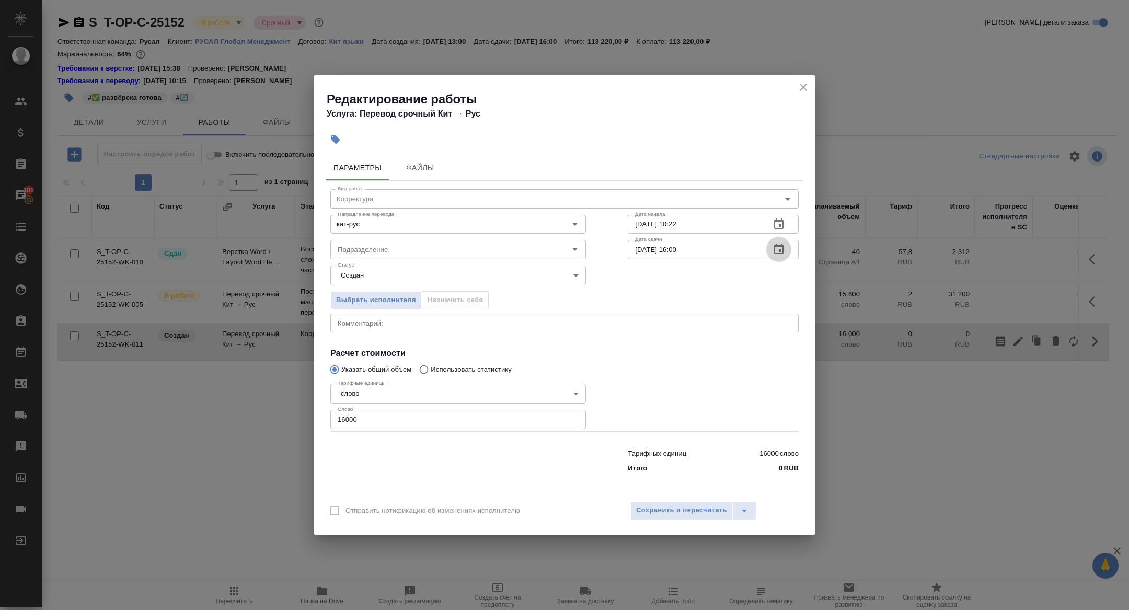
click at [782, 247] on icon "button" at bounding box center [778, 248] width 9 height 10
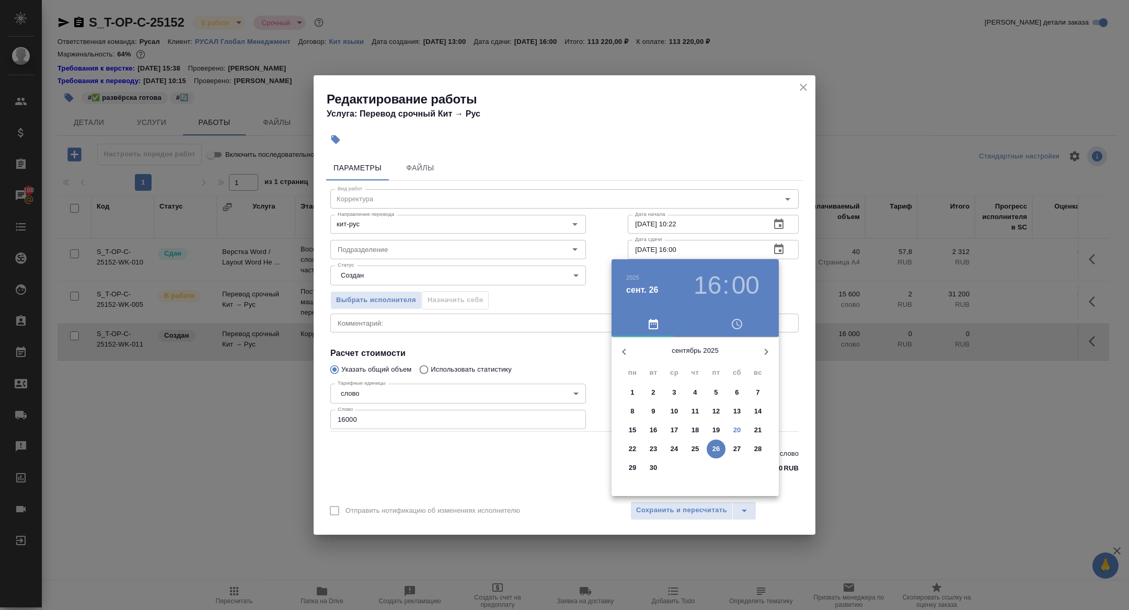
click at [700, 448] on span "25" at bounding box center [695, 449] width 19 height 10
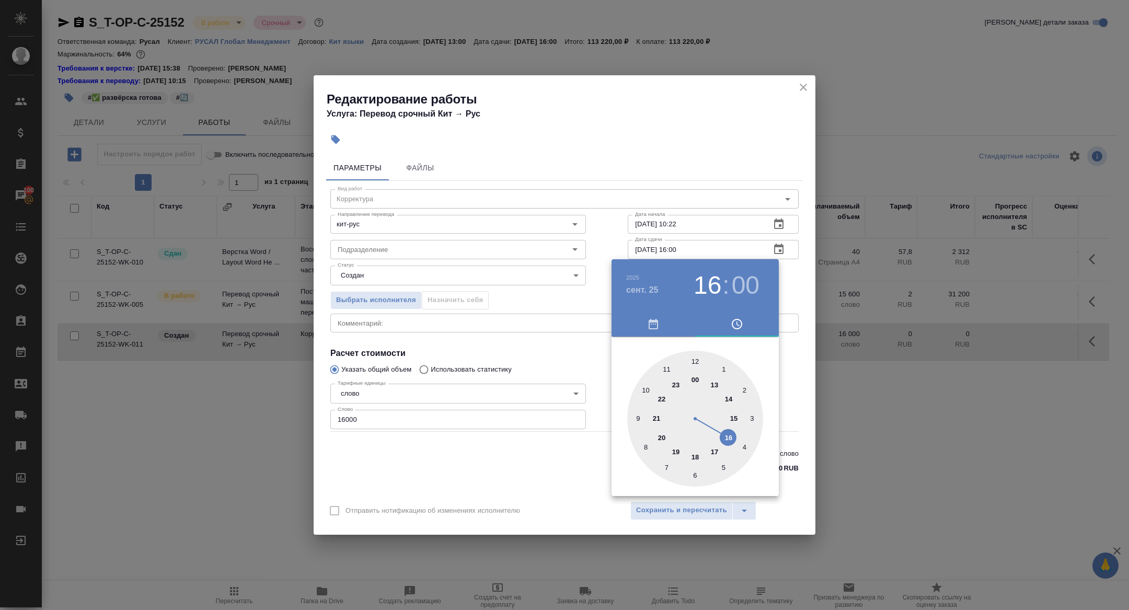
click at [695, 456] on div at bounding box center [695, 419] width 136 height 136
type input "25.09.2025 18:00"
click at [540, 340] on div at bounding box center [564, 305] width 1129 height 610
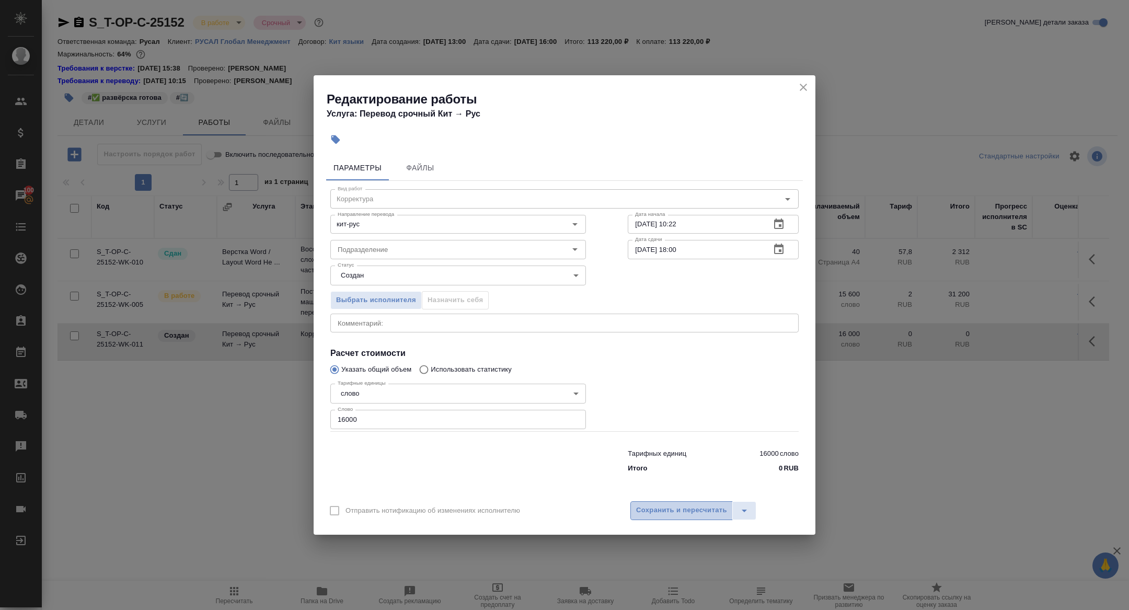
click at [696, 514] on span "Сохранить и пересчитать" at bounding box center [681, 510] width 91 height 12
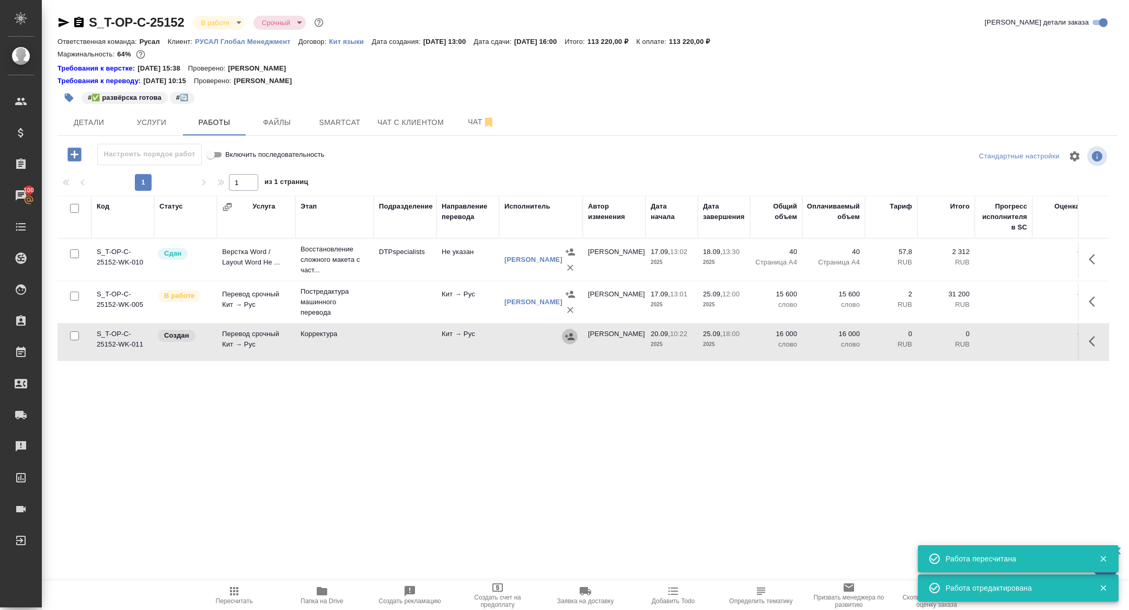
click at [570, 335] on icon "button" at bounding box center [569, 336] width 9 height 7
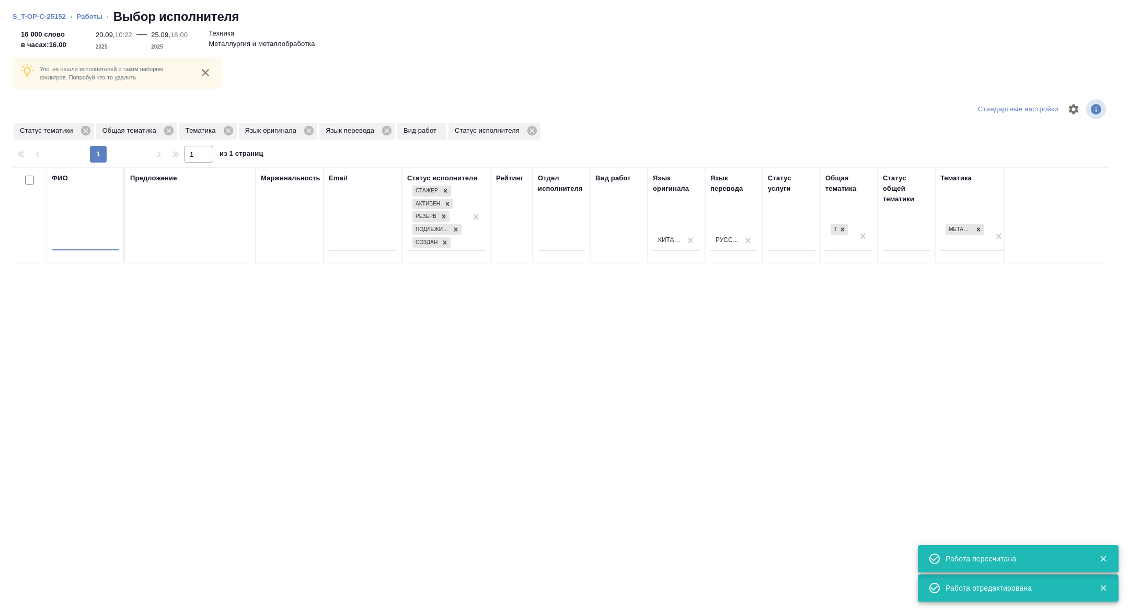
click at [75, 240] on input "text" at bounding box center [85, 243] width 67 height 13
type input "арж"
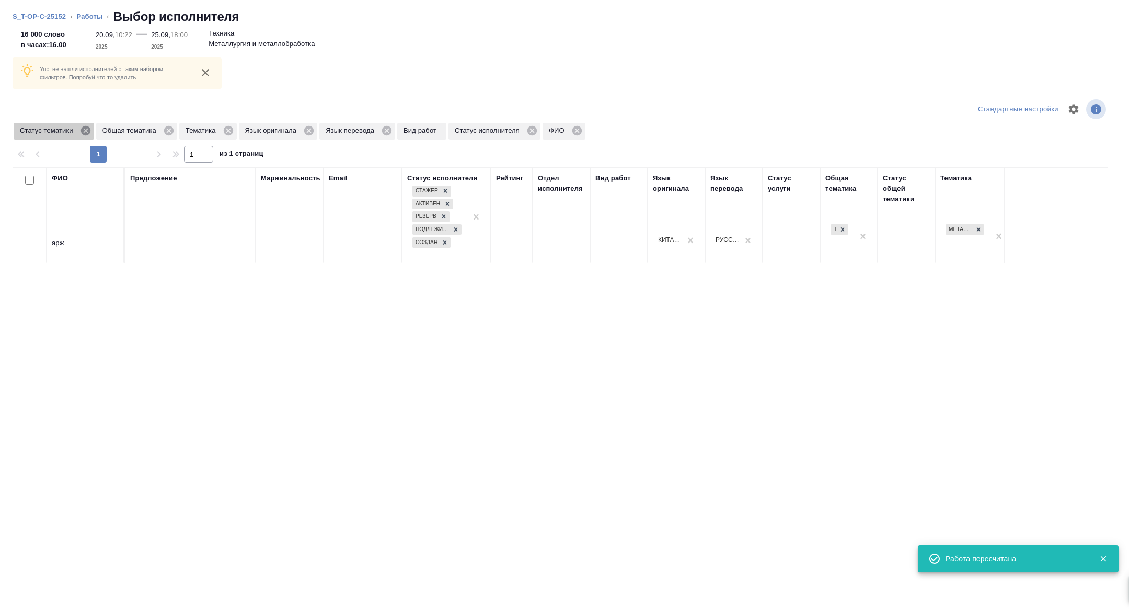
click at [82, 130] on icon at bounding box center [85, 130] width 11 height 11
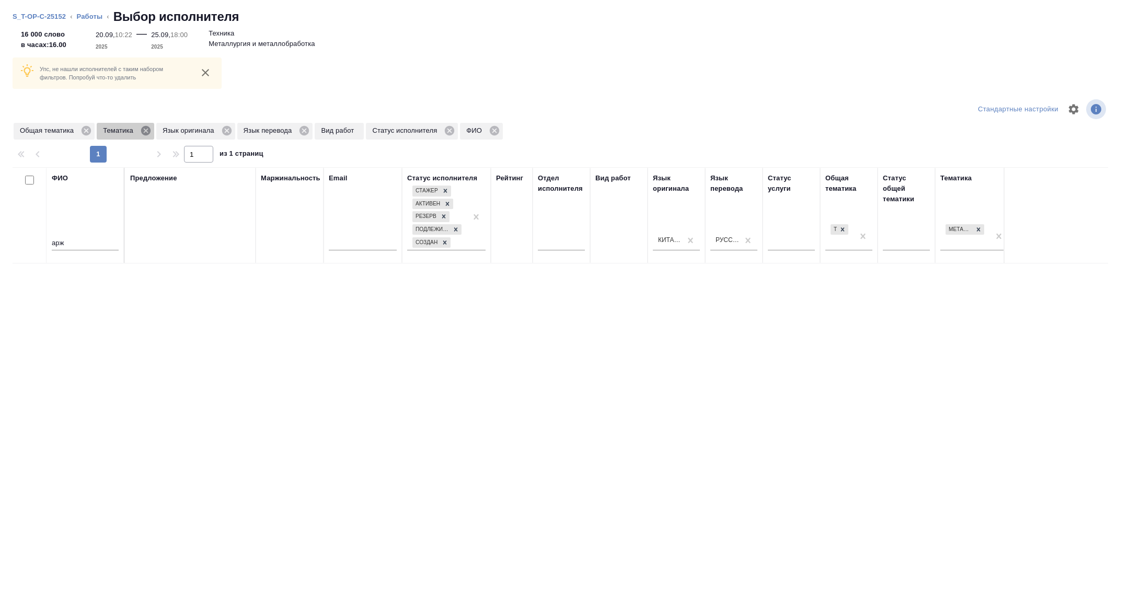
click at [145, 132] on icon at bounding box center [145, 130] width 9 height 9
click at [87, 127] on icon at bounding box center [86, 130] width 9 height 9
click at [82, 132] on icon at bounding box center [83, 130] width 9 height 9
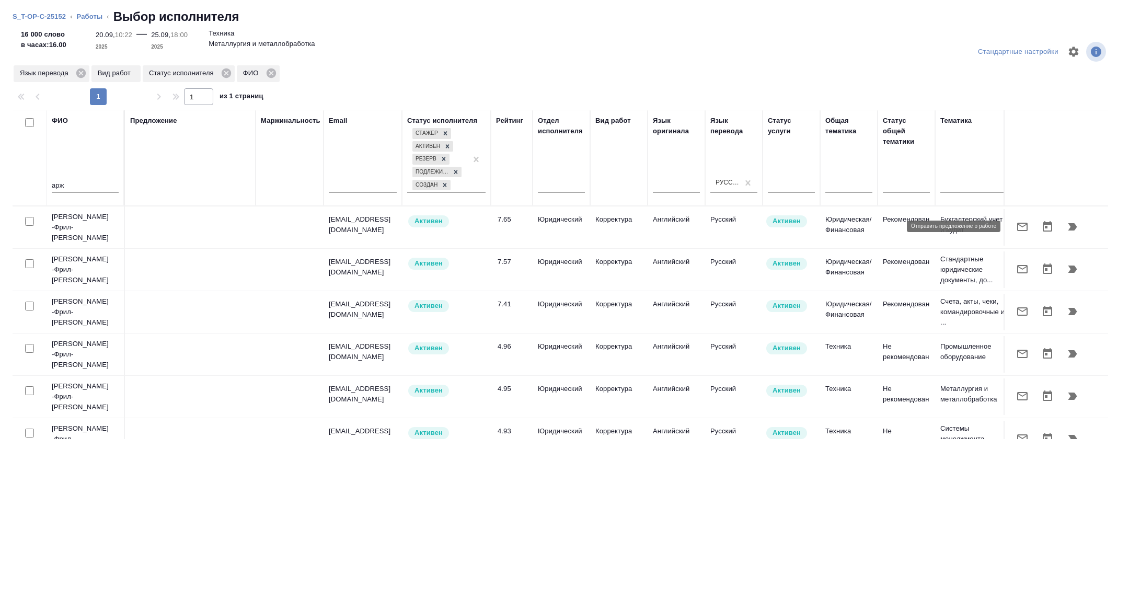
click at [1026, 223] on icon "button" at bounding box center [1022, 227] width 10 height 8
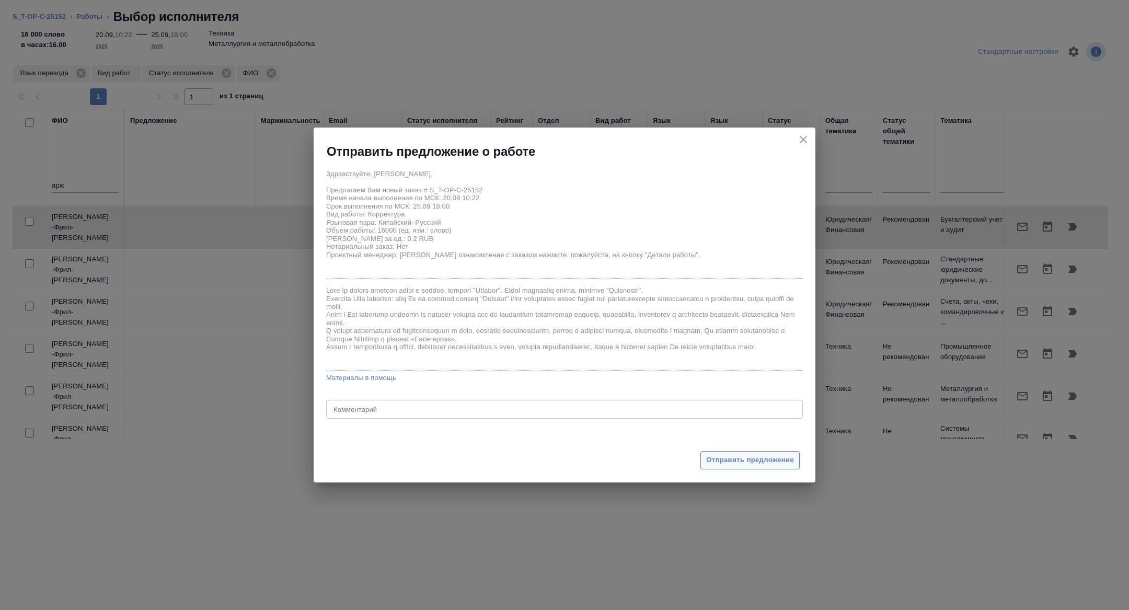
click at [748, 466] on span "Отправить предложение" at bounding box center [750, 460] width 88 height 12
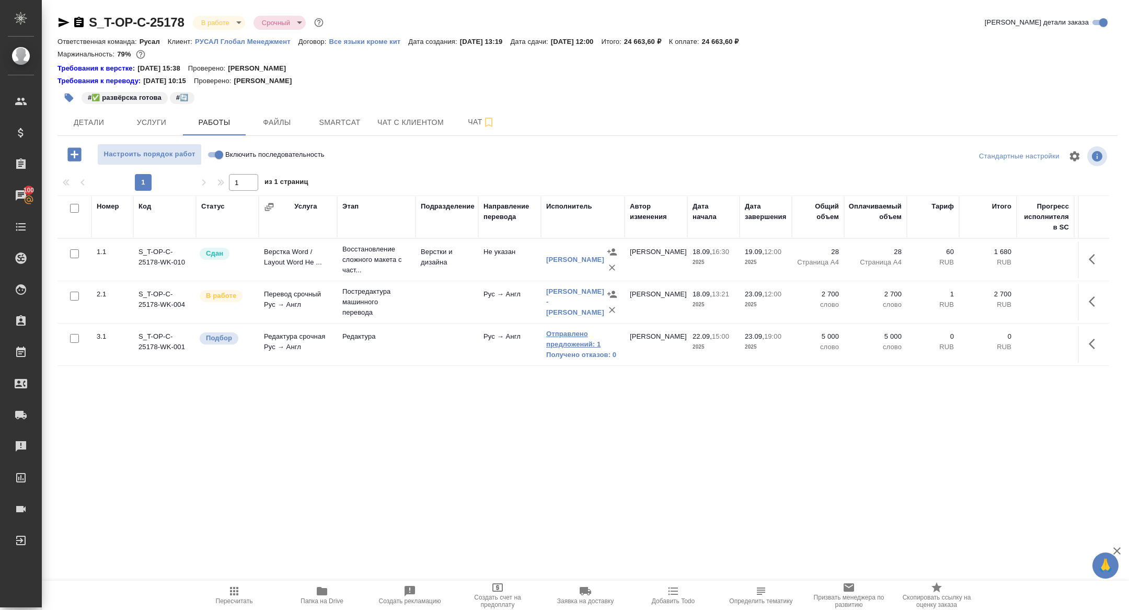
click at [583, 331] on link "Отправлено предложений: 1" at bounding box center [582, 339] width 73 height 21
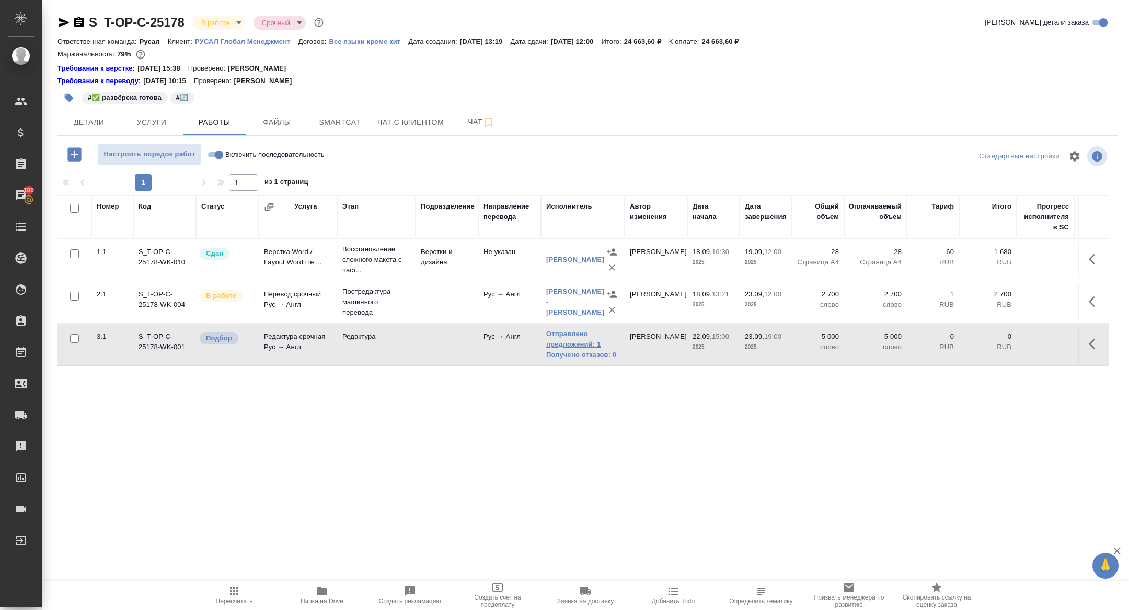
click at [583, 342] on link "Отправлено предложений: 1" at bounding box center [582, 339] width 73 height 21
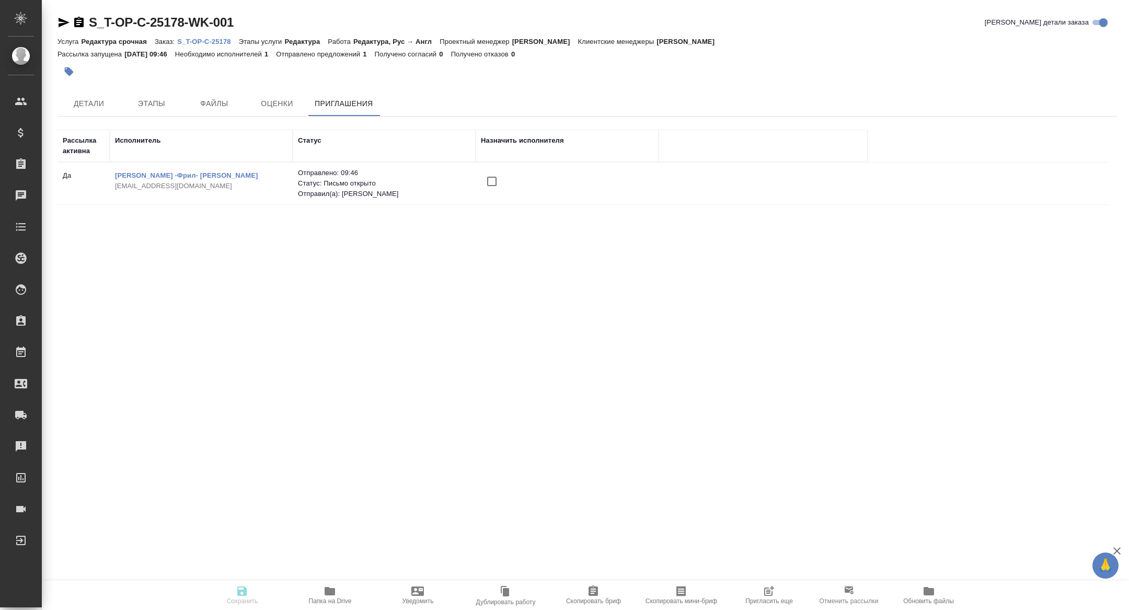
click at [765, 588] on icon "button" at bounding box center [768, 591] width 13 height 13
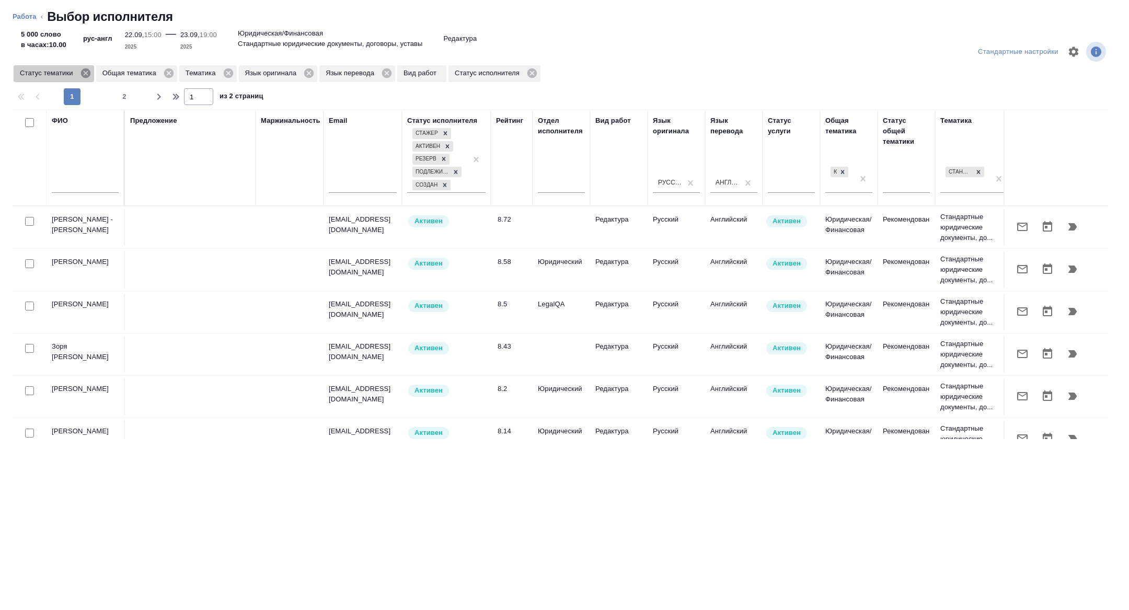
click at [89, 73] on icon at bounding box center [85, 72] width 11 height 11
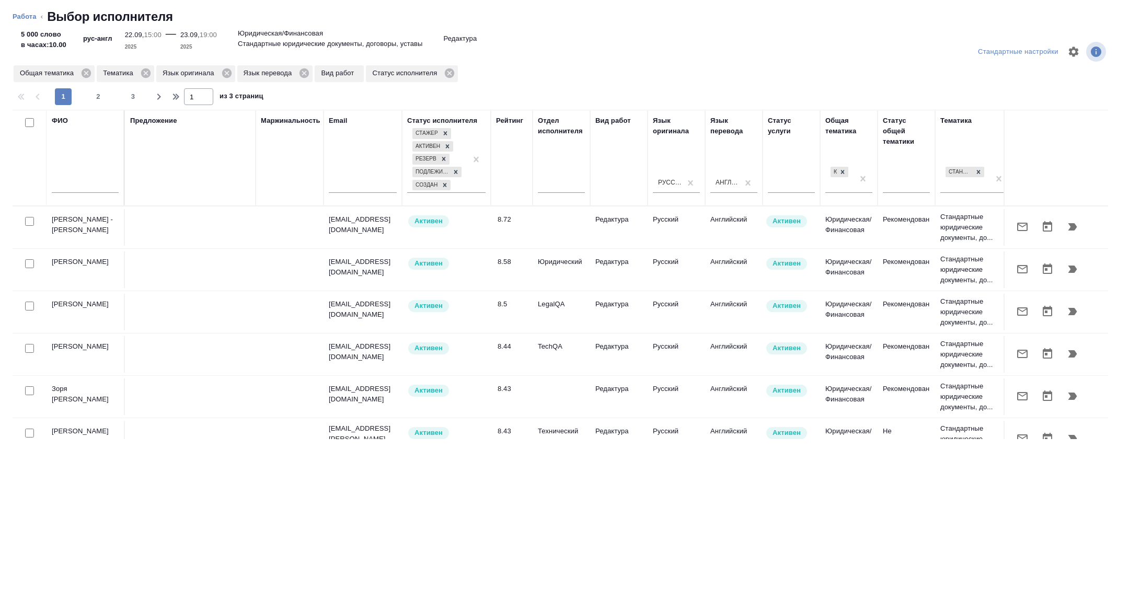
scroll to position [0, 422]
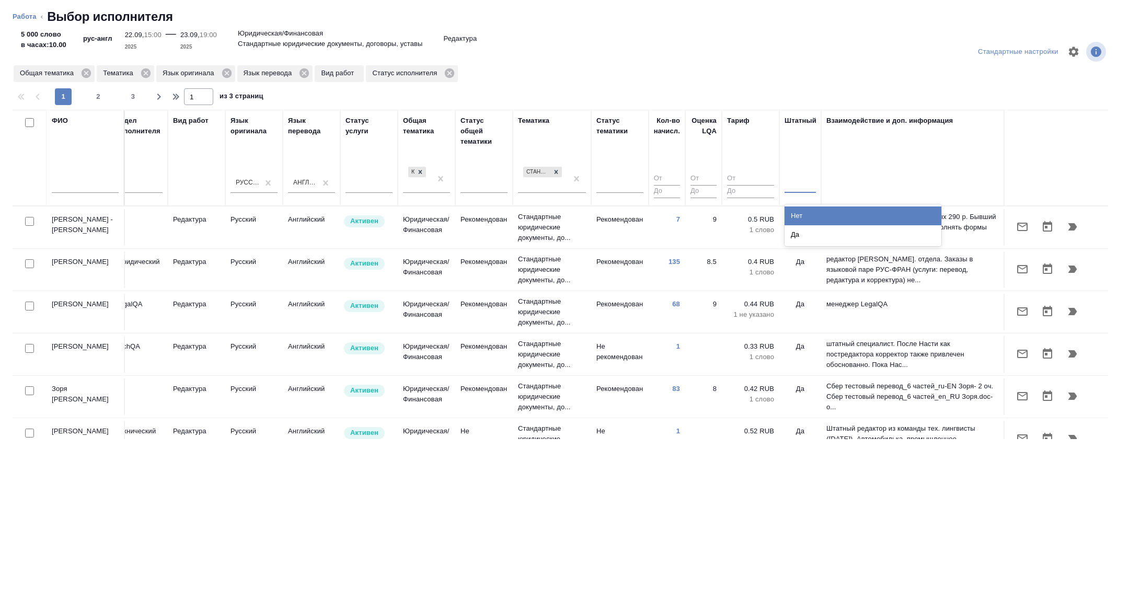
click at [803, 188] on div at bounding box center [799, 182] width 31 height 15
drag, startPoint x: 803, startPoint y: 208, endPoint x: 735, endPoint y: 221, distance: 68.6
click at [803, 208] on div "Нет" at bounding box center [862, 215] width 157 height 19
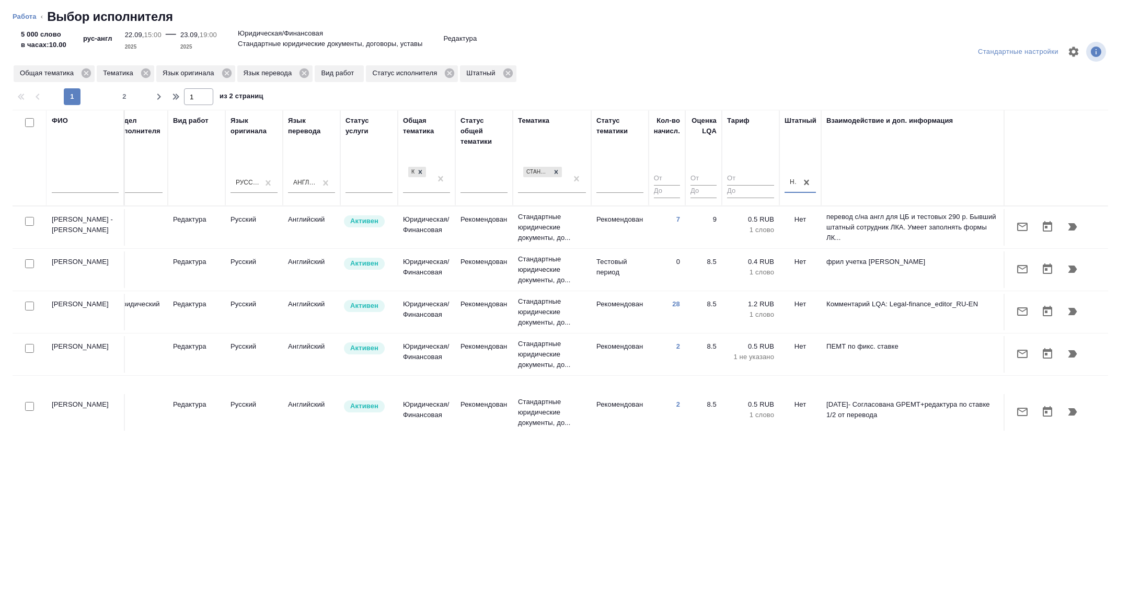
scroll to position [34, 422]
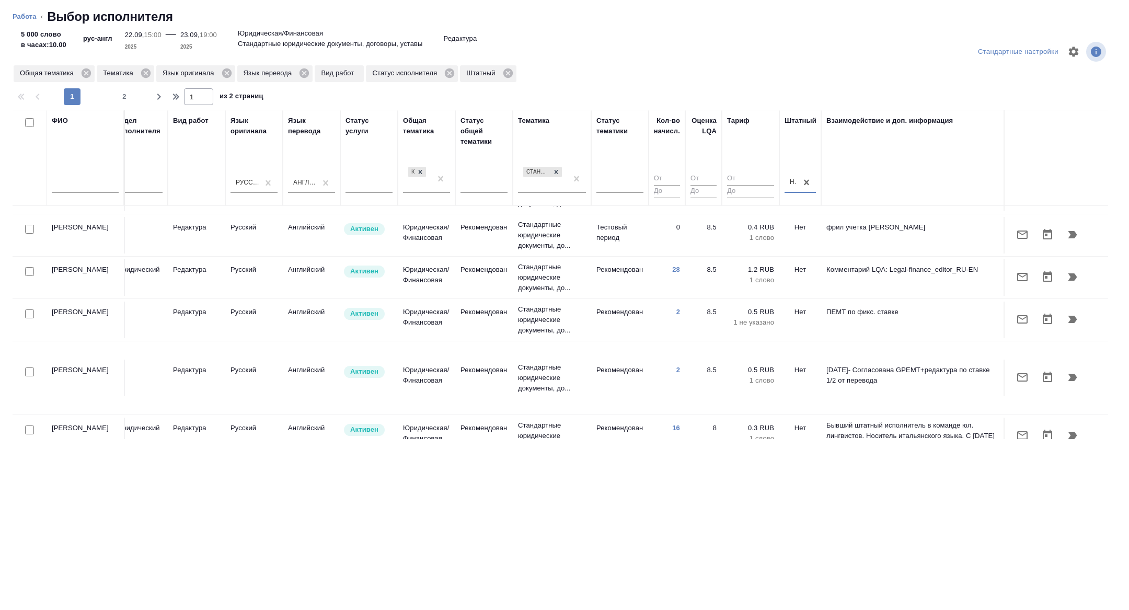
click at [28, 312] on input "checkbox" at bounding box center [29, 313] width 9 height 9
checkbox input "true"
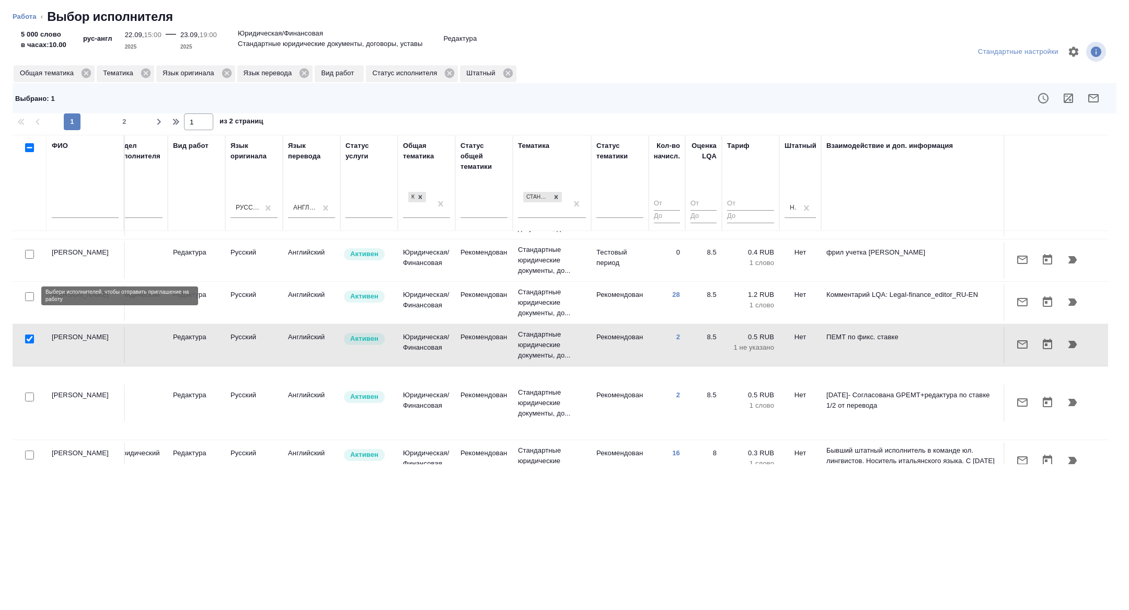
click at [28, 299] on input "checkbox" at bounding box center [29, 296] width 9 height 9
checkbox input "true"
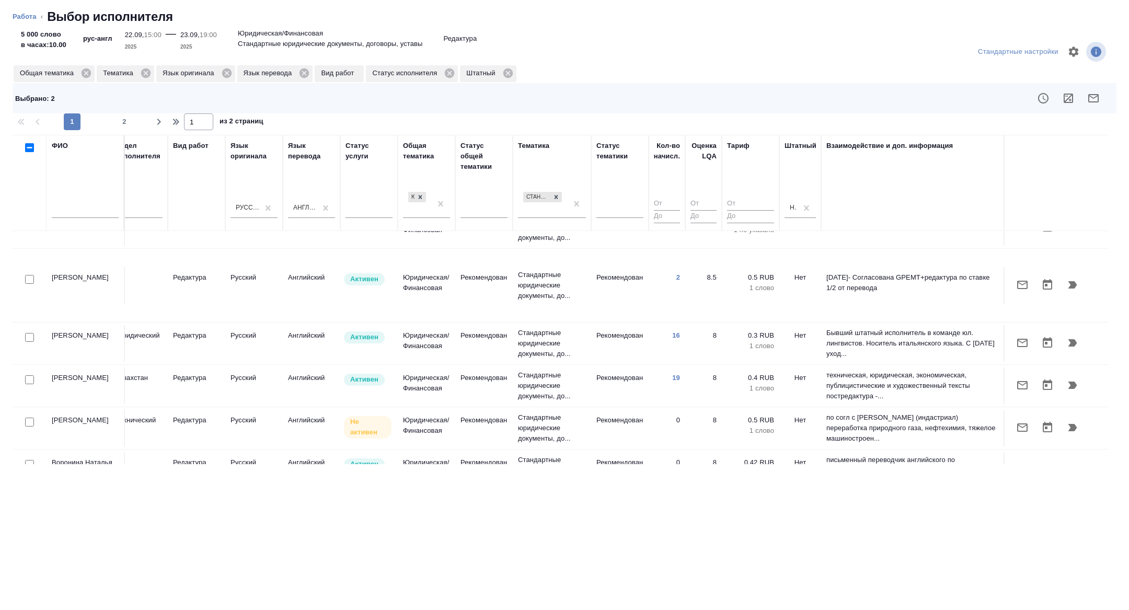
scroll to position [154, 422]
click at [28, 331] on input "checkbox" at bounding box center [29, 335] width 9 height 9
checkbox input "true"
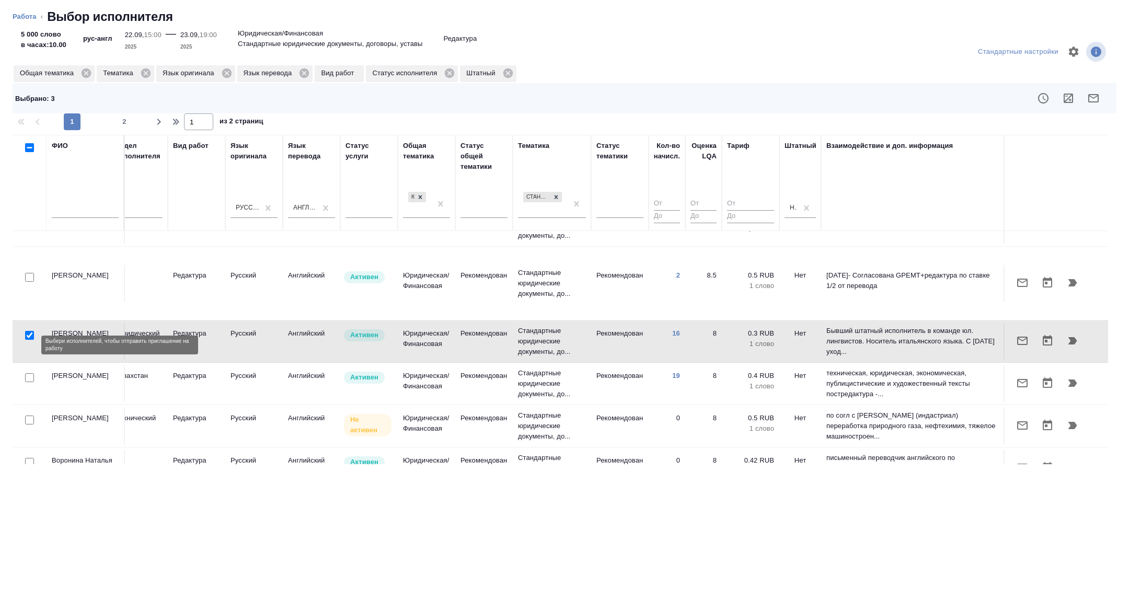
click at [29, 373] on input "checkbox" at bounding box center [29, 377] width 9 height 9
checkbox input "true"
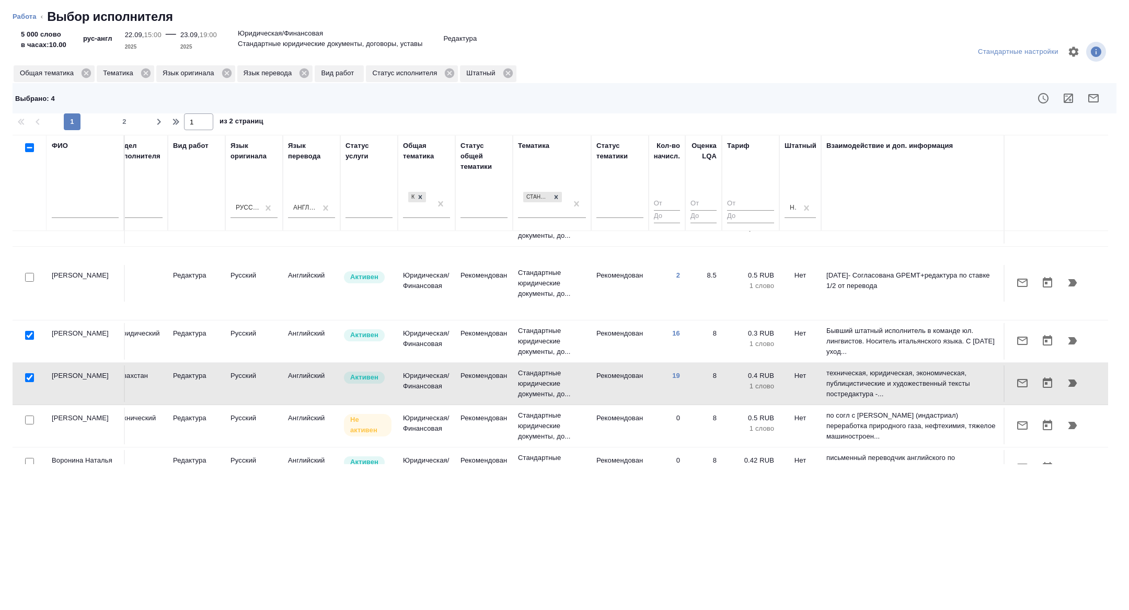
scroll to position [205, 422]
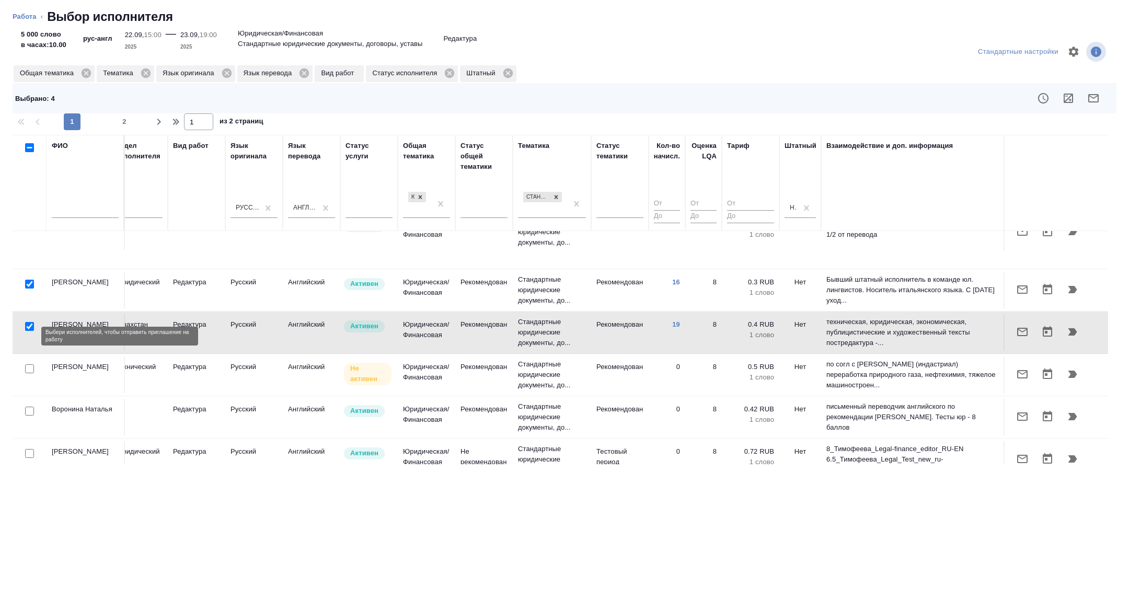
click at [31, 364] on input "checkbox" at bounding box center [29, 368] width 9 height 9
checkbox input "true"
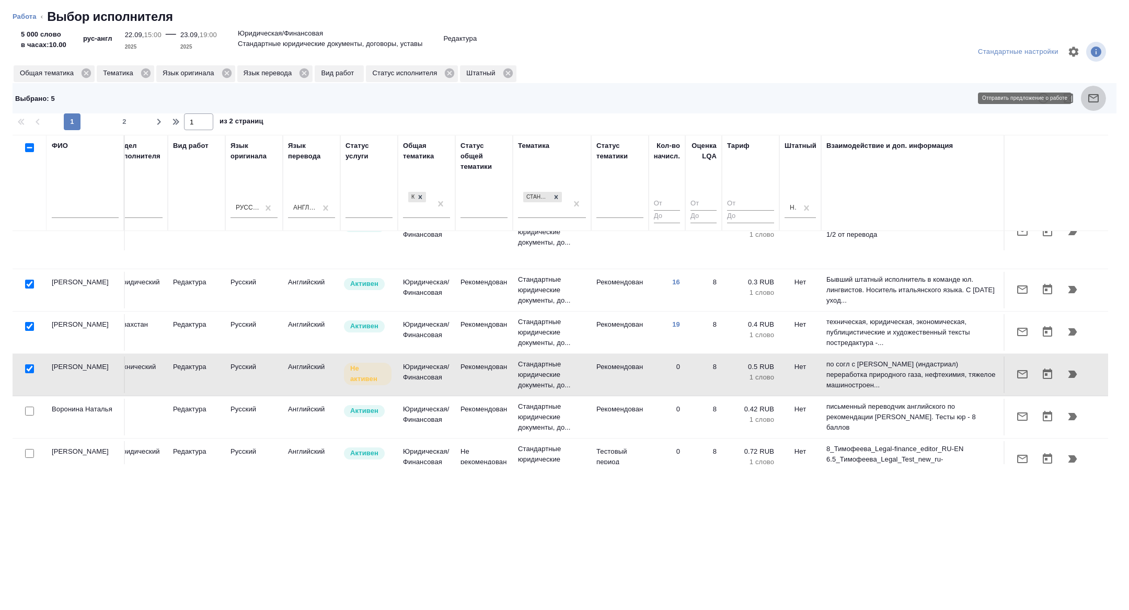
click at [1090, 102] on icon "button" at bounding box center [1093, 98] width 10 height 8
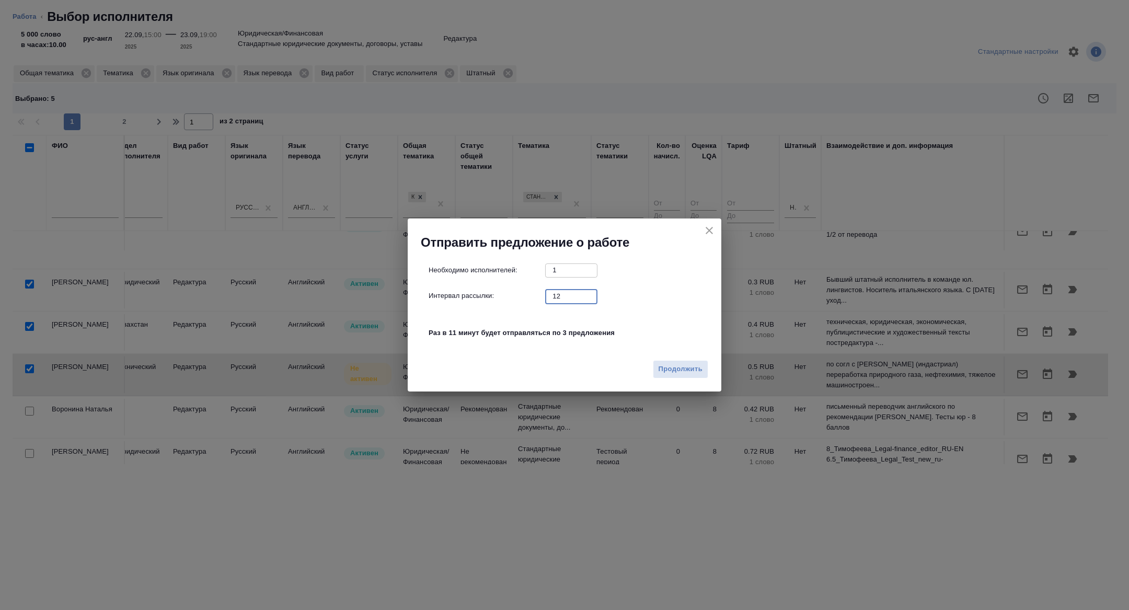
drag, startPoint x: 582, startPoint y: 295, endPoint x: 534, endPoint y: 291, distance: 47.7
click at [545, 291] on input "12" at bounding box center [571, 295] width 52 height 13
drag, startPoint x: 563, startPoint y: 292, endPoint x: 501, endPoint y: 292, distance: 62.2
click at [502, 292] on div "Интервал рассылки: 12 ​" at bounding box center [568, 295] width 280 height 13
drag, startPoint x: 562, startPoint y: 298, endPoint x: 515, endPoint y: 288, distance: 48.1
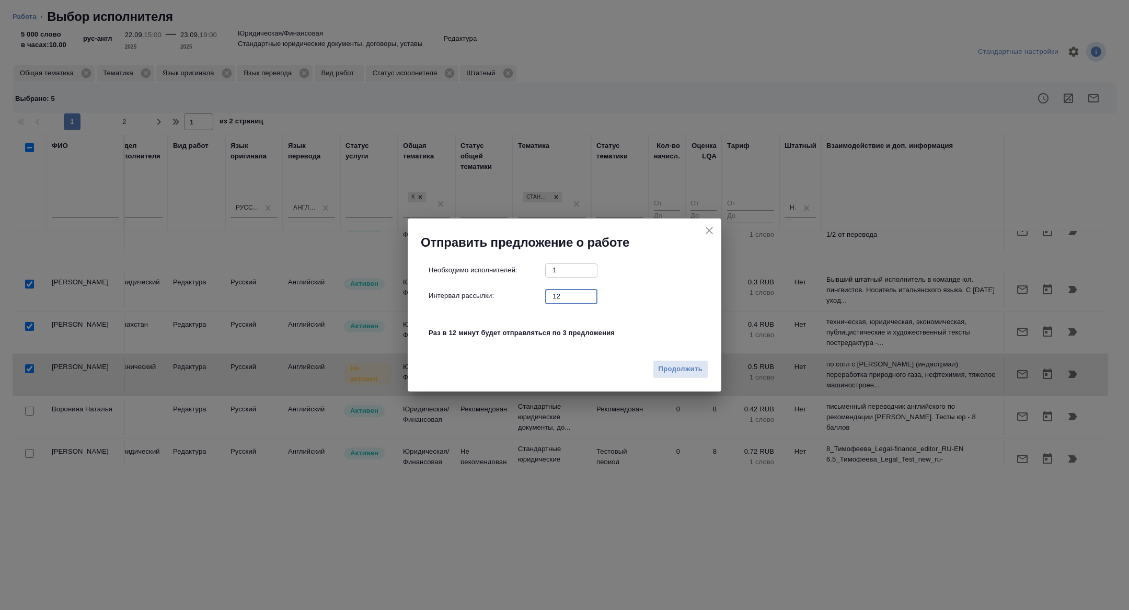
click at [518, 289] on div "Интервал рассылки: 12 ​" at bounding box center [568, 295] width 280 height 13
type input "1"
click at [686, 366] on span "Продолжить" at bounding box center [680, 369] width 44 height 12
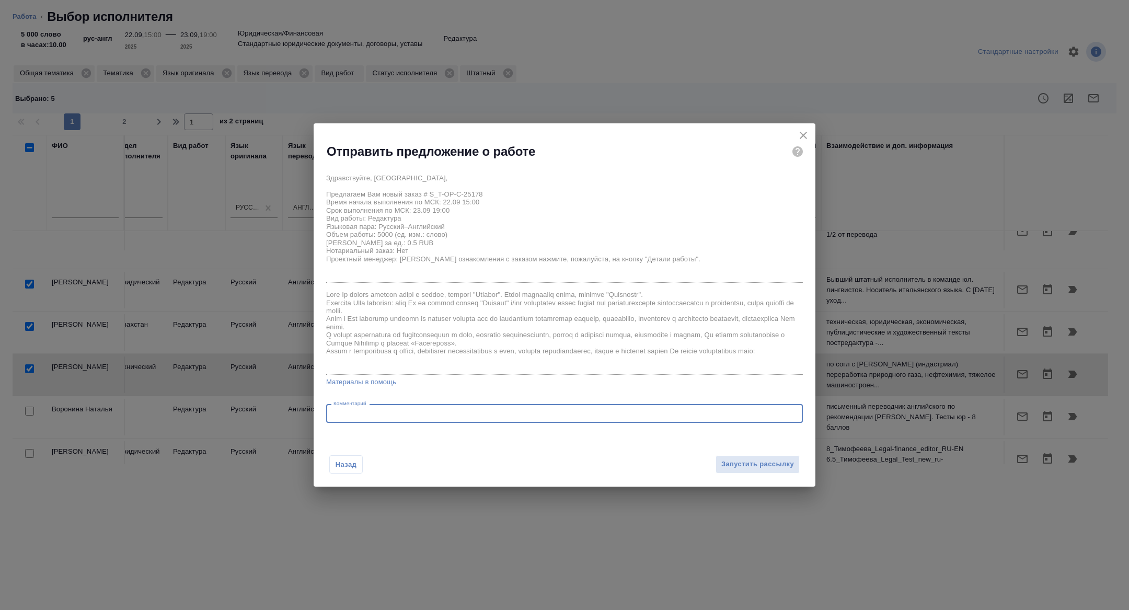
click at [458, 410] on textarea at bounding box center [564, 414] width 462 height 8
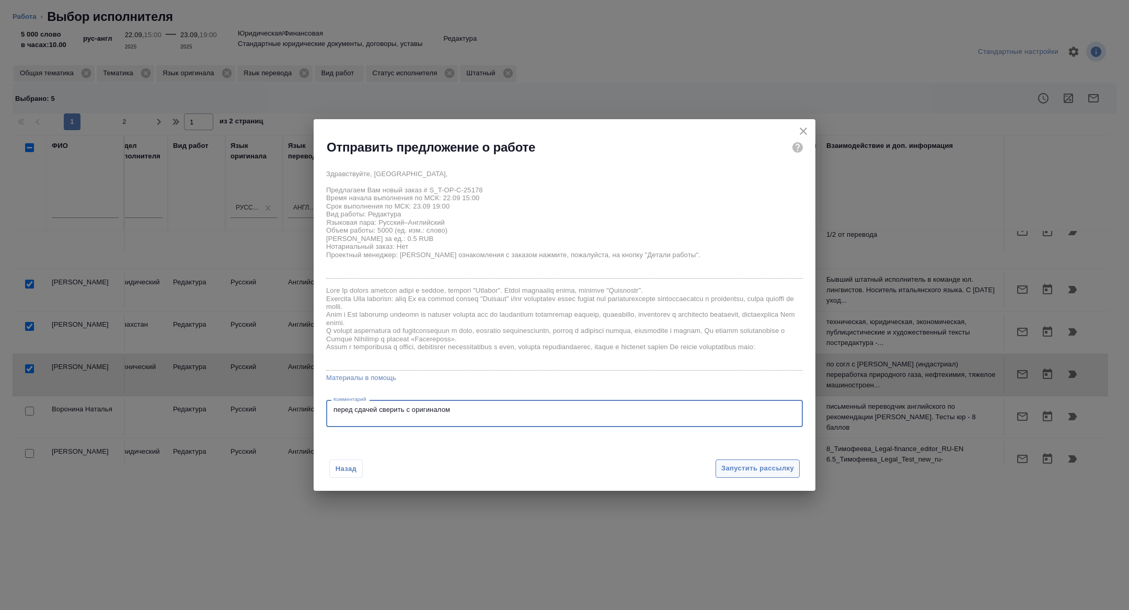
type textarea "перед сдачей сверить с оригиналом"
click at [780, 471] on span "Запустить рассылку" at bounding box center [757, 468] width 73 height 12
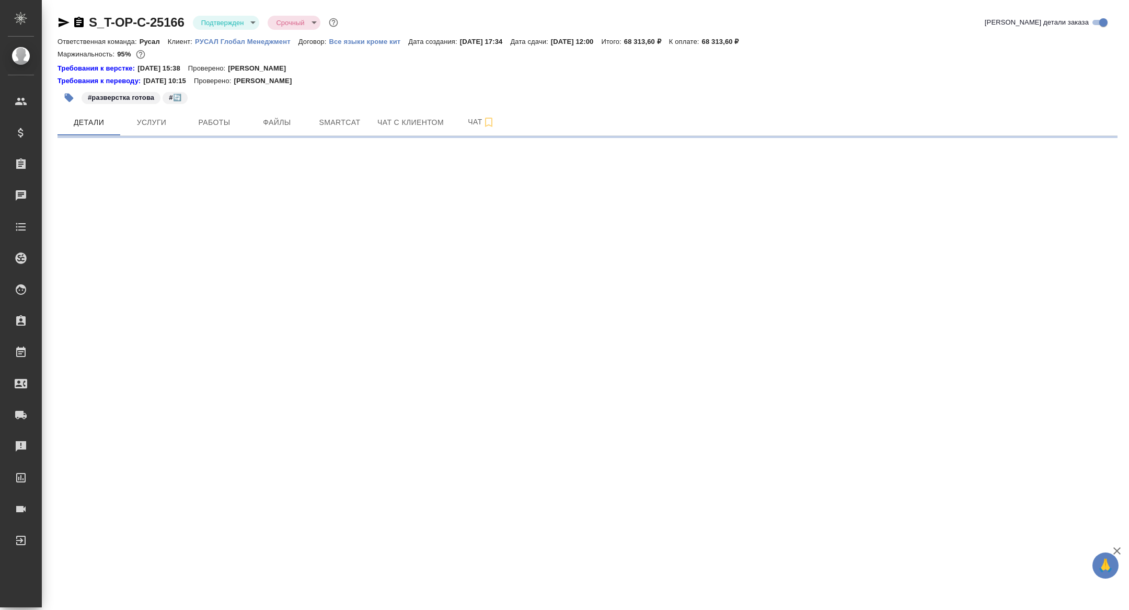
select select "RU"
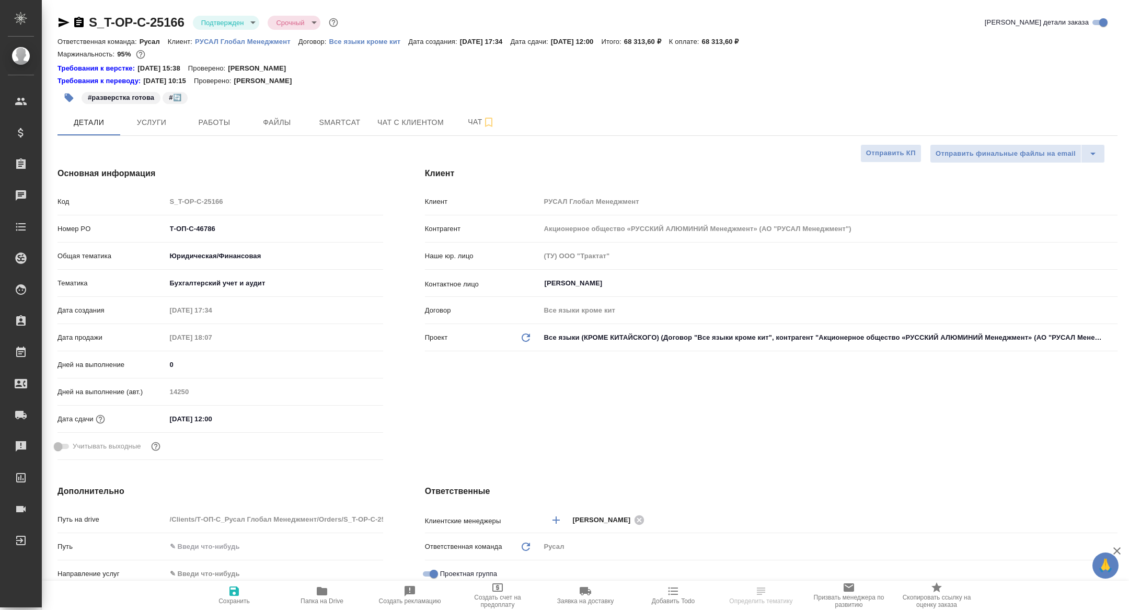
type textarea "x"
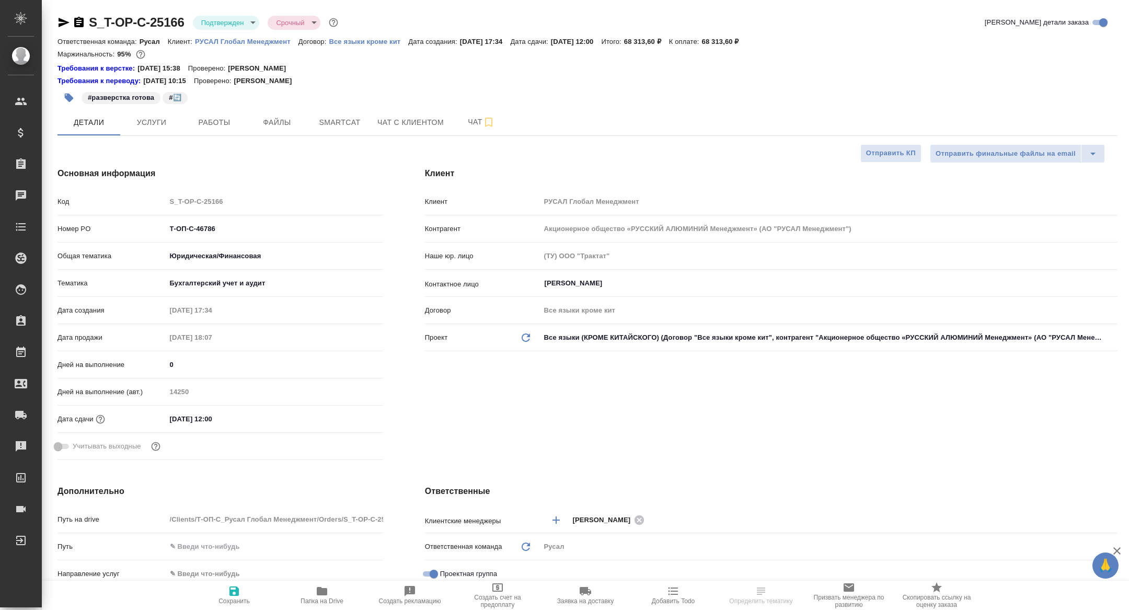
type textarea "x"
click at [459, 115] on span "Чат" at bounding box center [481, 121] width 50 height 13
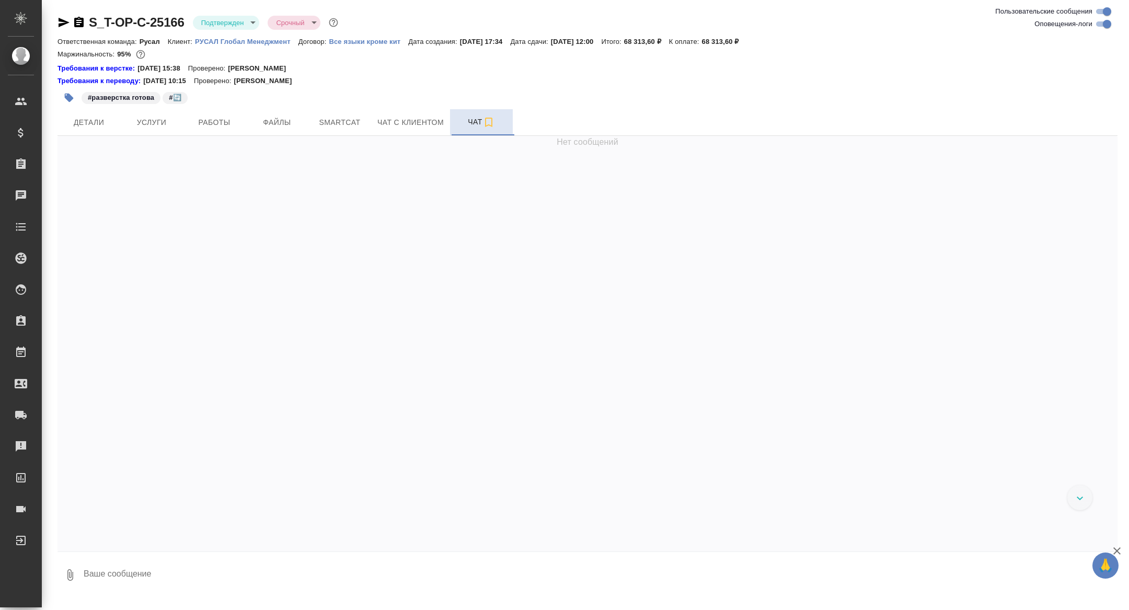
scroll to position [4273, 0]
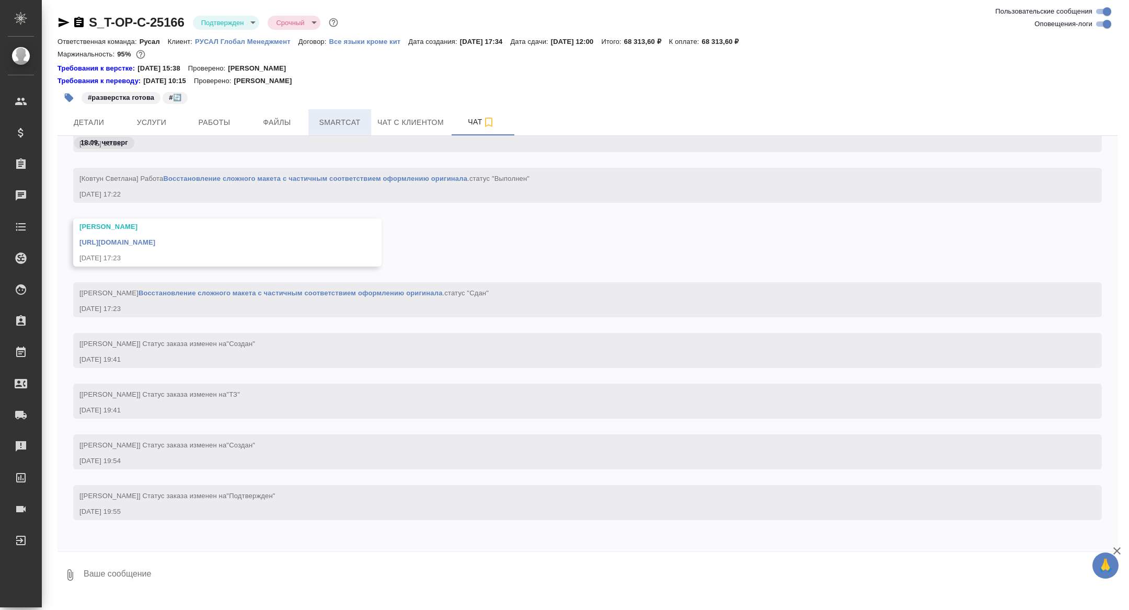
click at [337, 114] on button "Smartcat" at bounding box center [339, 122] width 63 height 26
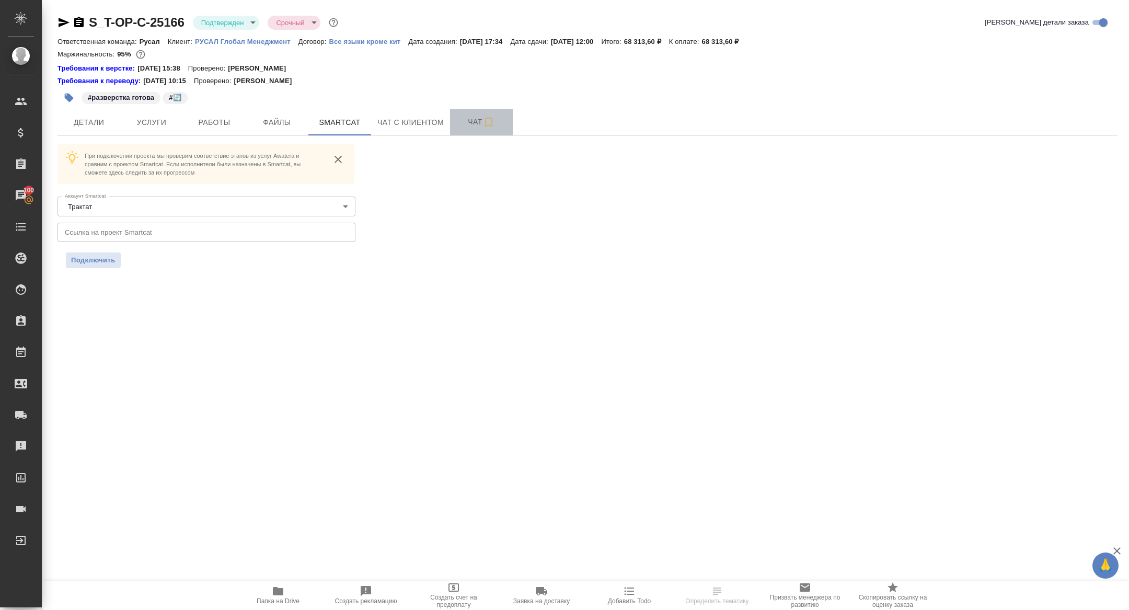
click at [475, 125] on span "Чат" at bounding box center [481, 121] width 50 height 13
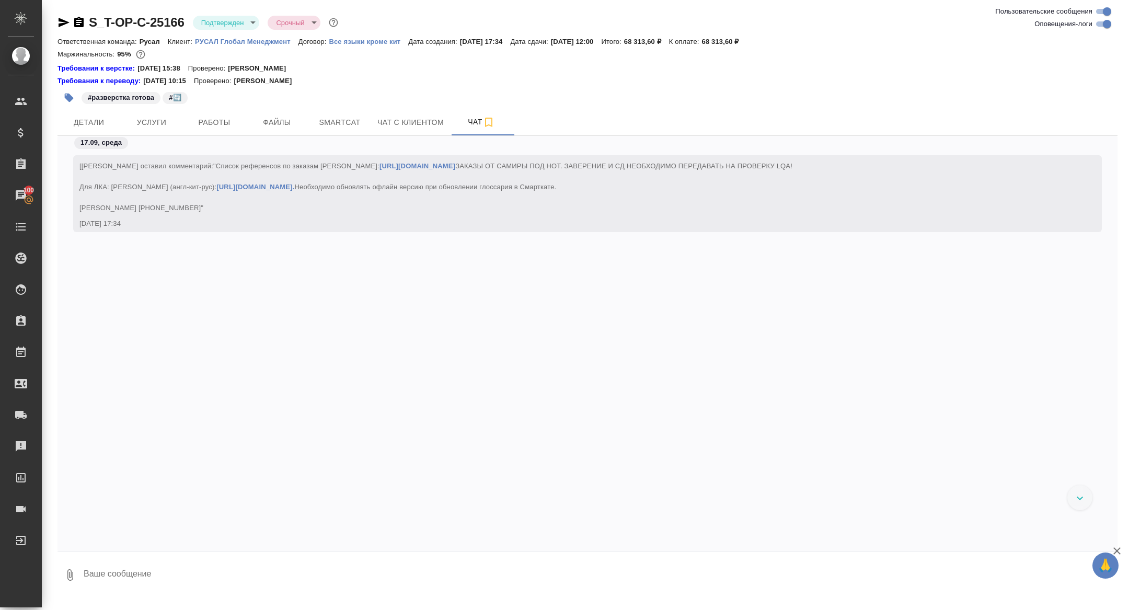
scroll to position [4273, 0]
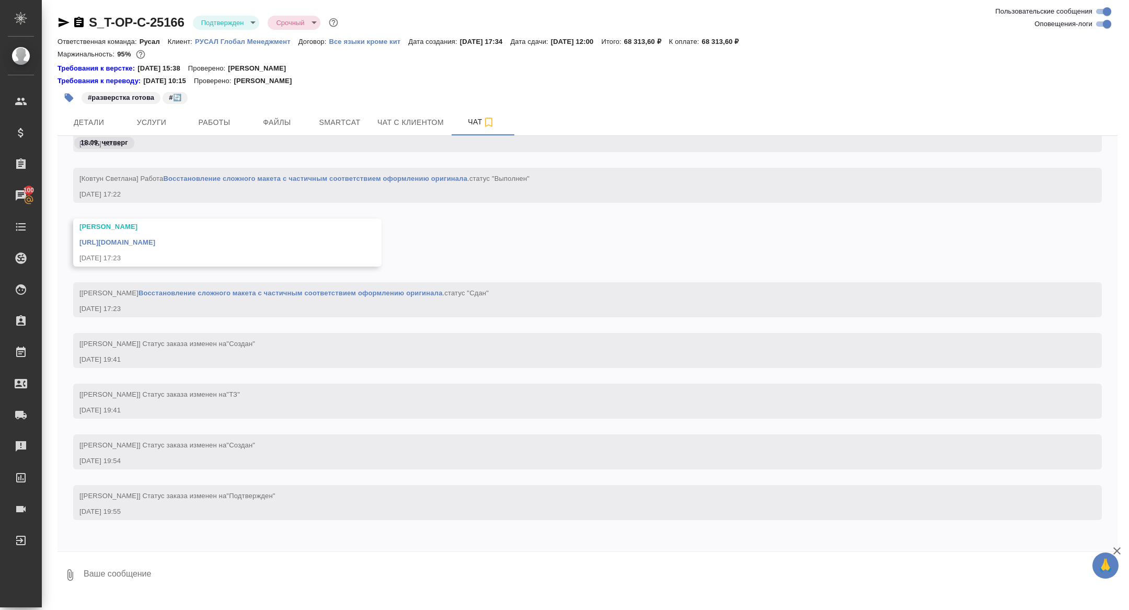
click at [155, 245] on link "https://drive.awatera.com/apps/files/files/10393010?dir=/Shares/%D0%A2-%D0%9E%D…" at bounding box center [117, 242] width 76 height 8
click at [342, 115] on button "Smartcat" at bounding box center [339, 122] width 63 height 26
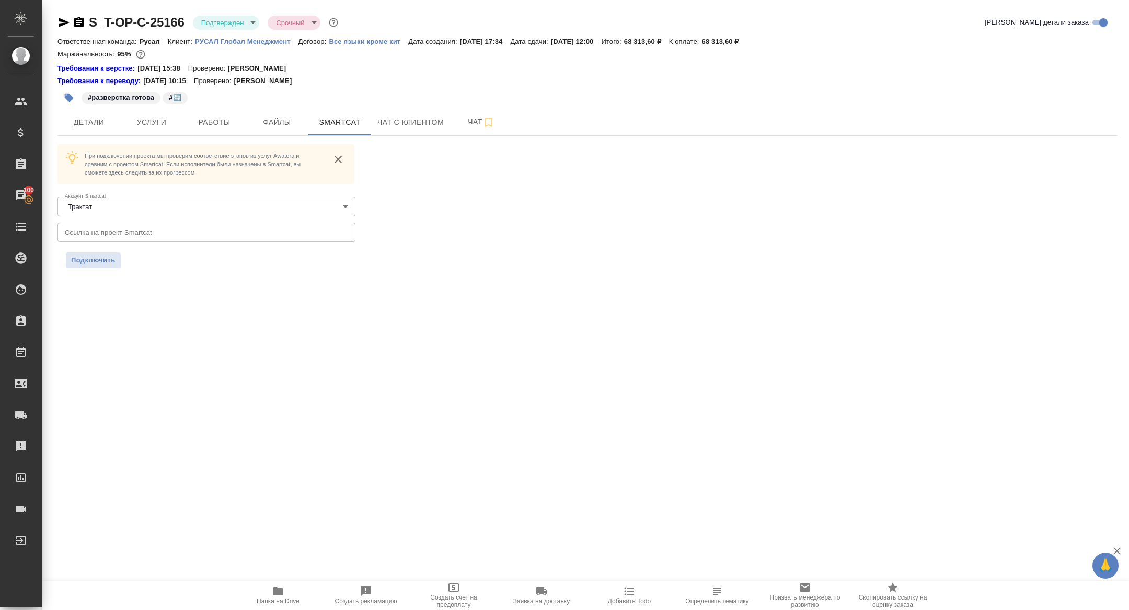
click at [76, 22] on icon "button" at bounding box center [79, 22] width 13 height 13
click at [146, 125] on span "Услуги" at bounding box center [151, 122] width 50 height 13
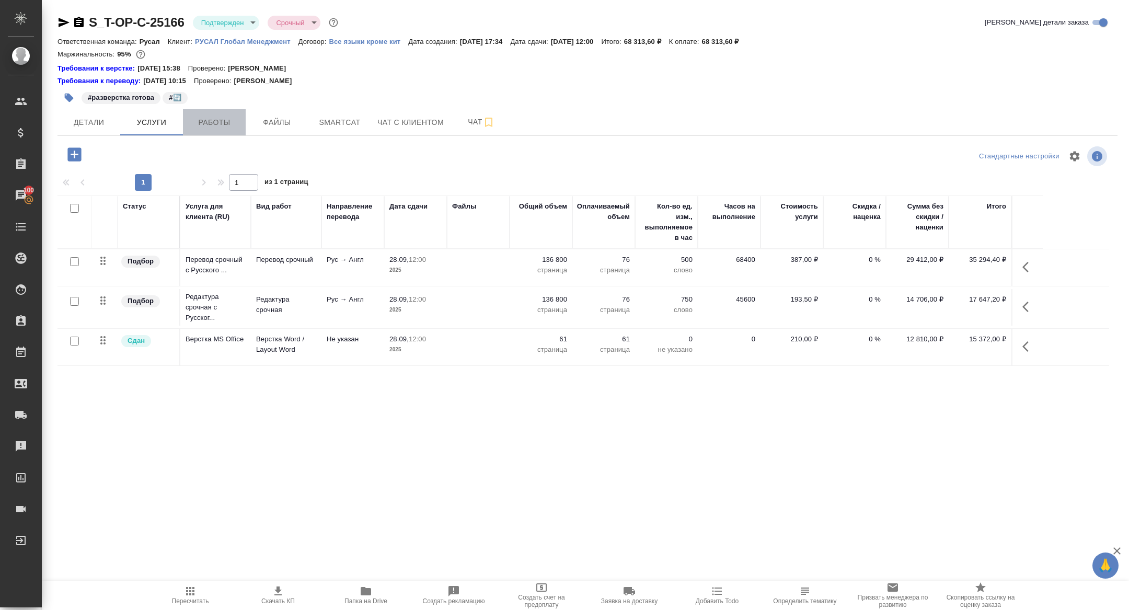
click at [225, 115] on button "Работы" at bounding box center [214, 122] width 63 height 26
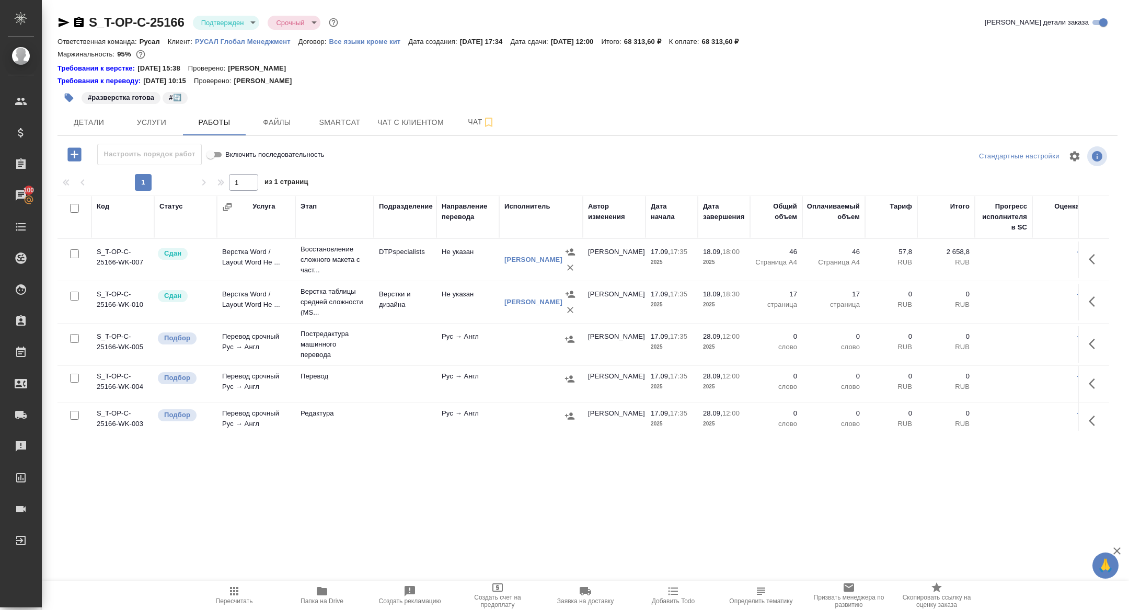
click at [72, 209] on input "checkbox" at bounding box center [74, 208] width 9 height 9
checkbox input "true"
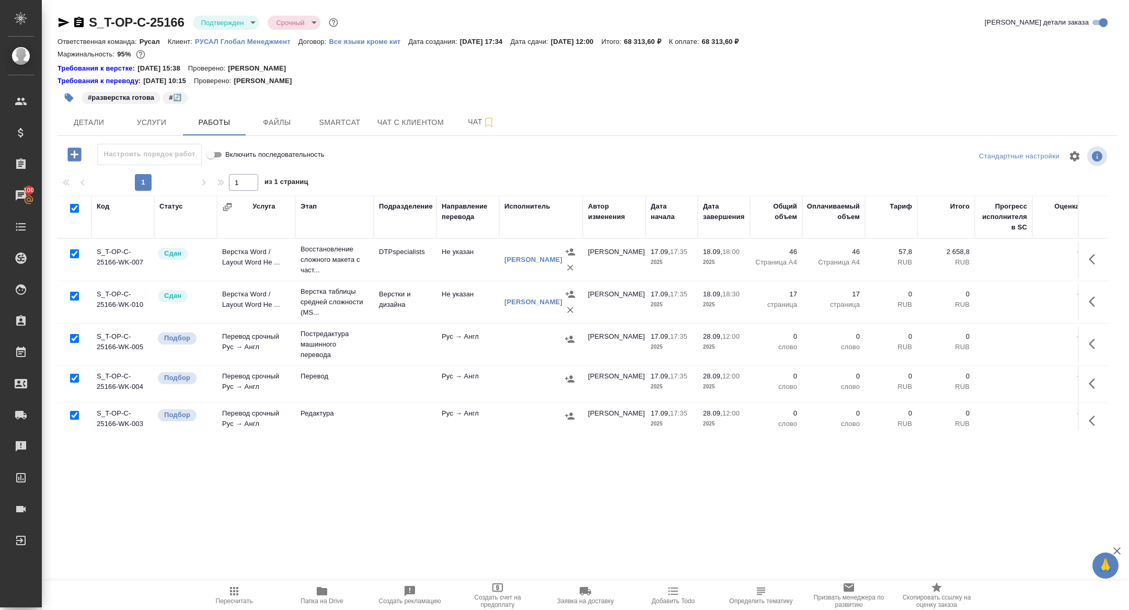
checkbox input "true"
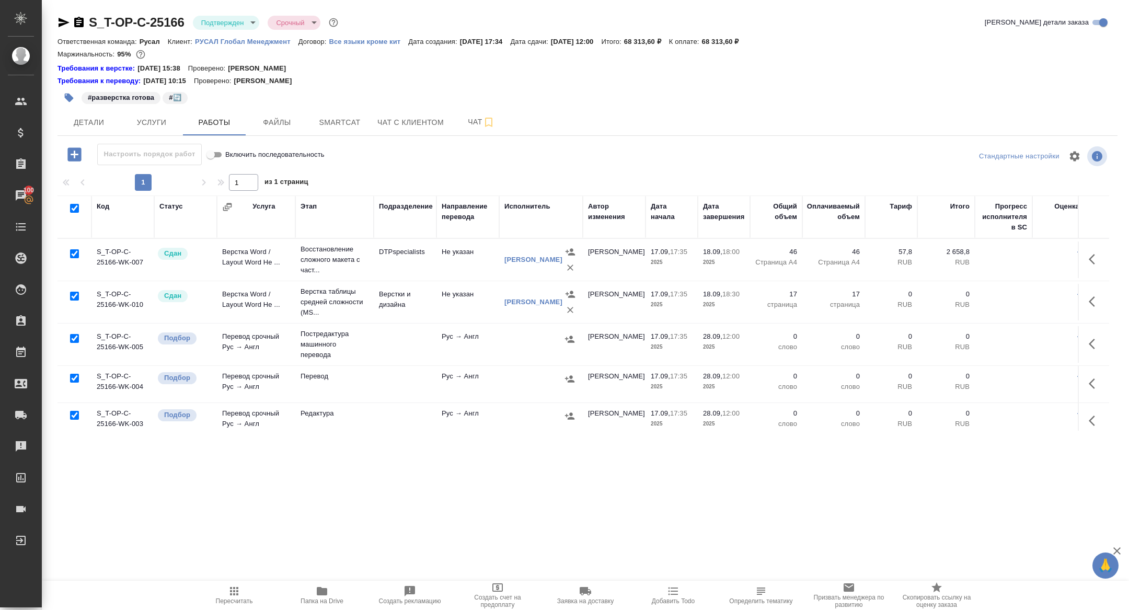
checkbox input "true"
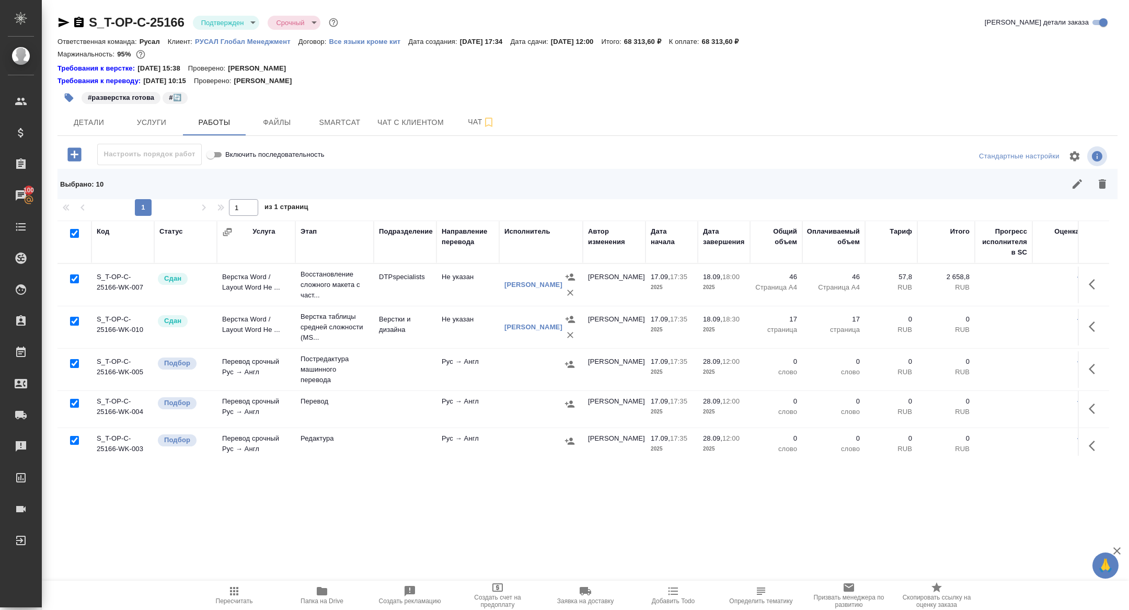
click at [76, 318] on input "checkbox" at bounding box center [74, 321] width 9 height 9
checkbox input "false"
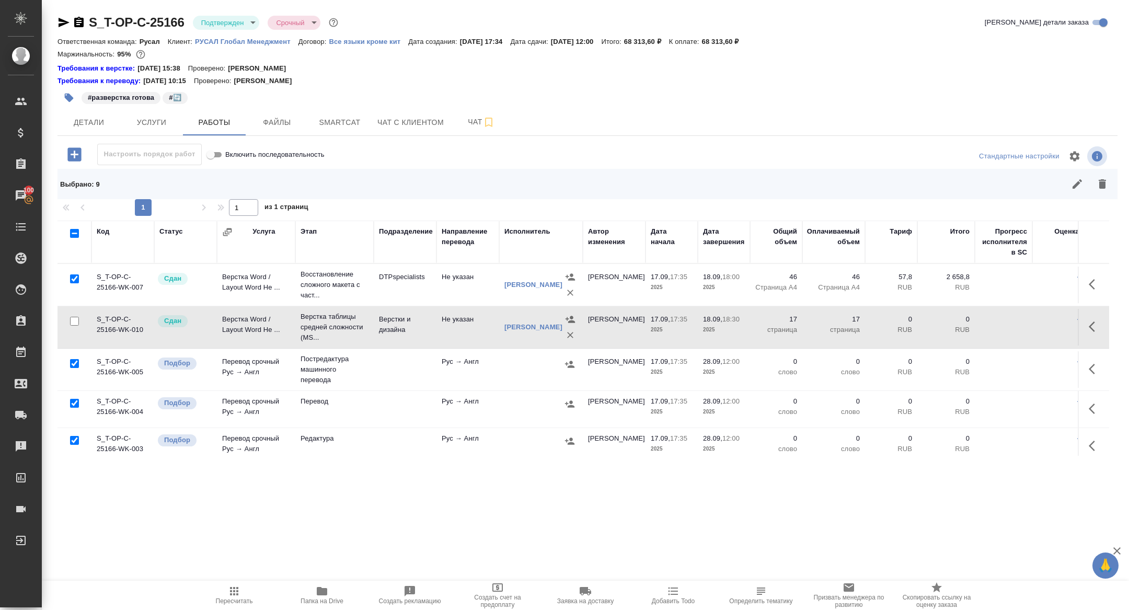
click at [76, 276] on input "checkbox" at bounding box center [74, 278] width 9 height 9
checkbox input "false"
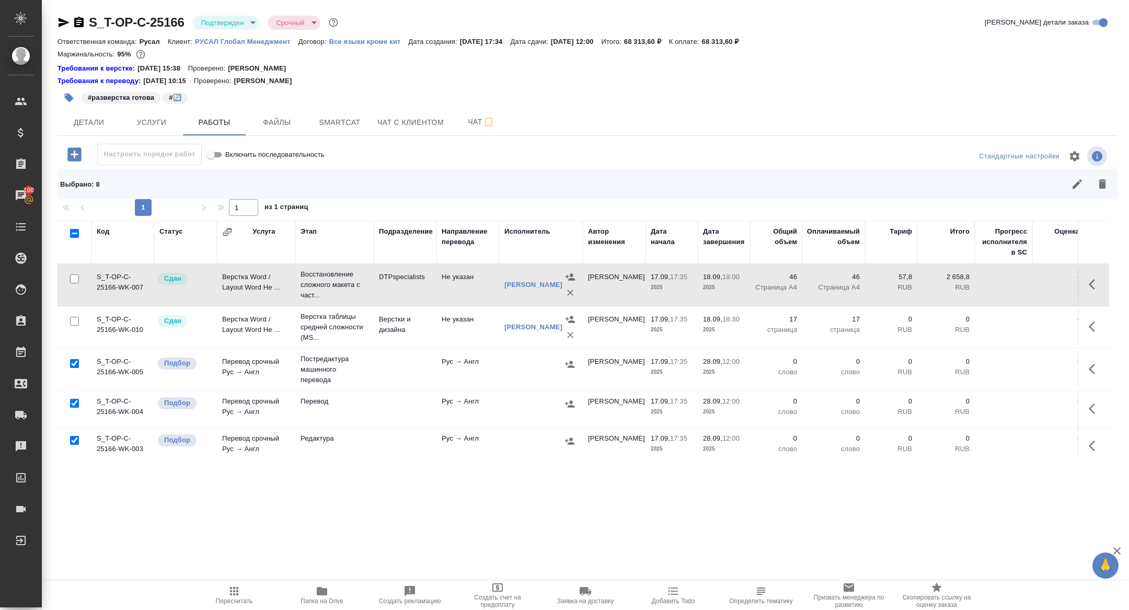
click at [76, 357] on div at bounding box center [75, 363] width 24 height 15
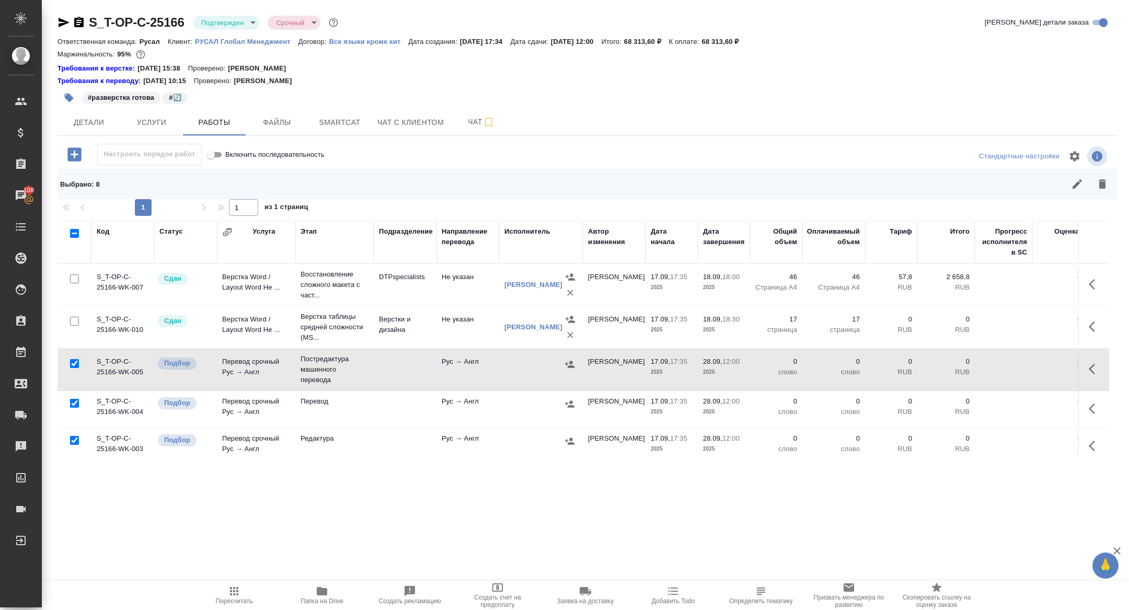
click at [76, 363] on input "checkbox" at bounding box center [74, 363] width 9 height 9
checkbox input "false"
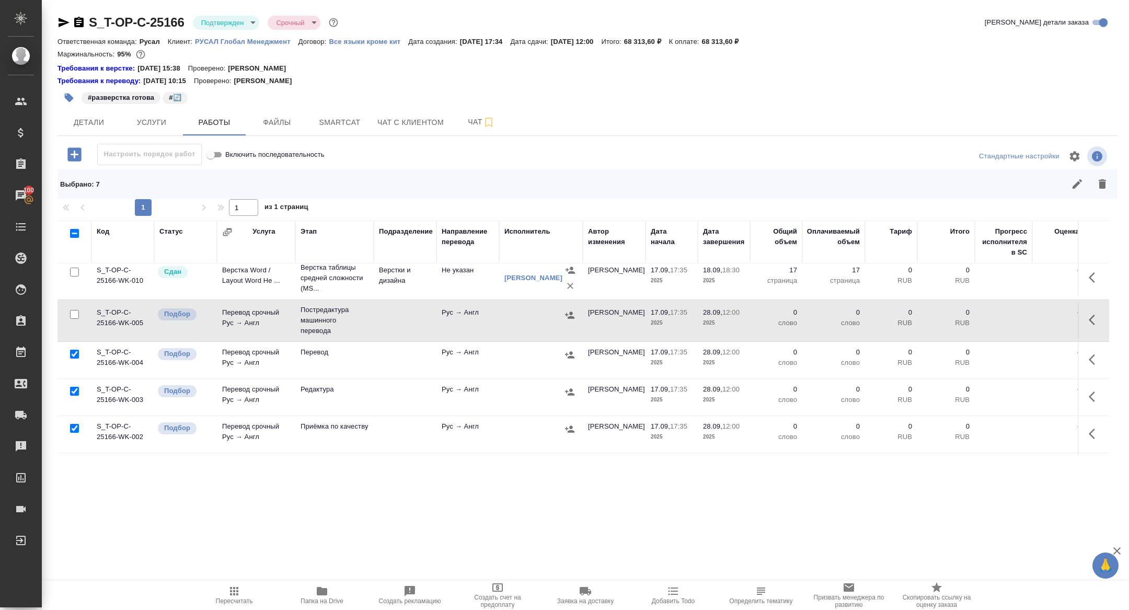
scroll to position [51, 0]
click at [74, 388] on input "checkbox" at bounding box center [74, 389] width 9 height 9
checkbox input "false"
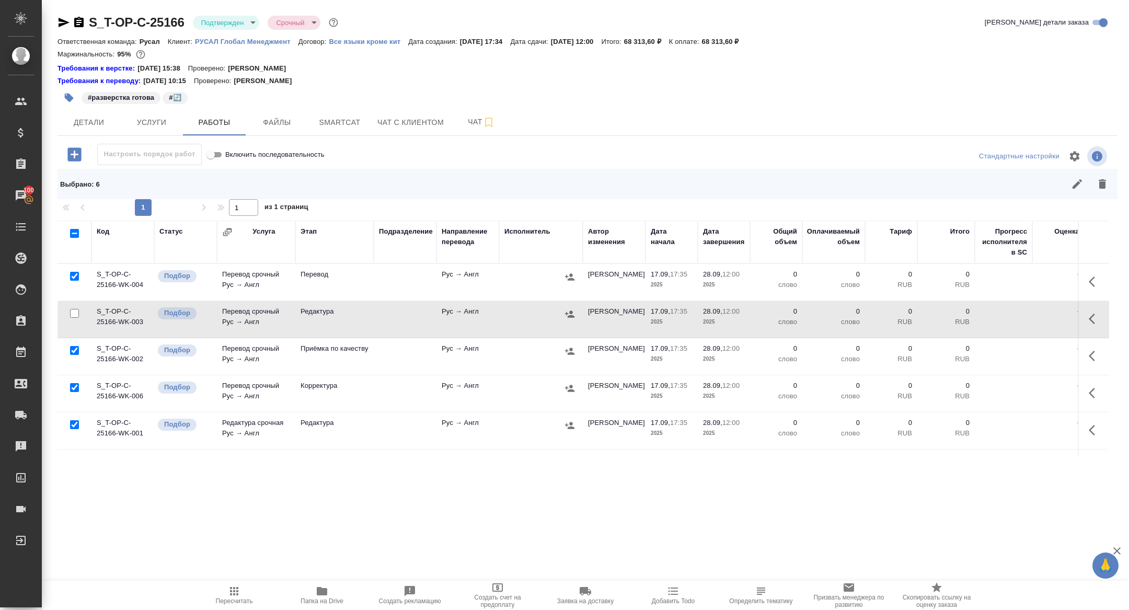
scroll to position [193, 0]
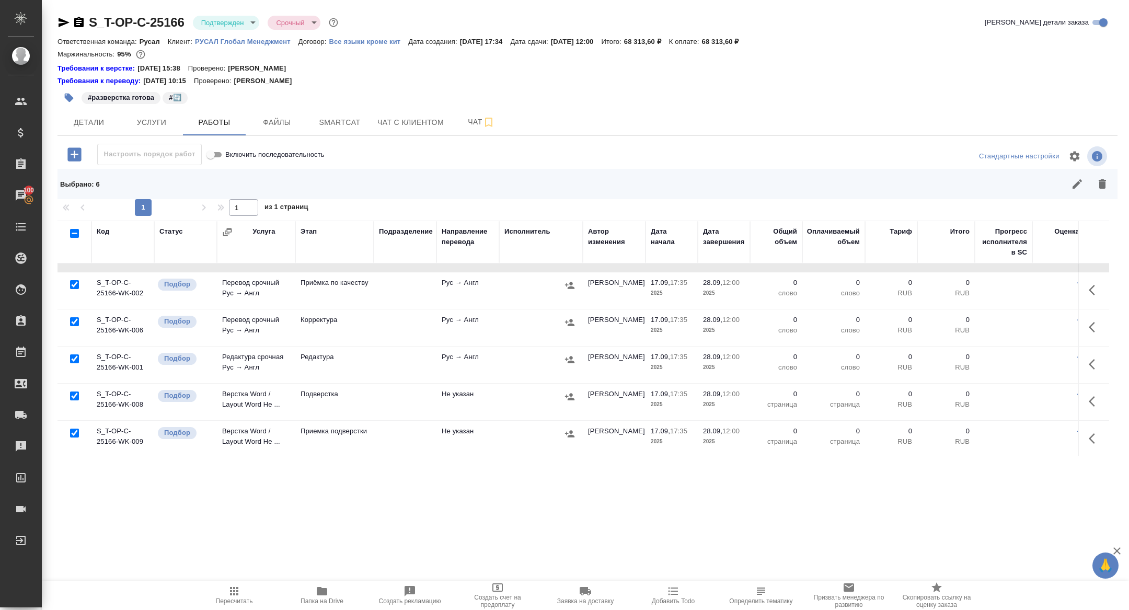
click at [74, 393] on input "checkbox" at bounding box center [74, 395] width 9 height 9
checkbox input "false"
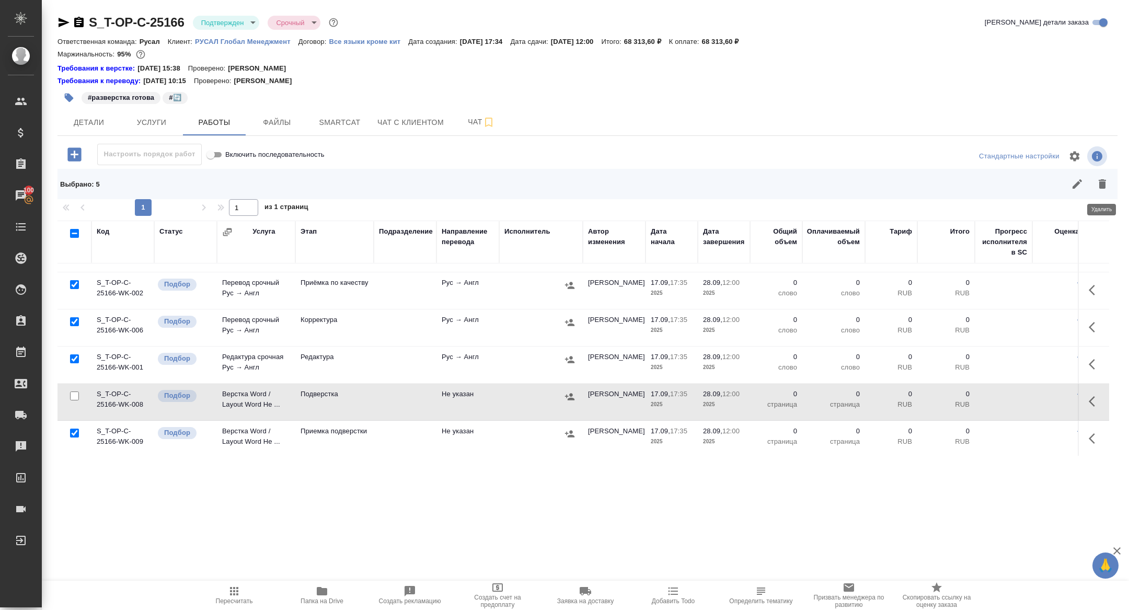
click at [1102, 184] on icon "button" at bounding box center [1101, 183] width 7 height 9
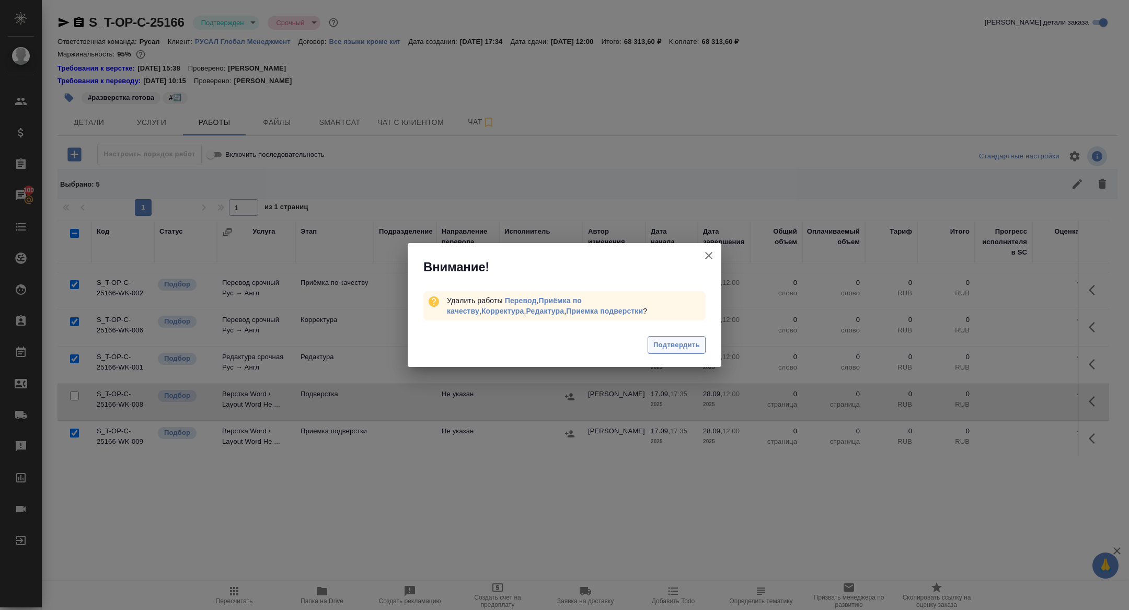
click at [689, 342] on span "Подтвердить" at bounding box center [676, 345] width 47 height 12
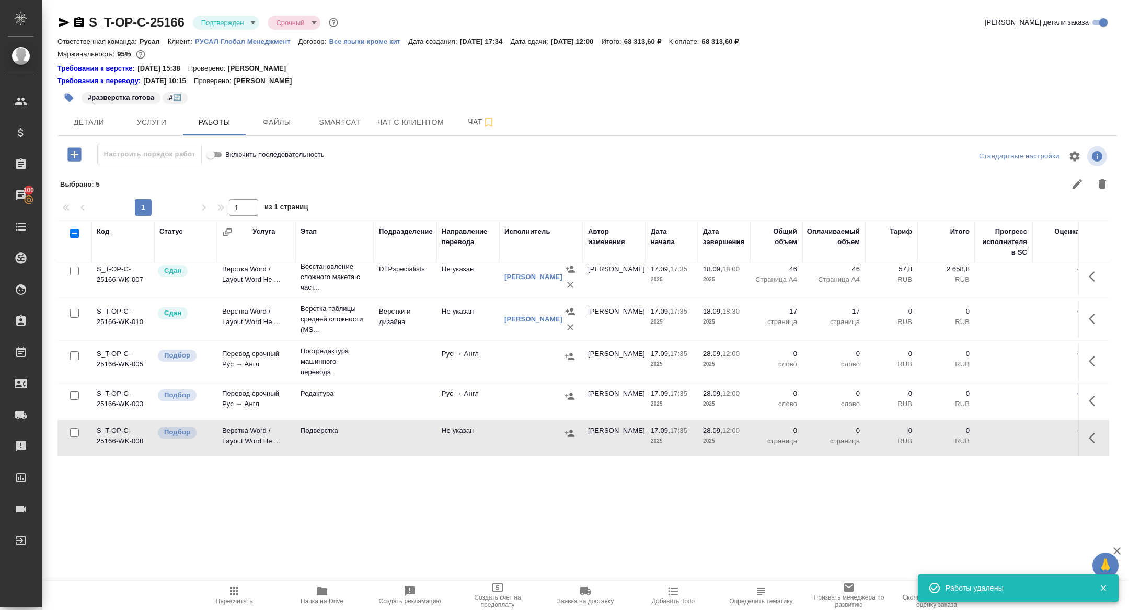
scroll to position [0, 0]
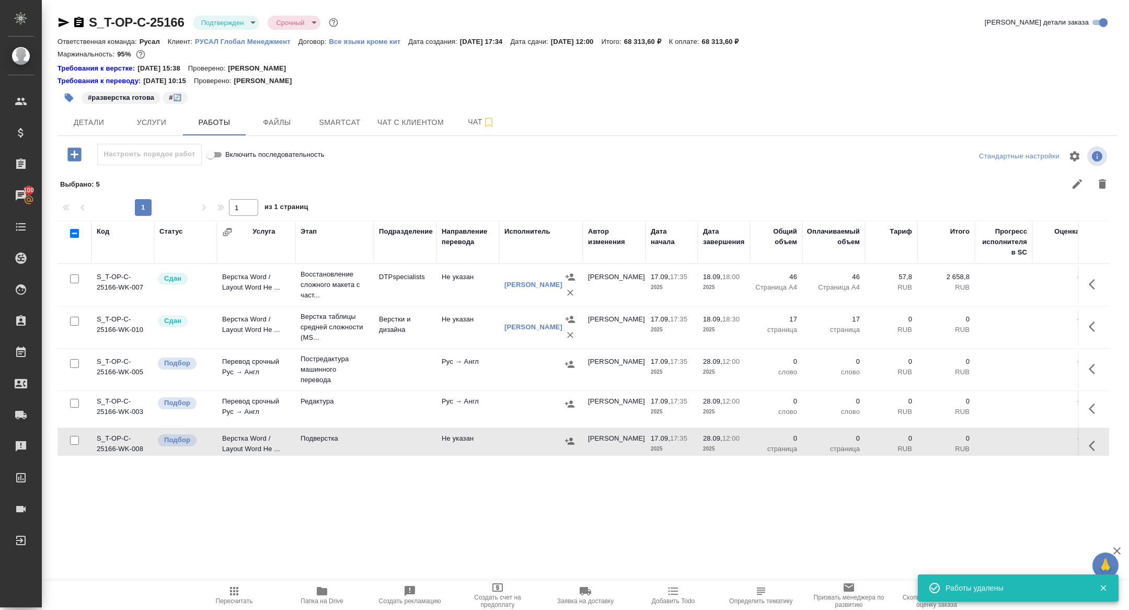
click at [1095, 361] on button "button" at bounding box center [1094, 368] width 25 height 25
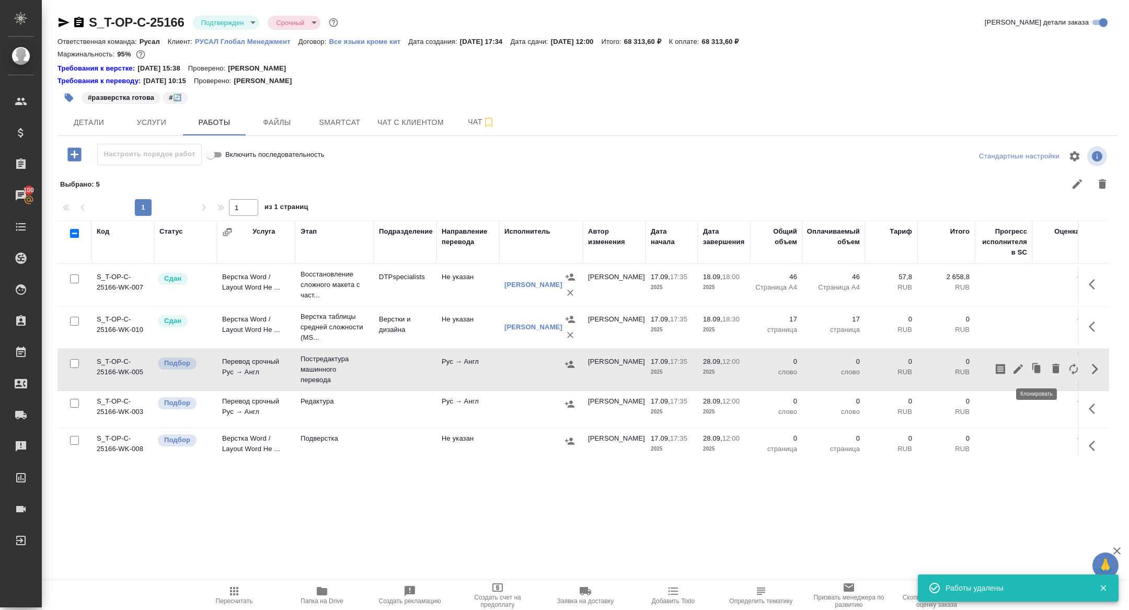
click at [1018, 359] on button "button" at bounding box center [1018, 368] width 18 height 25
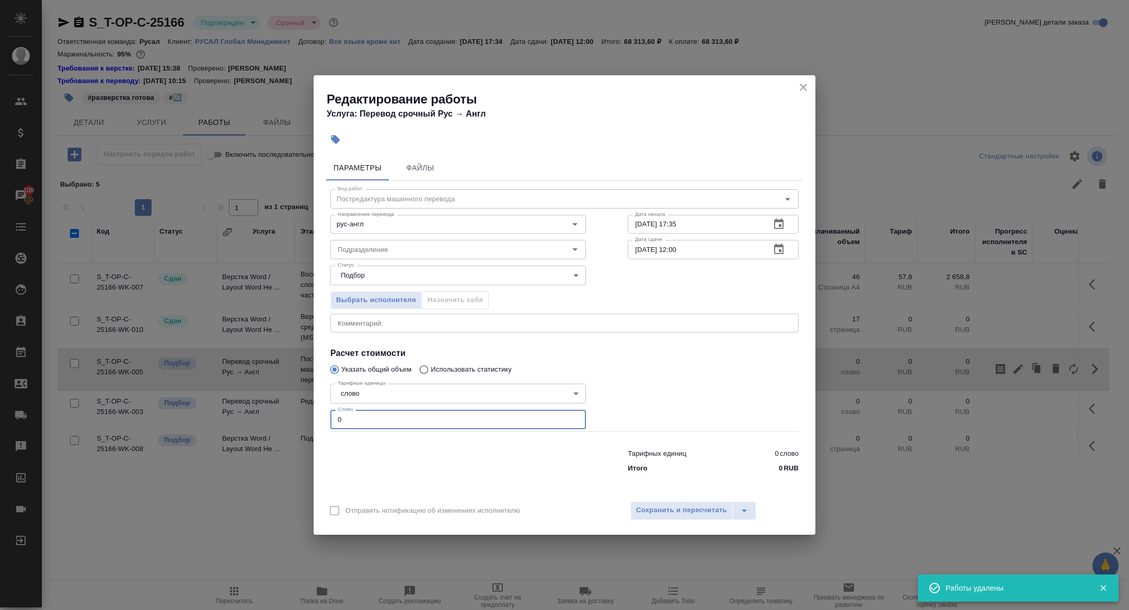
drag, startPoint x: 358, startPoint y: 420, endPoint x: 266, endPoint y: 419, distance: 91.4
click at [267, 419] on div "Редактирование работы Услуга: Перевод срочный Рус → Англ Параметры Файлы Вид ра…" at bounding box center [564, 305] width 1129 height 610
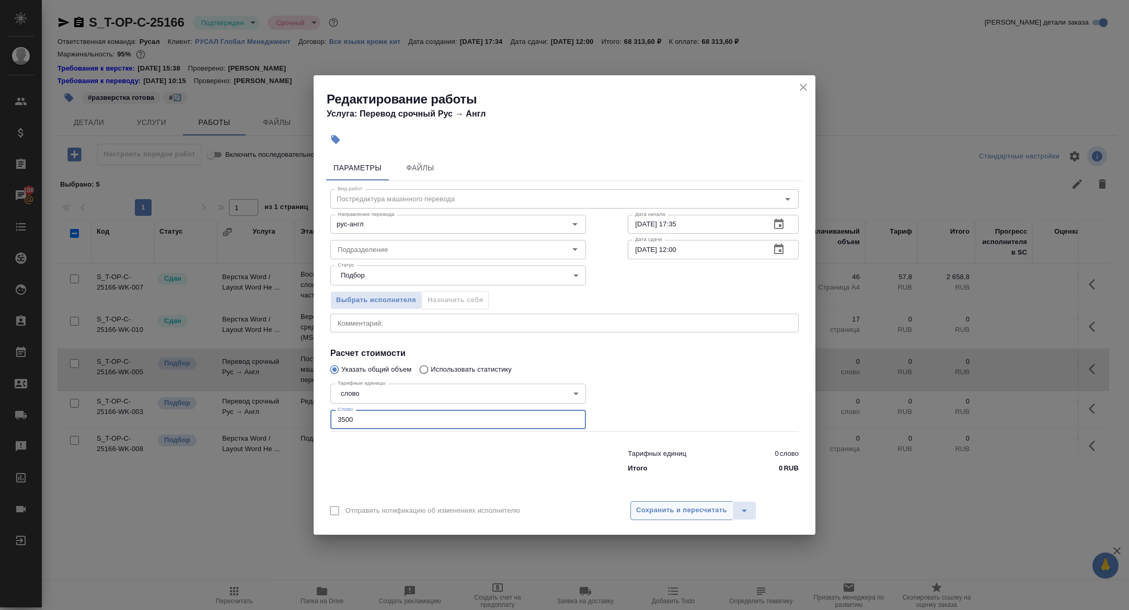
type input "3500"
click at [677, 516] on button "Сохранить и пересчитать" at bounding box center [681, 510] width 102 height 19
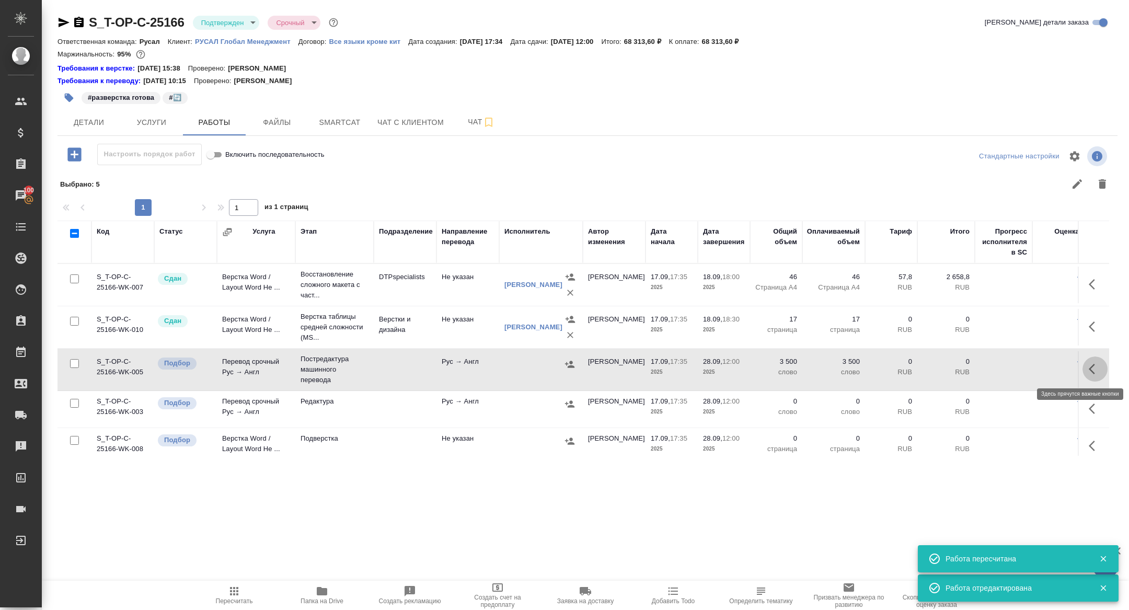
click at [1097, 363] on icon "button" at bounding box center [1094, 369] width 13 height 13
click at [1012, 375] on button "button" at bounding box center [1018, 368] width 18 height 25
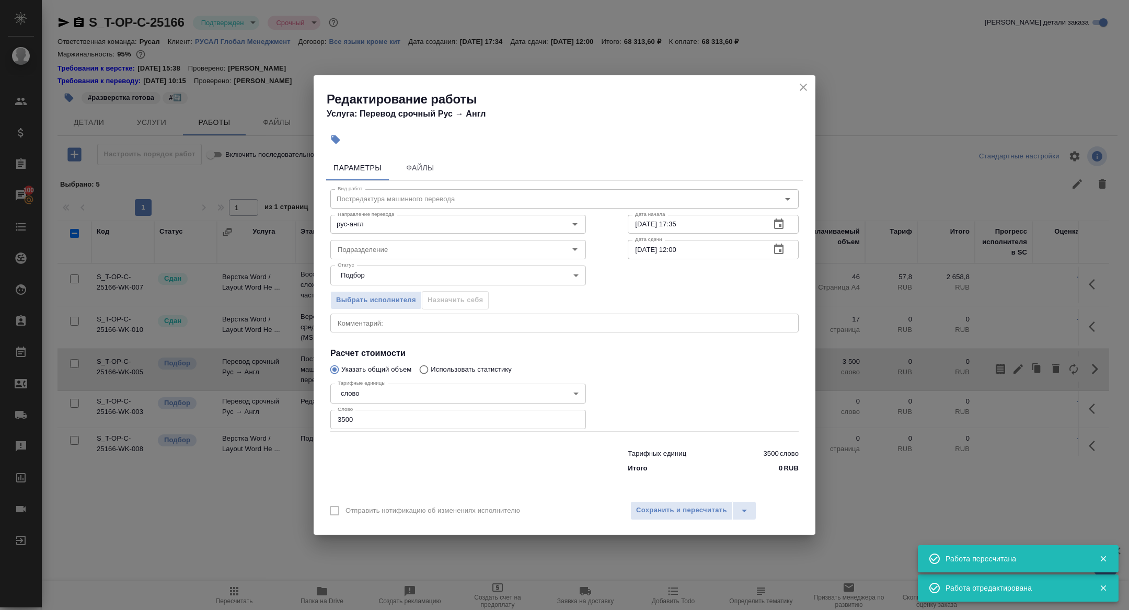
click at [778, 252] on icon "button" at bounding box center [778, 249] width 13 height 13
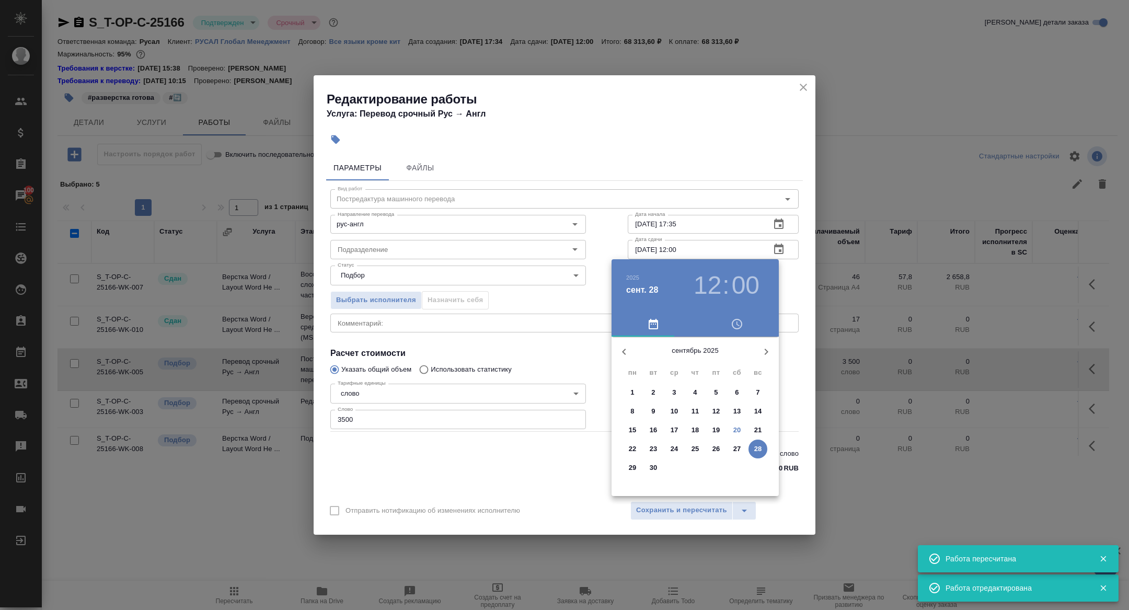
click at [717, 448] on p "26" at bounding box center [716, 449] width 8 height 10
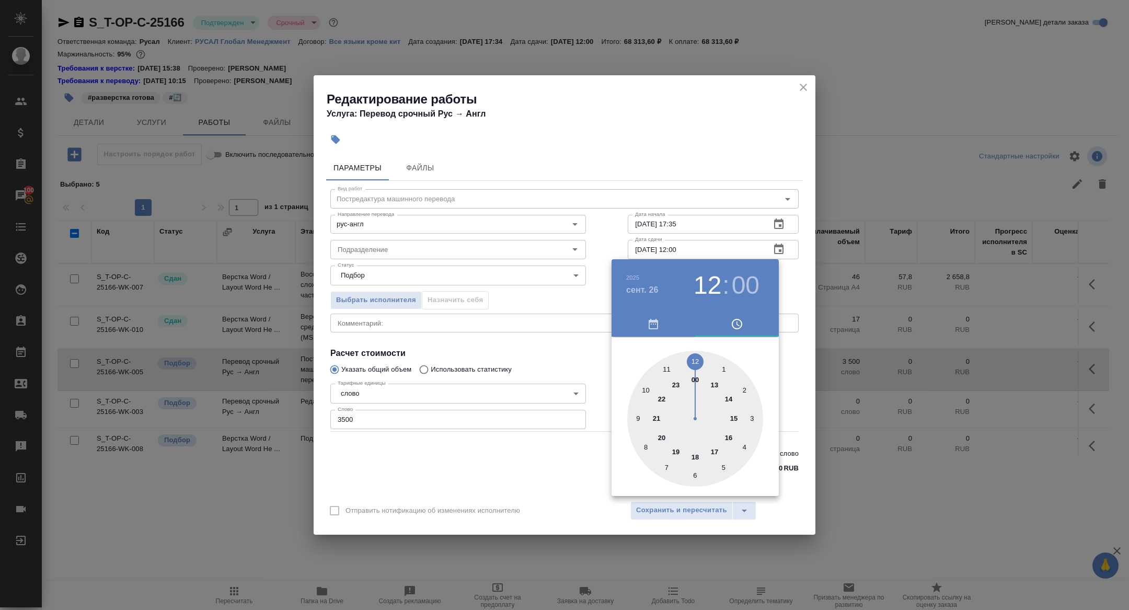
click at [645, 384] on div at bounding box center [695, 419] width 136 height 136
type input "26.09.2025 10:00"
click at [542, 316] on div at bounding box center [564, 305] width 1129 height 610
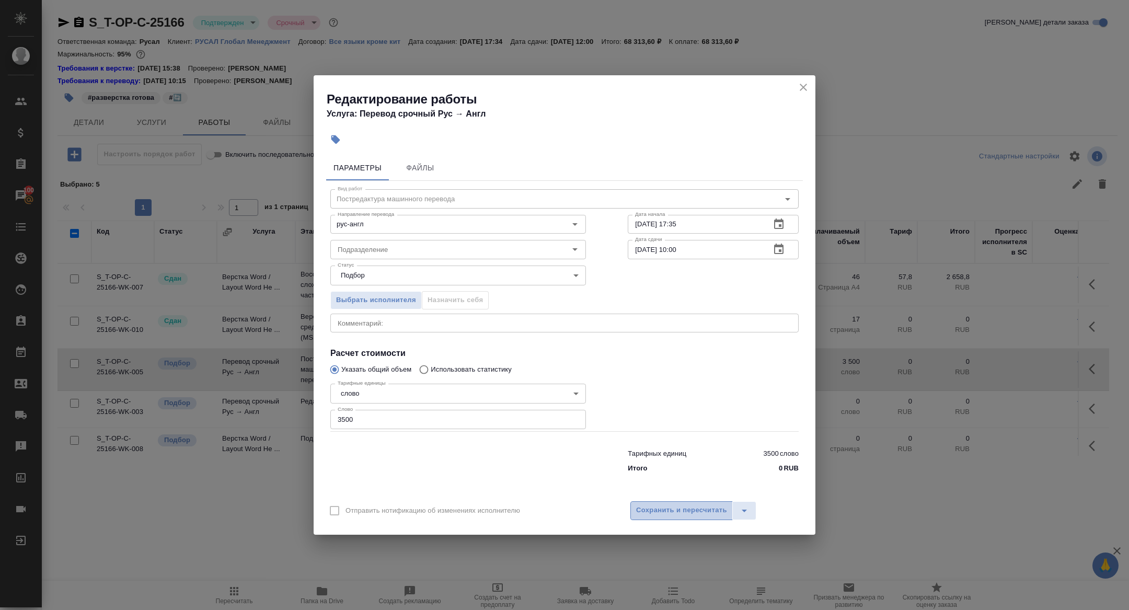
click at [675, 512] on span "Сохранить и пересчитать" at bounding box center [681, 510] width 91 height 12
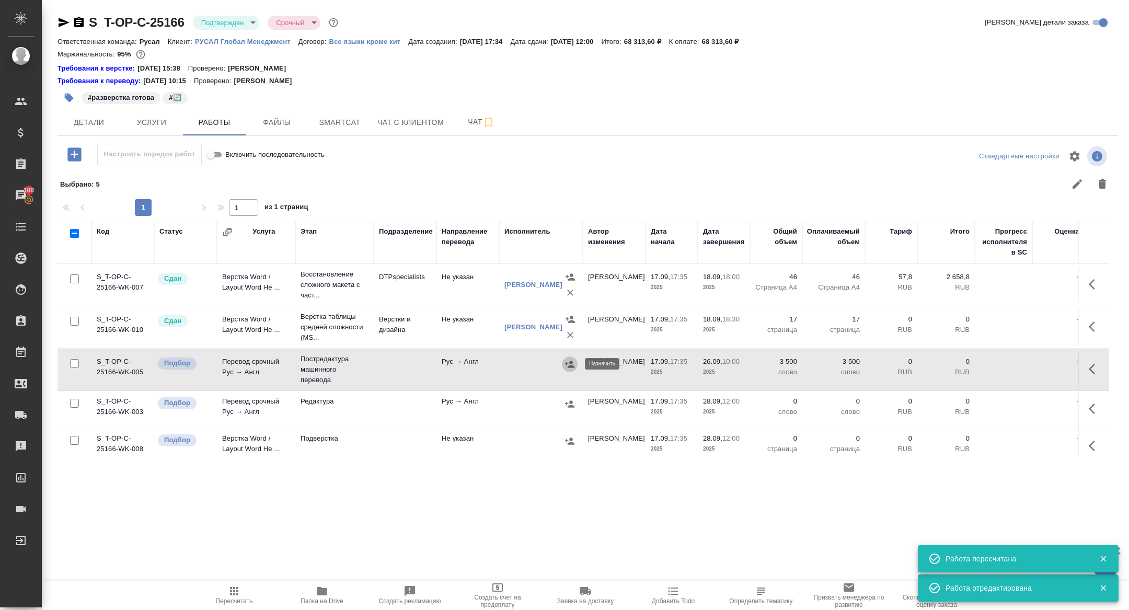
click at [571, 361] on icon "button" at bounding box center [569, 364] width 9 height 7
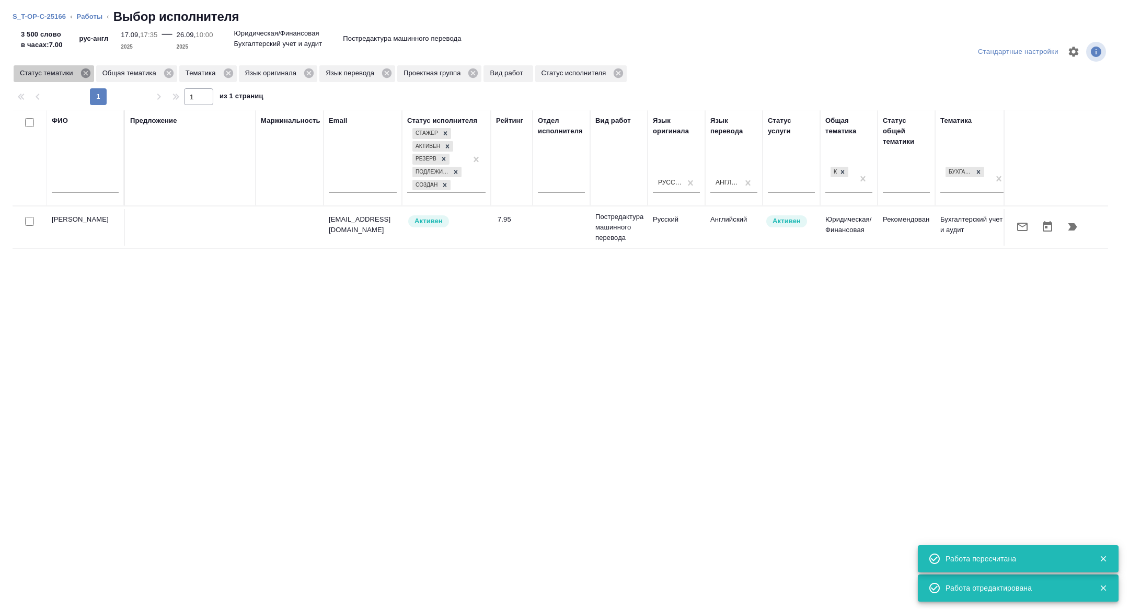
click at [87, 75] on icon at bounding box center [84, 72] width 9 height 9
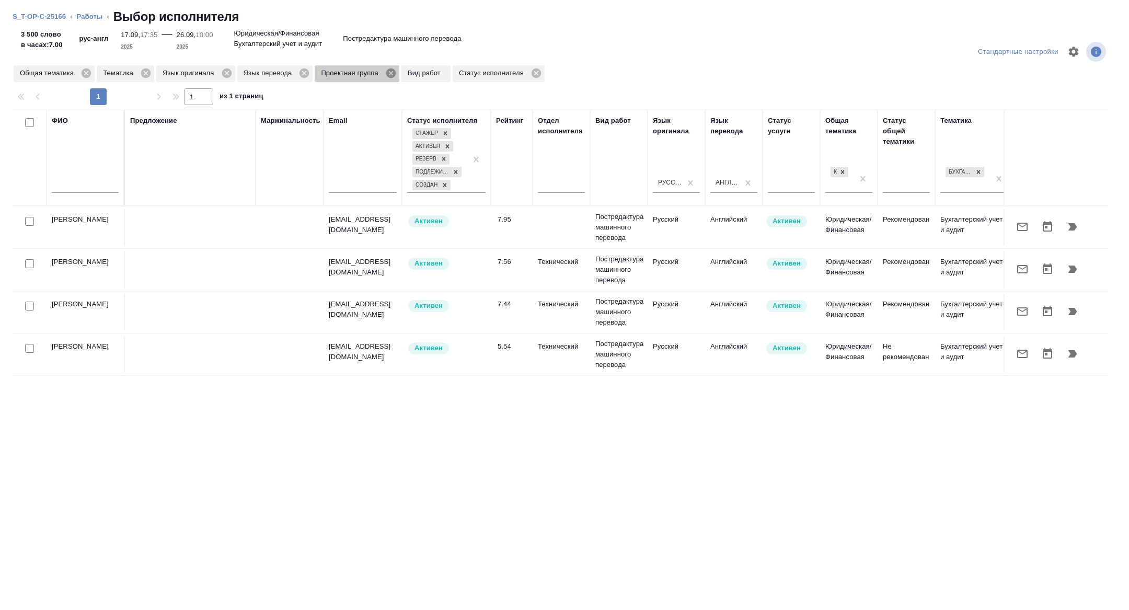
click at [396, 72] on icon at bounding box center [390, 72] width 9 height 9
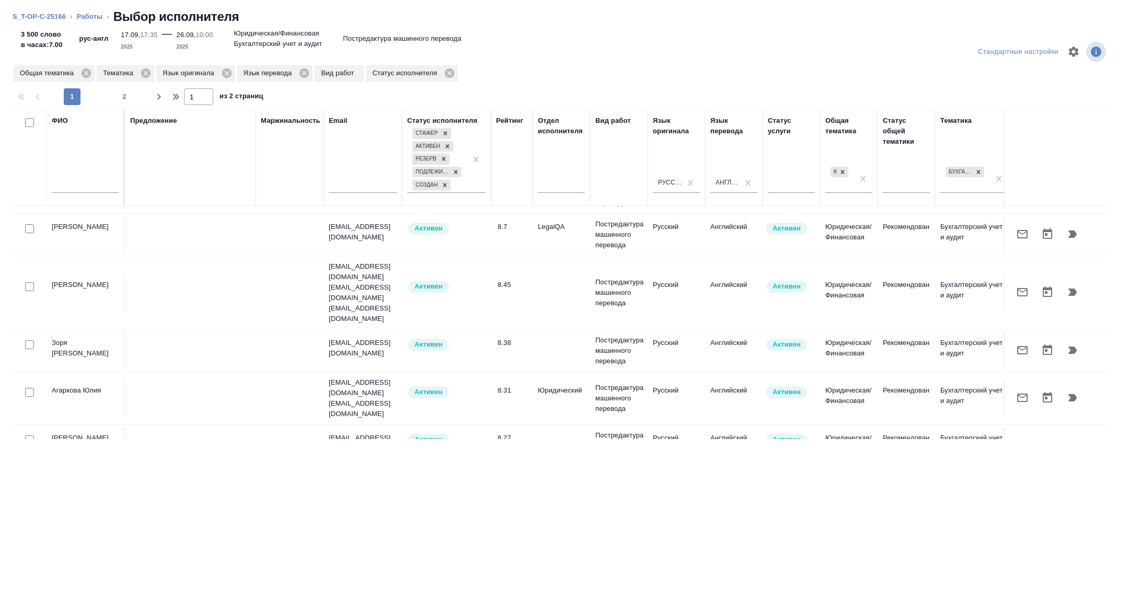
scroll to position [92, 0]
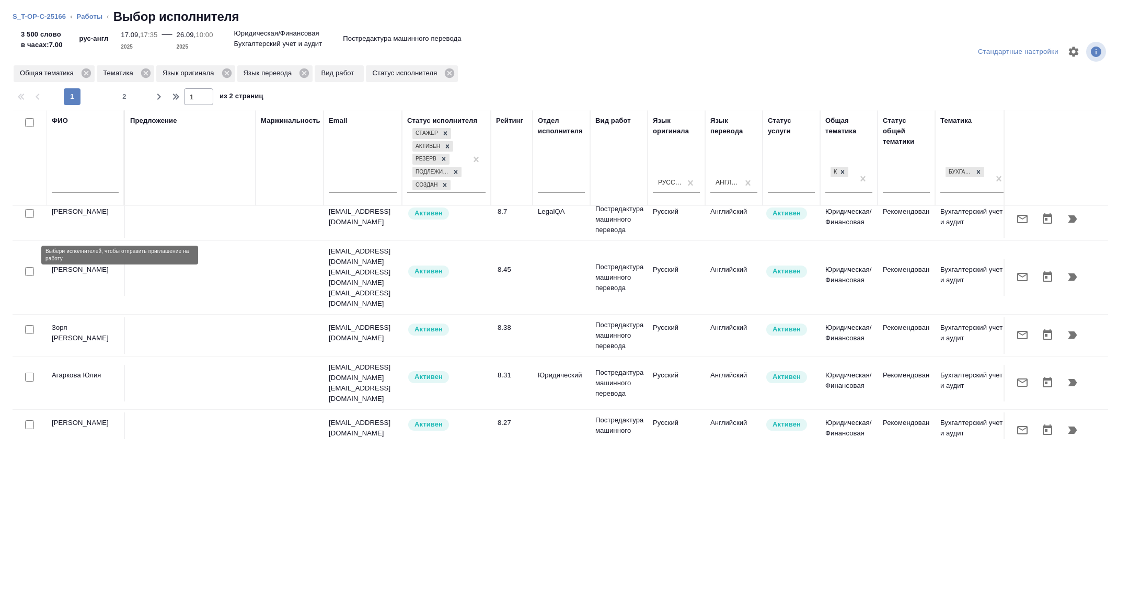
click at [27, 267] on input "checkbox" at bounding box center [29, 271] width 9 height 9
checkbox input "true"
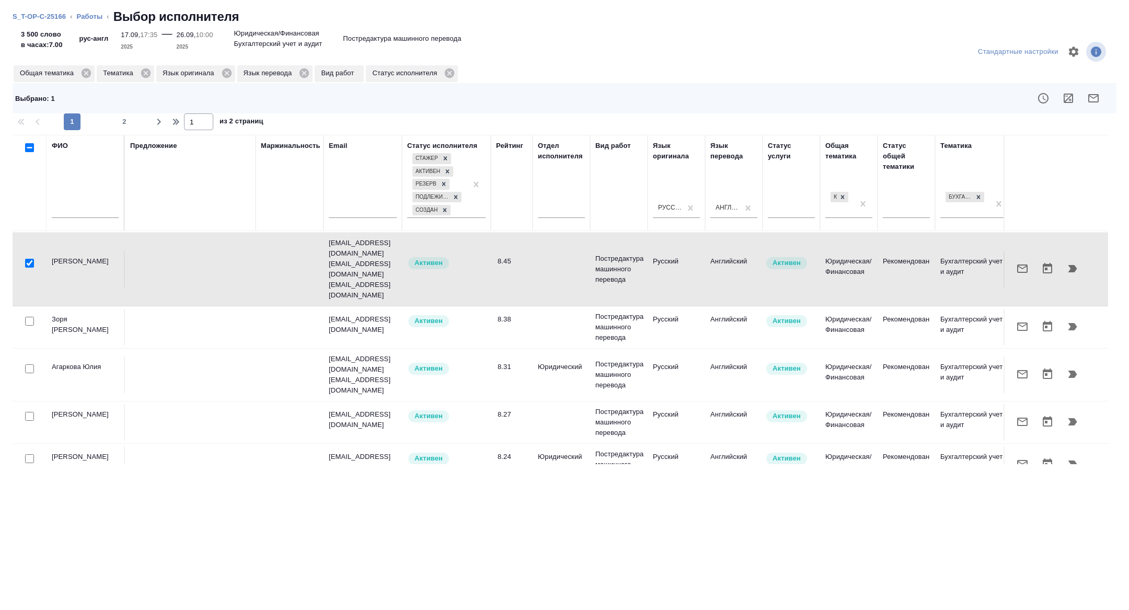
scroll to position [132, 0]
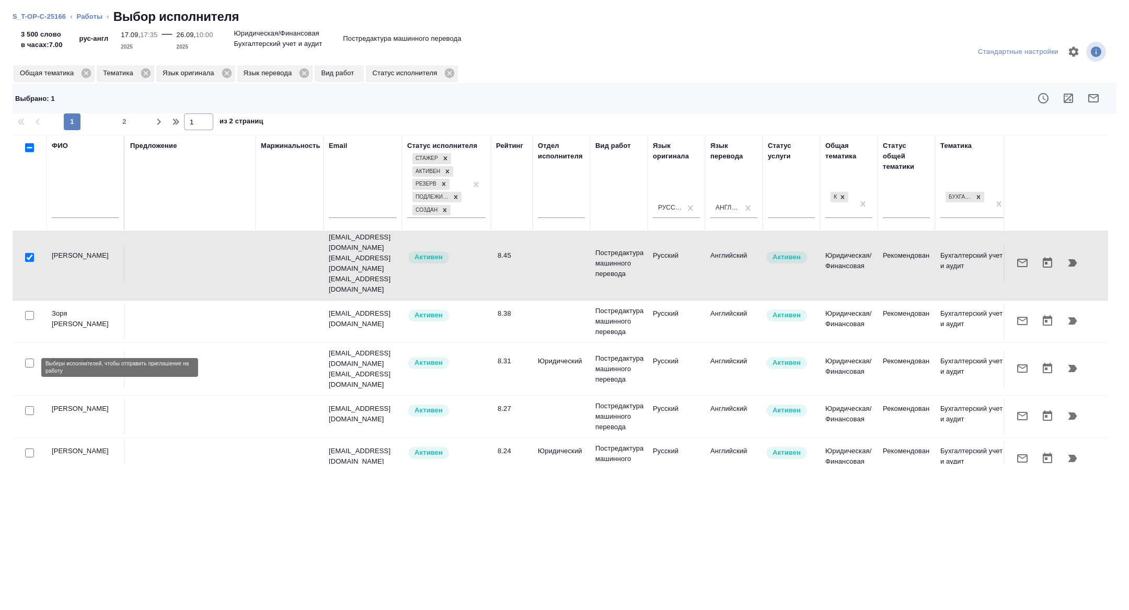
click at [28, 406] on input "checkbox" at bounding box center [29, 410] width 9 height 9
checkbox input "true"
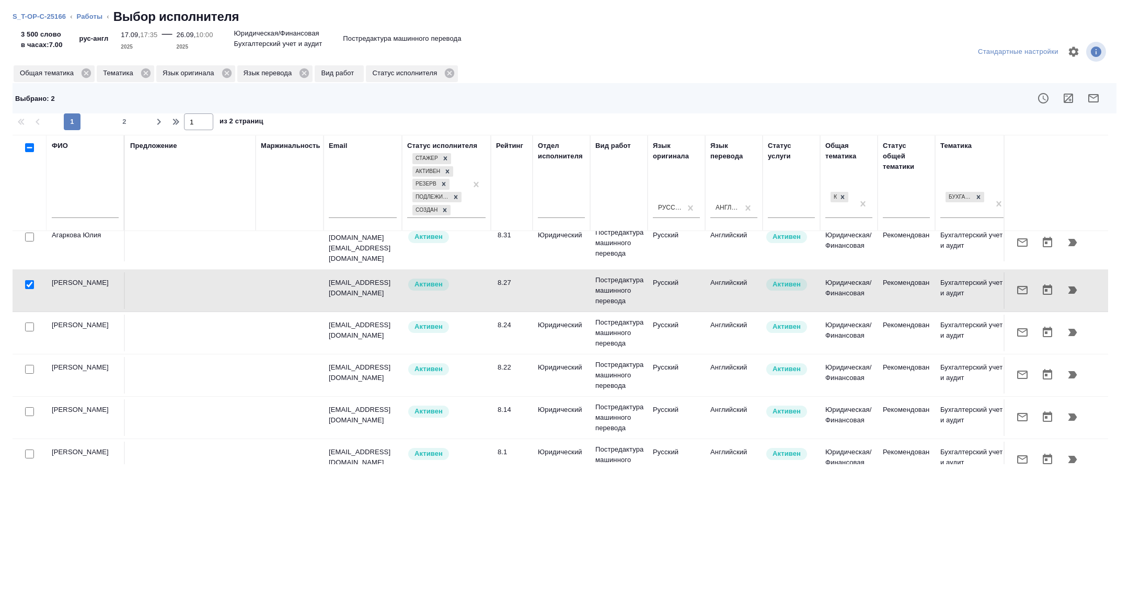
scroll to position [280, 0]
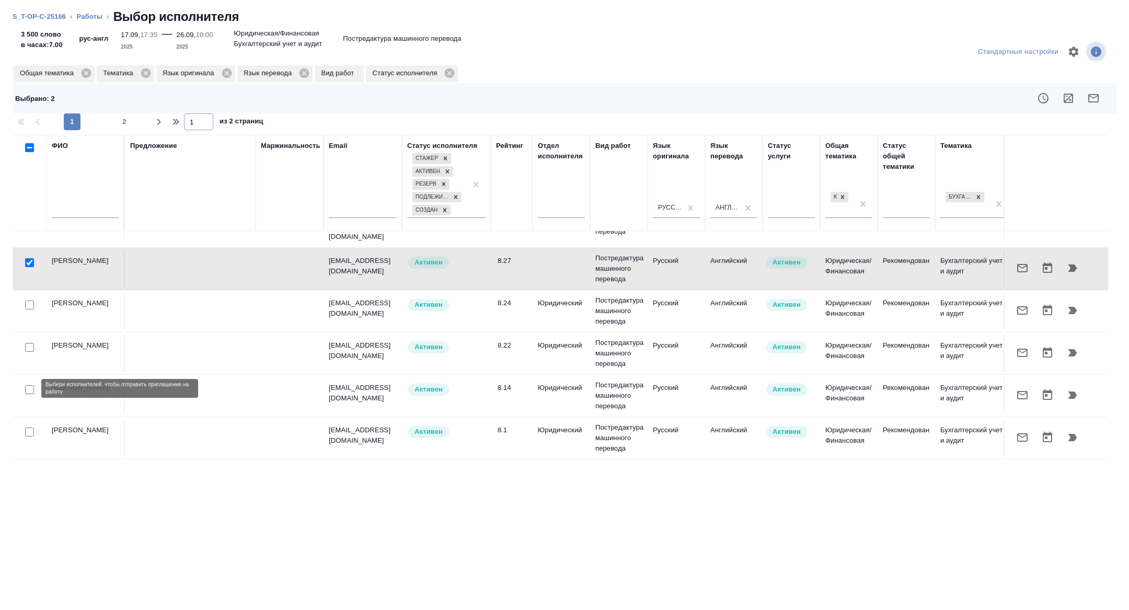
click at [29, 427] on input "checkbox" at bounding box center [29, 431] width 9 height 9
checkbox input "true"
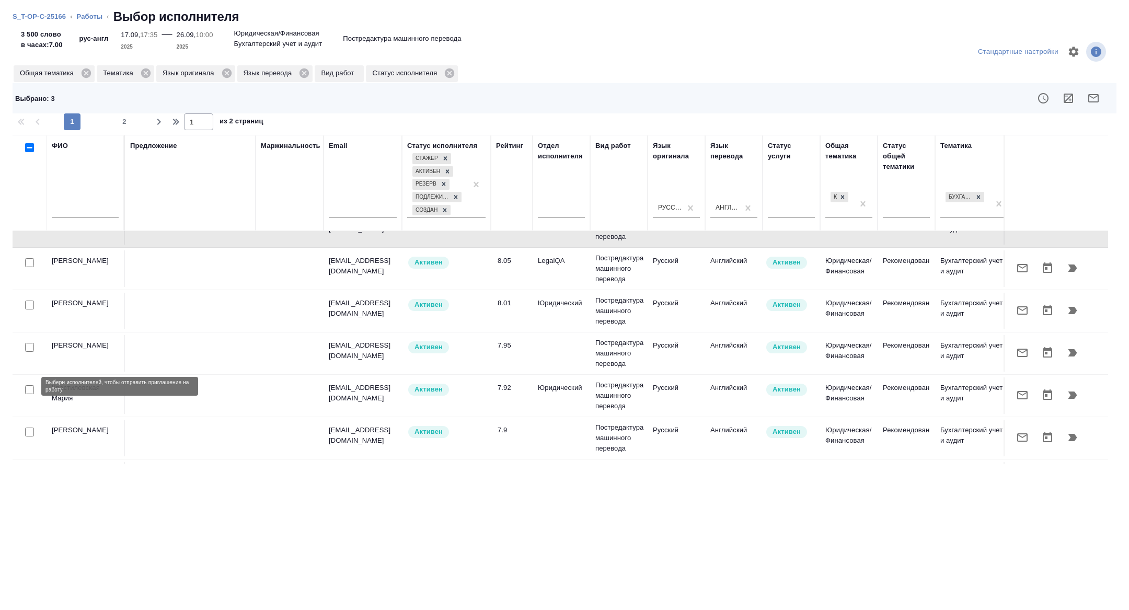
scroll to position [493, 0]
click at [30, 384] on input "checkbox" at bounding box center [29, 388] width 9 height 9
checkbox input "true"
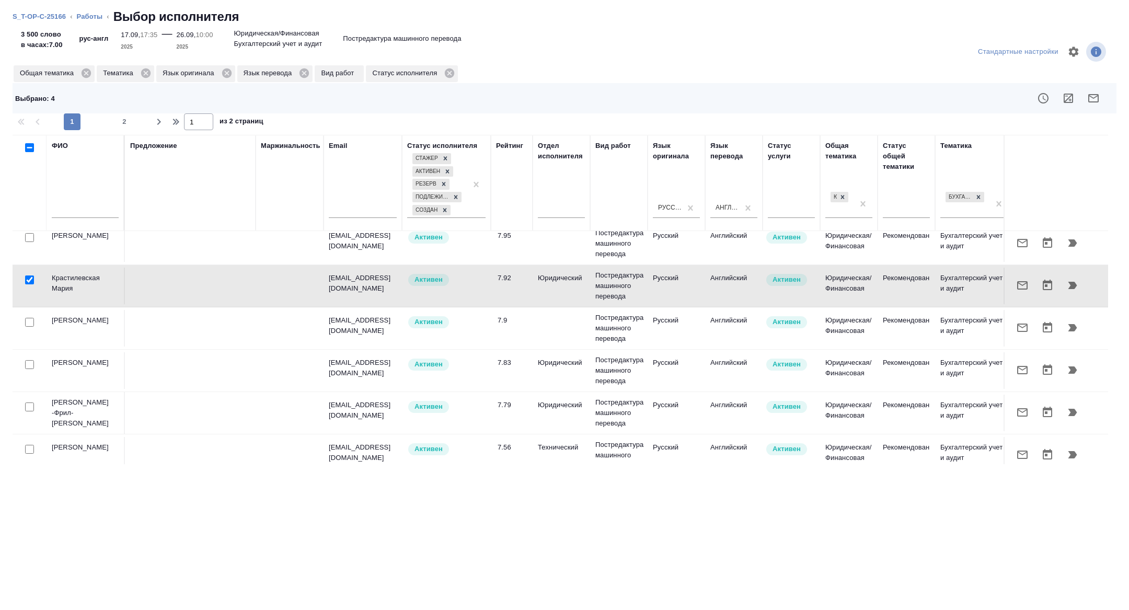
scroll to position [610, 0]
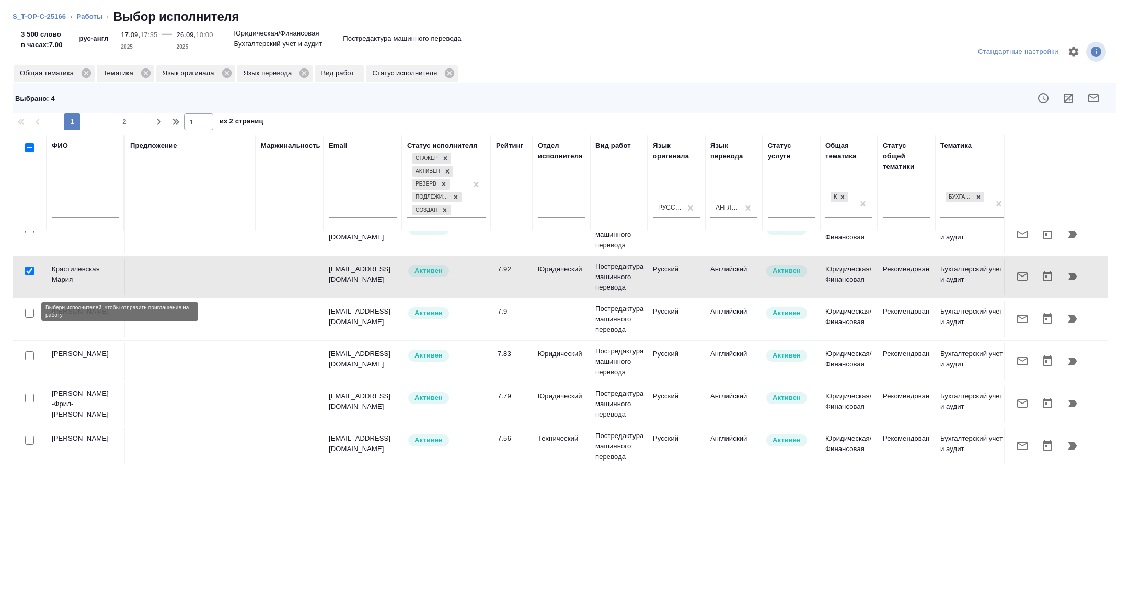
click at [28, 351] on input "checkbox" at bounding box center [29, 355] width 9 height 9
checkbox input "true"
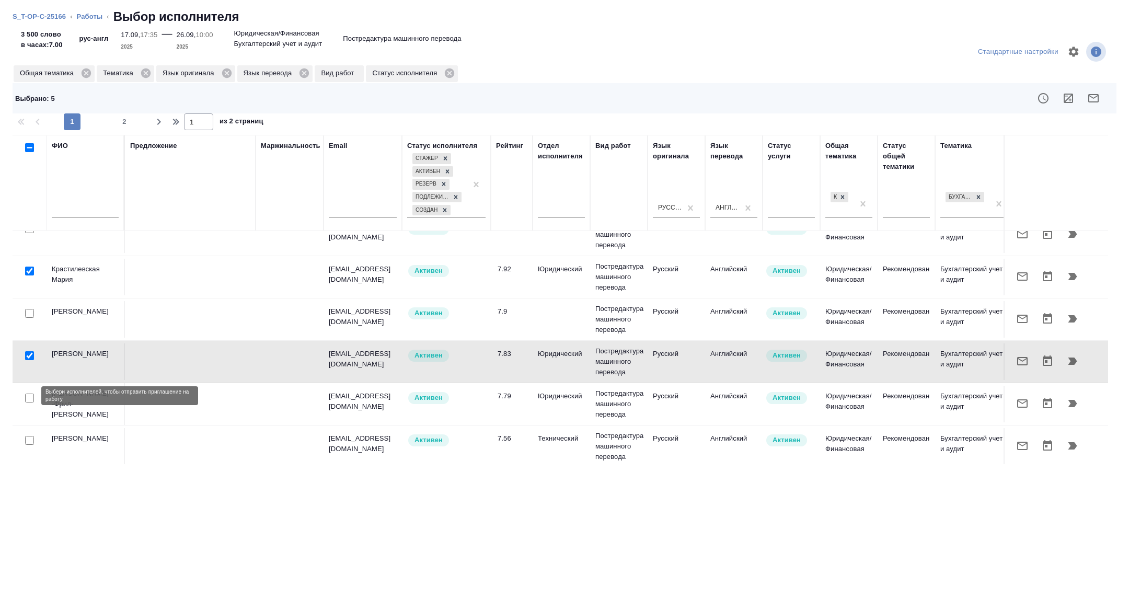
click at [29, 436] on input "checkbox" at bounding box center [29, 440] width 9 height 9
checkbox input "true"
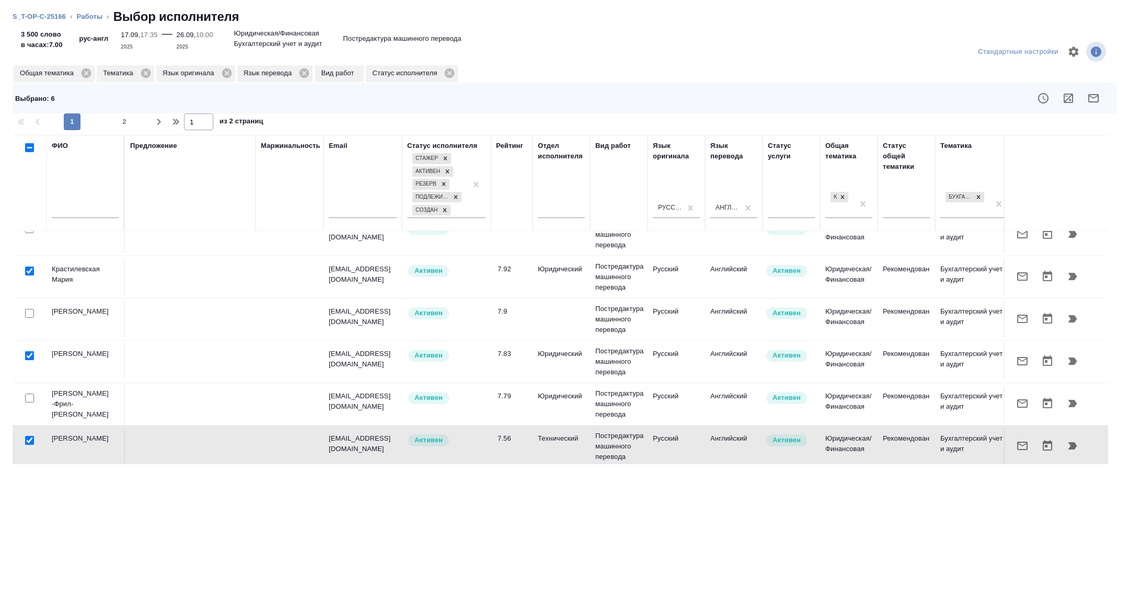
click at [1098, 102] on icon "button" at bounding box center [1093, 98] width 13 height 13
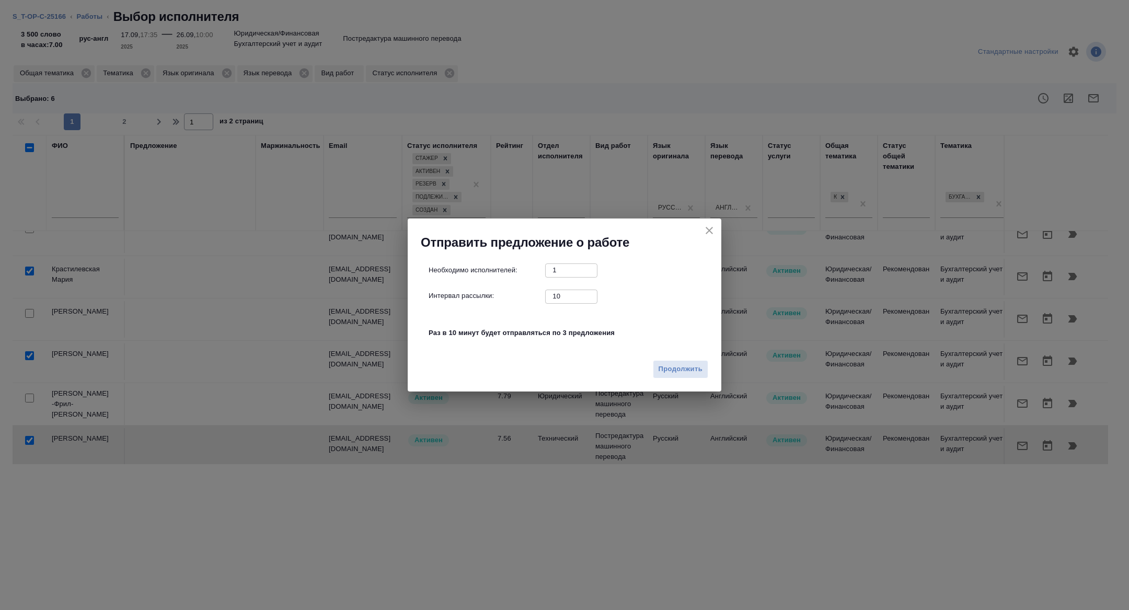
click at [663, 380] on div "Продолжить" at bounding box center [564, 373] width 313 height 37
click at [665, 371] on span "Продолжить" at bounding box center [680, 369] width 44 height 12
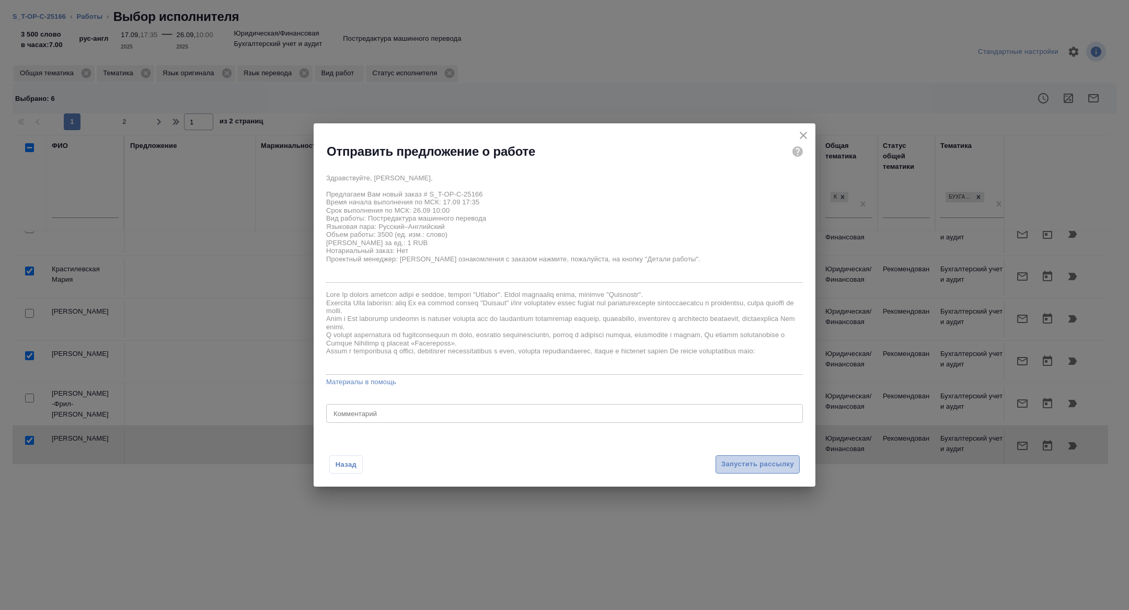
click at [771, 465] on span "Запустить рассылку" at bounding box center [757, 464] width 73 height 12
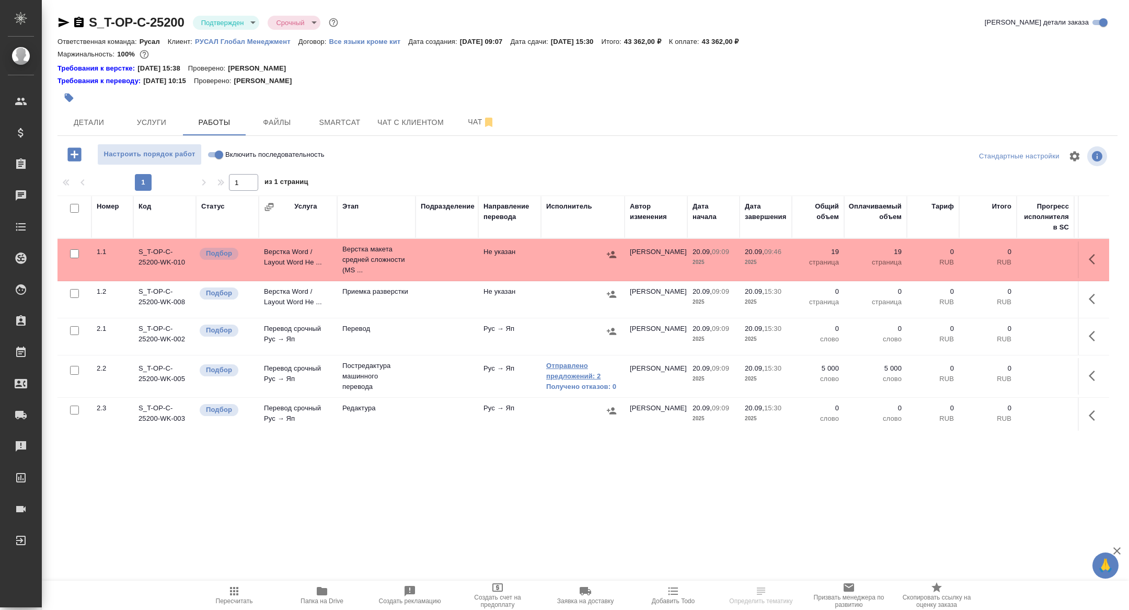
click at [573, 369] on link "Отправлено предложений: 2" at bounding box center [582, 371] width 73 height 21
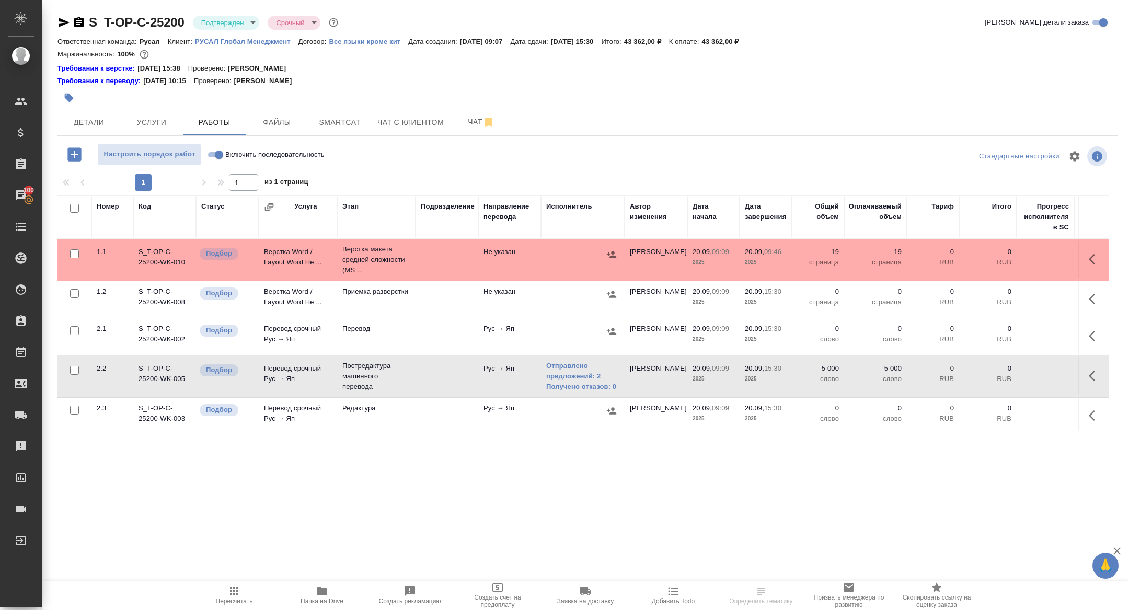
click at [1099, 380] on icon "button" at bounding box center [1094, 375] width 13 height 13
click at [1075, 378] on icon "button" at bounding box center [1073, 375] width 13 height 13
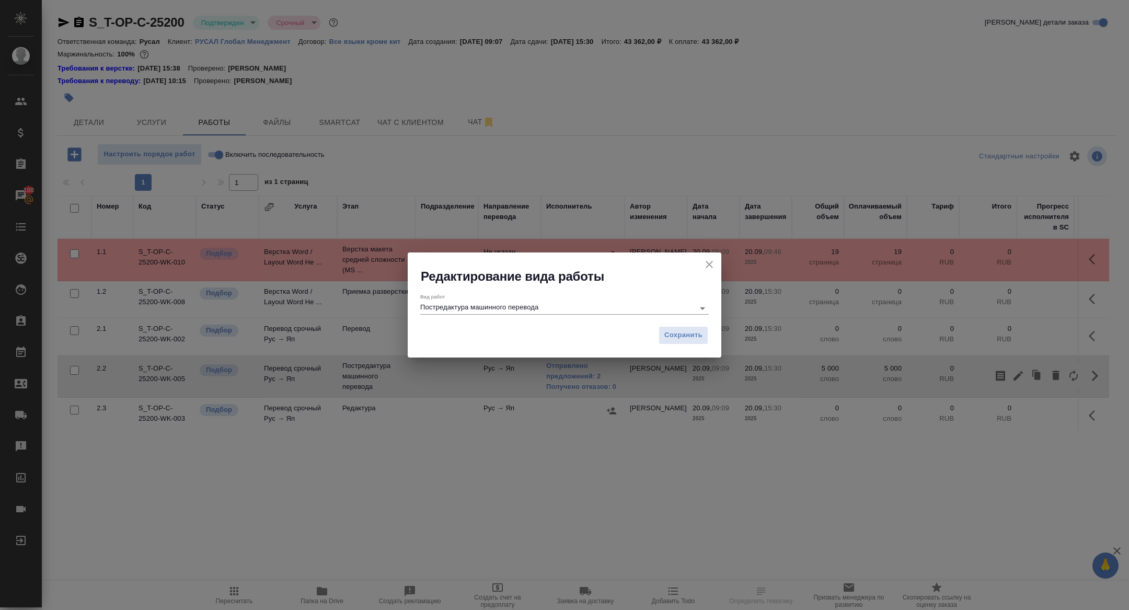
click at [506, 306] on input "Постредактура машинного перевода" at bounding box center [554, 307] width 269 height 13
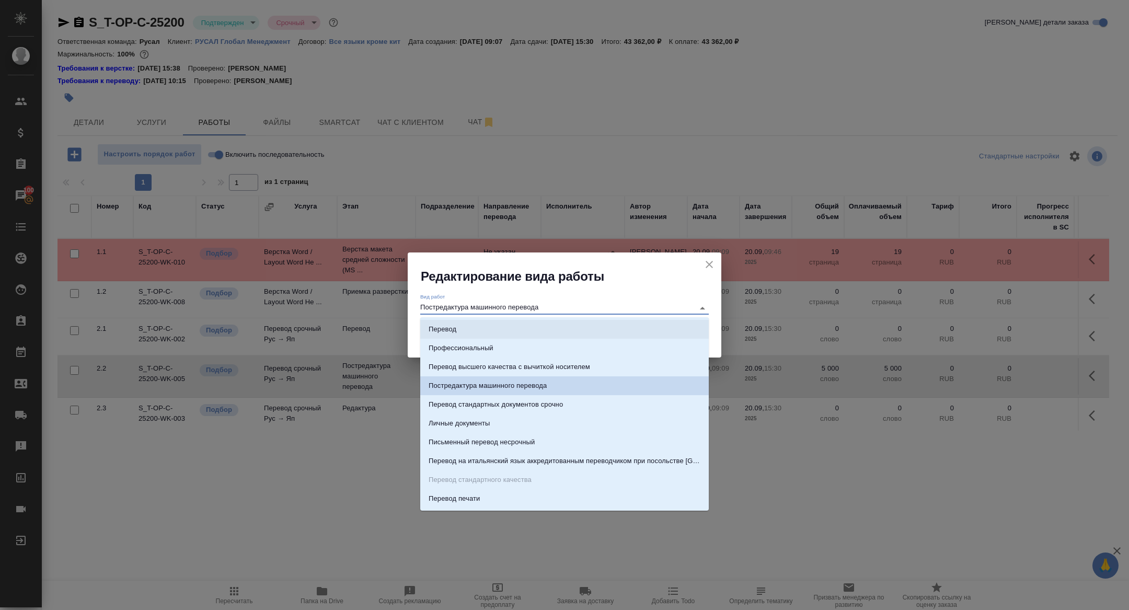
click at [505, 326] on li "Перевод" at bounding box center [564, 329] width 288 height 19
type input "Перевод"
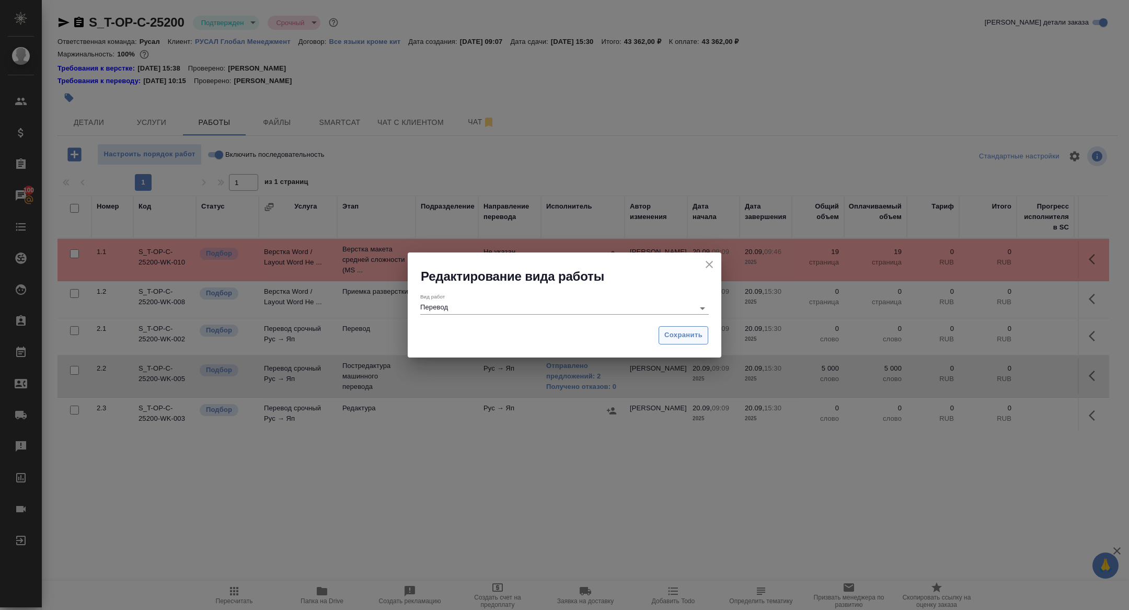
click at [687, 326] on div "Сохранить" at bounding box center [564, 339] width 313 height 37
click at [687, 326] on button "Сохранить" at bounding box center [683, 335] width 50 height 18
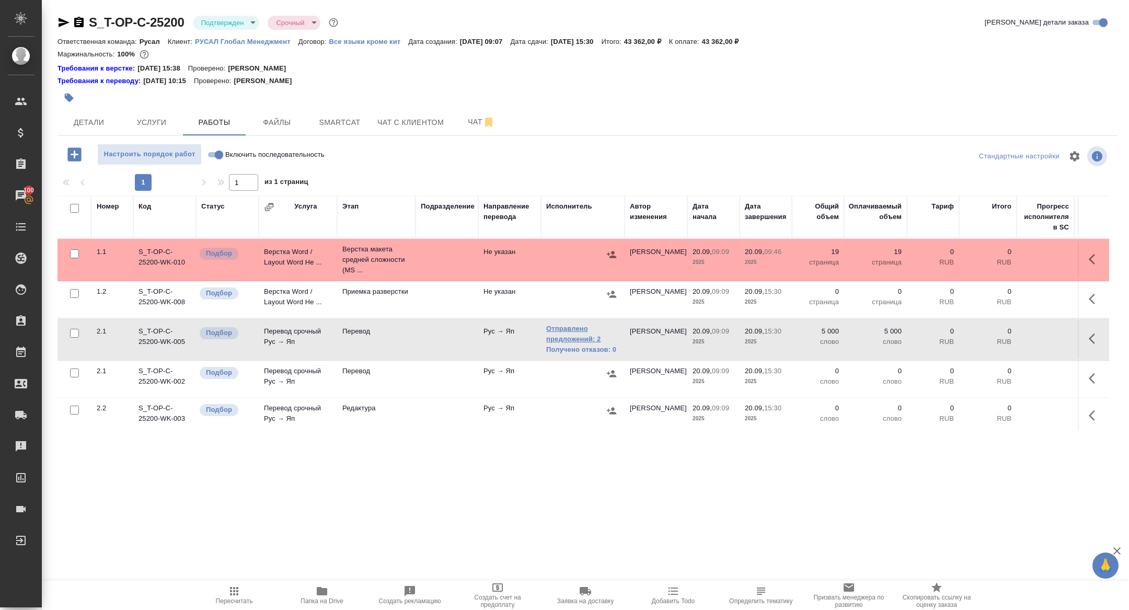
click at [572, 334] on link "Отправлено предложений: 2" at bounding box center [582, 333] width 73 height 21
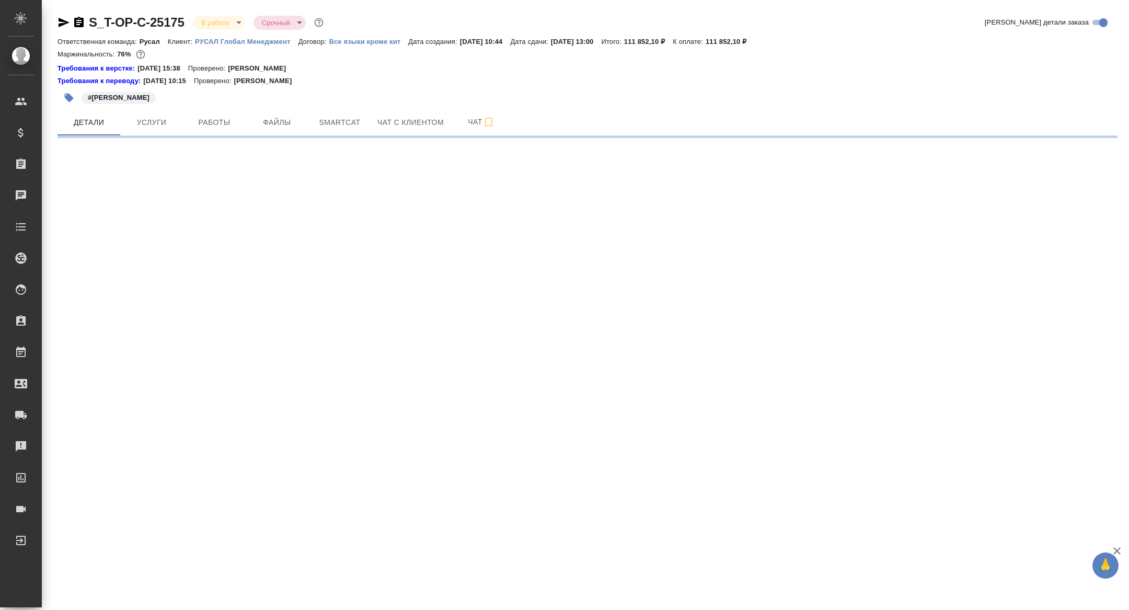
click at [63, 19] on icon "button" at bounding box center [63, 22] width 13 height 13
select select "RU"
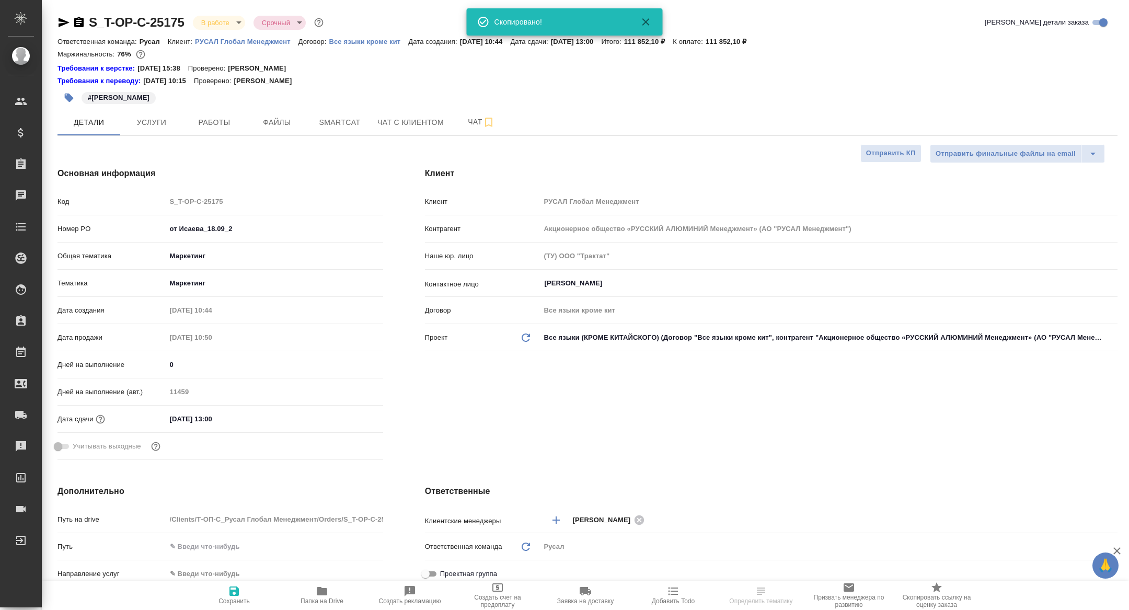
type textarea "x"
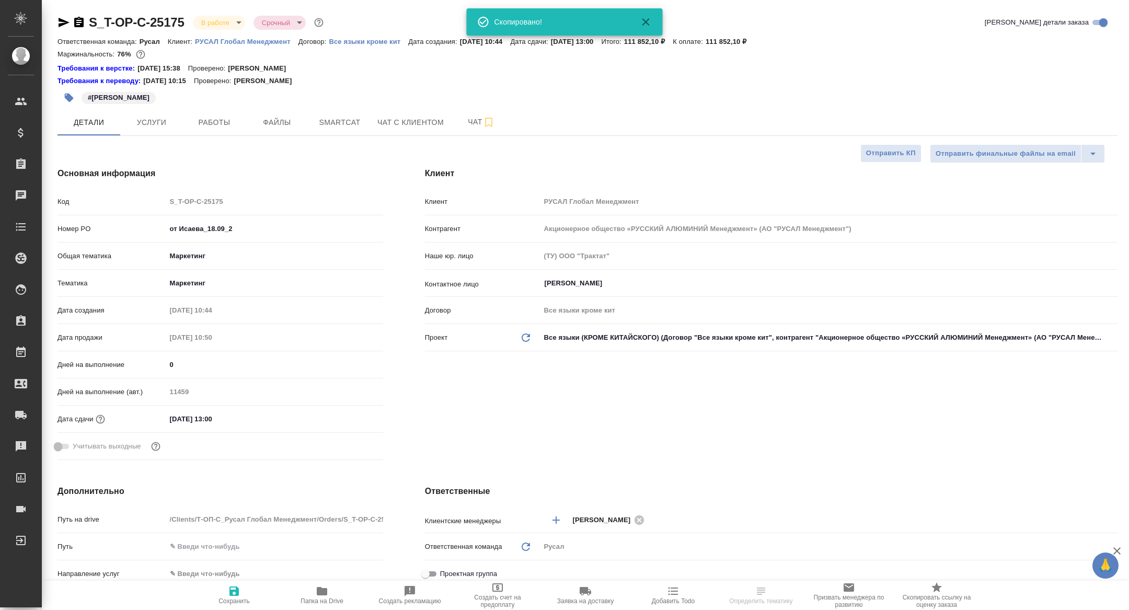
type textarea "x"
select select "RU"
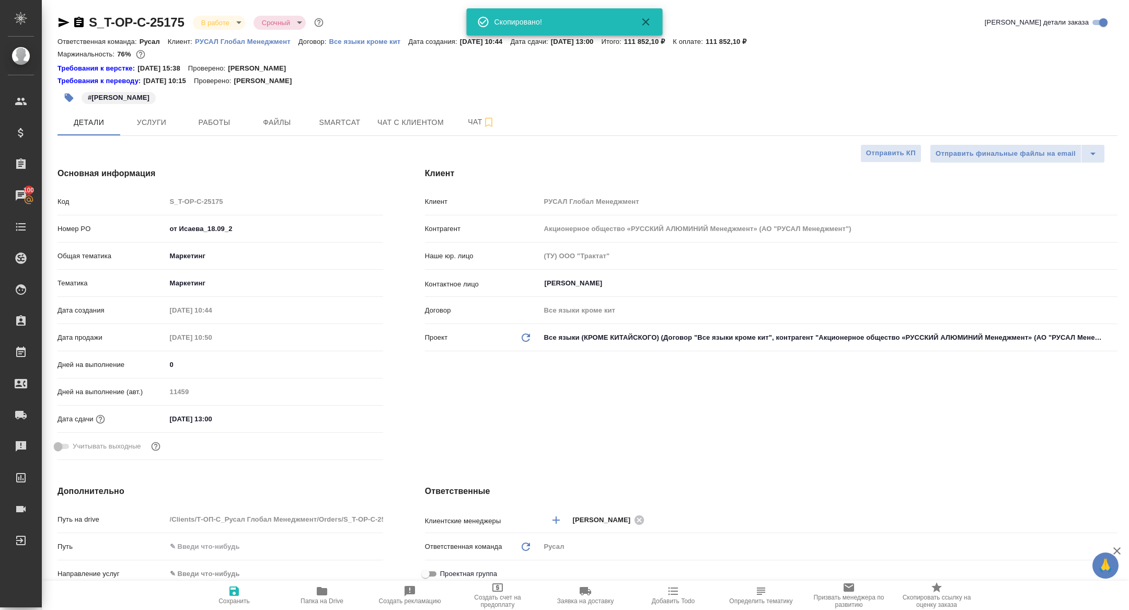
type textarea "x"
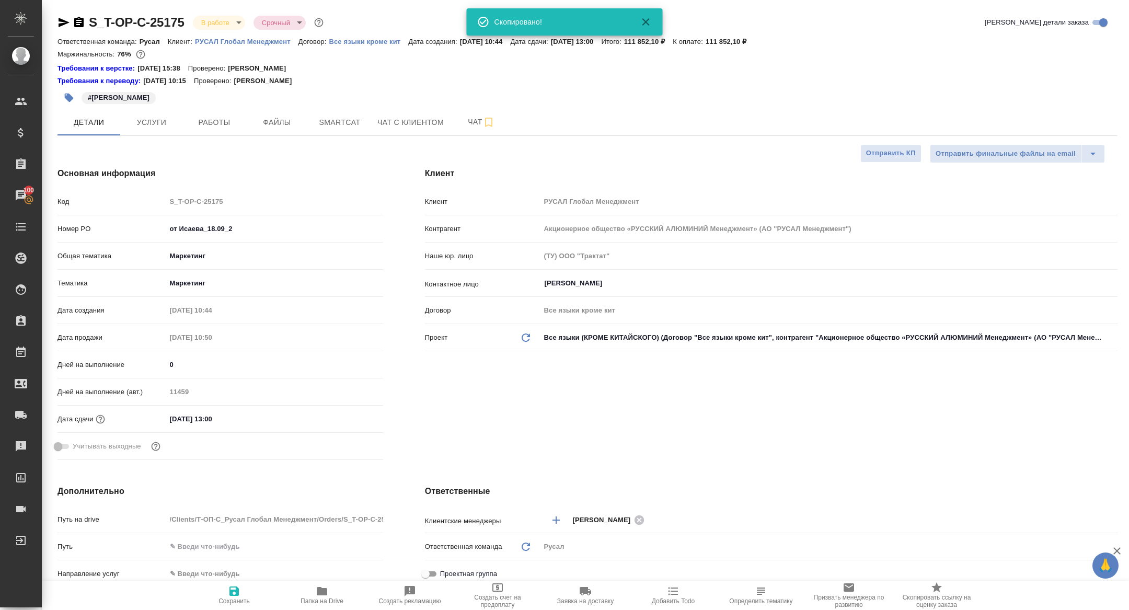
type textarea "x"
click at [213, 130] on button "Работы" at bounding box center [214, 122] width 63 height 26
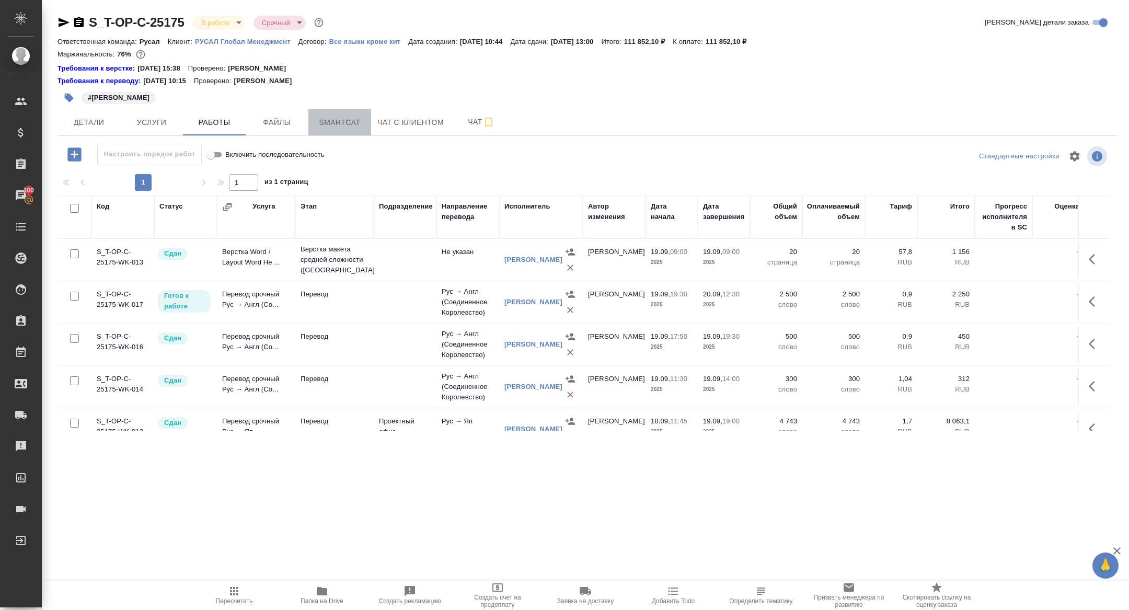
click at [346, 118] on span "Smartcat" at bounding box center [340, 122] width 50 height 13
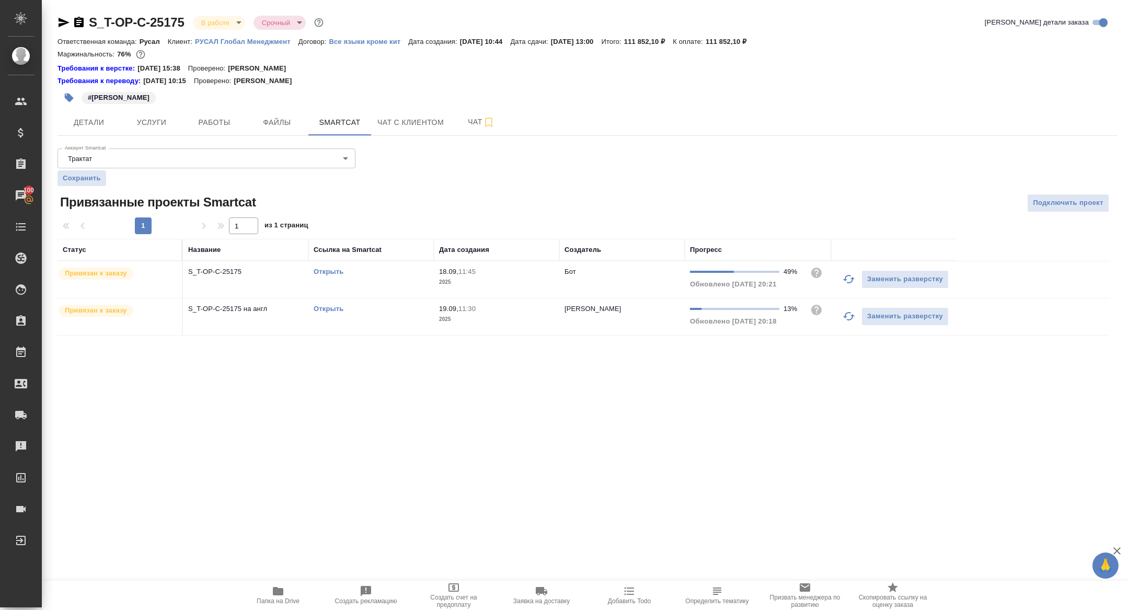
click at [323, 308] on link "Открыть" at bounding box center [328, 309] width 30 height 8
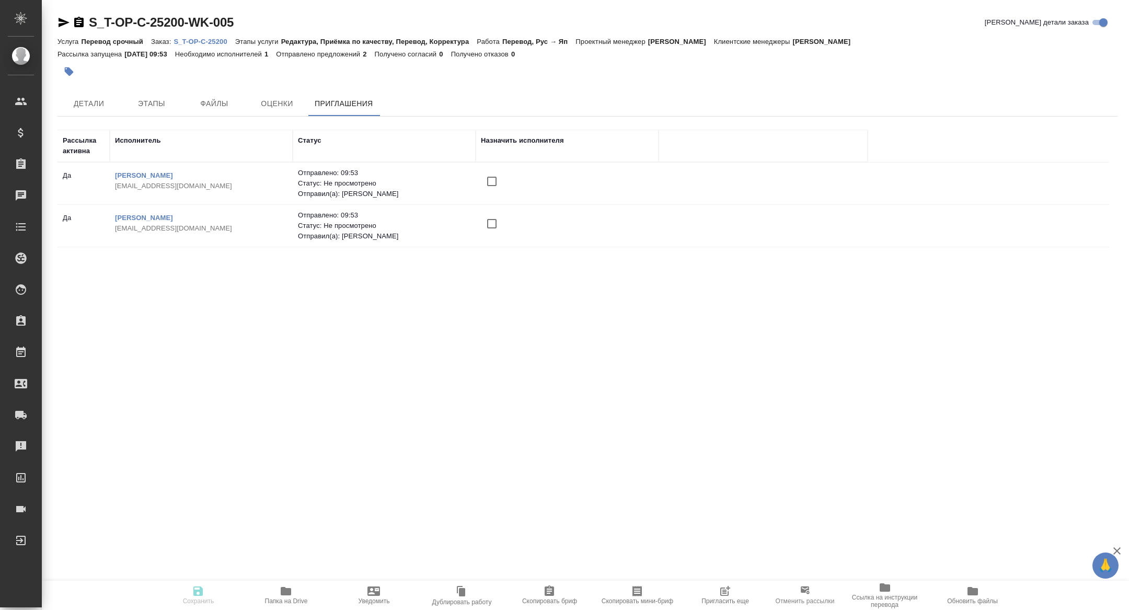
click at [699, 591] on span "Пригласить еще" at bounding box center [724, 595] width 75 height 20
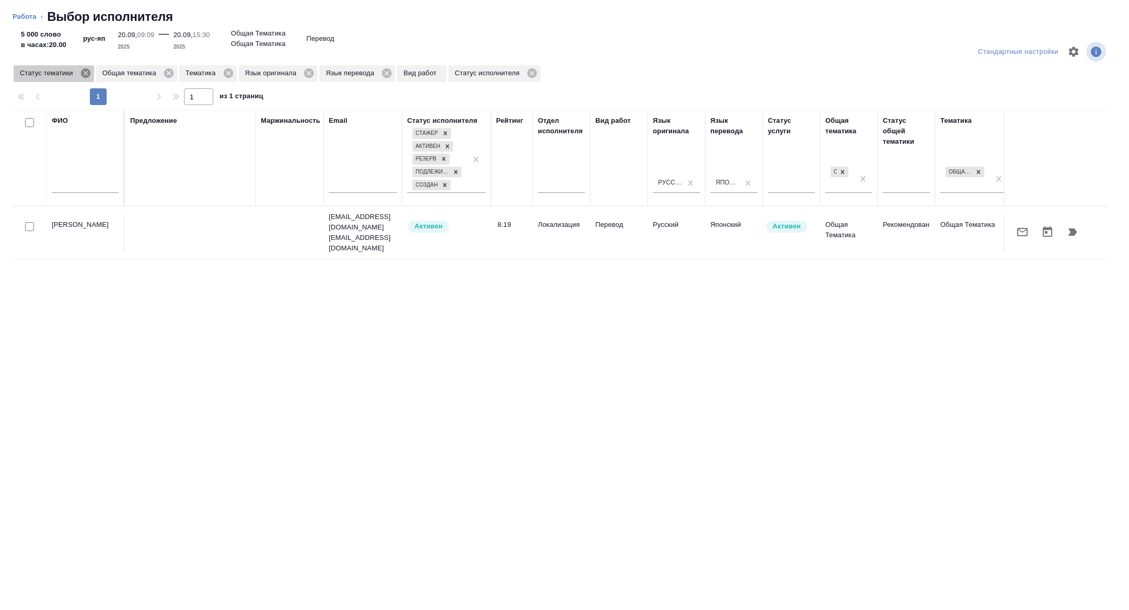
click at [83, 75] on icon at bounding box center [85, 72] width 11 height 11
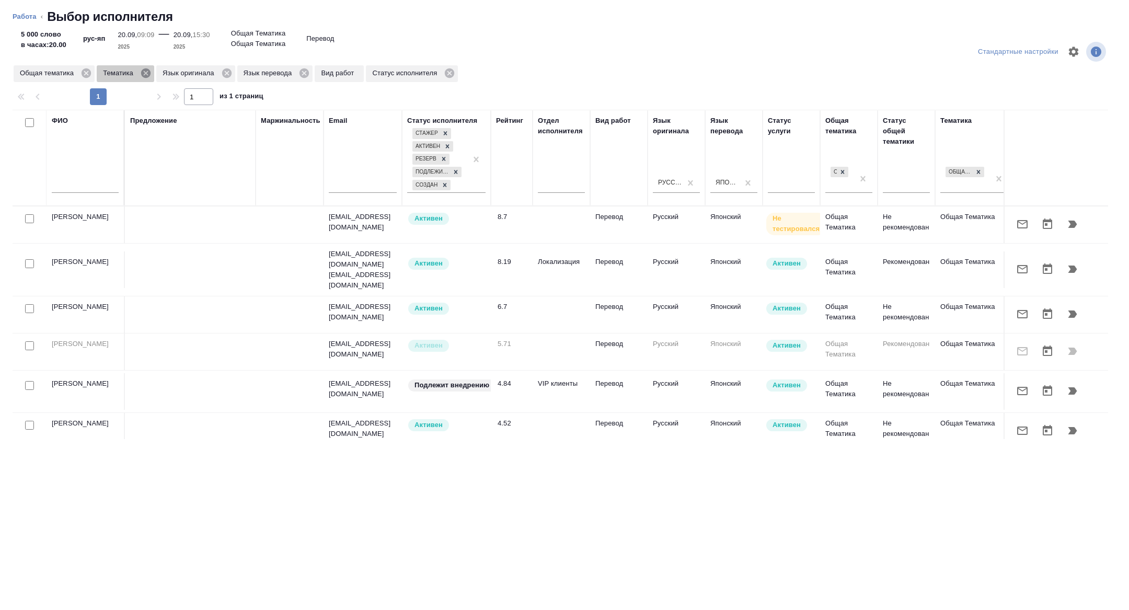
click at [145, 72] on icon at bounding box center [145, 72] width 9 height 9
click at [90, 75] on icon at bounding box center [86, 72] width 9 height 9
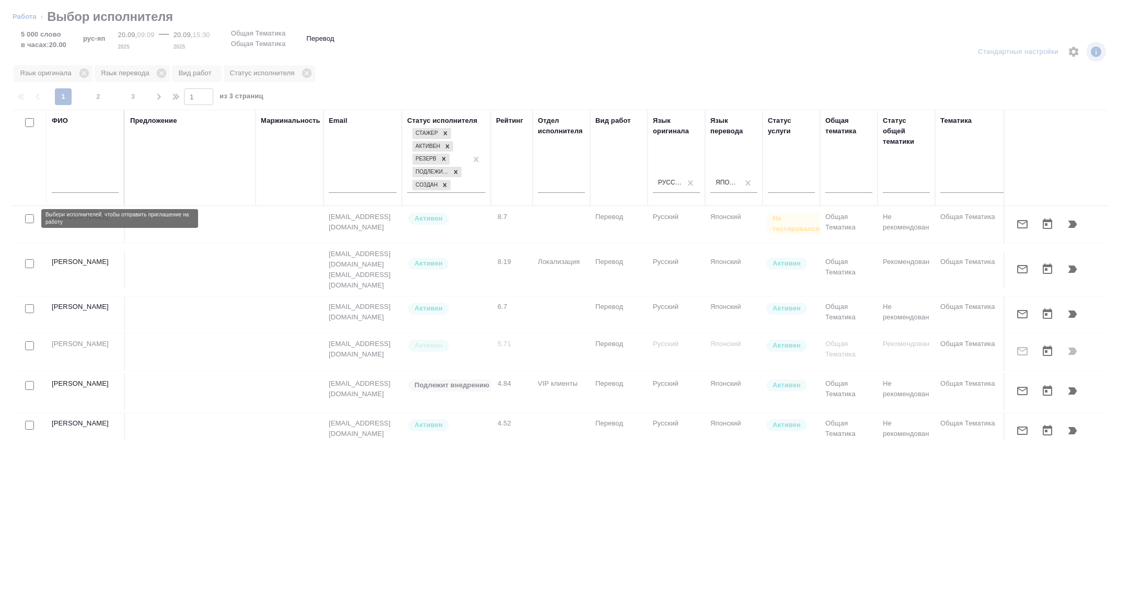
click at [31, 219] on input "checkbox" at bounding box center [29, 218] width 9 height 9
checkbox input "true"
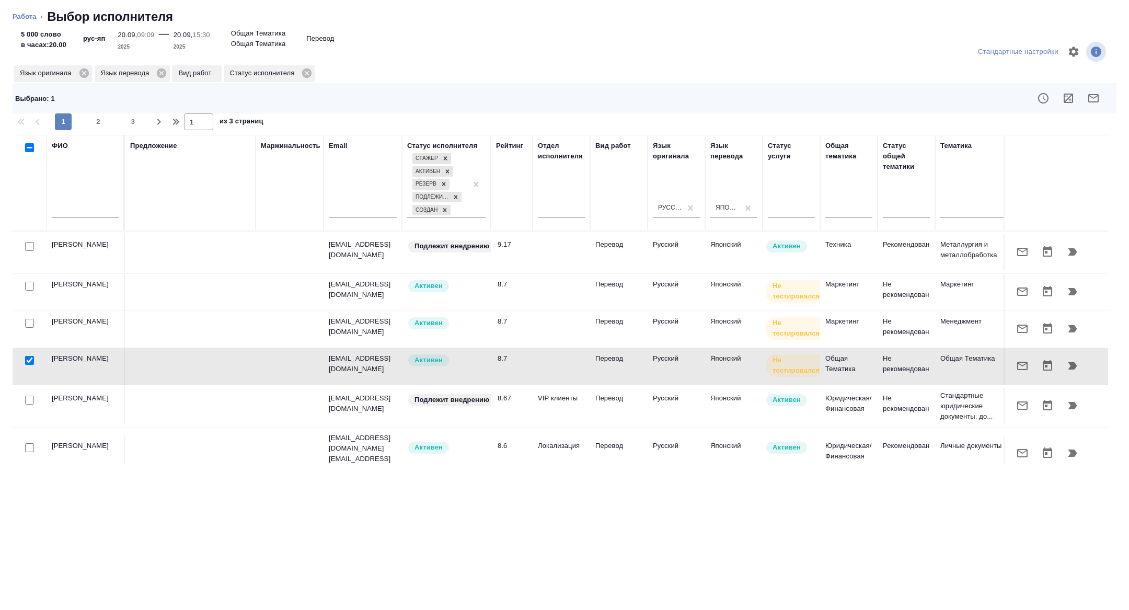
click at [29, 323] on input "checkbox" at bounding box center [29, 323] width 9 height 9
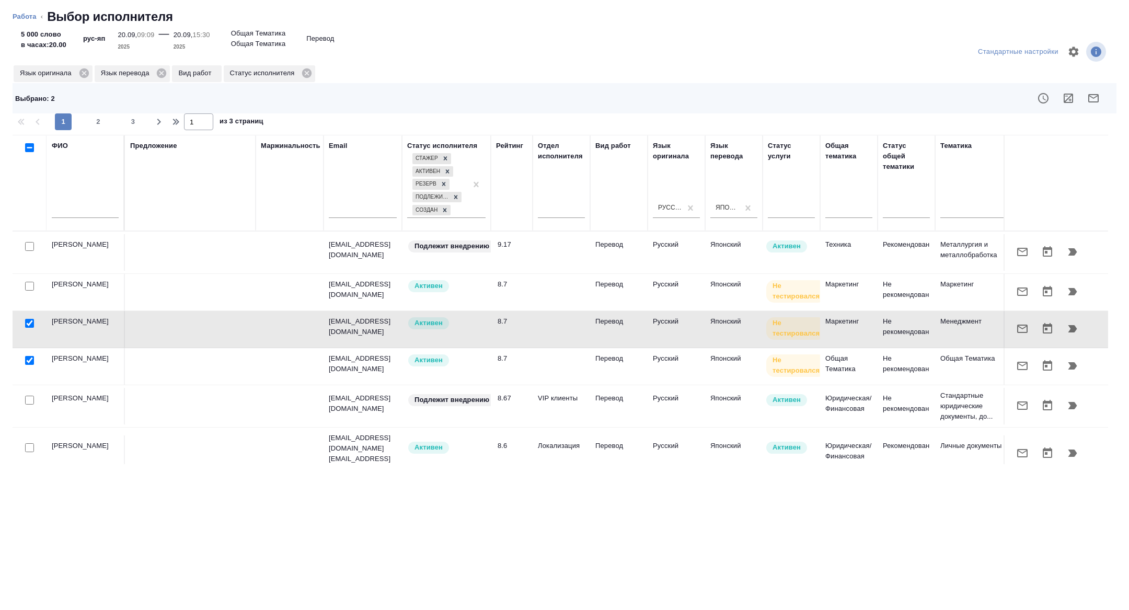
click at [29, 320] on input "checkbox" at bounding box center [29, 323] width 9 height 9
checkbox input "false"
click at [31, 246] on input "checkbox" at bounding box center [29, 246] width 9 height 9
checkbox input "true"
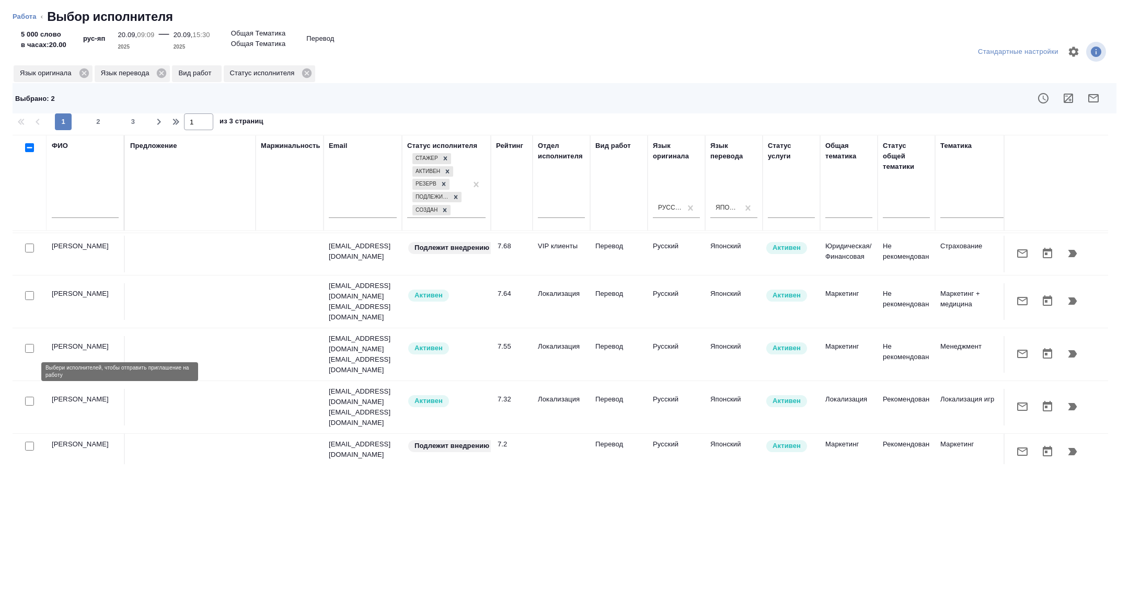
scroll to position [684, 0]
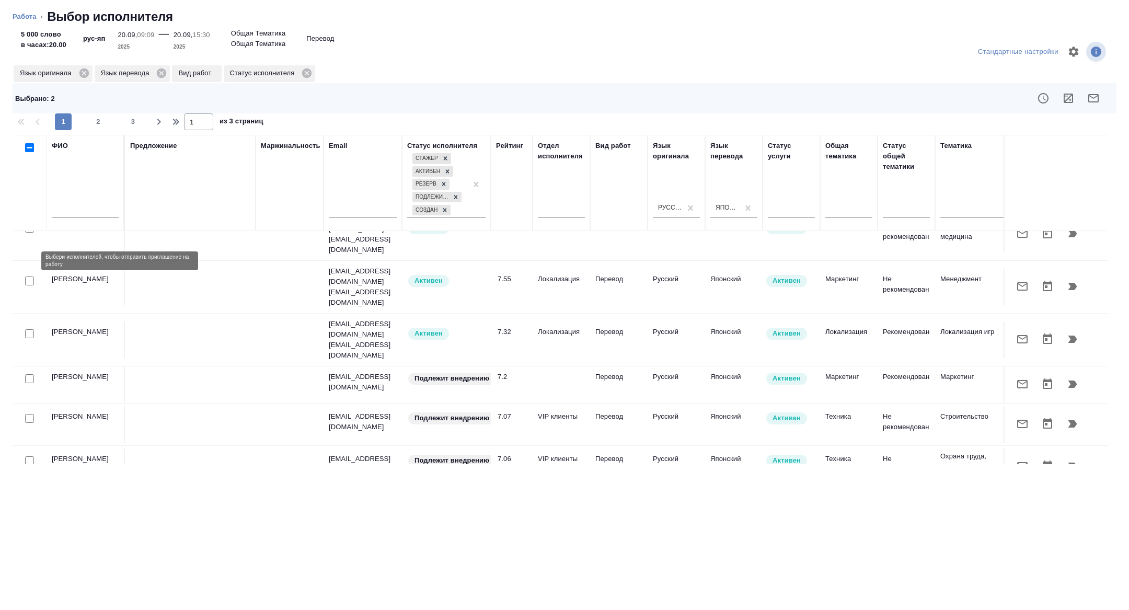
click at [29, 374] on input "checkbox" at bounding box center [29, 378] width 9 height 9
checkbox input "true"
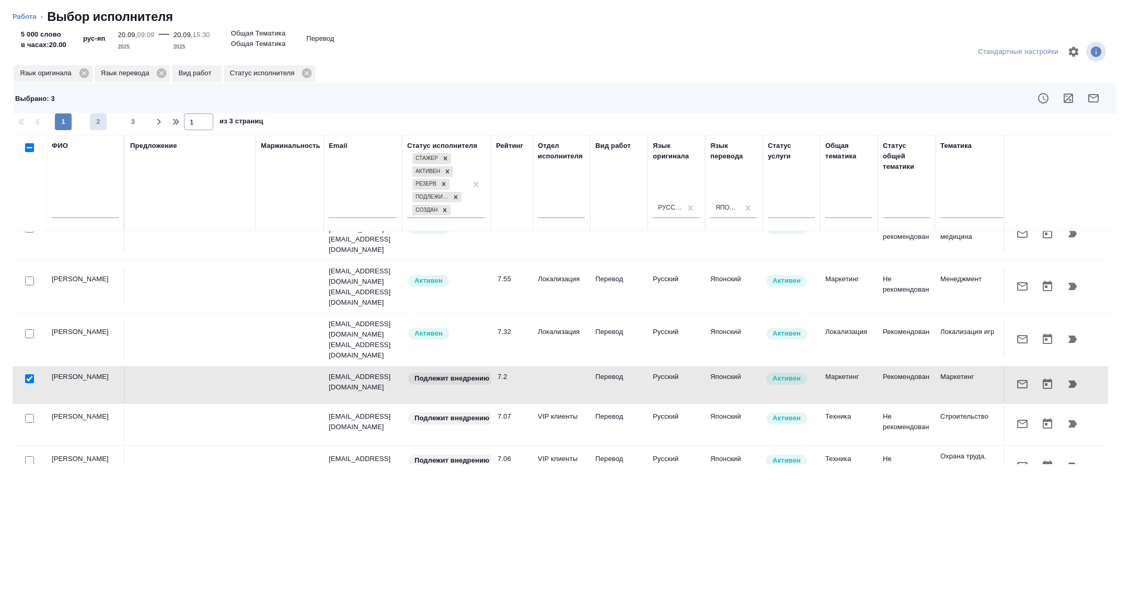
click at [92, 118] on span "2" at bounding box center [98, 122] width 17 height 10
type input "2"
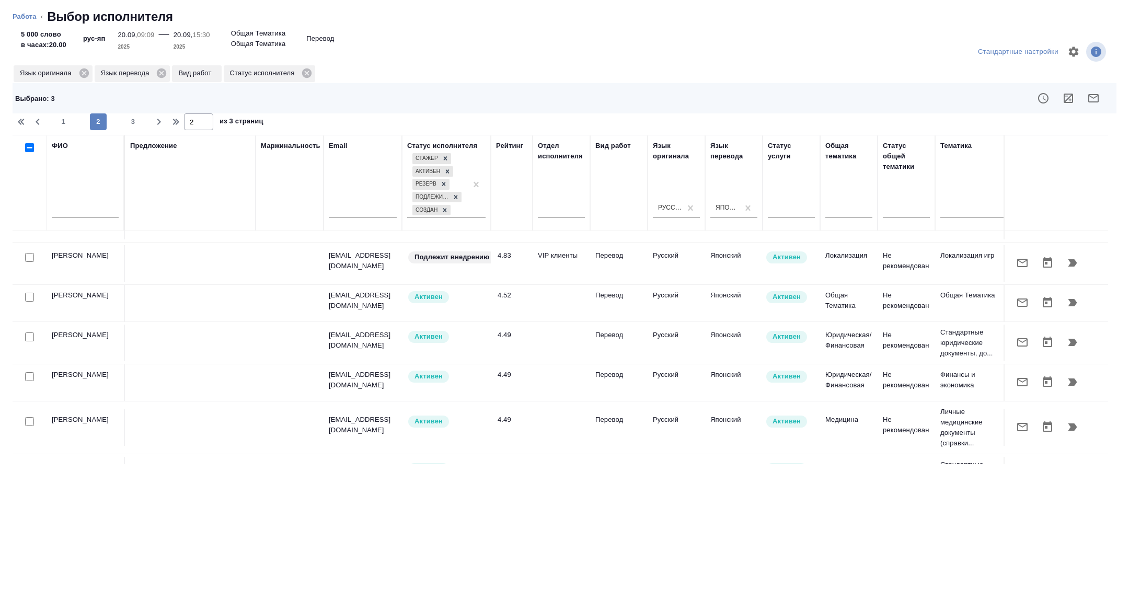
scroll to position [774, 0]
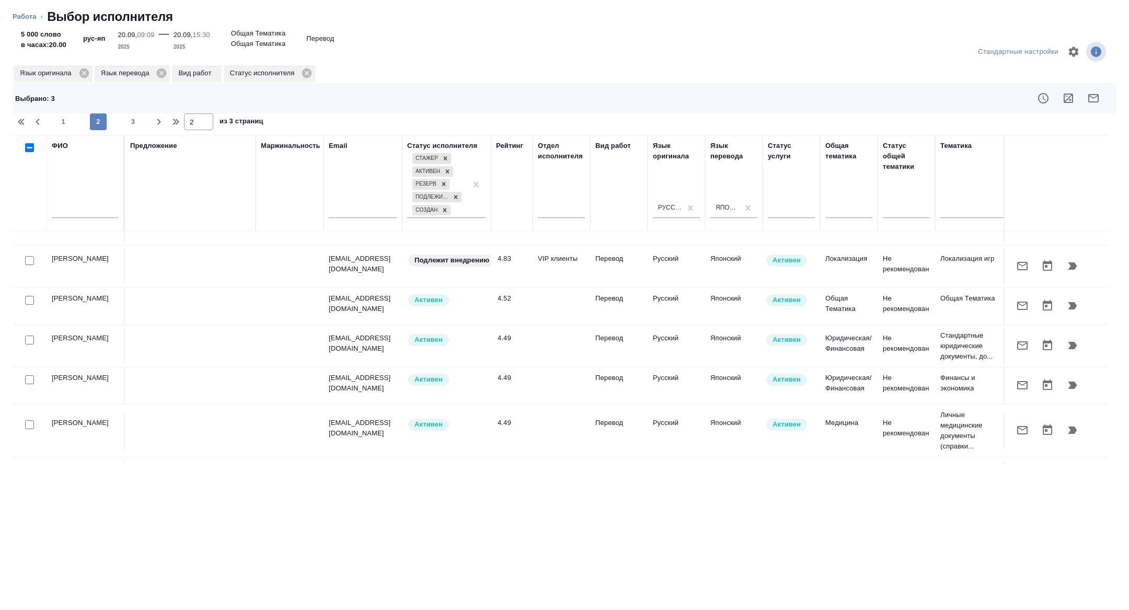
click at [27, 420] on input "checkbox" at bounding box center [29, 424] width 9 height 9
checkbox input "true"
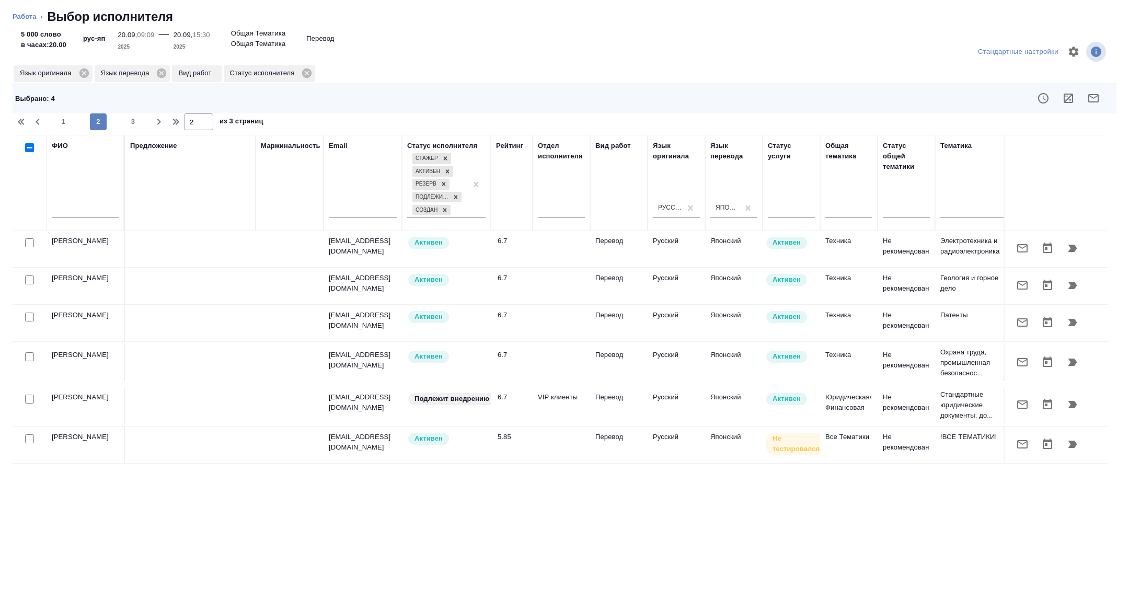
click at [96, 361] on td "Бородич Евгений Сергеевич" at bounding box center [86, 362] width 78 height 37
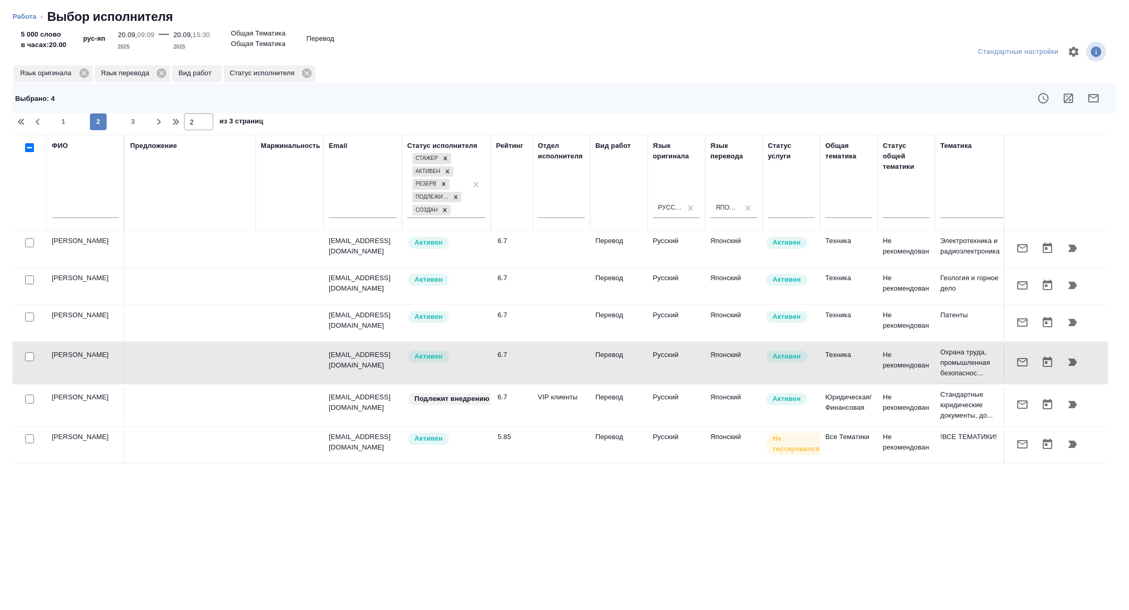
scroll to position [158, 0]
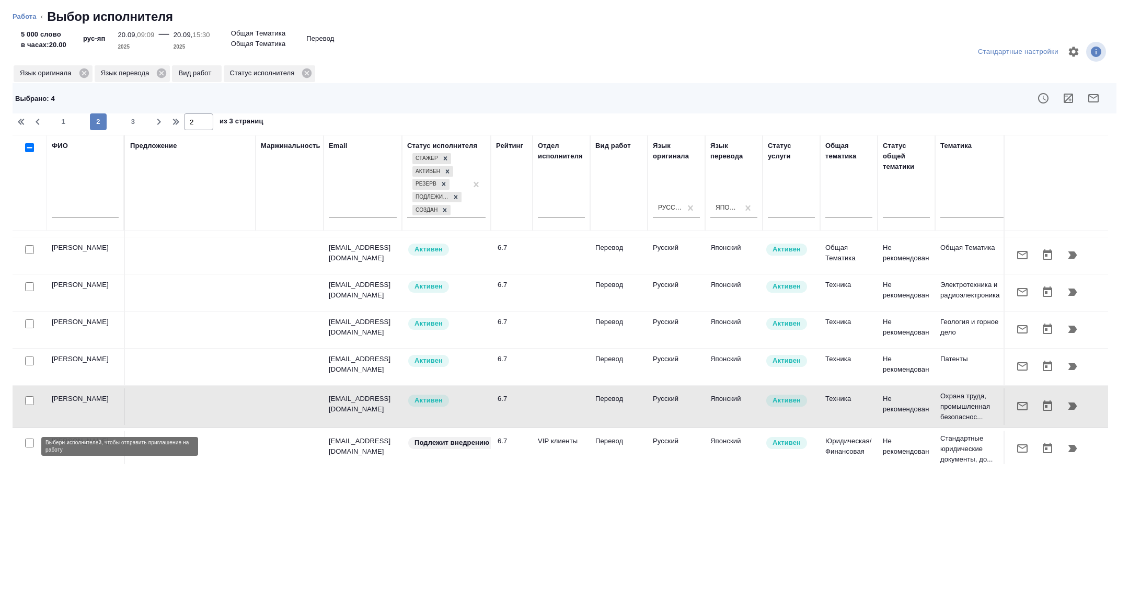
click at [30, 447] on input "checkbox" at bounding box center [29, 442] width 9 height 9
checkbox input "true"
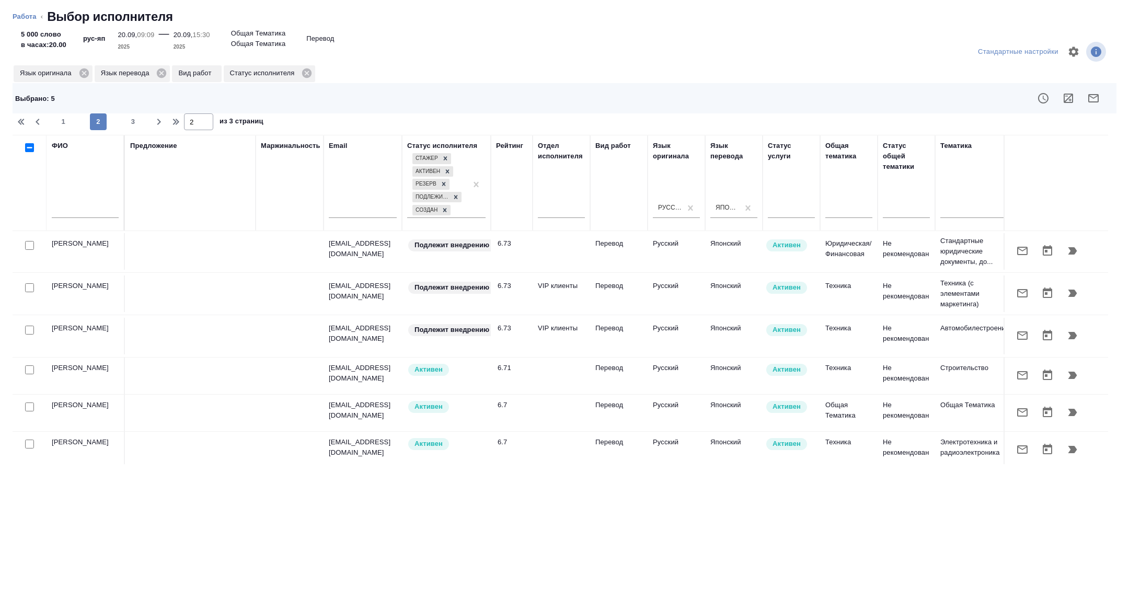
scroll to position [0, 0]
click at [130, 125] on span "3" at bounding box center [133, 122] width 17 height 10
type input "3"
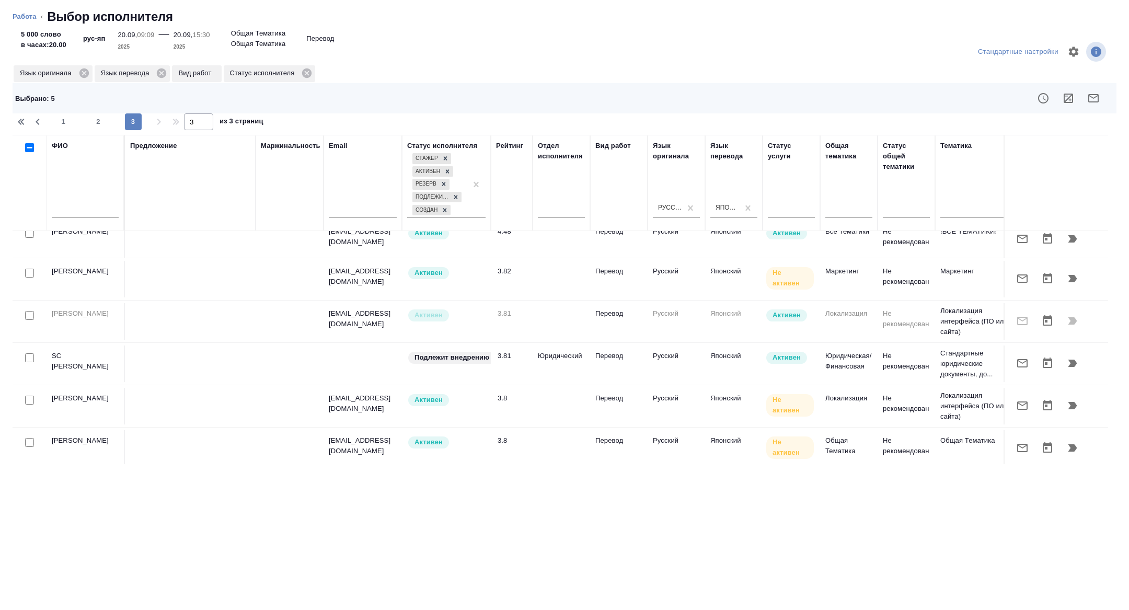
scroll to position [94, 0]
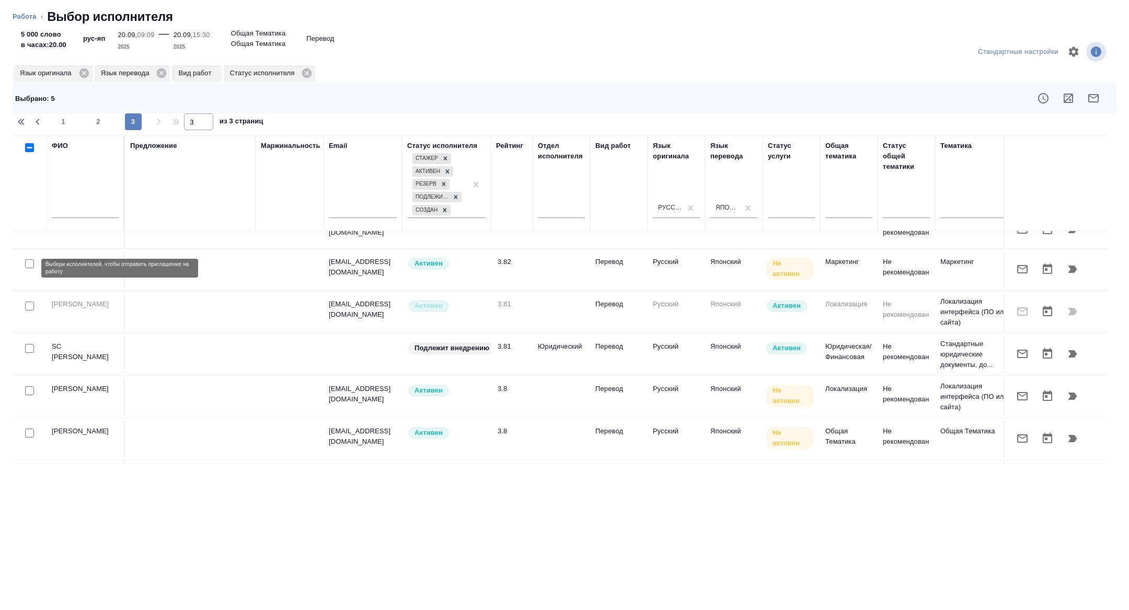
click at [32, 266] on input "checkbox" at bounding box center [29, 263] width 9 height 9
checkbox input "true"
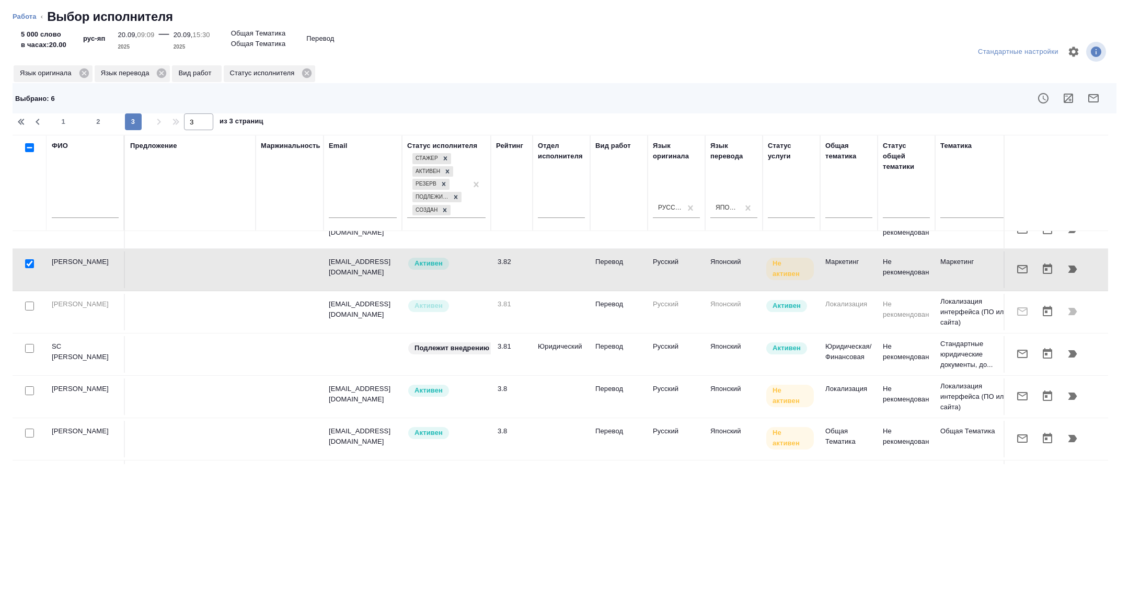
scroll to position [215, 0]
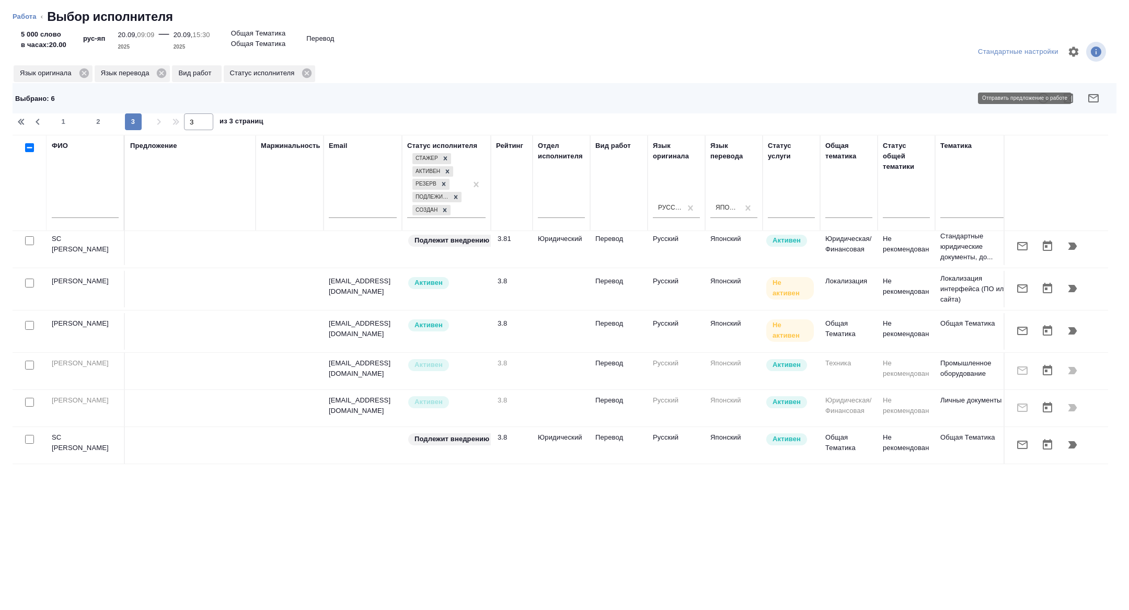
click at [1096, 94] on icon "button" at bounding box center [1093, 98] width 10 height 8
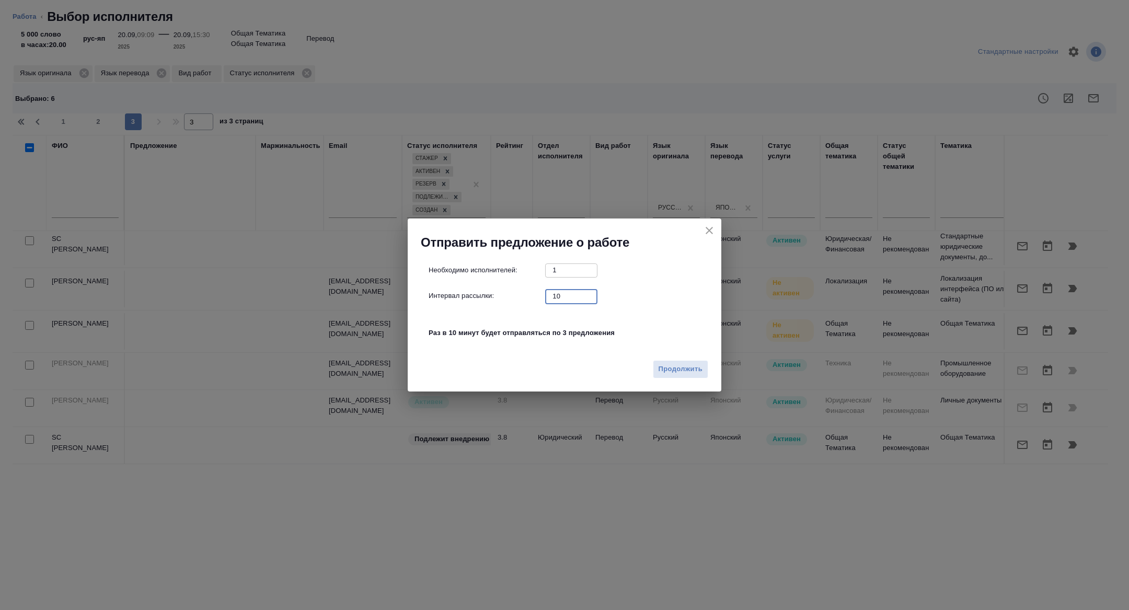
drag, startPoint x: 572, startPoint y: 295, endPoint x: 507, endPoint y: 293, distance: 65.3
click at [507, 293] on div "Интервал рассылки: 10 ​" at bounding box center [568, 295] width 280 height 13
type input "1"
click at [686, 378] on div "Продолжить" at bounding box center [564, 373] width 313 height 37
click at [679, 371] on span "Продолжить" at bounding box center [680, 369] width 44 height 12
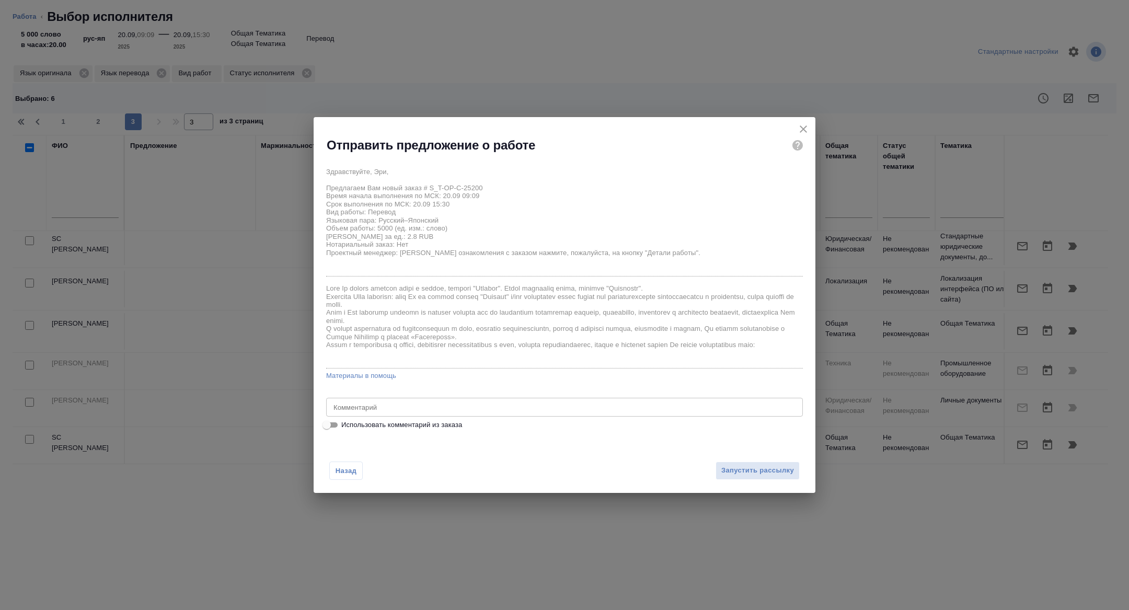
click at [431, 399] on div "x Комментарий" at bounding box center [564, 407] width 477 height 19
type textarea "по повышенной ставке за срочность, можно взять частично"
click at [748, 467] on span "Запустить рассылку" at bounding box center [757, 470] width 73 height 12
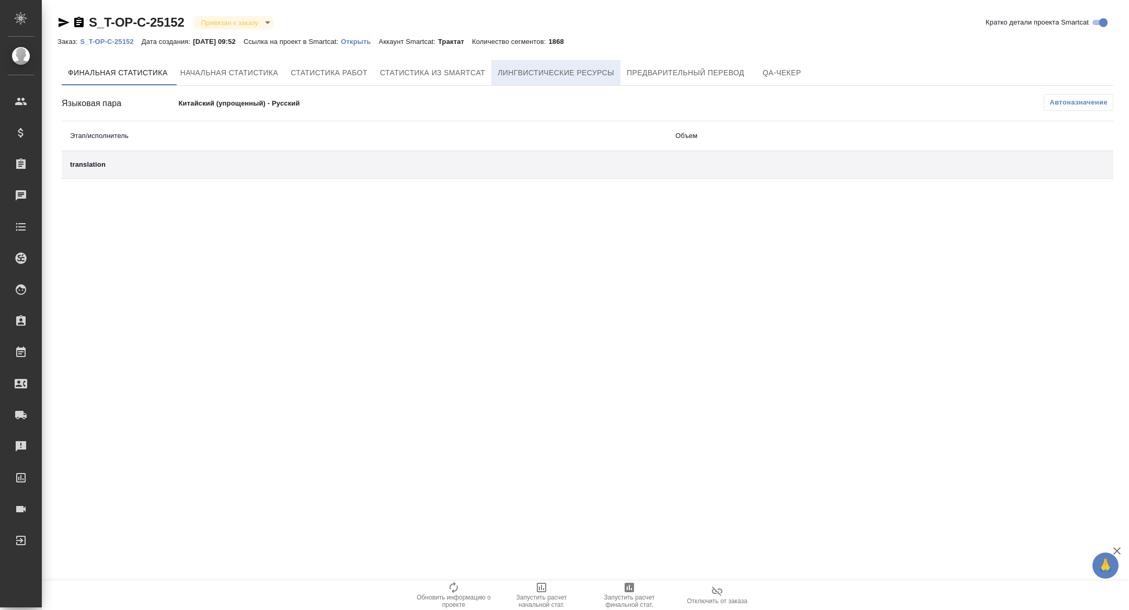
click at [555, 72] on span "Лингвистические ресурсы" at bounding box center [555, 72] width 117 height 13
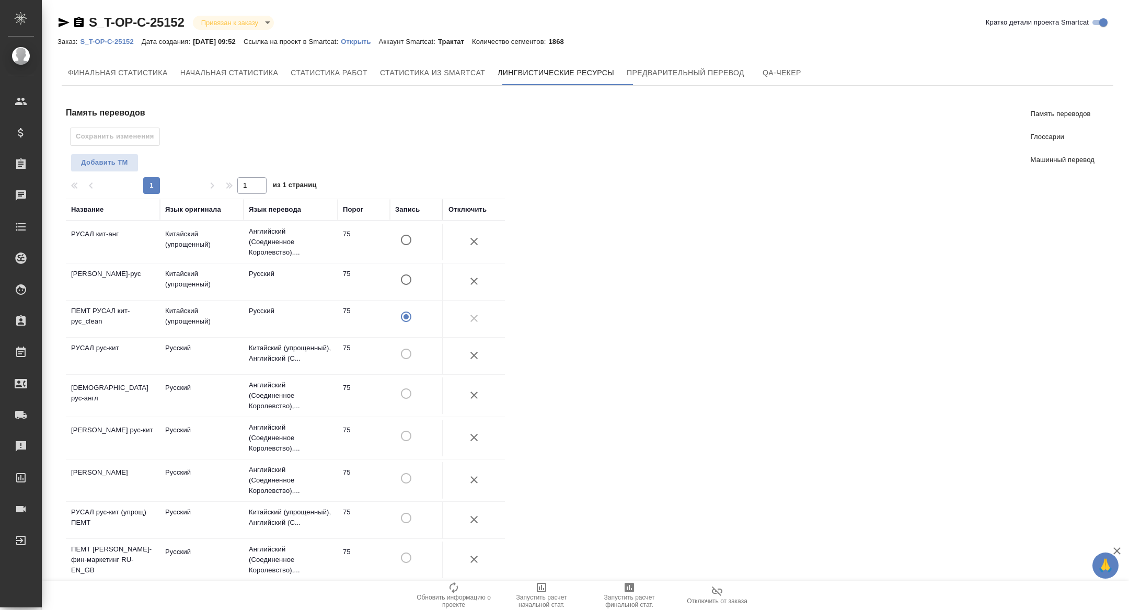
scroll to position [352, 0]
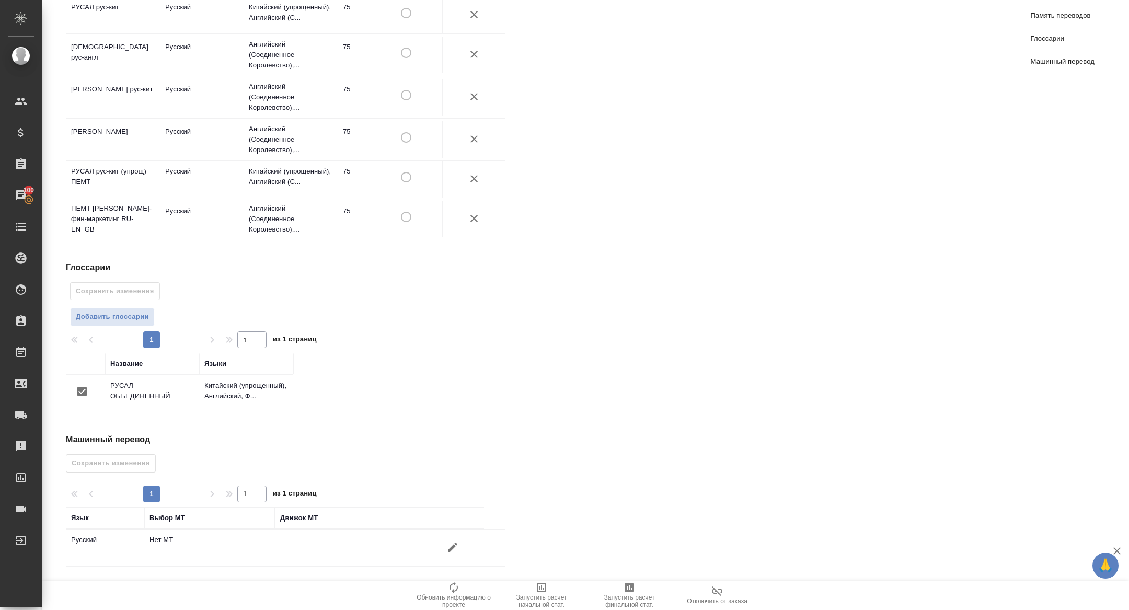
click at [455, 549] on icon "button" at bounding box center [452, 547] width 13 height 13
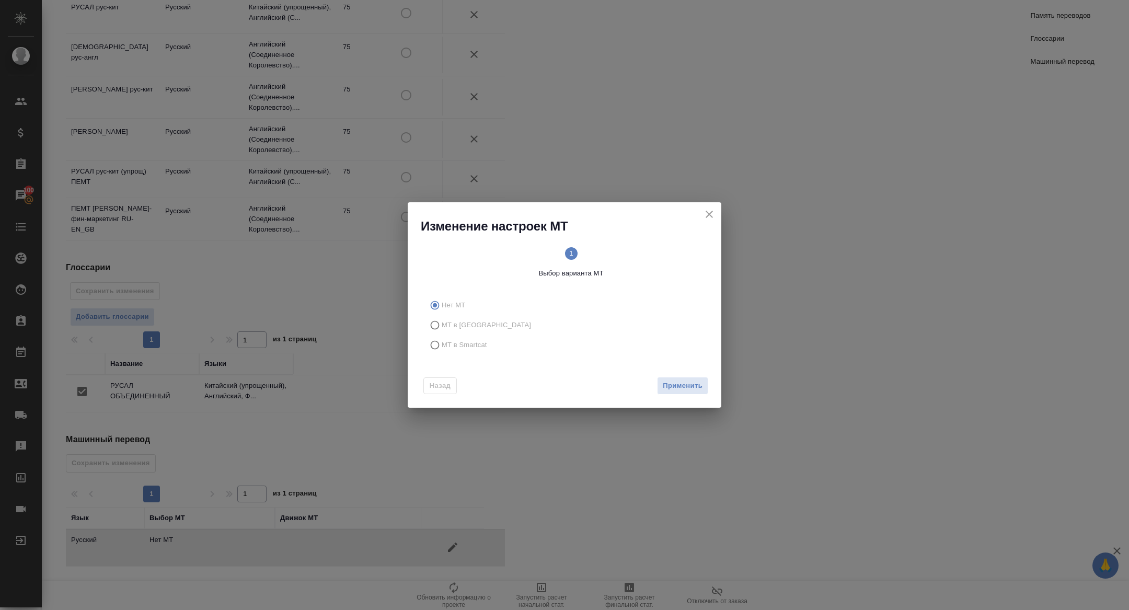
click at [466, 342] on span "МТ в Smartcat" at bounding box center [464, 345] width 45 height 10
click at [442, 342] on input "МТ в Smartcat" at bounding box center [433, 345] width 17 height 20
radio input "true"
click at [686, 380] on span "Вперед" at bounding box center [689, 386] width 26 height 12
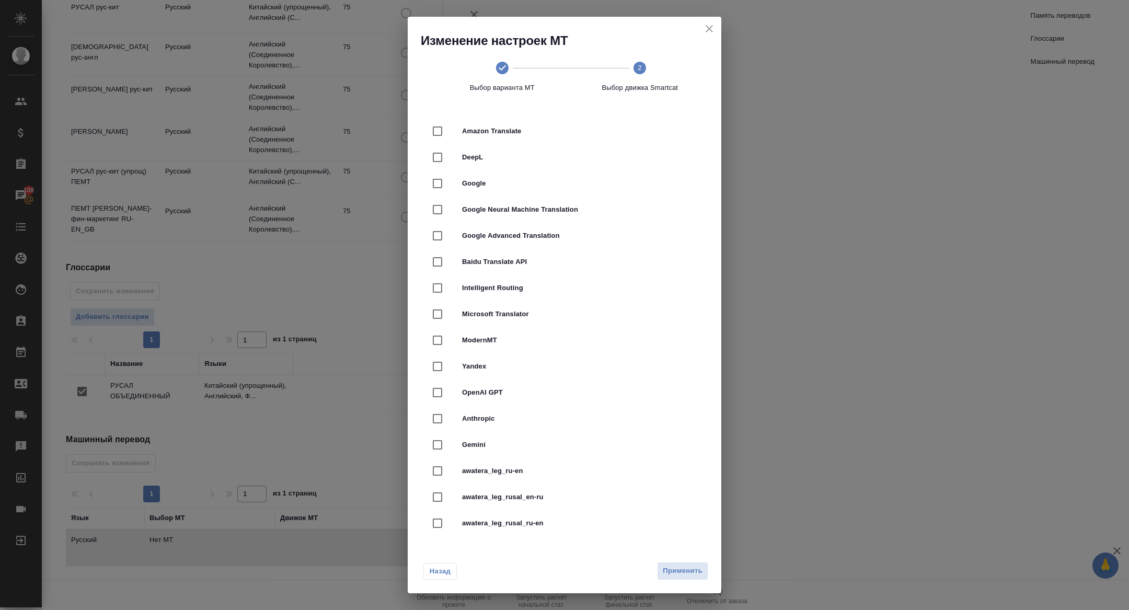
drag, startPoint x: 494, startPoint y: 154, endPoint x: 541, endPoint y: 313, distance: 165.7
click at [494, 154] on span "DeepL" at bounding box center [579, 157] width 234 height 10
checkbox input "true"
click at [695, 564] on button "Применить" at bounding box center [682, 571] width 51 height 18
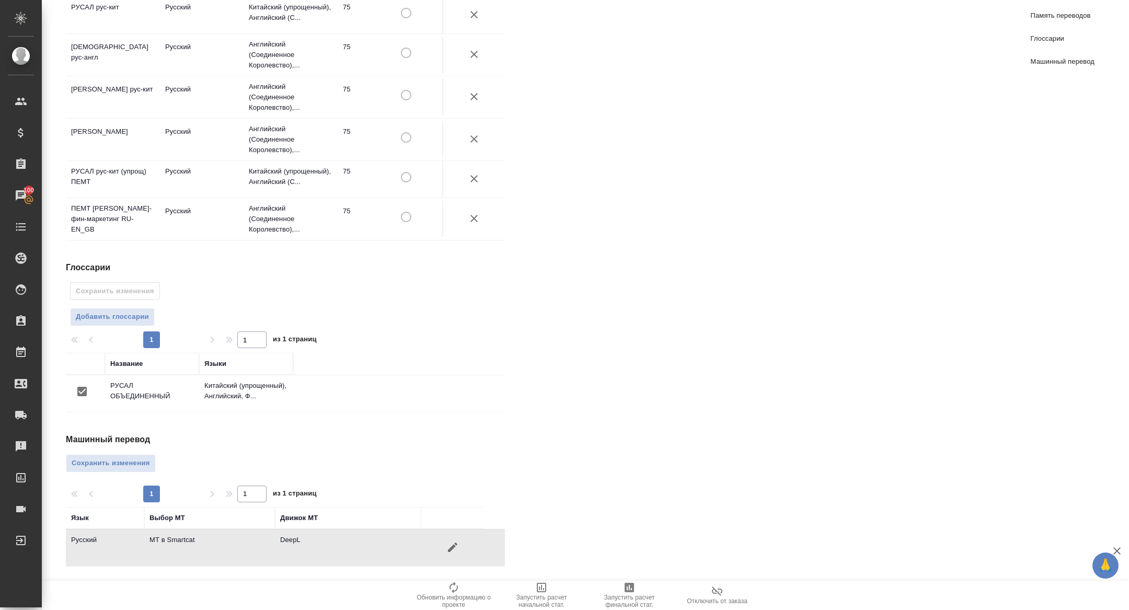
click at [109, 448] on div "Машинный перевод Сохранить изменения 1 1 из 1 страниц Язык Выбор МТ Движок МТ Р…" at bounding box center [289, 499] width 447 height 133
click at [103, 469] on span "Сохранить изменения" at bounding box center [111, 463] width 78 height 12
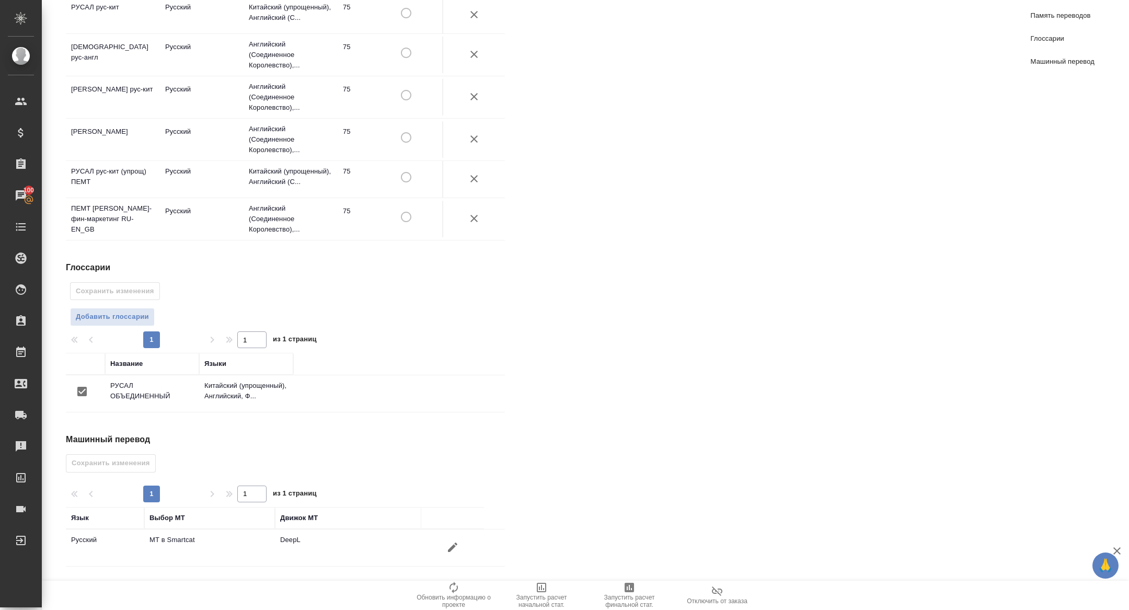
scroll to position [0, 0]
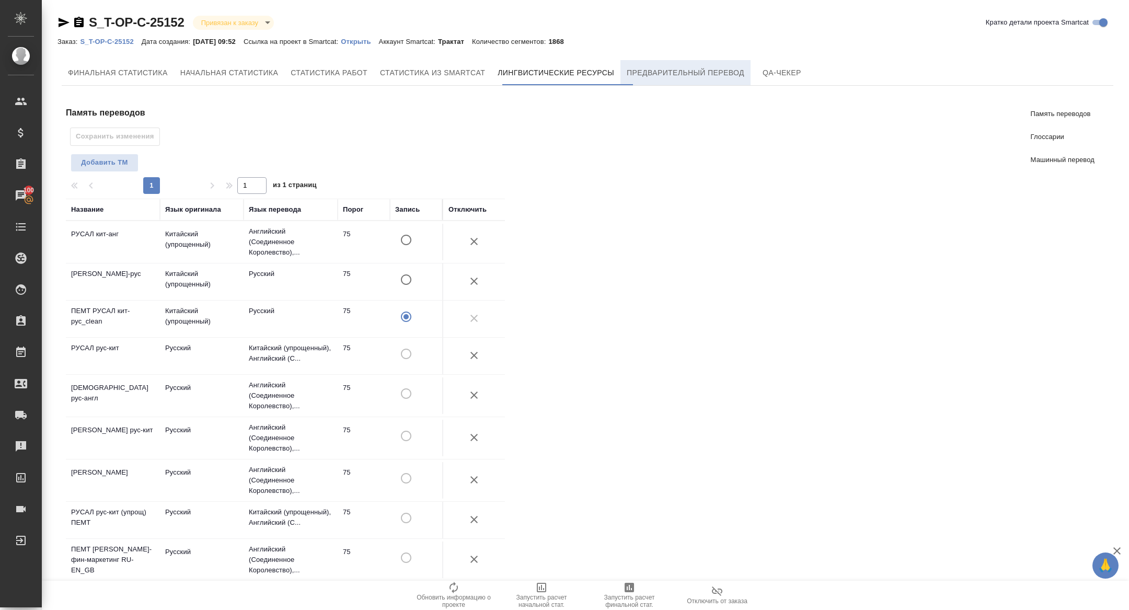
click at [710, 74] on span "Предварительный перевод" at bounding box center [685, 72] width 118 height 13
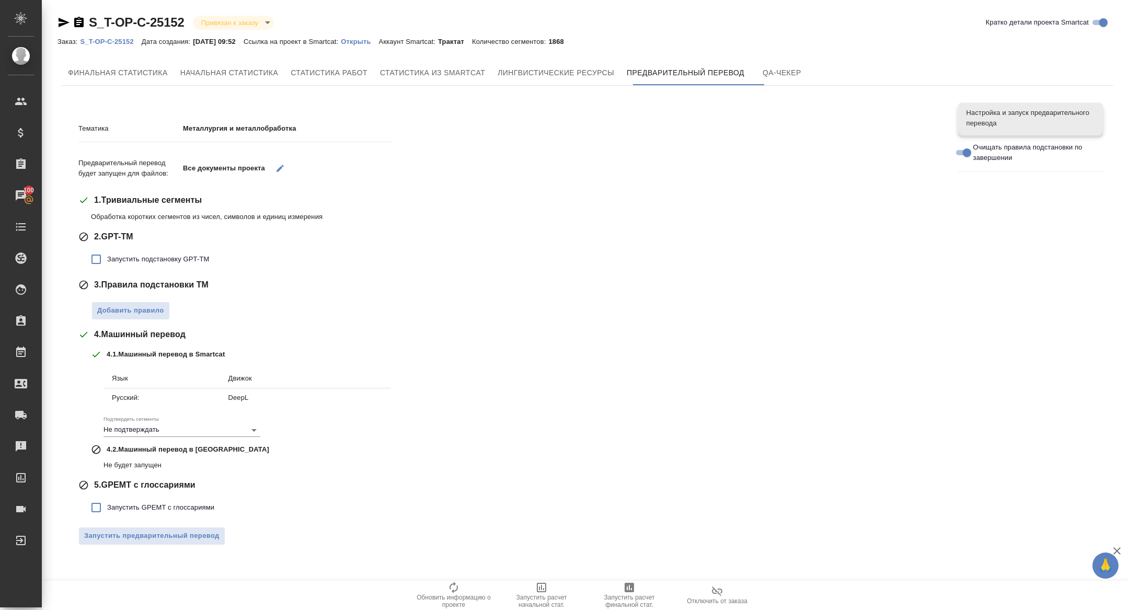
click at [160, 252] on label "Запустить подстановку GPT-TM" at bounding box center [147, 259] width 124 height 22
click at [107, 252] on input "Запустить подстановку GPT-TM" at bounding box center [96, 259] width 22 height 22
checkbox input "true"
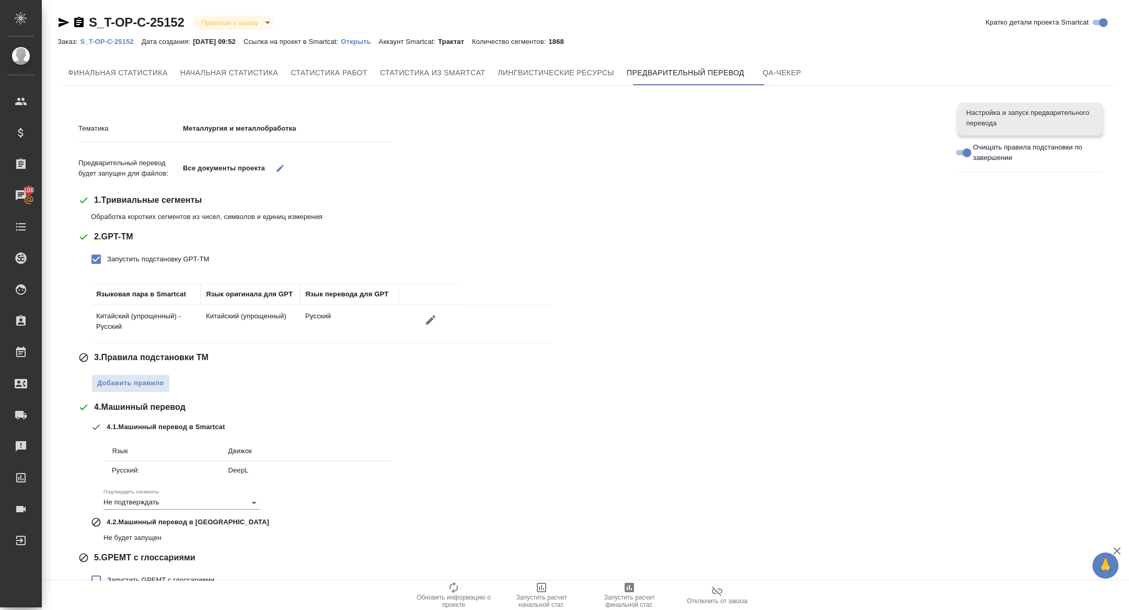
scroll to position [50, 0]
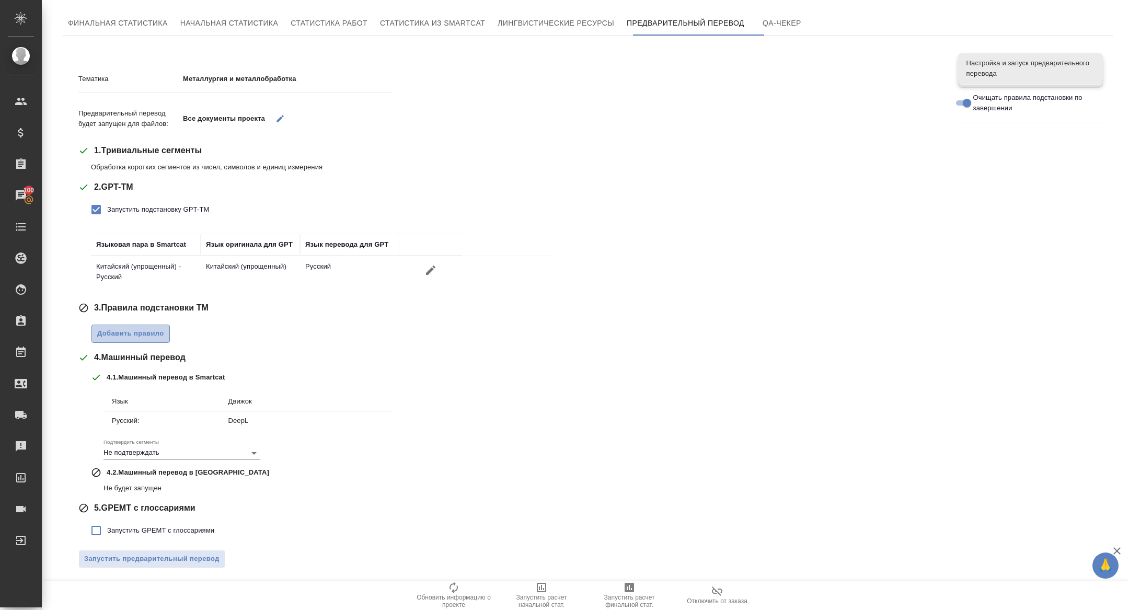
click at [136, 331] on span "Добавить правило" at bounding box center [130, 334] width 67 height 12
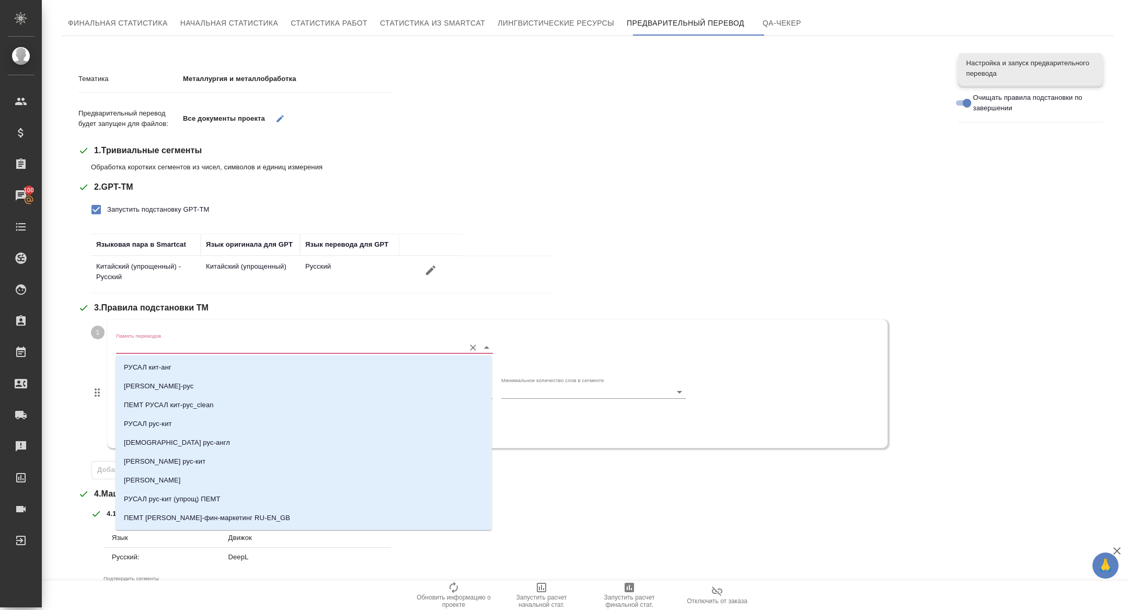
click at [146, 350] on input "Память переводов" at bounding box center [287, 347] width 343 height 13
click at [225, 402] on li "ПЕМТ РУСАЛ кит-рус_clean" at bounding box center [303, 405] width 376 height 19
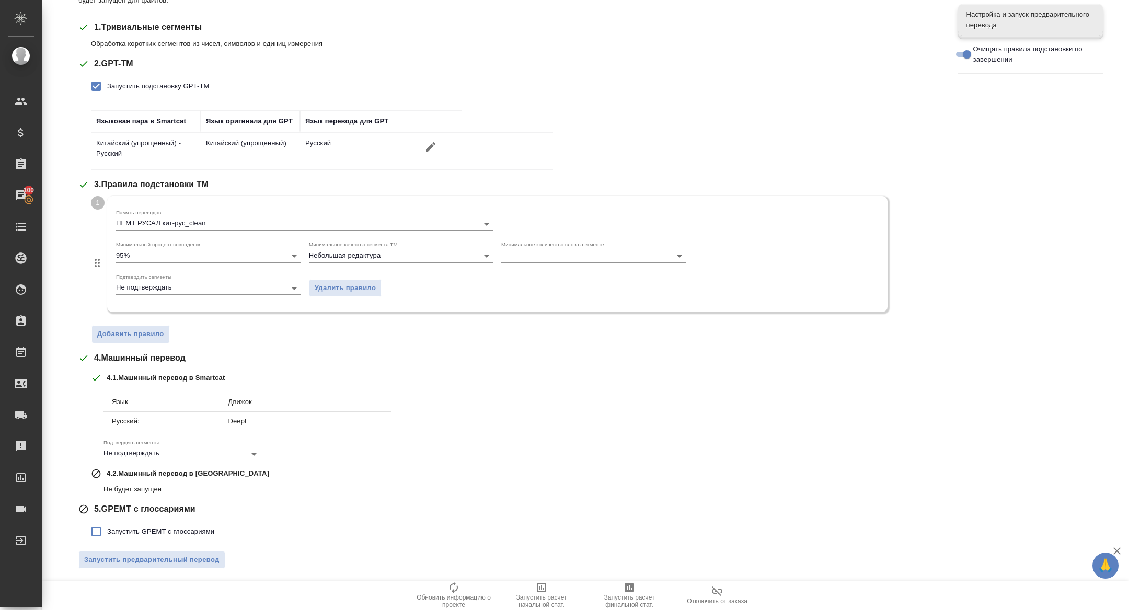
click at [137, 526] on span "Запустить GPEMT с глоссариями" at bounding box center [160, 531] width 107 height 10
click at [107, 525] on input "Запустить GPEMT с глоссариями" at bounding box center [96, 531] width 22 height 22
checkbox input "true"
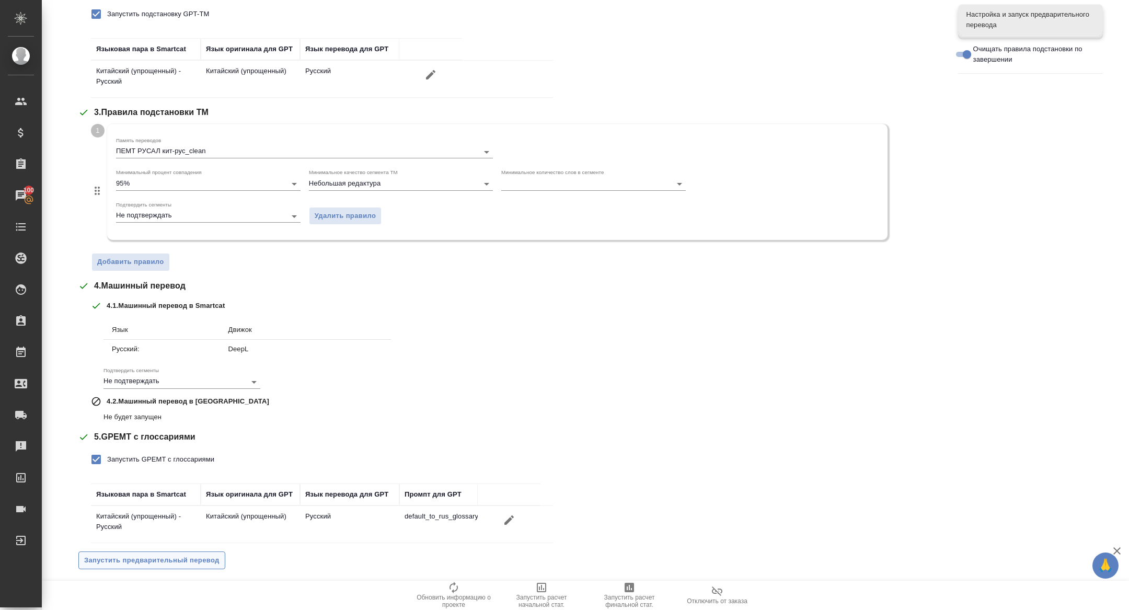
click at [156, 555] on span "Запустить предварительный перевод" at bounding box center [151, 560] width 135 height 12
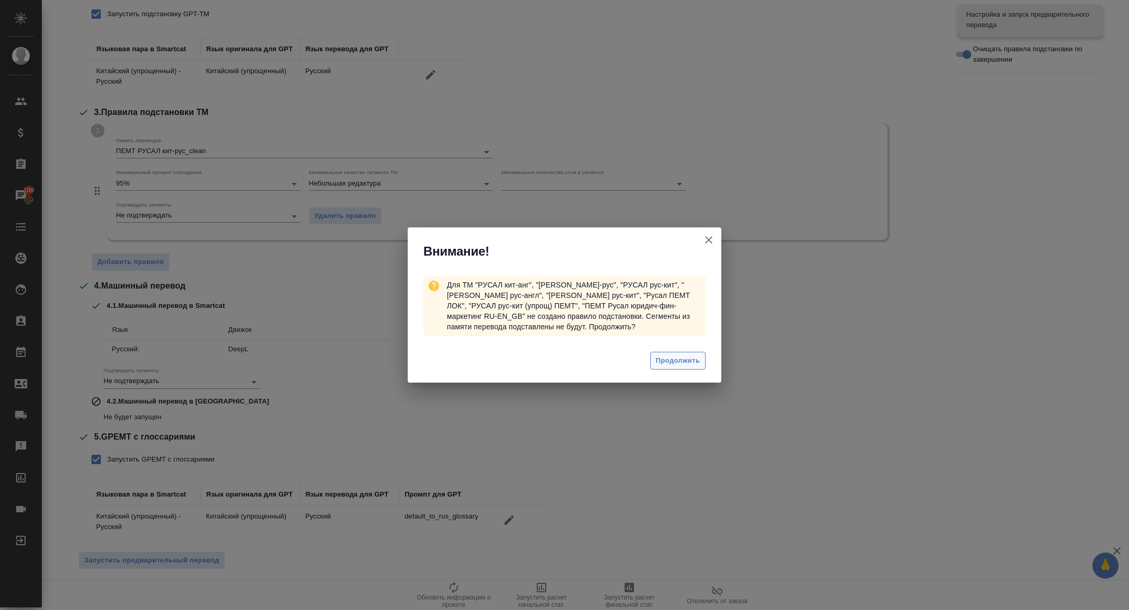
click at [671, 357] on span "Продолжить" at bounding box center [678, 361] width 44 height 12
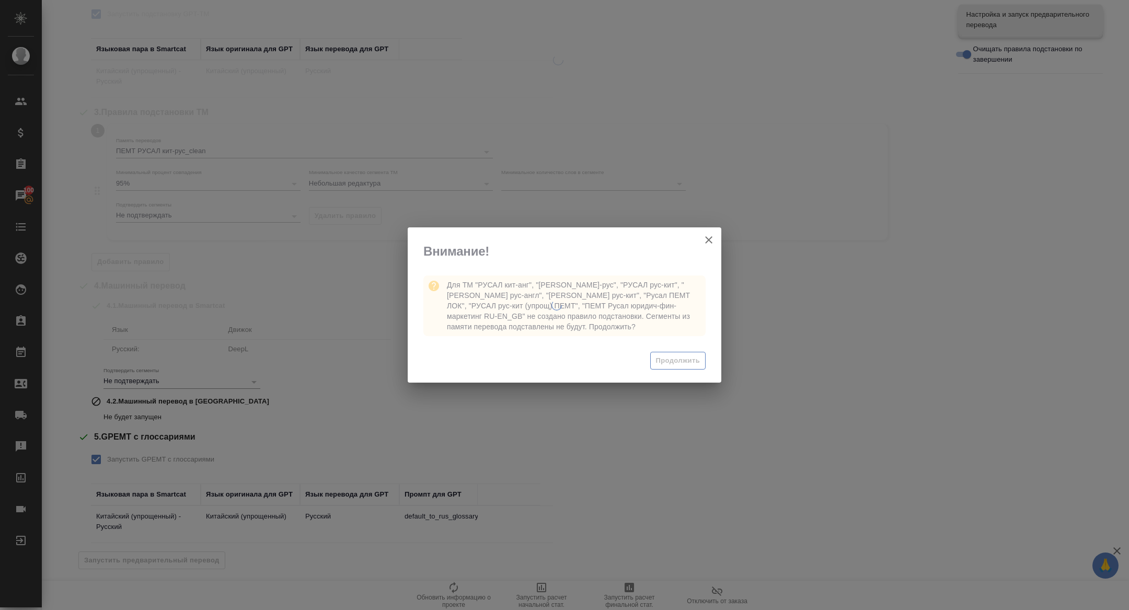
scroll to position [0, 0]
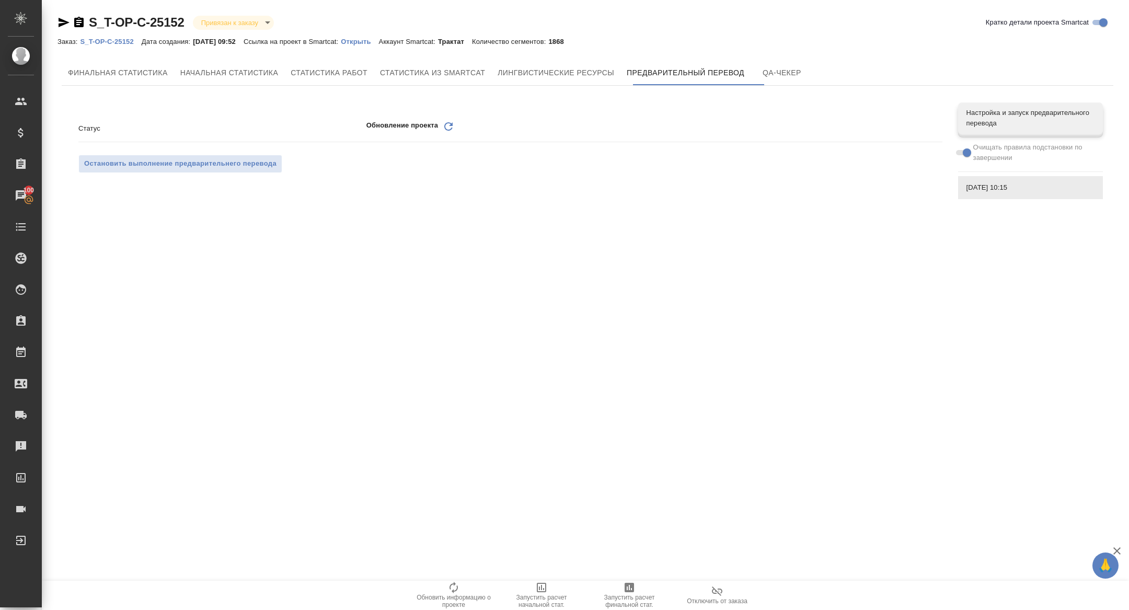
click at [452, 124] on icon at bounding box center [448, 126] width 8 height 8
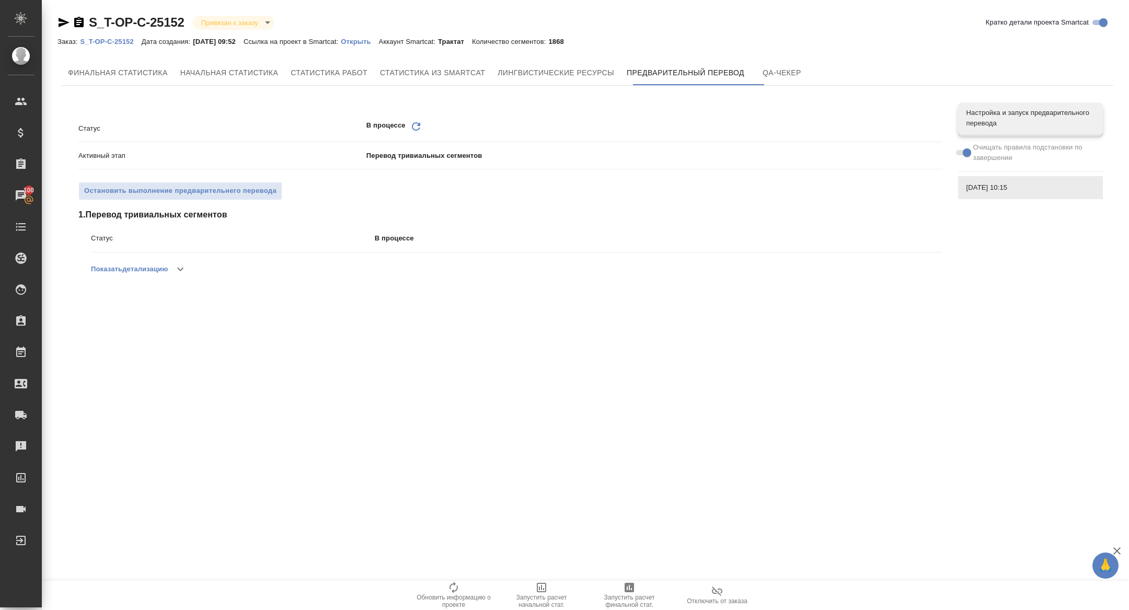
click at [415, 130] on icon at bounding box center [416, 126] width 8 height 8
click at [413, 129] on icon "Обновить" at bounding box center [416, 126] width 13 height 13
click at [416, 124] on icon "Обновить" at bounding box center [416, 126] width 13 height 13
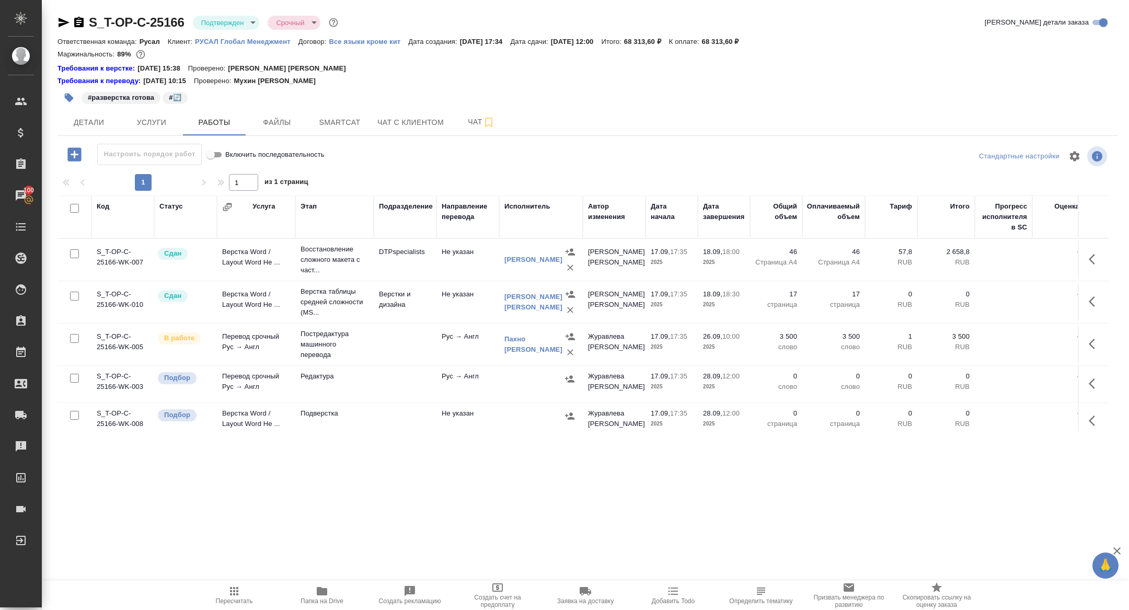
click at [1090, 380] on icon "button" at bounding box center [1094, 383] width 13 height 13
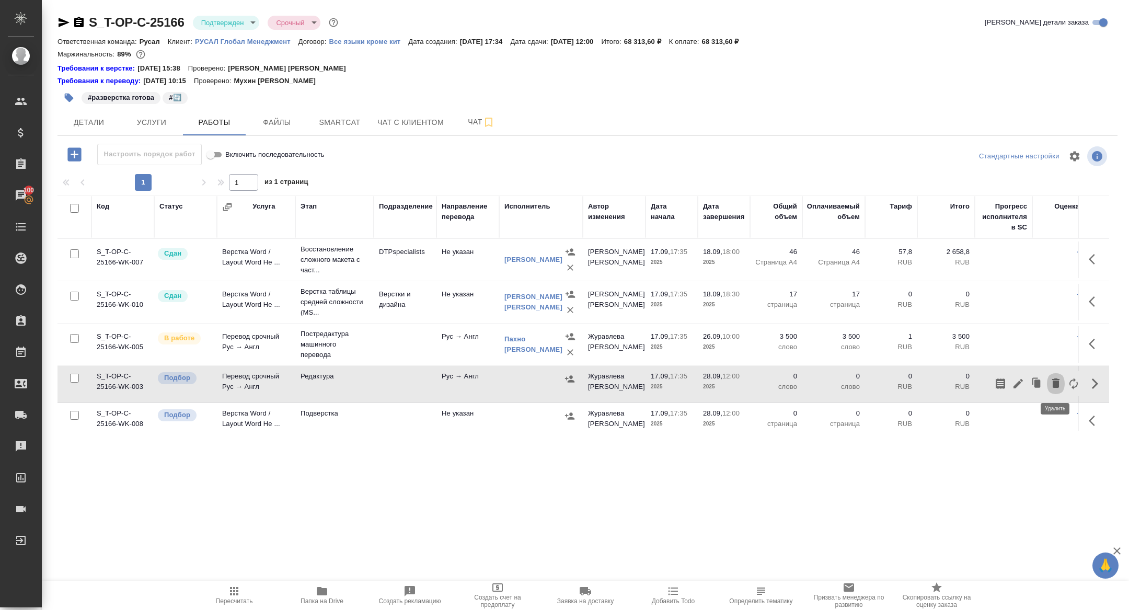
click at [1050, 378] on icon "button" at bounding box center [1055, 383] width 13 height 13
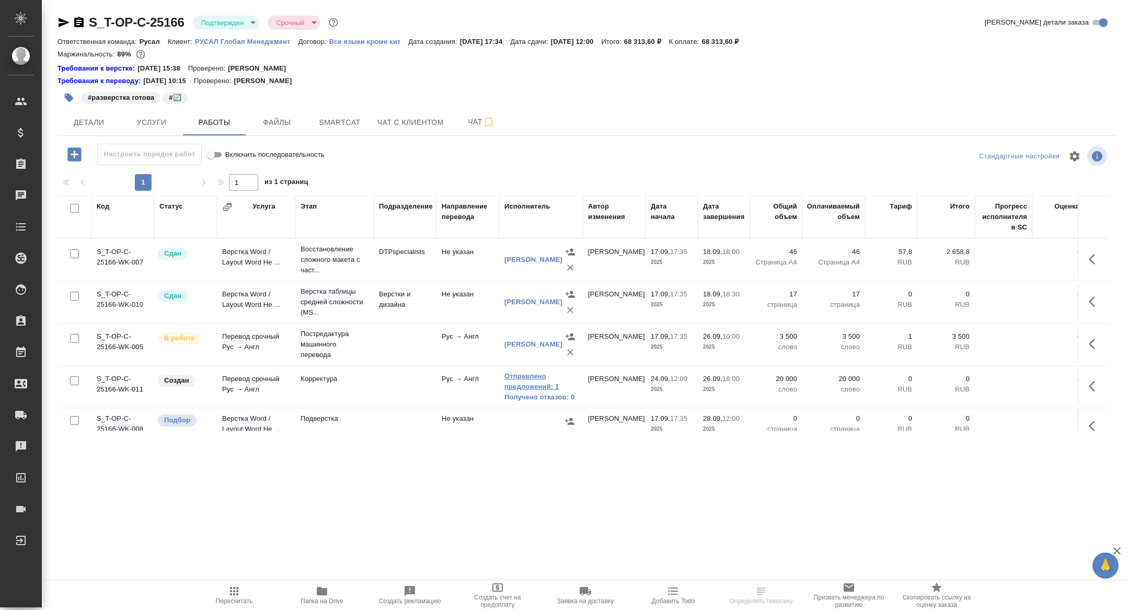
click at [532, 378] on link "Отправлено предложений: 1" at bounding box center [540, 381] width 73 height 21
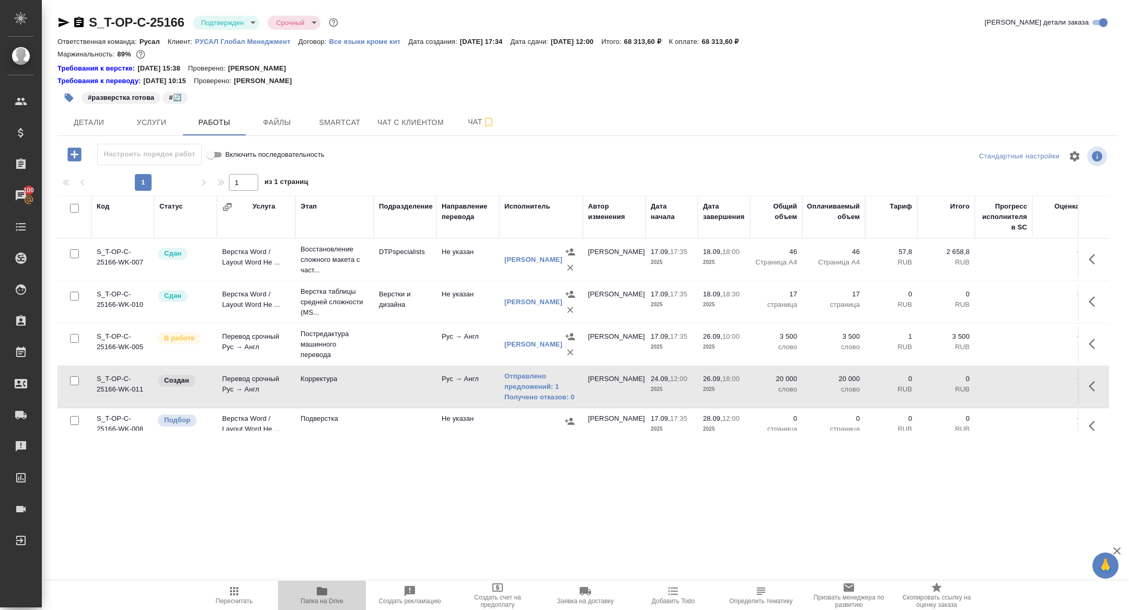
click at [341, 600] on span "Папка на Drive" at bounding box center [321, 600] width 43 height 7
click at [323, 604] on span "Папка на Drive" at bounding box center [321, 600] width 43 height 7
click at [1087, 346] on button "button" at bounding box center [1094, 343] width 25 height 25
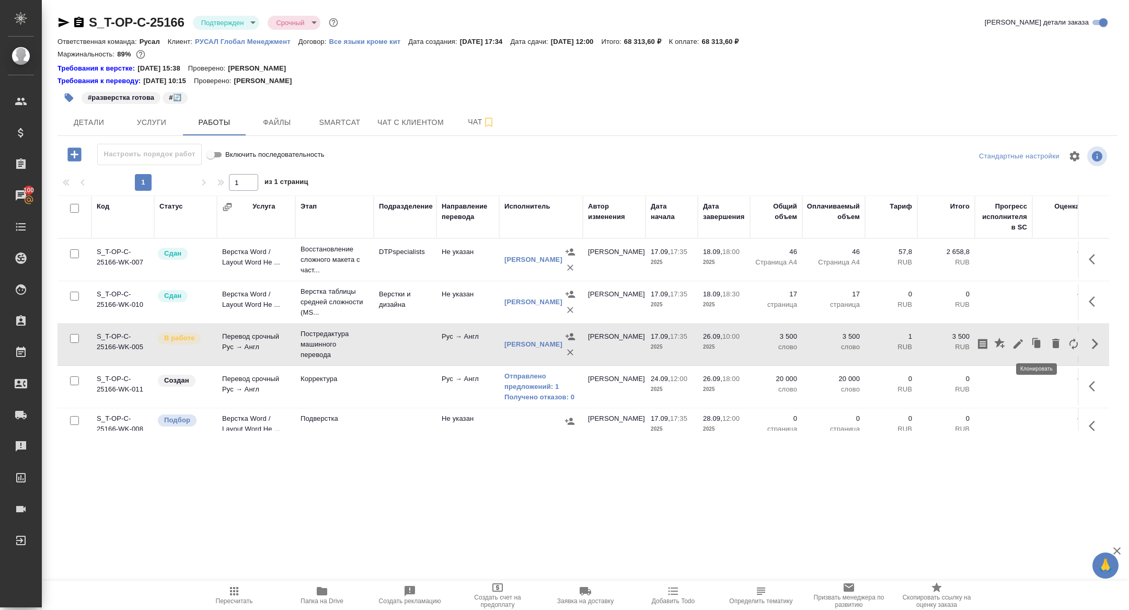
click at [1018, 343] on icon "button" at bounding box center [1017, 343] width 9 height 9
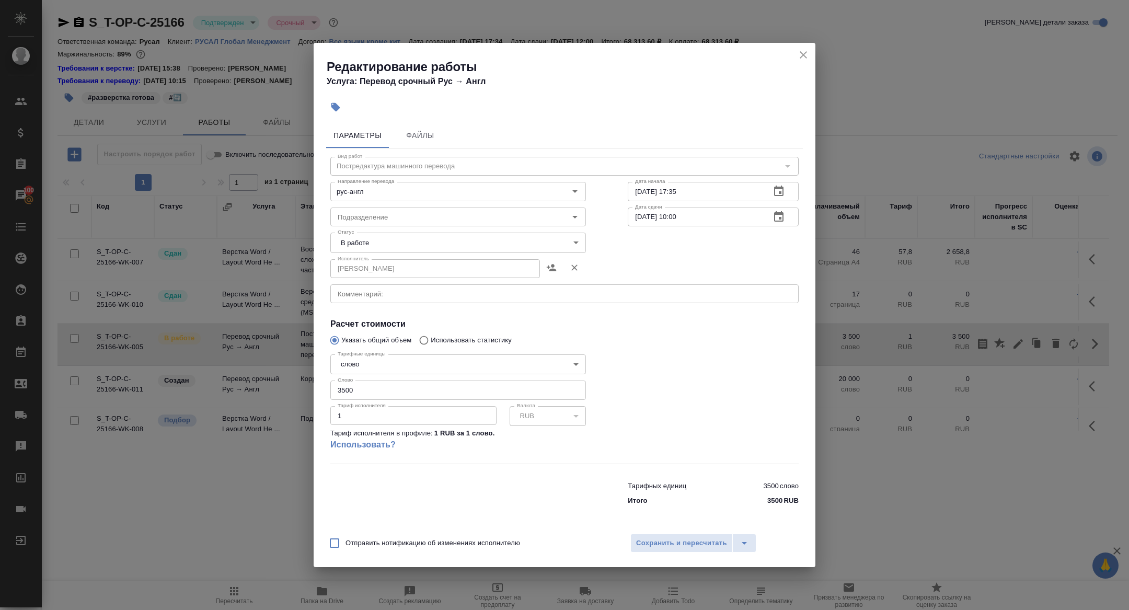
click at [347, 420] on input "1" at bounding box center [413, 415] width 166 height 19
type input "1.2"
click at [694, 540] on span "Сохранить и пересчитать" at bounding box center [681, 543] width 91 height 12
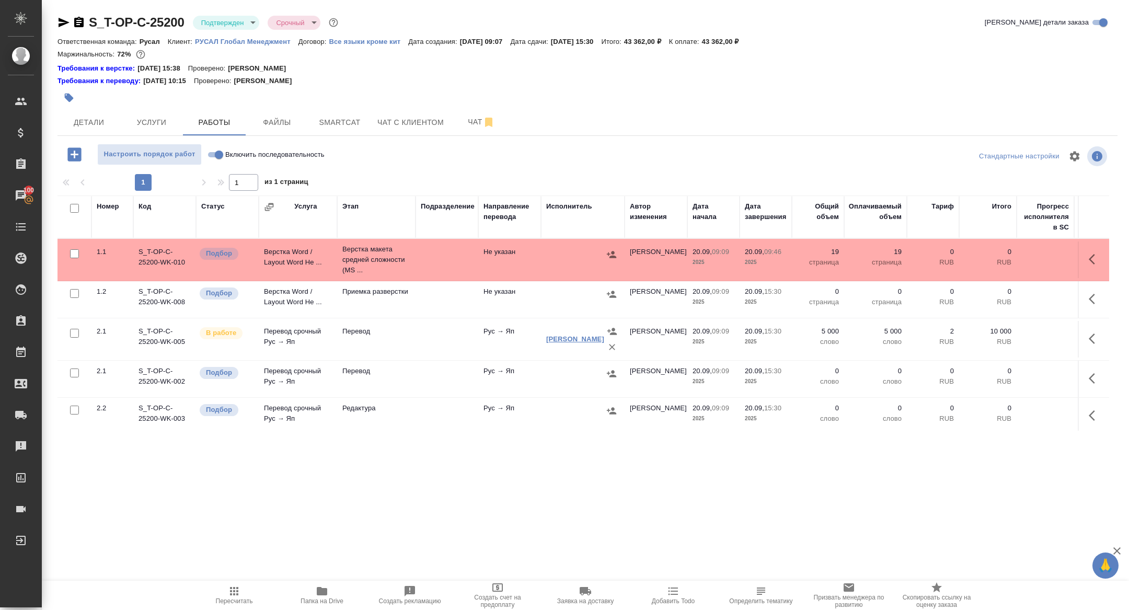
click at [554, 343] on link "[PERSON_NAME]" at bounding box center [575, 339] width 58 height 8
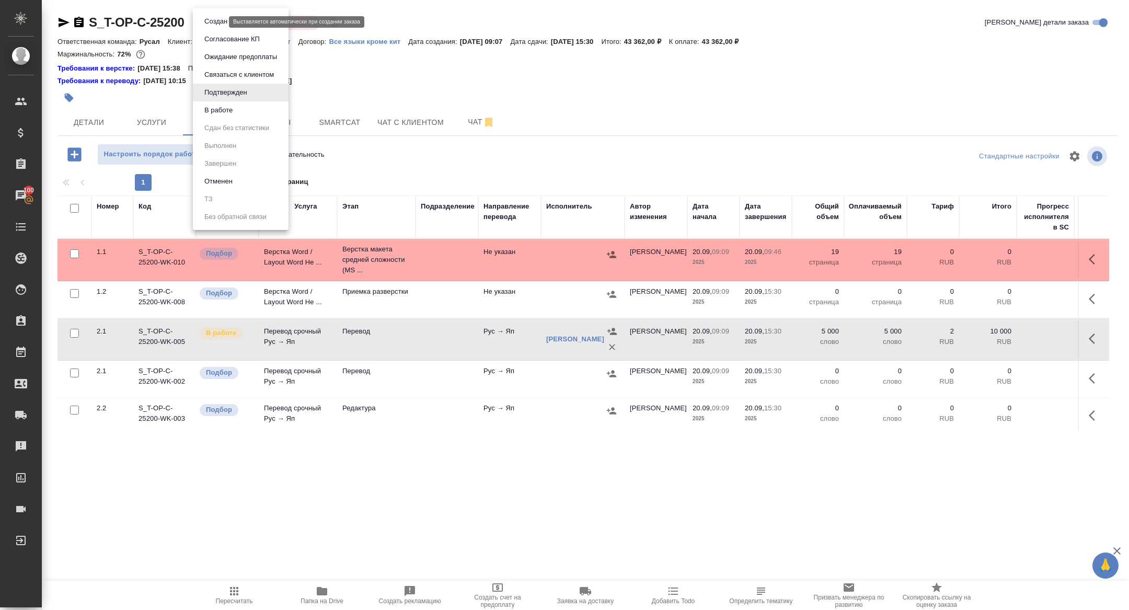
click at [216, 24] on body "🙏 .cls-1 fill:#fff; AWATERA [PERSON_NAME] Спецификации Заказы 100 Чаты Todo Про…" at bounding box center [564, 305] width 1129 height 610
click at [220, 112] on button "В работе" at bounding box center [218, 109] width 34 height 11
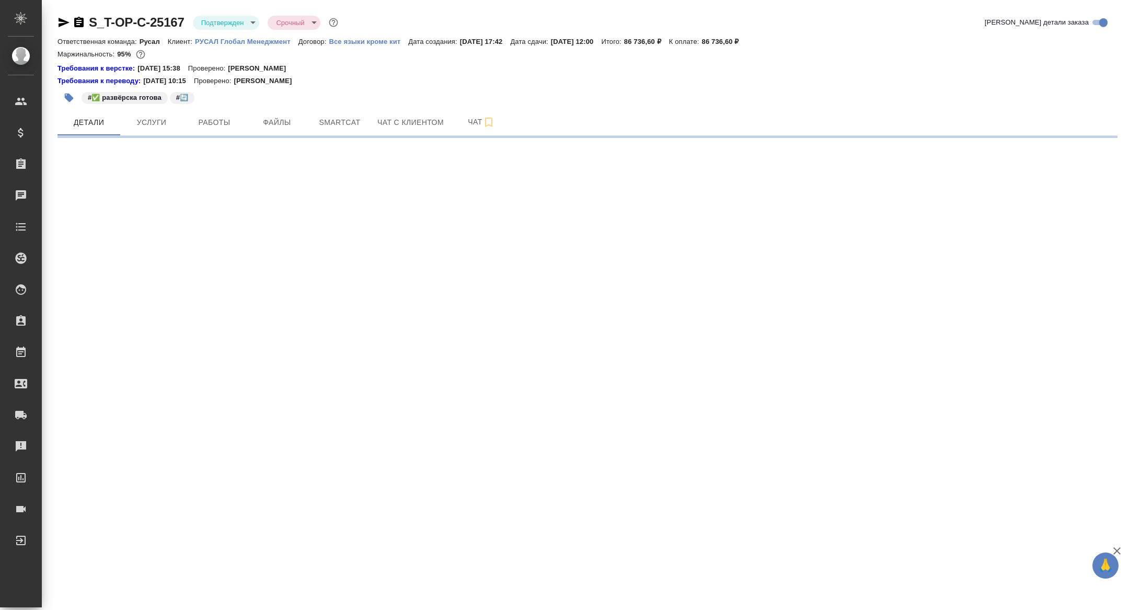
select select "RU"
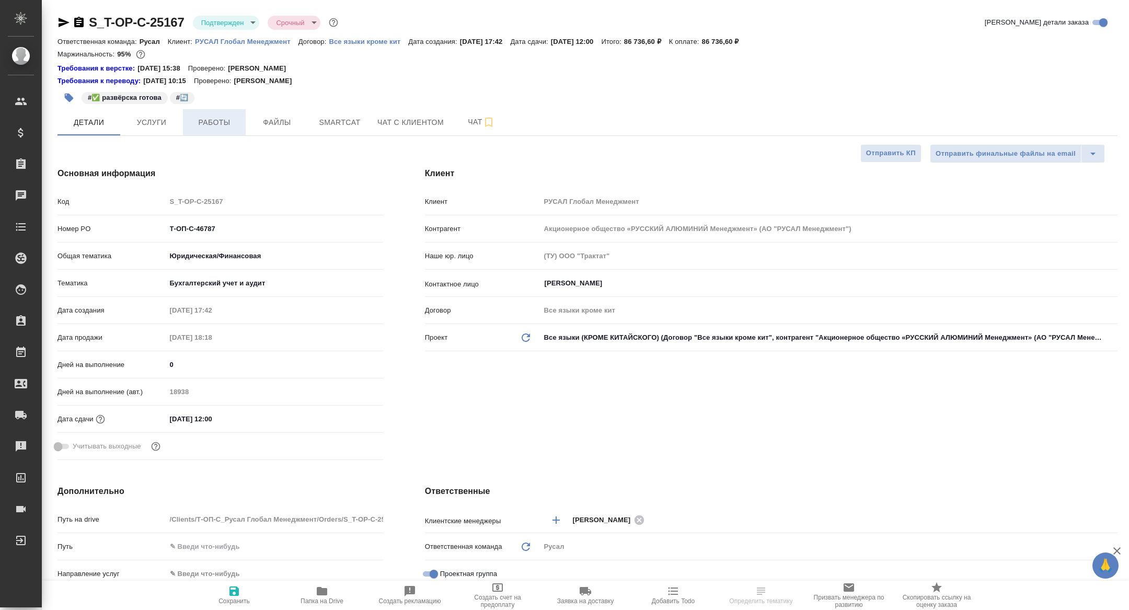
type textarea "x"
click at [204, 133] on button "Работы" at bounding box center [214, 122] width 63 height 26
type textarea "x"
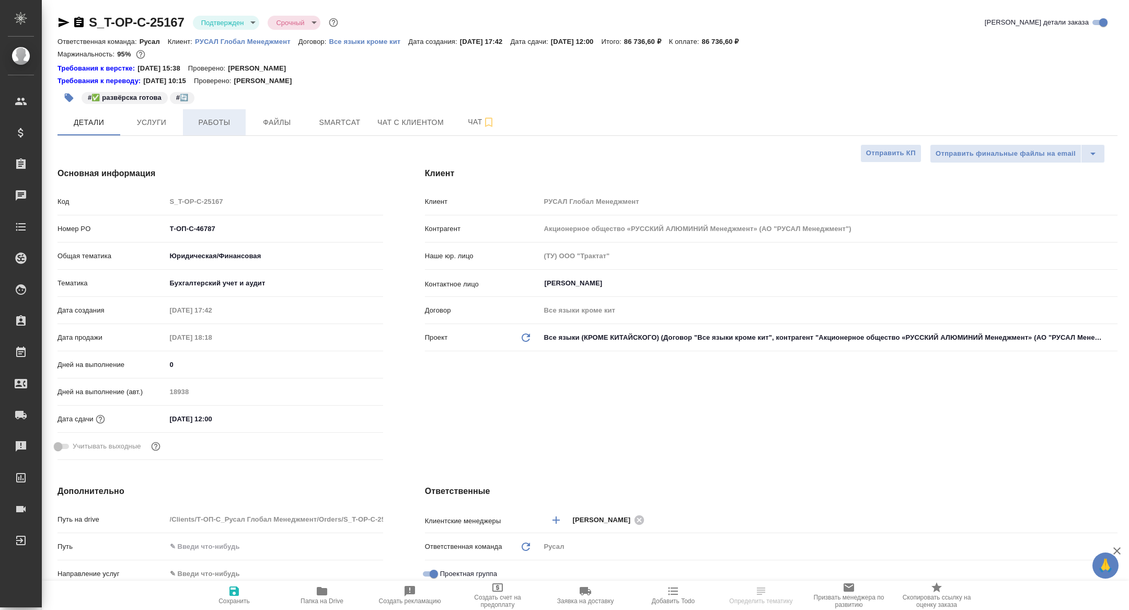
type textarea "x"
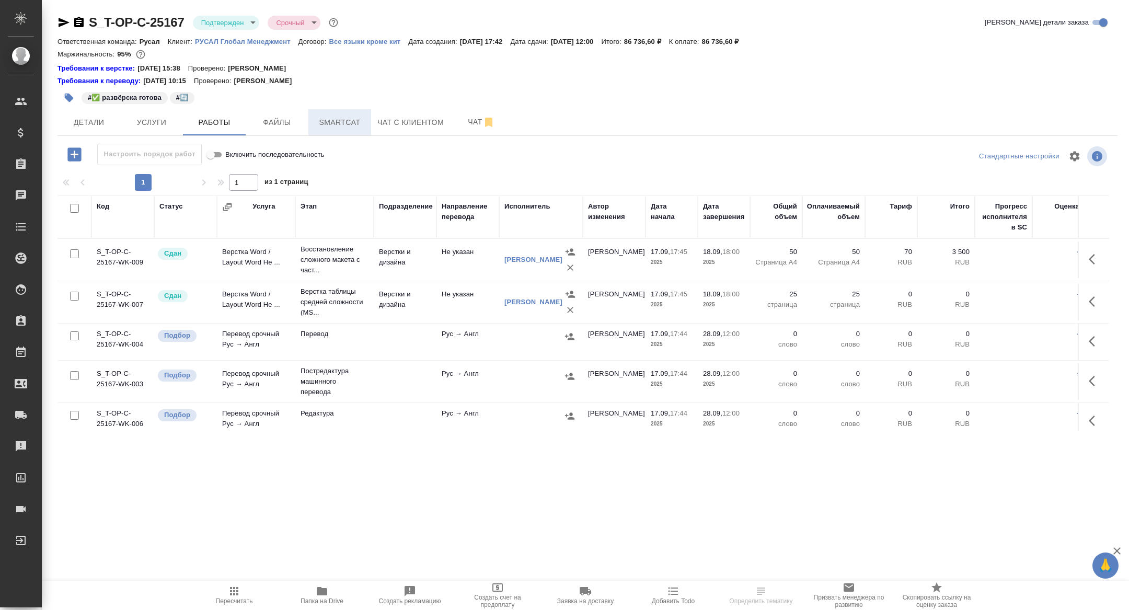
click at [331, 117] on span "Smartcat" at bounding box center [340, 122] width 50 height 13
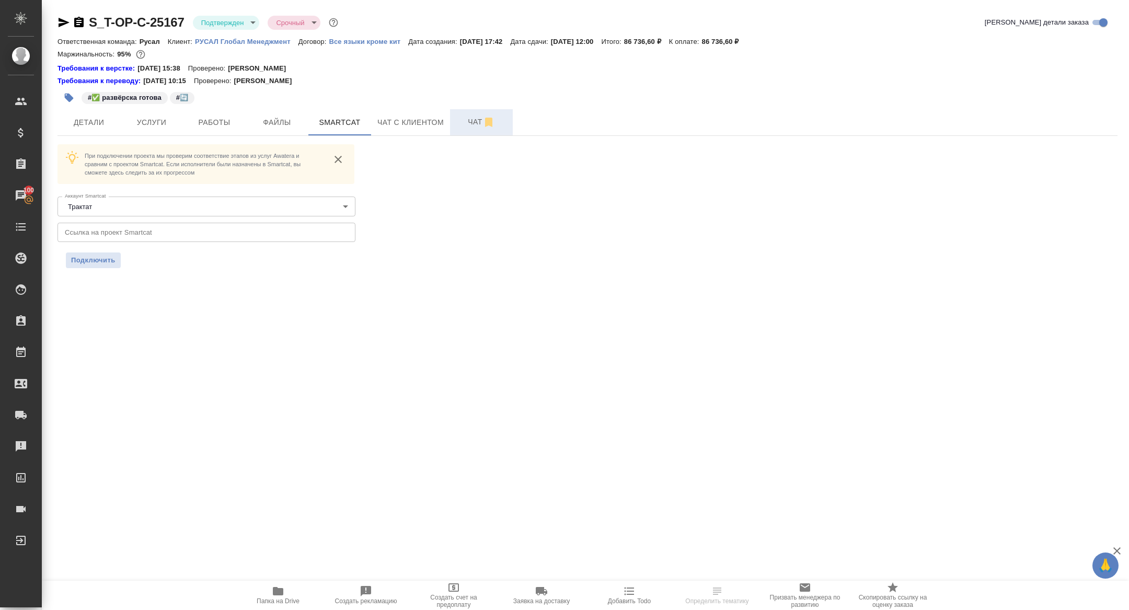
click at [473, 127] on span "Чат" at bounding box center [481, 121] width 50 height 13
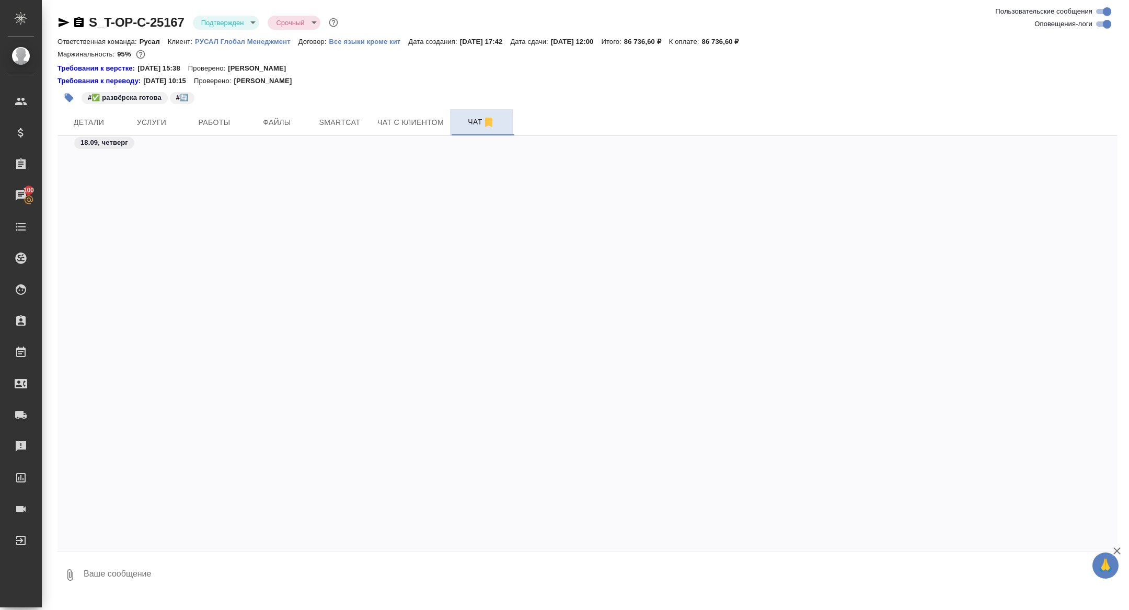
scroll to position [4047, 0]
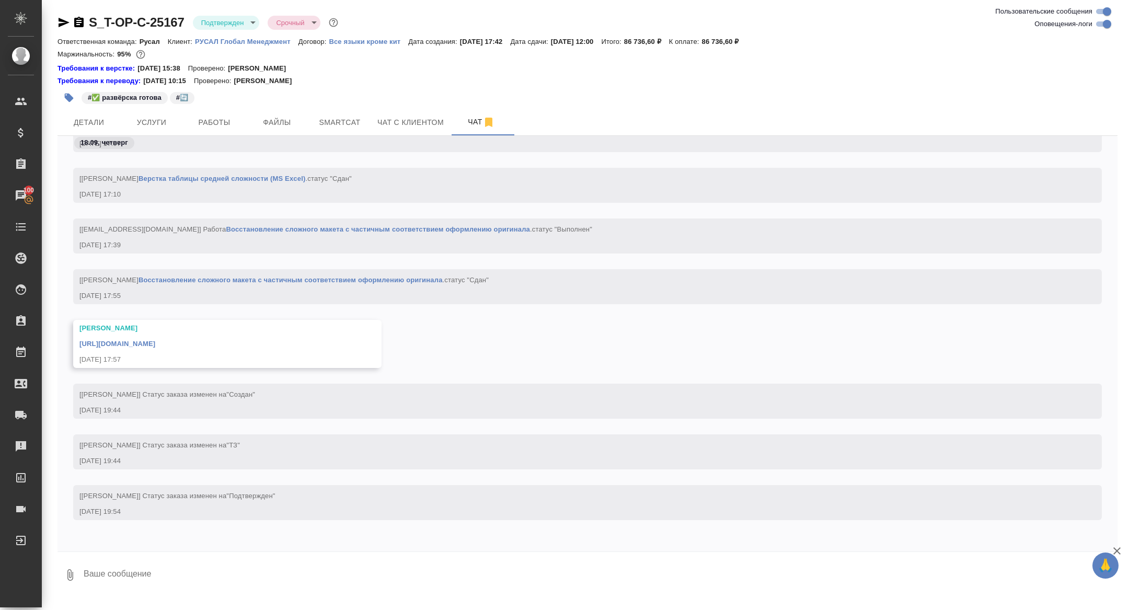
click at [155, 342] on link "[URL][DOMAIN_NAME]" at bounding box center [117, 344] width 76 height 8
click at [81, 21] on icon "button" at bounding box center [78, 22] width 9 height 10
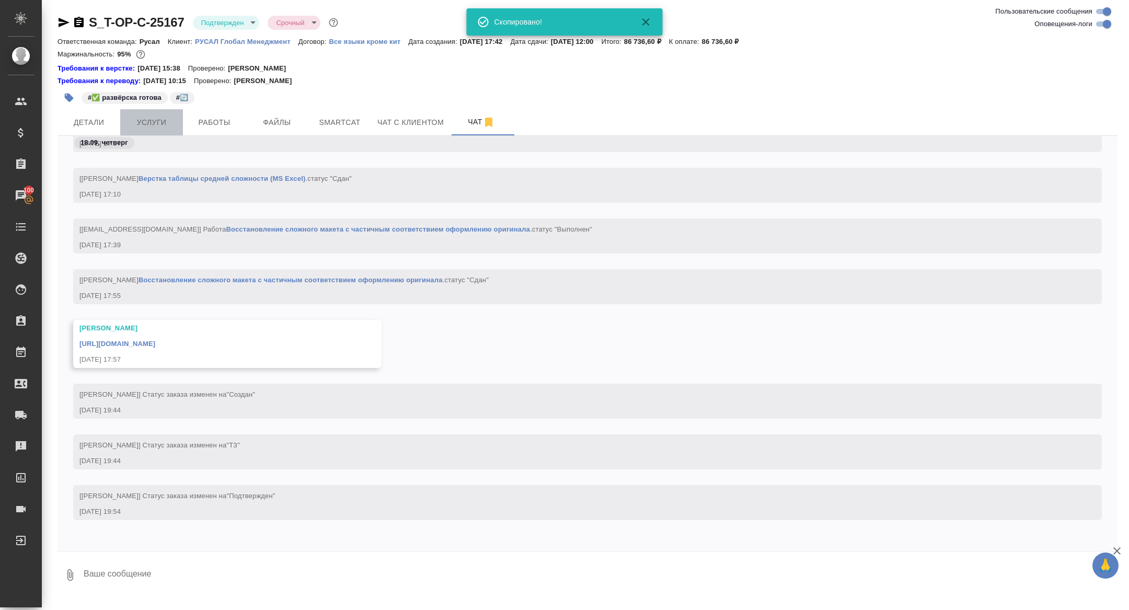
click at [160, 126] on span "Услуги" at bounding box center [151, 122] width 50 height 13
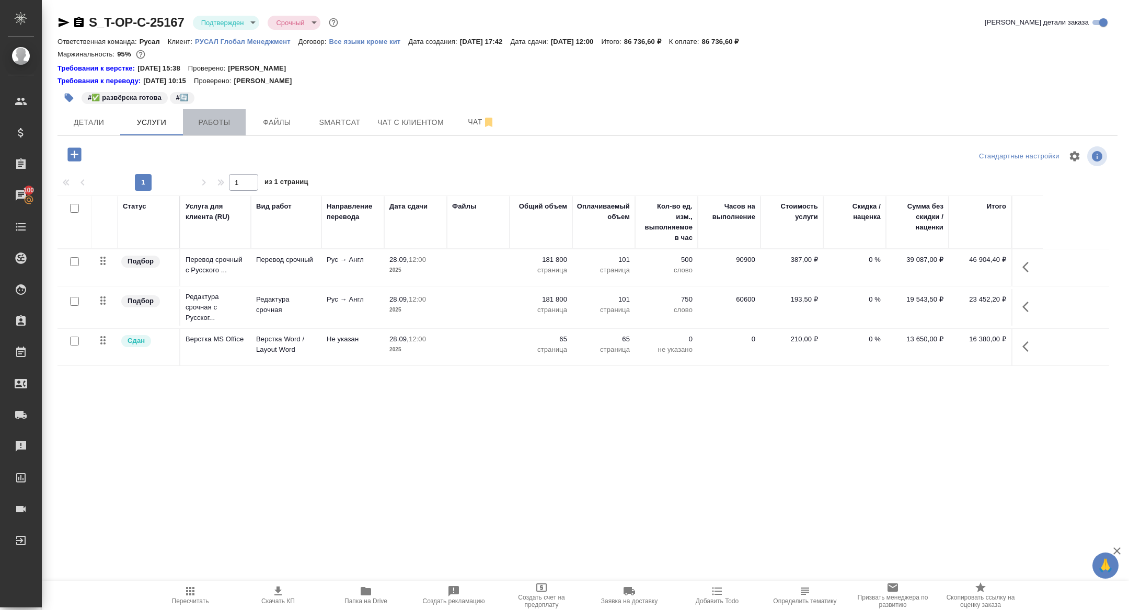
click at [222, 123] on span "Работы" at bounding box center [214, 122] width 50 height 13
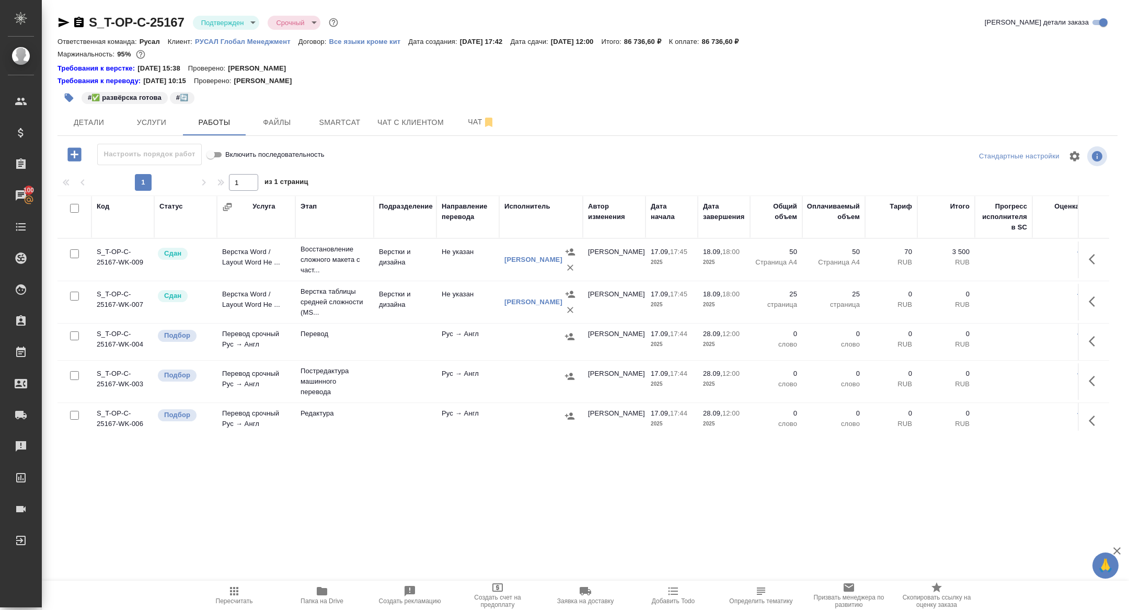
click at [73, 206] on input "checkbox" at bounding box center [74, 208] width 9 height 9
checkbox input "true"
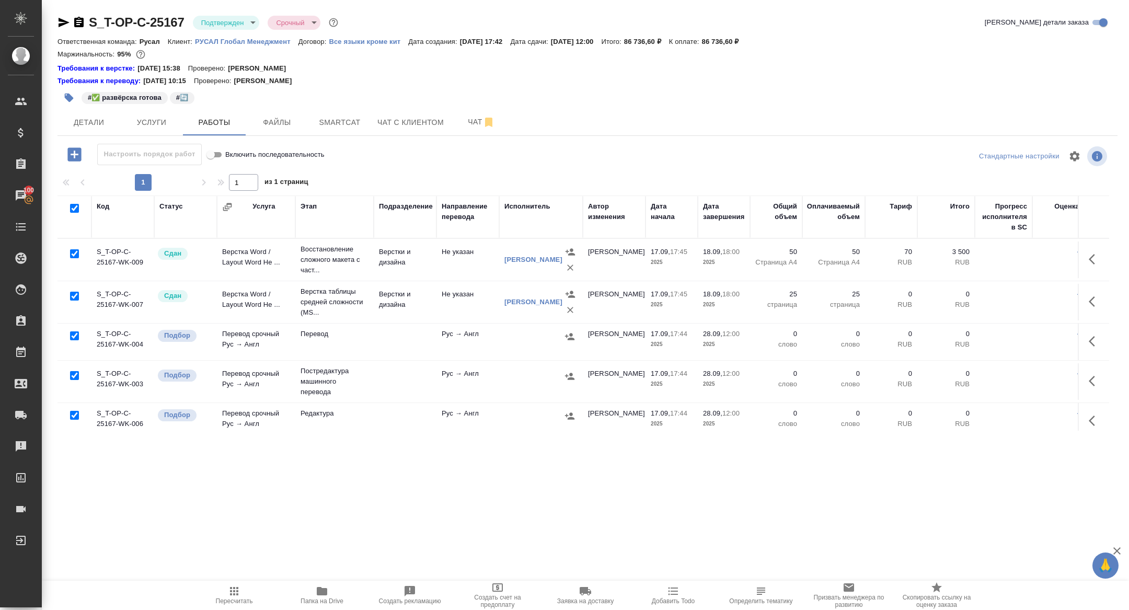
checkbox input "true"
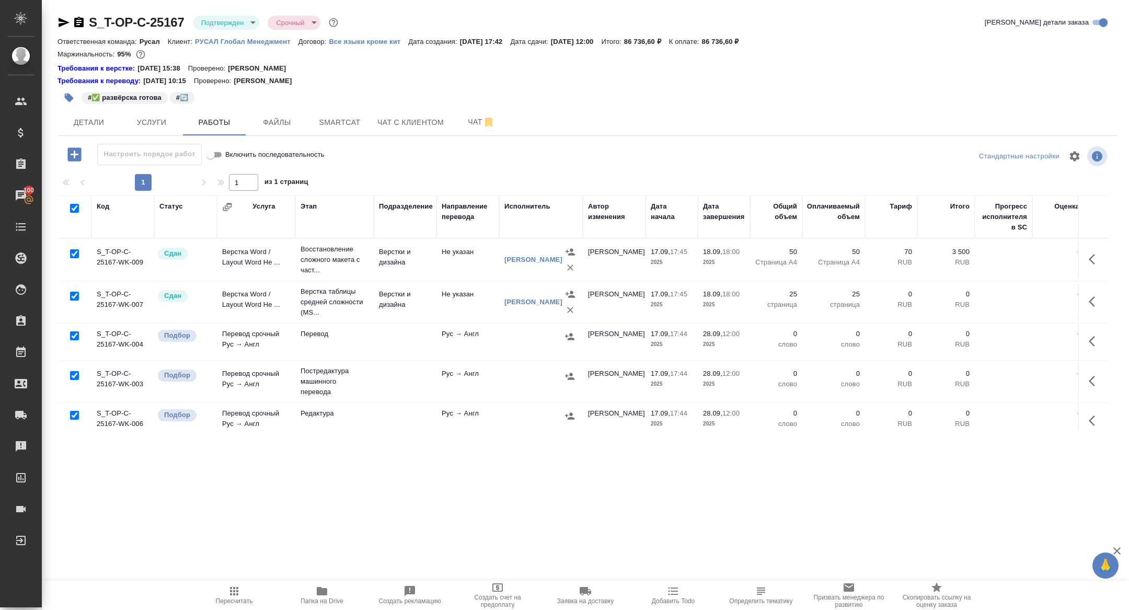
checkbox input "true"
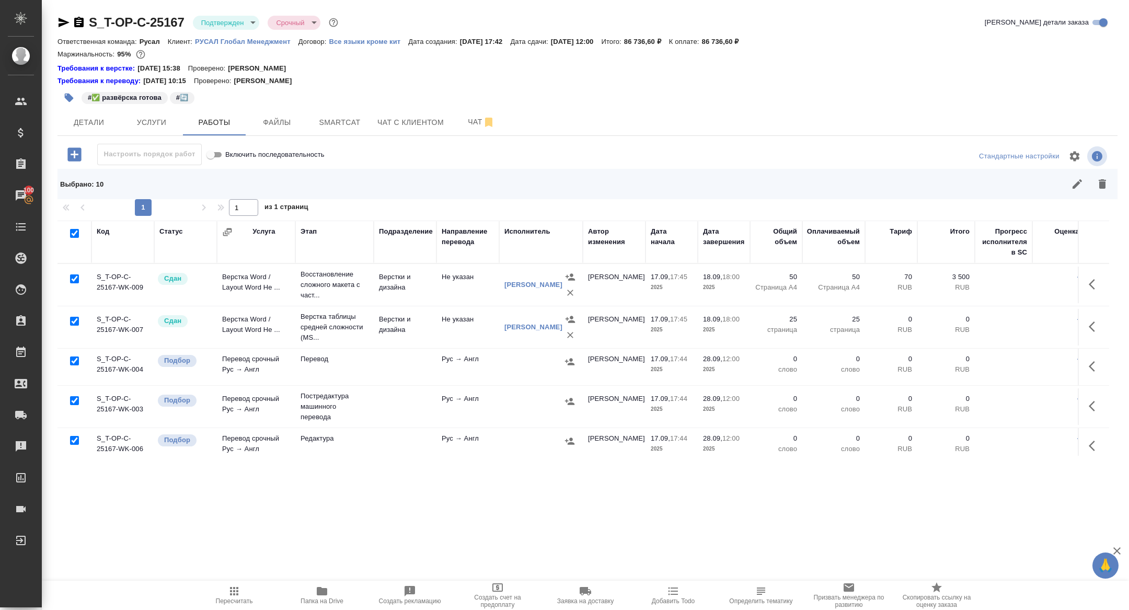
click at [74, 276] on input "checkbox" at bounding box center [74, 278] width 9 height 9
checkbox input "false"
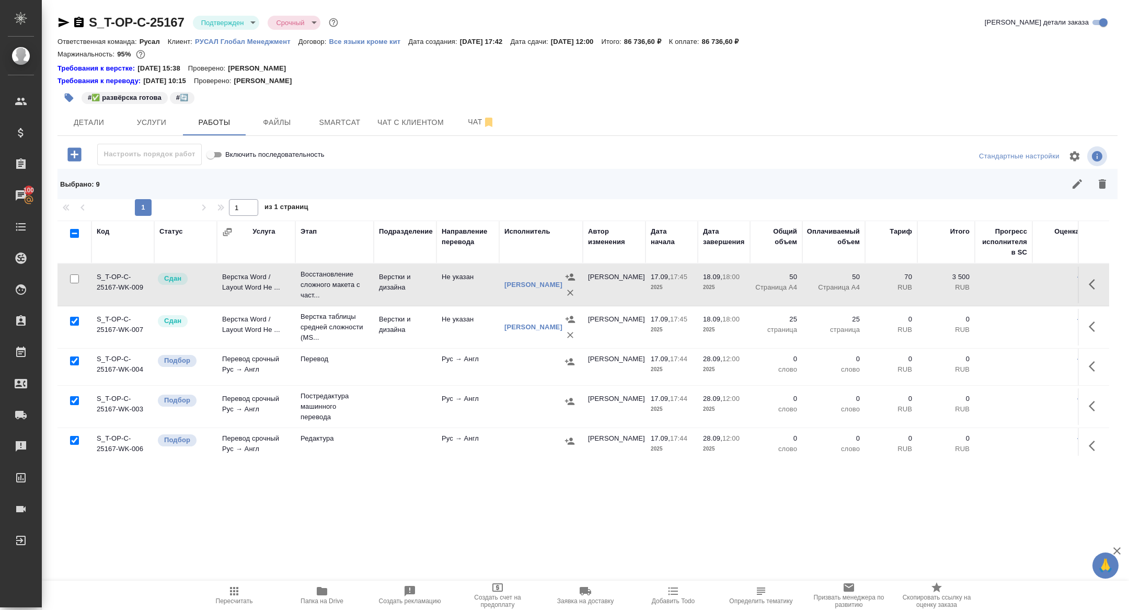
click at [71, 320] on input "checkbox" at bounding box center [74, 321] width 9 height 9
checkbox input "false"
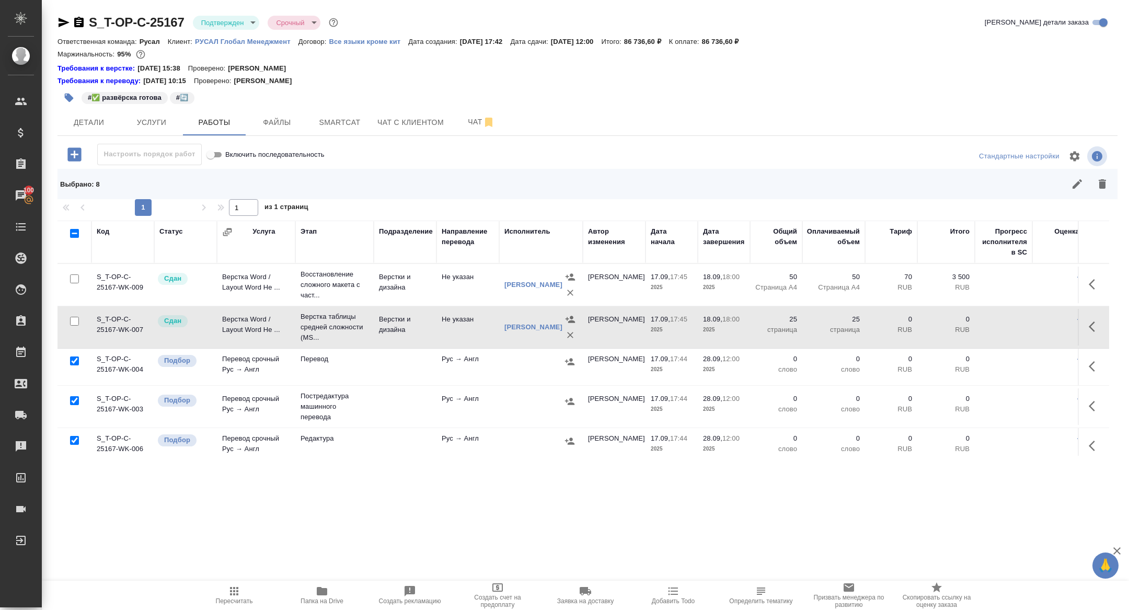
click at [73, 397] on input "checkbox" at bounding box center [74, 400] width 9 height 9
checkbox input "false"
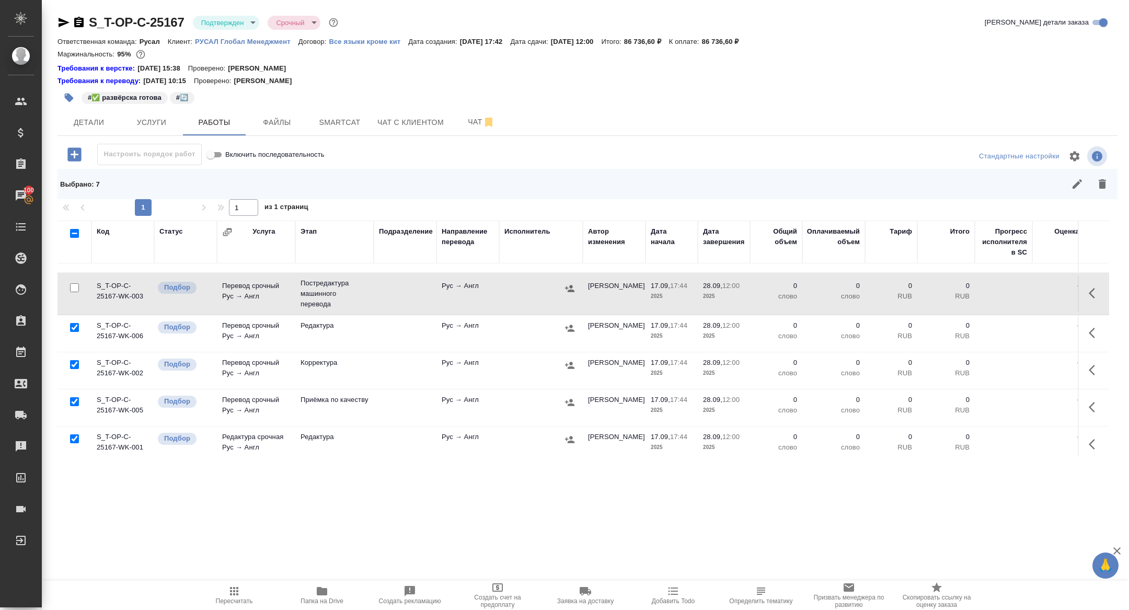
scroll to position [124, 0]
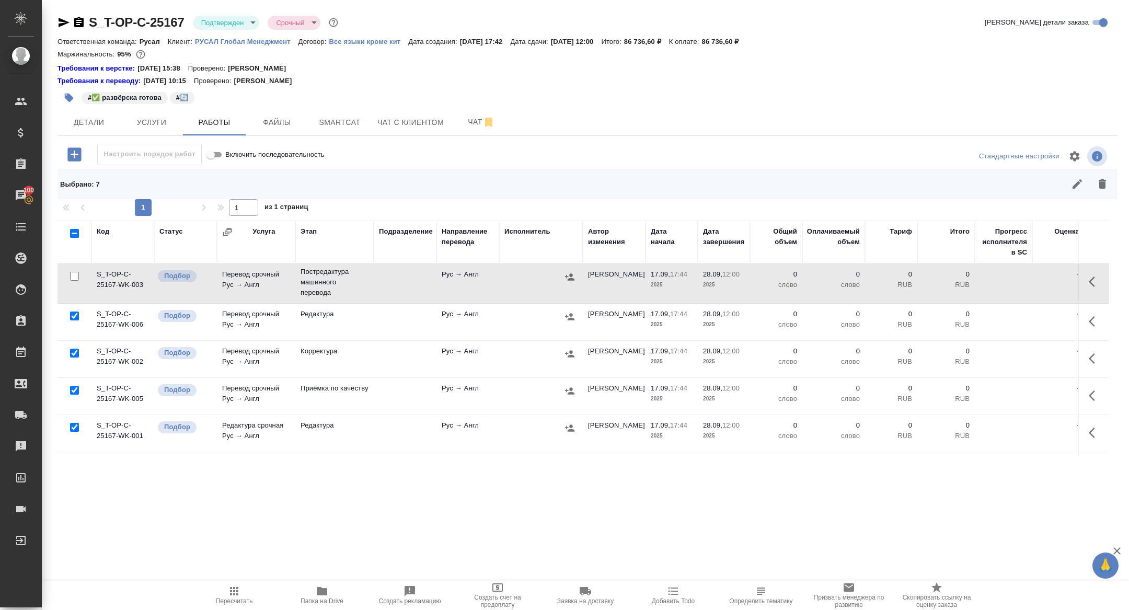
click at [74, 354] on input "checkbox" at bounding box center [74, 352] width 9 height 9
checkbox input "false"
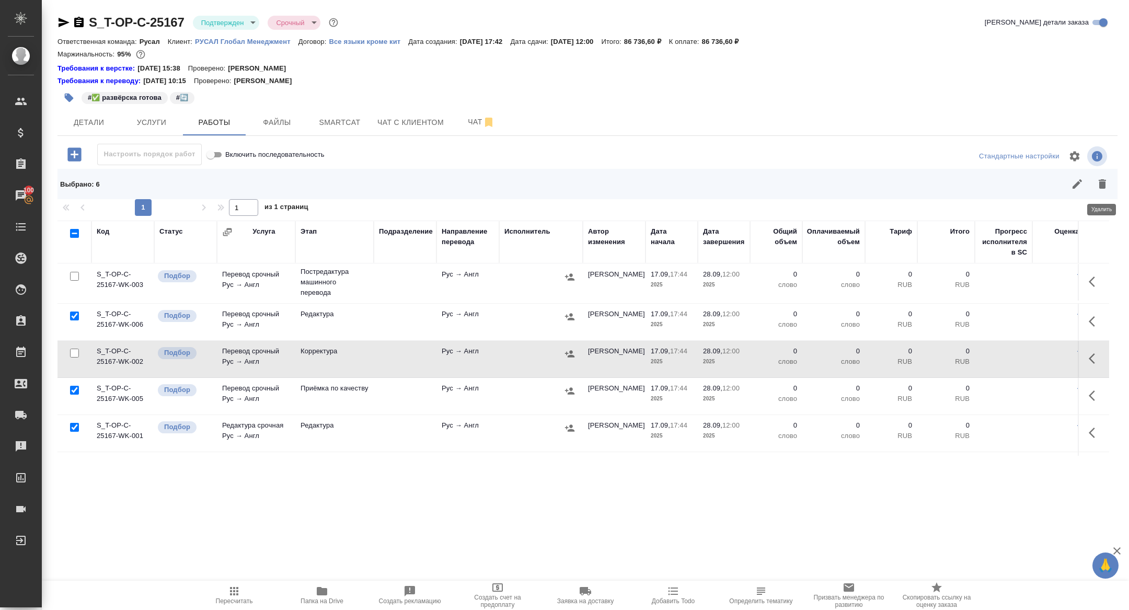
click at [1102, 179] on icon "button" at bounding box center [1101, 183] width 7 height 9
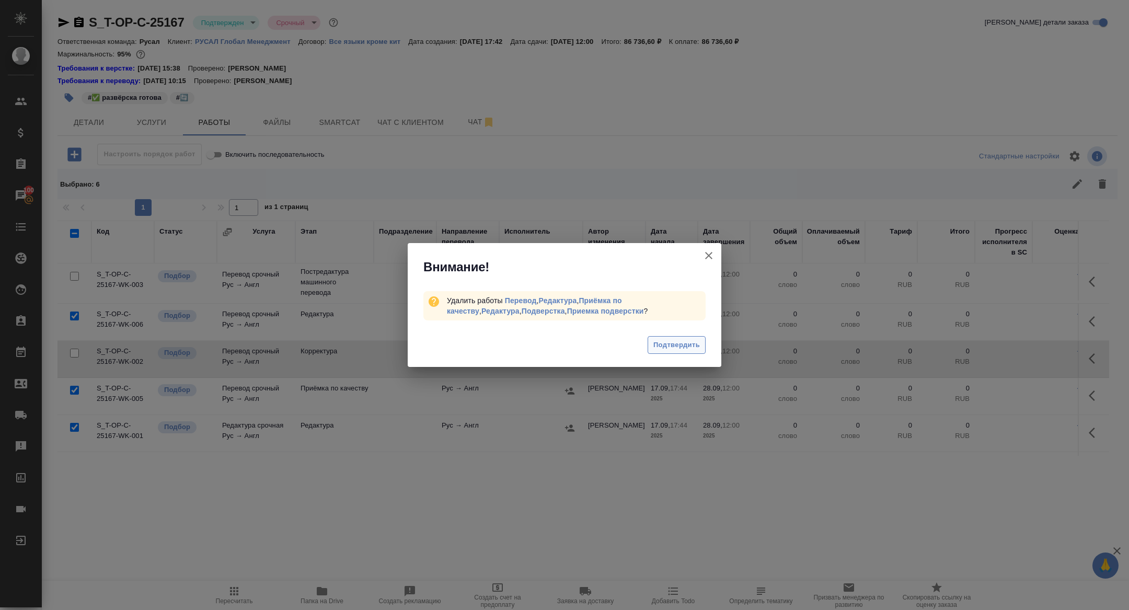
click at [663, 347] on span "Подтвердить" at bounding box center [676, 345] width 47 height 12
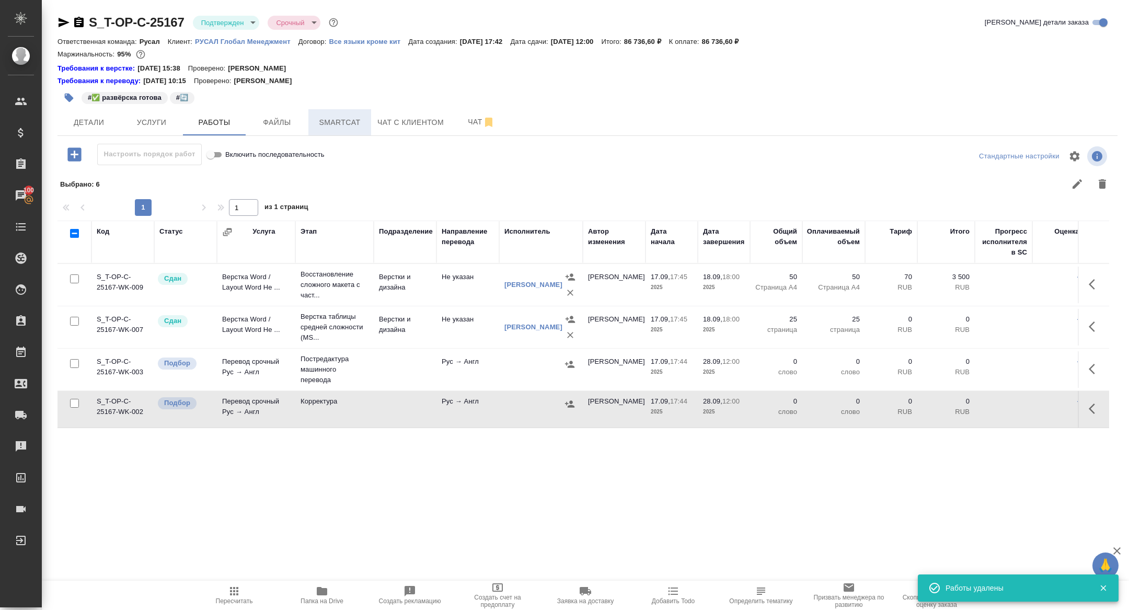
scroll to position [0, 0]
click at [1102, 368] on button "button" at bounding box center [1094, 368] width 25 height 25
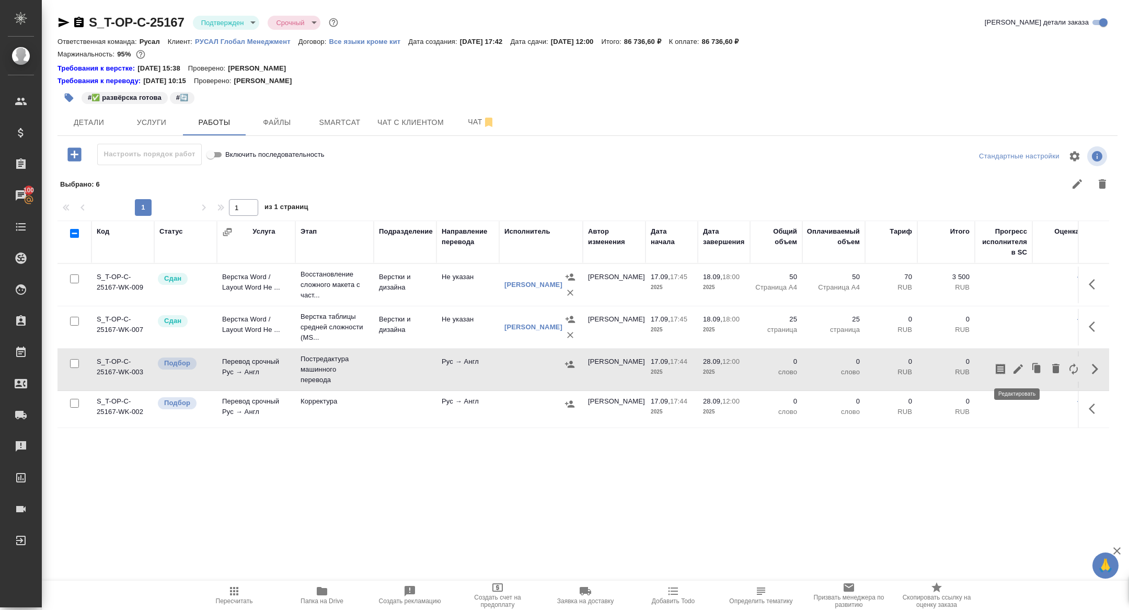
click at [1023, 363] on icon "button" at bounding box center [1018, 369] width 13 height 13
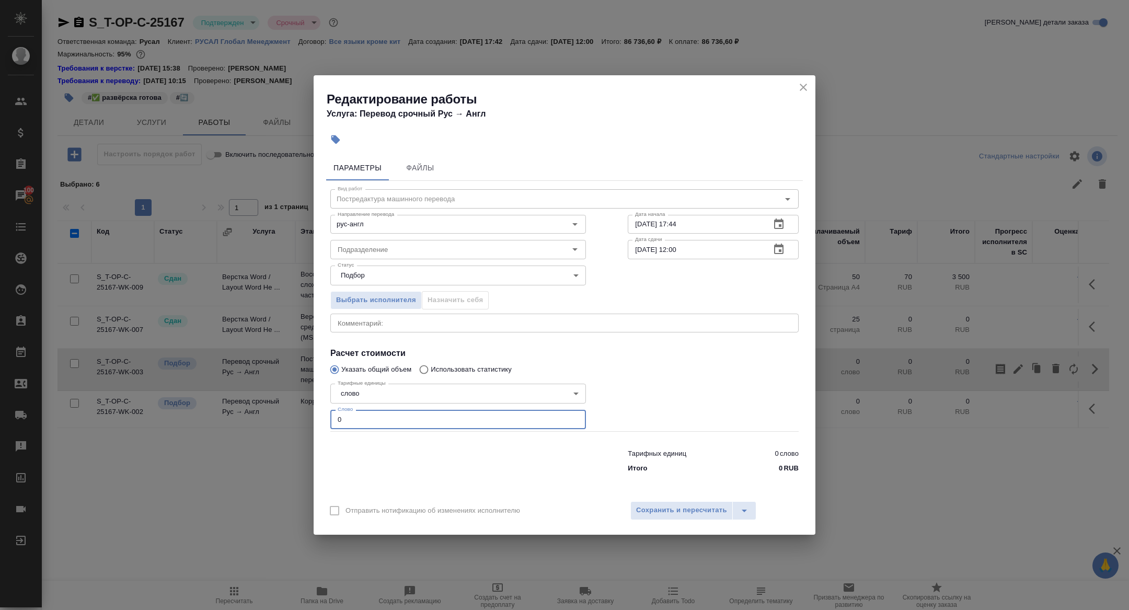
drag, startPoint x: 394, startPoint y: 419, endPoint x: 276, endPoint y: 419, distance: 118.1
click at [276, 419] on div "Редактирование работы Услуга: Перевод срочный Рус → Англ Параметры Файлы Вид ра…" at bounding box center [564, 305] width 1129 height 610
drag, startPoint x: 391, startPoint y: 421, endPoint x: 315, endPoint y: 411, distance: 76.9
click at [315, 411] on div "Параметры Файлы Вид работ Постредактура машинного перевода Вид работ Направлени…" at bounding box center [564, 322] width 502 height 343
type input "10000"
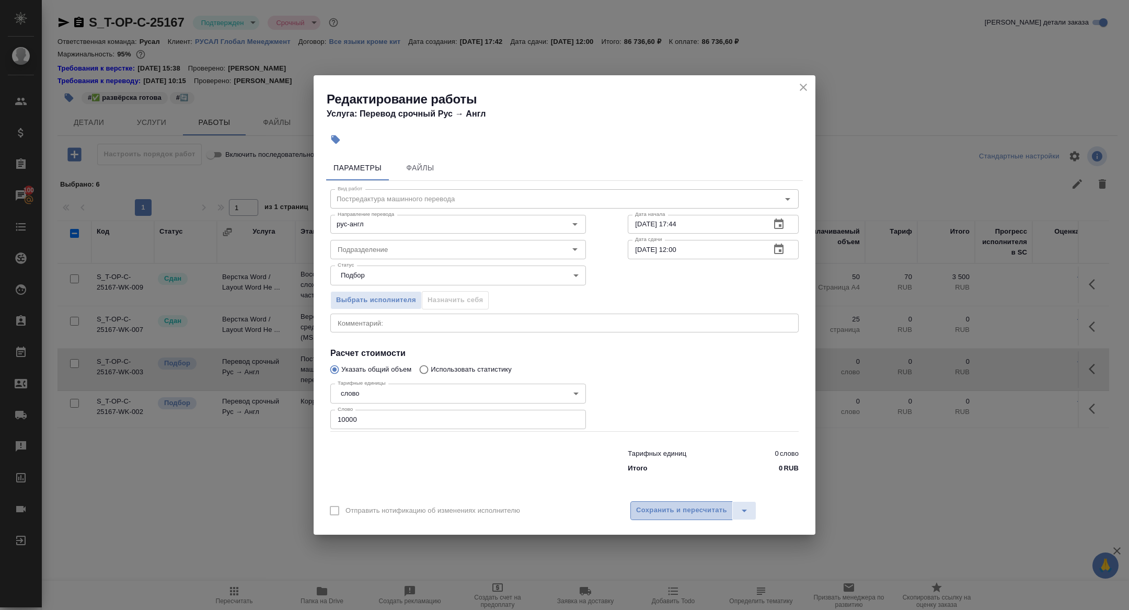
click at [684, 510] on span "Сохранить и пересчитать" at bounding box center [681, 510] width 91 height 12
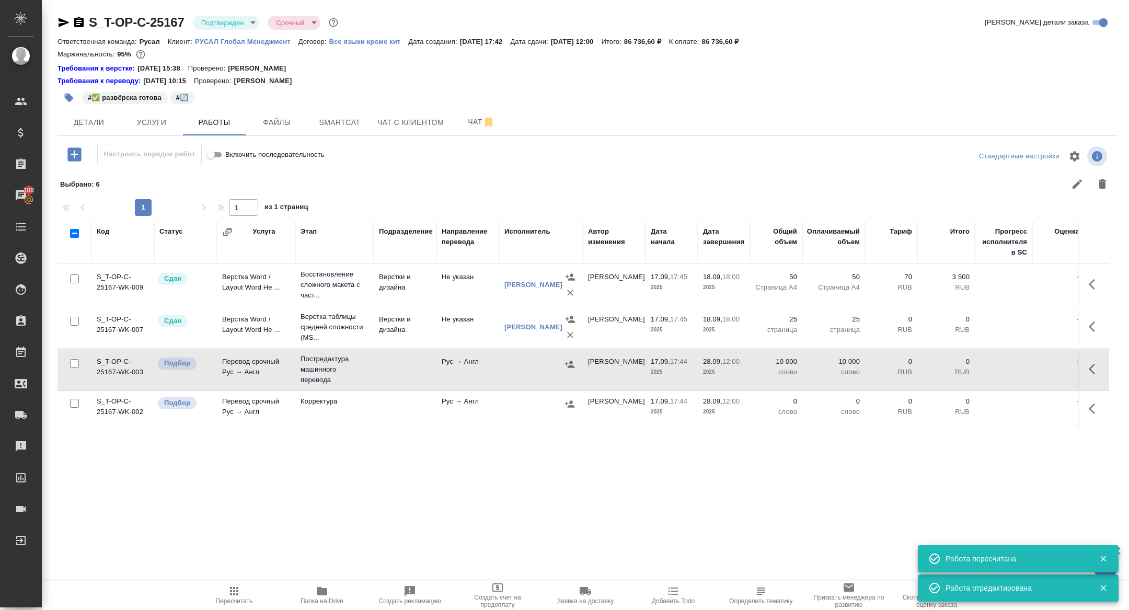
click at [1093, 365] on icon "button" at bounding box center [1091, 369] width 6 height 10
click at [1013, 369] on icon "button" at bounding box center [1018, 369] width 13 height 13
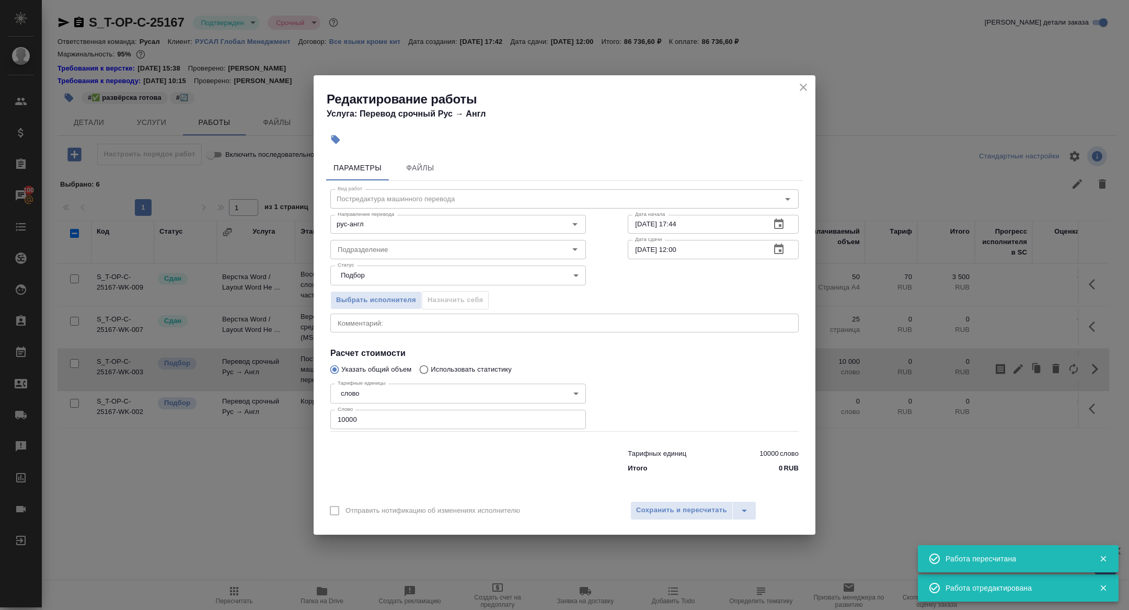
click at [785, 250] on button "button" at bounding box center [778, 249] width 25 height 25
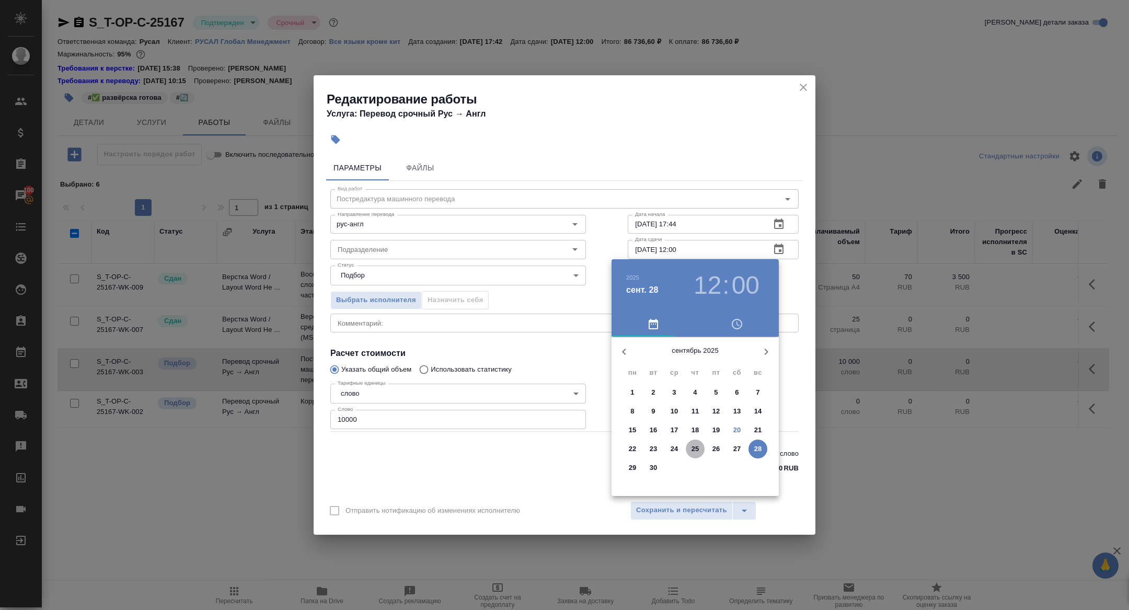
click at [691, 450] on p "25" at bounding box center [695, 449] width 8 height 10
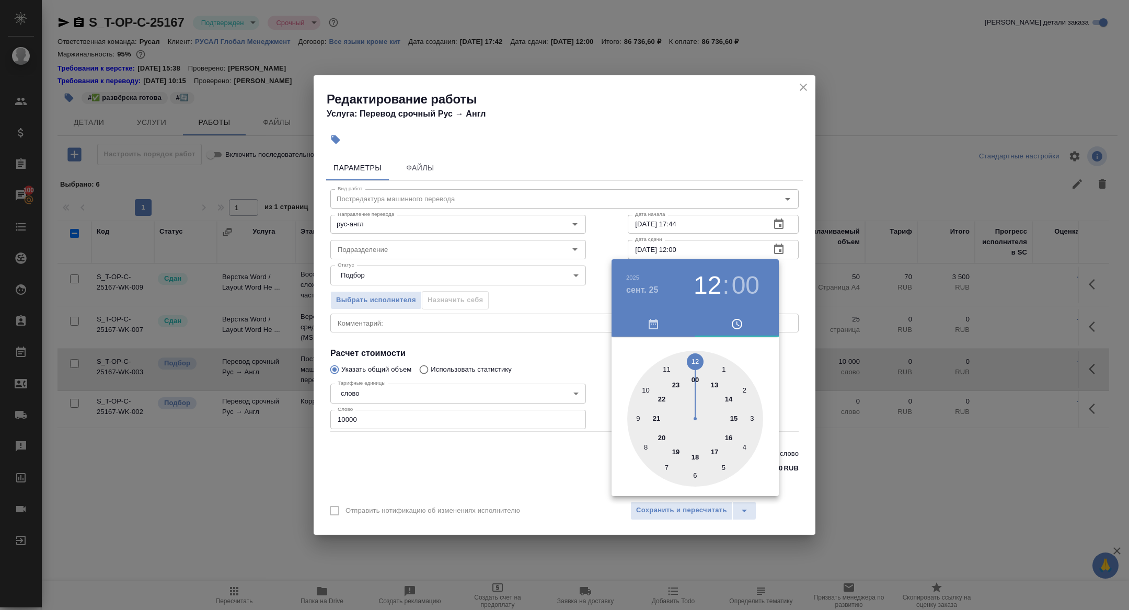
type input "25.09.2025 09:00"
click at [637, 416] on div at bounding box center [695, 419] width 136 height 136
click at [505, 362] on div at bounding box center [564, 305] width 1129 height 610
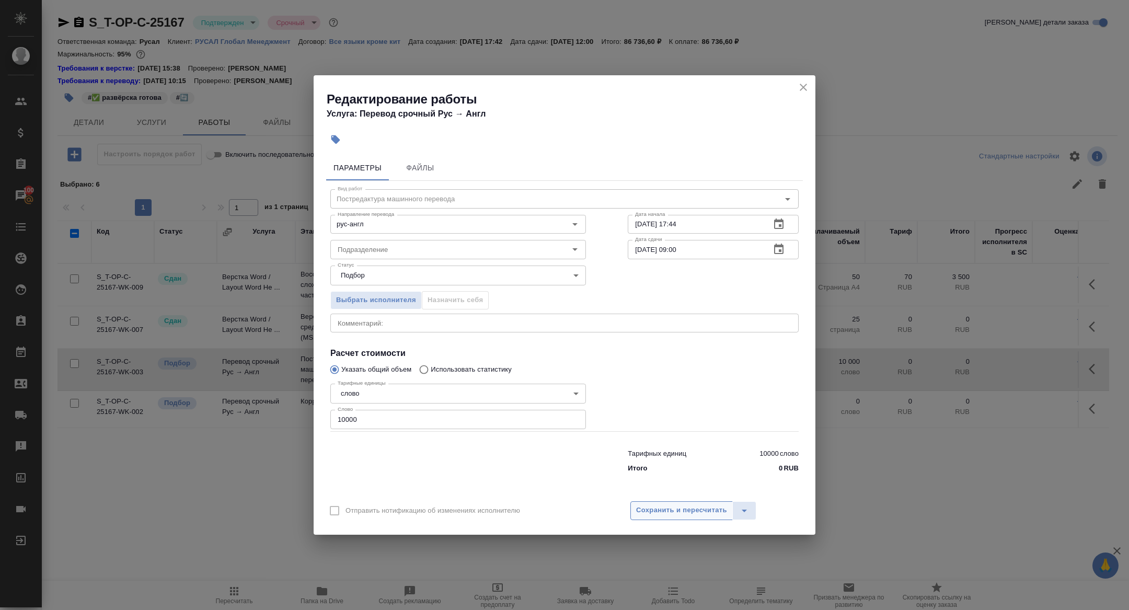
click at [678, 509] on span "Сохранить и пересчитать" at bounding box center [681, 510] width 91 height 12
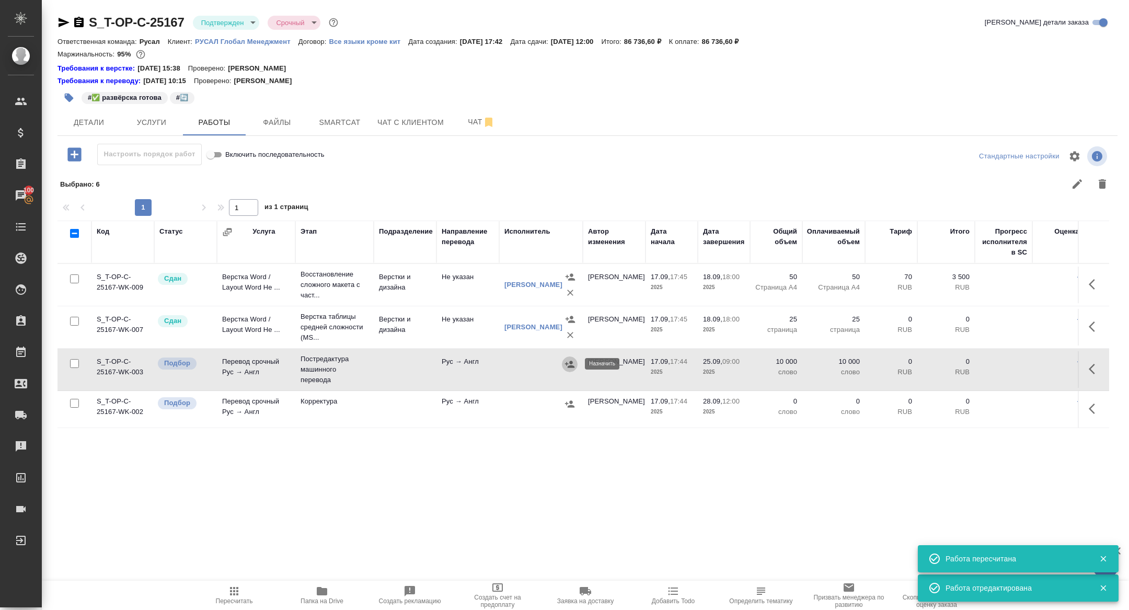
click at [568, 359] on icon "button" at bounding box center [569, 364] width 10 height 10
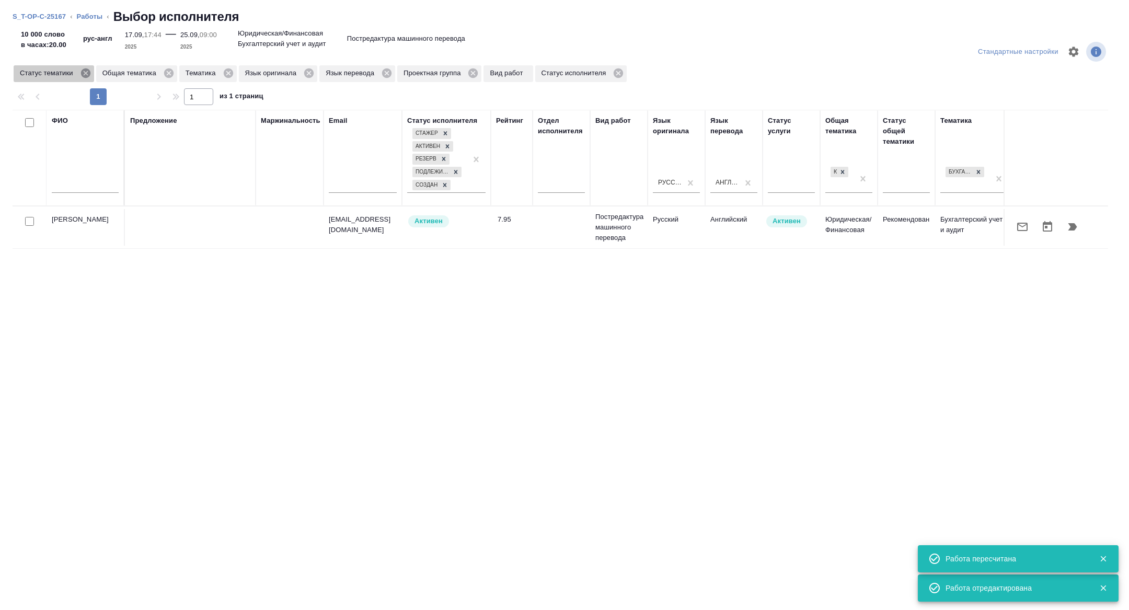
click at [89, 72] on icon at bounding box center [85, 72] width 11 height 11
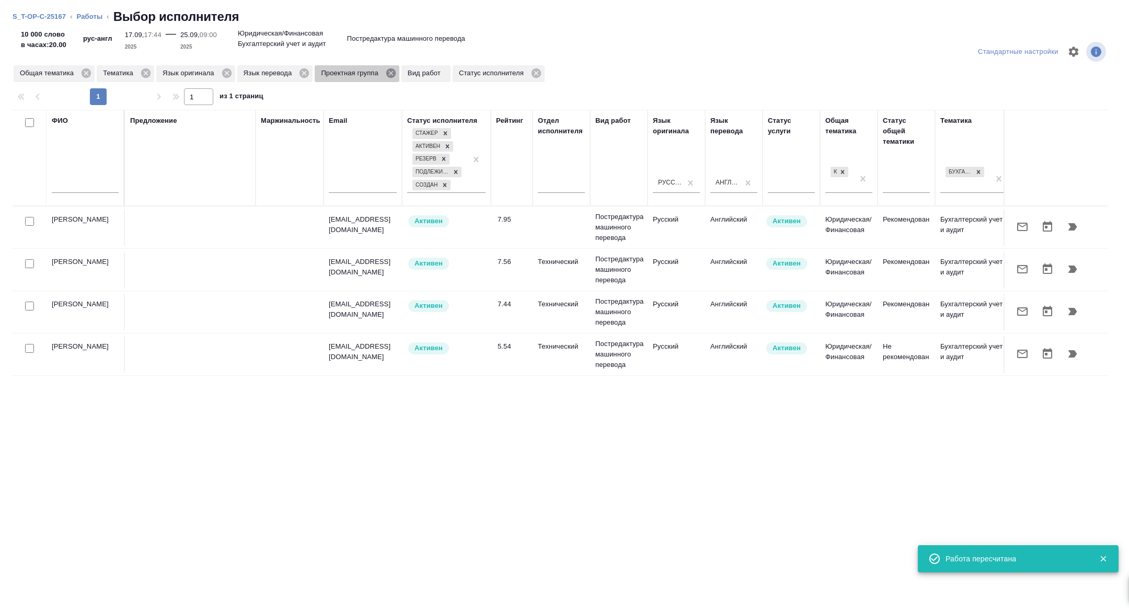
click at [396, 72] on icon at bounding box center [390, 72] width 9 height 9
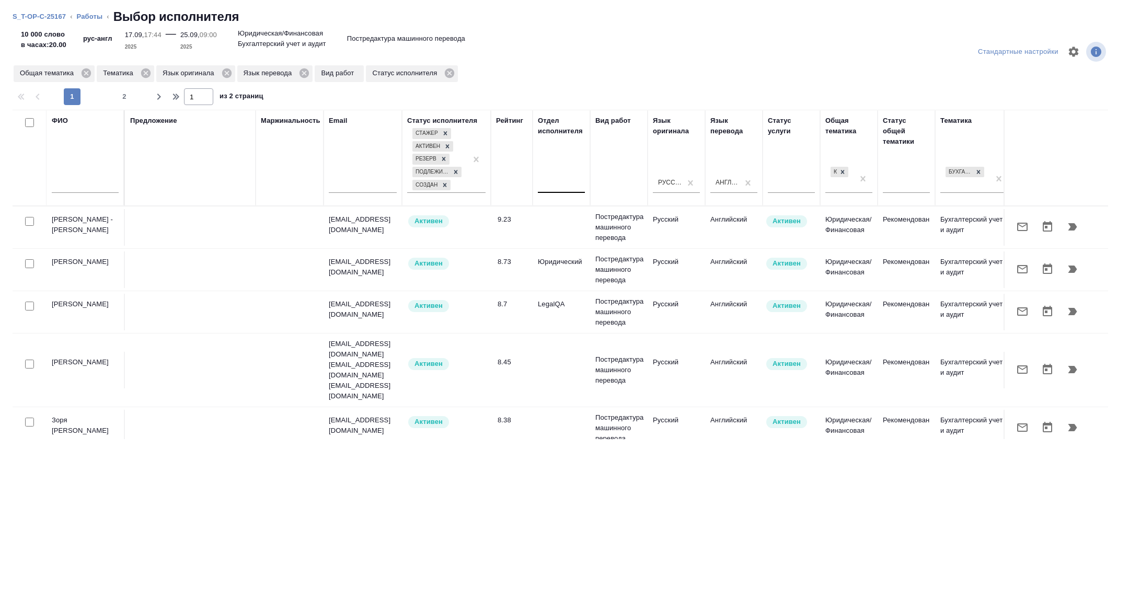
scroll to position [0, 422]
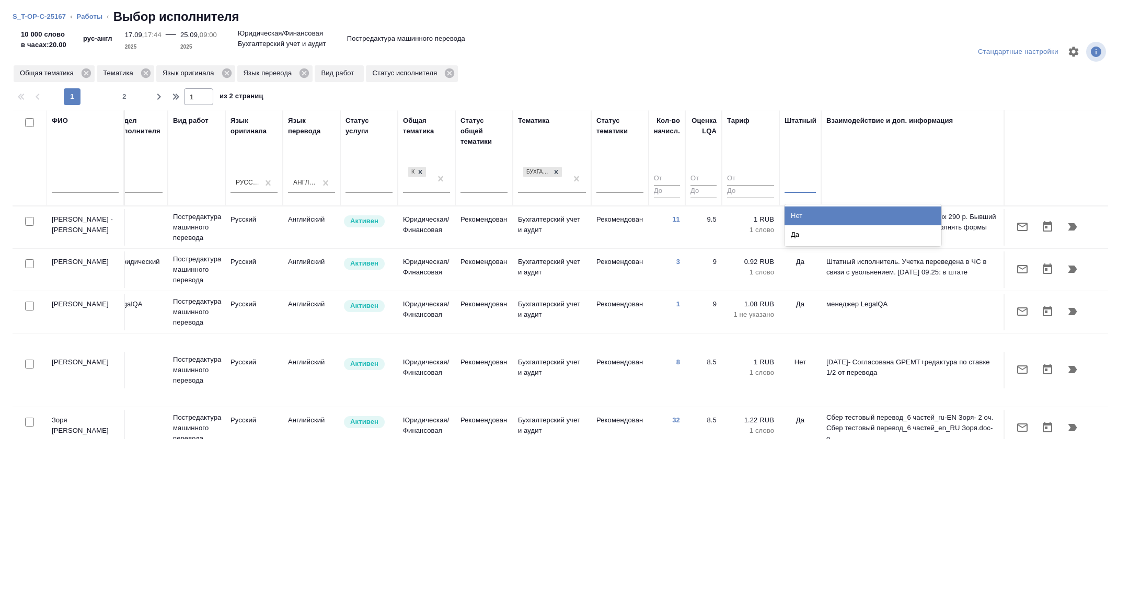
click at [800, 180] on div at bounding box center [799, 182] width 31 height 15
click at [794, 214] on div "Нет" at bounding box center [862, 215] width 157 height 19
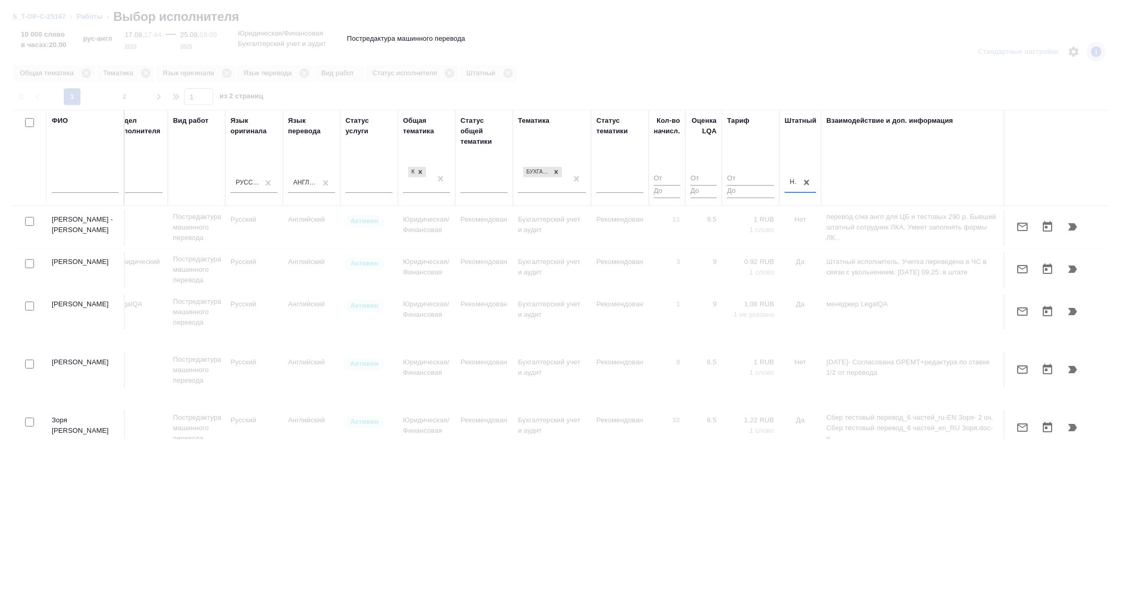
click at [29, 221] on input "checkbox" at bounding box center [29, 221] width 9 height 9
checkbox input "true"
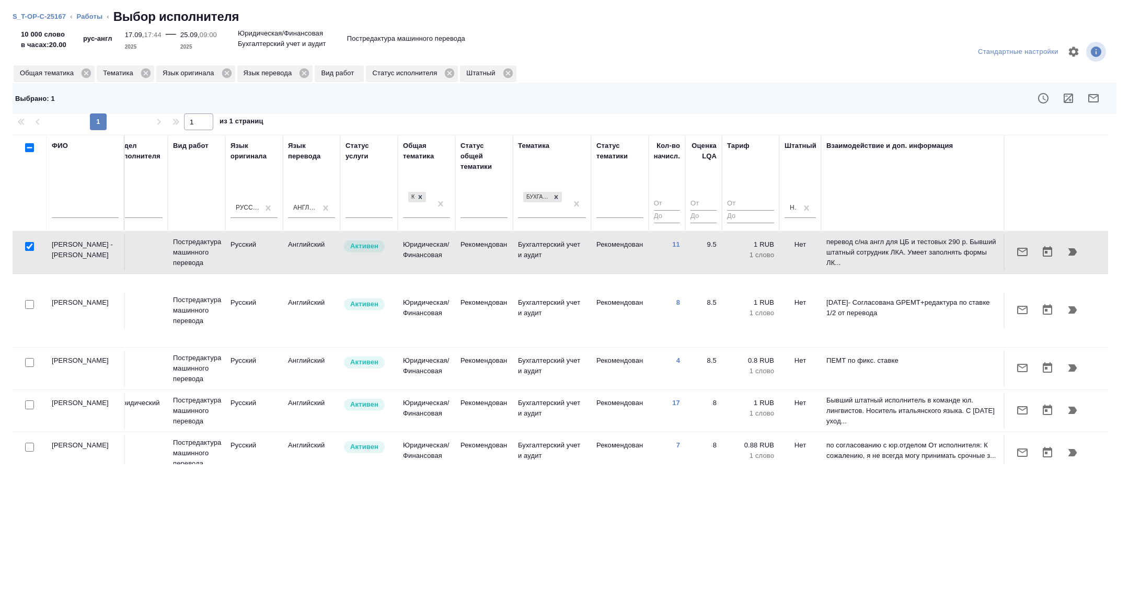
scroll to position [107, 422]
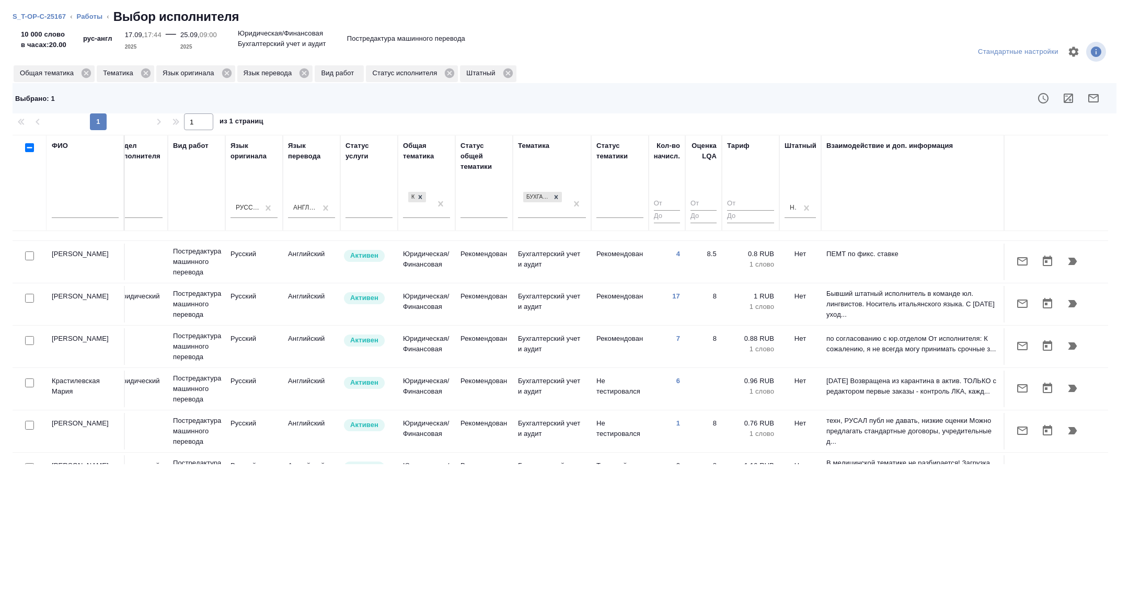
click at [26, 378] on input "checkbox" at bounding box center [29, 382] width 9 height 9
checkbox input "true"
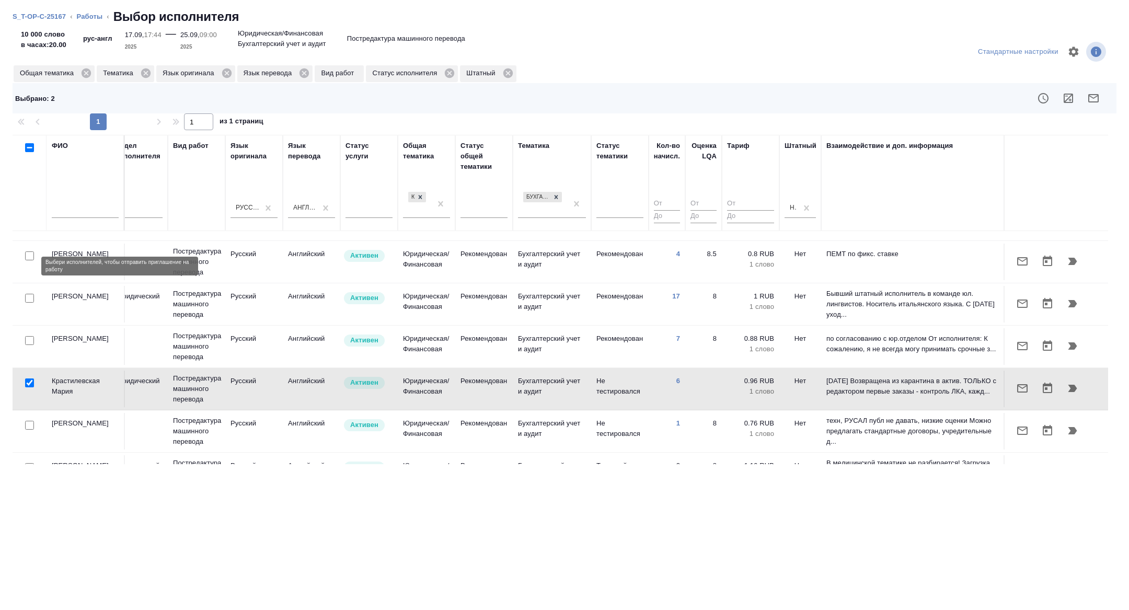
click at [31, 294] on input "checkbox" at bounding box center [29, 298] width 9 height 9
checkbox input "true"
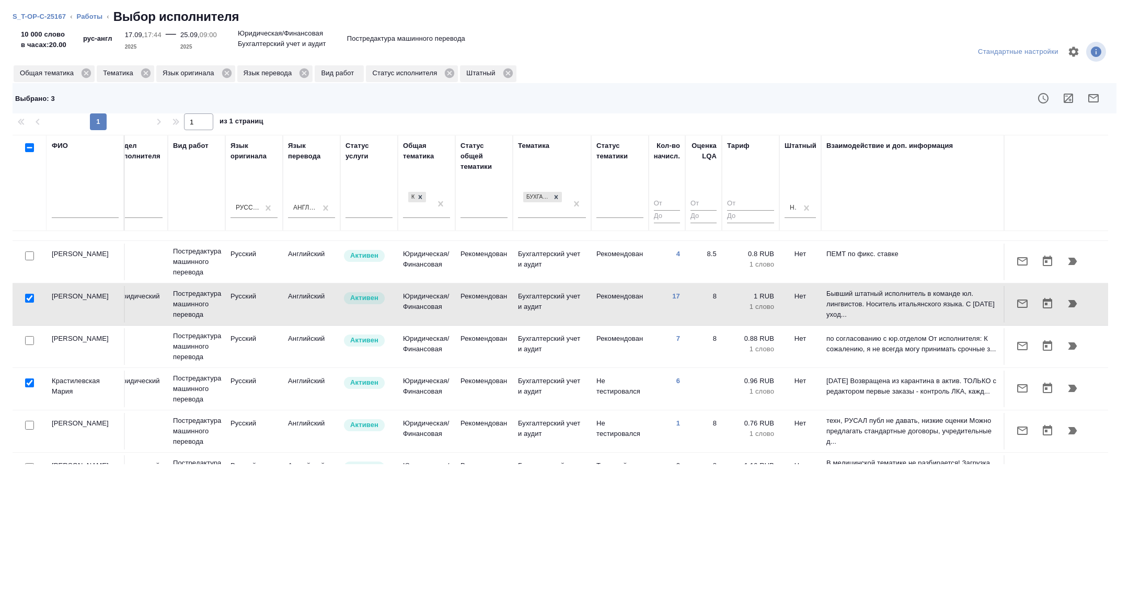
scroll to position [232, 422]
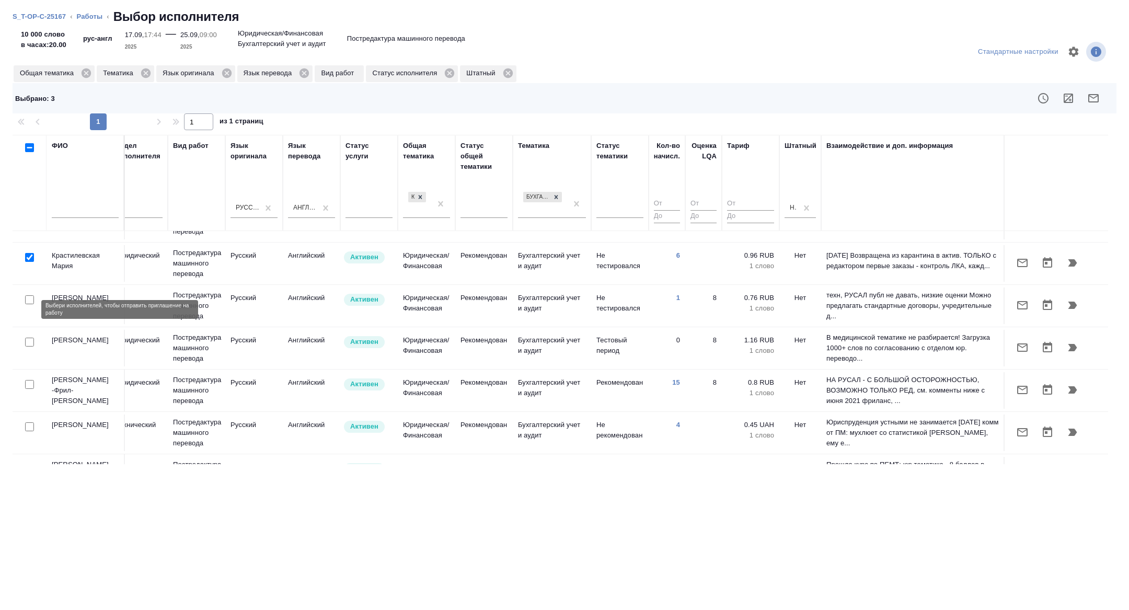
click at [29, 338] on input "checkbox" at bounding box center [29, 342] width 9 height 9
checkbox input "true"
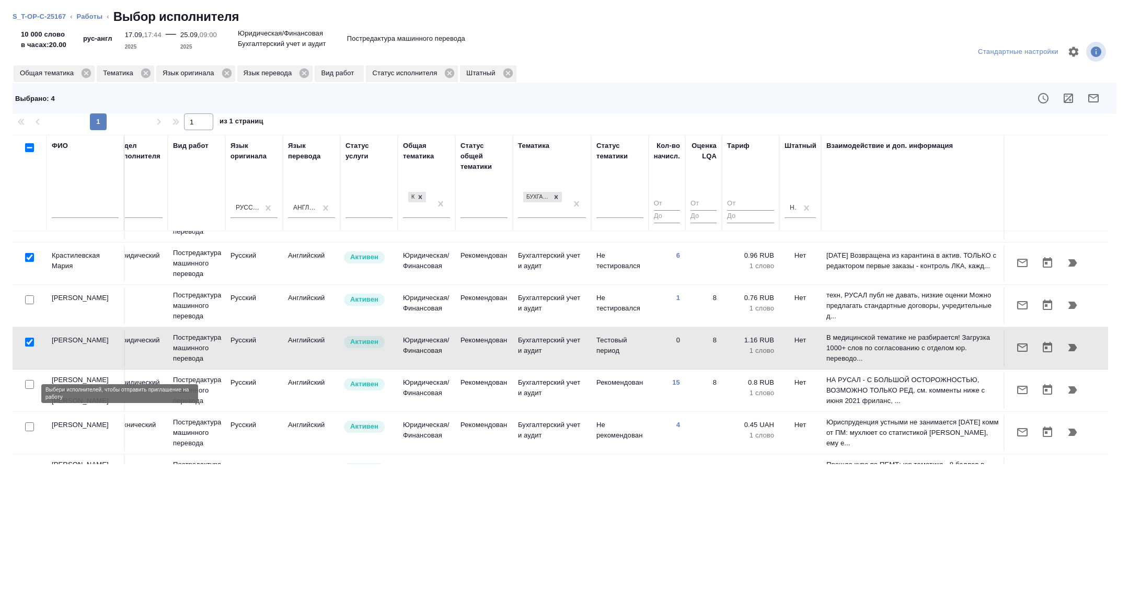
click at [31, 422] on input "checkbox" at bounding box center [29, 426] width 9 height 9
checkbox input "true"
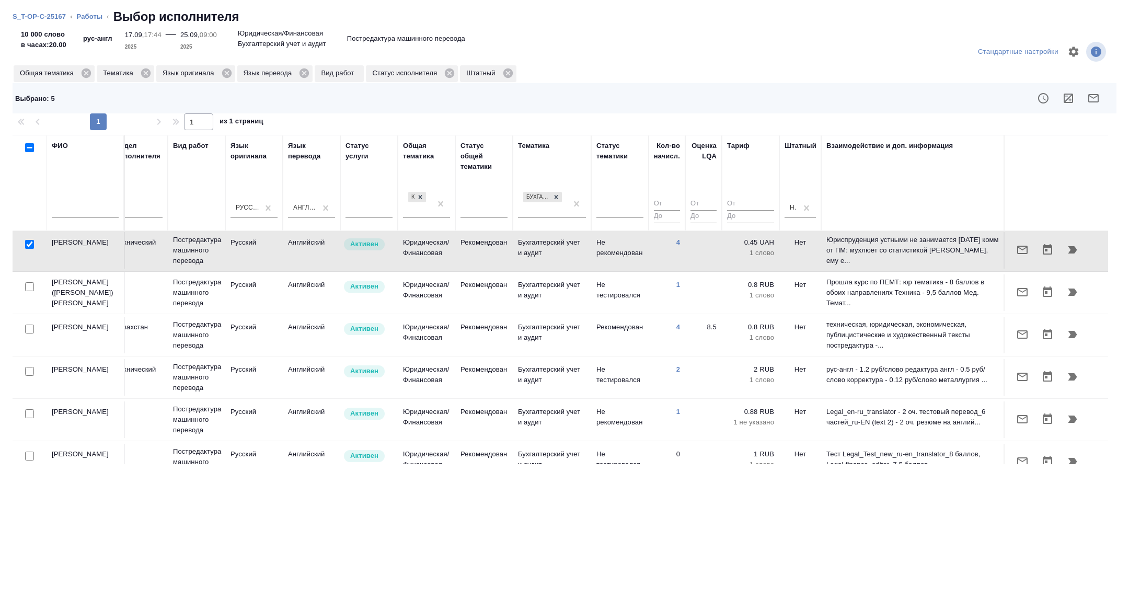
scroll to position [420, 422]
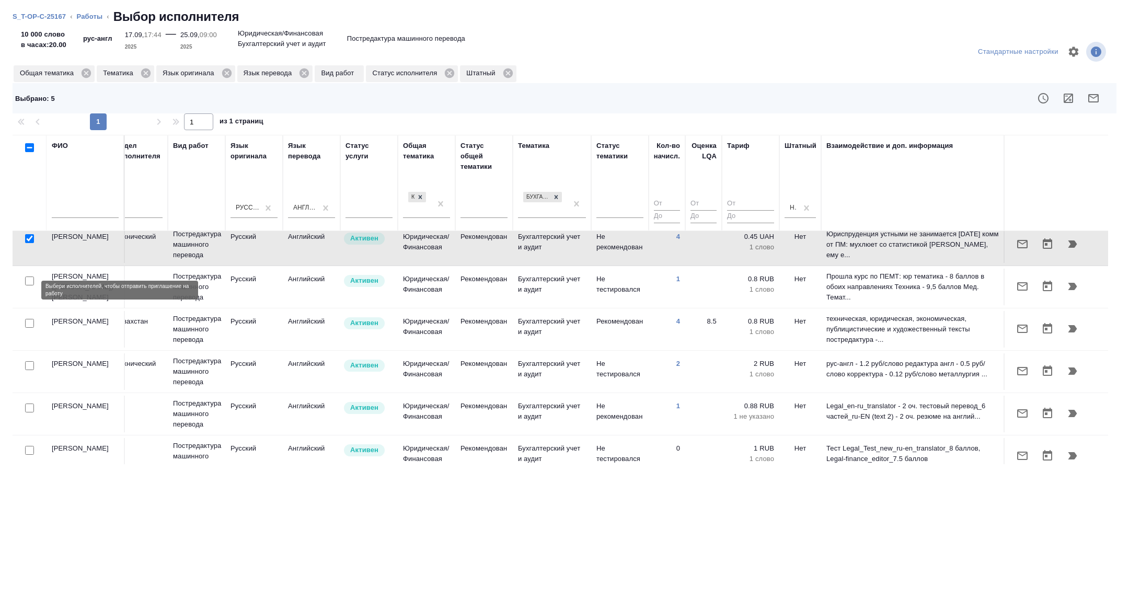
click at [30, 319] on input "checkbox" at bounding box center [29, 323] width 9 height 9
checkbox input "true"
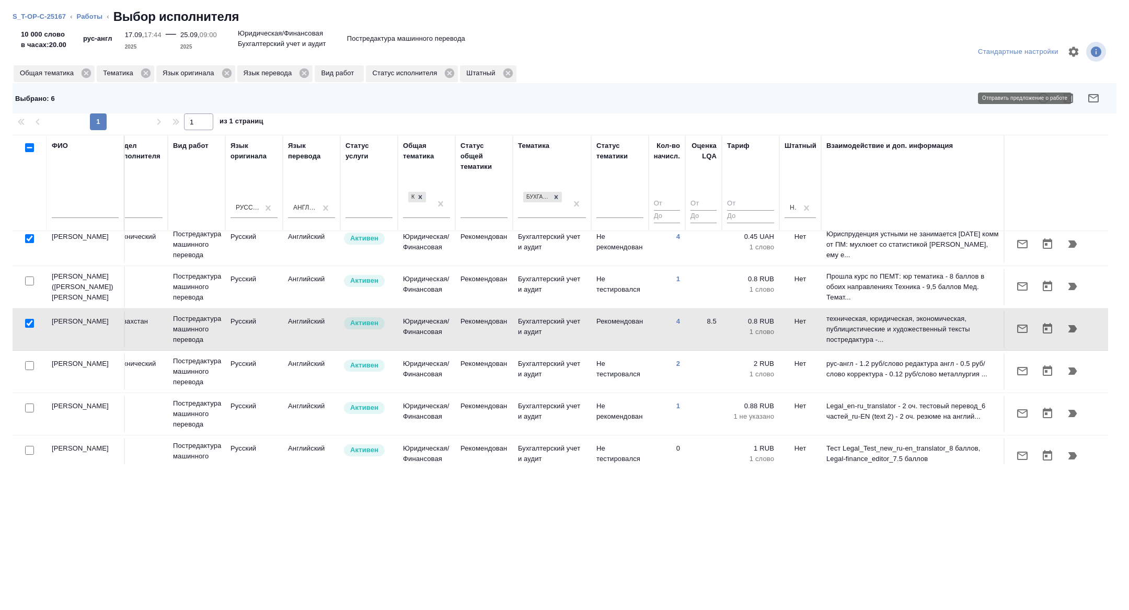
click at [1089, 95] on icon "button" at bounding box center [1093, 98] width 10 height 8
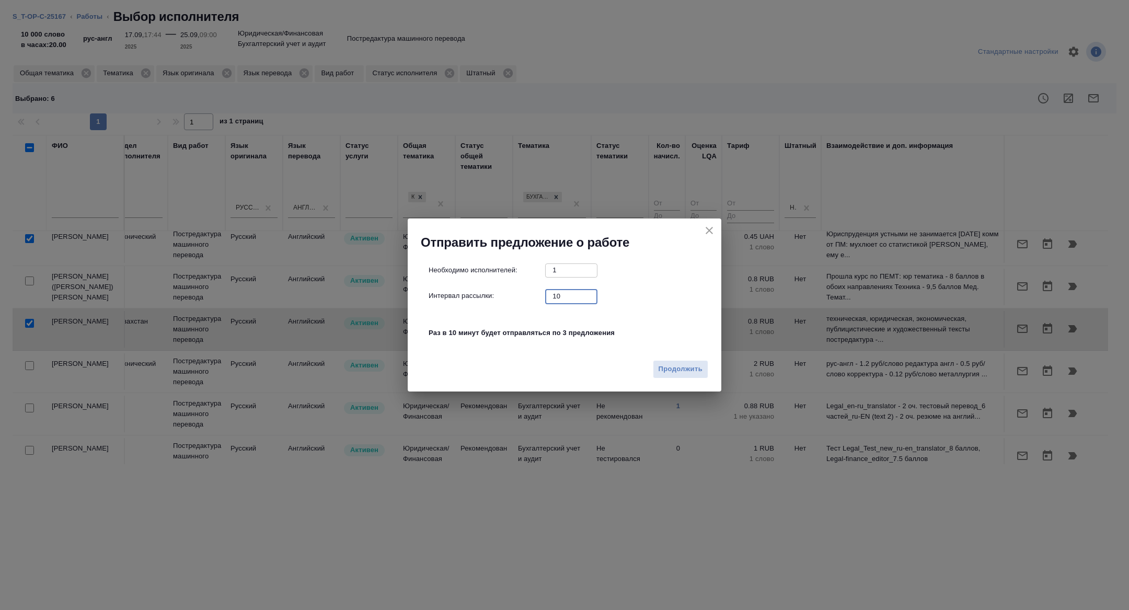
drag, startPoint x: 566, startPoint y: 294, endPoint x: 480, endPoint y: 292, distance: 86.2
click at [481, 292] on div "Интервал рассылки: 10 ​" at bounding box center [568, 295] width 280 height 13
type input "10"
click at [678, 368] on span "Продолжить" at bounding box center [680, 369] width 44 height 12
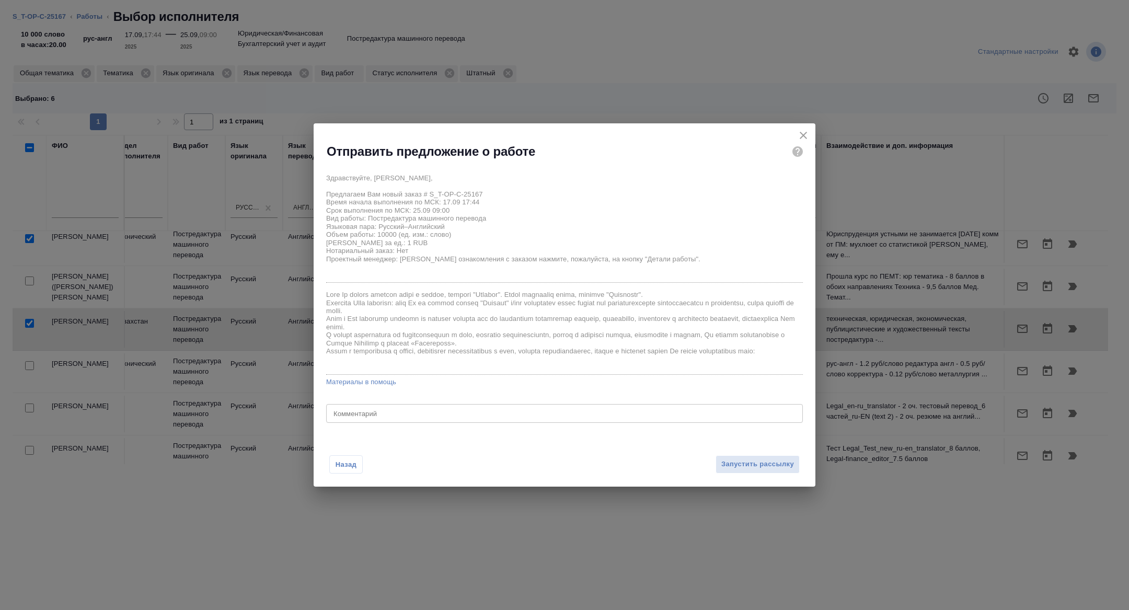
click at [398, 409] on div "x Комментарий" at bounding box center [564, 413] width 477 height 19
type textarea "тотал - 25к, новых слов - 2500, указала среднее значение"
click at [752, 451] on div "Назад Запустить рассылку" at bounding box center [564, 457] width 502 height 57
click at [752, 464] on span "Запустить рассылку" at bounding box center [757, 464] width 73 height 12
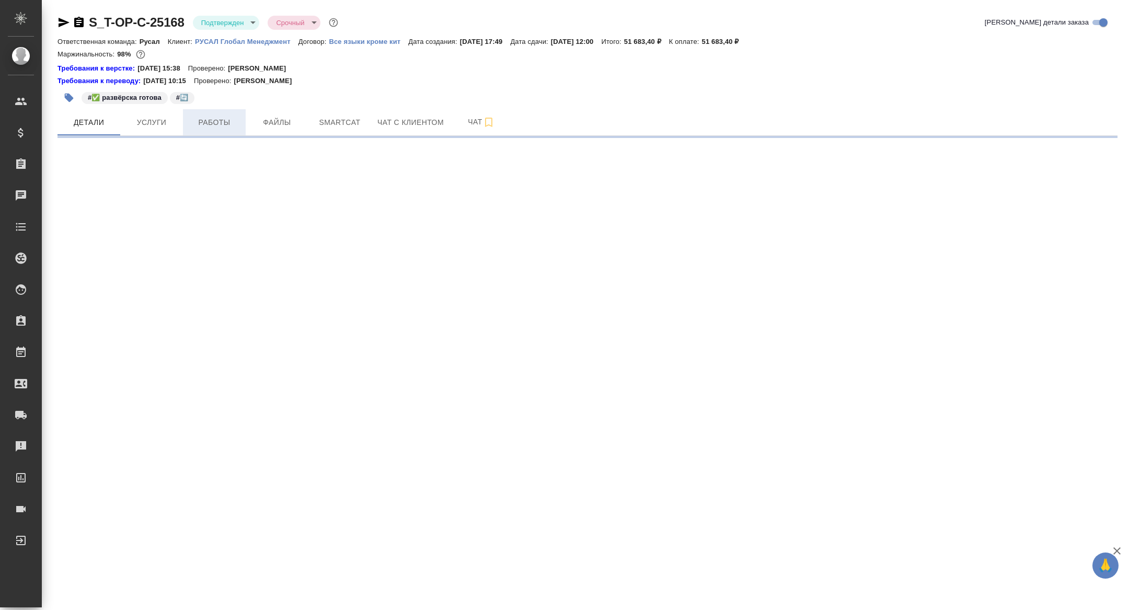
select select "RU"
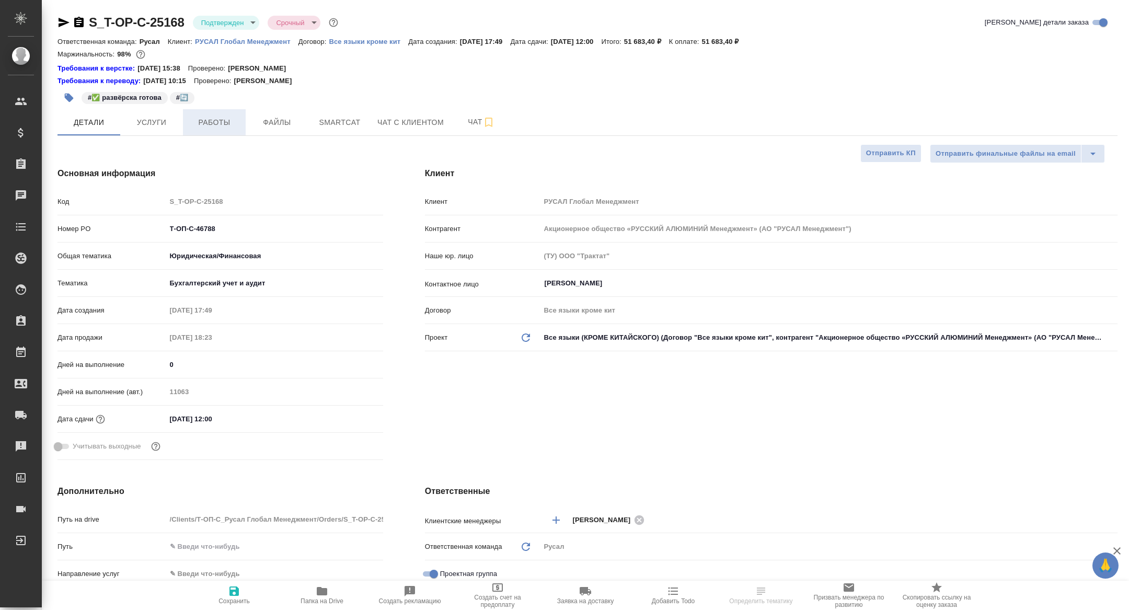
click at [222, 124] on span "Работы" at bounding box center [214, 122] width 50 height 13
type textarea "x"
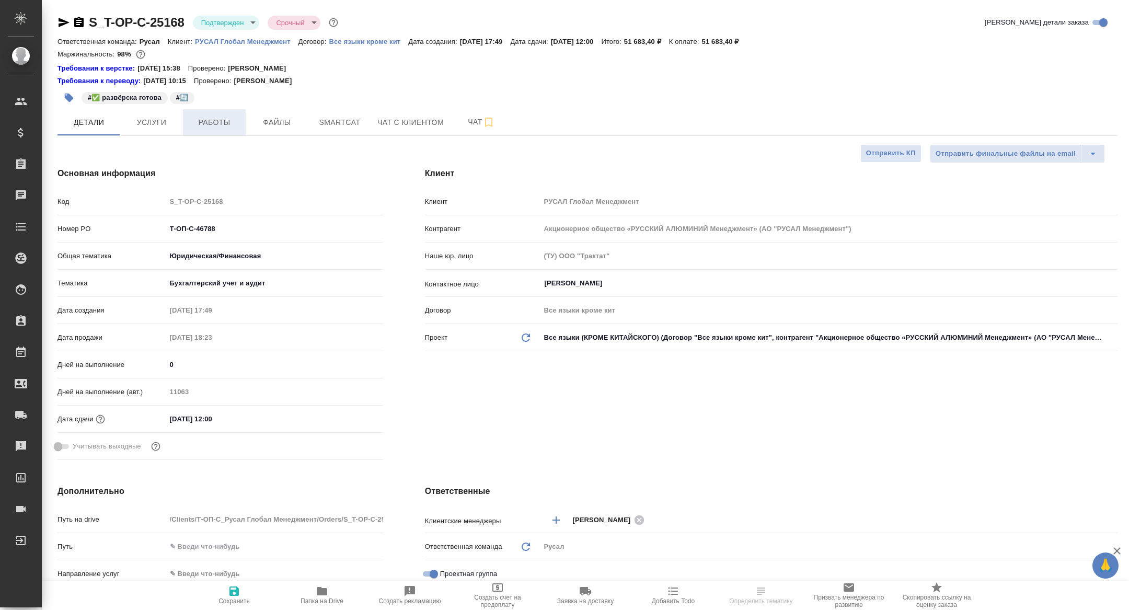
type textarea "x"
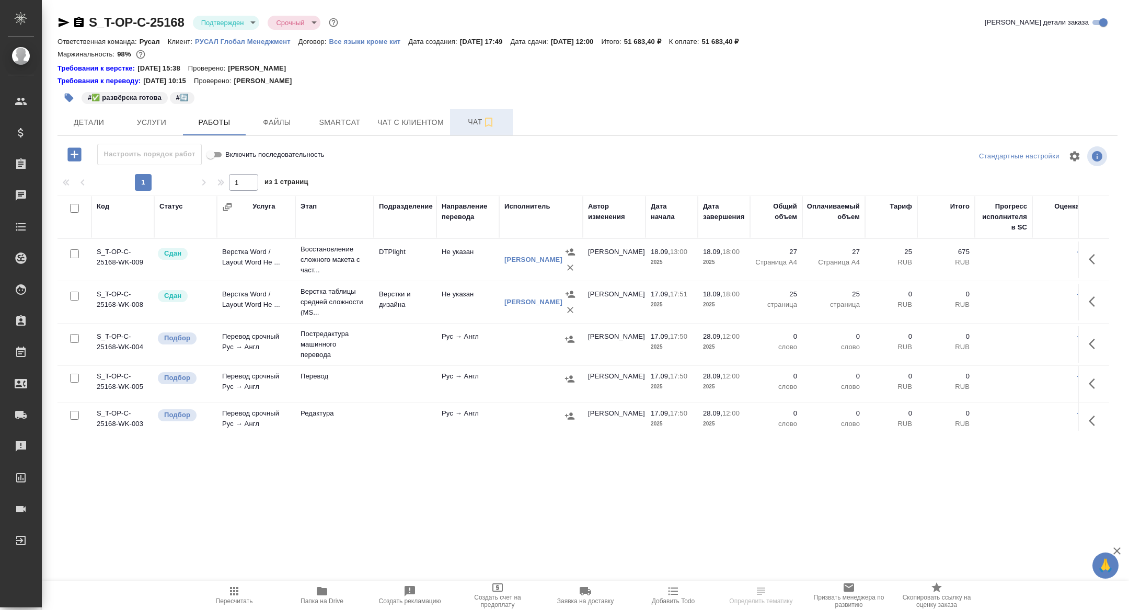
click at [457, 119] on button "Чат" at bounding box center [481, 122] width 63 height 26
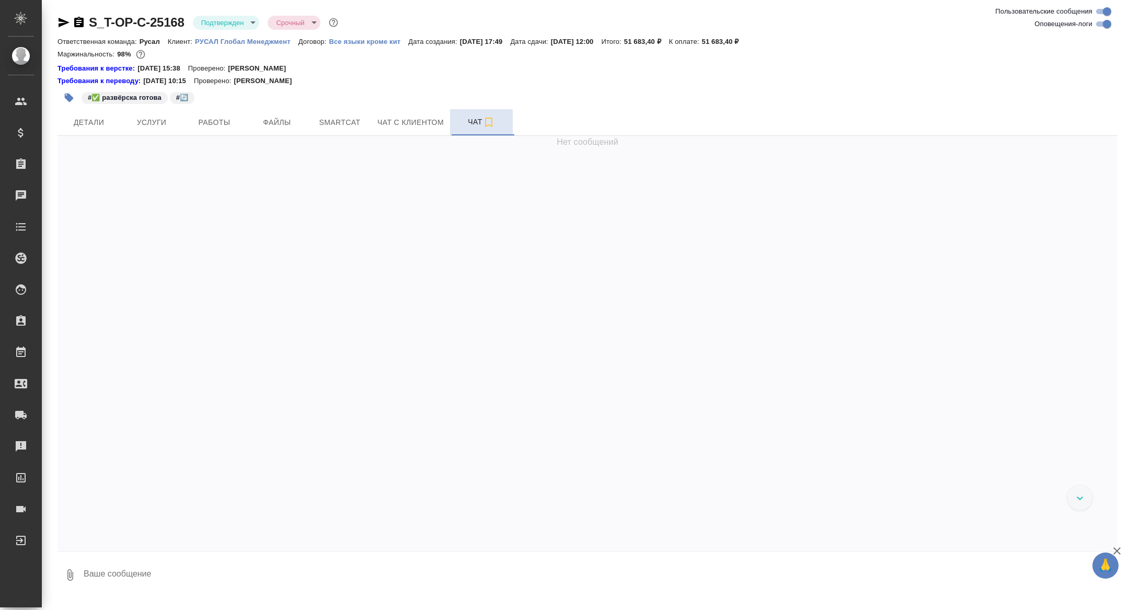
scroll to position [4273, 0]
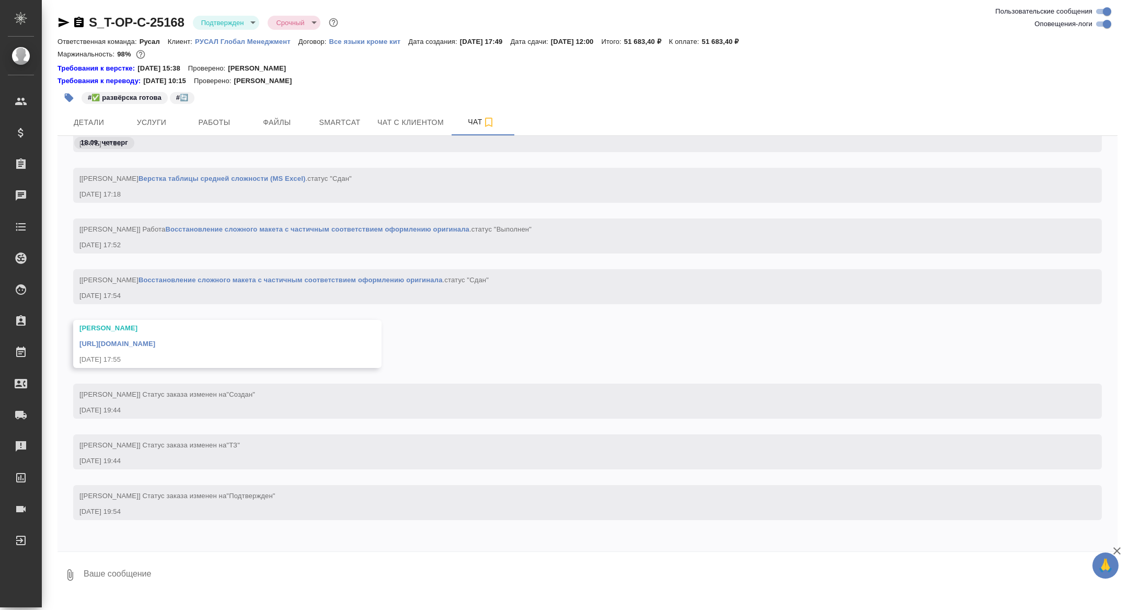
click at [155, 344] on link "[URL][DOMAIN_NAME]" at bounding box center [117, 344] width 76 height 8
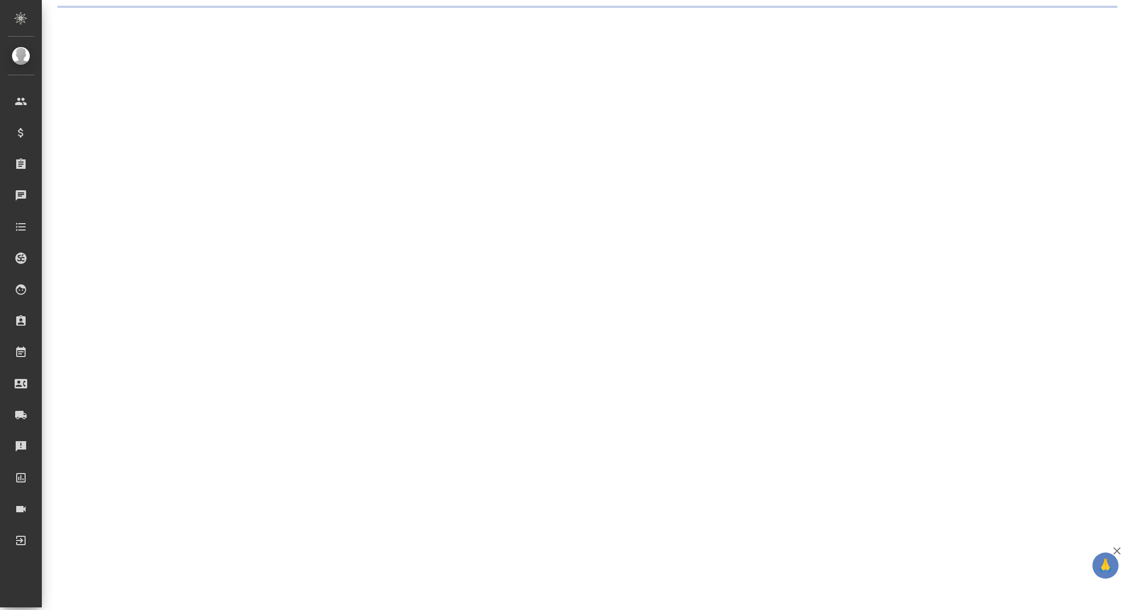
select select "RU"
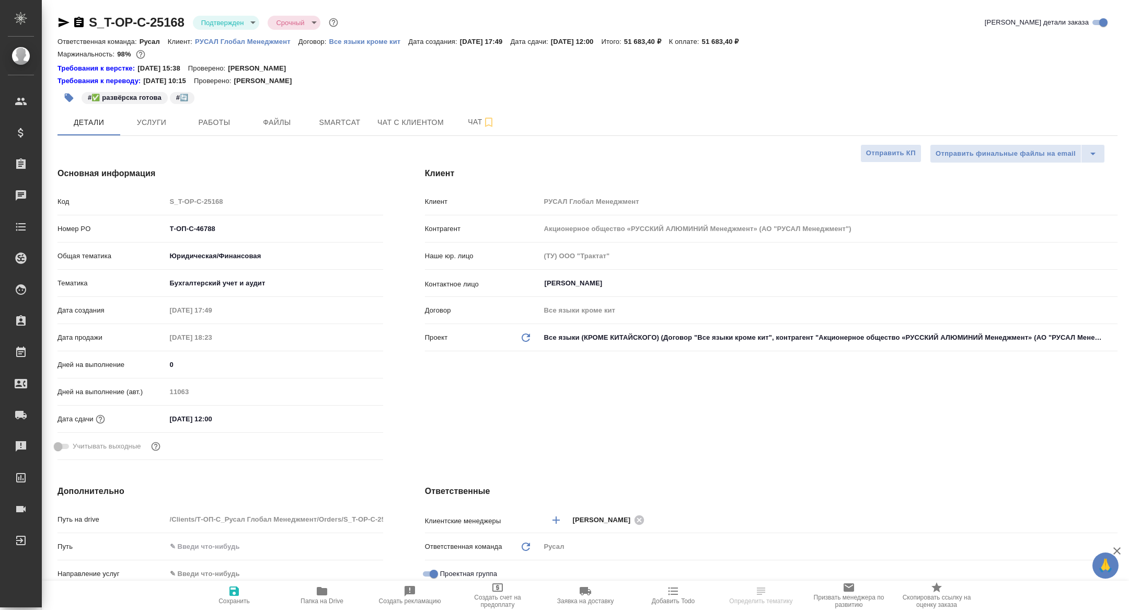
type textarea "x"
click at [78, 18] on icon "button" at bounding box center [79, 22] width 13 height 13
type textarea "x"
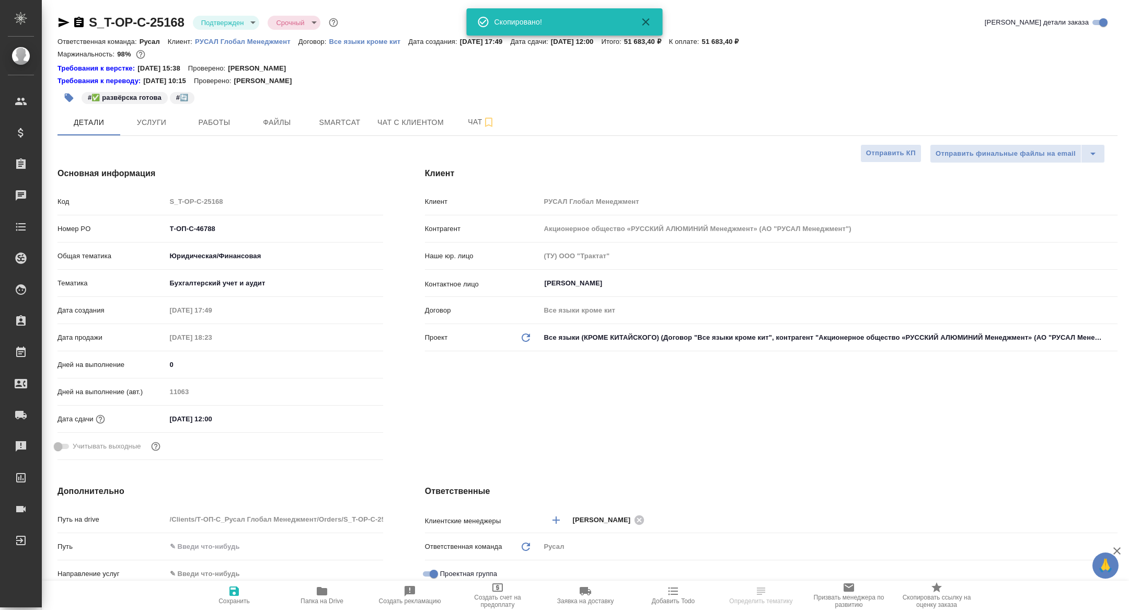
type textarea "x"
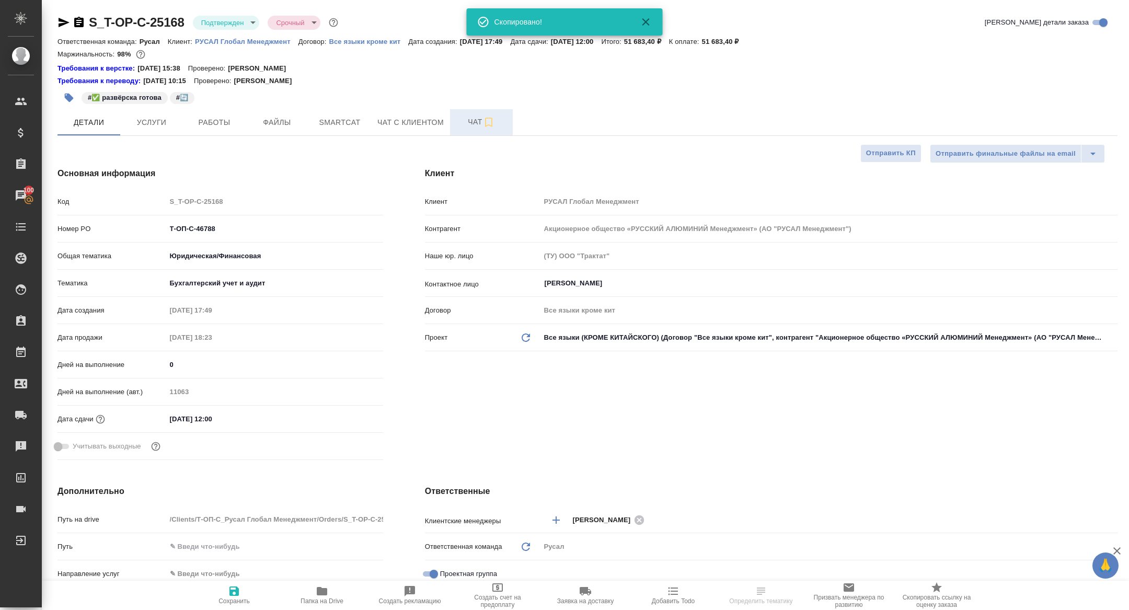
click at [484, 125] on icon "button" at bounding box center [488, 122] width 13 height 13
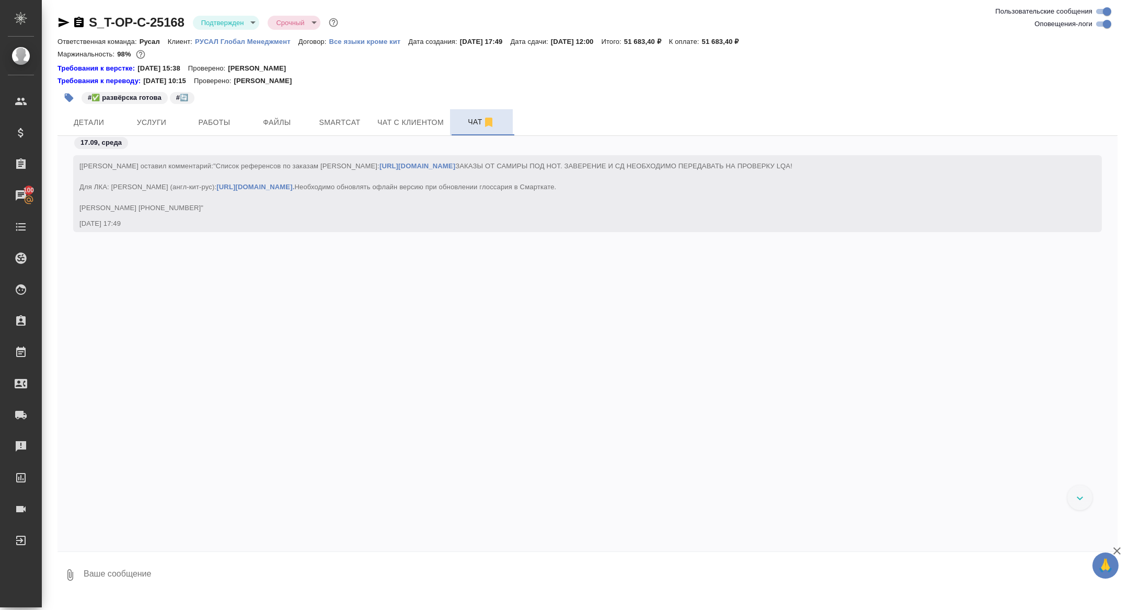
scroll to position [4273, 0]
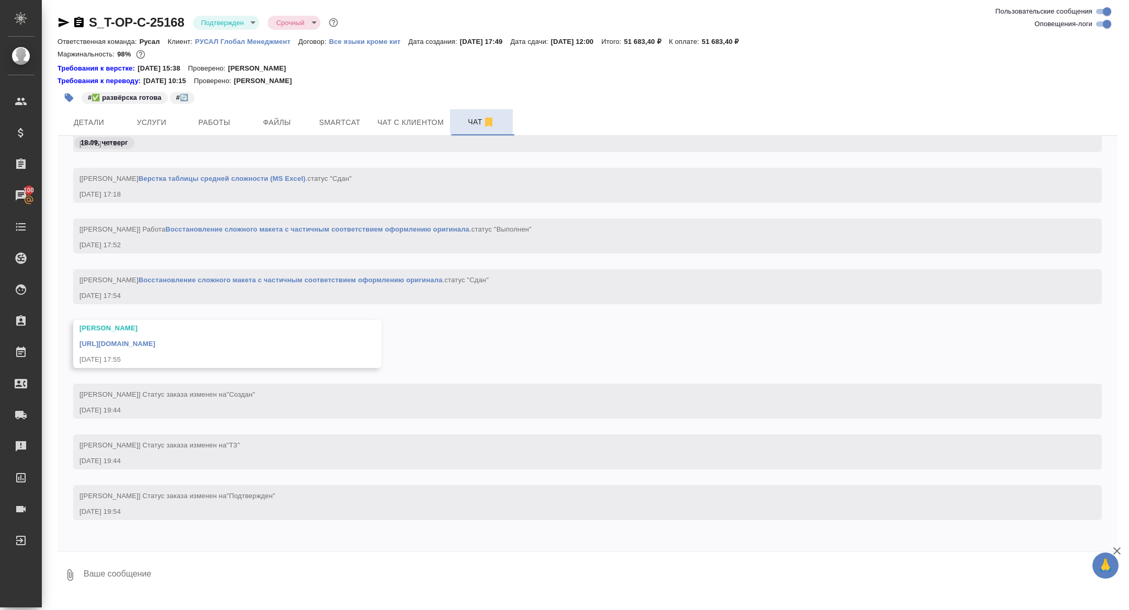
click at [155, 343] on link "https://drive.awatera.com/apps/files/files/10393328?dir=/Shares/%D0%A2-%D0%9E%D…" at bounding box center [117, 344] width 76 height 8
click at [148, 122] on span "Услуги" at bounding box center [151, 122] width 50 height 13
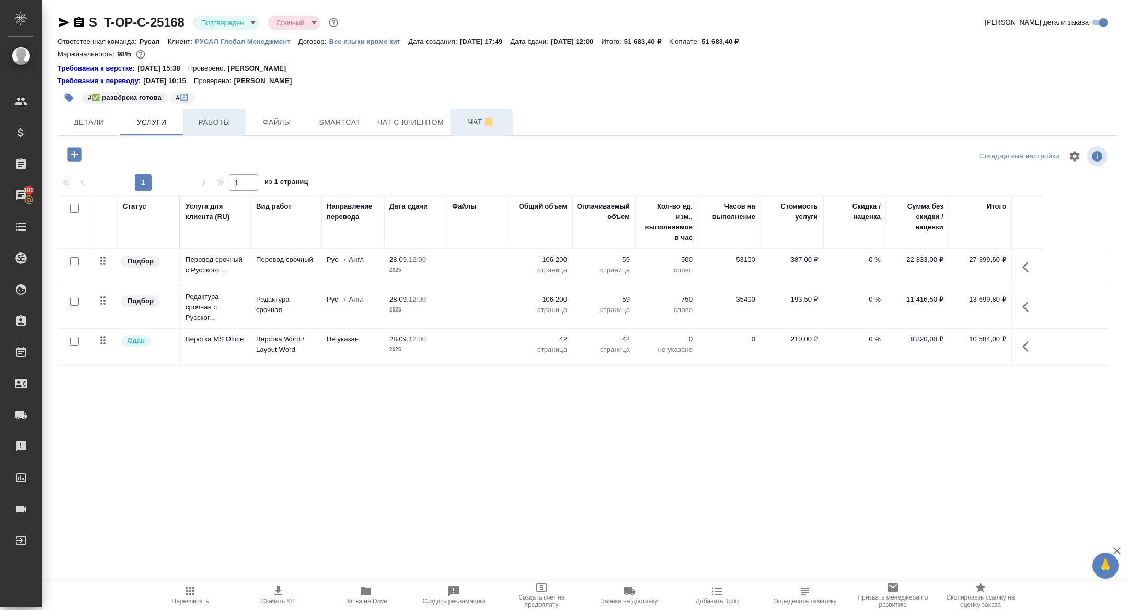
click at [203, 127] on span "Работы" at bounding box center [214, 122] width 50 height 13
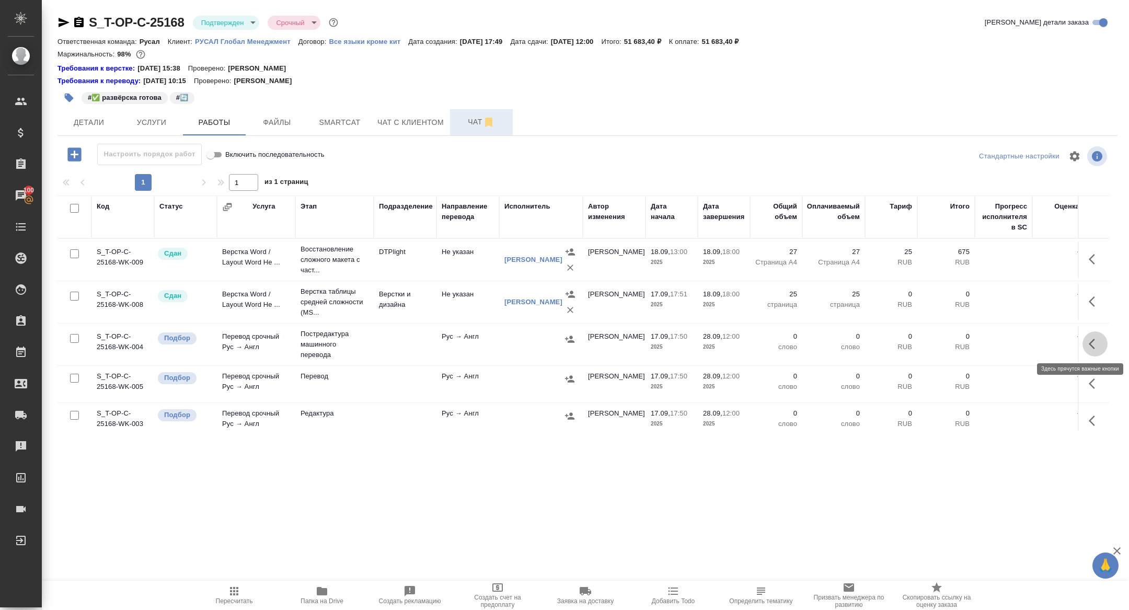
click at [1089, 338] on icon "button" at bounding box center [1094, 344] width 13 height 13
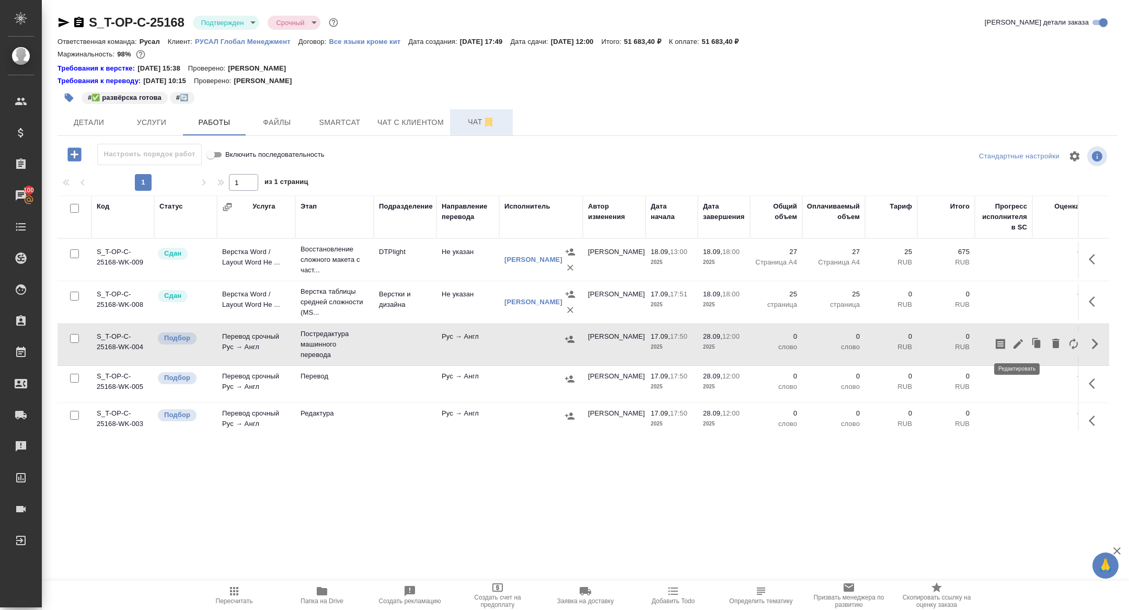
click at [1013, 343] on icon "button" at bounding box center [1018, 344] width 13 height 13
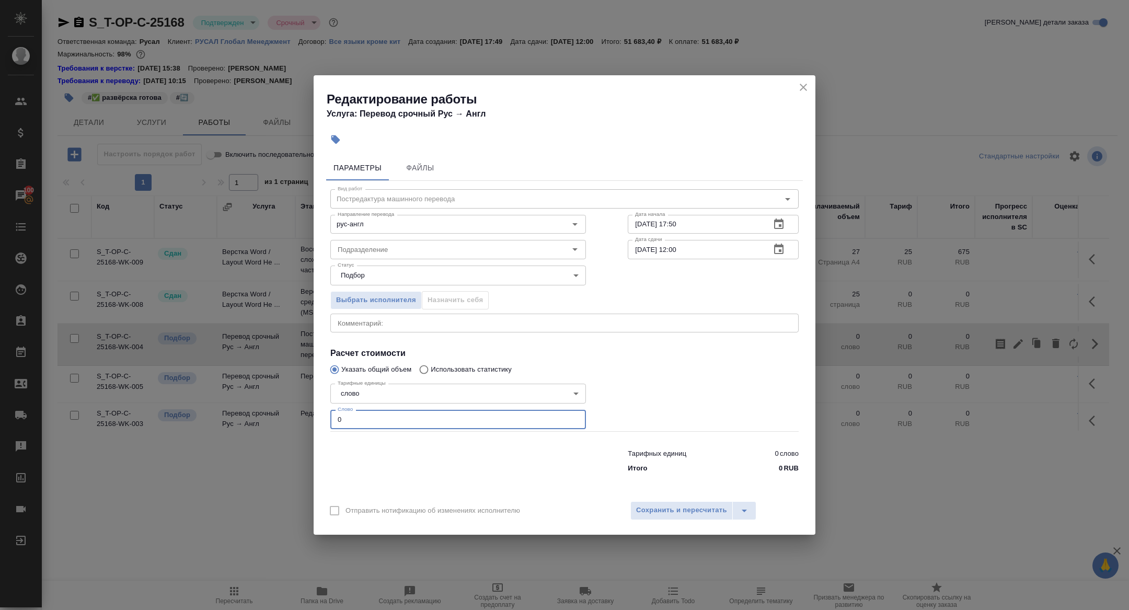
drag, startPoint x: 350, startPoint y: 420, endPoint x: 266, endPoint y: 413, distance: 83.9
click at [266, 413] on div "Редактирование работы Услуга: Перевод срочный Рус → Англ Параметры Файлы Вид ра…" at bounding box center [564, 305] width 1129 height 610
type input "7000"
click at [780, 249] on icon "button" at bounding box center [778, 249] width 13 height 13
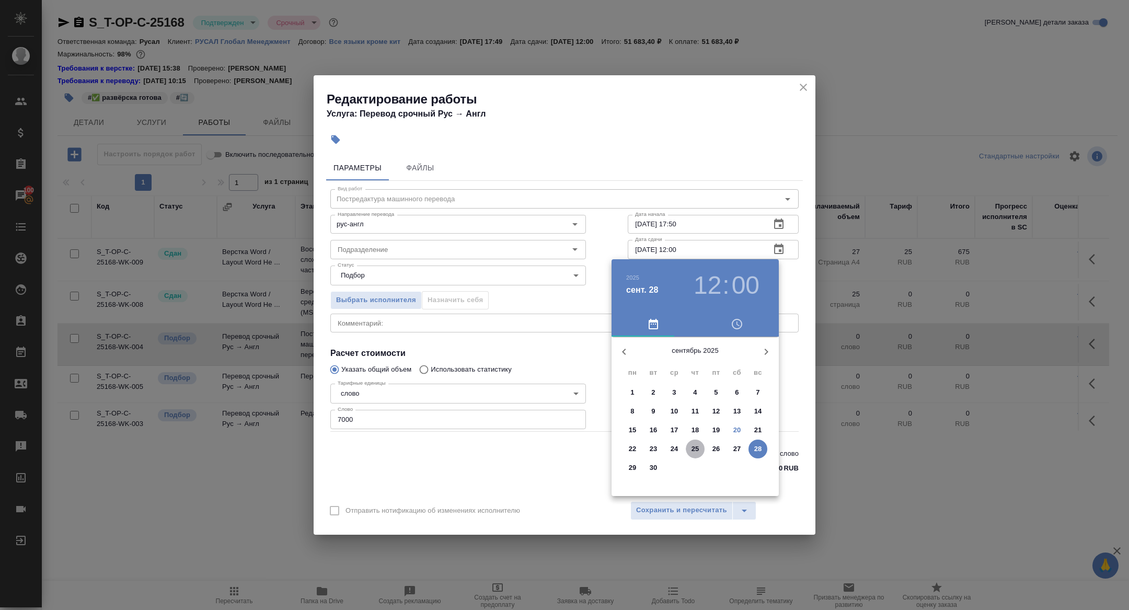
click at [700, 447] on span "25" at bounding box center [695, 449] width 19 height 10
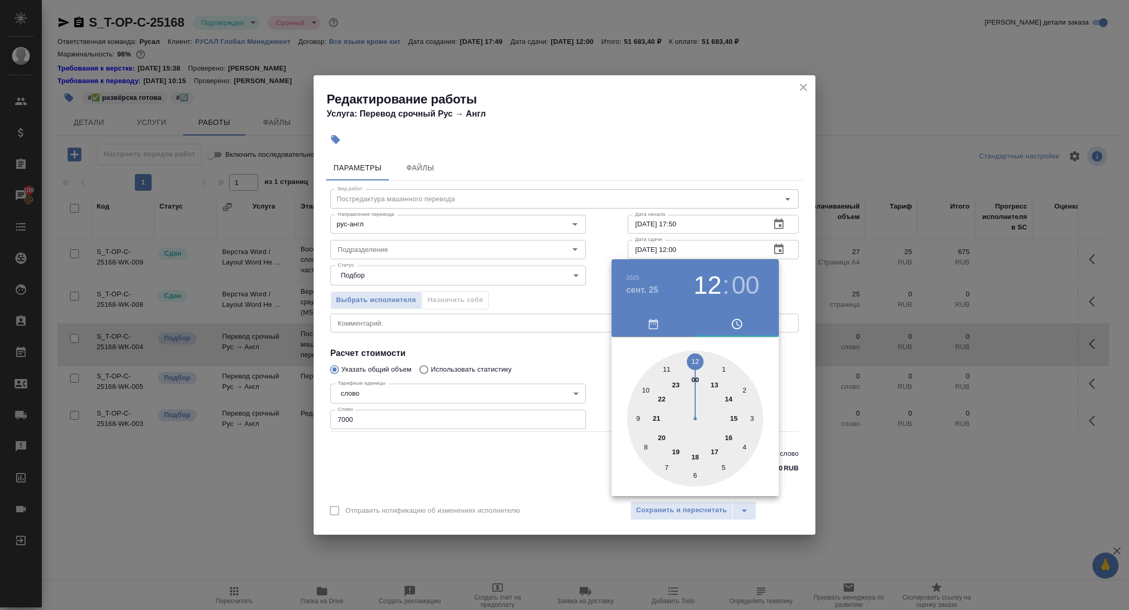
type input "25.09.2025 08:00"
click at [643, 443] on div at bounding box center [695, 419] width 136 height 136
click at [538, 330] on div at bounding box center [564, 305] width 1129 height 610
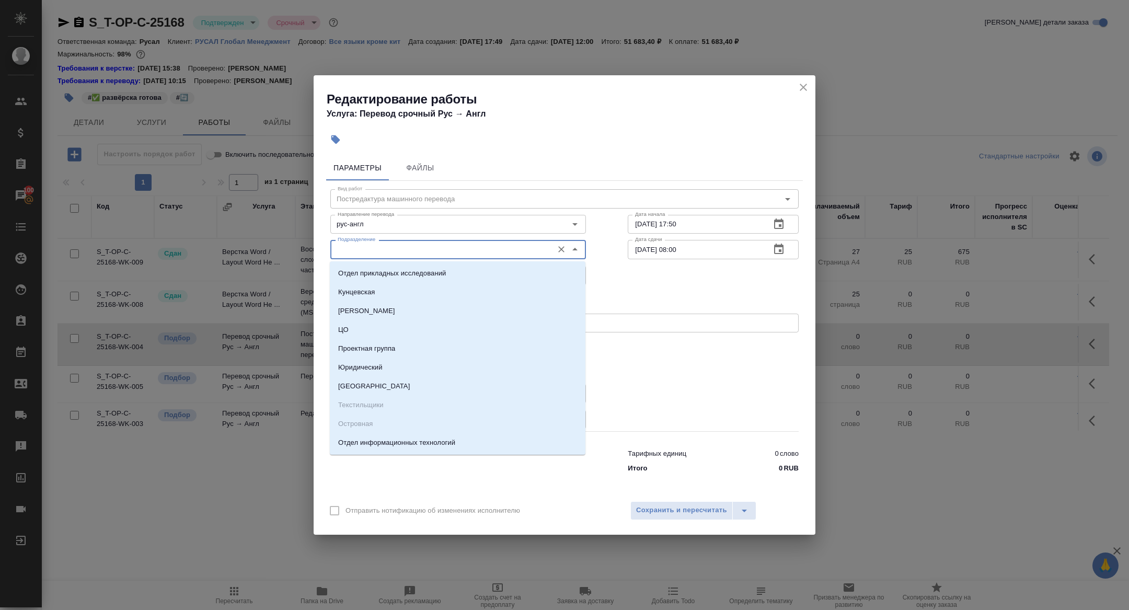
click at [363, 248] on input "Подразделение" at bounding box center [440, 249] width 214 height 13
click at [718, 385] on div at bounding box center [713, 405] width 213 height 94
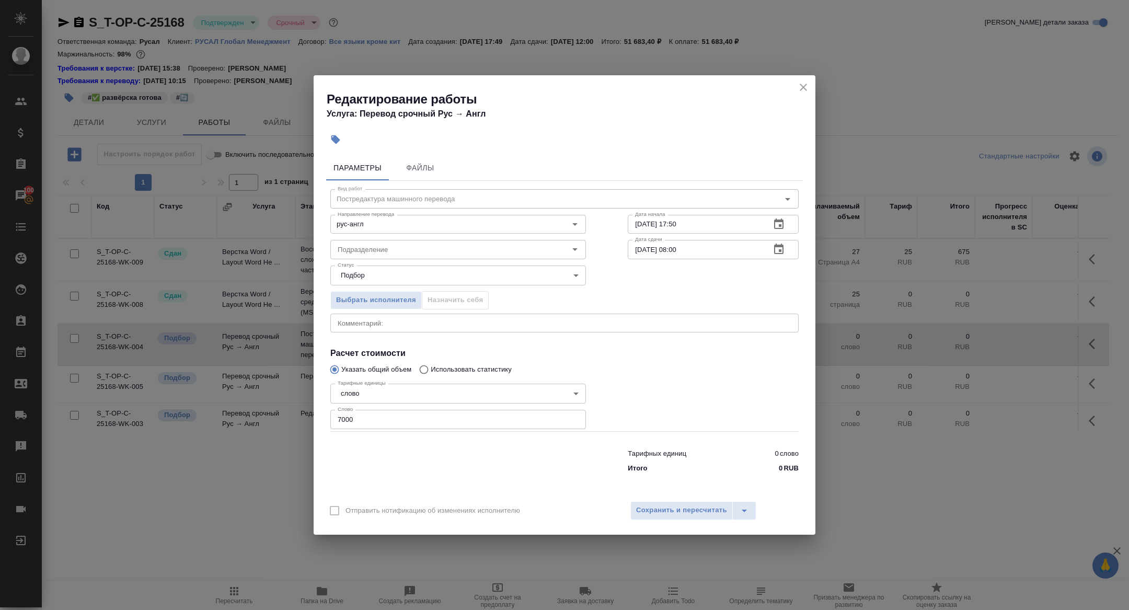
click at [671, 494] on div "Отправить нотификацию об изменениях исполнителю Сохранить и пересчитать" at bounding box center [564, 514] width 502 height 40
click at [671, 515] on span "Сохранить и пересчитать" at bounding box center [681, 510] width 91 height 12
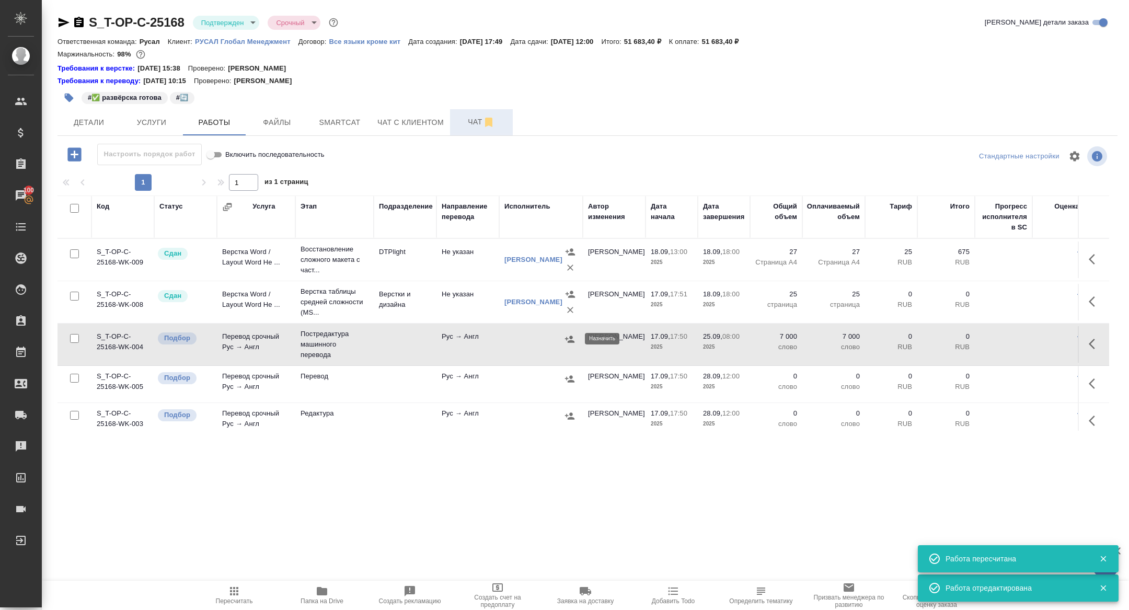
click at [572, 340] on icon "button" at bounding box center [569, 338] width 9 height 7
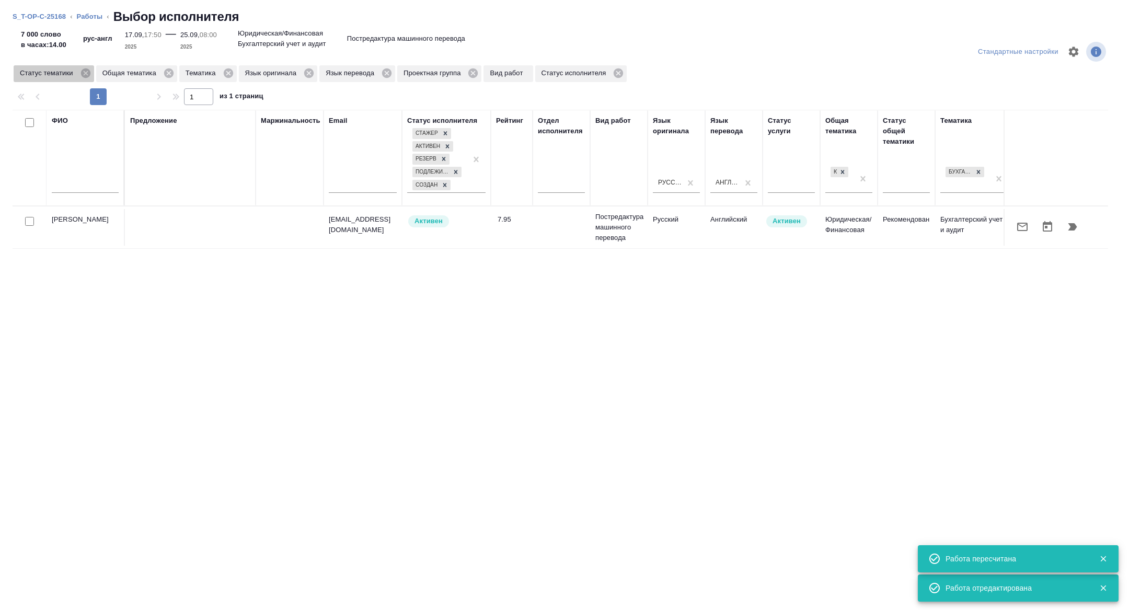
drag, startPoint x: 92, startPoint y: 72, endPoint x: 313, endPoint y: 123, distance: 227.5
click at [90, 72] on icon at bounding box center [84, 72] width 9 height 9
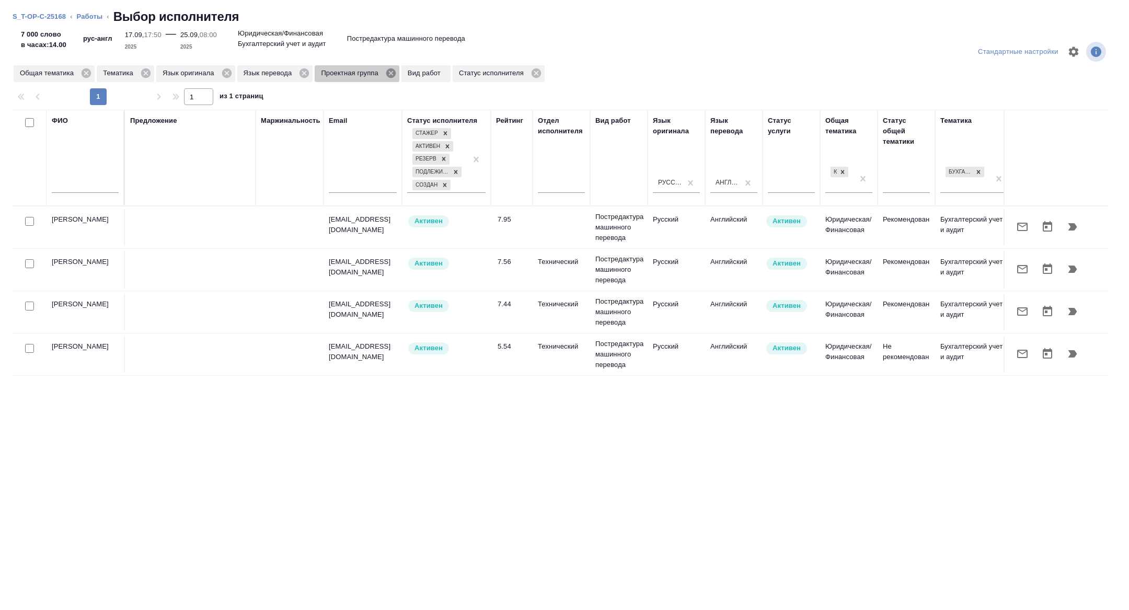
click at [397, 72] on icon at bounding box center [390, 72] width 11 height 11
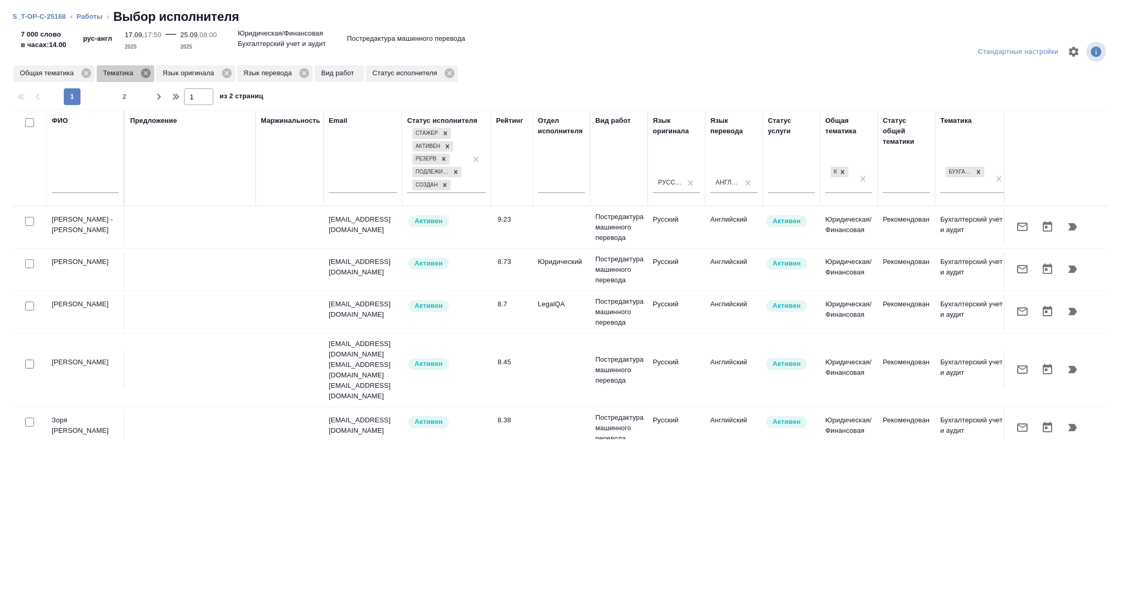
click at [148, 73] on icon at bounding box center [145, 72] width 11 height 11
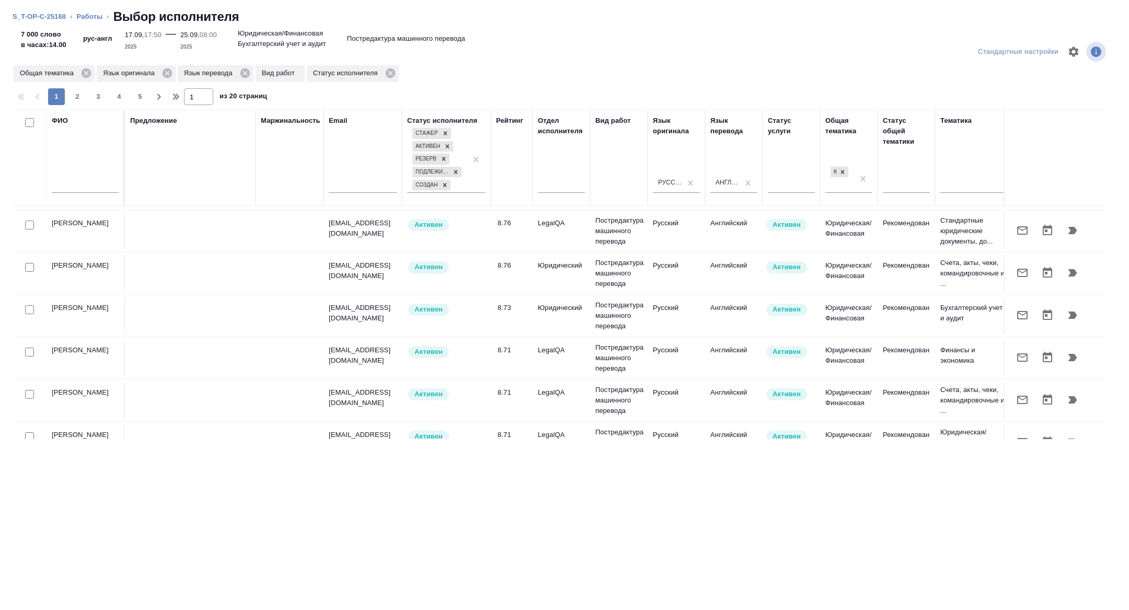
scroll to position [821, 0]
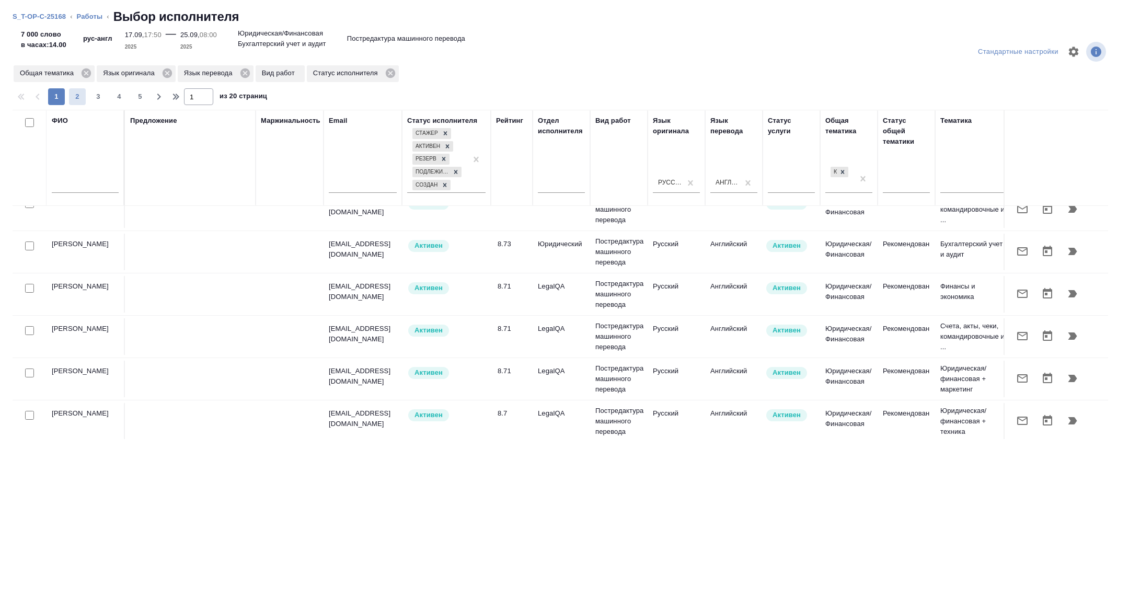
click at [80, 95] on span "2" at bounding box center [77, 96] width 17 height 10
type input "2"
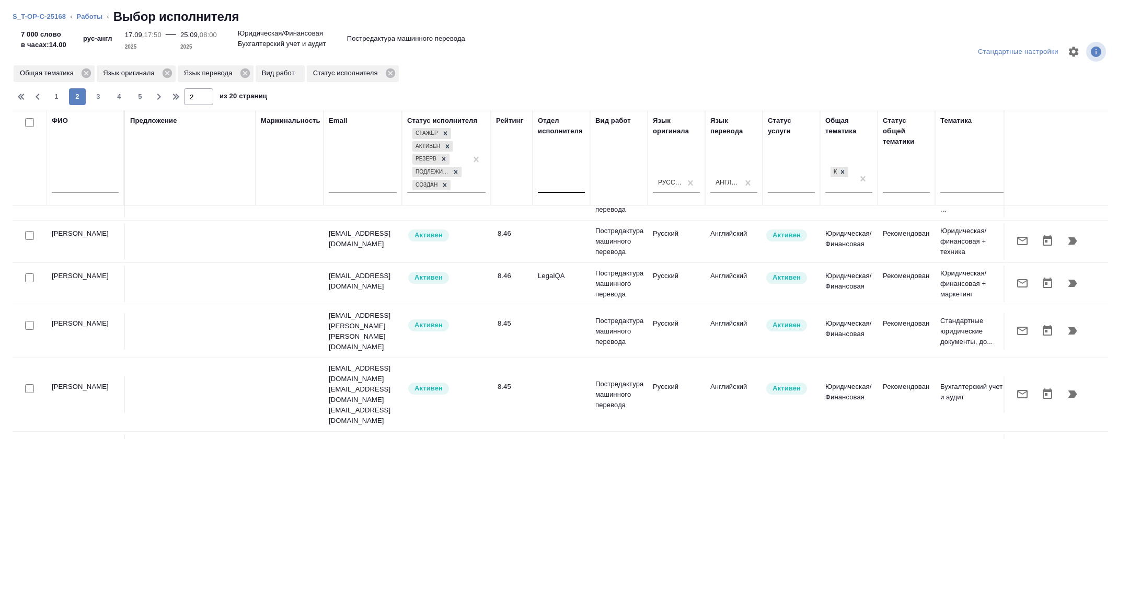
scroll to position [821, 422]
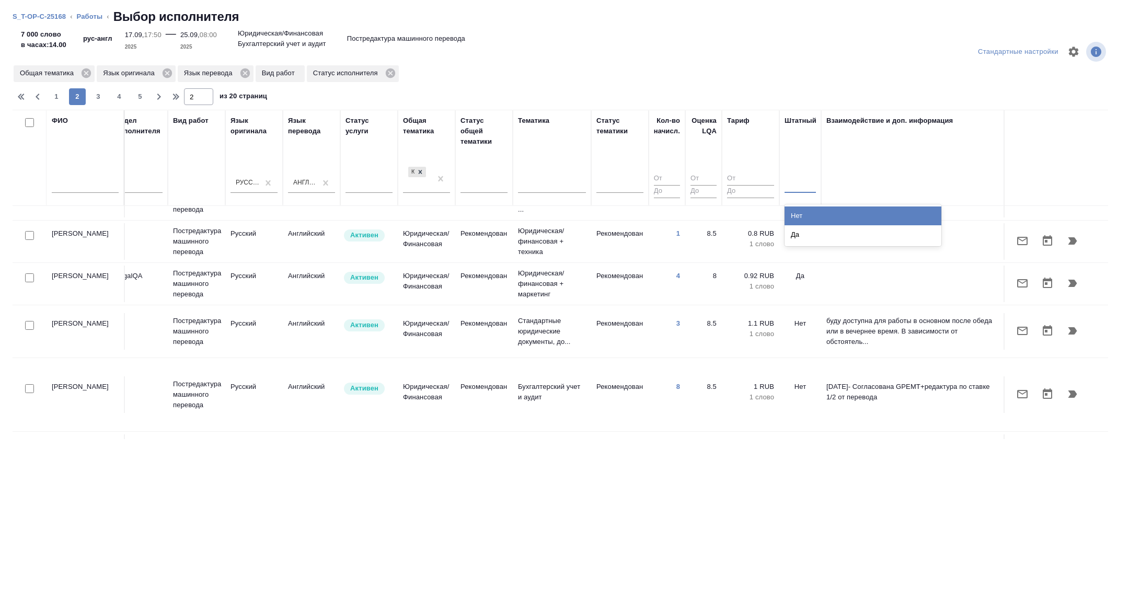
click at [806, 174] on div at bounding box center [799, 183] width 31 height 20
click at [807, 219] on div "Нет" at bounding box center [862, 215] width 157 height 19
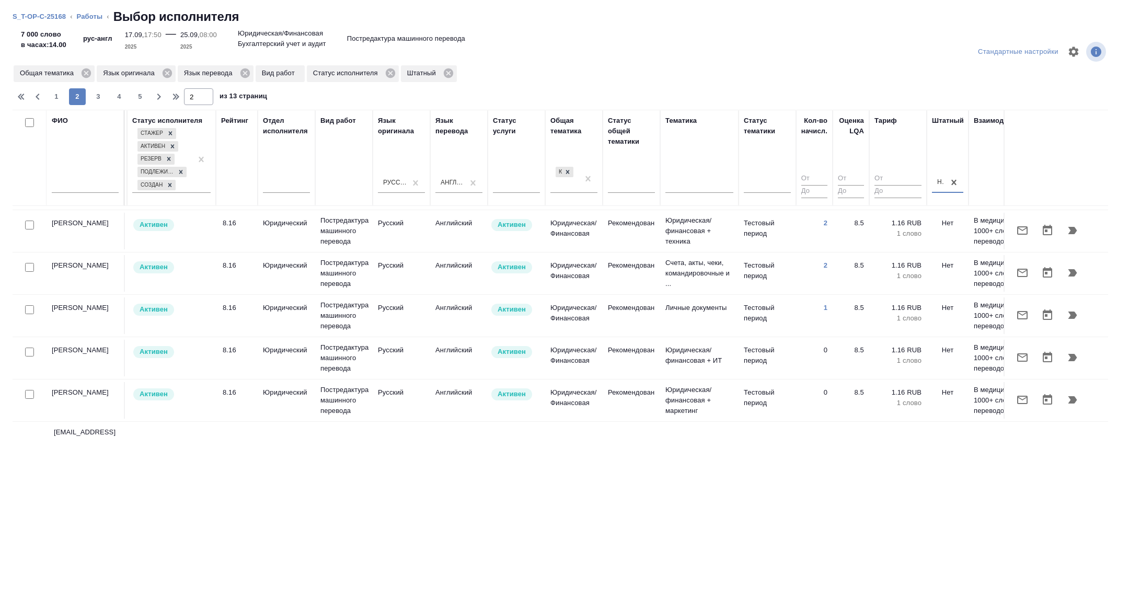
scroll to position [821, 0]
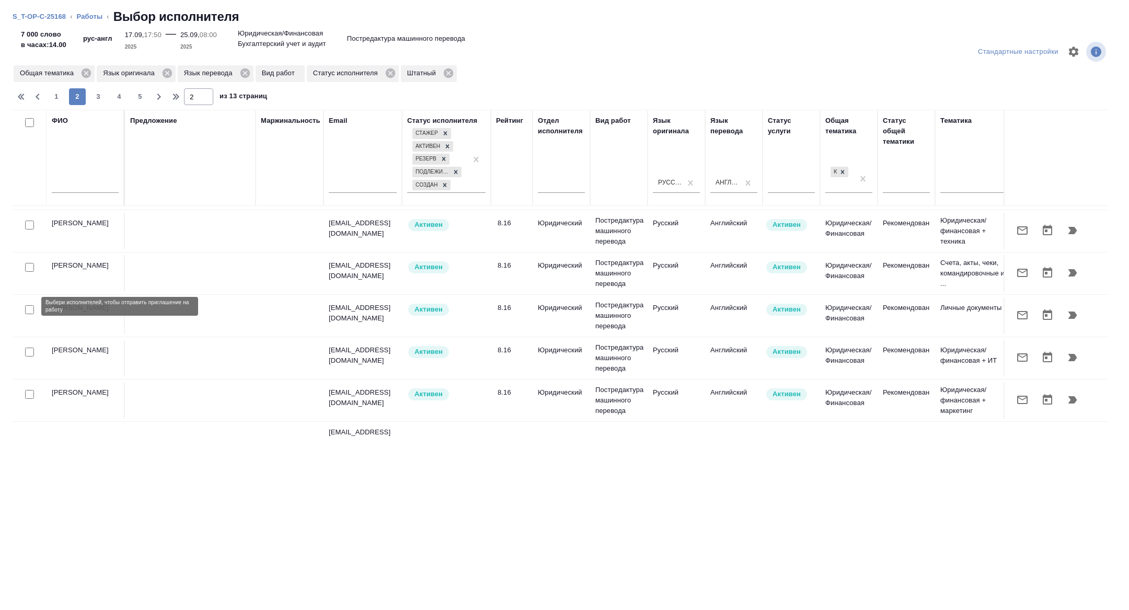
click at [30, 306] on input "checkbox" at bounding box center [29, 309] width 9 height 9
checkbox input "true"
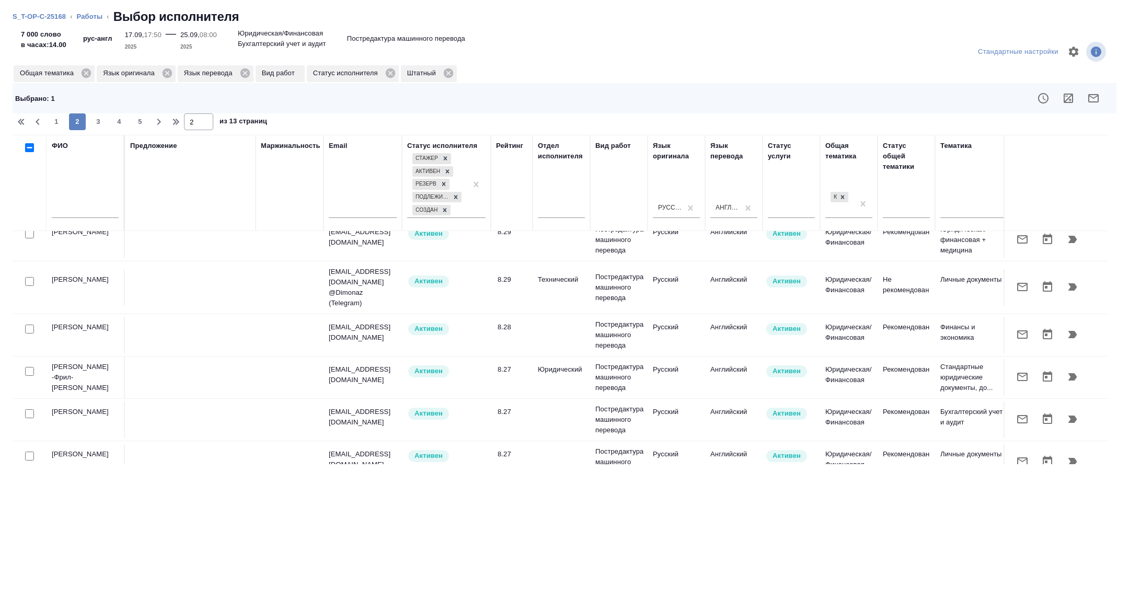
scroll to position [0, 0]
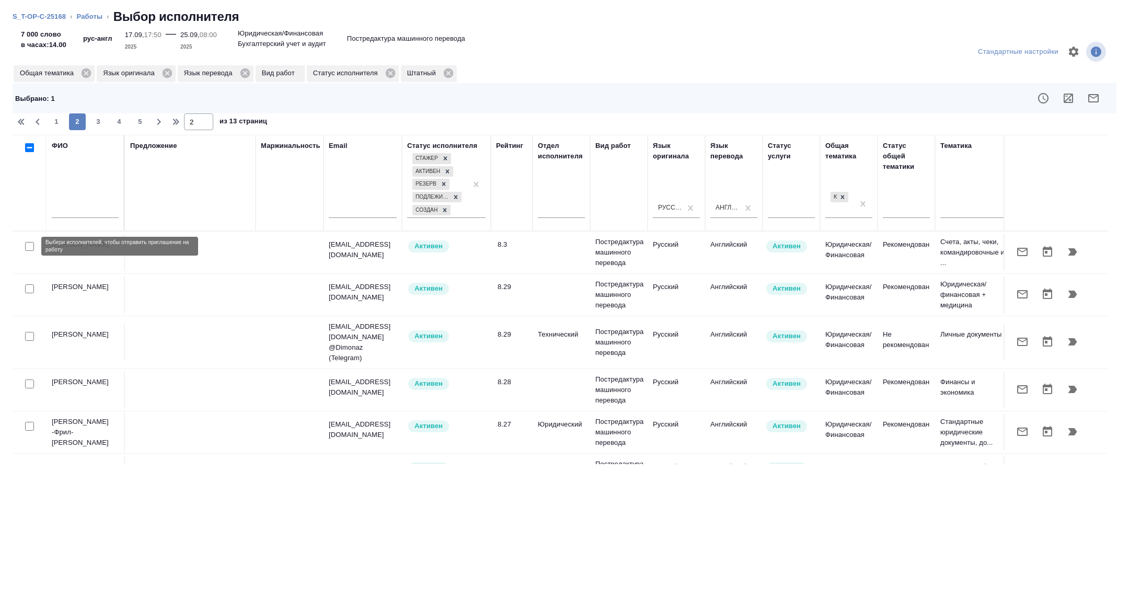
click at [26, 246] on input "checkbox" at bounding box center [29, 246] width 9 height 9
checkbox input "true"
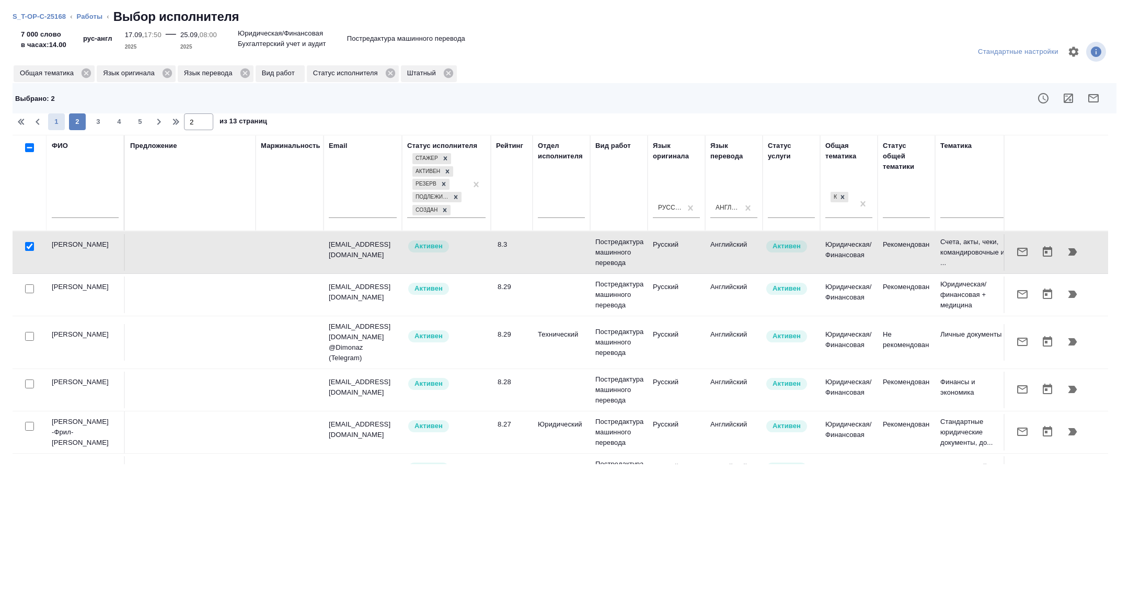
click at [51, 124] on span "1" at bounding box center [56, 122] width 17 height 10
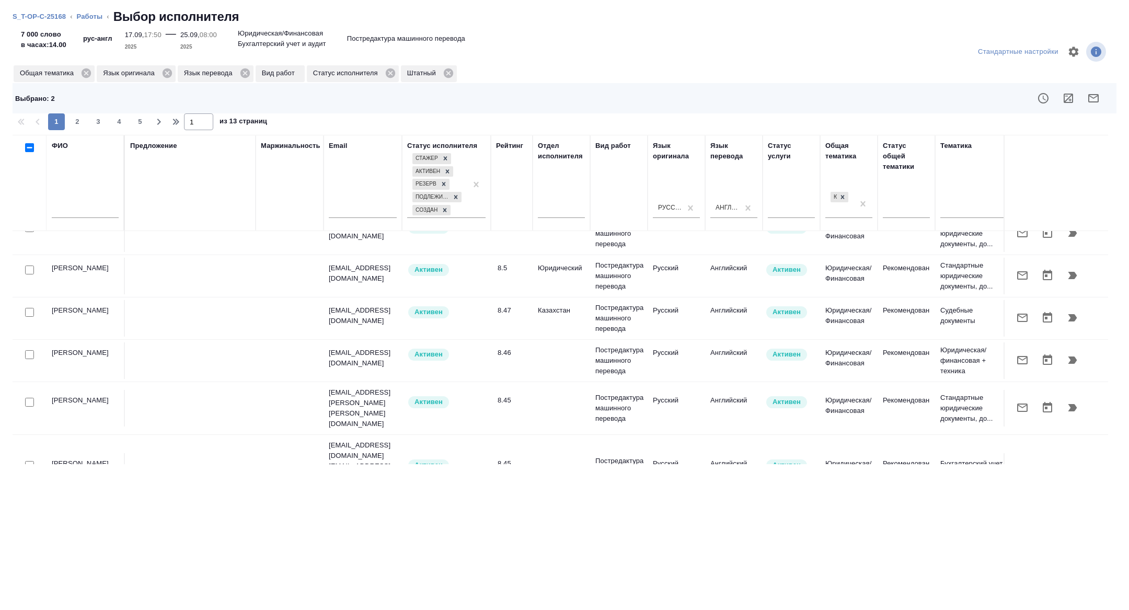
scroll to position [821, 0]
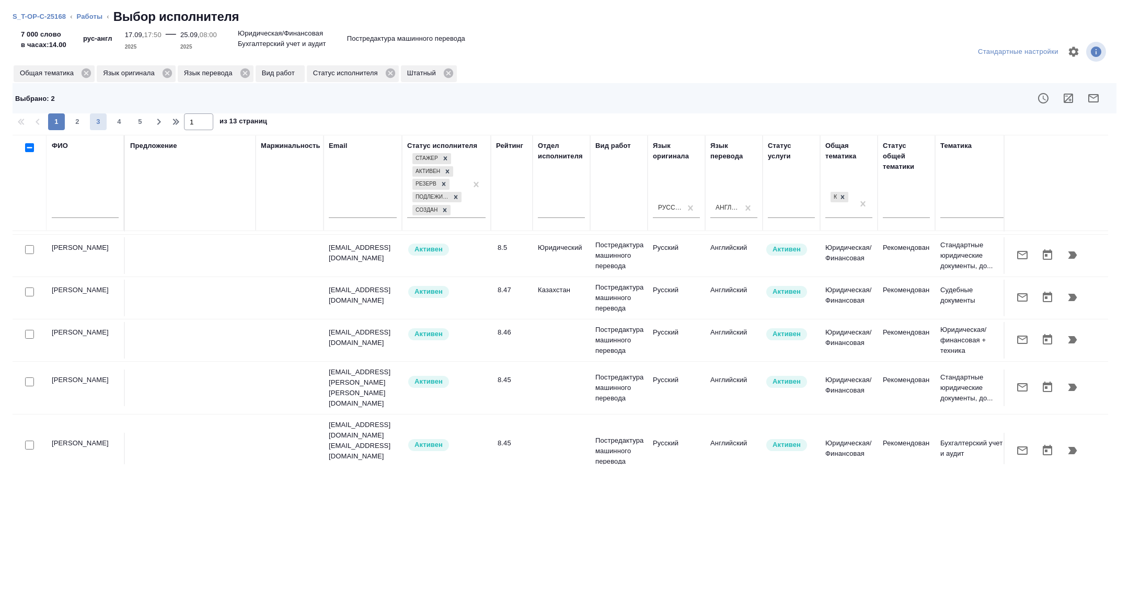
click at [100, 125] on span "3" at bounding box center [98, 122] width 17 height 10
type input "3"
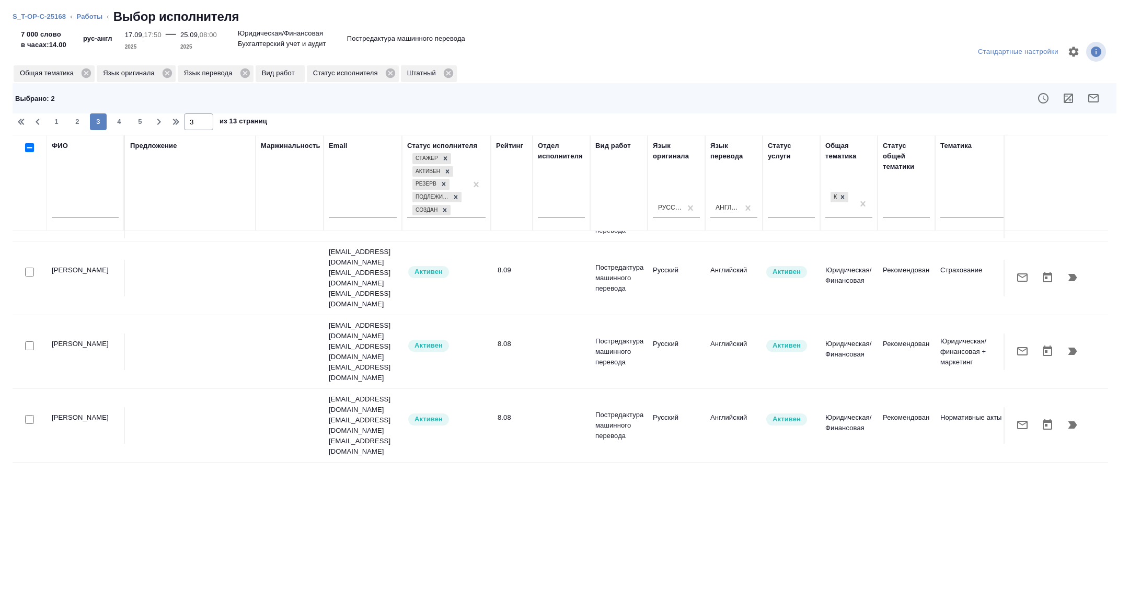
scroll to position [349, 0]
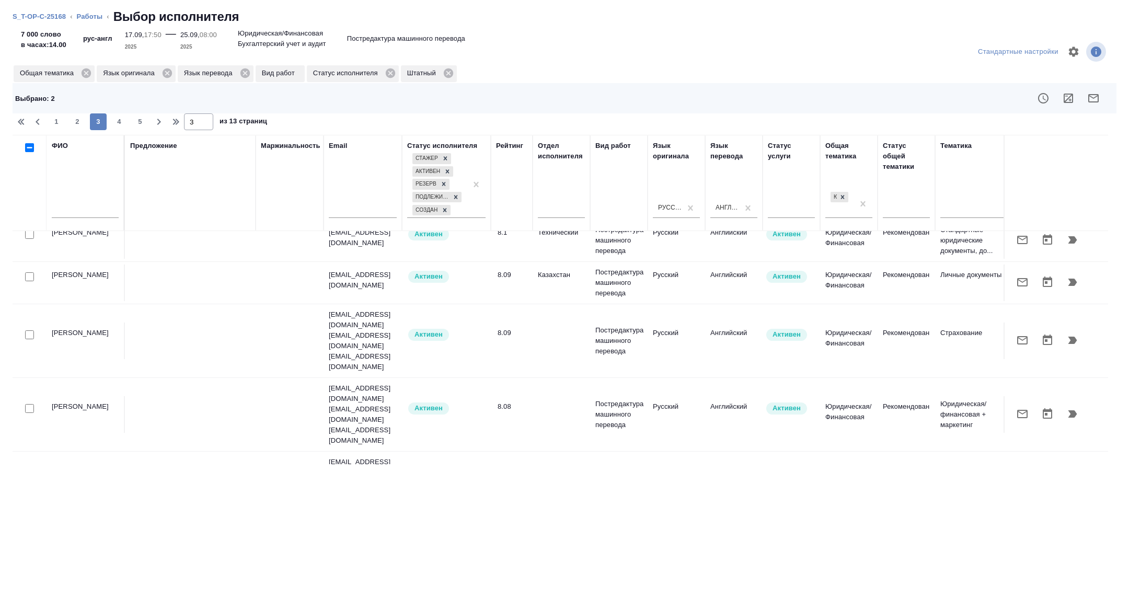
checkbox input "true"
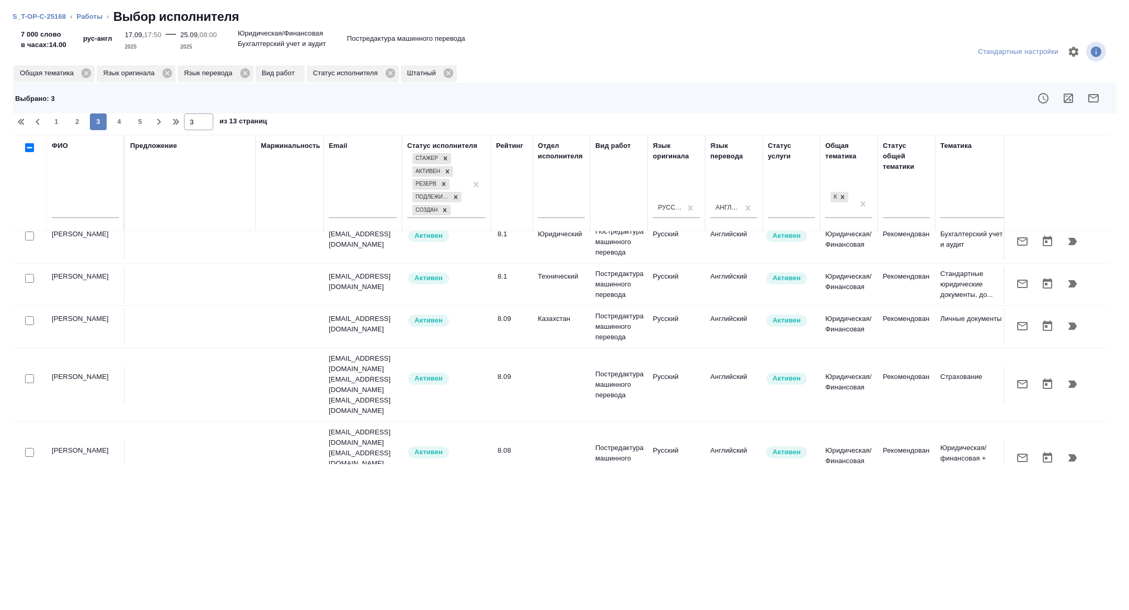
scroll to position [307, 0]
click at [26, 577] on input "checkbox" at bounding box center [29, 581] width 9 height 9
checkbox input "true"
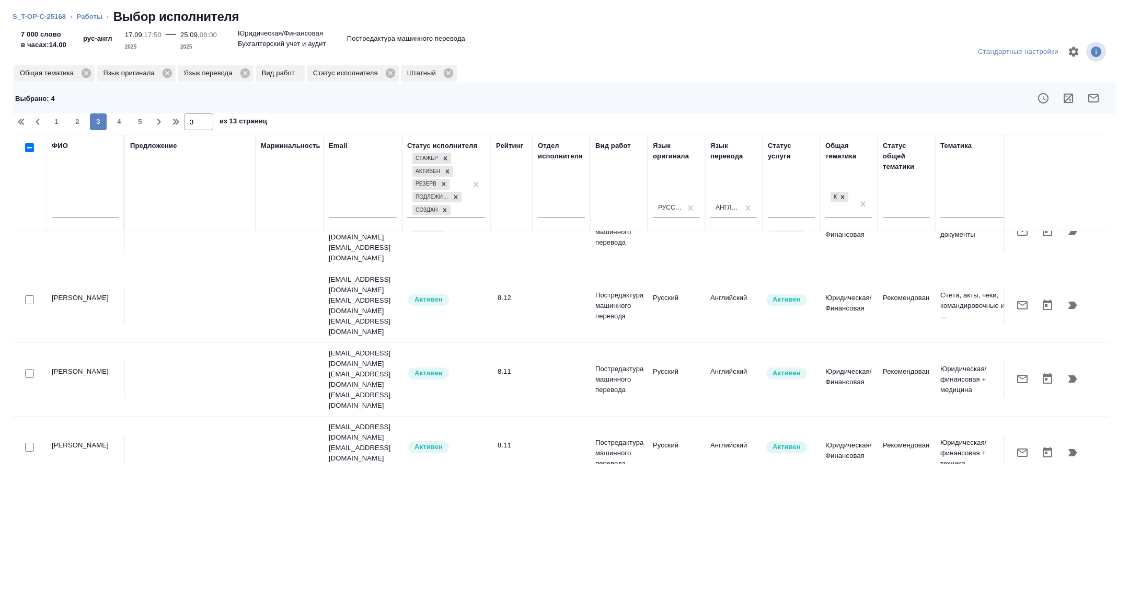
scroll to position [29, 0]
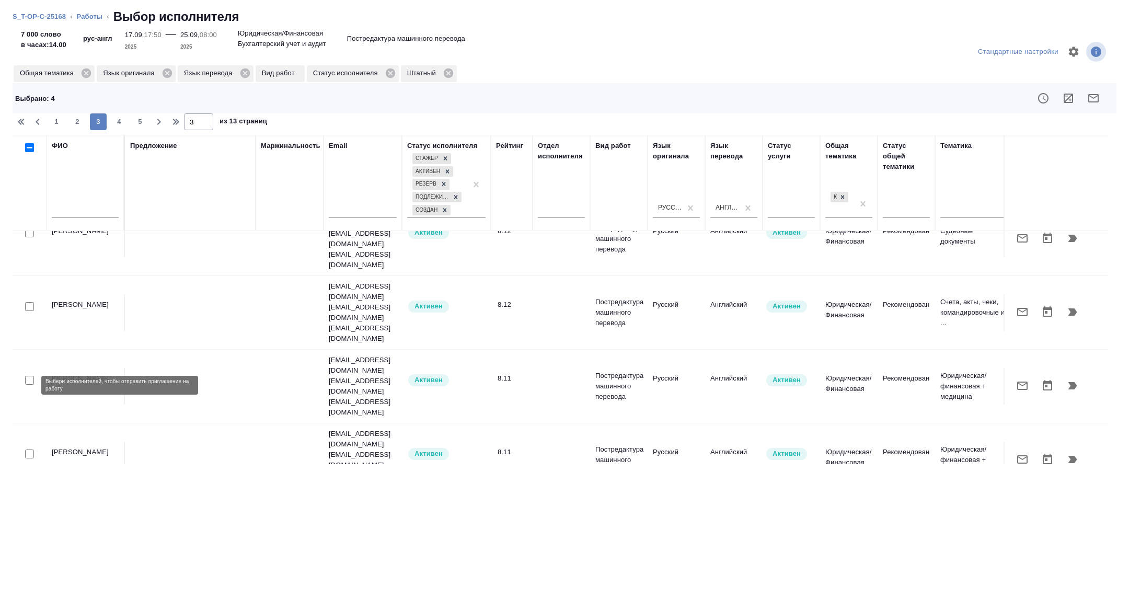
click at [31, 507] on input "checkbox" at bounding box center [29, 511] width 9 height 9
checkbox input "true"
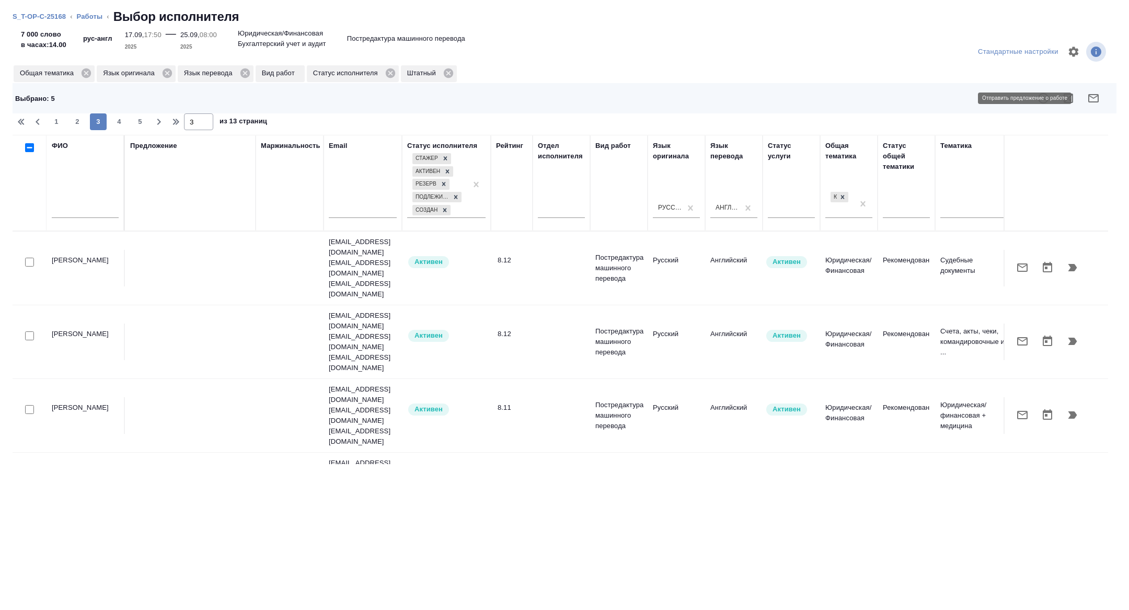
click at [1097, 96] on icon "button" at bounding box center [1093, 98] width 13 height 13
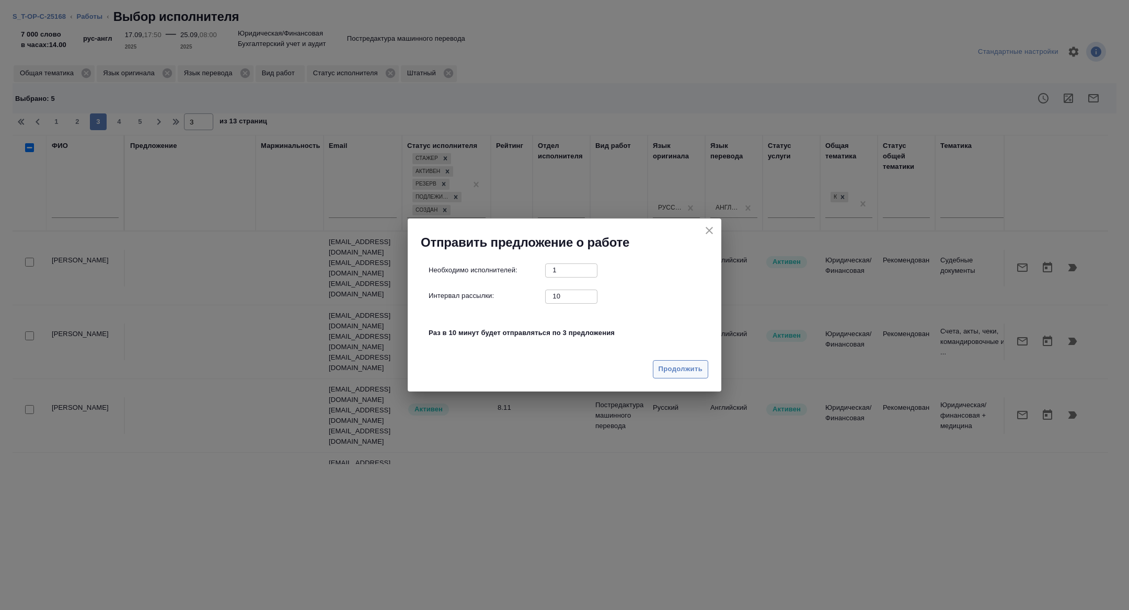
click at [666, 370] on span "Продолжить" at bounding box center [680, 369] width 44 height 12
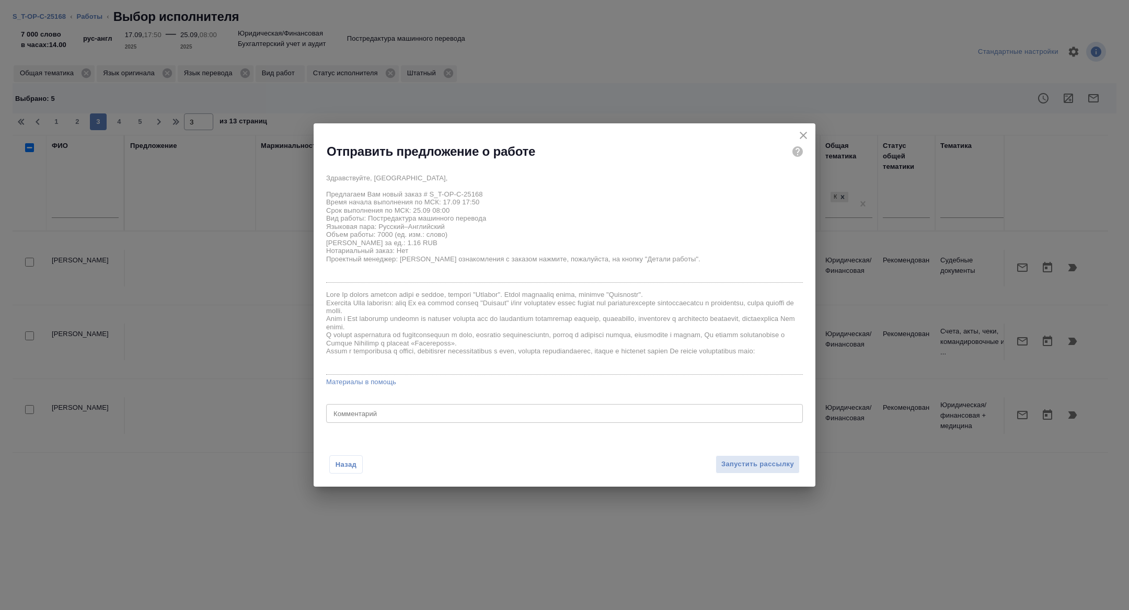
click at [428, 421] on div "x Комментарий" at bounding box center [564, 413] width 477 height 19
click at [360, 412] on textarea "тотал 12, новых слов - 2000" at bounding box center [564, 414] width 462 height 8
click at [453, 411] on textarea "тотал 12000, новых слов - 2000" at bounding box center [564, 414] width 462 height 8
type textarea "тотал 12000, новых слов - 2000, указала среднее значение"
click at [725, 462] on span "Запустить рассылку" at bounding box center [757, 464] width 73 height 12
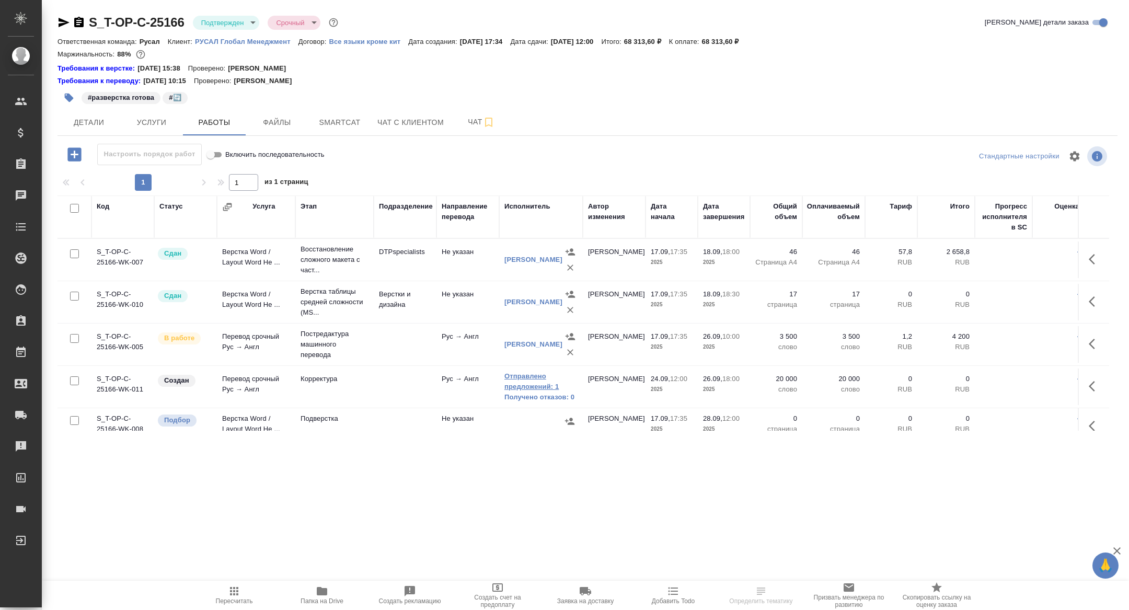
click at [525, 379] on link "Отправлено предложений: 1" at bounding box center [540, 381] width 73 height 21
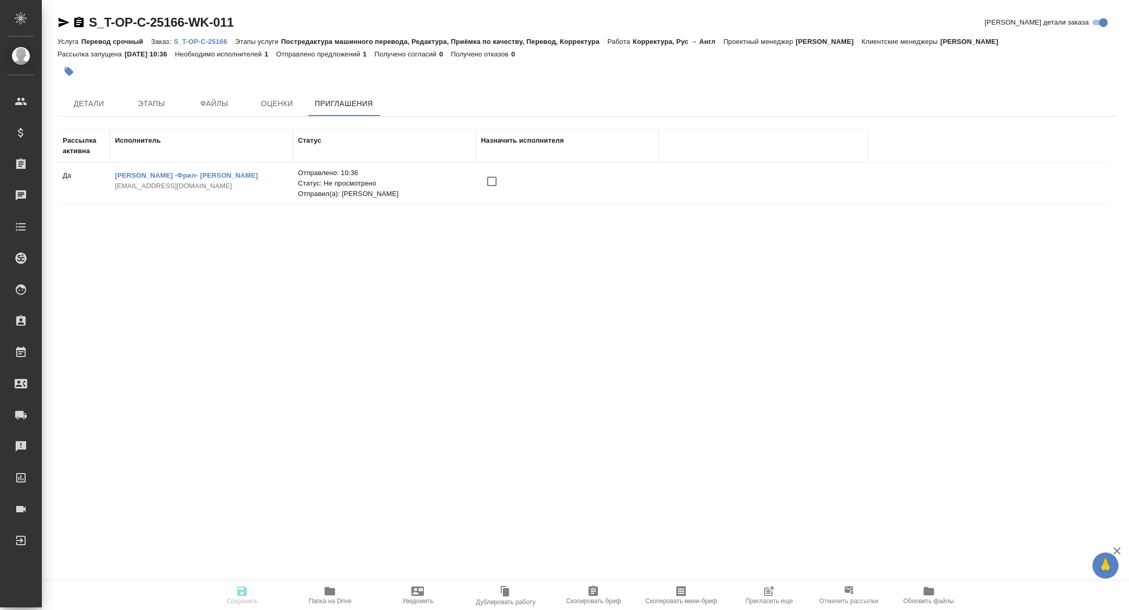
click at [761, 590] on span "Пригласить еще" at bounding box center [768, 595] width 75 height 20
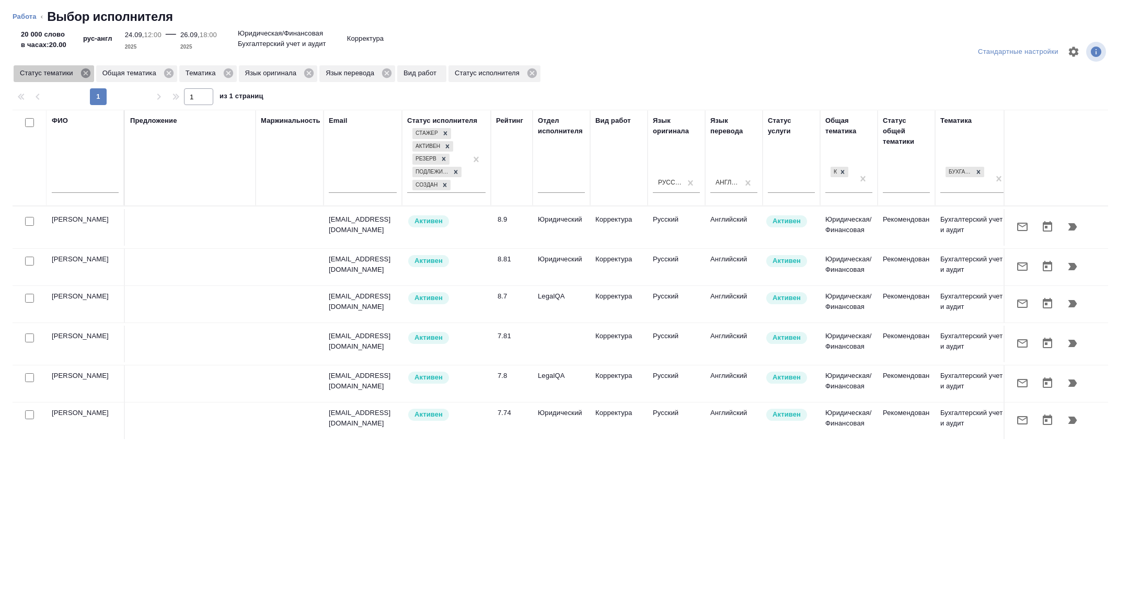
click at [89, 72] on icon at bounding box center [85, 72] width 11 height 11
click at [68, 187] on input "text" at bounding box center [85, 186] width 67 height 13
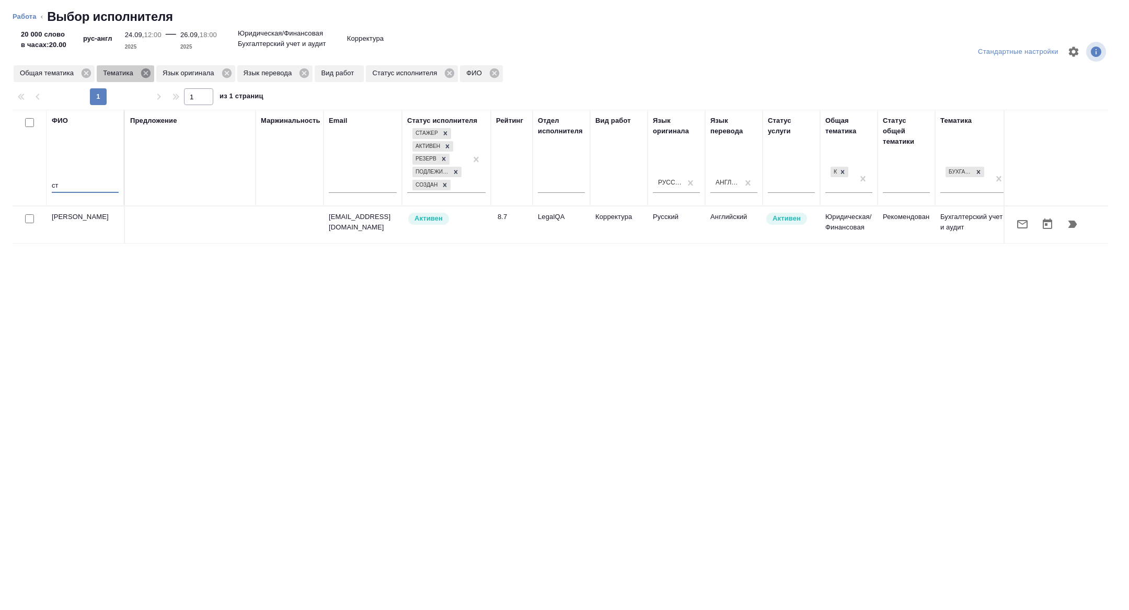
click at [150, 75] on icon at bounding box center [145, 72] width 11 height 11
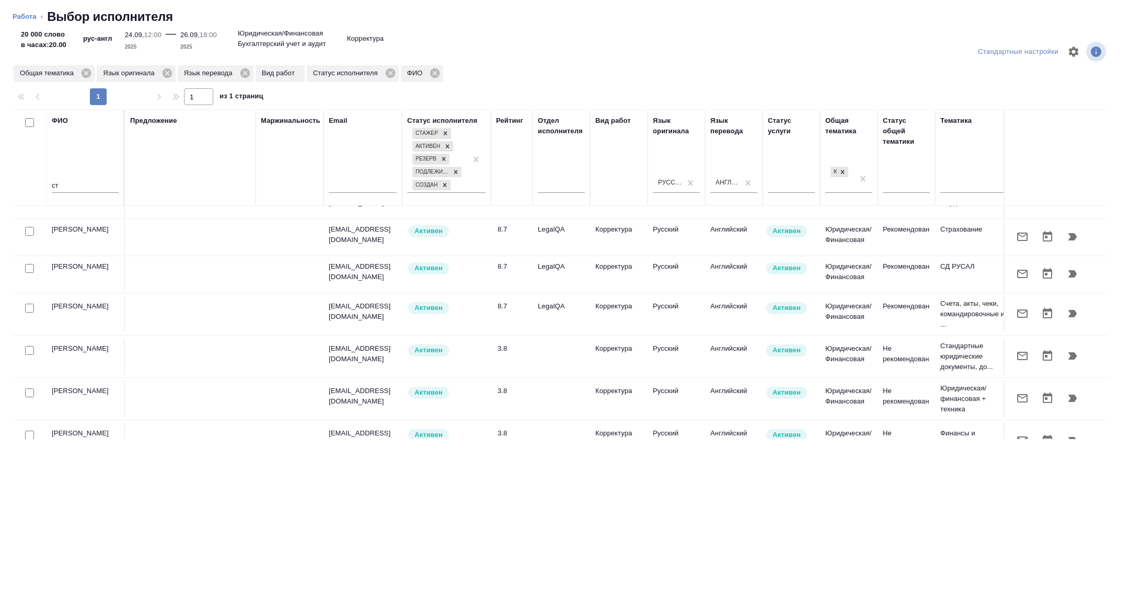
scroll to position [237, 0]
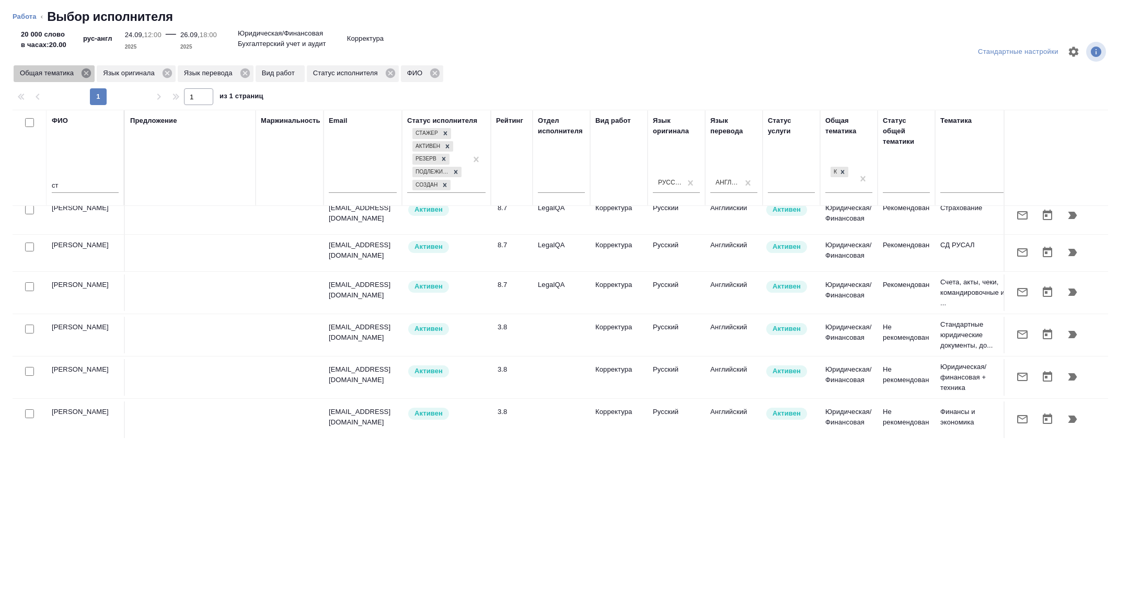
click at [88, 72] on icon at bounding box center [85, 72] width 11 height 11
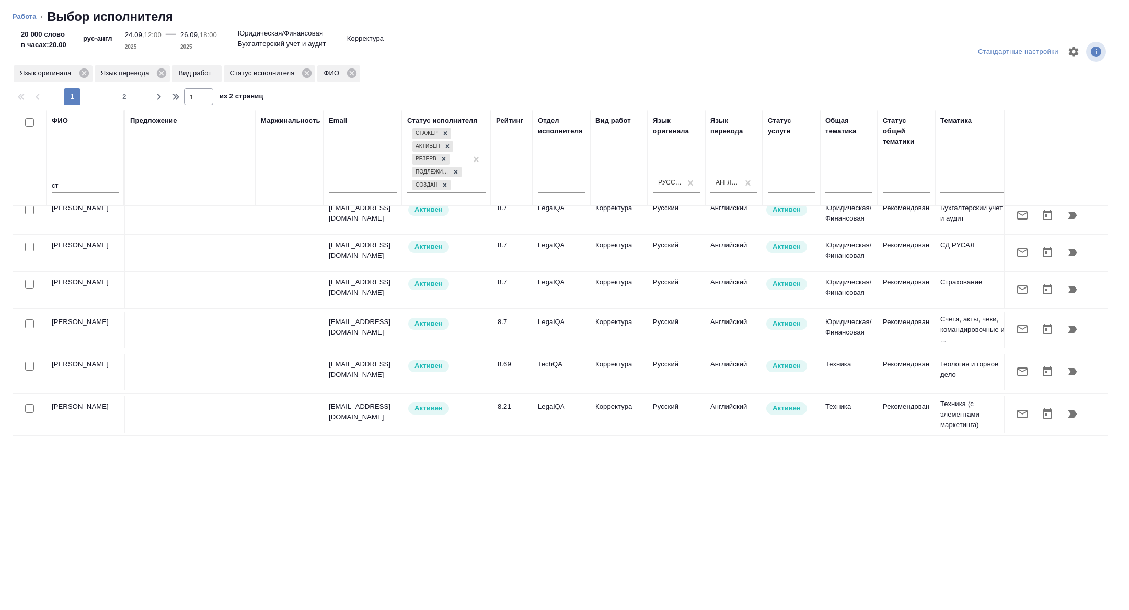
click at [72, 184] on input "ст" at bounding box center [85, 186] width 67 height 13
type input "сте"
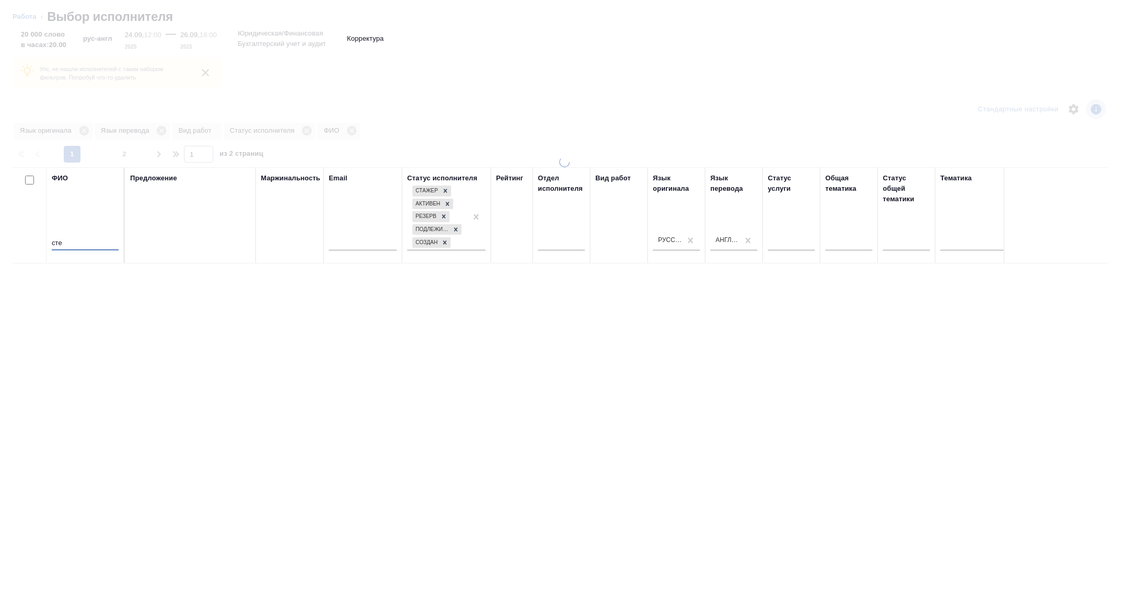
scroll to position [0, 0]
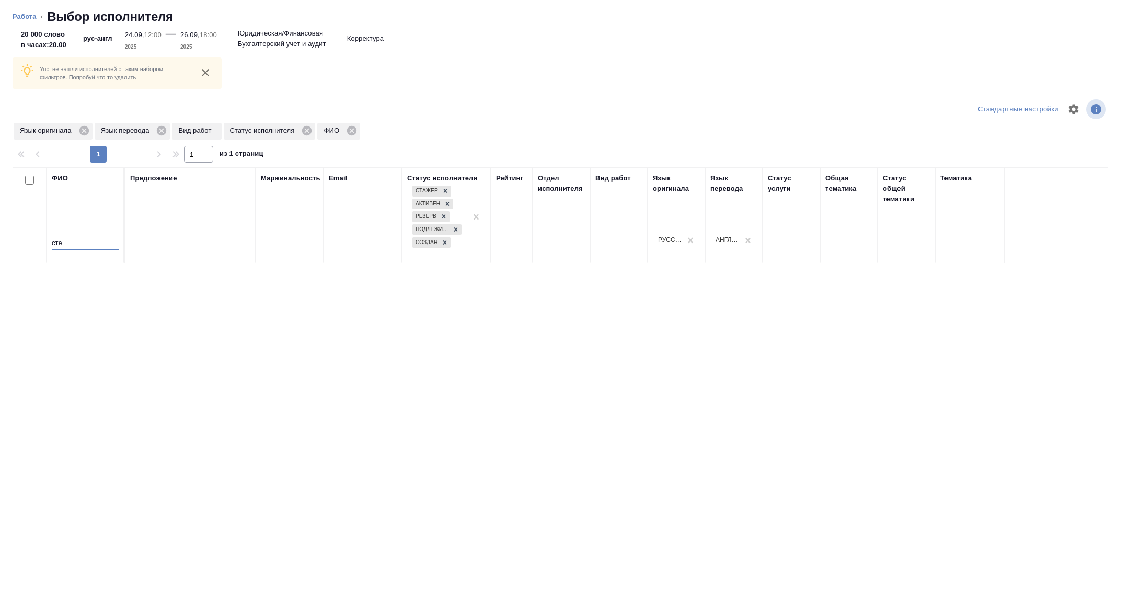
drag, startPoint x: 91, startPoint y: 244, endPoint x: 22, endPoint y: 240, distance: 69.1
click at [22, 240] on tr "ФИО сте Предложение Маржинальность Email Статус исполнителя Стажер Активен Резе…" at bounding box center [772, 215] width 1518 height 96
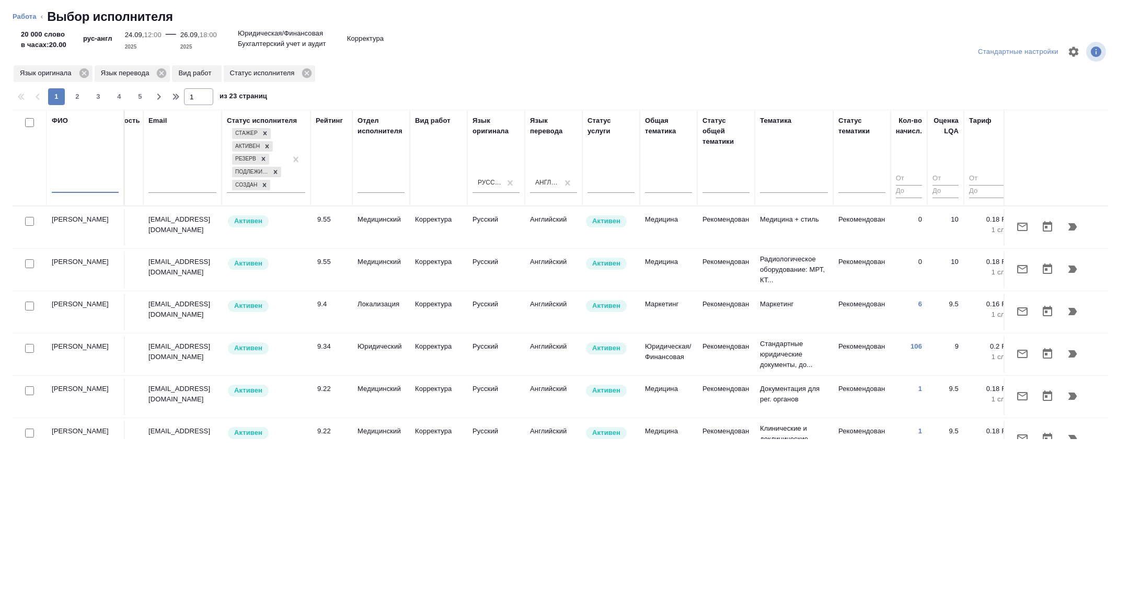
scroll to position [0, 347]
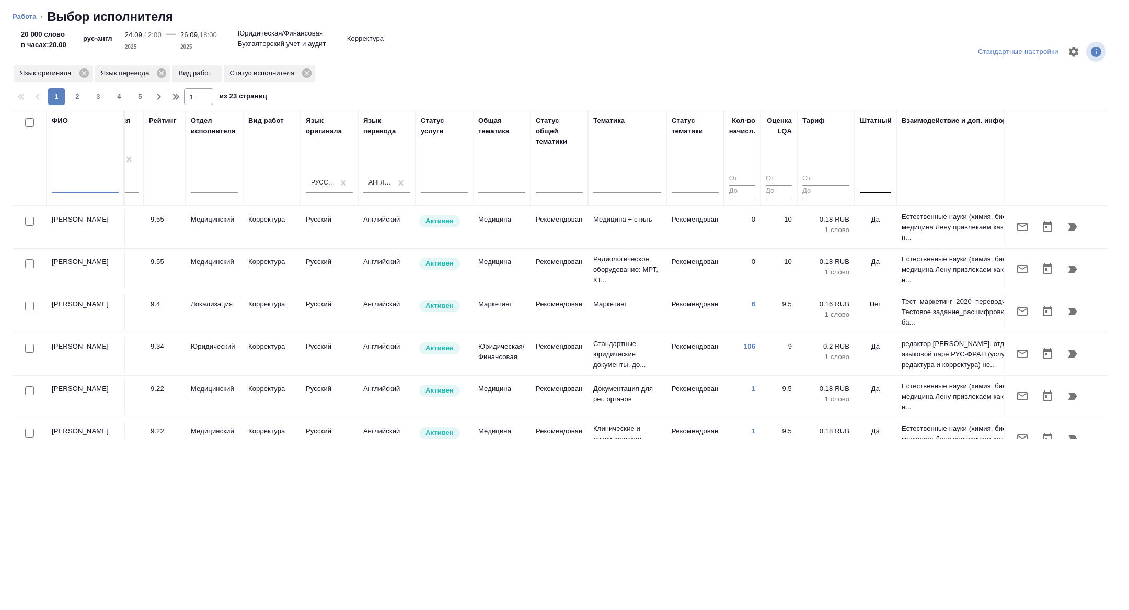
click at [875, 175] on div at bounding box center [874, 182] width 31 height 15
click at [868, 215] on div "Нет" at bounding box center [937, 215] width 157 height 19
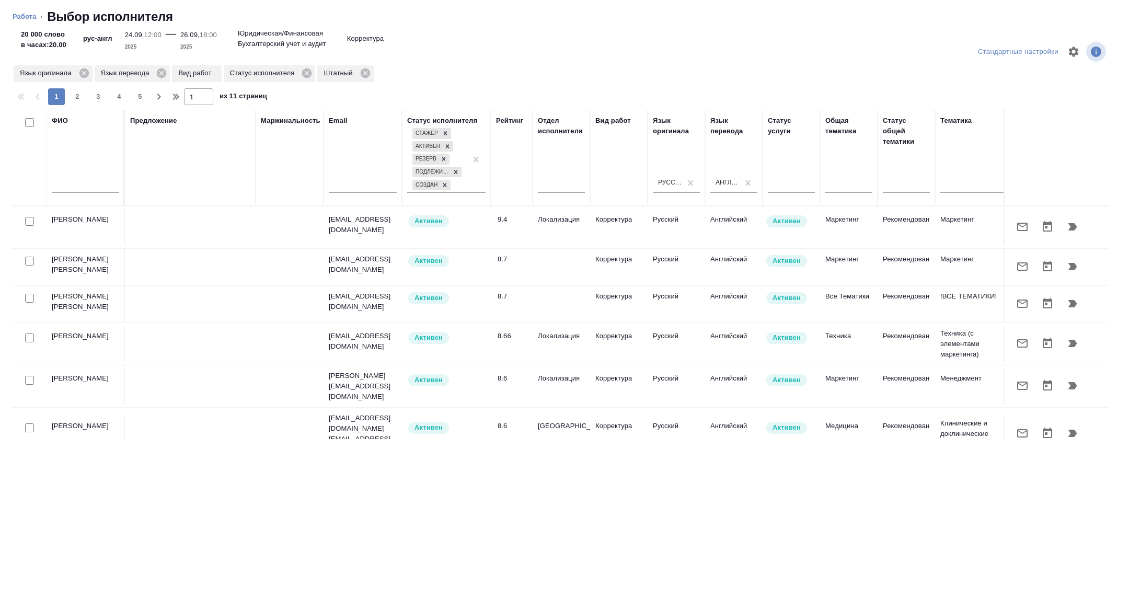
scroll to position [59, 0]
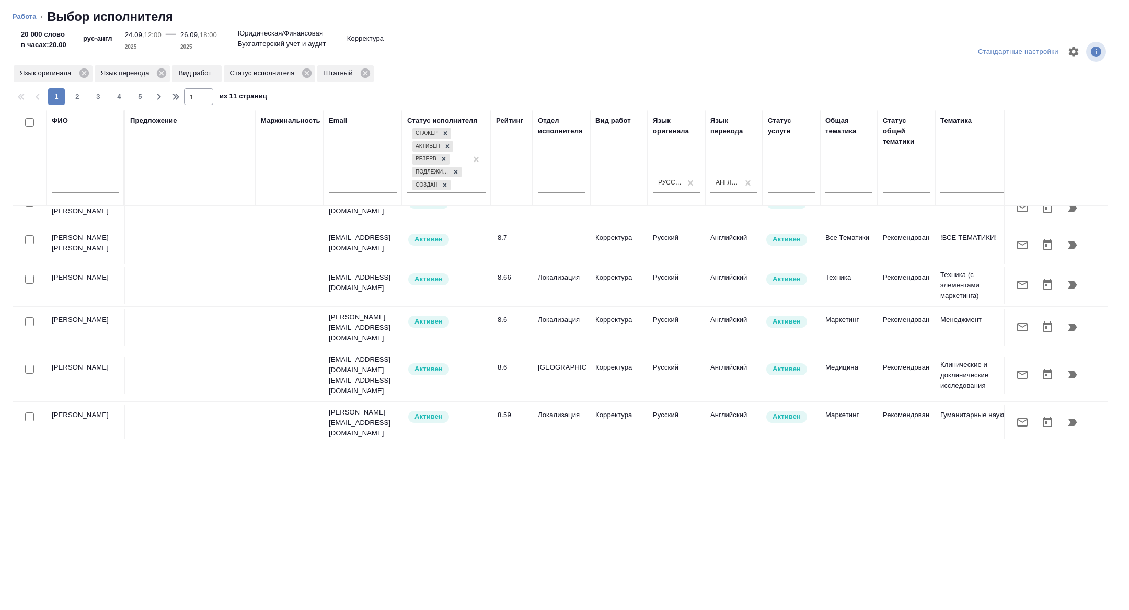
click at [29, 320] on input "checkbox" at bounding box center [29, 321] width 9 height 9
checkbox input "true"
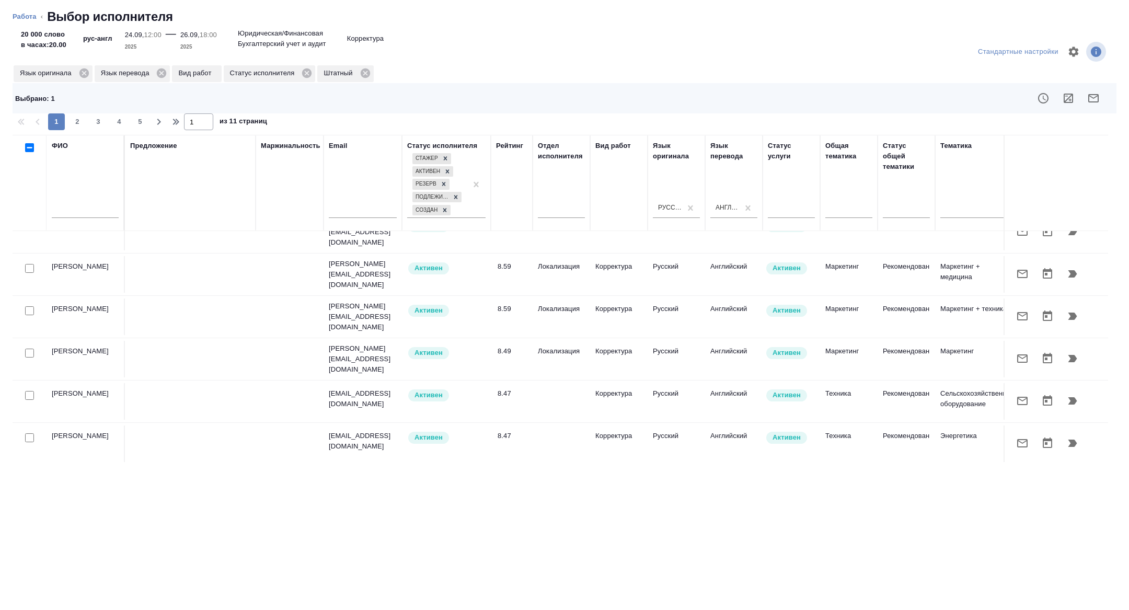
scroll to position [0, 0]
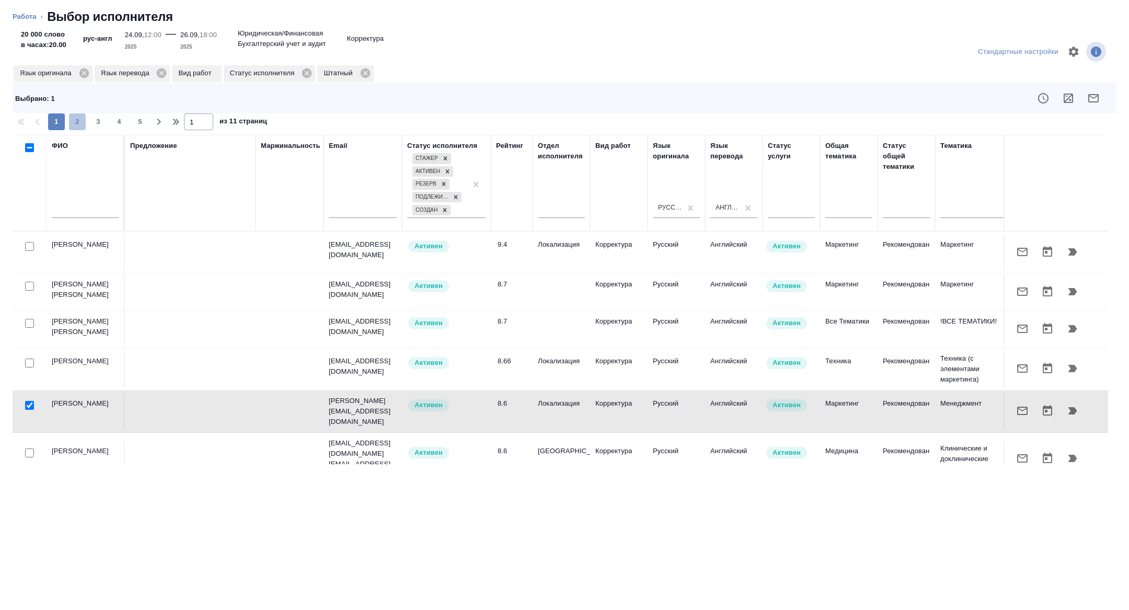
click at [81, 117] on span "2" at bounding box center [77, 122] width 17 height 10
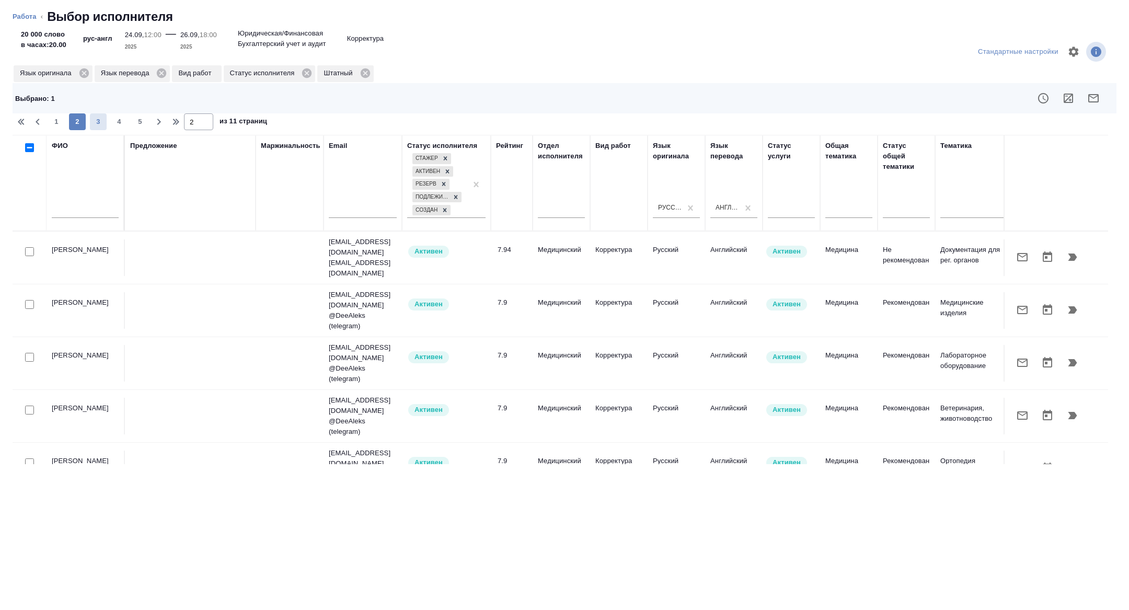
click at [100, 115] on button "3" at bounding box center [98, 121] width 17 height 17
type input "3"
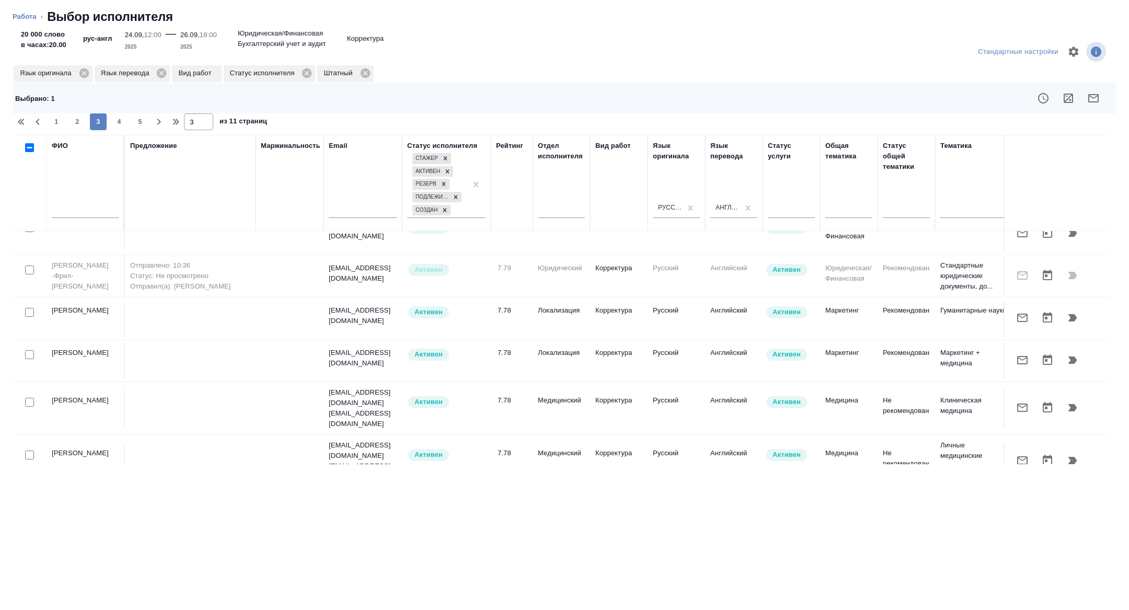
scroll to position [369, 0]
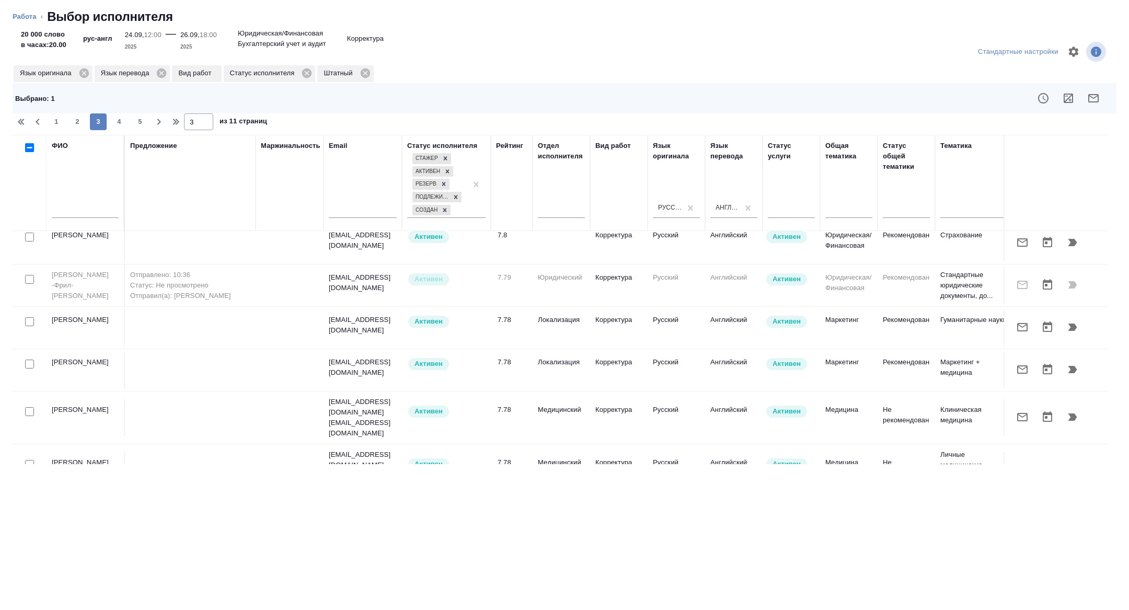
click at [29, 320] on input "checkbox" at bounding box center [29, 321] width 9 height 9
checkbox input "true"
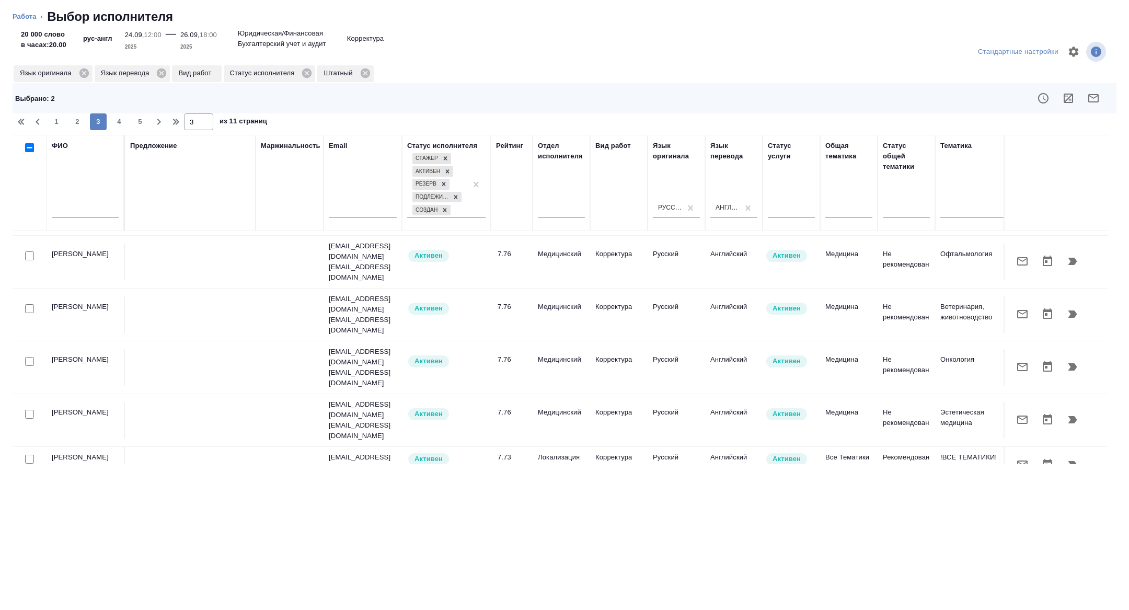
scroll to position [848, 0]
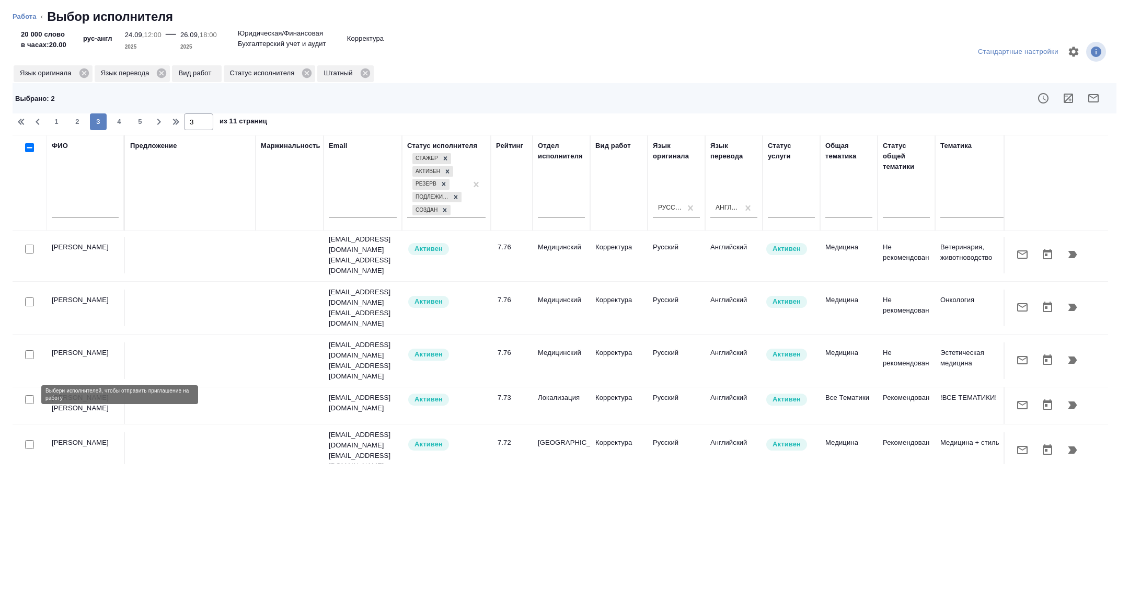
click at [26, 487] on input "checkbox" at bounding box center [29, 491] width 9 height 9
checkbox input "true"
click at [1083, 100] on button "button" at bounding box center [1093, 98] width 25 height 25
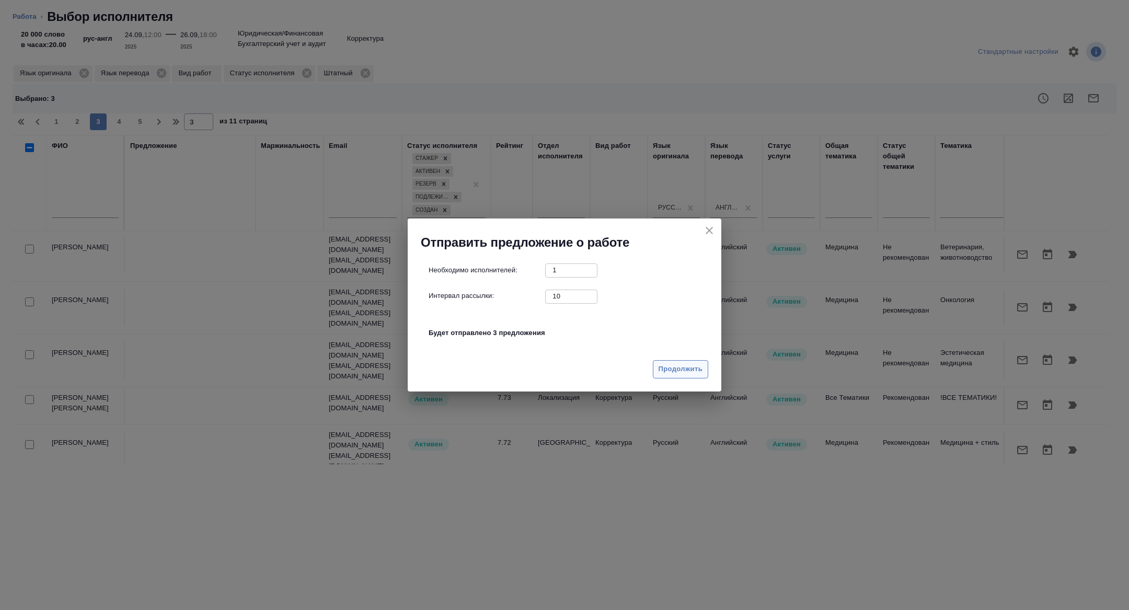
click at [684, 374] on span "Продолжить" at bounding box center [680, 369] width 44 height 12
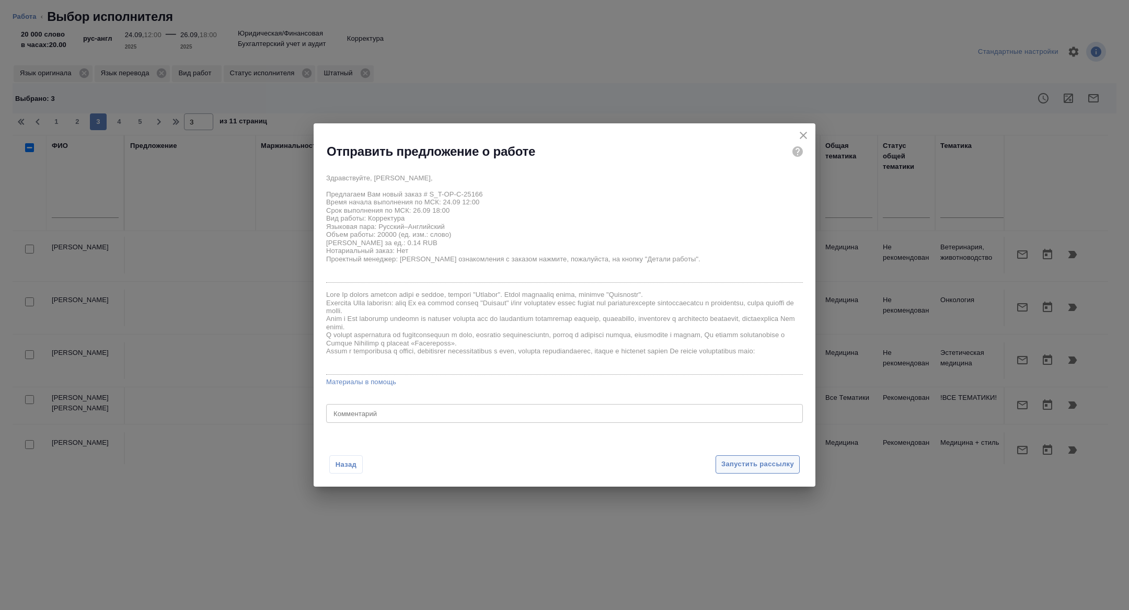
click at [754, 462] on span "Запустить рассылку" at bounding box center [757, 464] width 73 height 12
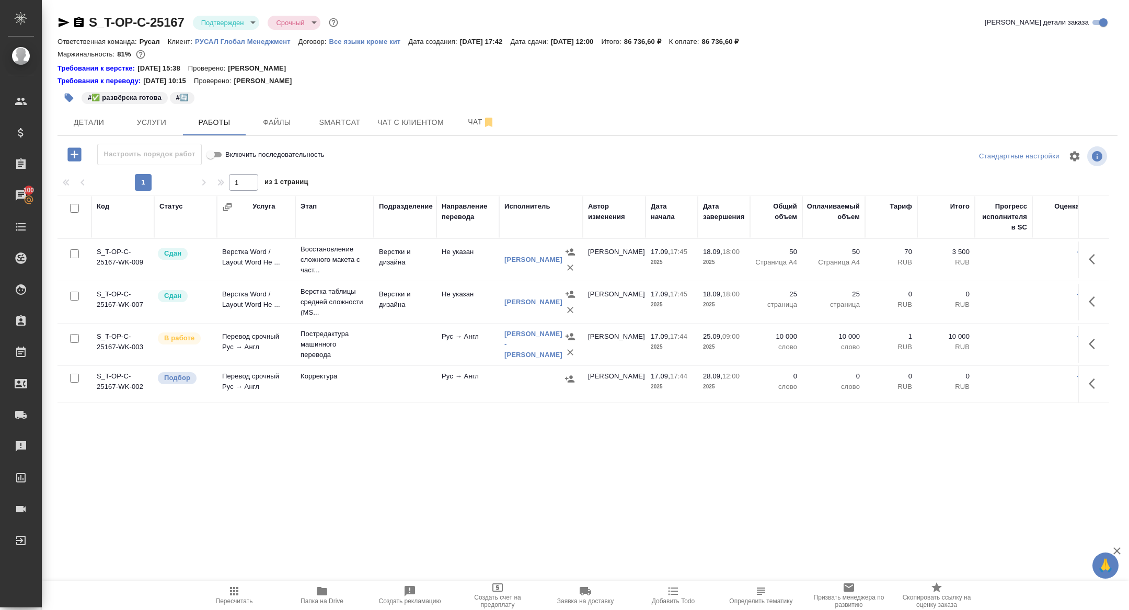
click at [1089, 375] on button "button" at bounding box center [1094, 383] width 25 height 25
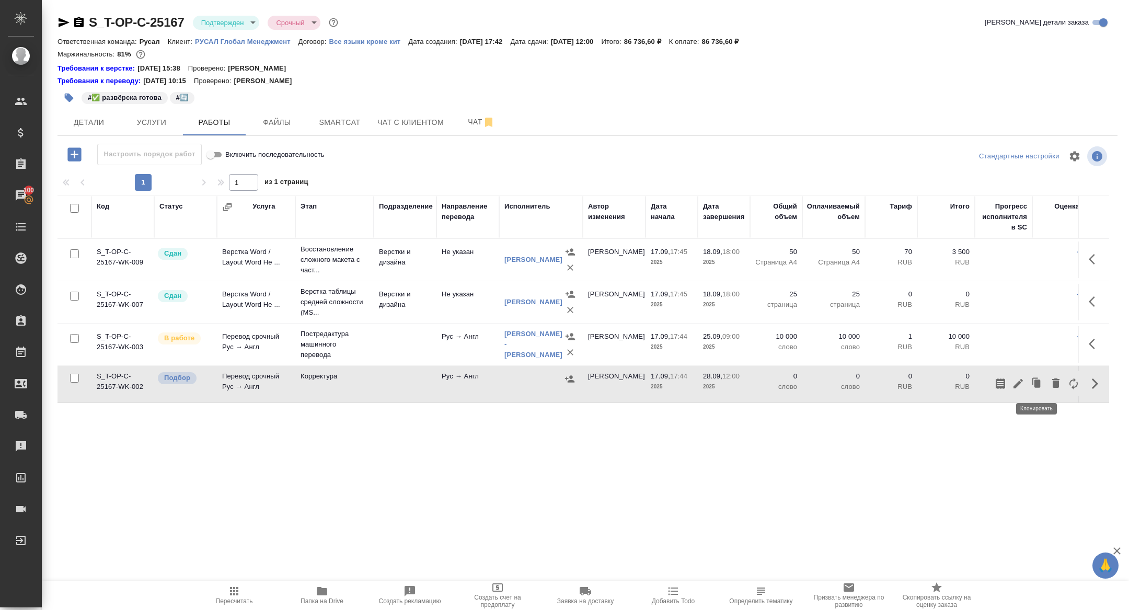
click at [1020, 381] on icon "button" at bounding box center [1018, 383] width 13 height 13
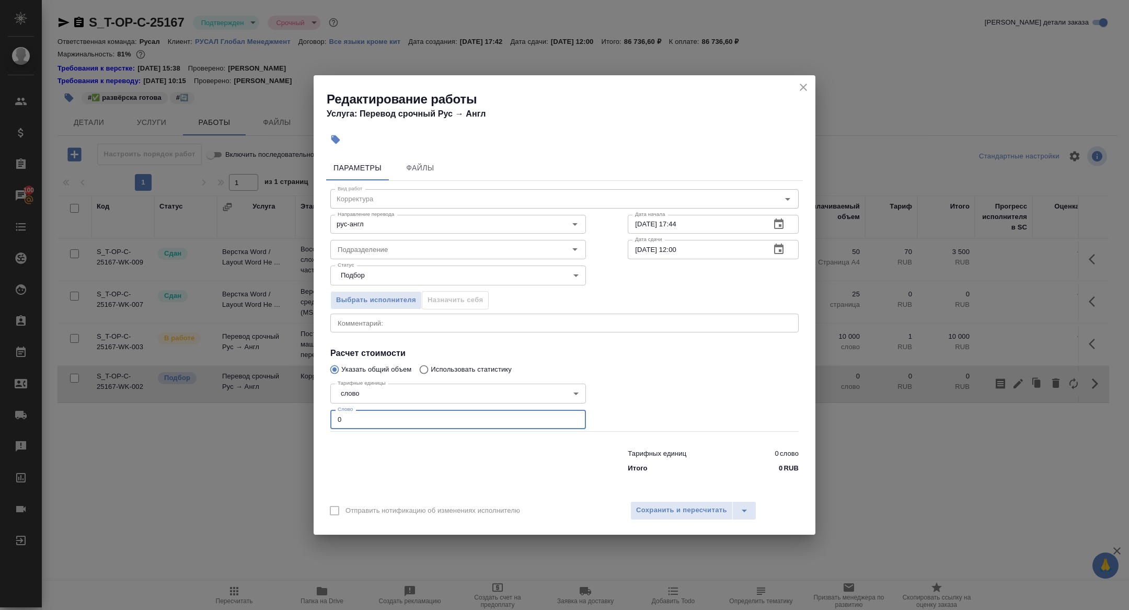
drag, startPoint x: 345, startPoint y: 420, endPoint x: 277, endPoint y: 392, distance: 72.9
click at [283, 398] on div "Редактирование работы Услуга: Перевод срочный Рус → Англ Параметры Файлы Вид ра…" at bounding box center [564, 305] width 1129 height 610
type input "25000"
click at [698, 513] on span "Сохранить и пересчитать" at bounding box center [681, 510] width 91 height 12
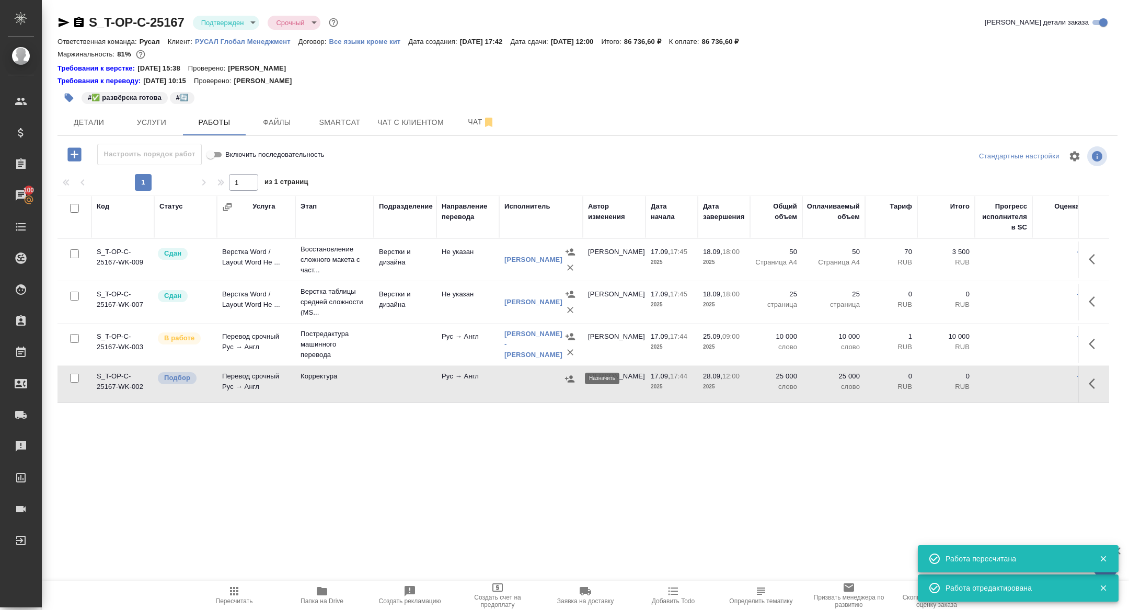
click at [572, 380] on icon "button" at bounding box center [569, 378] width 9 height 7
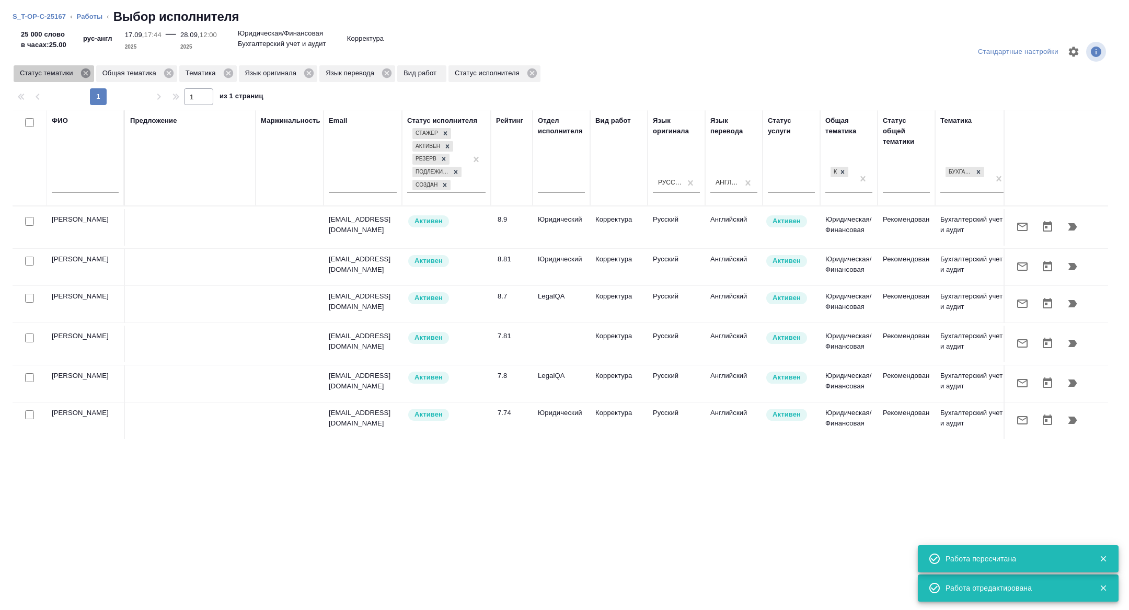
click at [87, 74] on icon at bounding box center [85, 72] width 11 height 11
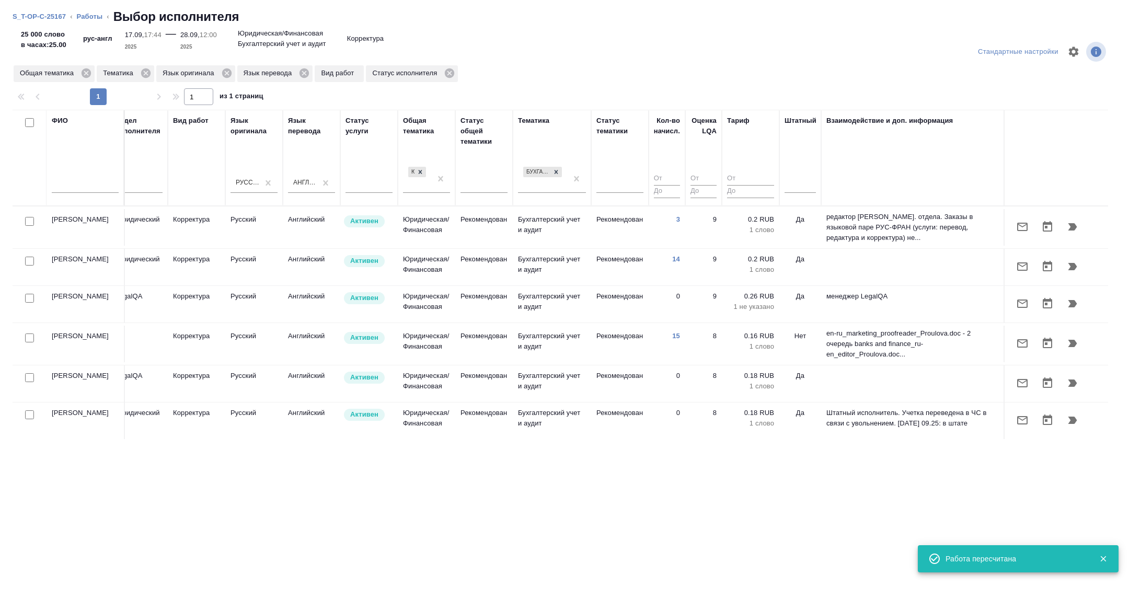
click at [795, 195] on div at bounding box center [799, 186] width 31 height 27
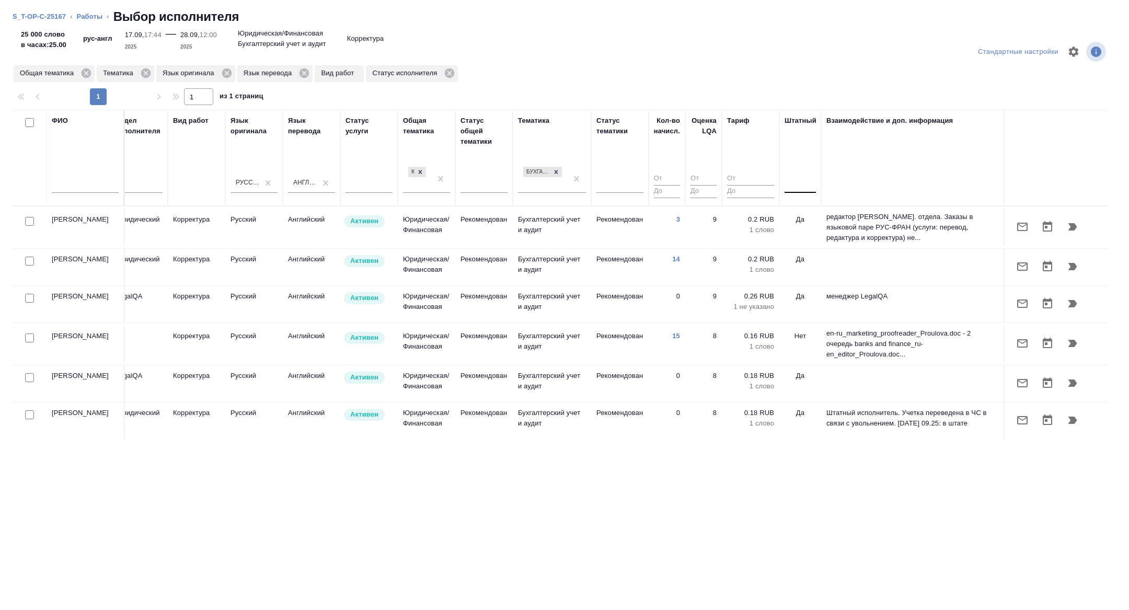
click at [795, 181] on div at bounding box center [799, 182] width 31 height 15
click at [804, 220] on div "Нет" at bounding box center [862, 215] width 157 height 19
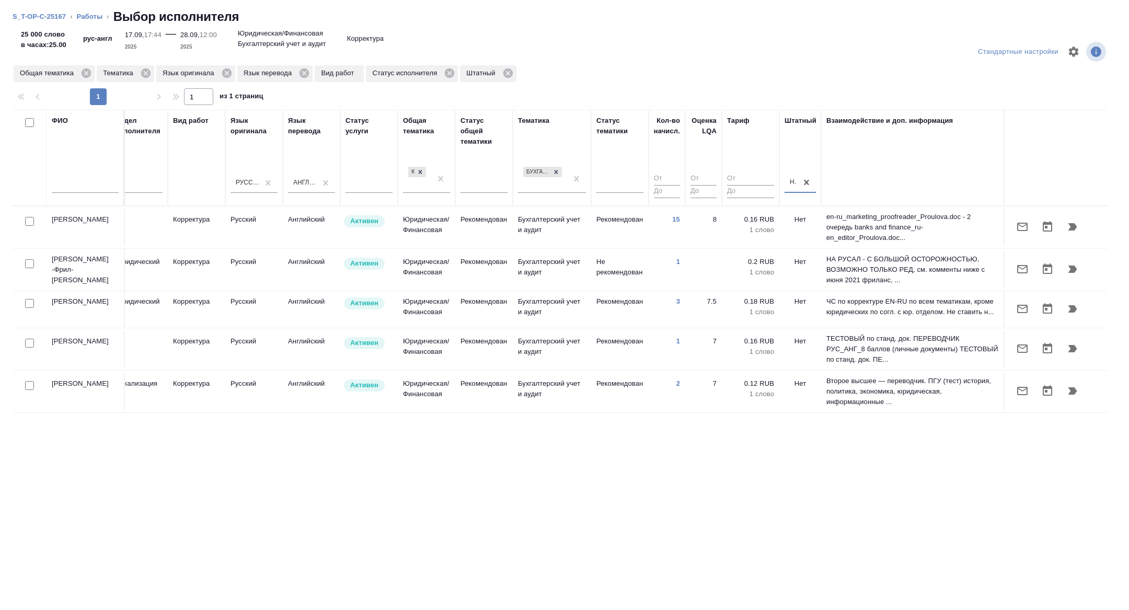
scroll to position [0, 0]
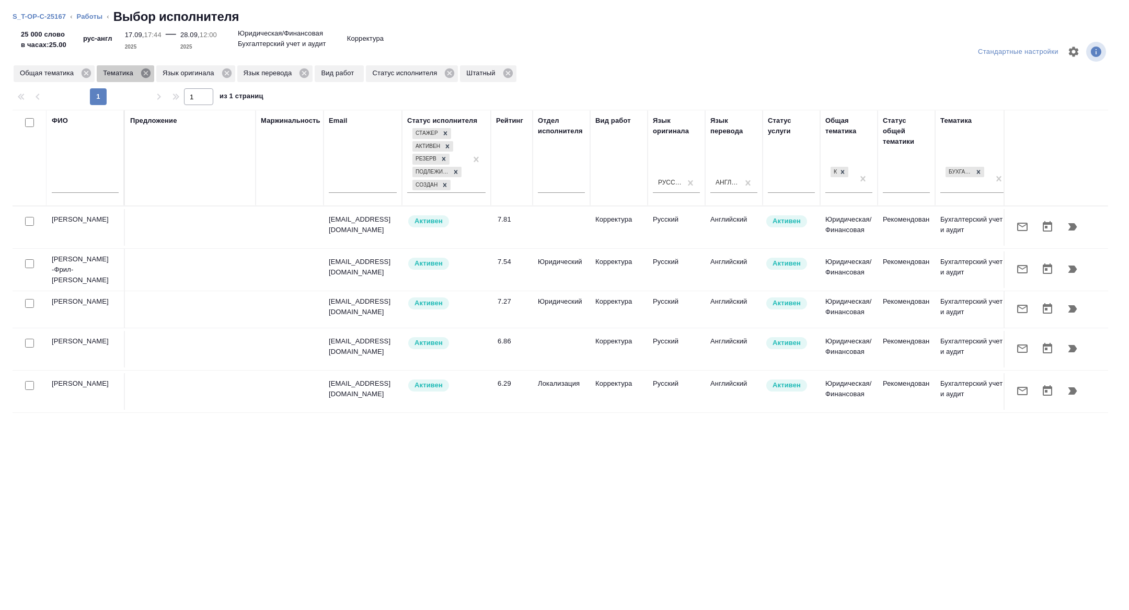
click at [150, 71] on icon at bounding box center [145, 72] width 9 height 9
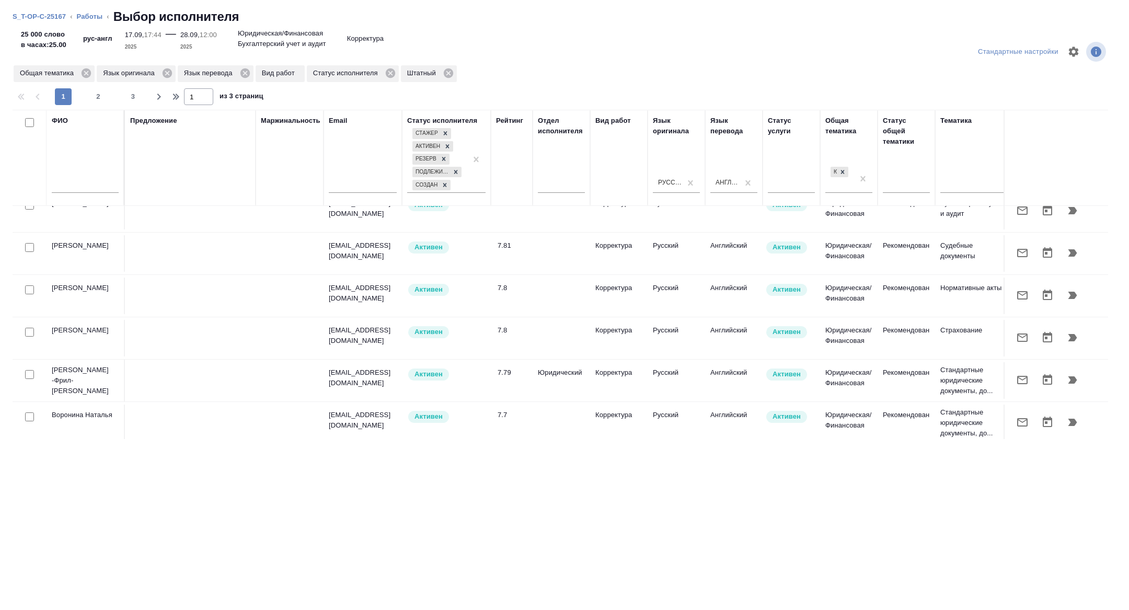
scroll to position [509, 0]
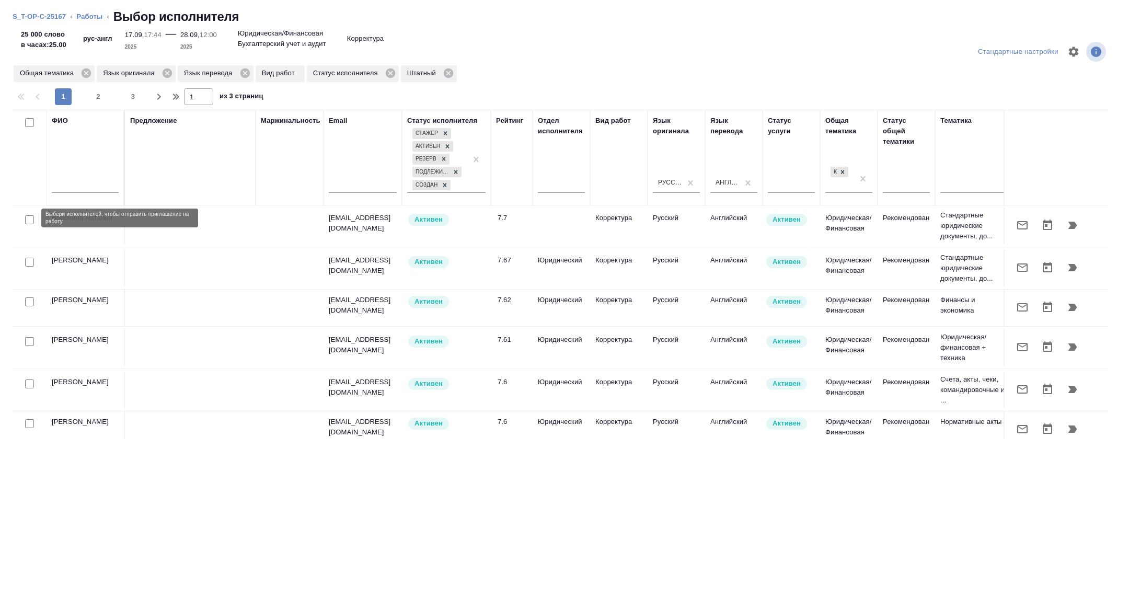
click at [29, 218] on input "checkbox" at bounding box center [29, 219] width 9 height 9
checkbox input "true"
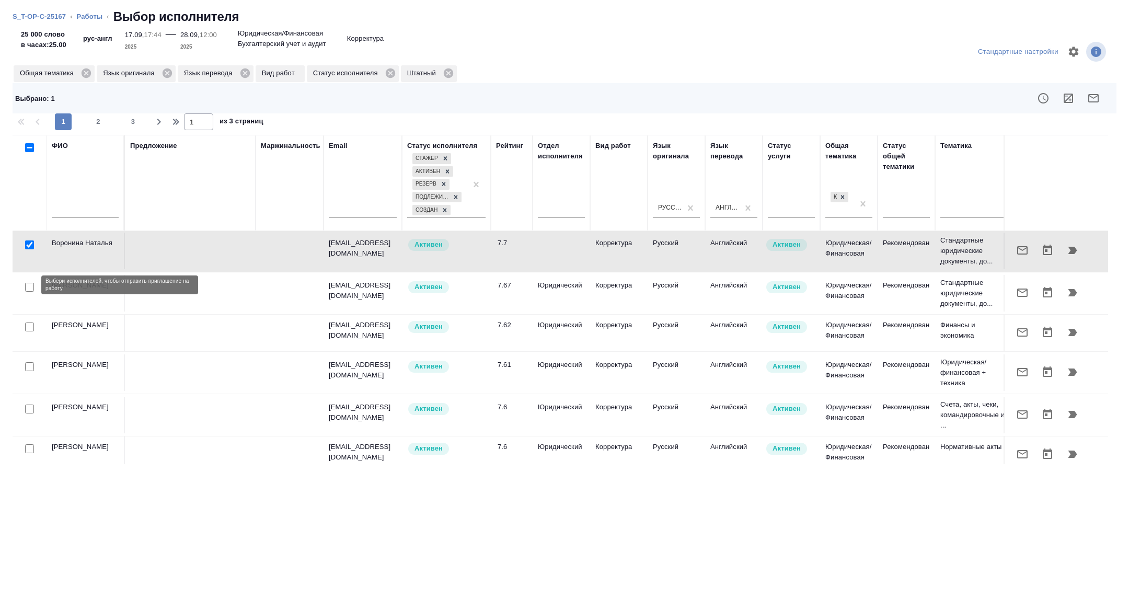
click at [30, 284] on input "checkbox" at bounding box center [29, 287] width 9 height 9
checkbox input "true"
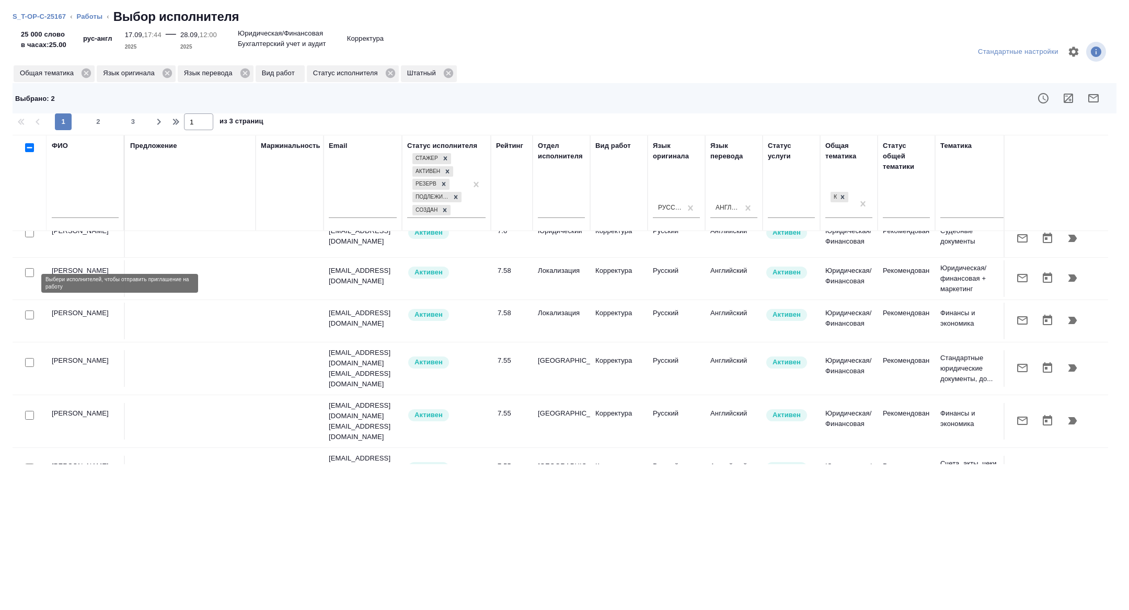
scroll to position [801, 0]
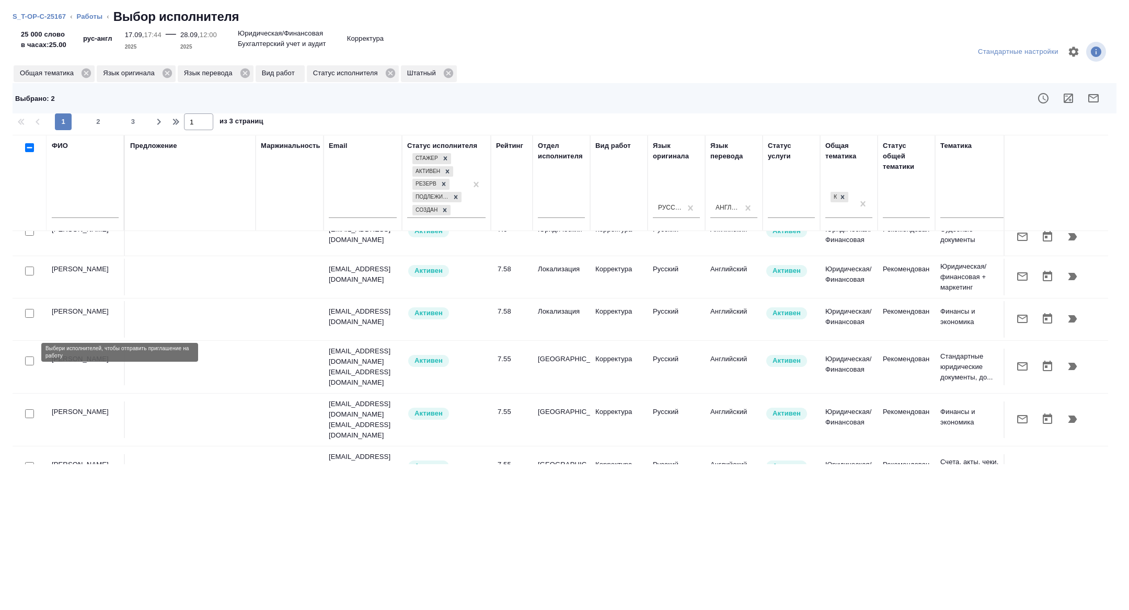
click at [28, 356] on input "checkbox" at bounding box center [29, 360] width 9 height 9
checkbox input "true"
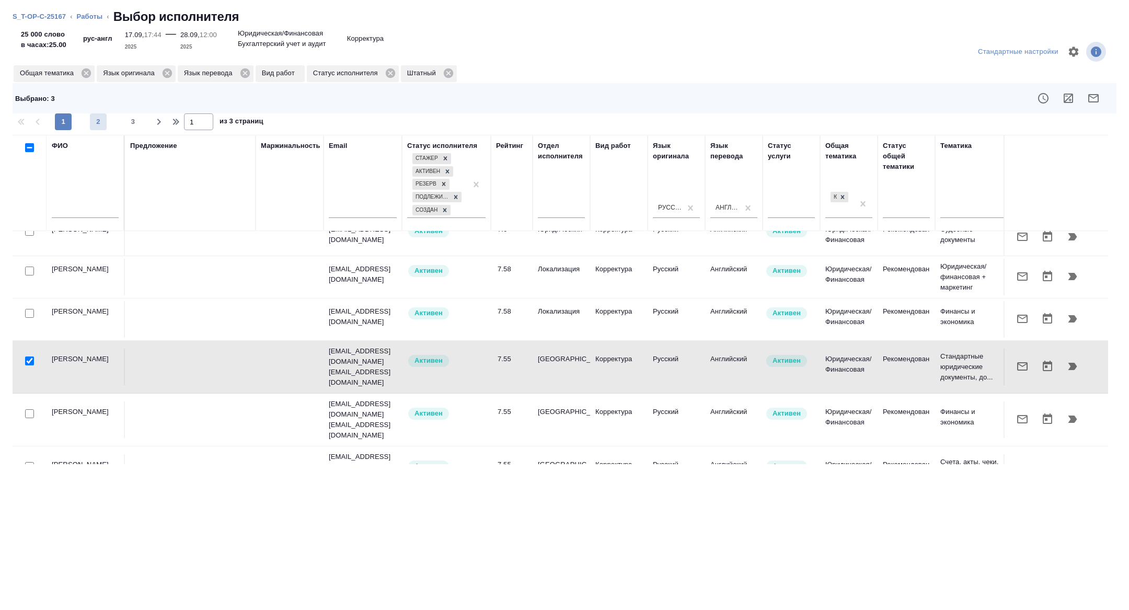
click at [100, 122] on span "2" at bounding box center [98, 122] width 17 height 10
type input "2"
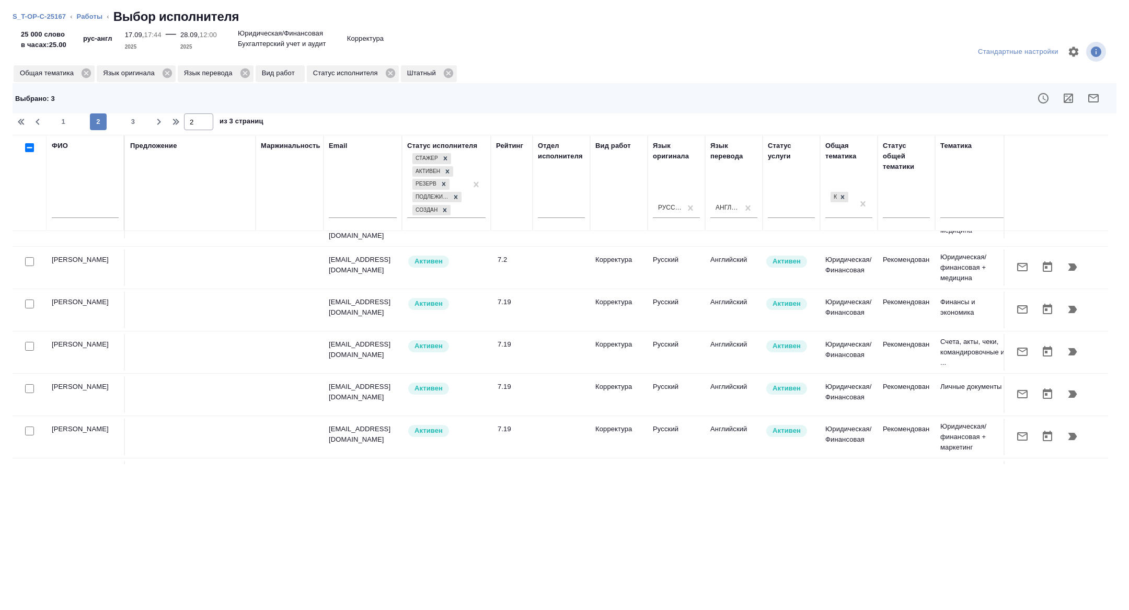
scroll to position [646, 0]
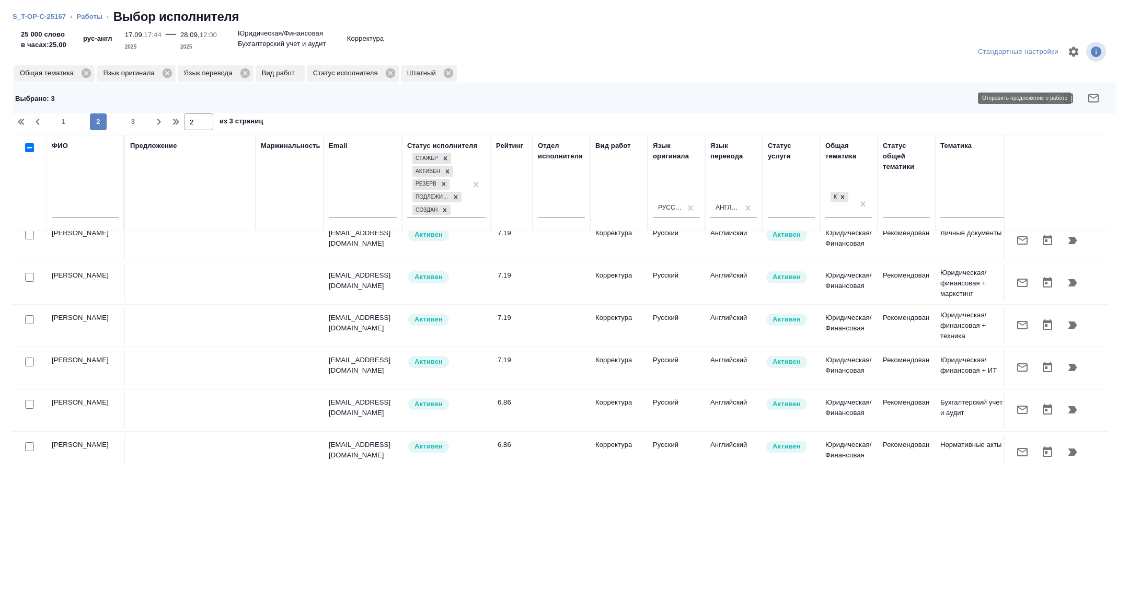
click at [1100, 97] on button "button" at bounding box center [1093, 98] width 25 height 25
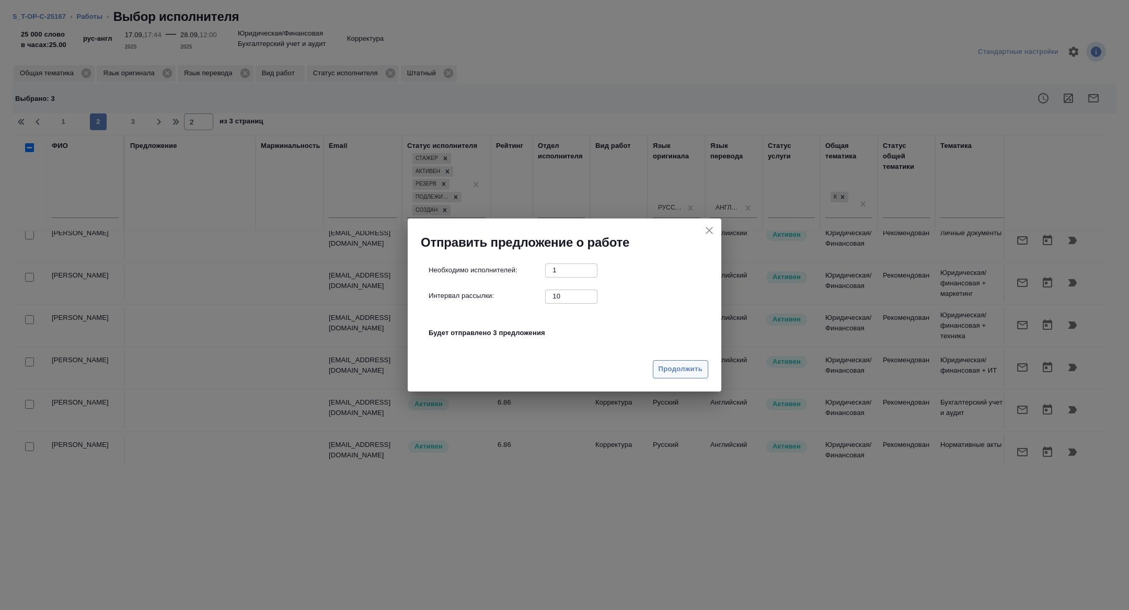
click at [687, 374] on span "Продолжить" at bounding box center [680, 369] width 44 height 12
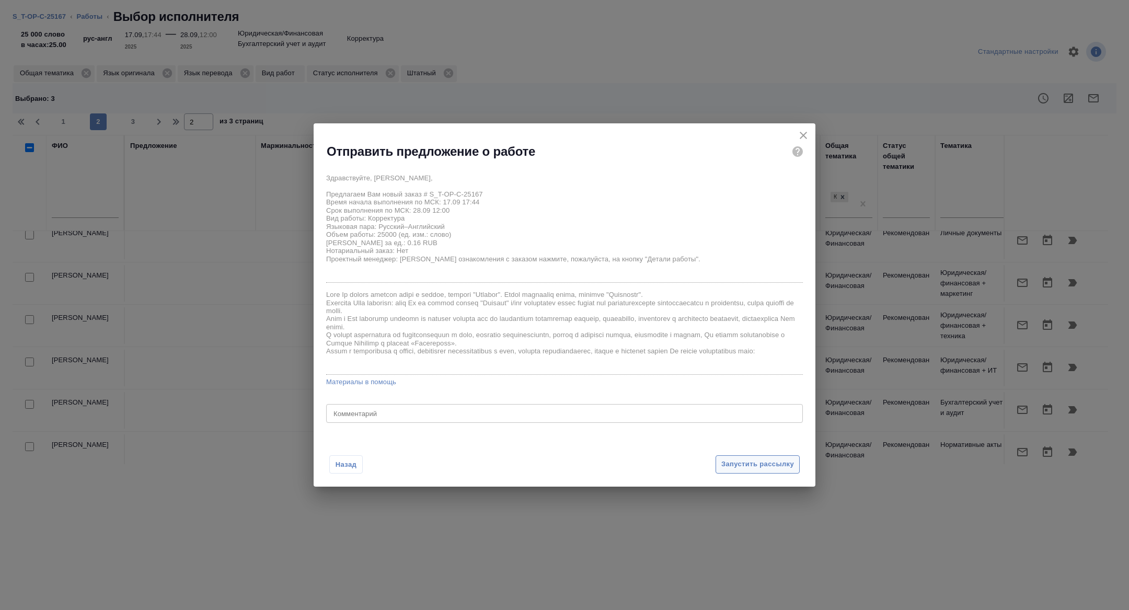
click at [752, 466] on span "Запустить рассылку" at bounding box center [757, 464] width 73 height 12
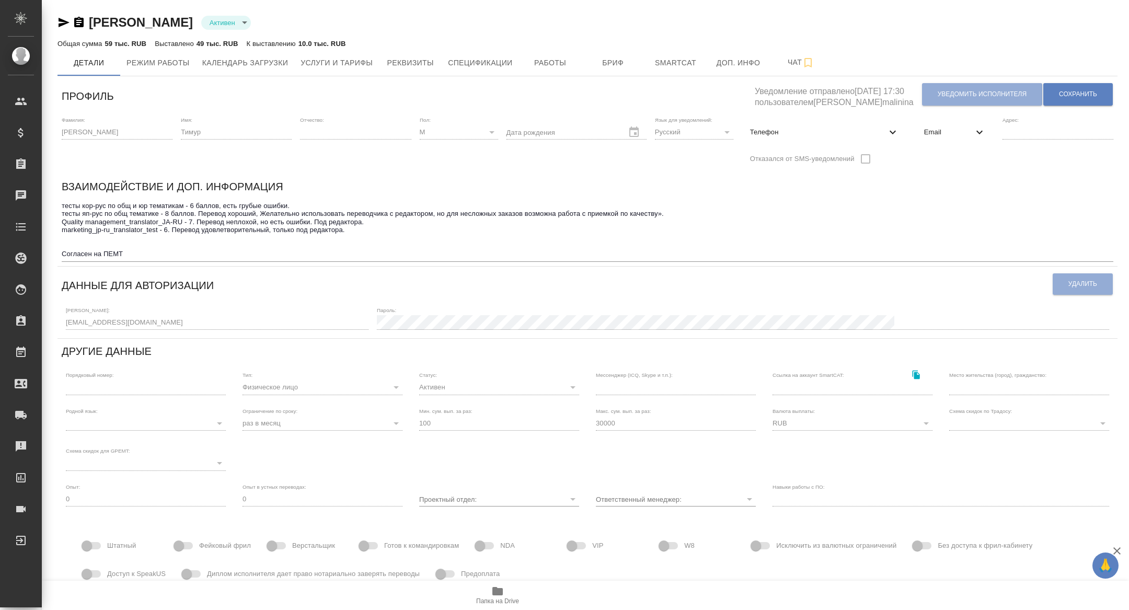
click at [828, 142] on div "Телефон" at bounding box center [824, 132] width 166 height 23
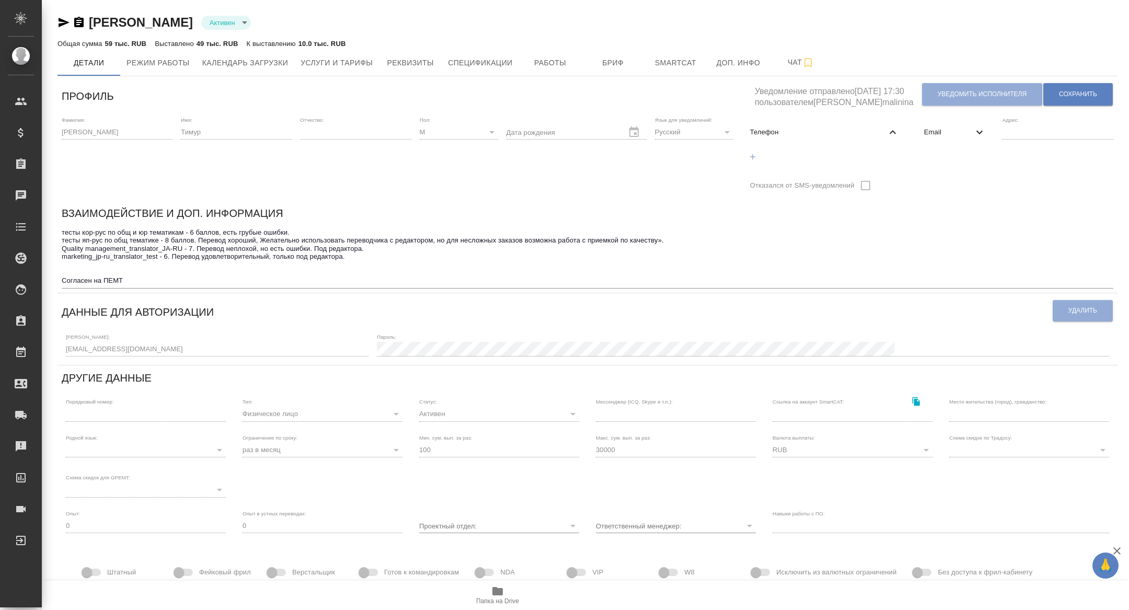
click at [963, 128] on span "Email" at bounding box center [948, 132] width 49 height 10
click at [813, 152] on div "Фамилия: [PERSON_NAME] Имя: [PERSON_NAME] Отчество: [PERSON_NAME]: М [DEMOGRAPH…" at bounding box center [587, 156] width 1060 height 88
